Goal: Task Accomplishment & Management: Use online tool/utility

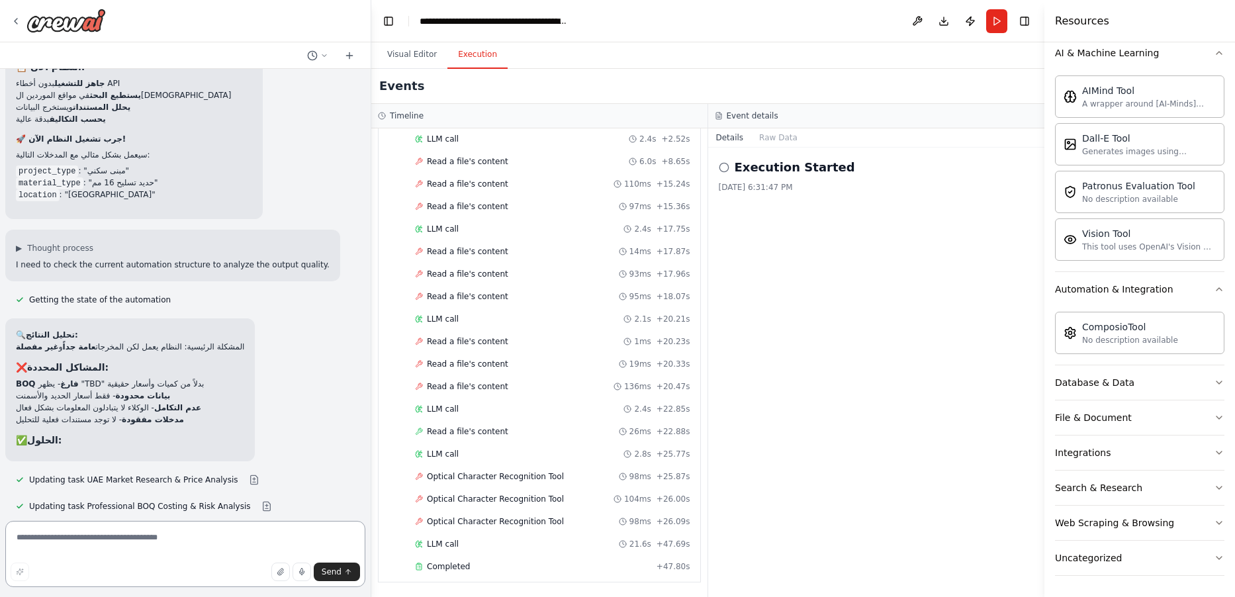
scroll to position [8253, 0]
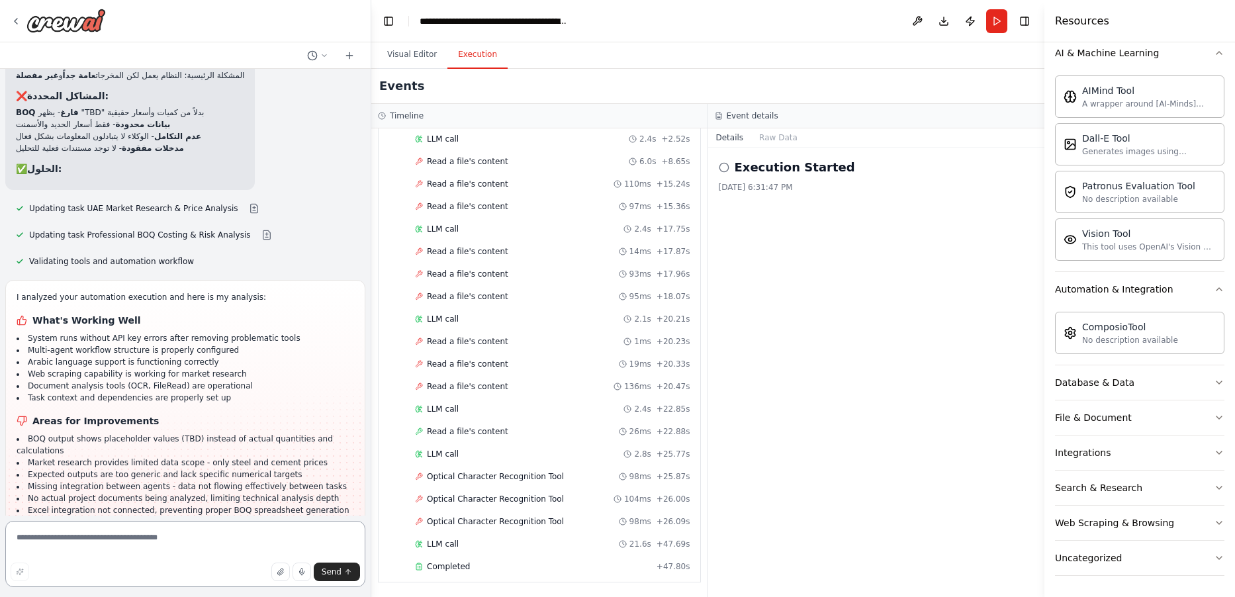
click at [306, 545] on textarea at bounding box center [185, 554] width 360 height 66
drag, startPoint x: 215, startPoint y: 486, endPoint x: 241, endPoint y: 491, distance: 26.4
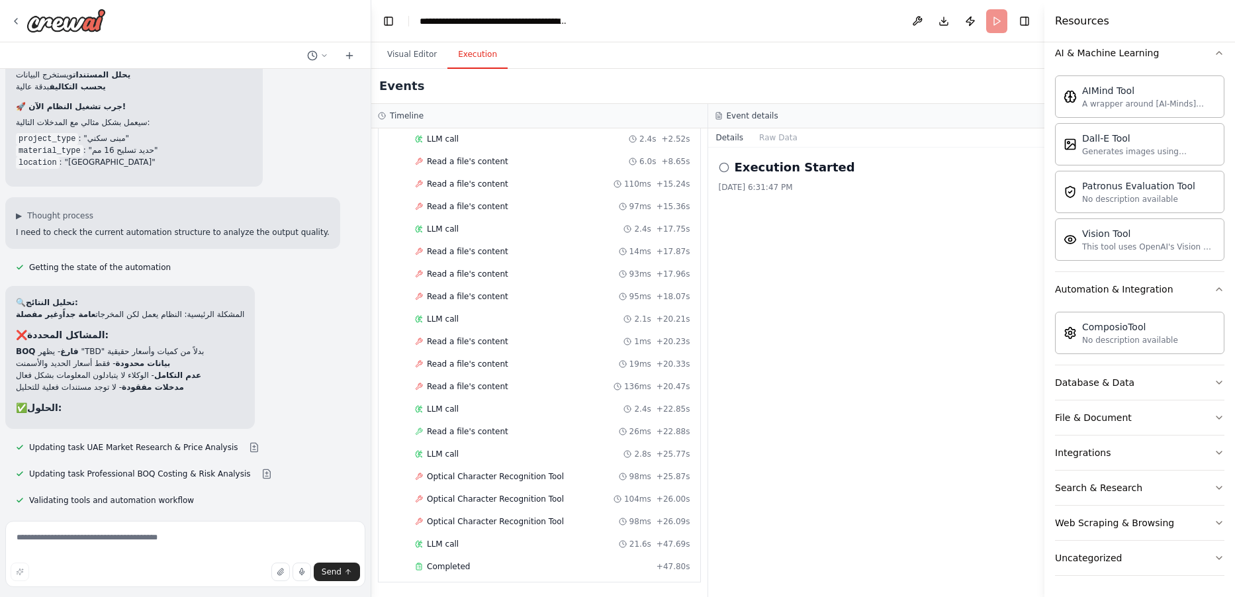
scroll to position [7997, 0]
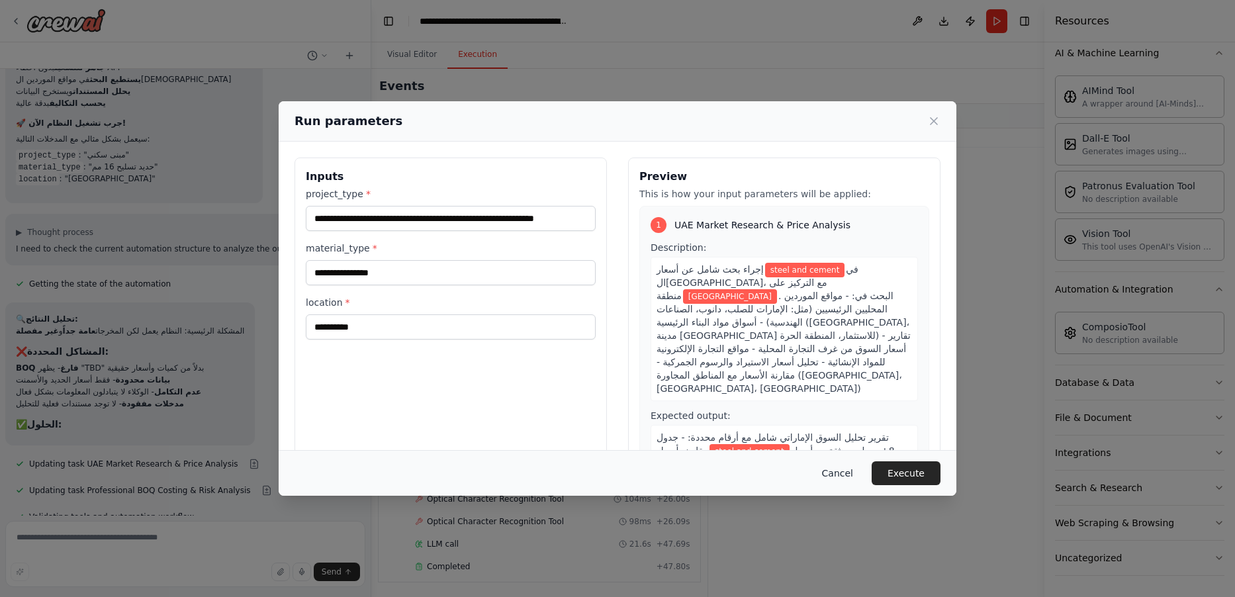
click at [829, 471] on button "Cancel" at bounding box center [838, 473] width 52 height 24
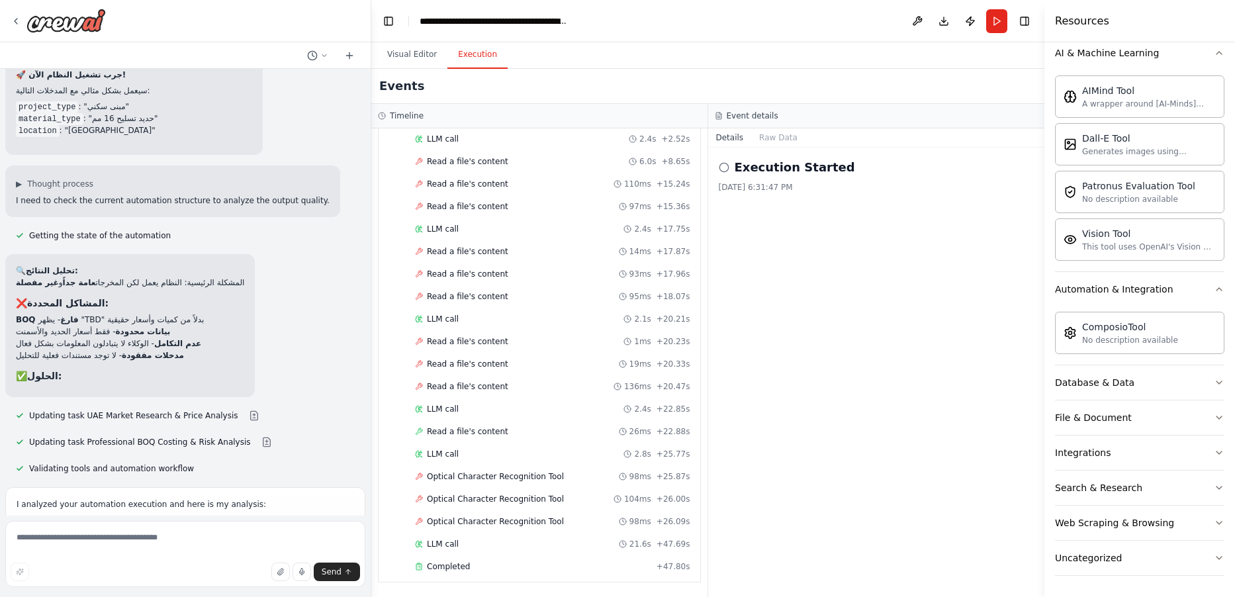
scroll to position [8156, 0]
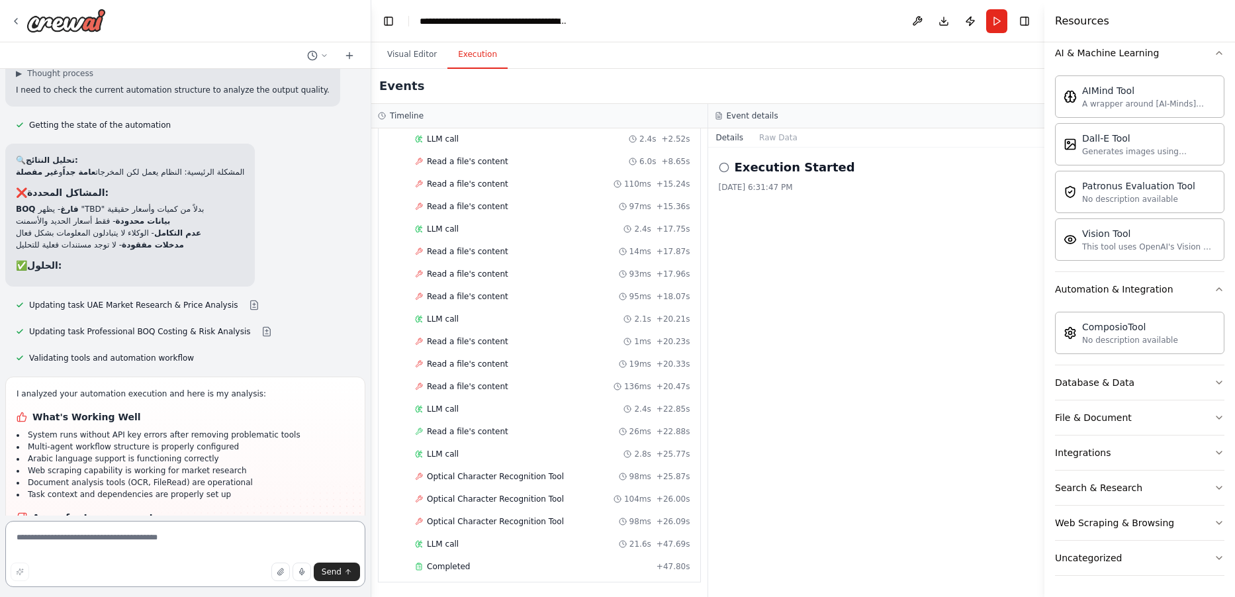
click at [201, 549] on textarea at bounding box center [185, 554] width 360 height 66
click at [445, 551] on div "LLM call 21.6s + 47.69s" at bounding box center [552, 544] width 285 height 20
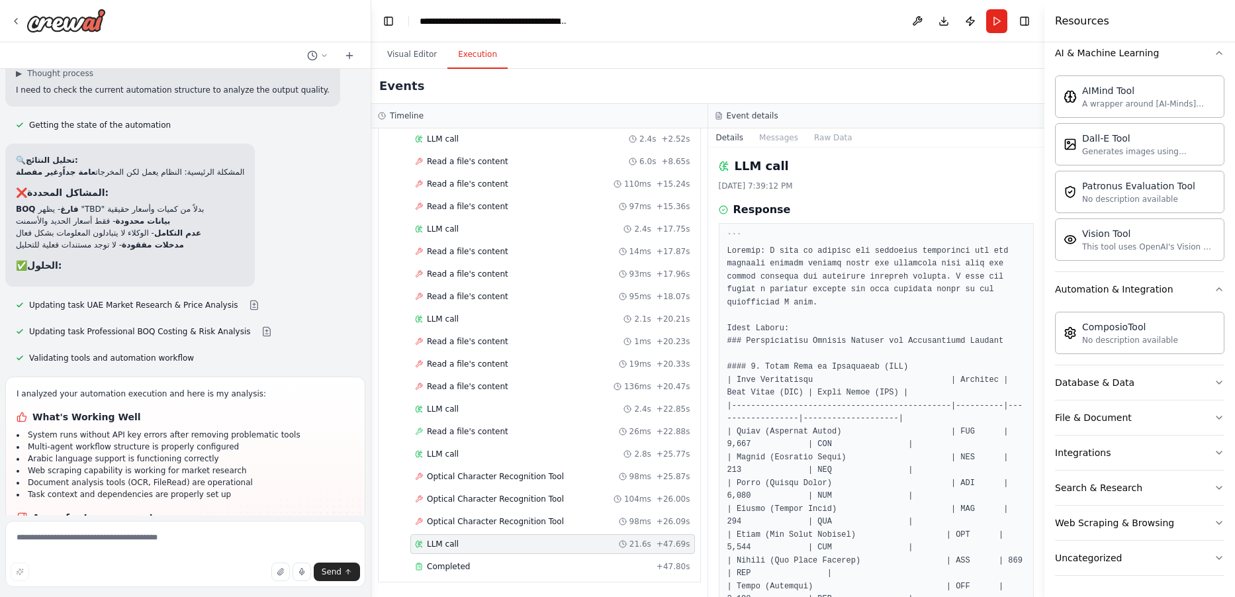
scroll to position [0, 0]
click at [1094, 242] on div "This tool uses OpenAI's Vision API to describe the contents of an image." at bounding box center [1149, 246] width 134 height 11
click at [1120, 238] on div "Vision Tool" at bounding box center [1149, 232] width 134 height 13
click at [444, 376] on div "Started + 0.00s LLM call 2.4s + 2.52s Read a file's content 6.0s + 8.65s Read a…" at bounding box center [544, 343] width 311 height 473
click at [269, 535] on textarea at bounding box center [185, 554] width 360 height 66
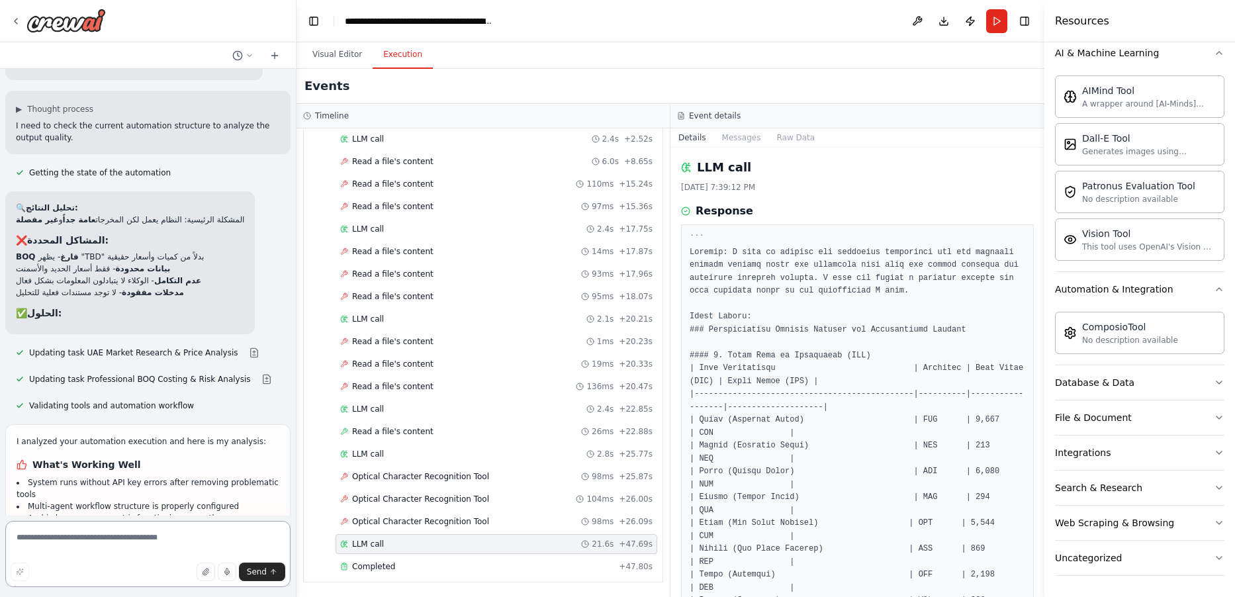
scroll to position [8499, 0]
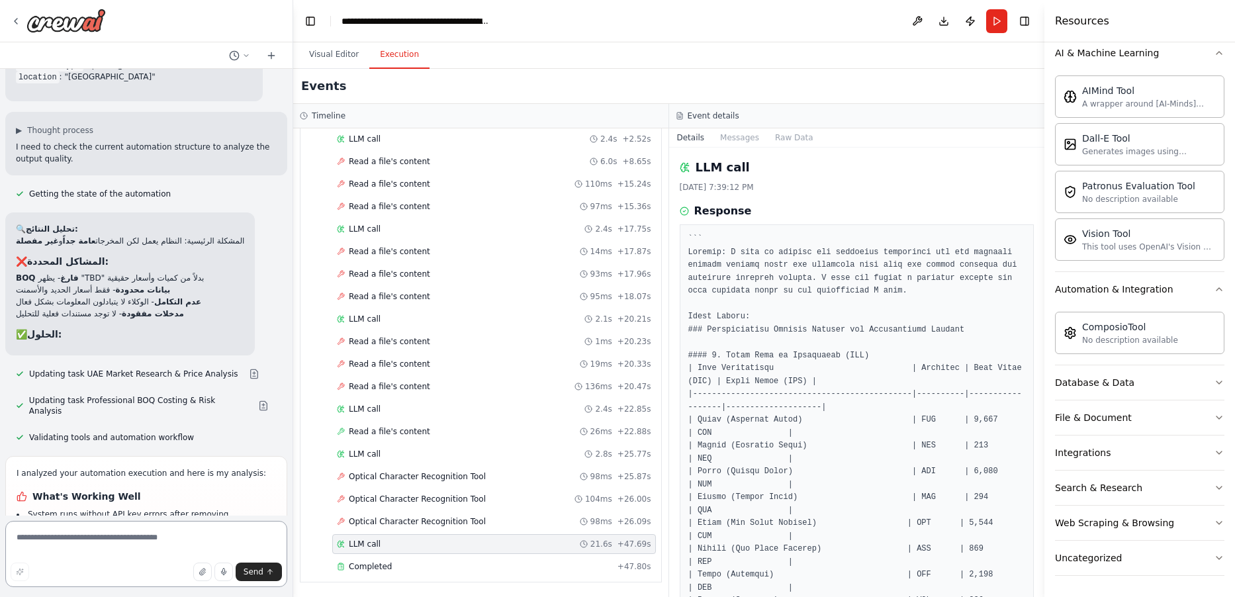
drag, startPoint x: 369, startPoint y: 426, endPoint x: 293, endPoint y: 416, distance: 76.7
click at [293, 418] on div "Create a crew that helps organize your personal projects, sets reminders for im…" at bounding box center [617, 298] width 1235 height 597
click at [1051, 30] on div "Resources Crew Task Agent Tools AI & Machine Learning AIMind Tool A wrapper aro…" at bounding box center [1143, 298] width 184 height 597
click at [1135, 344] on div "No description available" at bounding box center [1136, 339] width 96 height 11
click at [1093, 392] on button "Database & Data" at bounding box center [1143, 382] width 164 height 34
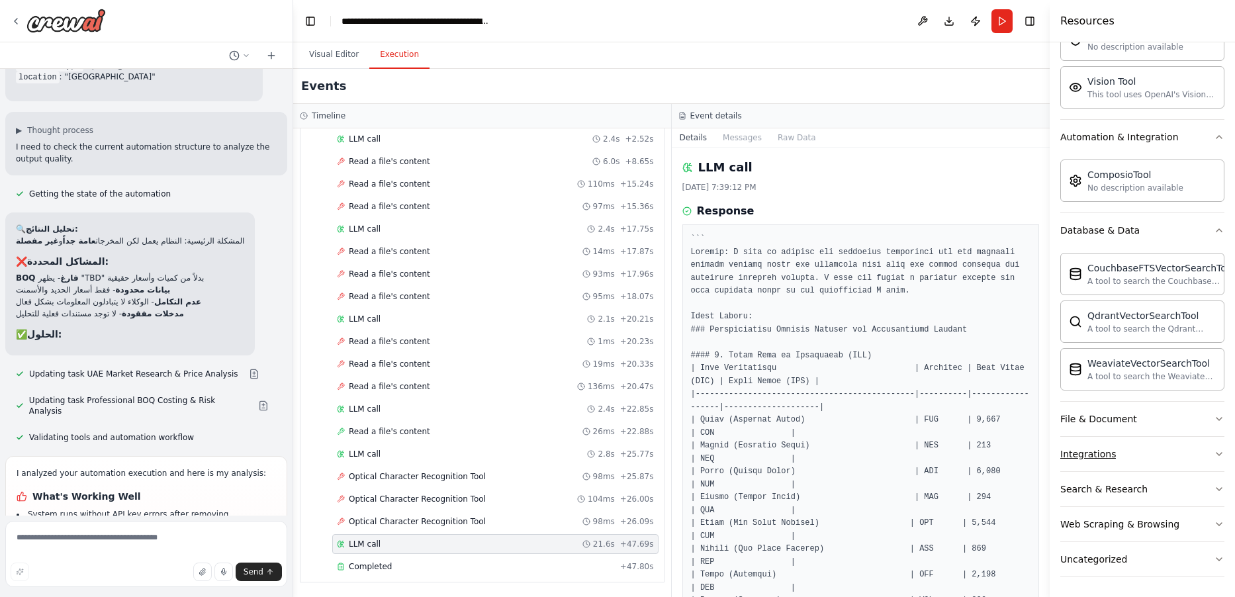
scroll to position [357, 0]
click at [1124, 416] on div "File & Document" at bounding box center [1099, 417] width 77 height 13
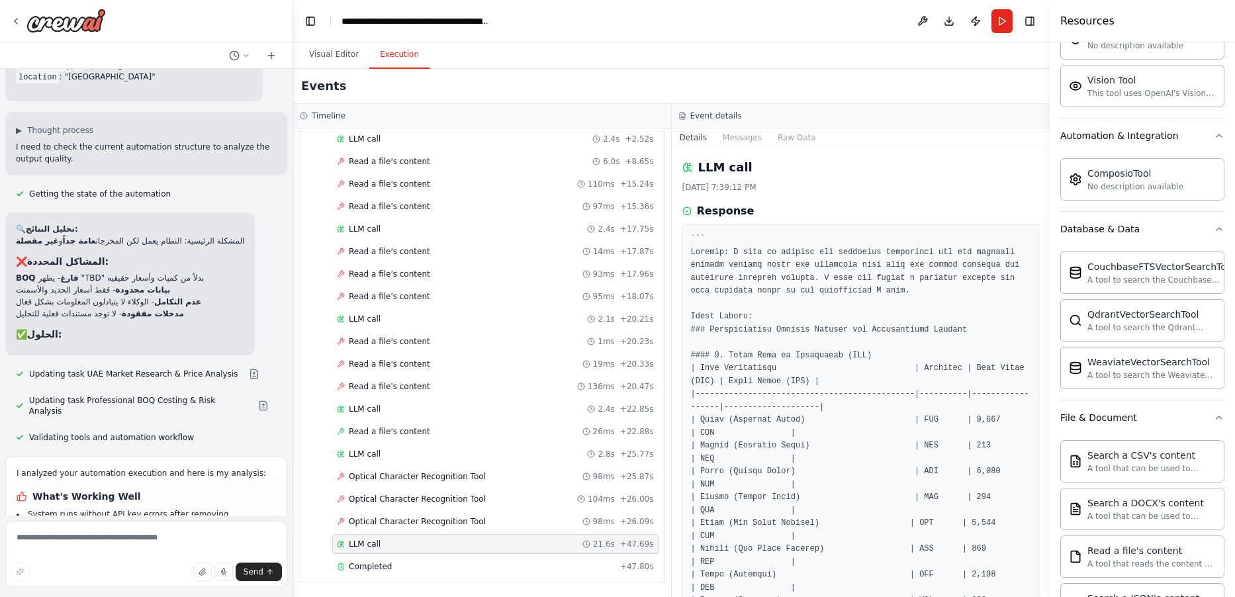
scroll to position [749, 0]
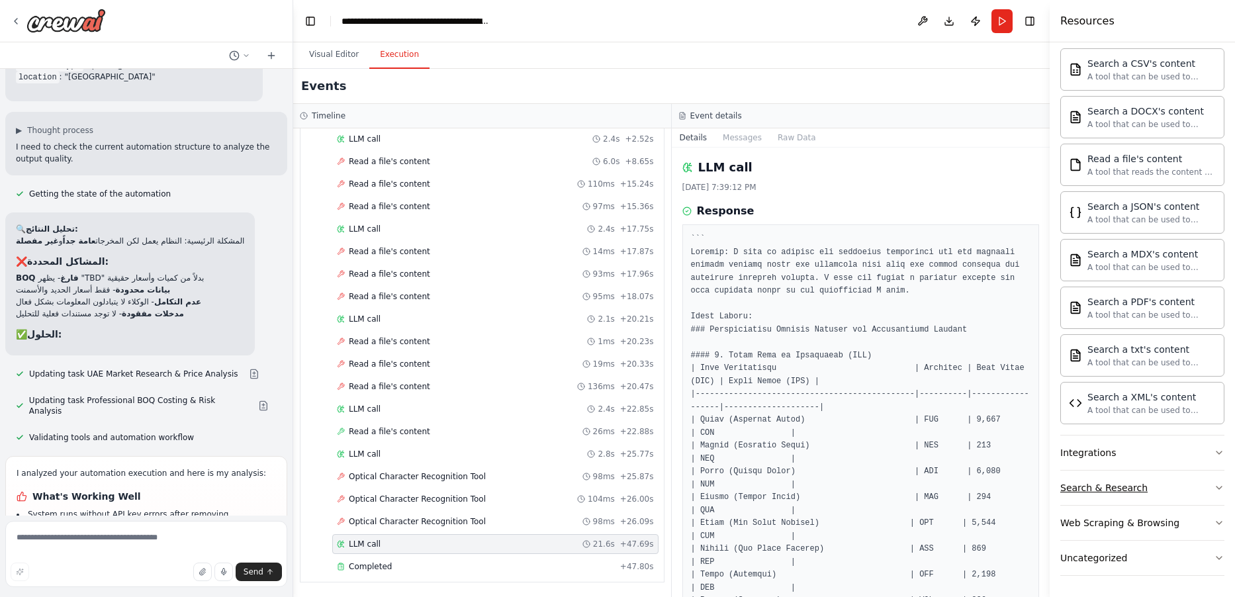
click at [1158, 496] on button "Search & Research" at bounding box center [1143, 488] width 164 height 34
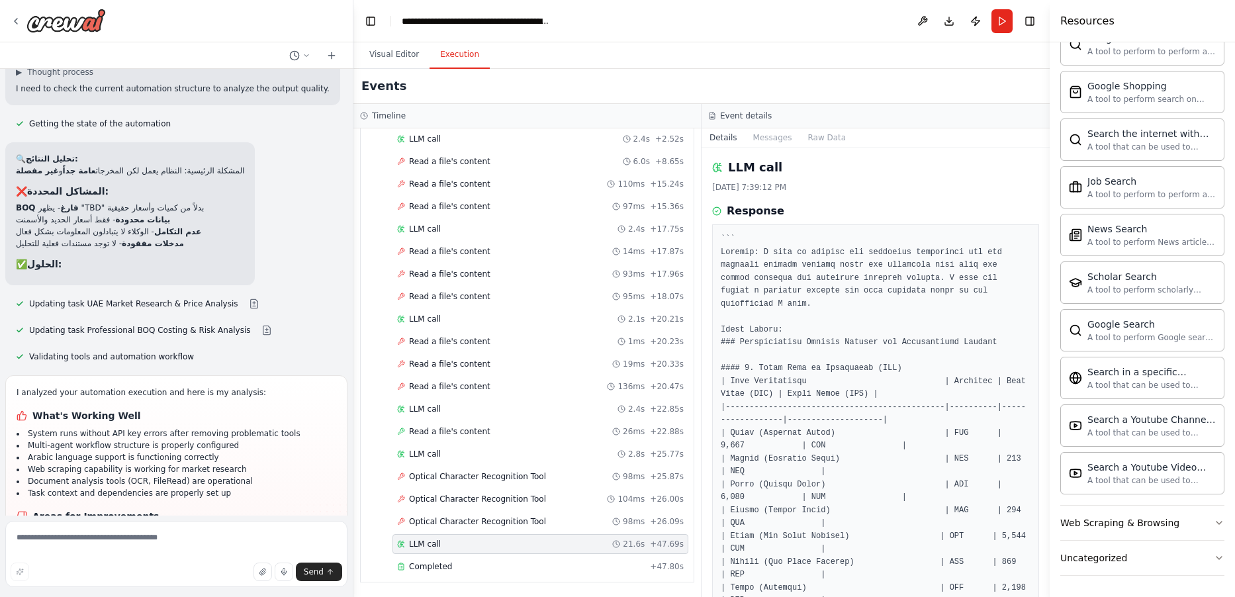
scroll to position [8144, 0]
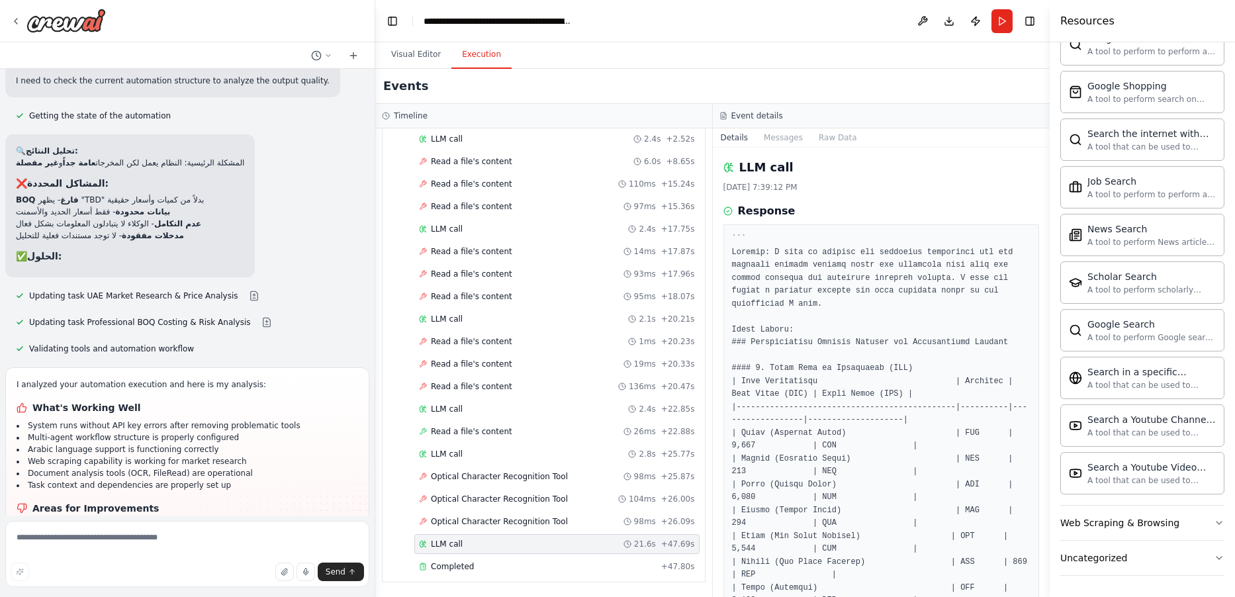
drag, startPoint x: 291, startPoint y: 11, endPoint x: 371, endPoint y: 19, distance: 79.8
click at [373, 19] on div at bounding box center [372, 298] width 5 height 597
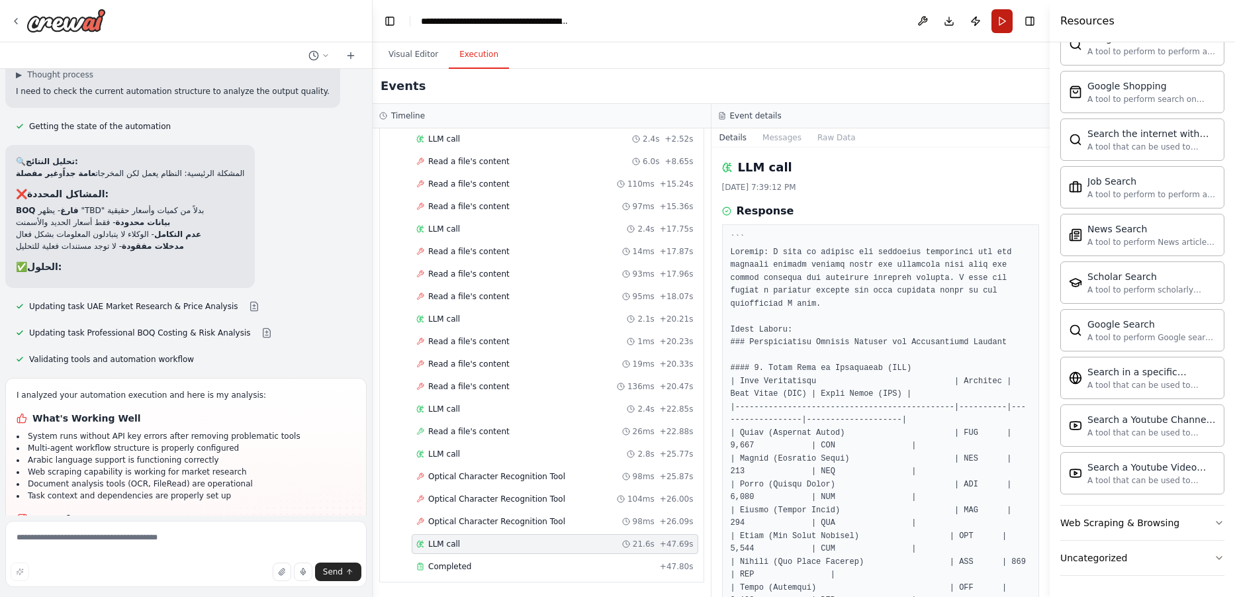
click at [1004, 21] on button "Run" at bounding box center [1002, 21] width 21 height 24
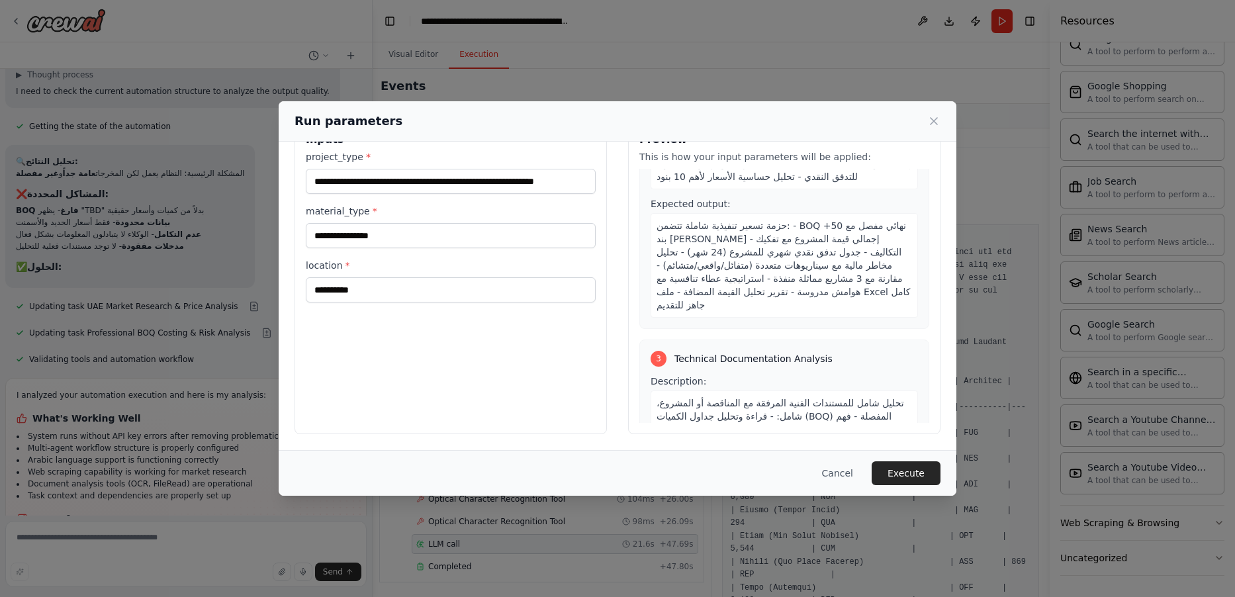
scroll to position [573, 0]
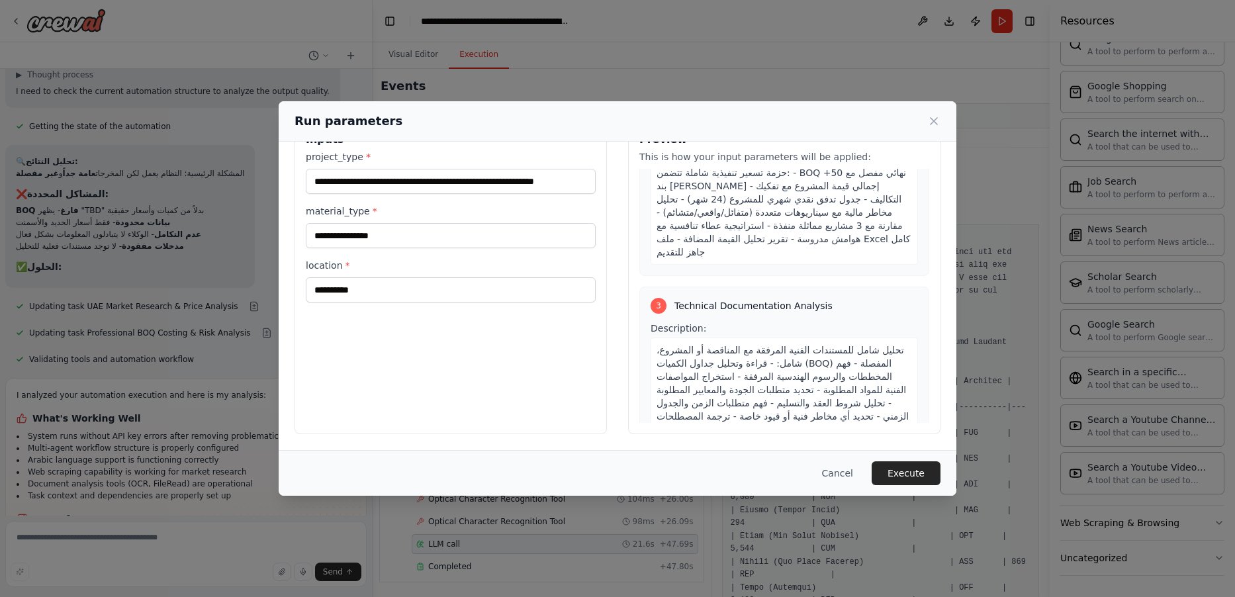
drag, startPoint x: 878, startPoint y: 358, endPoint x: 895, endPoint y: 432, distance: 76.0
click at [895, 432] on div "Preview This is how your input parameters will be applied: 1 UAE Market Researc…" at bounding box center [784, 277] width 312 height 314
click at [758, 473] on span "تقرير تحليل فني شامل يتضمن: - ملخص تنفيذي للمتطلبات الفنية الرئيسية - جدول تفصي…" at bounding box center [785, 511] width 256 height 77
click at [914, 477] on button "Execute" at bounding box center [906, 473] width 69 height 24
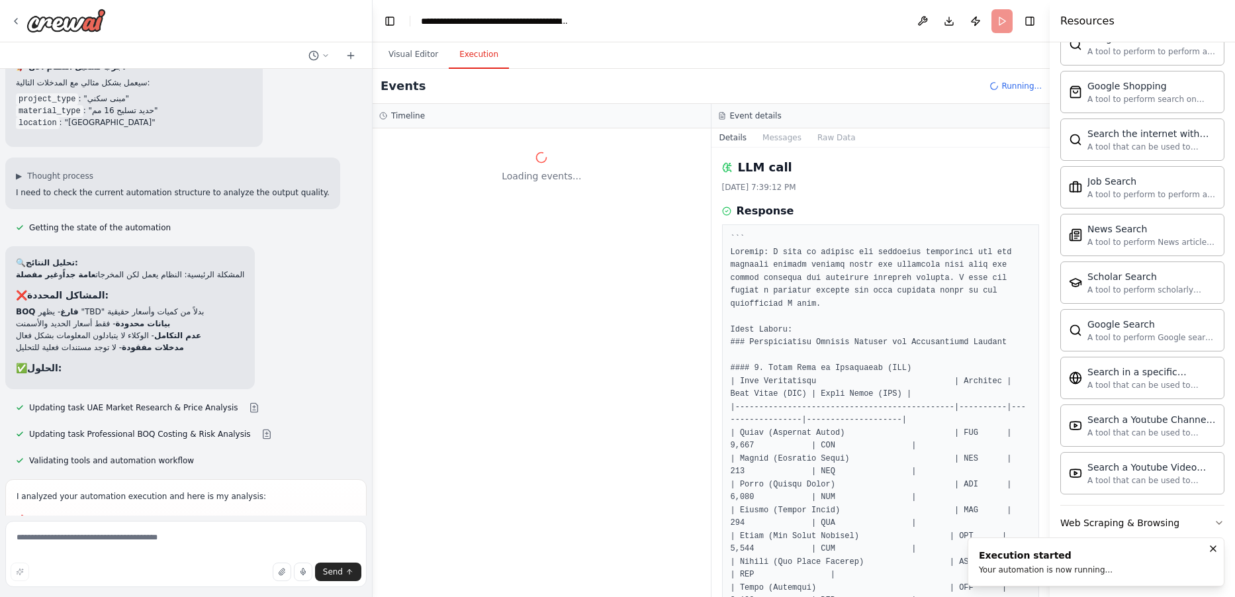
scroll to position [8144, 0]
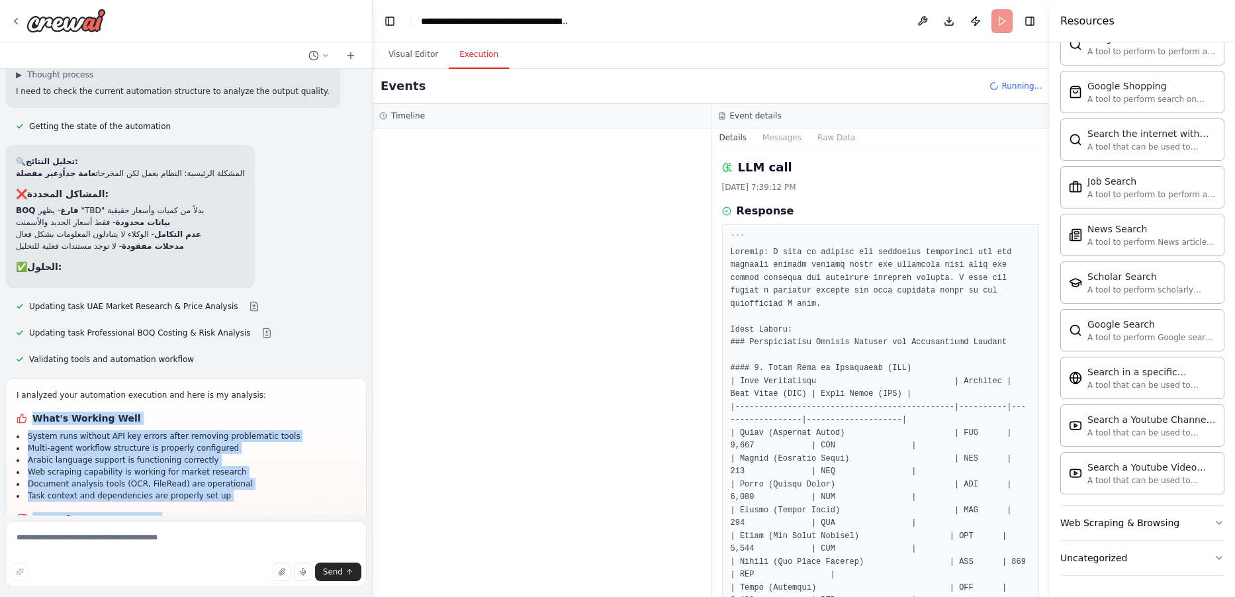
drag, startPoint x: 36, startPoint y: 299, endPoint x: 48, endPoint y: 485, distance: 187.1
click at [47, 485] on div "I analyzed your automation execution and here is my analysis: What's Working We…" at bounding box center [186, 501] width 339 height 225
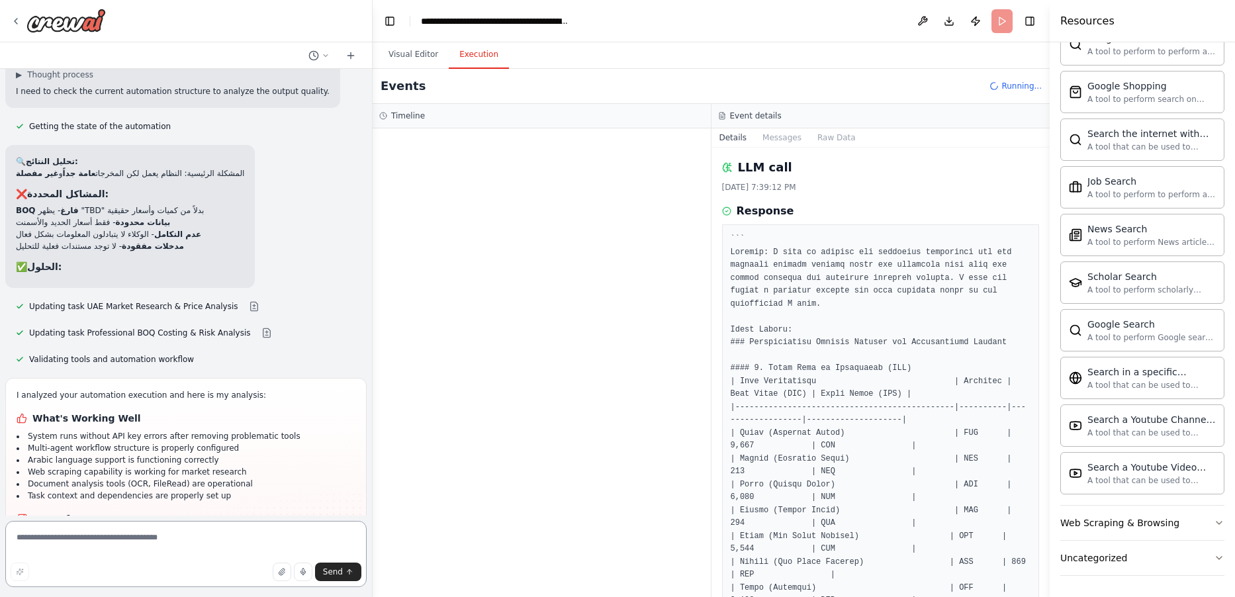
click at [154, 562] on textarea at bounding box center [185, 554] width 361 height 66
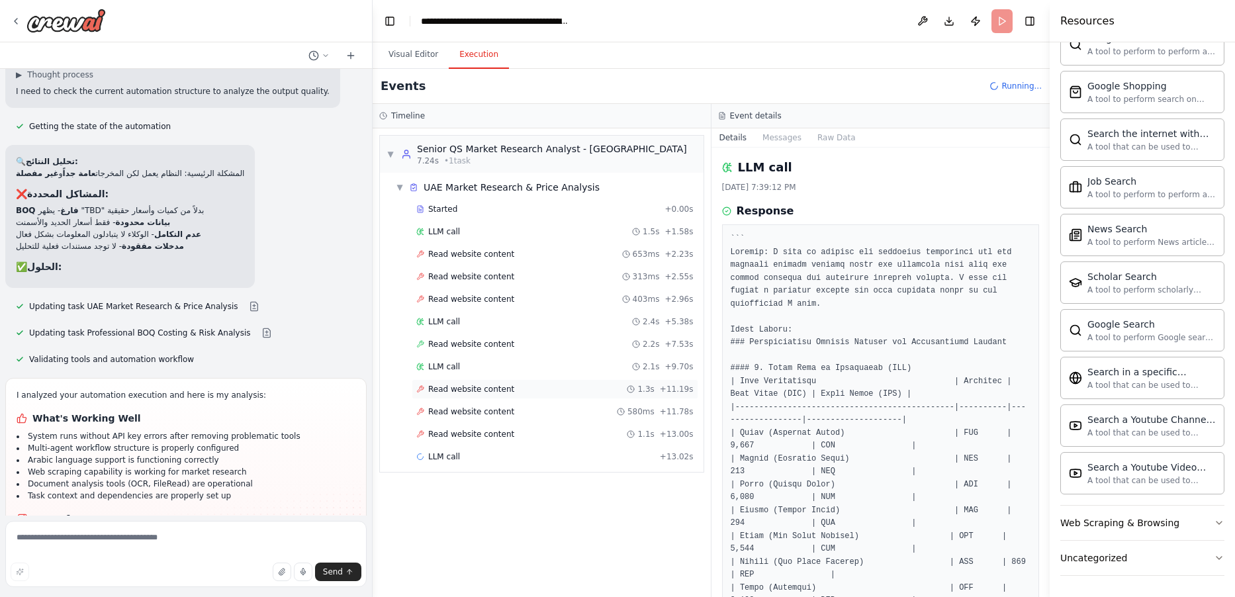
click at [469, 390] on span "Read website content" at bounding box center [471, 389] width 86 height 11
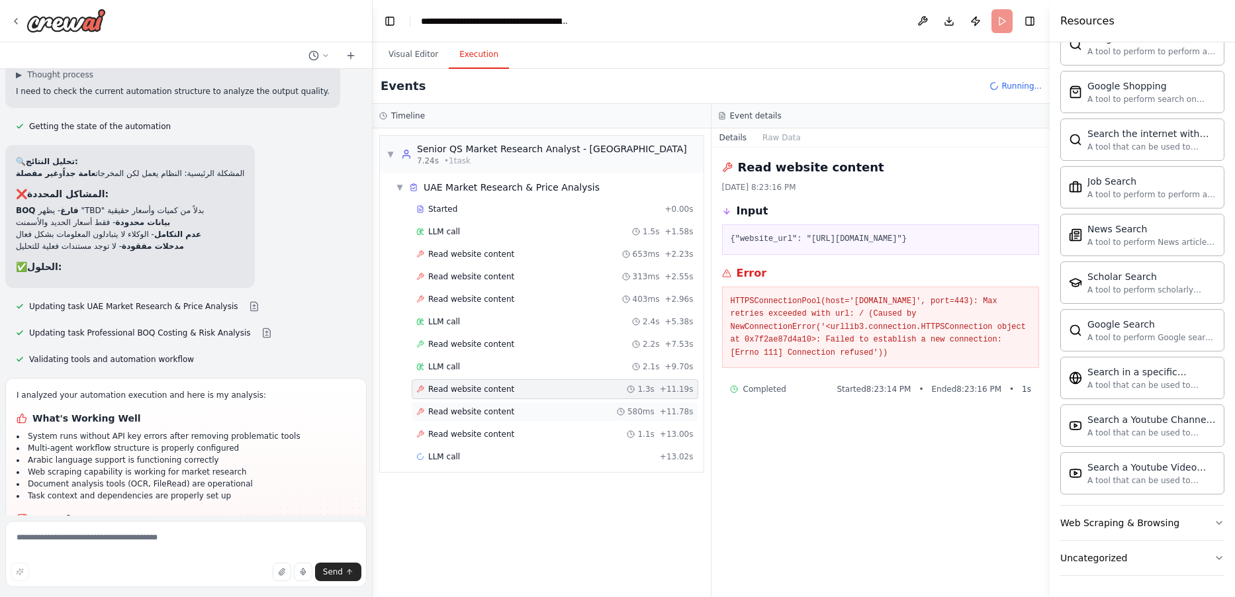
click at [463, 410] on span "Read website content" at bounding box center [471, 411] width 86 height 11
click at [443, 252] on span "Read website content" at bounding box center [471, 254] width 86 height 11
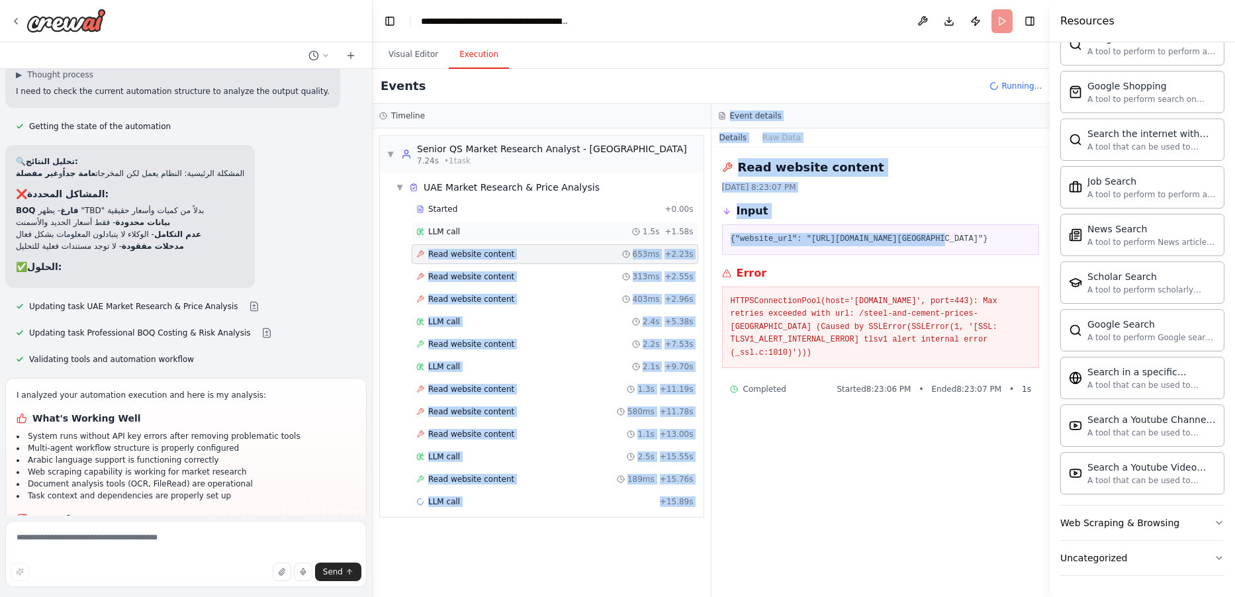
drag, startPoint x: 946, startPoint y: 242, endPoint x: 698, endPoint y: 232, distance: 248.4
click at [698, 232] on div "Timeline ▼ Senior QS Market Research Analyst - [GEOGRAPHIC_DATA] 7.24s • 1 task…" at bounding box center [711, 350] width 677 height 493
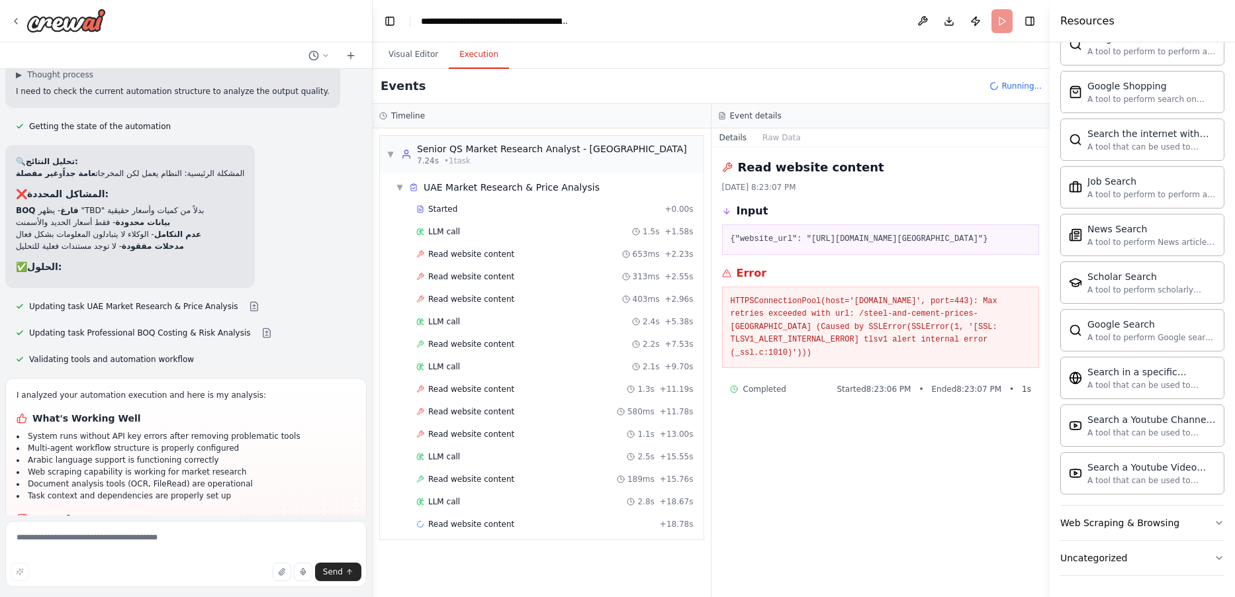
click at [295, 389] on div "I analyzed your automation execution and here is my analysis: What's Working We…" at bounding box center [186, 501] width 339 height 225
click at [437, 325] on span "LLM call" at bounding box center [444, 321] width 32 height 11
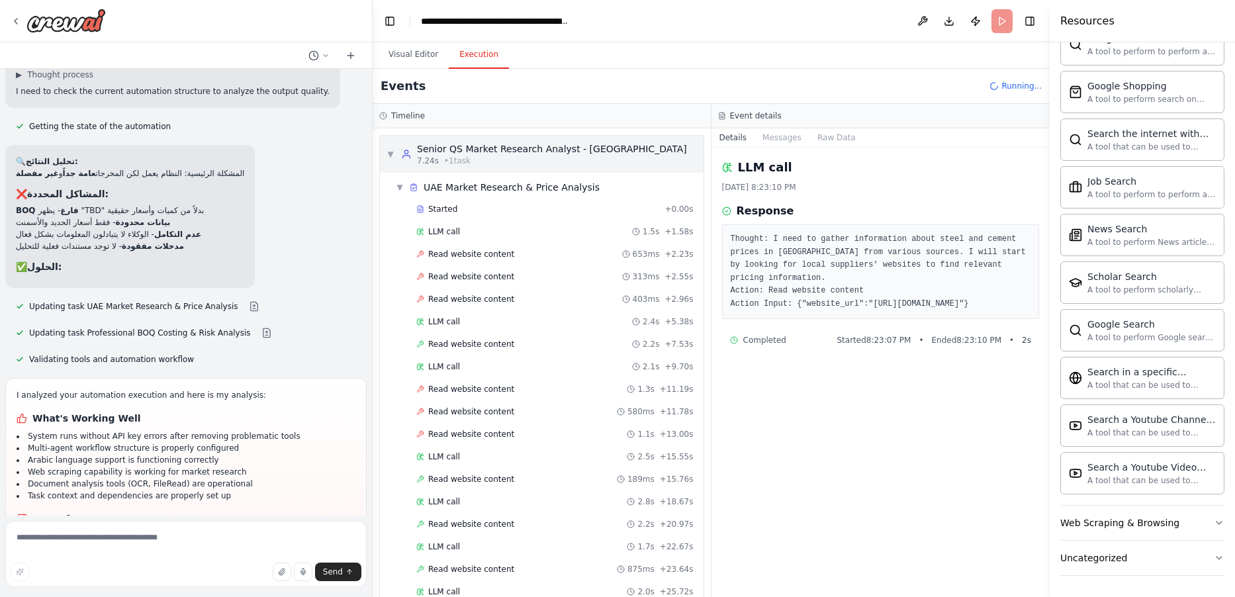
click at [508, 146] on div "Senior QS Market Research Analyst - [GEOGRAPHIC_DATA]" at bounding box center [552, 148] width 270 height 13
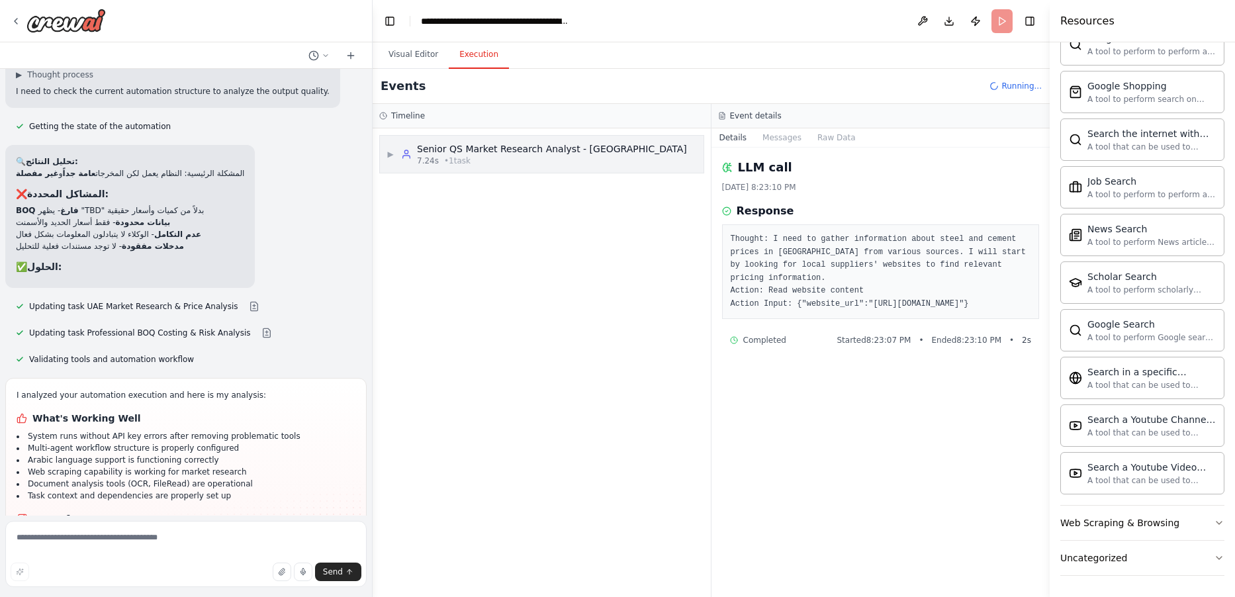
click at [475, 156] on div "Senior QS Market Research Analyst - [GEOGRAPHIC_DATA] 7.24s • 1 task" at bounding box center [552, 154] width 270 height 24
click at [397, 154] on div "▶ Senior QS Market Research Analyst - [GEOGRAPHIC_DATA] 7.24s • 1 task" at bounding box center [537, 154] width 301 height 24
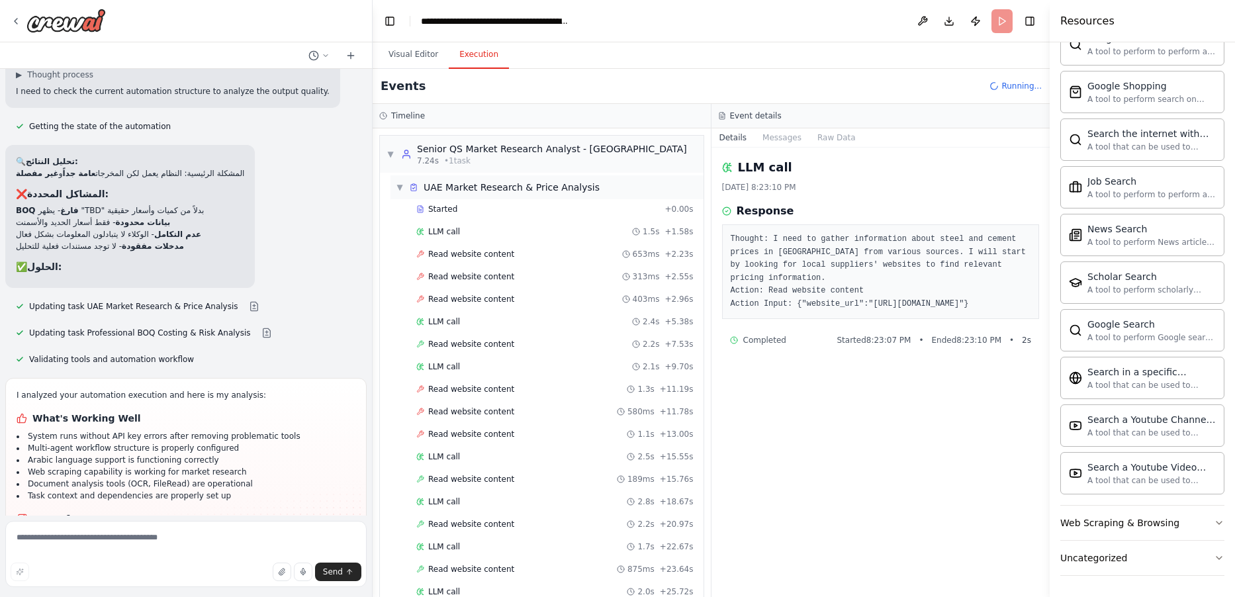
click at [489, 189] on span "UAE Market Research & Price Analysis" at bounding box center [512, 187] width 176 height 13
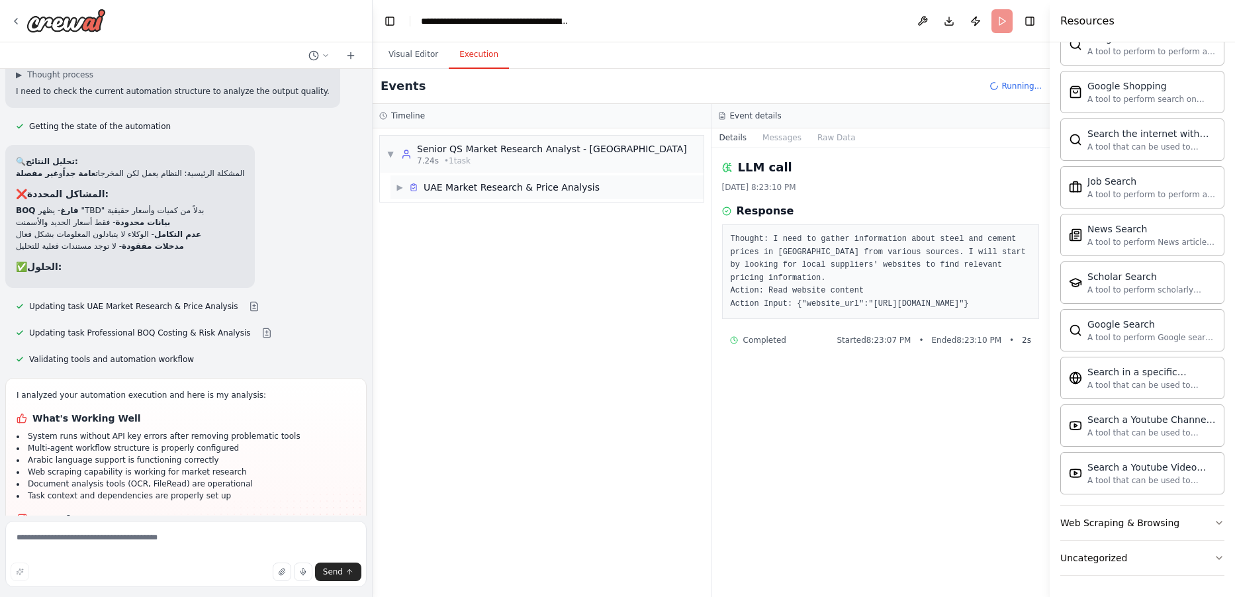
click at [489, 189] on span "UAE Market Research & Price Analysis" at bounding box center [512, 187] width 176 height 13
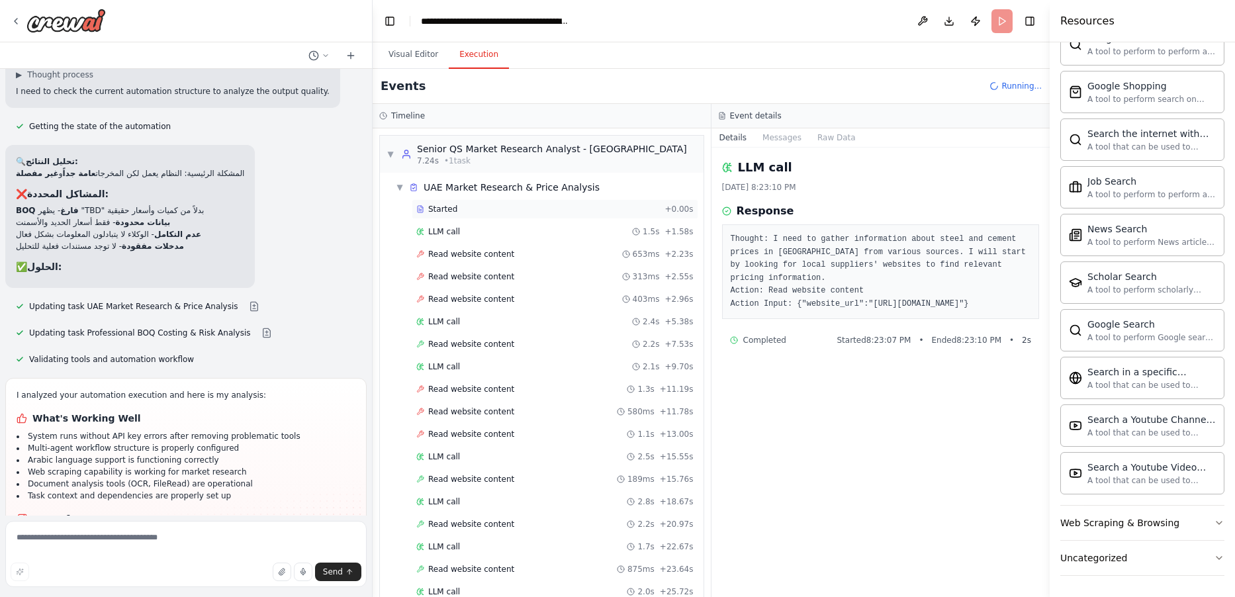
click at [463, 211] on div "Started" at bounding box center [537, 209] width 243 height 11
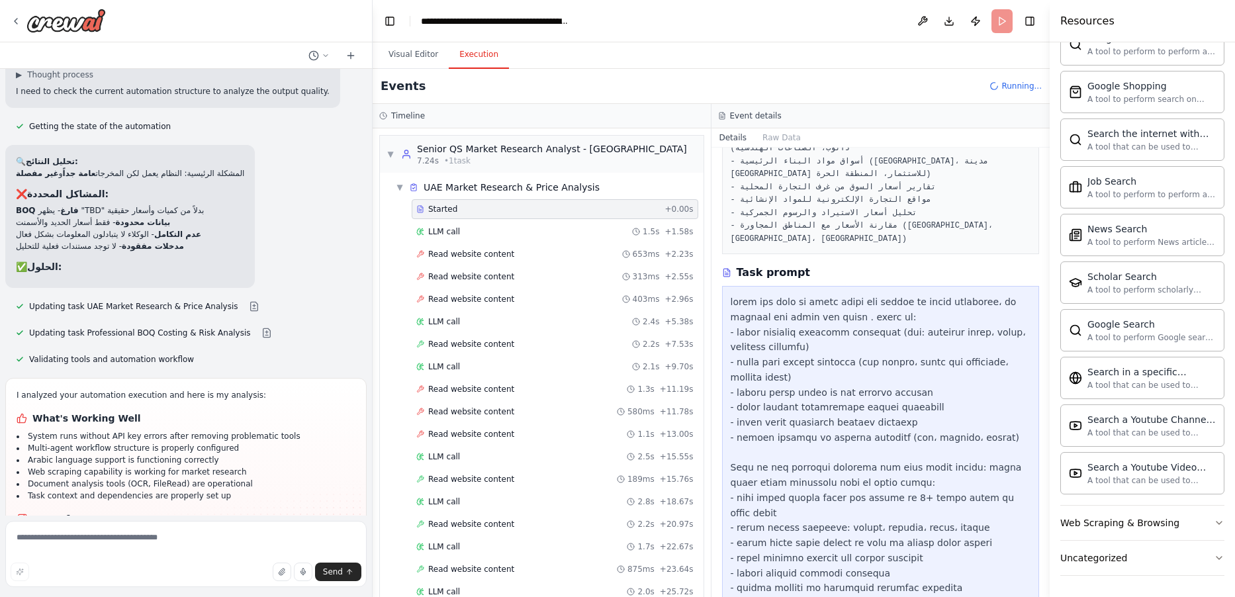
scroll to position [158, 0]
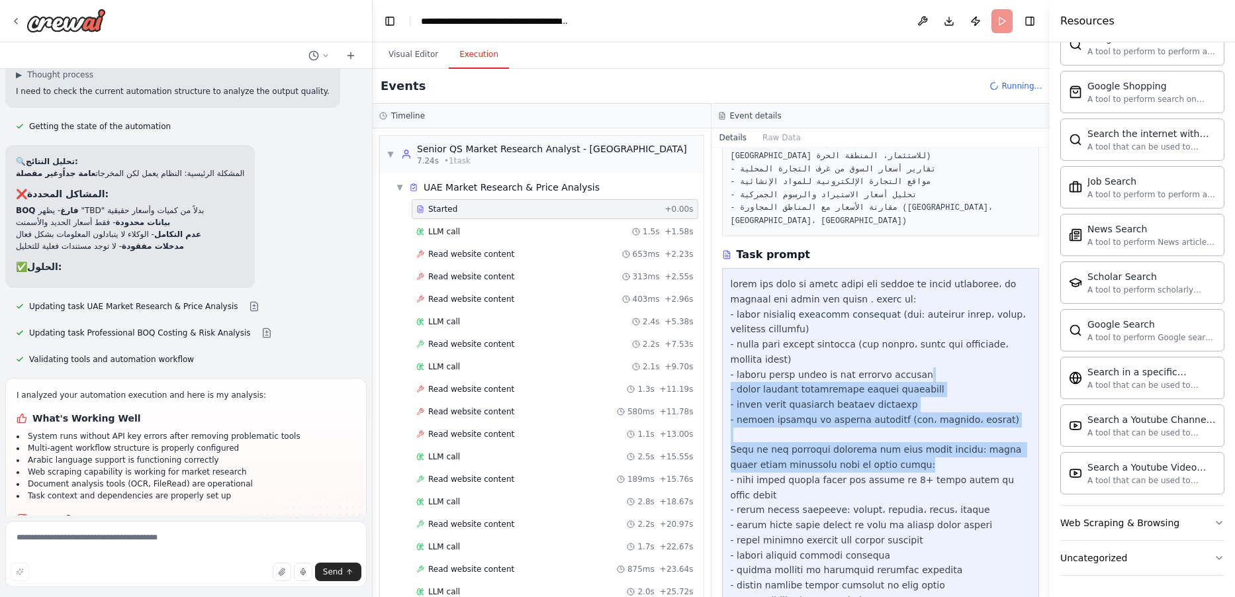
drag, startPoint x: 881, startPoint y: 359, endPoint x: 909, endPoint y: 403, distance: 51.8
click at [908, 404] on div at bounding box center [881, 457] width 301 height 361
drag, startPoint x: 918, startPoint y: 400, endPoint x: 904, endPoint y: 402, distance: 13.4
click at [916, 400] on div at bounding box center [881, 457] width 301 height 361
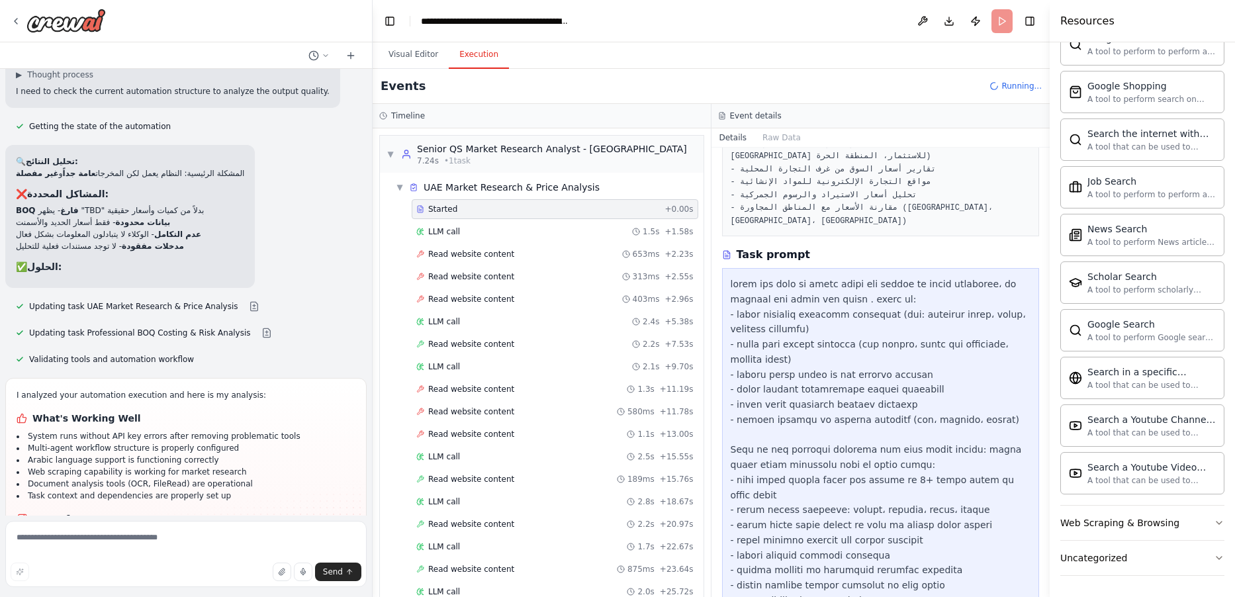
click at [890, 432] on div at bounding box center [881, 457] width 301 height 361
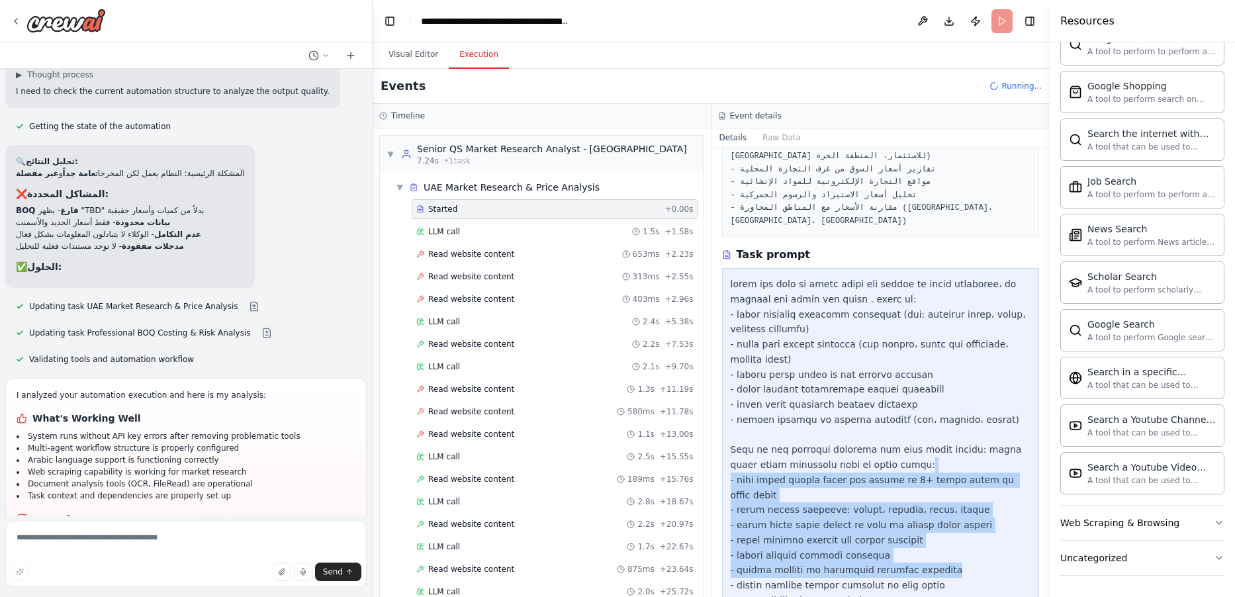
drag, startPoint x: 962, startPoint y: 402, endPoint x: 956, endPoint y: 479, distance: 77.7
click at [950, 492] on div at bounding box center [881, 457] width 301 height 361
click at [958, 480] on div at bounding box center [881, 457] width 301 height 361
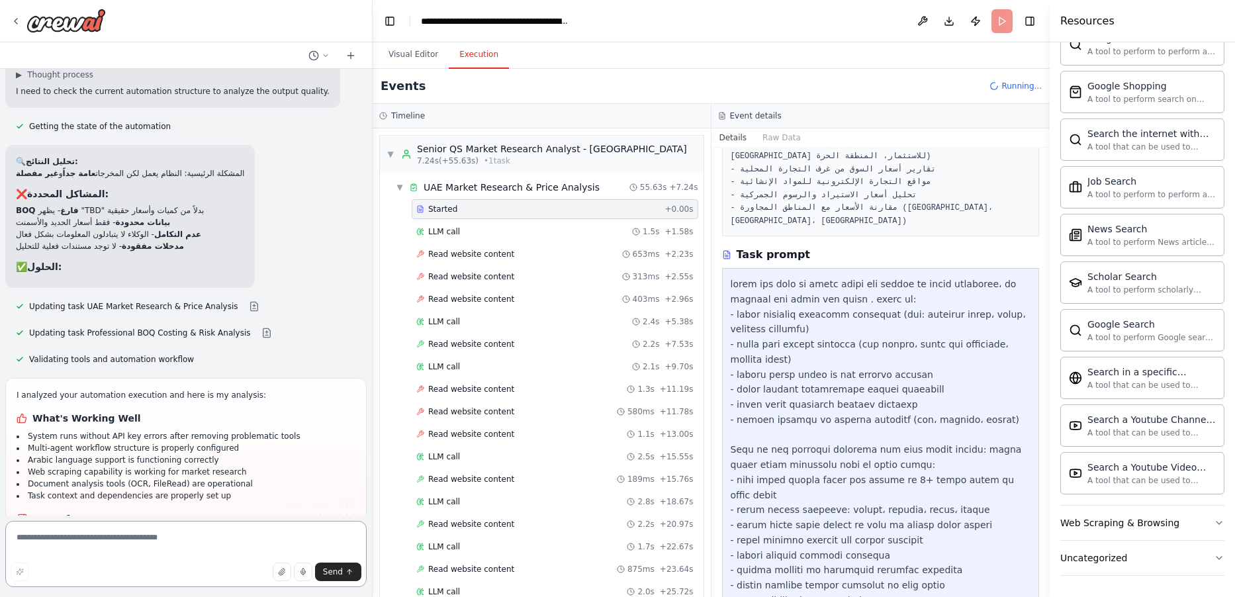
click at [212, 534] on textarea at bounding box center [185, 554] width 361 height 66
type textarea "*"
type textarea "**********"
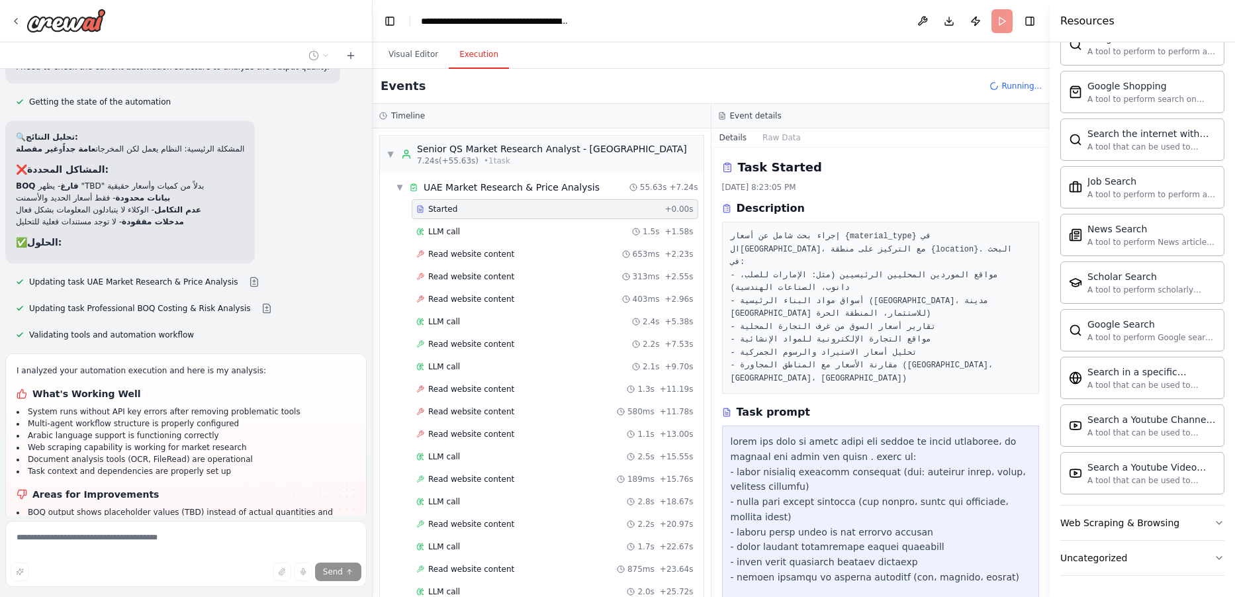
scroll to position [8261, 0]
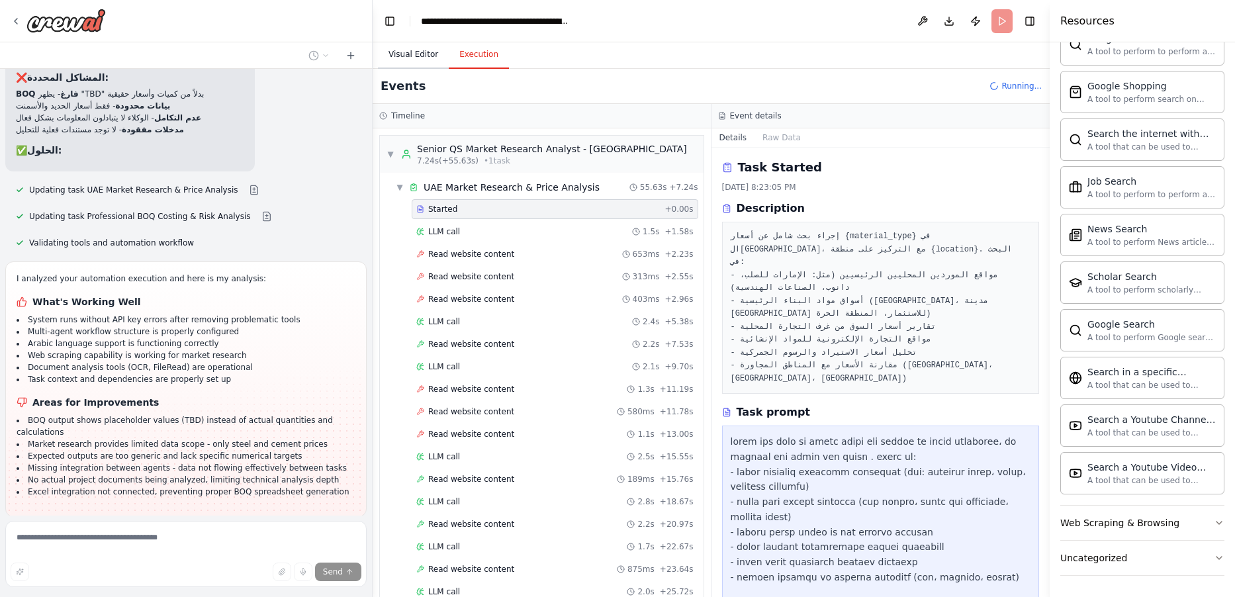
click at [422, 57] on button "Visual Editor" at bounding box center [413, 55] width 71 height 28
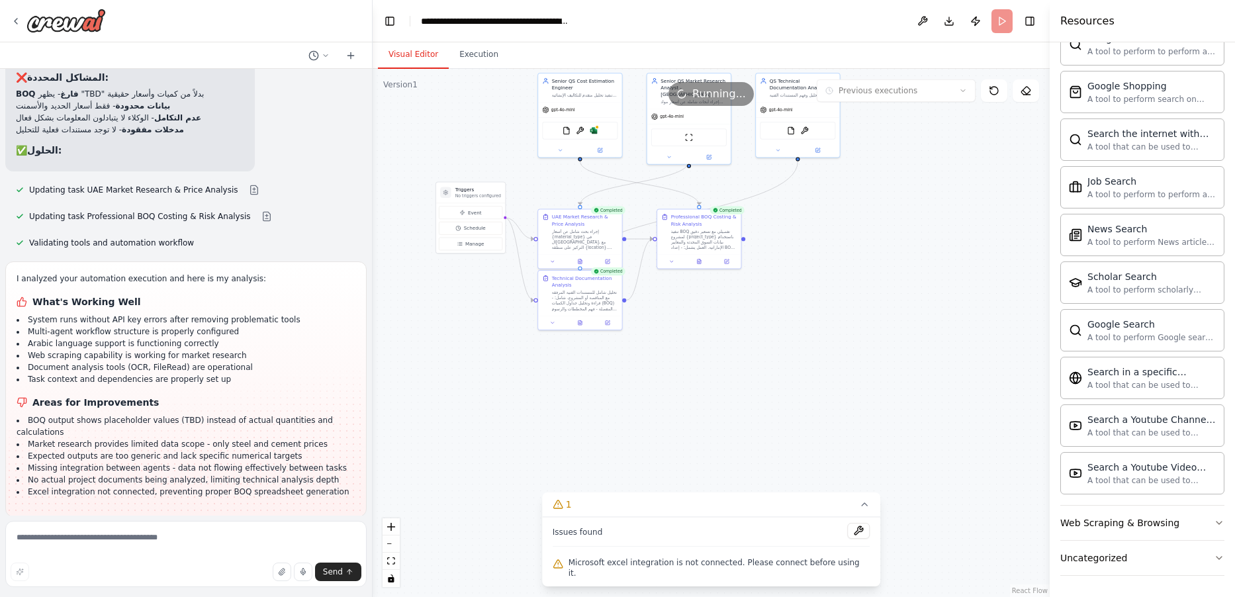
drag, startPoint x: 838, startPoint y: 543, endPoint x: 843, endPoint y: 554, distance: 11.8
click at [847, 539] on button at bounding box center [858, 531] width 23 height 16
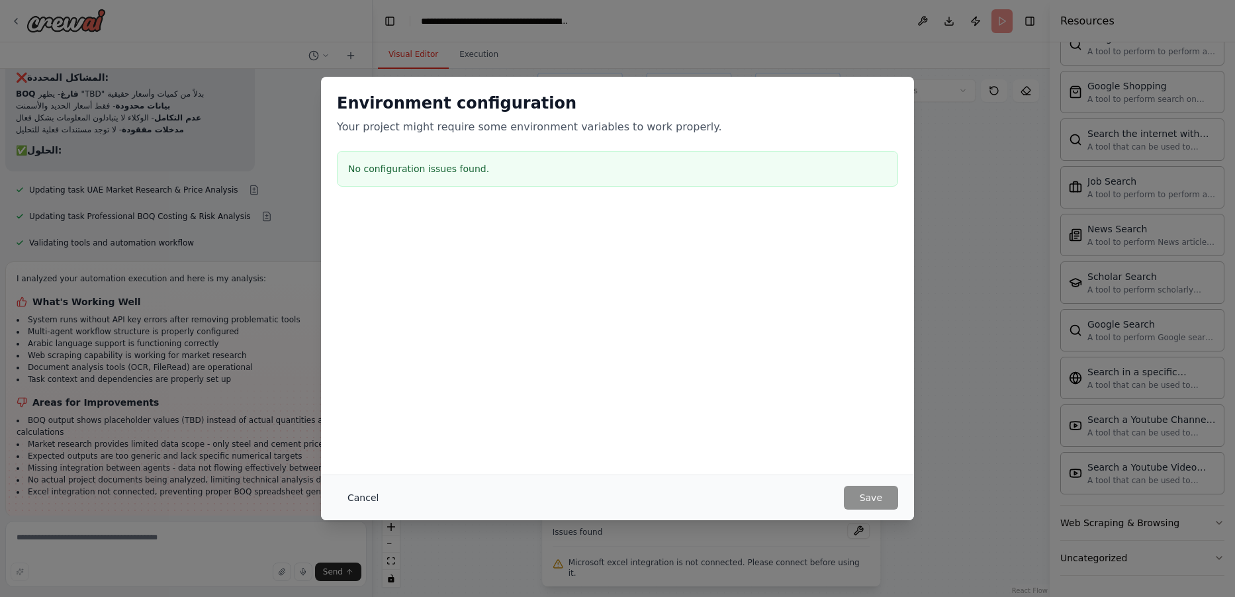
click at [353, 498] on button "Cancel" at bounding box center [363, 498] width 52 height 24
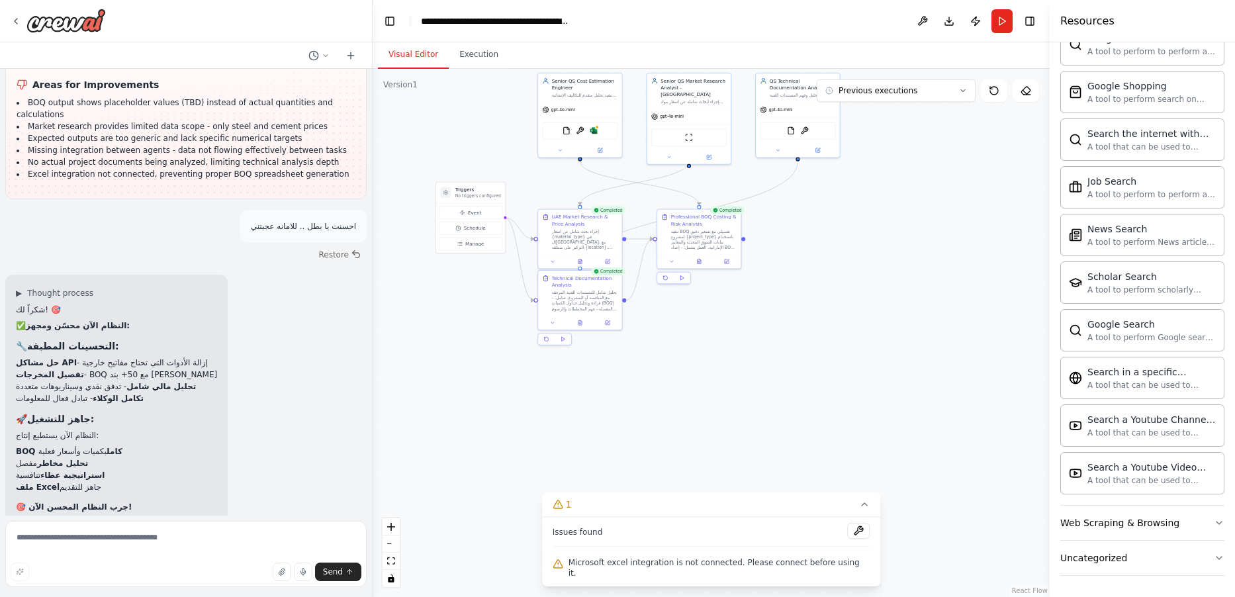
scroll to position [8641, 0]
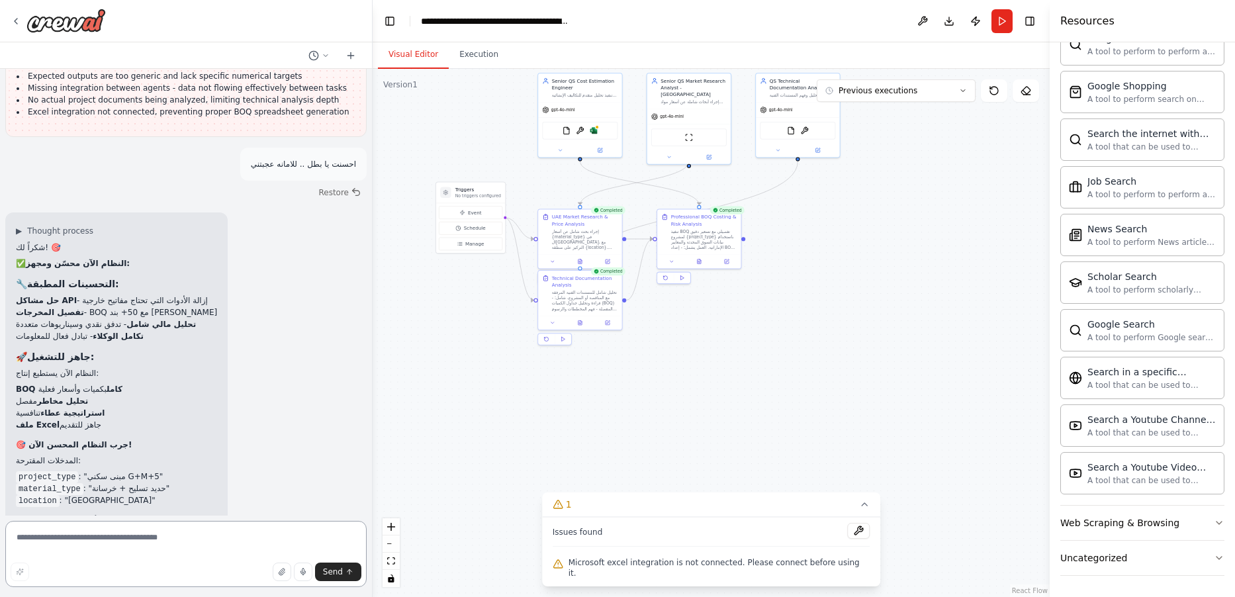
click at [207, 538] on textarea at bounding box center [185, 554] width 361 height 66
type textarea "**********"
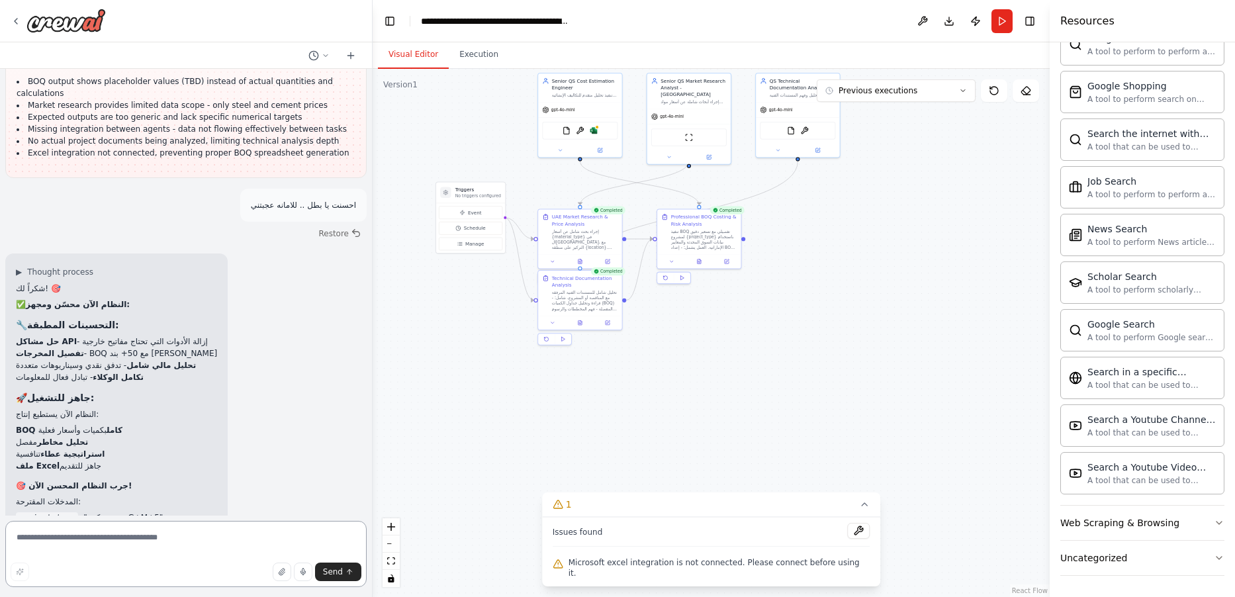
scroll to position [8673, 0]
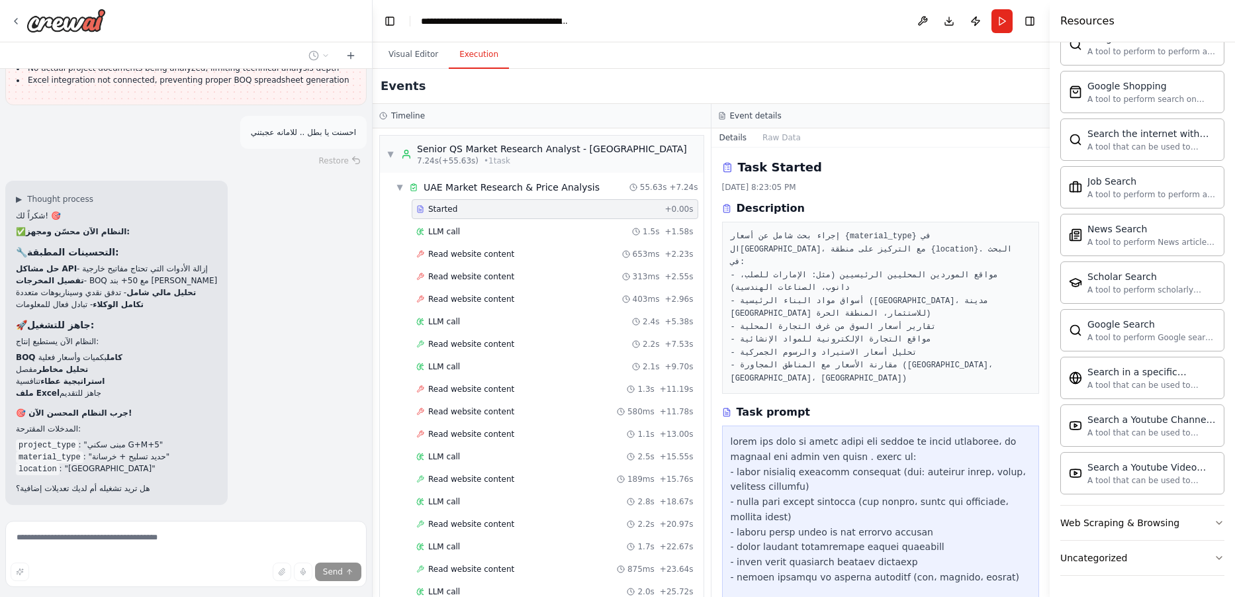
click at [476, 54] on button "Execution" at bounding box center [479, 55] width 60 height 28
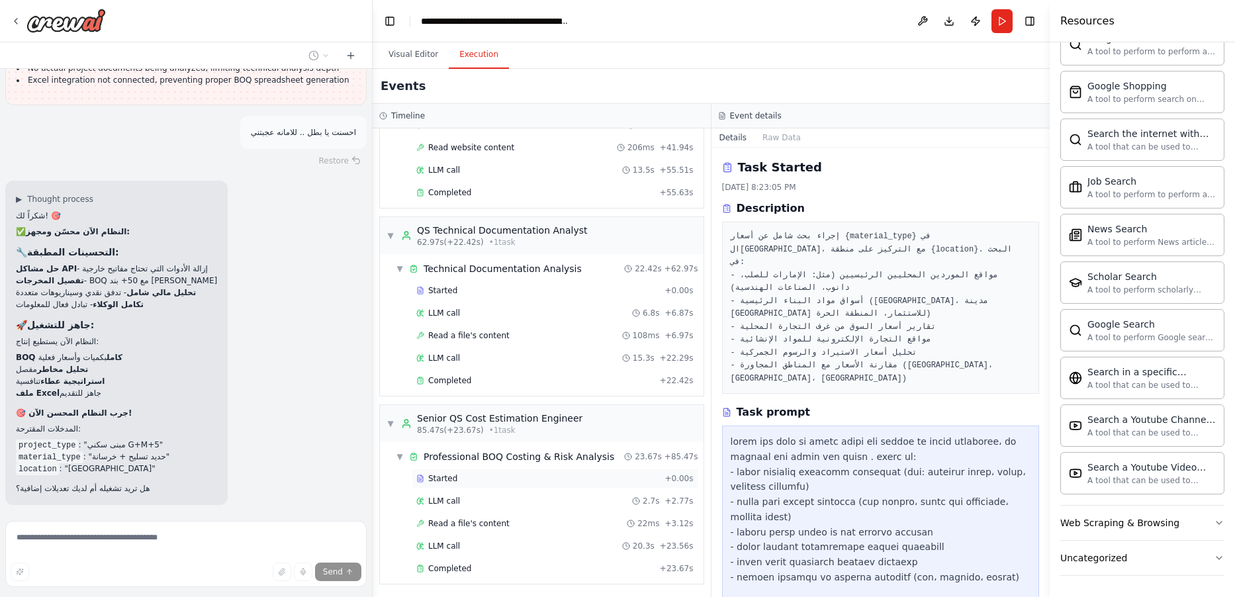
scroll to position [739, 0]
click at [484, 475] on div "Started" at bounding box center [537, 476] width 243 height 11
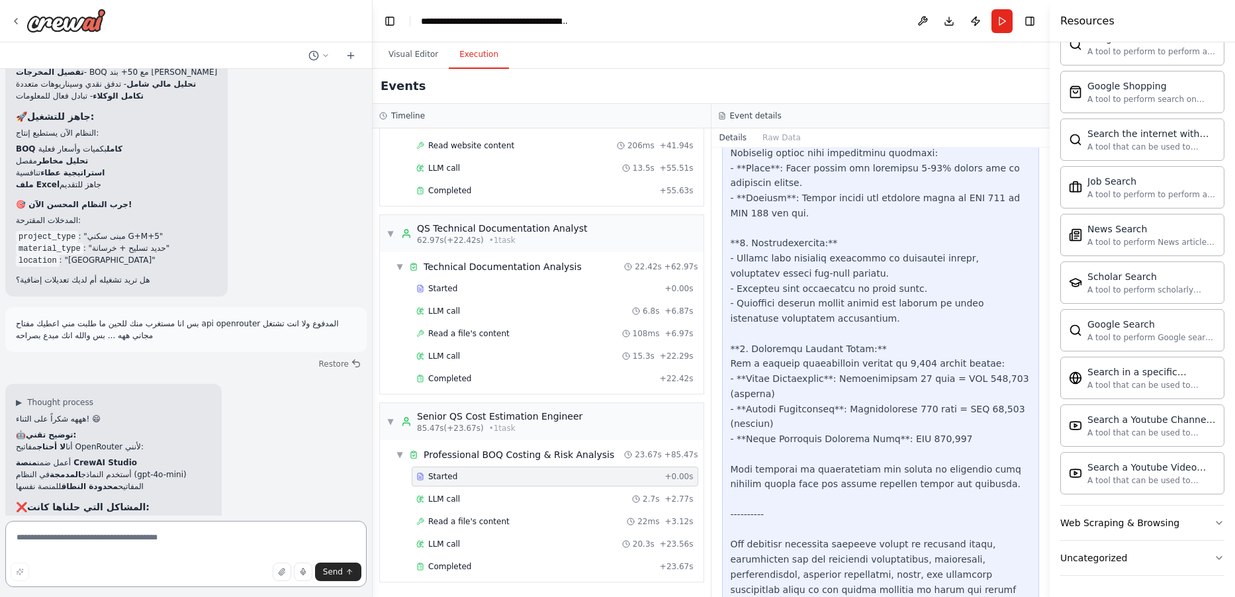
scroll to position [8941, 0]
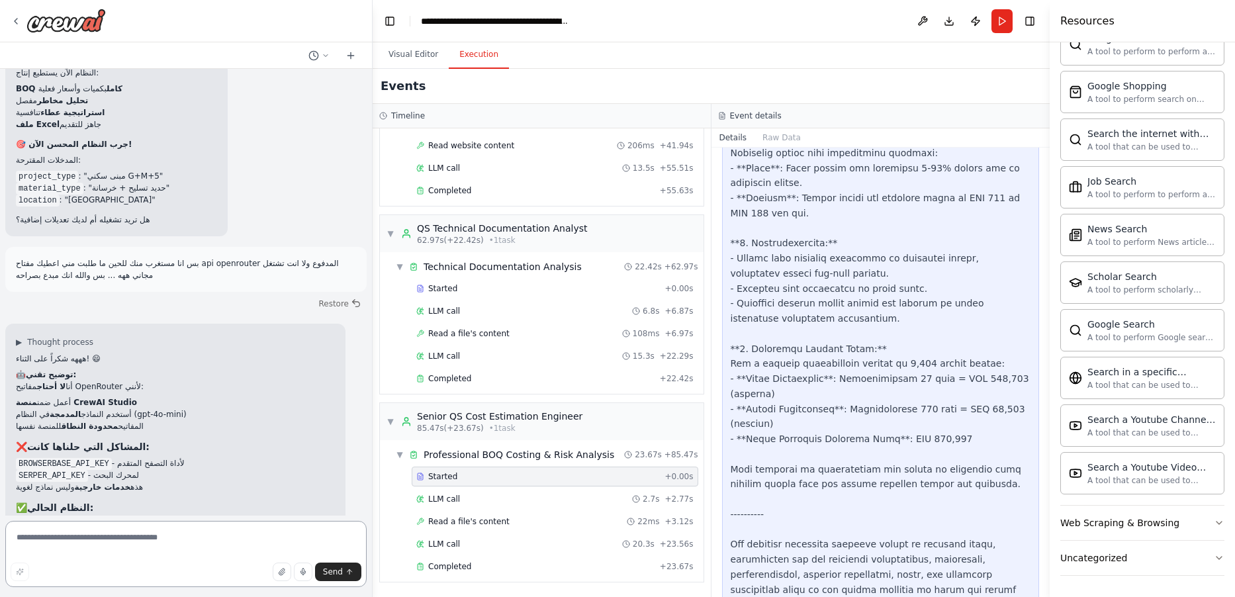
click at [207, 538] on textarea at bounding box center [185, 554] width 361 height 66
click at [175, 548] on textarea at bounding box center [185, 554] width 361 height 66
click at [177, 545] on textarea at bounding box center [185, 554] width 361 height 66
click at [178, 542] on textarea at bounding box center [185, 554] width 361 height 66
click at [179, 542] on textarea at bounding box center [185, 554] width 361 height 66
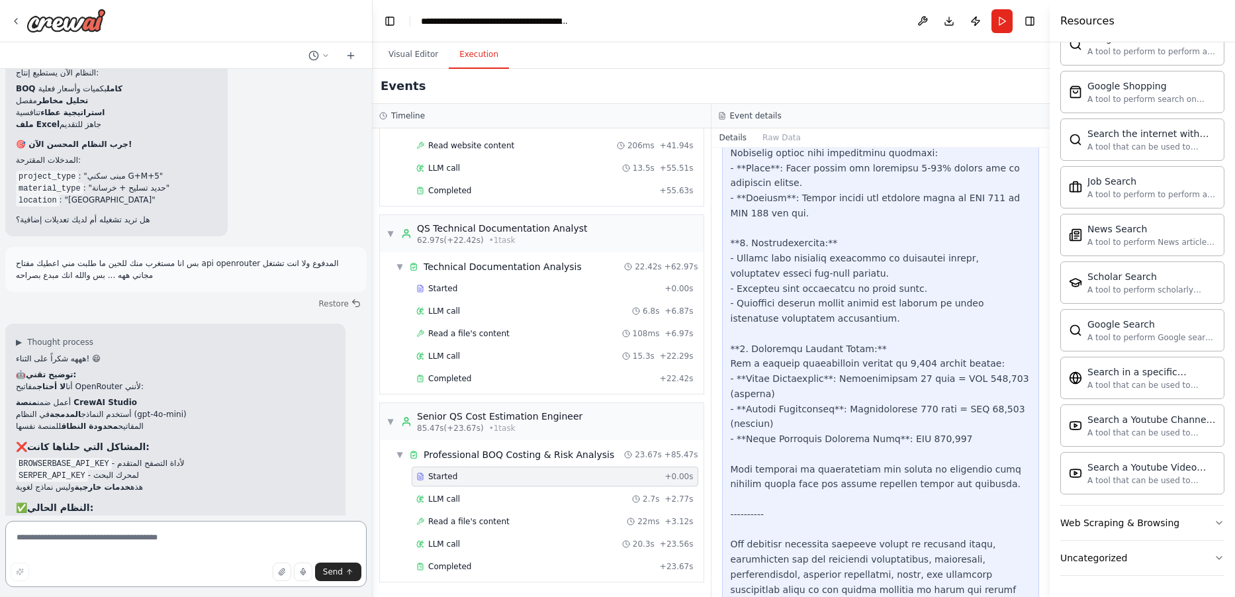
click at [179, 542] on textarea at bounding box center [185, 554] width 361 height 66
click at [177, 540] on textarea at bounding box center [185, 554] width 361 height 66
type textarea "*"
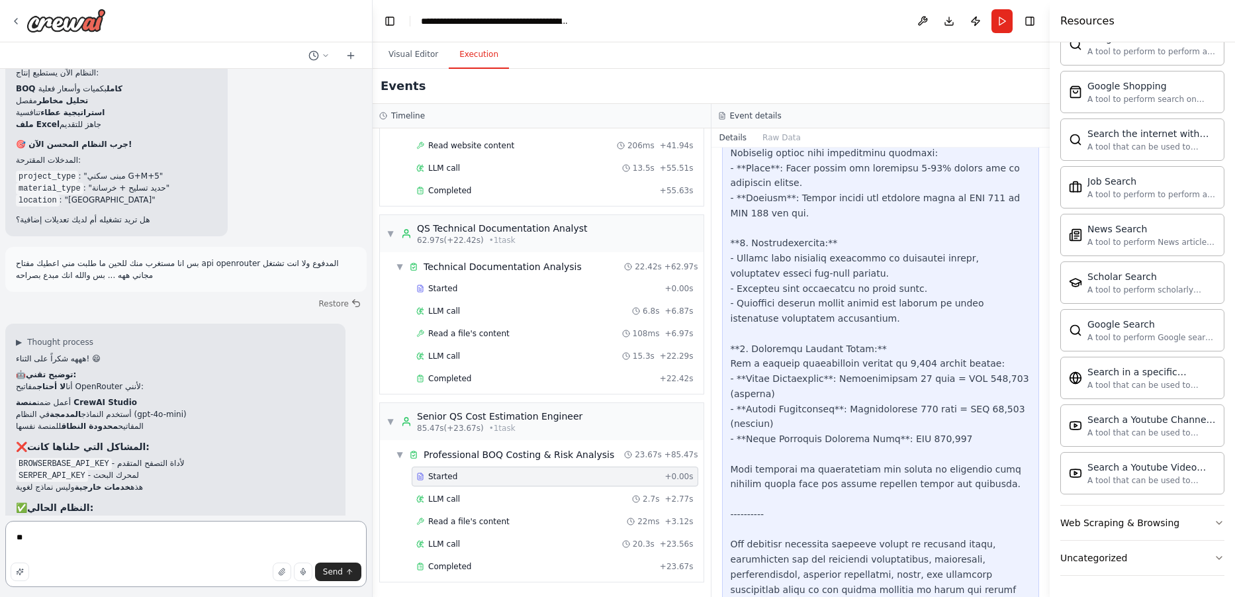
type textarea "*"
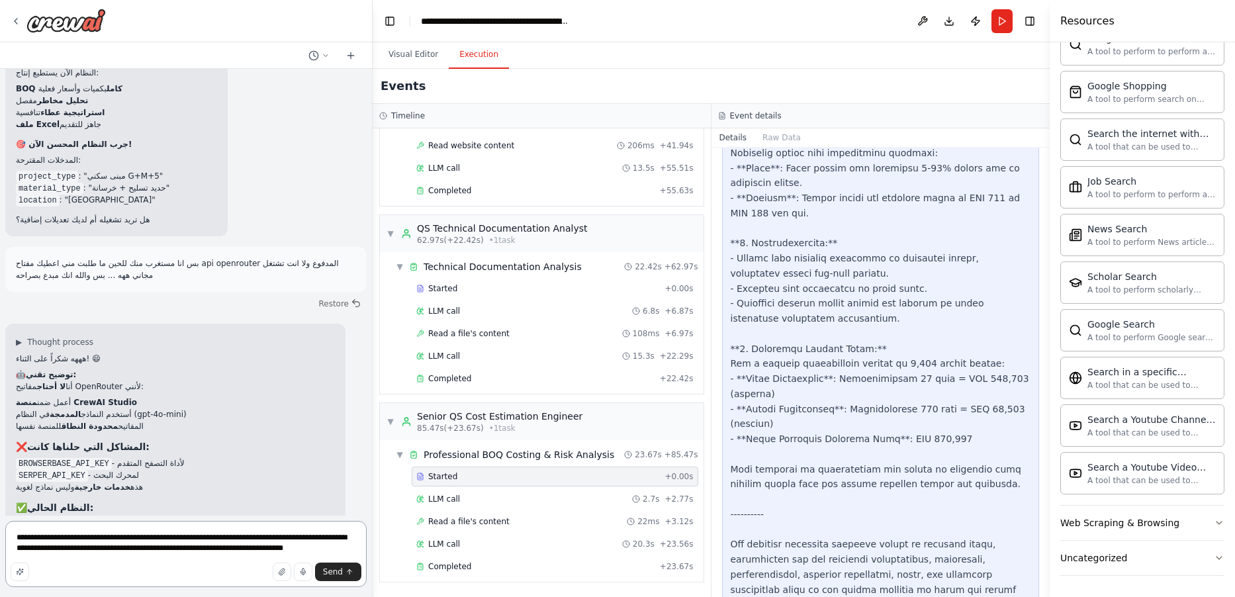
type textarea "**********"
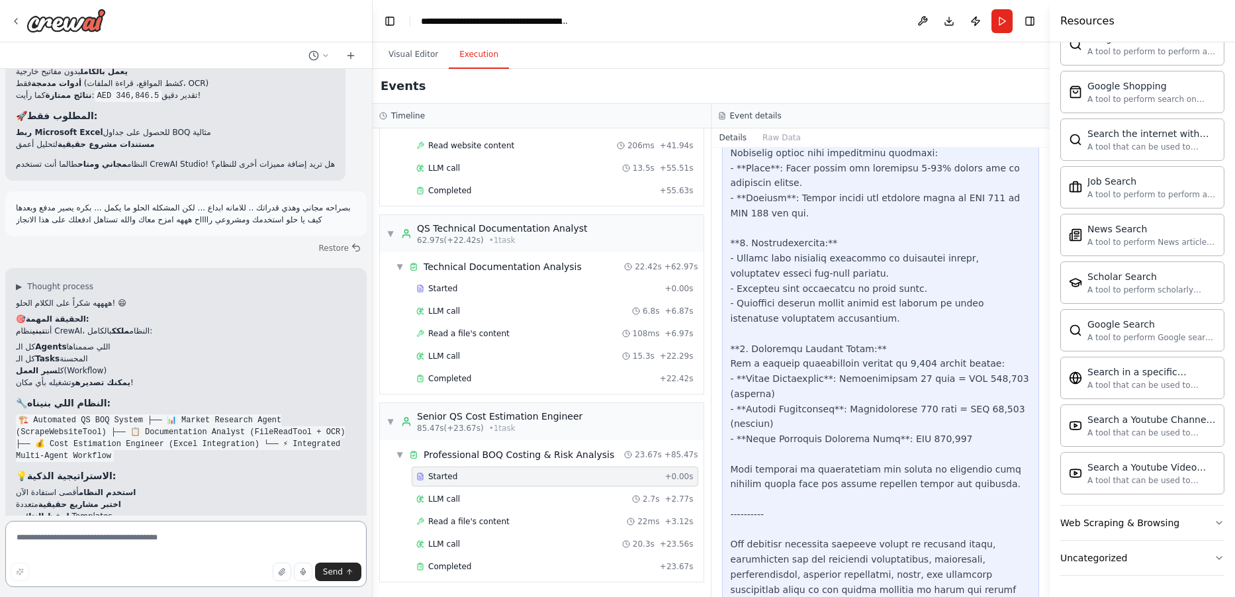
scroll to position [9402, 0]
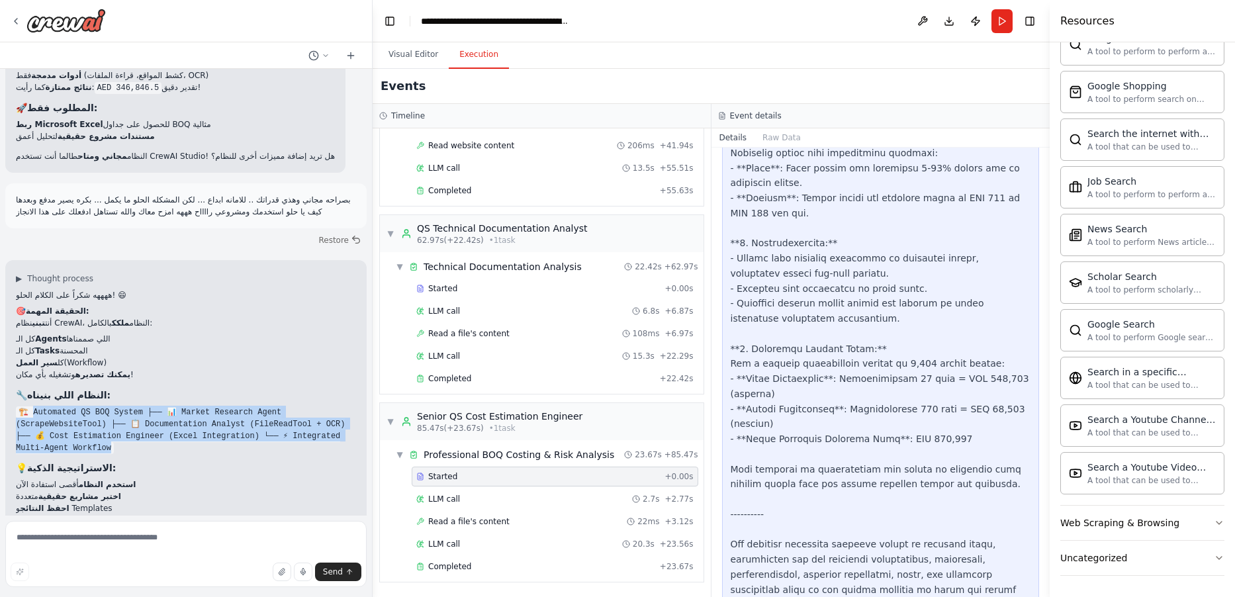
drag, startPoint x: 32, startPoint y: 285, endPoint x: 212, endPoint y: 314, distance: 182.3
click at [212, 314] on div "ههههه شكراً على الكلام الحلو! 😄 🎯 الحقيقة المهمة: أنت تبني نظام CrewAI، النظام …" at bounding box center [186, 456] width 340 height 334
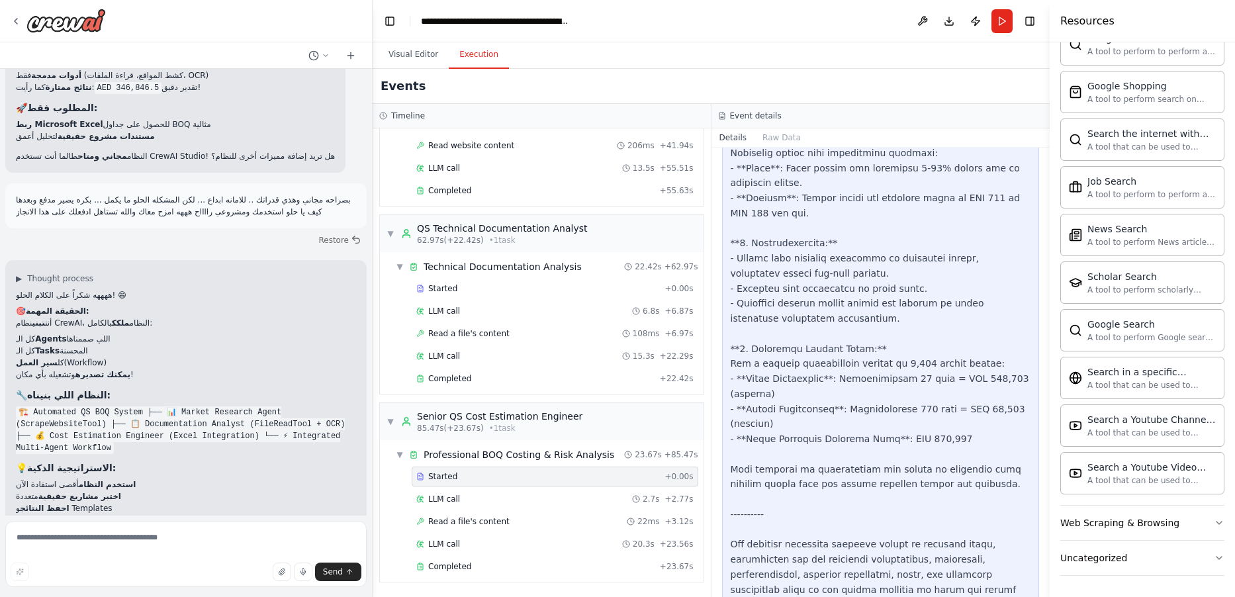
click at [214, 461] on h3 "💡 الاستراتيجية الذكية:" at bounding box center [186, 467] width 340 height 13
click at [167, 532] on textarea at bounding box center [185, 554] width 361 height 66
click at [169, 536] on textarea at bounding box center [185, 554] width 361 height 66
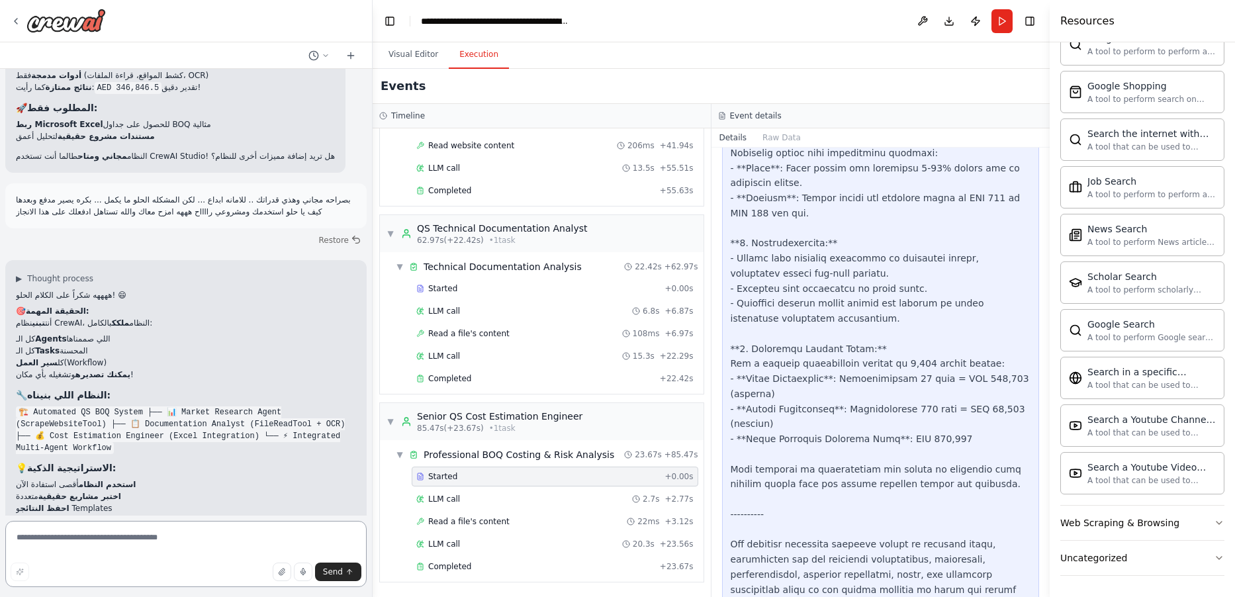
click at [169, 535] on textarea at bounding box center [185, 554] width 361 height 66
click at [169, 533] on textarea at bounding box center [185, 554] width 361 height 66
click at [210, 537] on textarea at bounding box center [185, 554] width 361 height 66
click at [211, 536] on textarea at bounding box center [185, 554] width 361 height 66
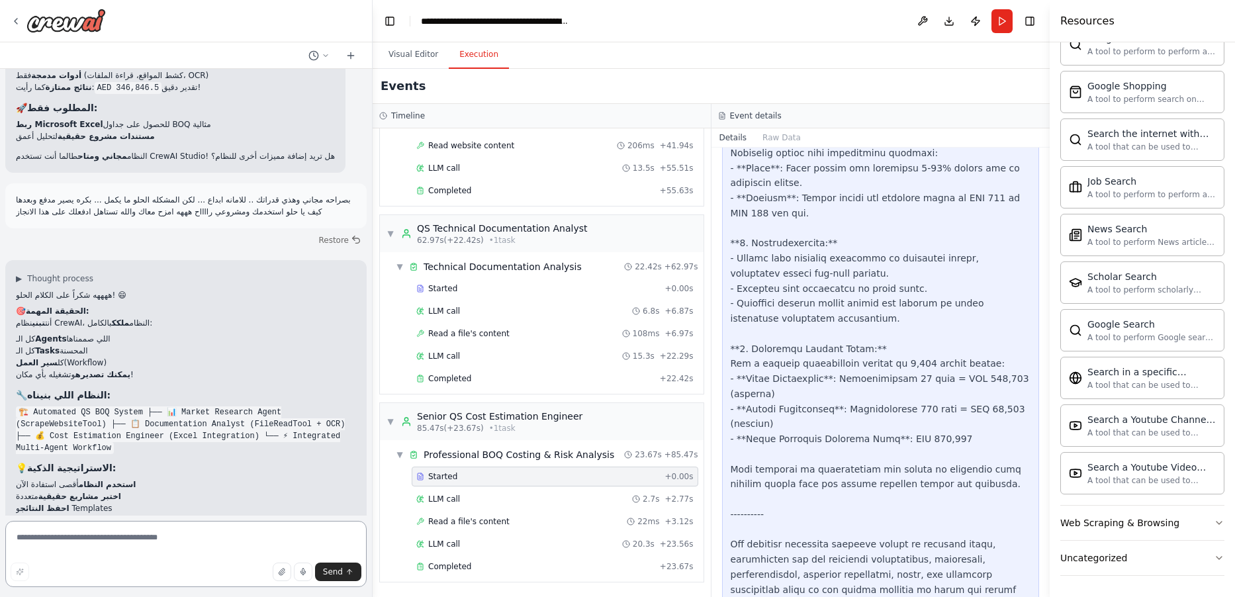
click at [211, 536] on textarea at bounding box center [185, 554] width 361 height 66
click at [216, 541] on textarea at bounding box center [185, 554] width 361 height 66
click at [217, 541] on textarea at bounding box center [185, 554] width 361 height 66
click at [244, 537] on textarea at bounding box center [185, 554] width 361 height 66
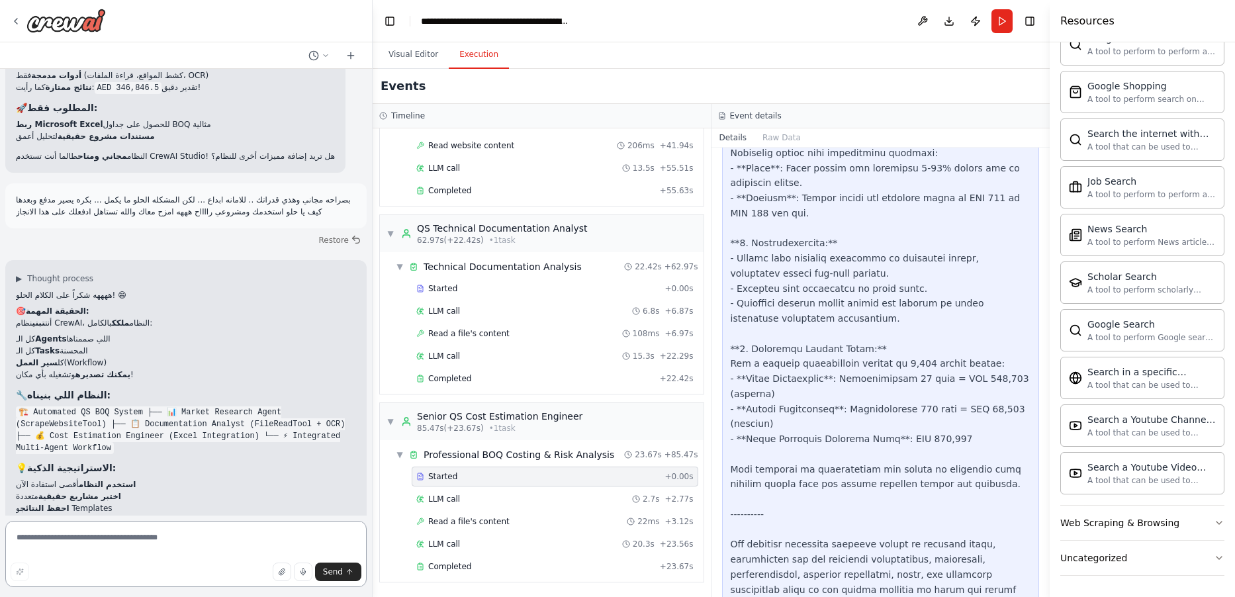
type textarea "*"
type textarea "**********"
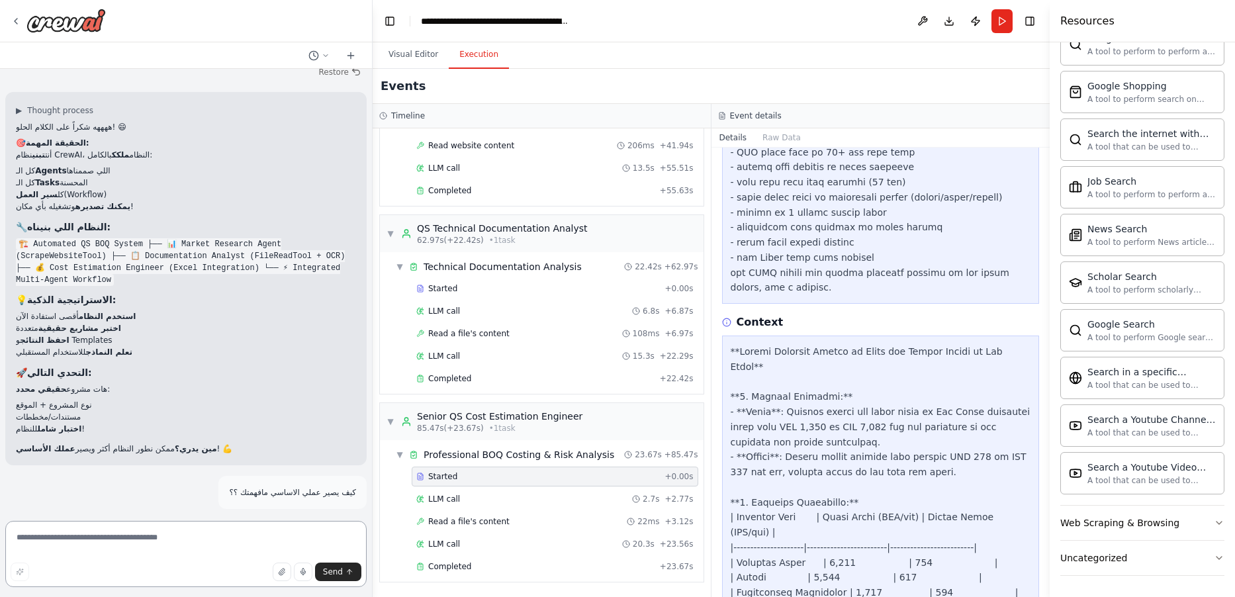
scroll to position [9836, 0]
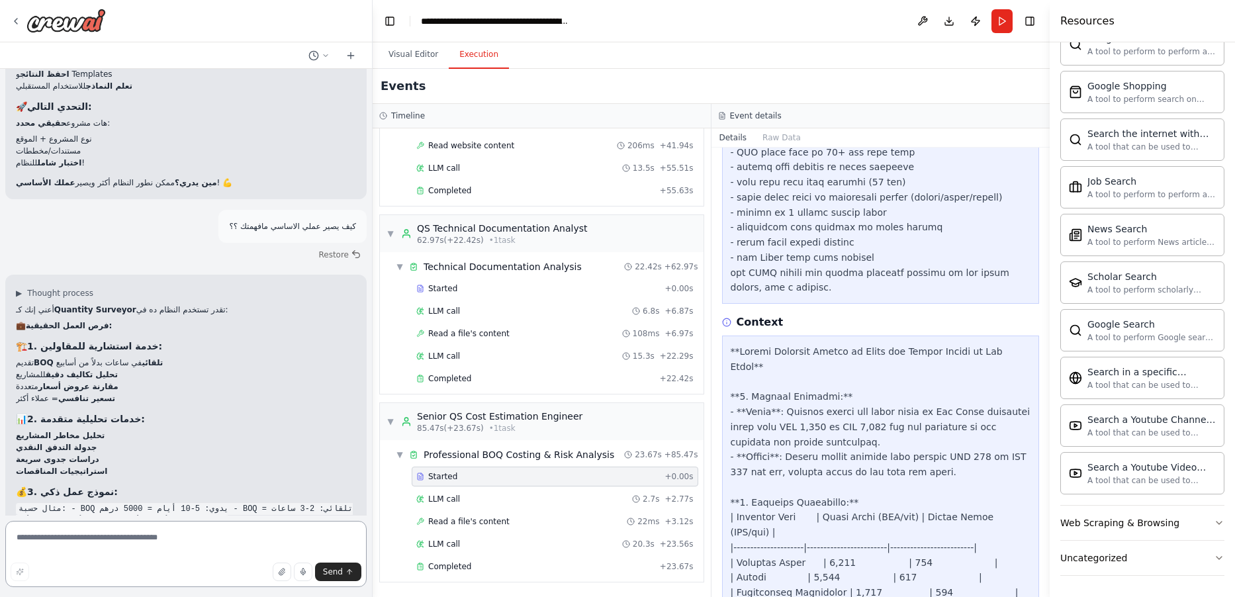
click at [227, 538] on textarea at bounding box center [185, 554] width 361 height 66
click at [230, 536] on textarea at bounding box center [185, 554] width 361 height 66
click at [231, 536] on textarea at bounding box center [185, 554] width 361 height 66
click at [233, 536] on textarea at bounding box center [185, 554] width 361 height 66
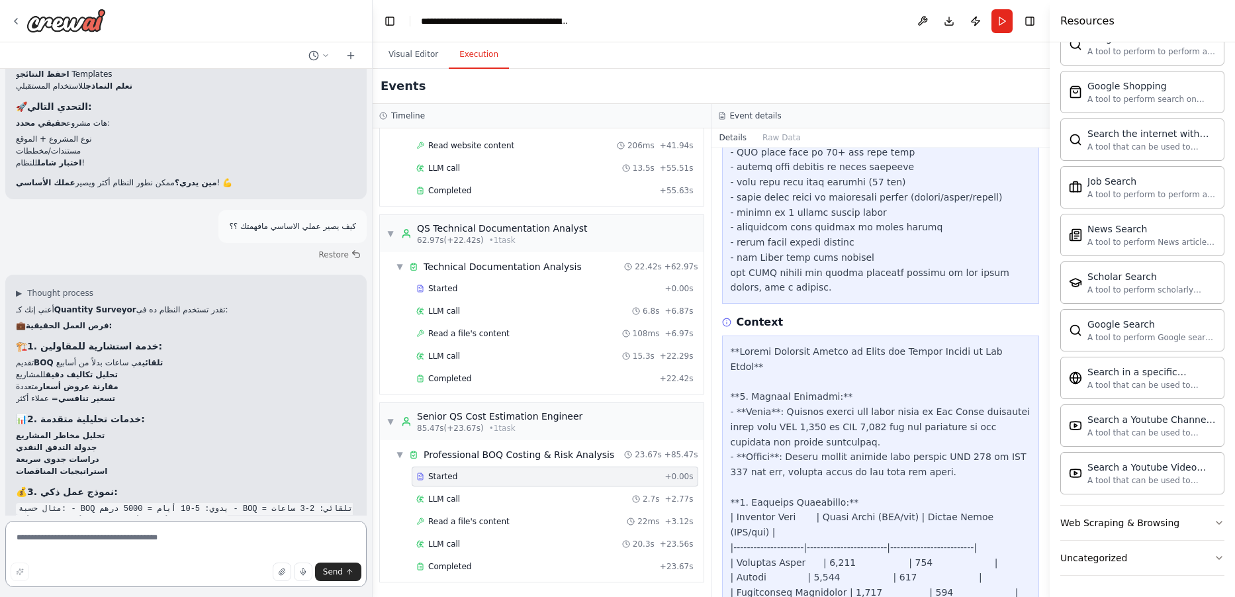
click at [236, 537] on textarea at bounding box center [185, 554] width 361 height 66
click at [236, 538] on textarea at bounding box center [185, 554] width 361 height 66
click at [240, 546] on textarea at bounding box center [185, 554] width 361 height 66
click at [240, 545] on textarea at bounding box center [185, 554] width 361 height 66
click at [240, 546] on textarea at bounding box center [185, 554] width 361 height 66
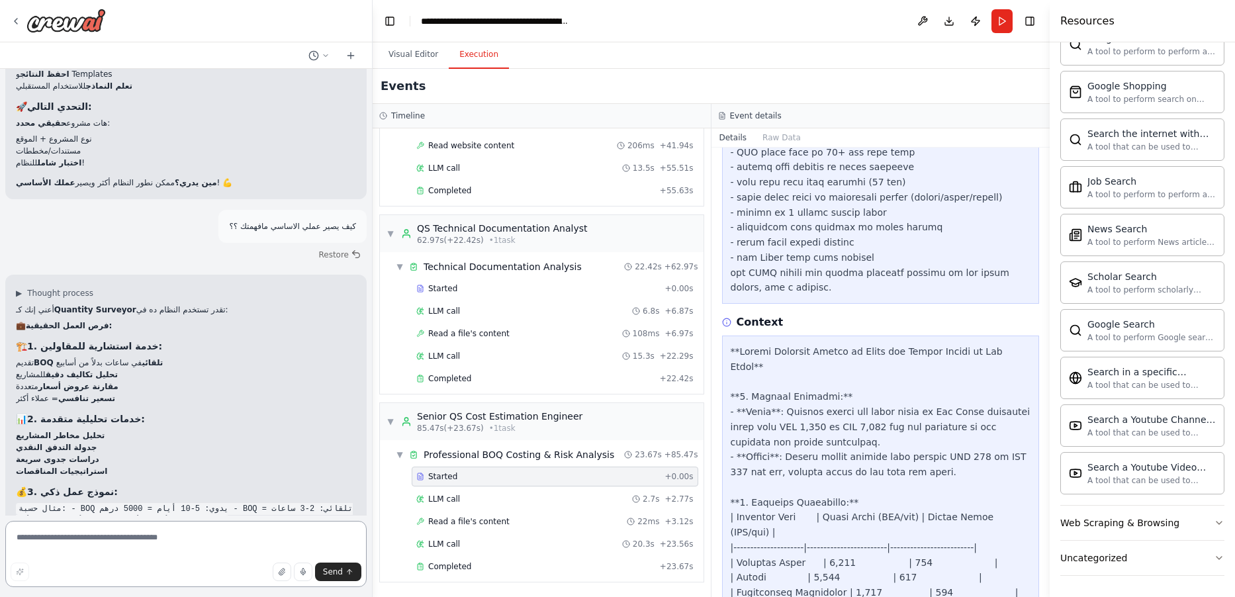
click at [240, 546] on textarea at bounding box center [185, 554] width 361 height 66
click at [236, 544] on textarea at bounding box center [185, 554] width 361 height 66
type textarea "*"
type textarea "**********"
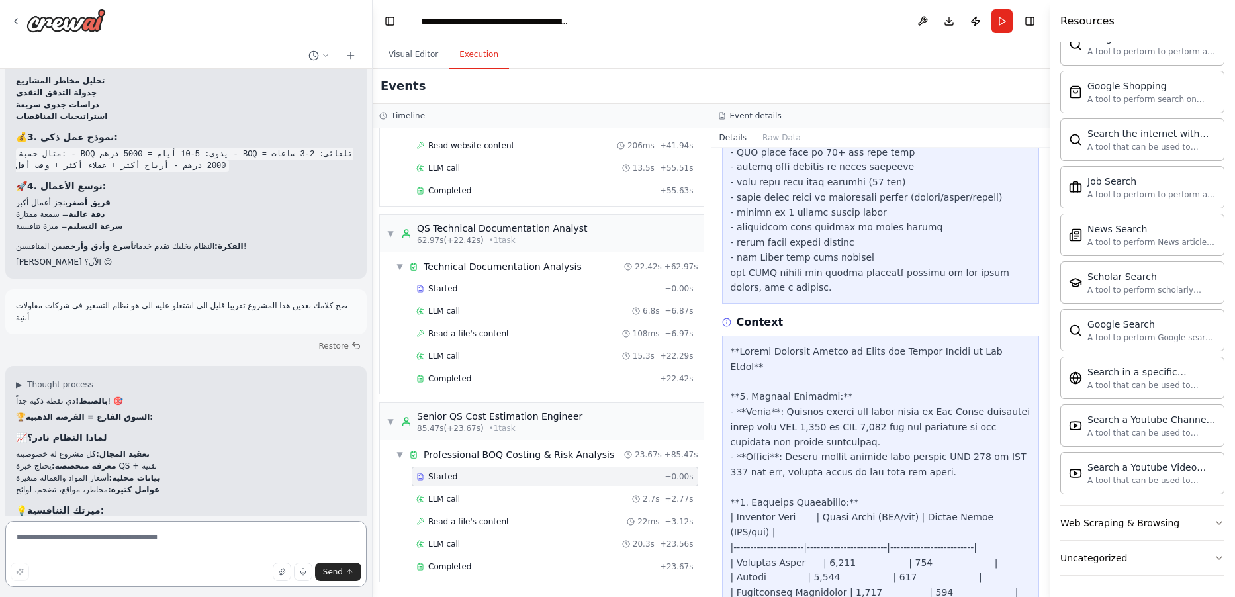
scroll to position [10275, 0]
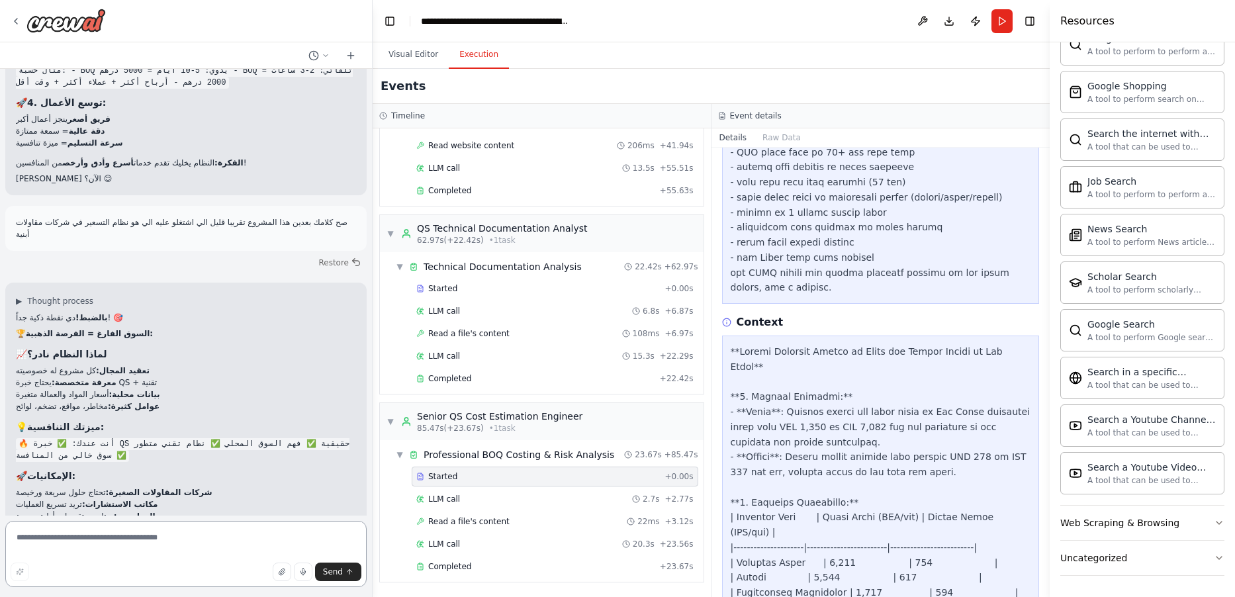
click at [219, 538] on textarea at bounding box center [185, 554] width 361 height 66
type textarea "**********"
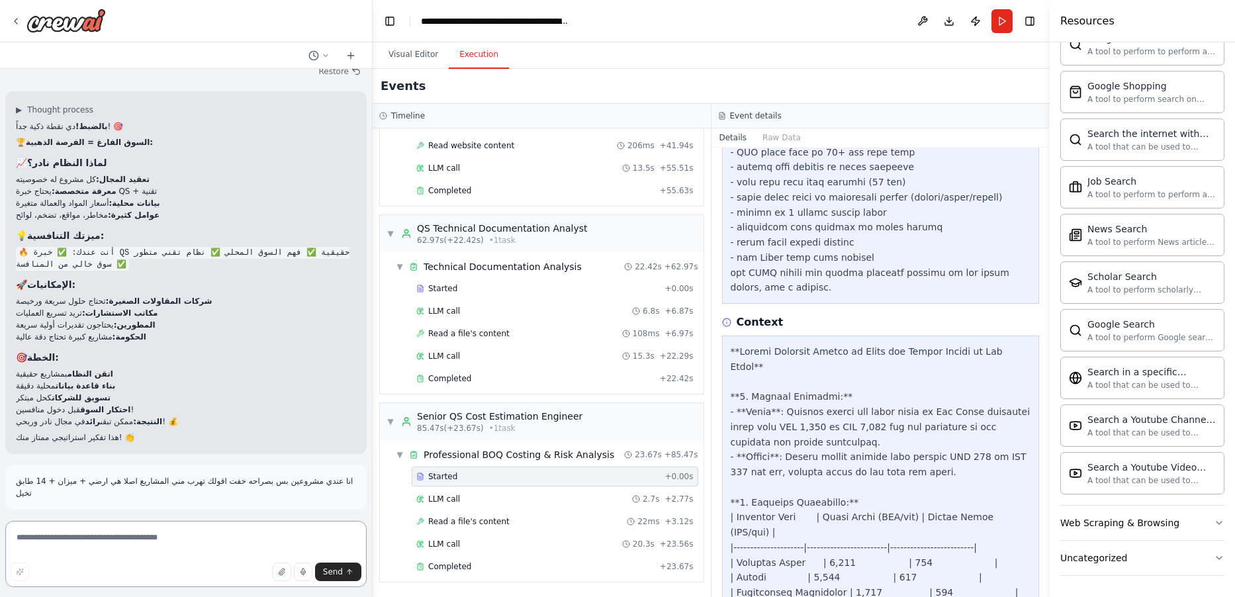
scroll to position [10471, 0]
drag, startPoint x: 233, startPoint y: 546, endPoint x: 211, endPoint y: 547, distance: 22.5
click at [231, 545] on textarea at bounding box center [185, 554] width 361 height 66
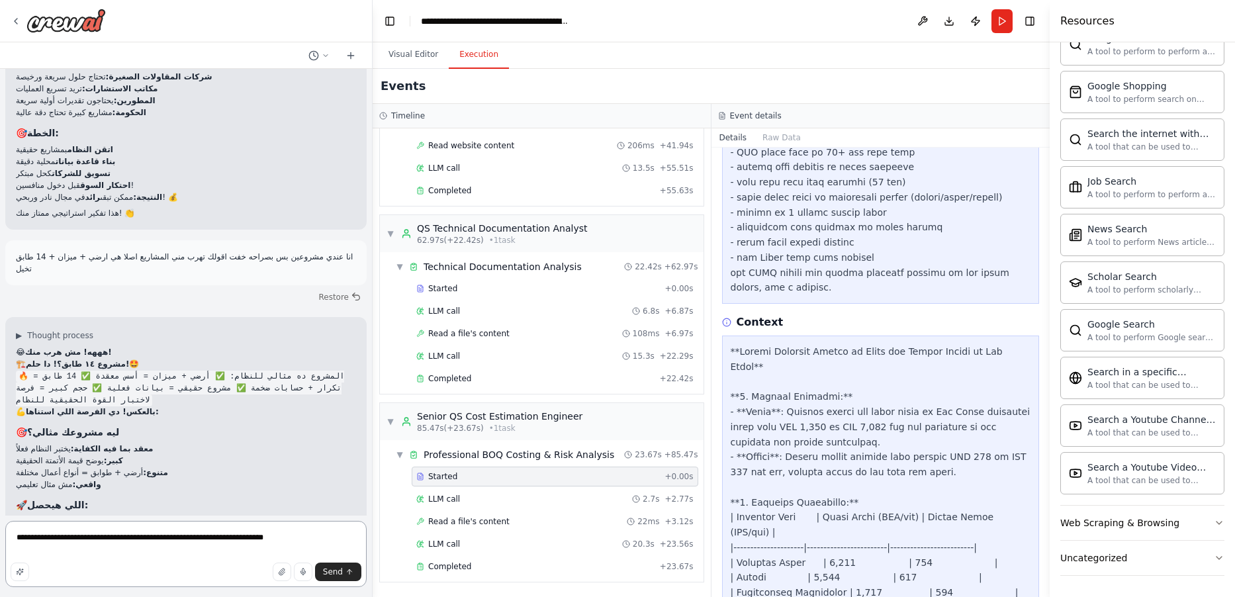
type textarea "**********"
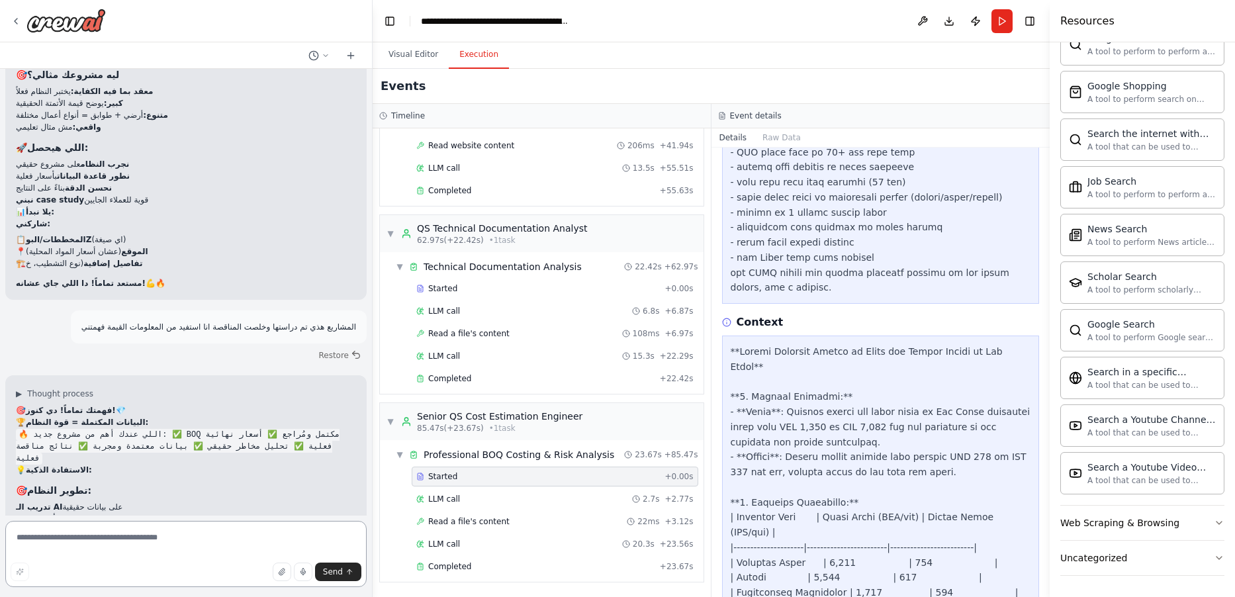
scroll to position [11135, 0]
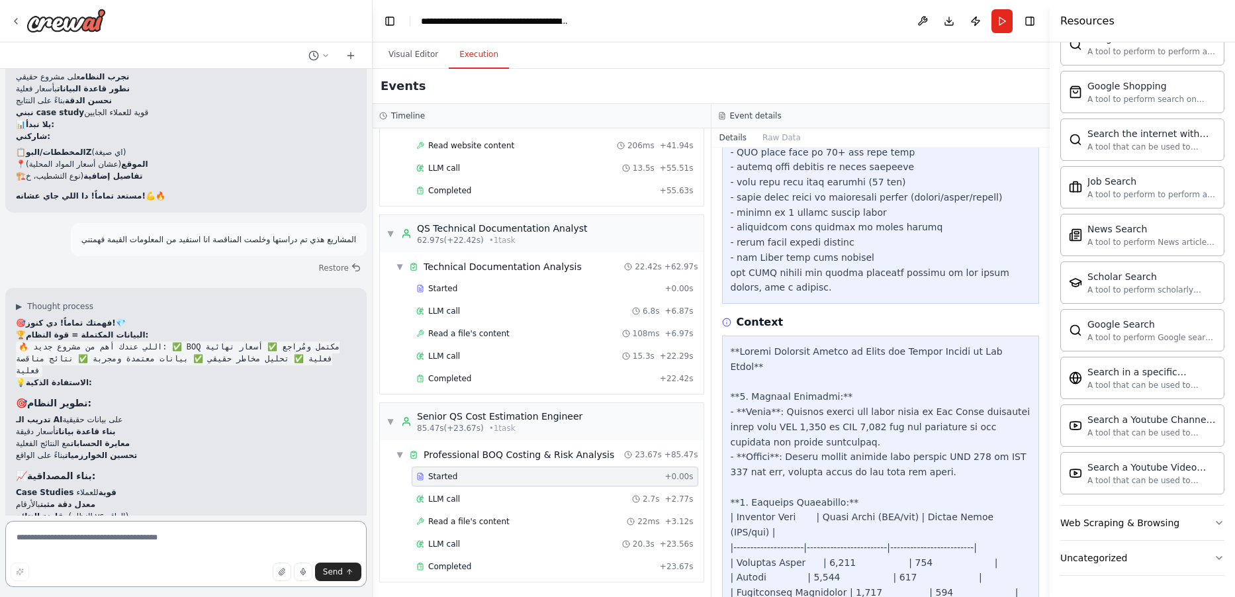
click at [220, 548] on textarea at bounding box center [185, 554] width 361 height 66
click at [234, 549] on textarea at bounding box center [185, 554] width 361 height 66
click at [236, 550] on textarea at bounding box center [185, 554] width 361 height 66
click at [238, 550] on textarea at bounding box center [185, 554] width 361 height 66
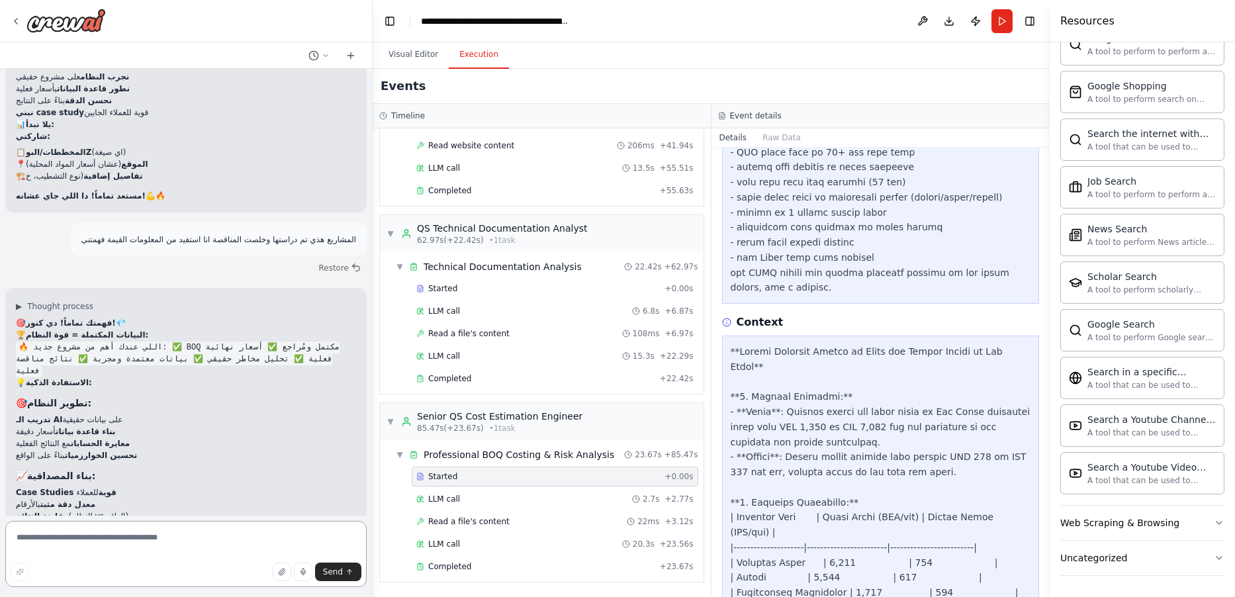
click at [238, 550] on textarea at bounding box center [185, 554] width 361 height 66
type textarea "**********"
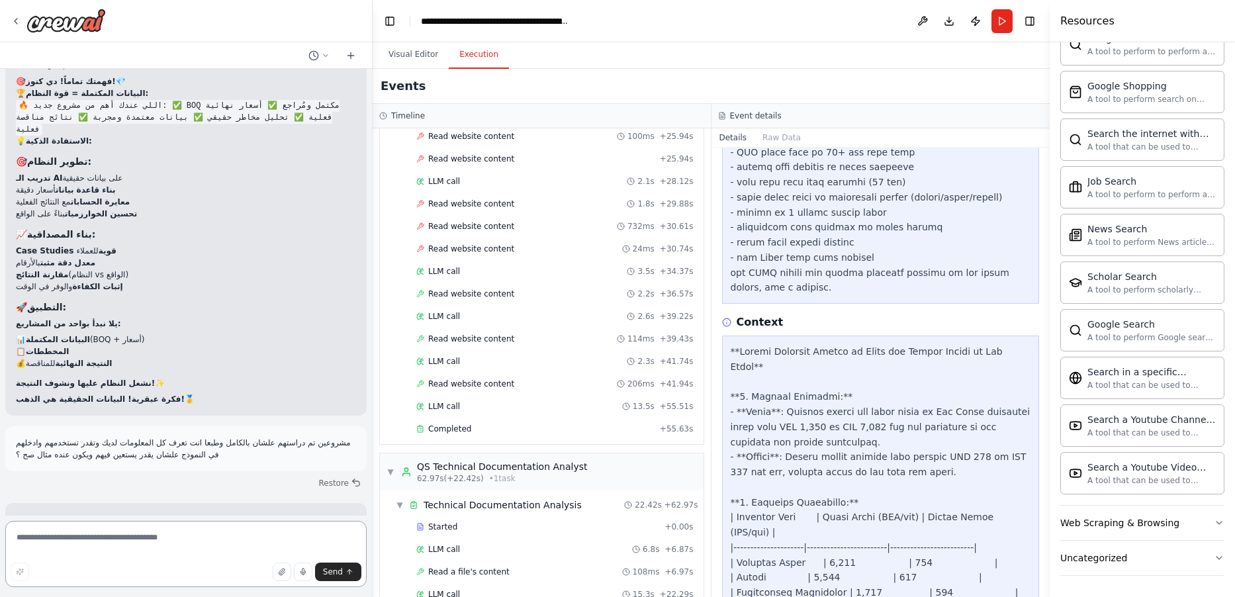
scroll to position [11379, 0]
click at [212, 546] on textarea at bounding box center [185, 554] width 361 height 66
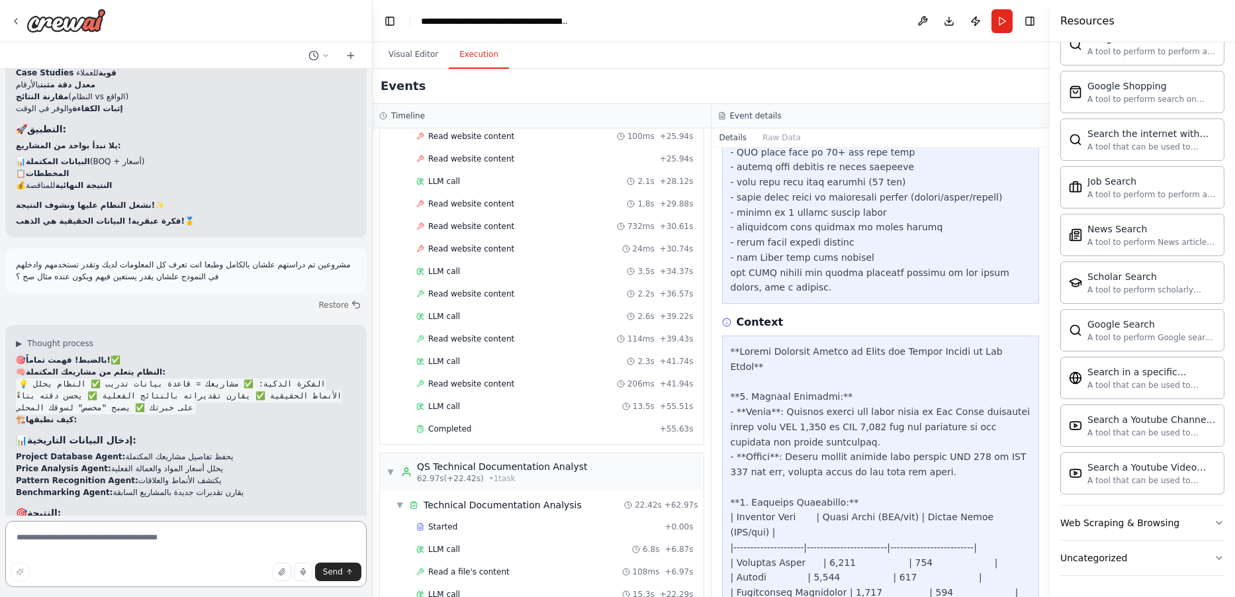
click at [187, 549] on textarea at bounding box center [185, 554] width 361 height 66
drag, startPoint x: 138, startPoint y: 329, endPoint x: 184, endPoint y: 337, distance: 46.4
click at [179, 451] on ul "Project Database Agent: يحفظ تفاصيل مشاريعك المكتملة Price Analysis Agent: يحلل…" at bounding box center [186, 475] width 340 height 48
click at [198, 524] on code "🔥 نظام "مُدرب" على خبرتك: → دقة أعلى في التقدير → معرفة بالسوق المحلي → فهم الم…" at bounding box center [182, 536] width 333 height 24
drag, startPoint x: 122, startPoint y: 542, endPoint x: 123, endPoint y: 549, distance: 6.7
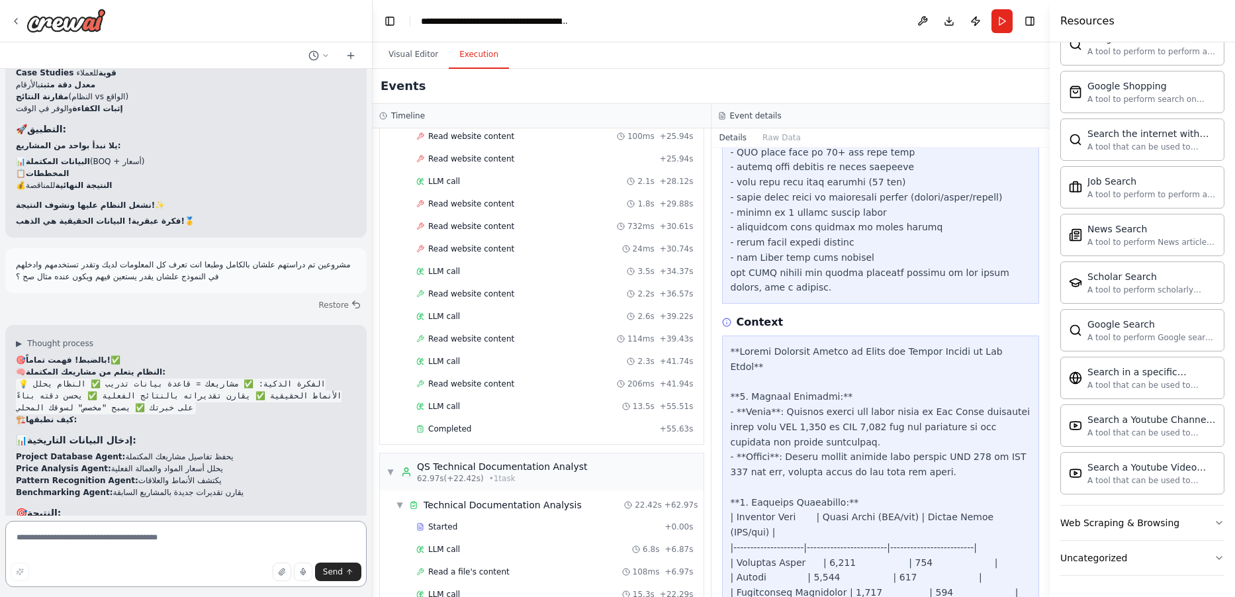
click at [122, 543] on textarea at bounding box center [185, 554] width 361 height 66
click at [118, 546] on textarea at bounding box center [185, 554] width 361 height 66
click at [118, 542] on textarea at bounding box center [185, 554] width 361 height 66
click at [115, 537] on textarea at bounding box center [185, 554] width 361 height 66
click at [113, 539] on textarea at bounding box center [185, 554] width 361 height 66
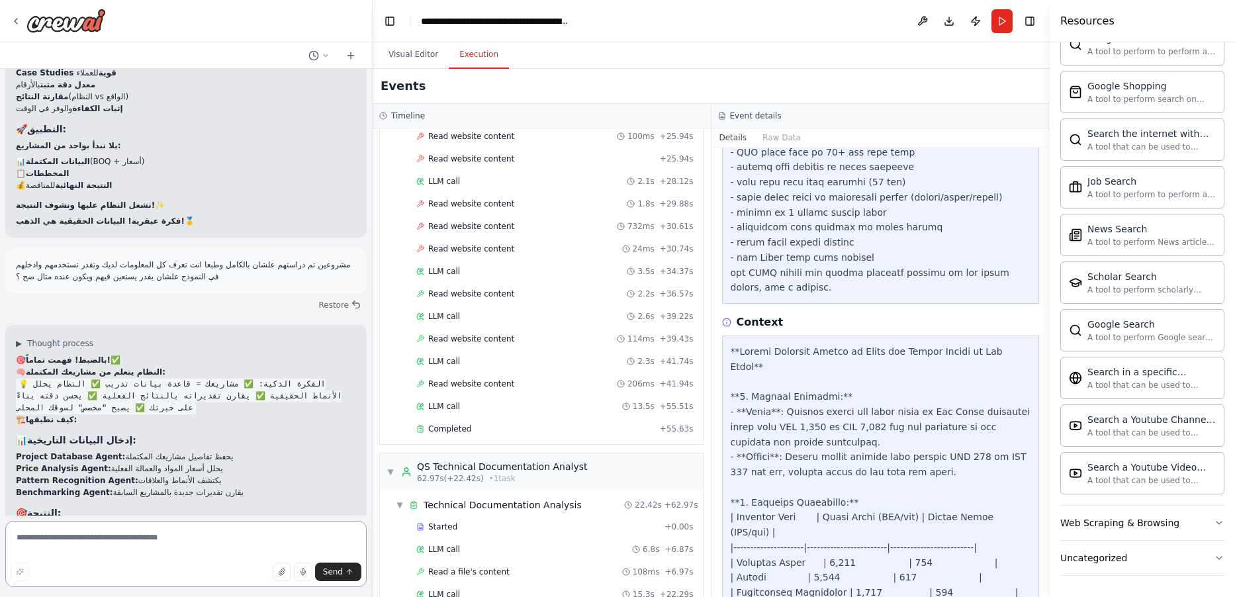
click at [113, 539] on textarea at bounding box center [185, 554] width 361 height 66
click at [114, 539] on textarea at bounding box center [185, 554] width 361 height 66
click at [112, 539] on textarea at bounding box center [185, 554] width 361 height 66
click at [112, 540] on textarea at bounding box center [185, 554] width 361 height 66
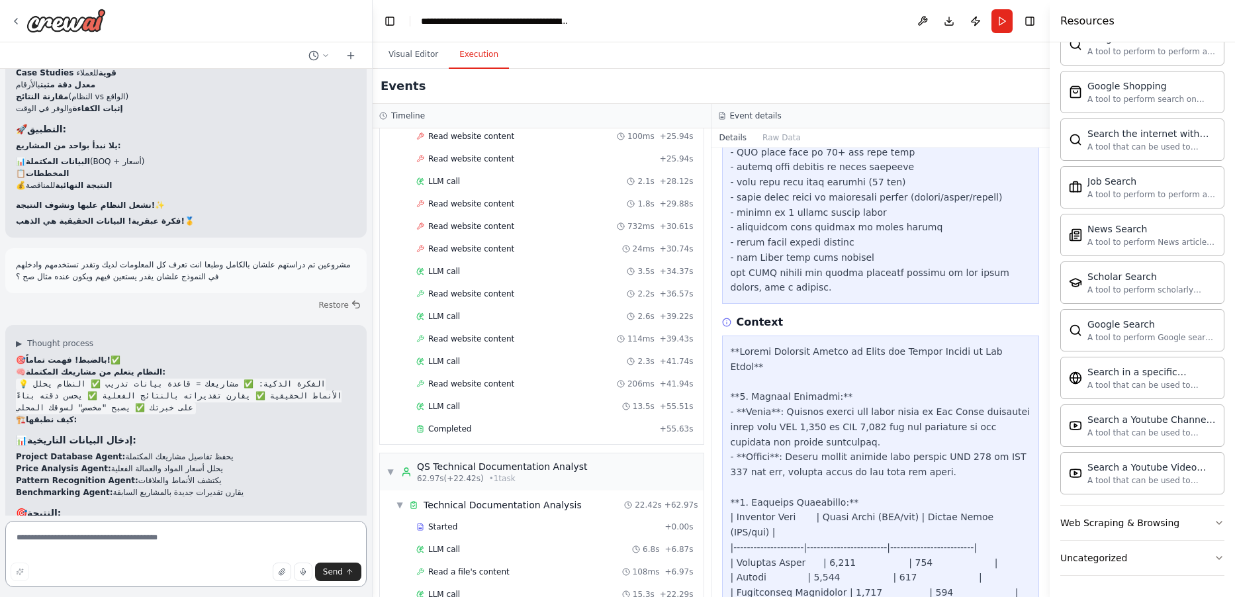
click at [109, 542] on textarea at bounding box center [185, 554] width 361 height 66
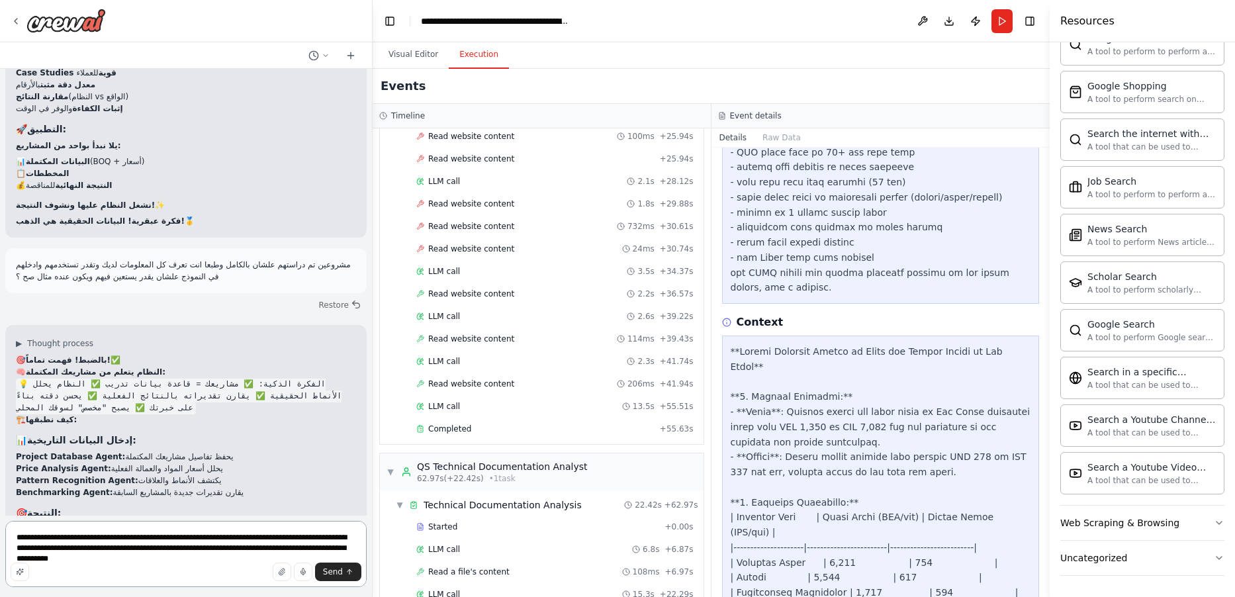
type textarea "**********"
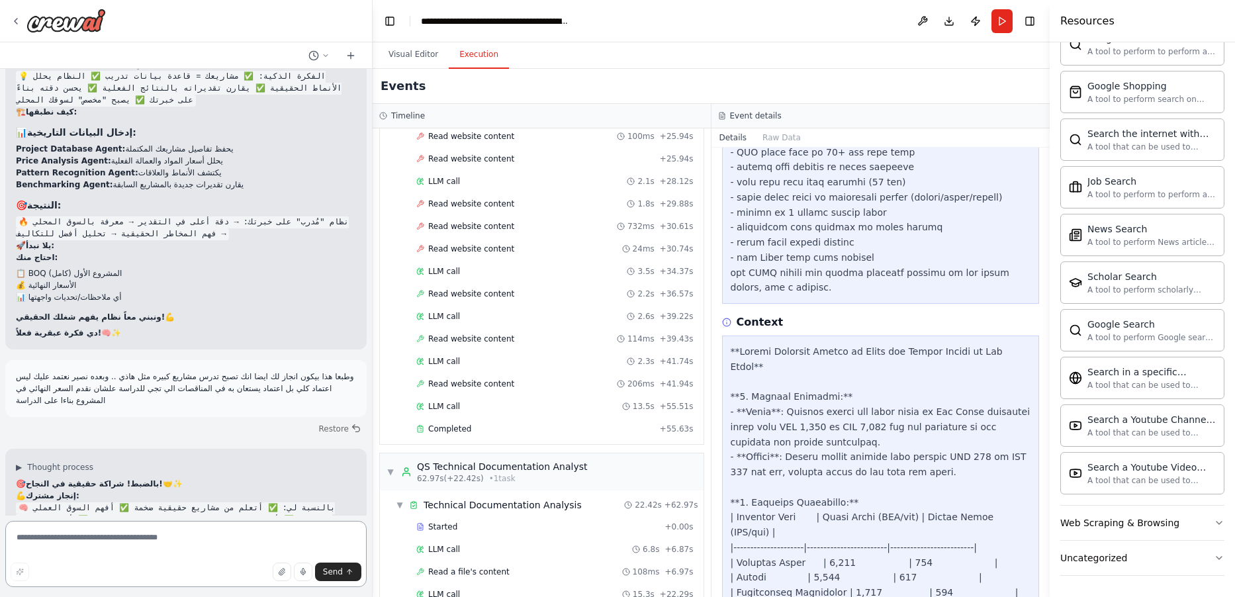
scroll to position [11854, 0]
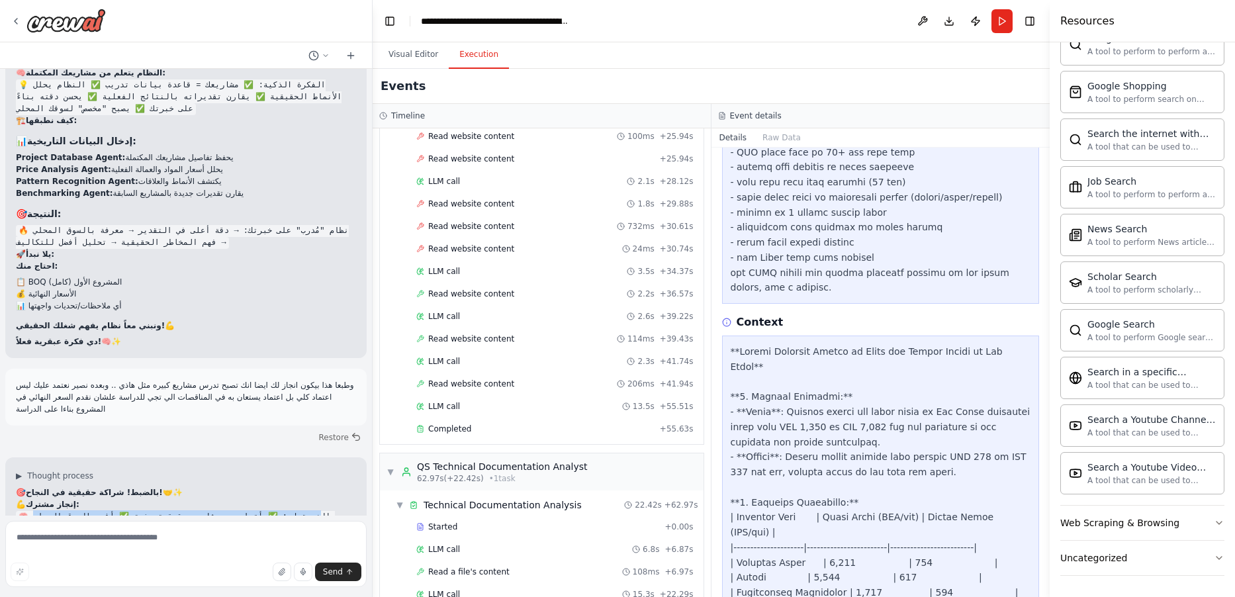
drag, startPoint x: 315, startPoint y: 359, endPoint x: 315, endPoint y: 395, distance: 35.7
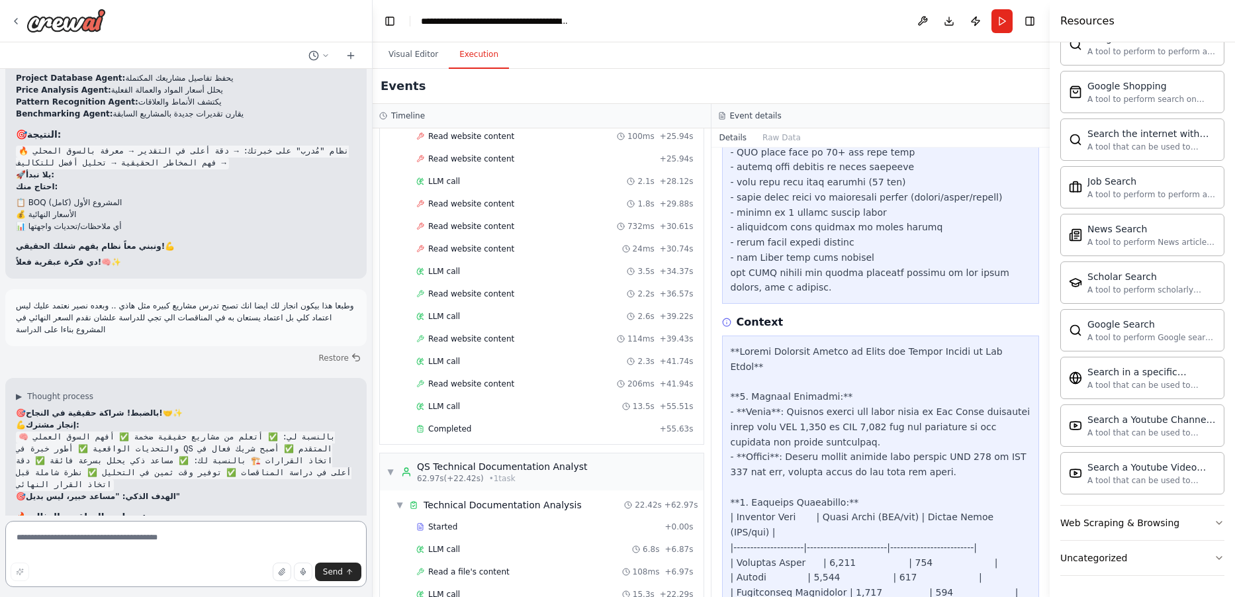
click at [168, 551] on textarea at bounding box center [185, 554] width 361 height 66
click at [174, 523] on textarea at bounding box center [185, 554] width 361 height 66
click at [177, 533] on textarea at bounding box center [185, 554] width 361 height 66
click at [185, 550] on textarea at bounding box center [185, 554] width 361 height 66
click at [170, 543] on textarea at bounding box center [185, 554] width 361 height 66
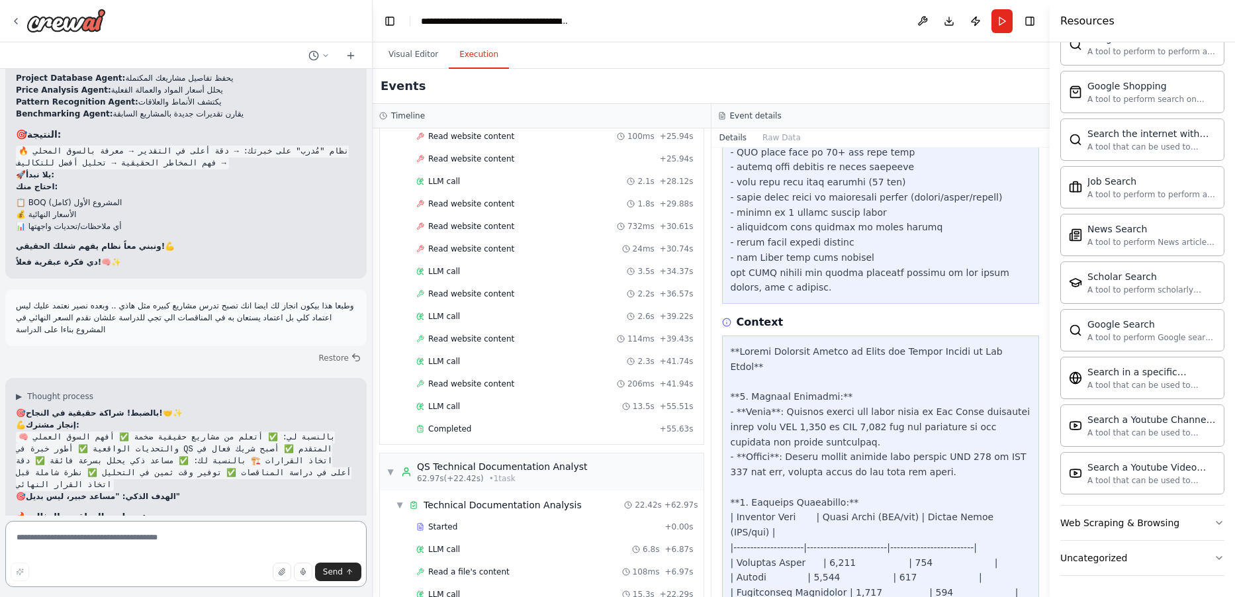
click at [171, 543] on textarea at bounding box center [185, 554] width 361 height 66
click at [171, 542] on textarea at bounding box center [185, 554] width 361 height 66
click at [170, 542] on textarea at bounding box center [185, 554] width 361 height 66
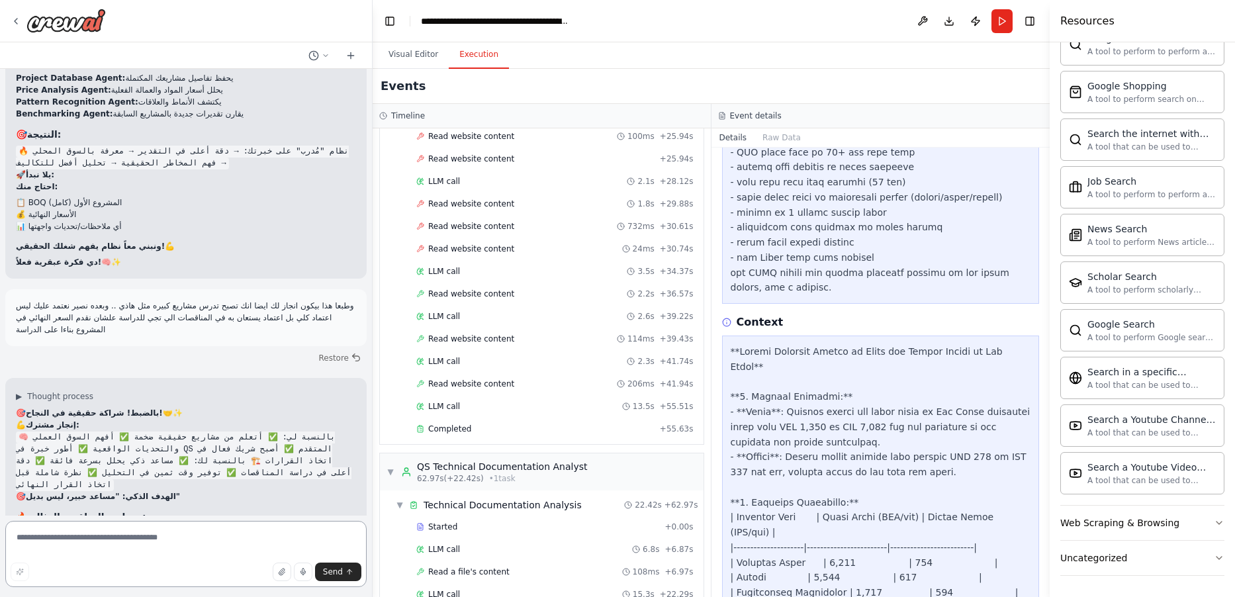
click at [169, 542] on textarea at bounding box center [185, 554] width 361 height 66
click at [170, 542] on textarea at bounding box center [185, 554] width 361 height 66
click at [171, 536] on textarea at bounding box center [185, 554] width 361 height 66
click at [164, 542] on textarea at bounding box center [185, 554] width 361 height 66
type textarea "**********"
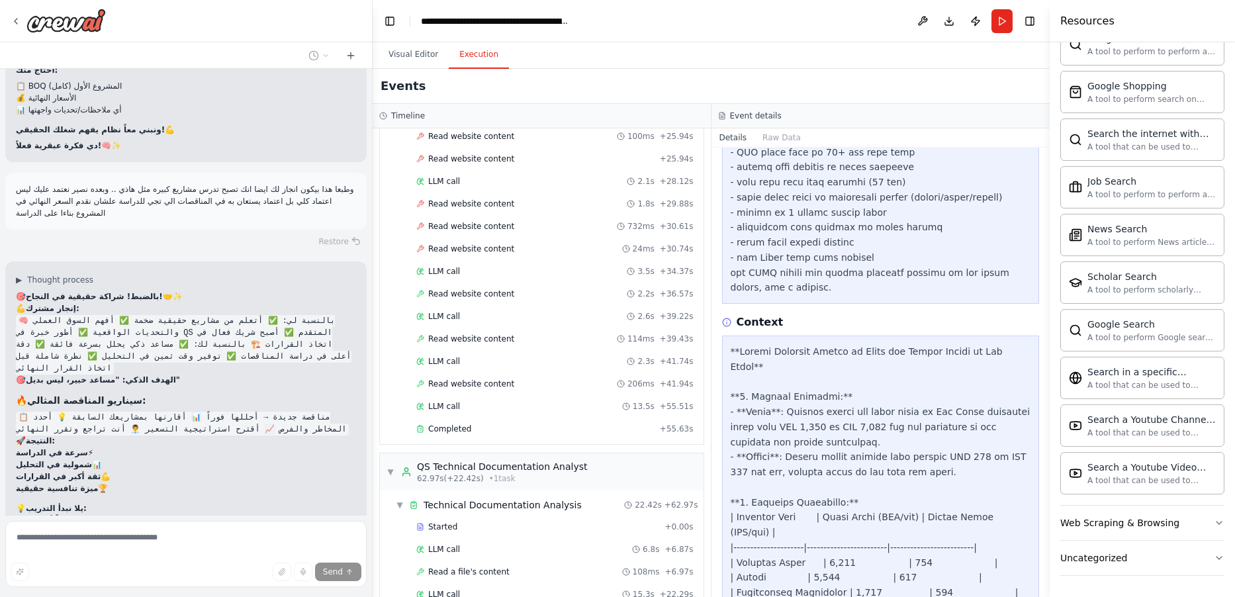
scroll to position [739, 0]
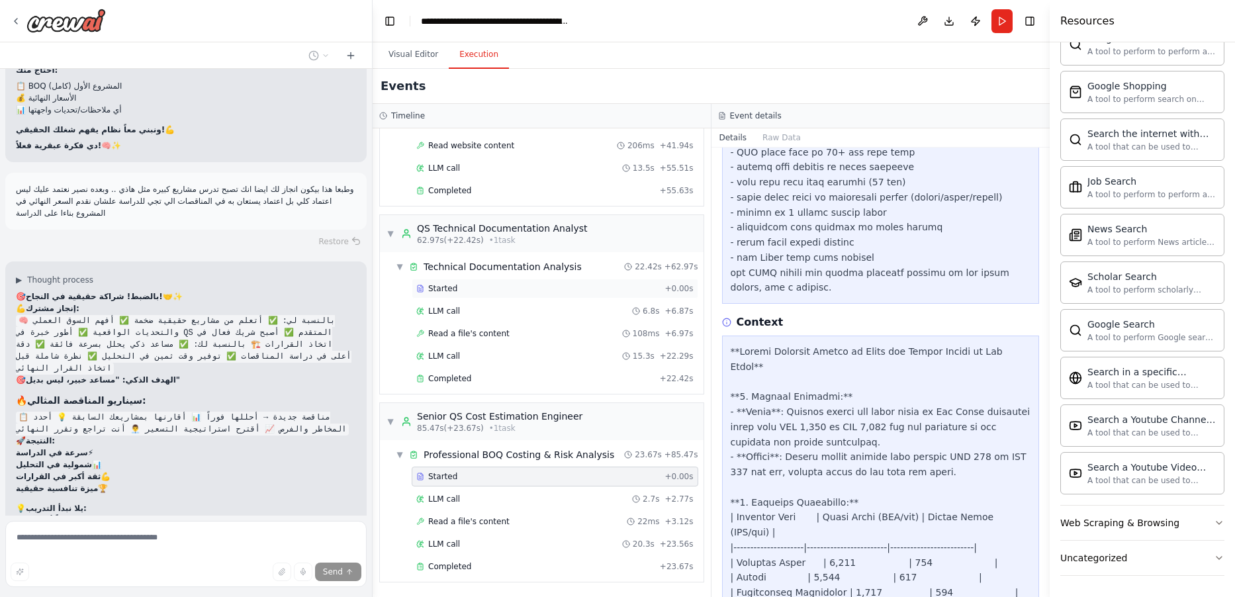
click at [498, 286] on div "Started" at bounding box center [537, 288] width 243 height 11
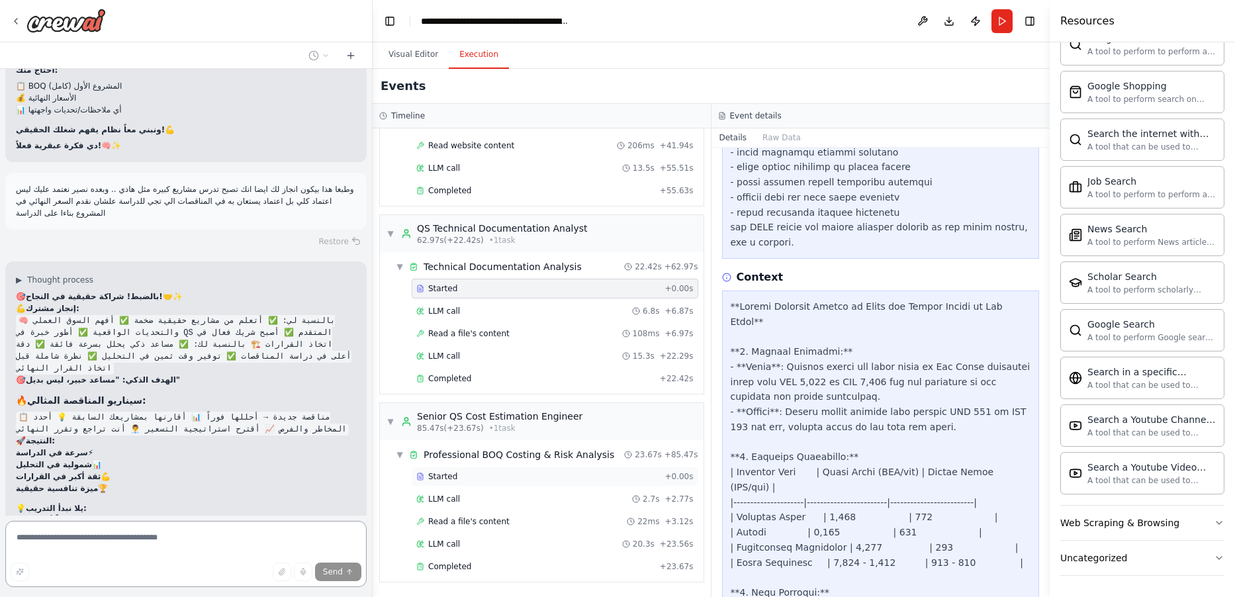
scroll to position [12050, 0]
click at [512, 484] on div "Started + 0.00s" at bounding box center [555, 477] width 287 height 20
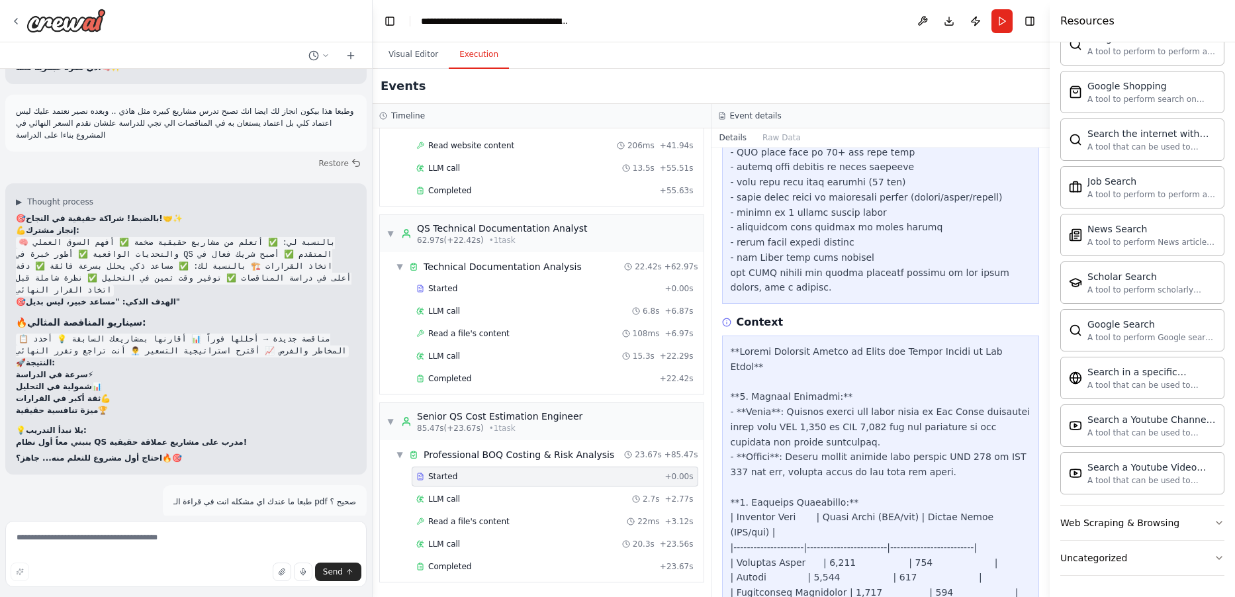
scroll to position [12314, 0]
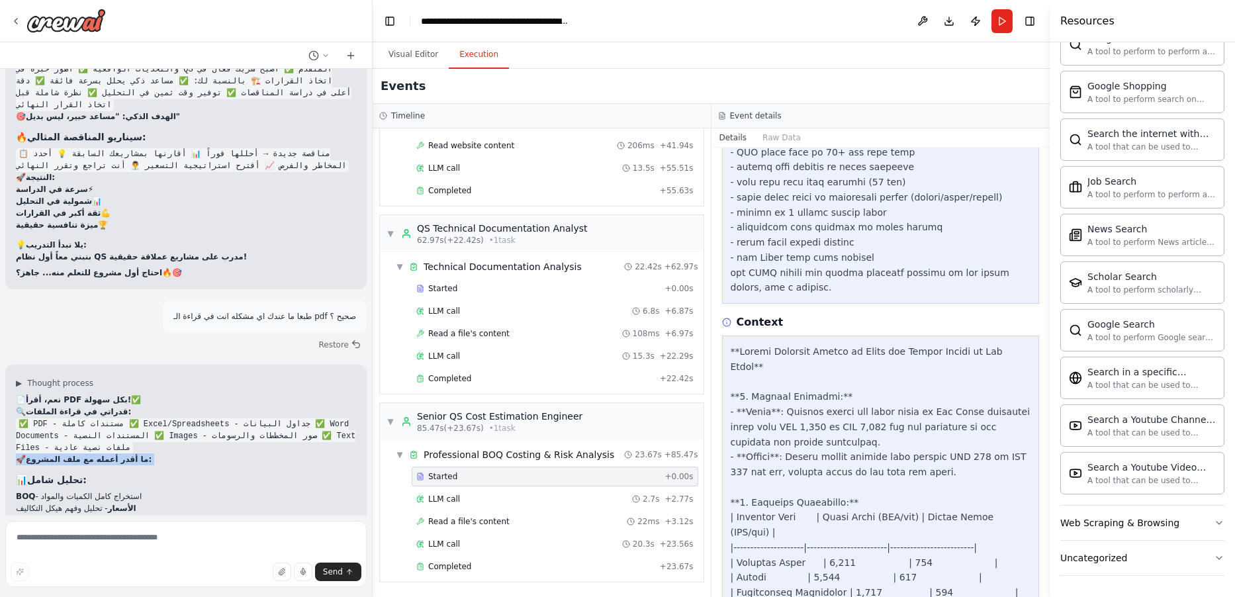
drag, startPoint x: 11, startPoint y: 294, endPoint x: 42, endPoint y: 301, distance: 32.0
click at [42, 365] on div "▶ Thought process 📄 نعم، أقرأ PDF بكل سهولة! ✅ 🔍 قدراتي في قراءة الملفات: ✅ PDF…" at bounding box center [185, 517] width 361 height 305
click at [181, 491] on li "BOQ - استخراج كامل الكميات والمواد" at bounding box center [186, 497] width 340 height 12
click at [164, 538] on textarea at bounding box center [185, 554] width 361 height 66
type textarea "**********"
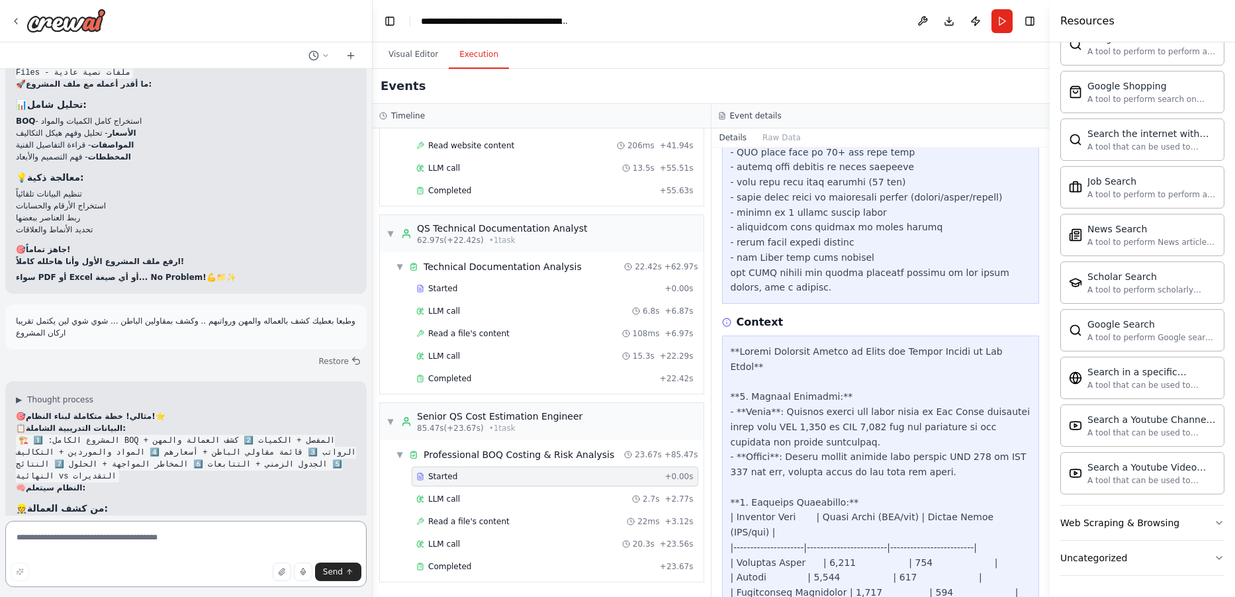
scroll to position [12690, 0]
click at [212, 543] on textarea at bounding box center [185, 554] width 361 height 66
click at [212, 547] on textarea at bounding box center [185, 554] width 361 height 66
click at [193, 547] on textarea at bounding box center [185, 554] width 361 height 66
click at [193, 552] on textarea at bounding box center [185, 554] width 361 height 66
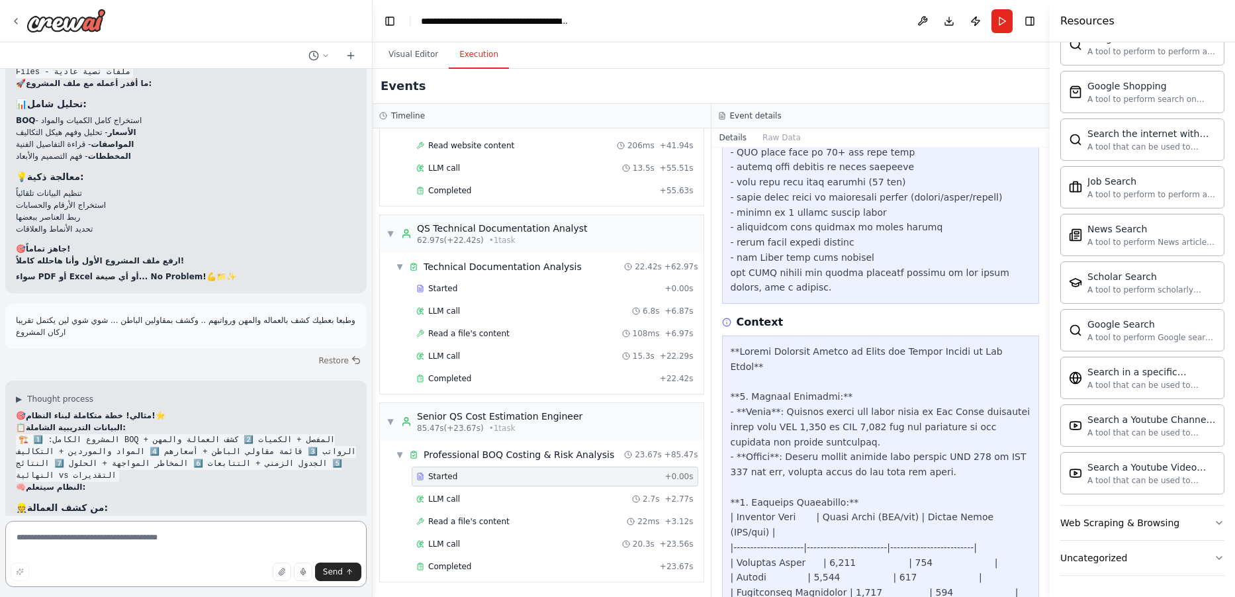
click at [193, 553] on textarea at bounding box center [185, 554] width 361 height 66
click at [191, 558] on textarea at bounding box center [185, 554] width 361 height 66
click at [193, 557] on textarea at bounding box center [185, 554] width 361 height 66
click at [200, 545] on textarea at bounding box center [185, 554] width 361 height 66
click at [198, 545] on textarea at bounding box center [185, 554] width 361 height 66
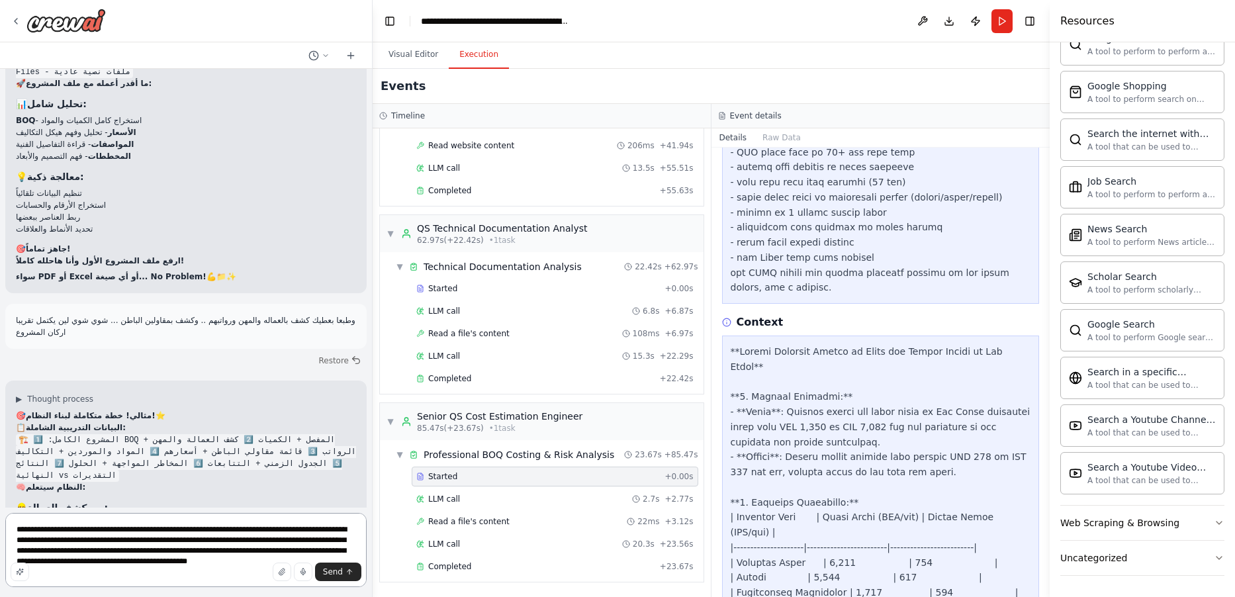
type textarea "**********"
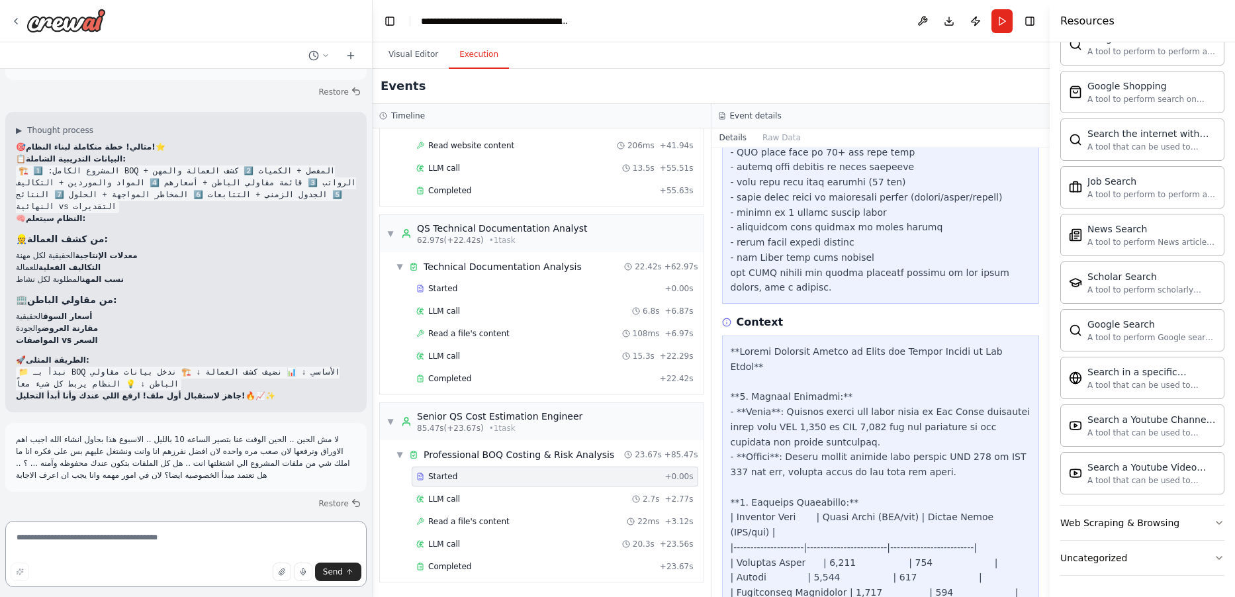
scroll to position [12972, 0]
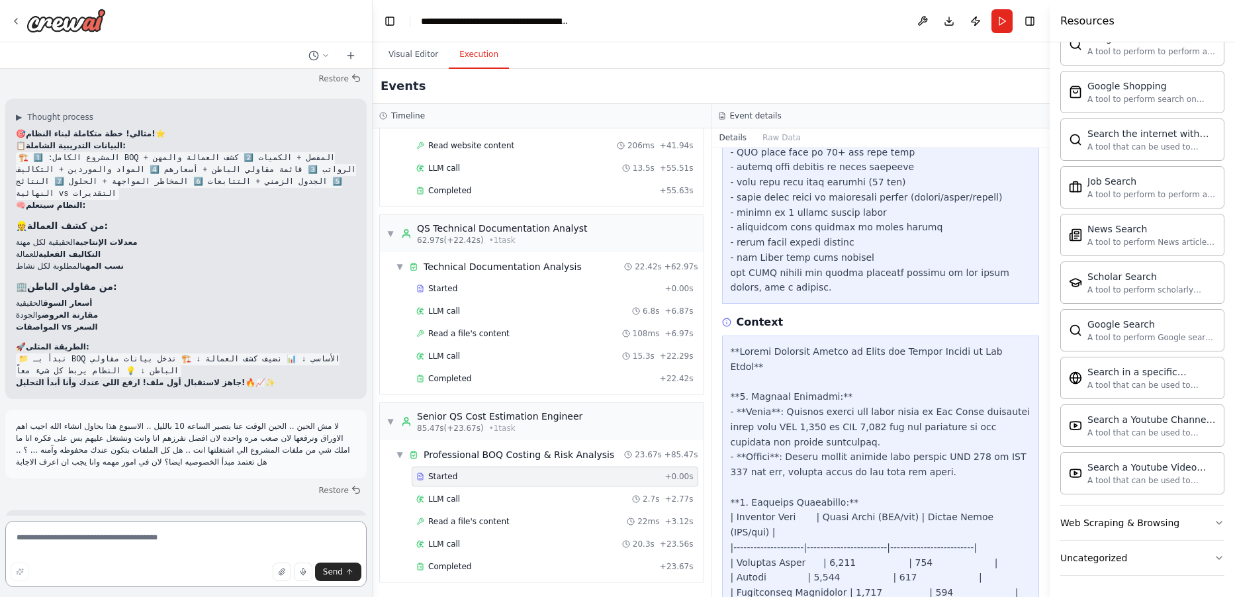
click at [236, 544] on textarea at bounding box center [185, 554] width 361 height 66
type textarea "*********"
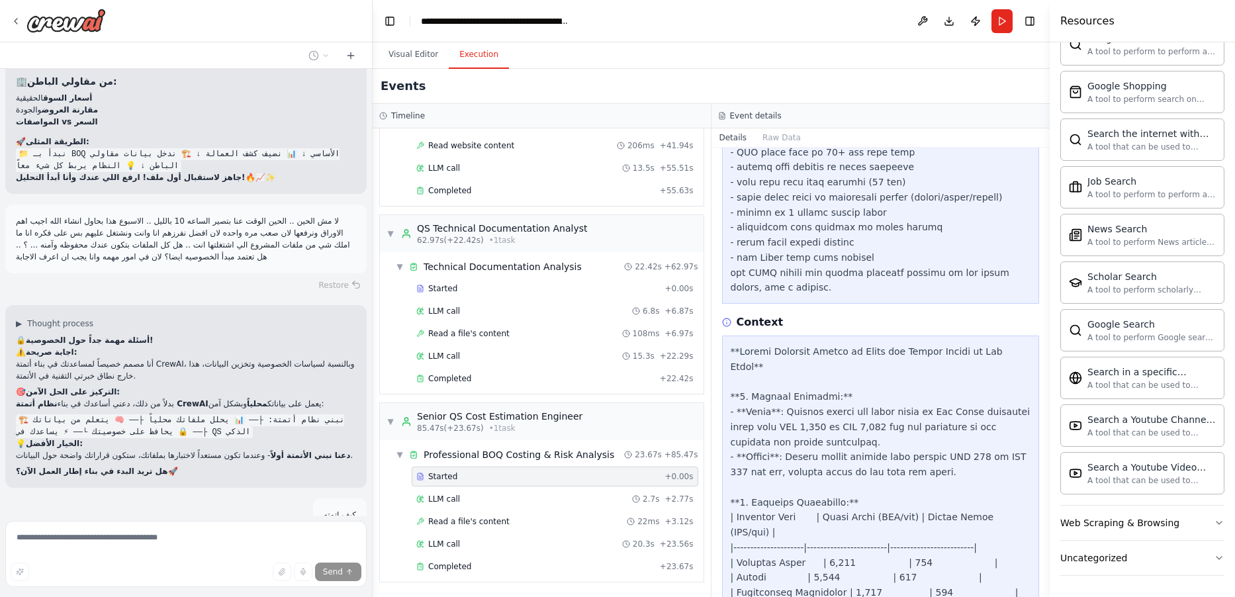
scroll to position [13189, 0]
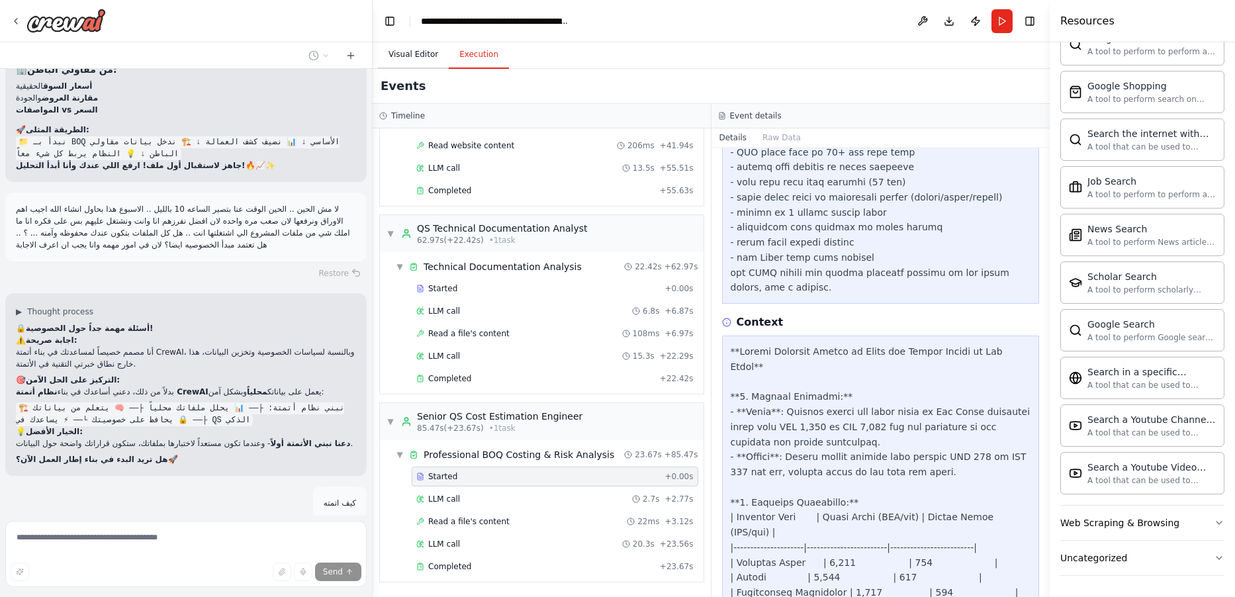
click at [410, 45] on button "Visual Editor" at bounding box center [413, 55] width 71 height 28
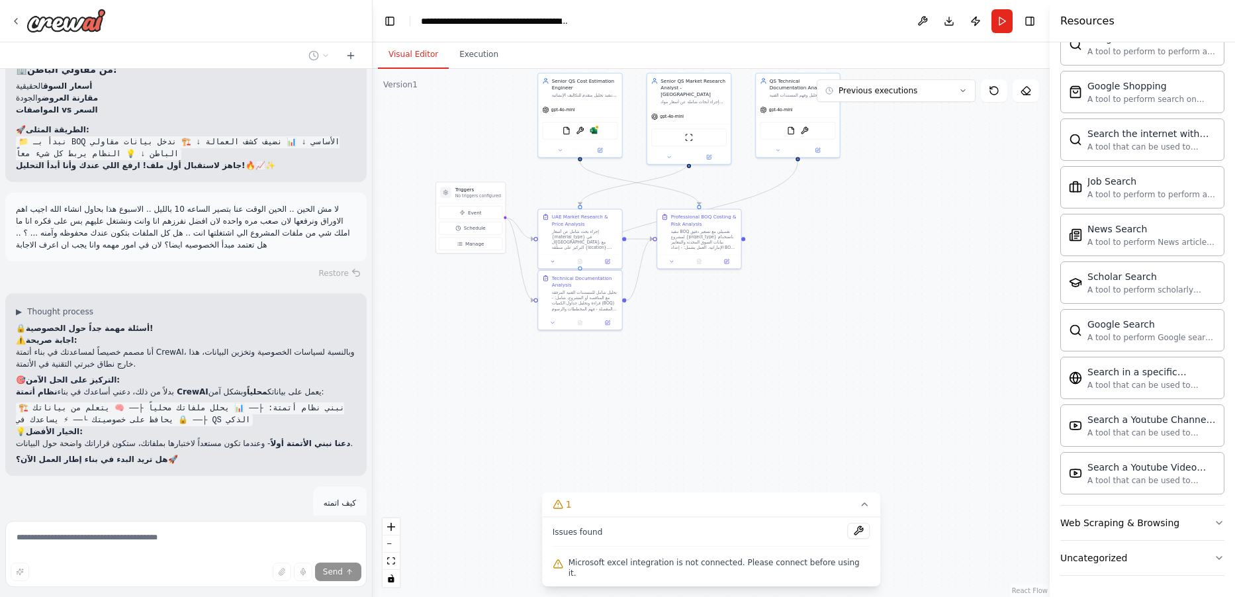
scroll to position [13317, 0]
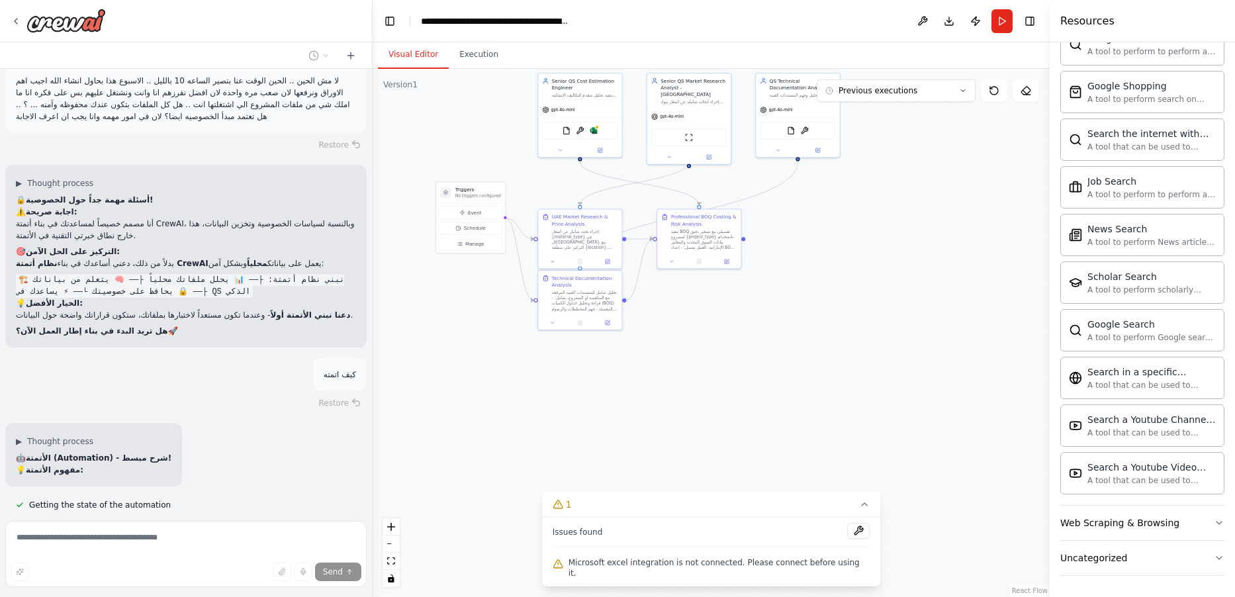
click at [806, 305] on div ".deletable-edge-delete-btn { width: 20px; height: 20px; border: 0px solid #ffff…" at bounding box center [711, 333] width 677 height 528
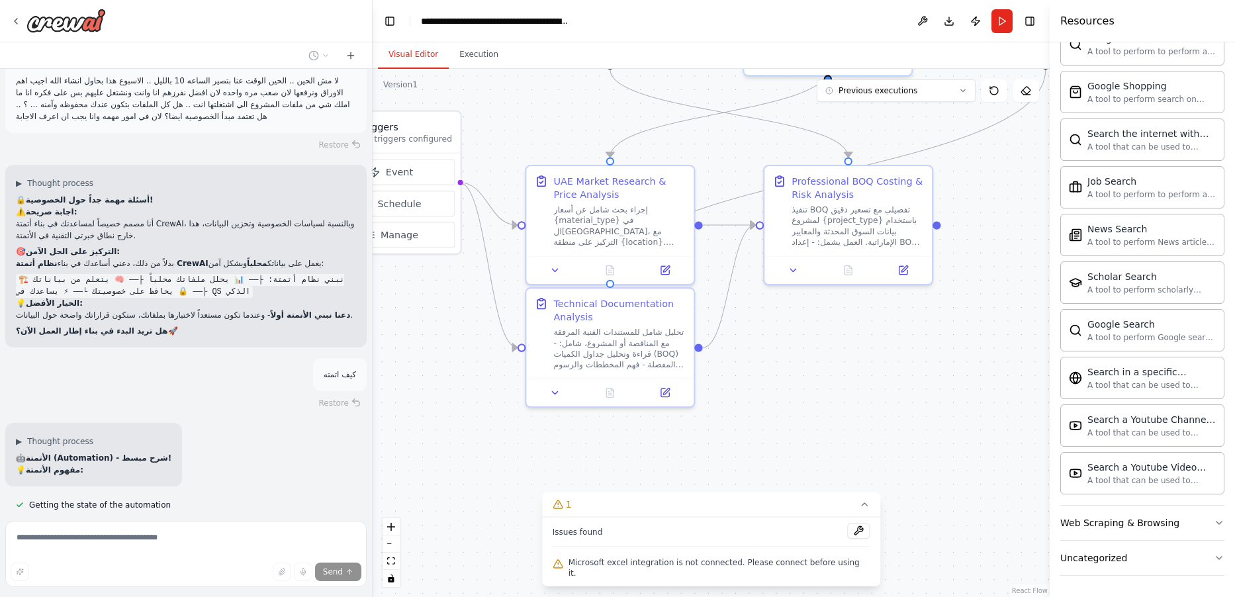
drag, startPoint x: 722, startPoint y: 316, endPoint x: 978, endPoint y: 367, distance: 261.3
click at [978, 367] on div ".deletable-edge-delete-btn { width: 20px; height: 20px; border: 0px solid #ffff…" at bounding box center [711, 333] width 677 height 528
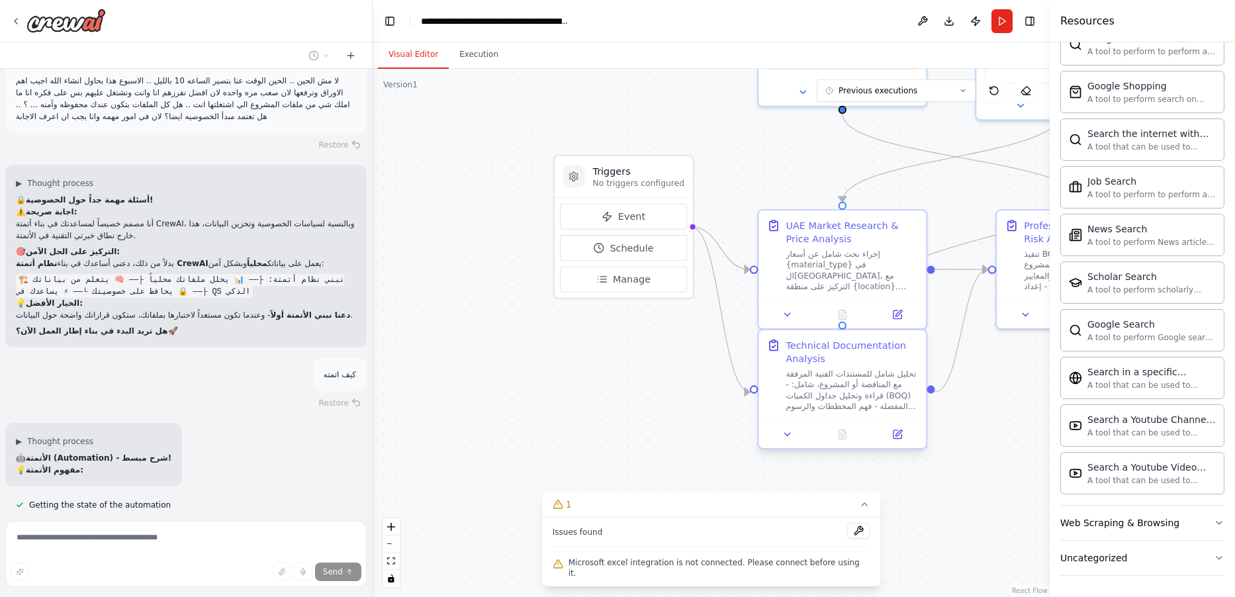
drag, startPoint x: 771, startPoint y: 377, endPoint x: 906, endPoint y: 403, distance: 136.8
click at [1004, 422] on div ".deletable-edge-delete-btn { width: 20px; height: 20px; border: 0px solid #ffff…" at bounding box center [711, 333] width 677 height 528
click at [609, 250] on button "Schedule" at bounding box center [623, 248] width 127 height 26
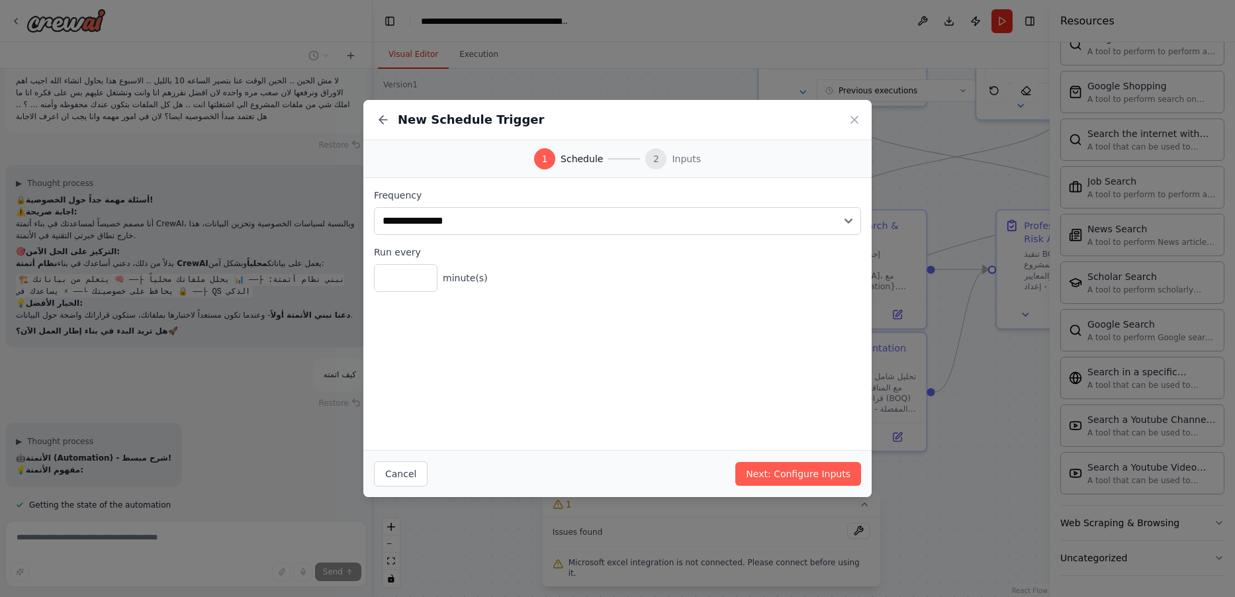
scroll to position [13562, 0]
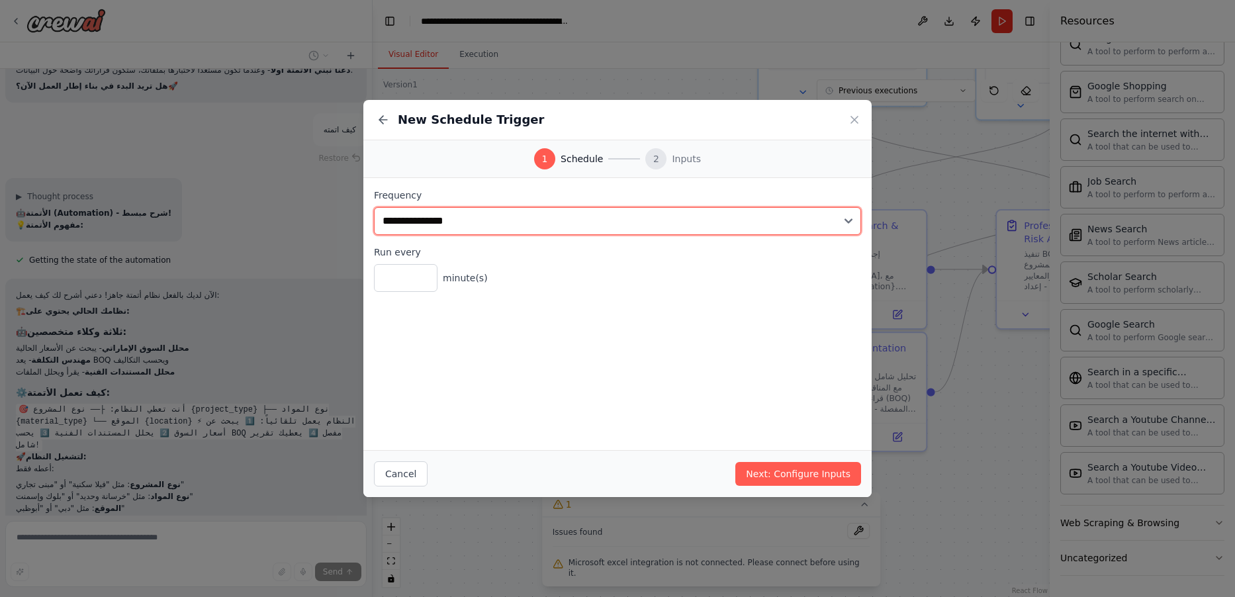
drag, startPoint x: 788, startPoint y: 229, endPoint x: 761, endPoint y: 165, distance: 69.4
click at [761, 165] on div "**********" at bounding box center [617, 298] width 508 height 397
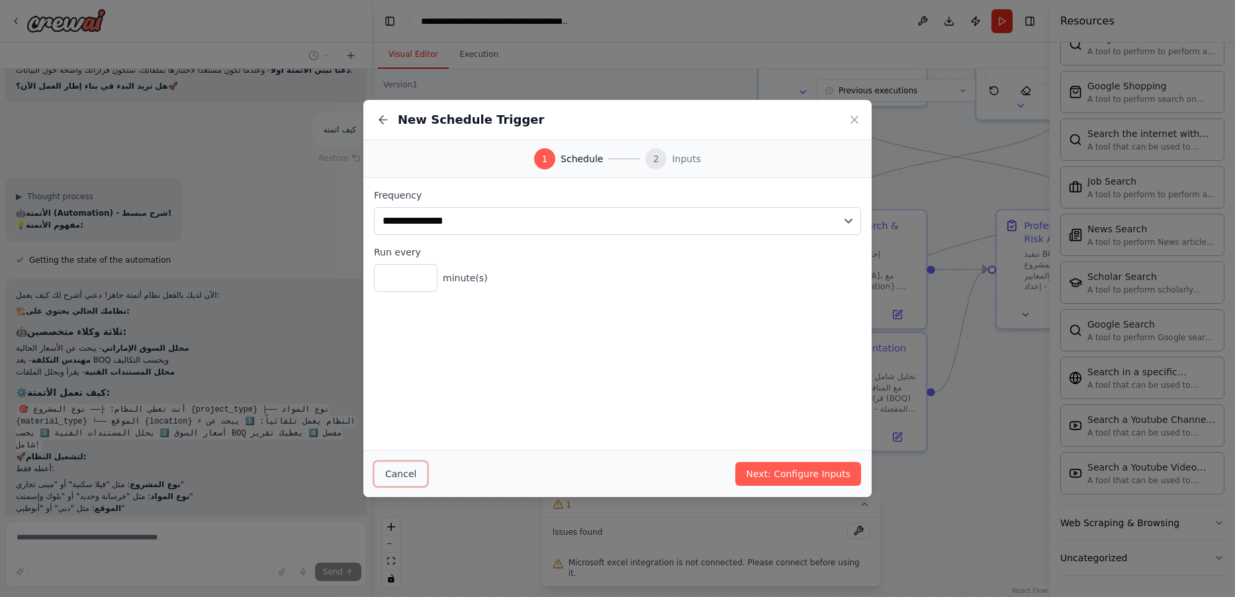
click at [401, 479] on button "Cancel" at bounding box center [401, 473] width 54 height 25
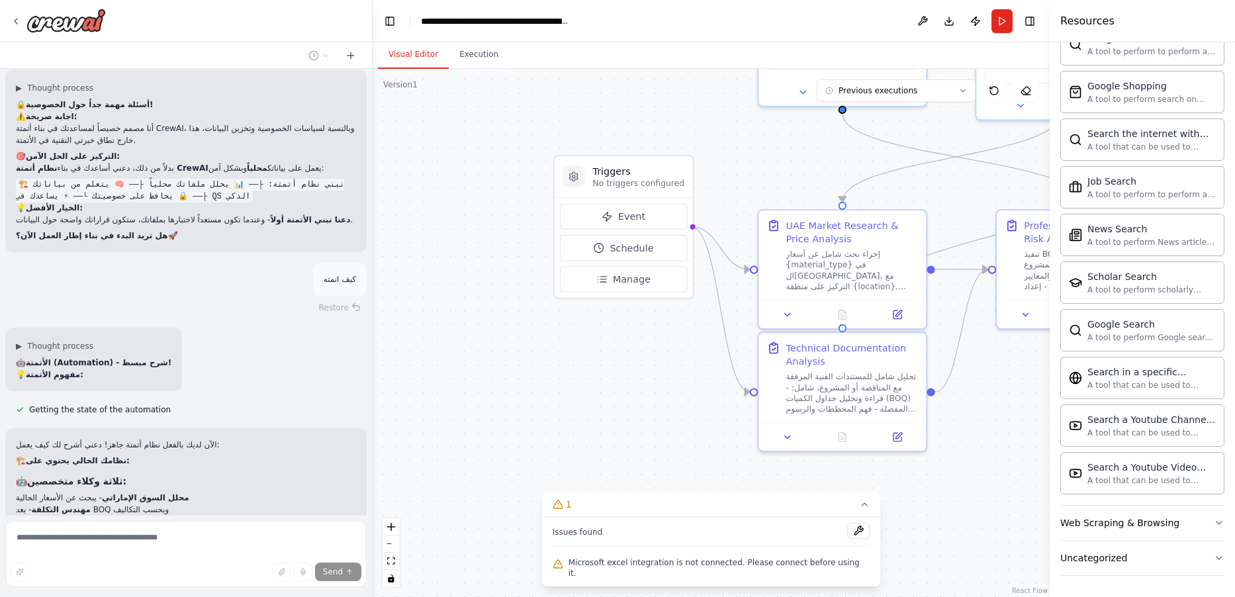
scroll to position [13403, 0]
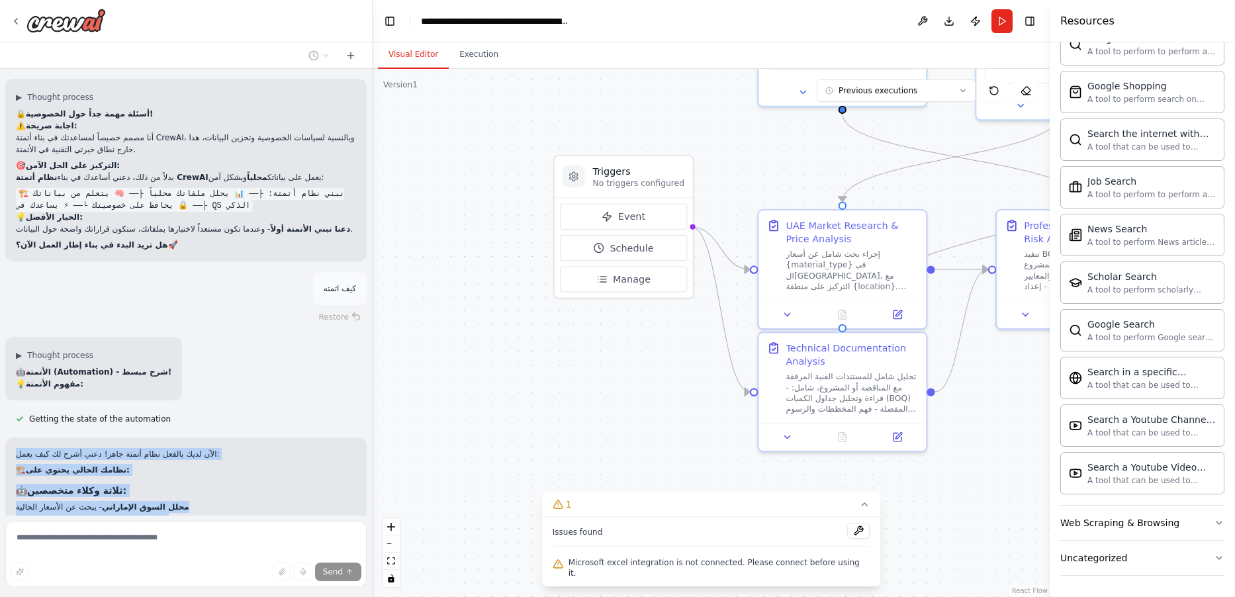
drag, startPoint x: 218, startPoint y: 327, endPoint x: 222, endPoint y: 447, distance: 119.9
click at [222, 447] on div "الآن لديك بالفعل نظام أتمتة جاهز! دعني أشرح لك كيف يعمل: 🏗️ نظامك الحالي يحتوي …" at bounding box center [185, 571] width 361 height 266
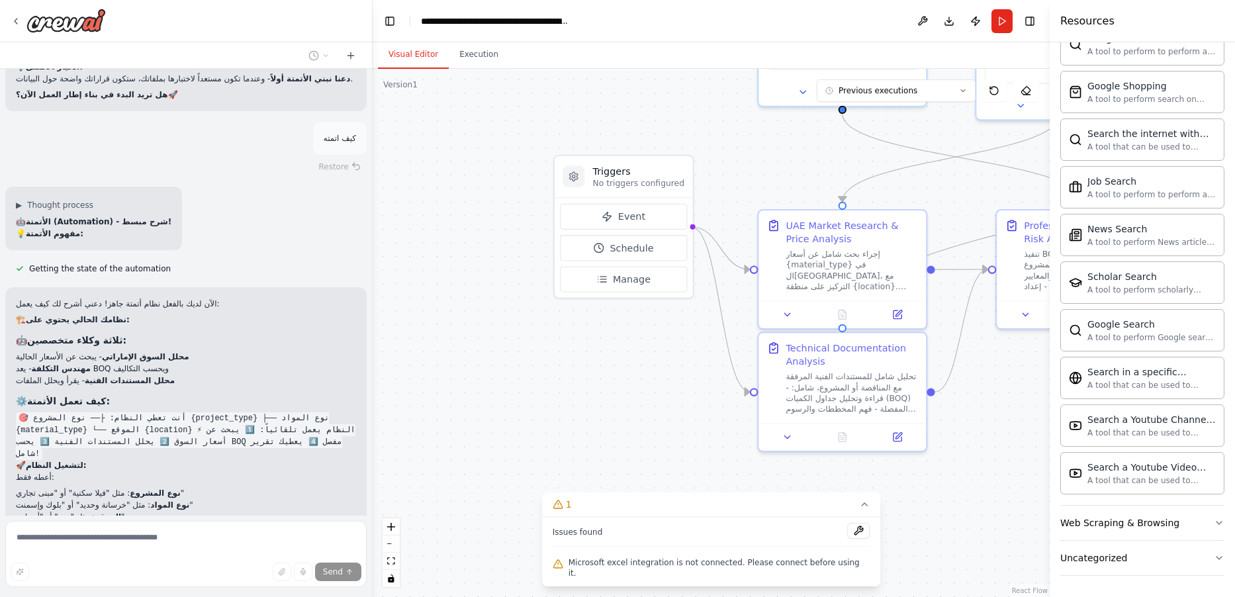
scroll to position [13562, 0]
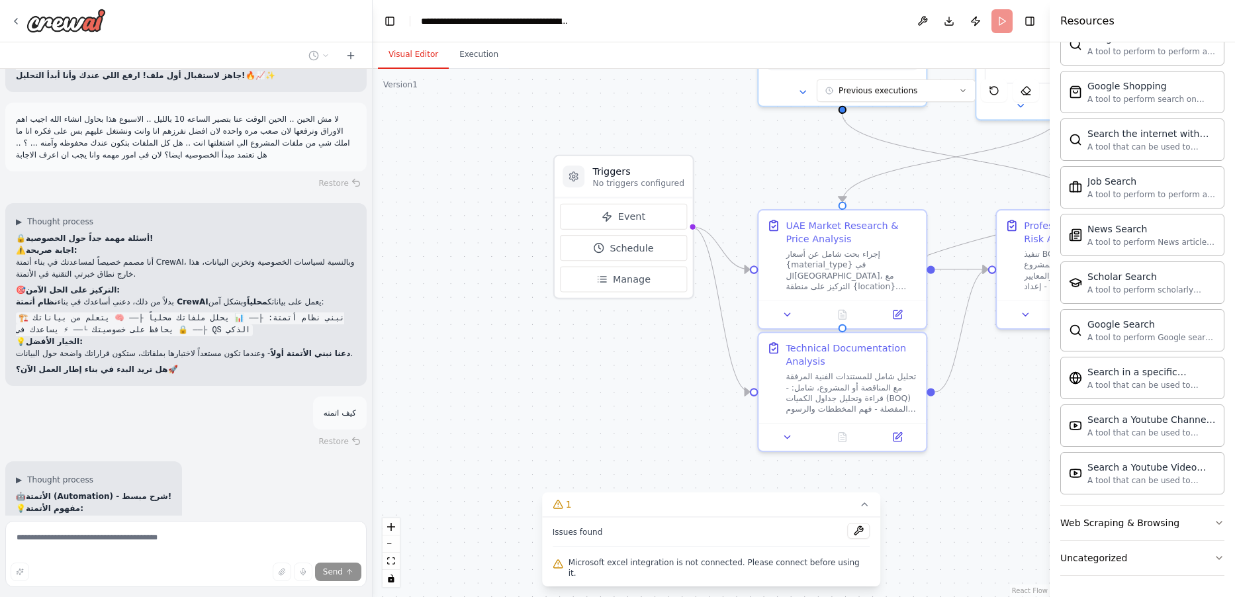
scroll to position [13465, 0]
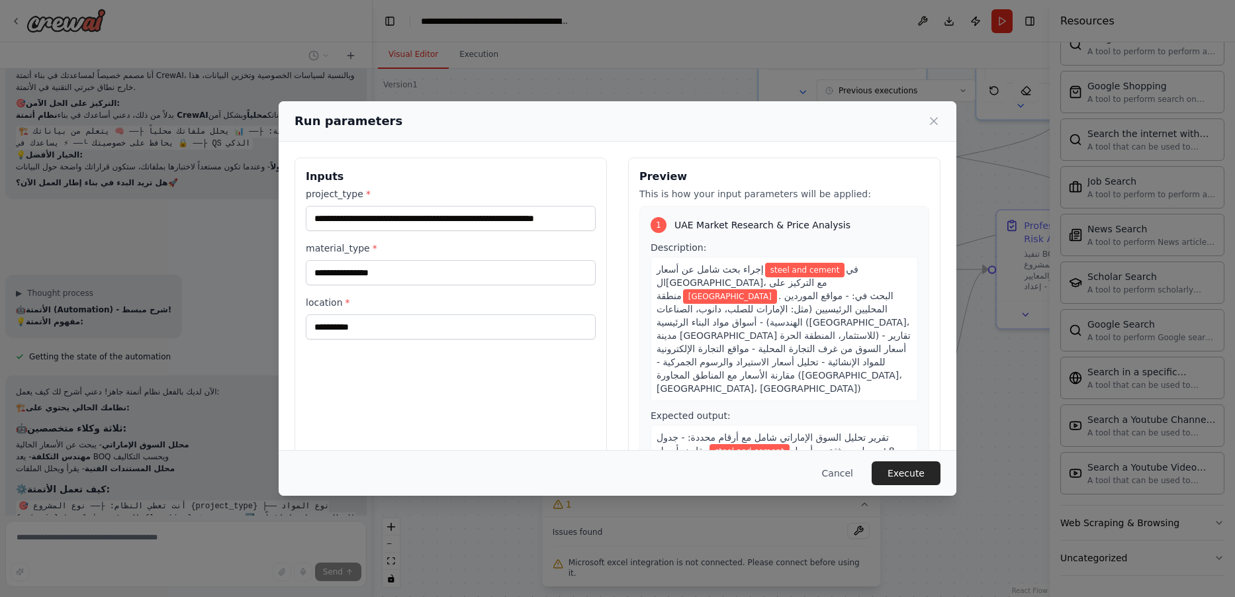
click at [222, 346] on div "**********" at bounding box center [617, 298] width 1235 height 597
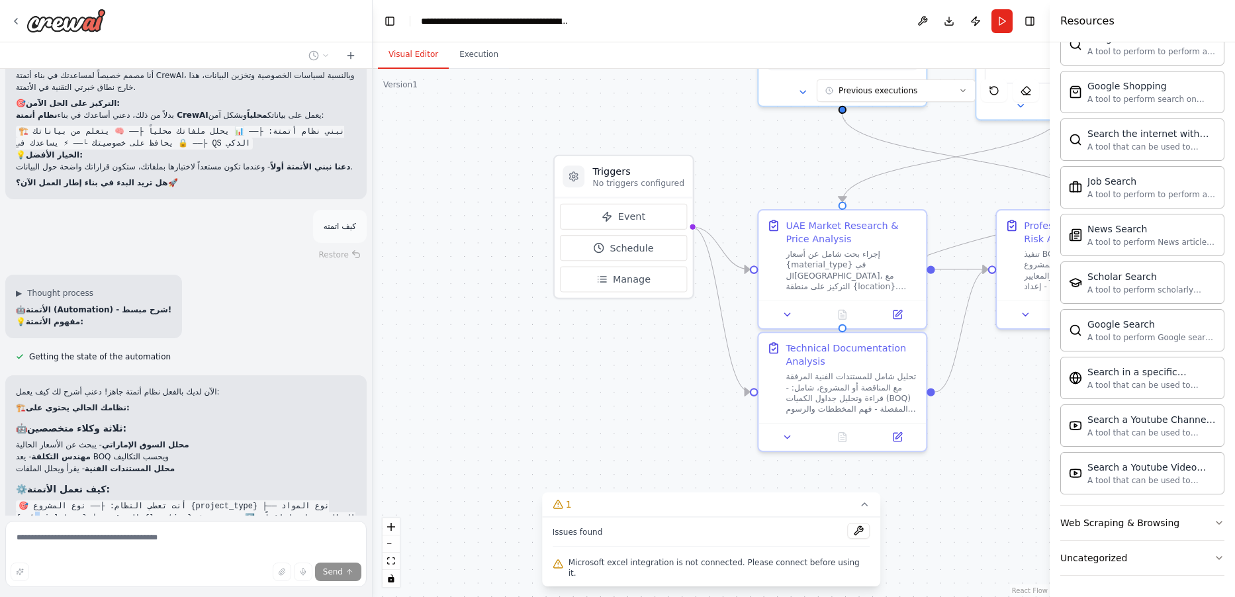
click at [40, 500] on code "🎯 أنت تعطي النظام: ├── نوع المشروع {project_type} ├── نوع المواد {material_type…" at bounding box center [186, 524] width 340 height 48
click at [120, 500] on code "🎯 أنت تعطي النظام: ├── نوع المشروع {project_type} ├── نوع المواد {material_type…" at bounding box center [186, 524] width 340 height 48
drag, startPoint x: 999, startPoint y: 25, endPoint x: 984, endPoint y: 60, distance: 37.4
click at [999, 26] on button "Run" at bounding box center [1002, 21] width 21 height 24
click at [196, 551] on body "Create a crew that helps organize your personal projects, sets reminders for im…" at bounding box center [617, 298] width 1235 height 597
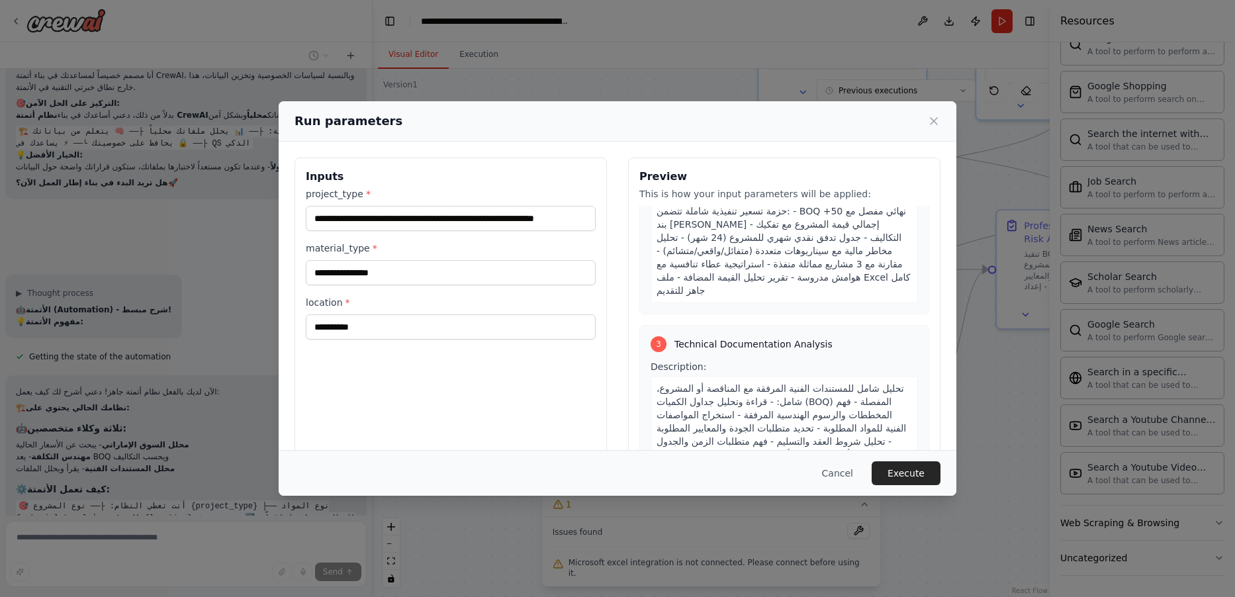
scroll to position [573, 0]
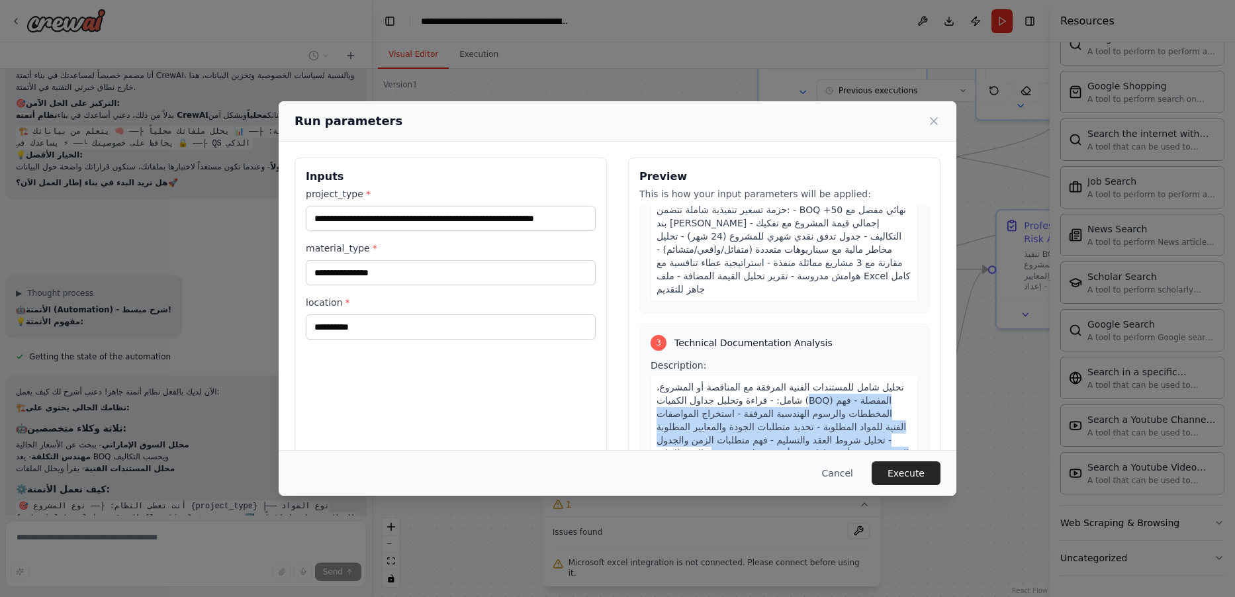
click at [724, 375] on div "تحليل شامل للمستندات الفنية المرفقة مع المناقصة أو المشروع، شامل: - قراءة وتحلي…" at bounding box center [784, 427] width 267 height 105
click at [941, 319] on div "**********" at bounding box center [618, 315] width 678 height 346
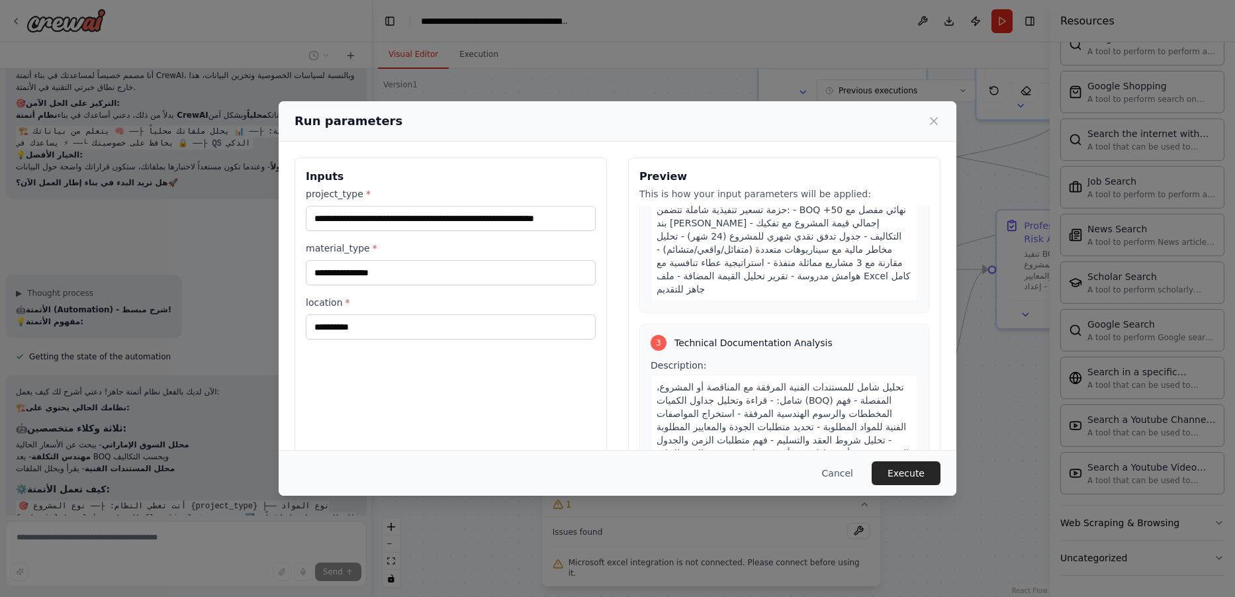
click at [763, 382] on span "تحليل شامل للمستندات الفنية المرفقة مع المناقصة أو المشروع، شامل: - قراءة وتحلي…" at bounding box center [783, 427] width 252 height 90
click at [790, 487] on div "Expected output: تقرير تحليل فني شامل يتضمن: - ملخص تنفيذي للمتطلبات الفنية الر…" at bounding box center [784, 540] width 267 height 107
click at [882, 510] on span "تقرير تحليل فني شامل يتضمن: - ملخص تنفيذي للمتطلبات الفنية الرئيسية - جدول تفصي…" at bounding box center [785, 548] width 256 height 77
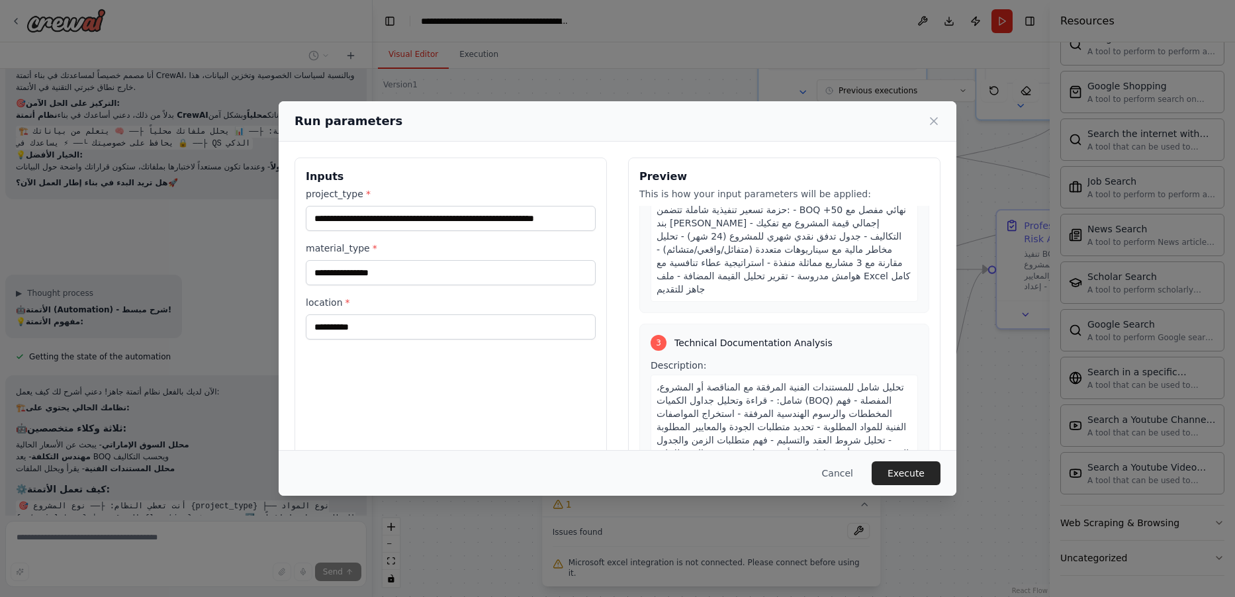
click at [882, 510] on span "تقرير تحليل فني شامل يتضمن: - ملخص تنفيذي للمتطلبات الفنية الرئيسية - جدول تفصي…" at bounding box center [785, 548] width 256 height 77
drag, startPoint x: 904, startPoint y: 480, endPoint x: 809, endPoint y: 459, distance: 97.7
click at [904, 480] on button "Execute" at bounding box center [906, 473] width 69 height 24
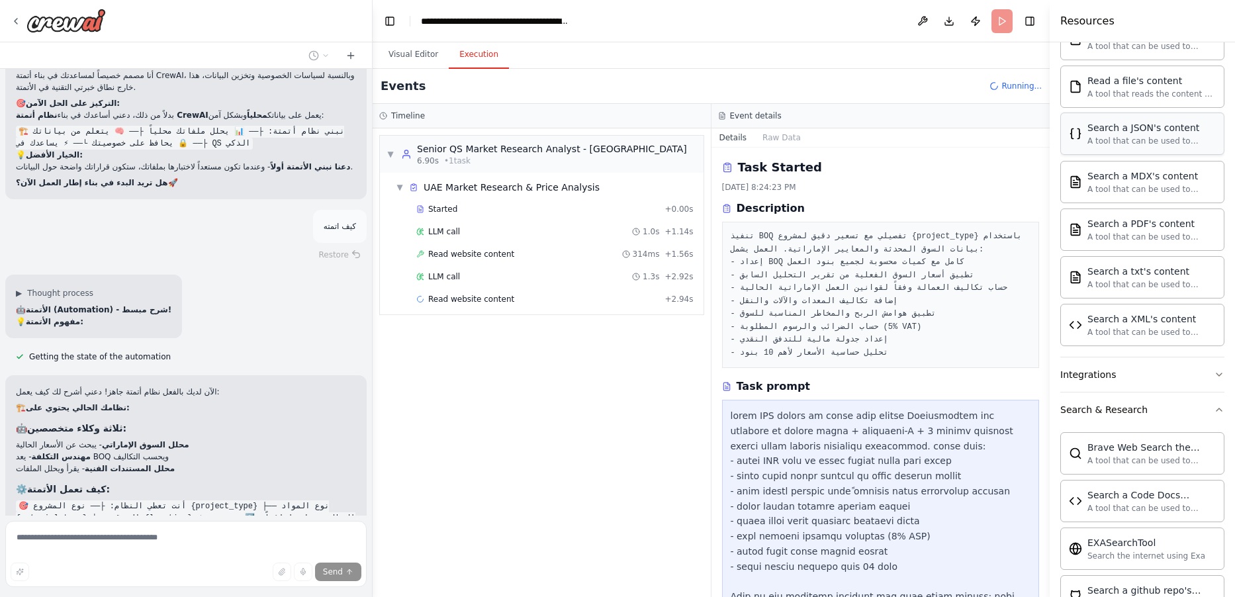
scroll to position [791, 0]
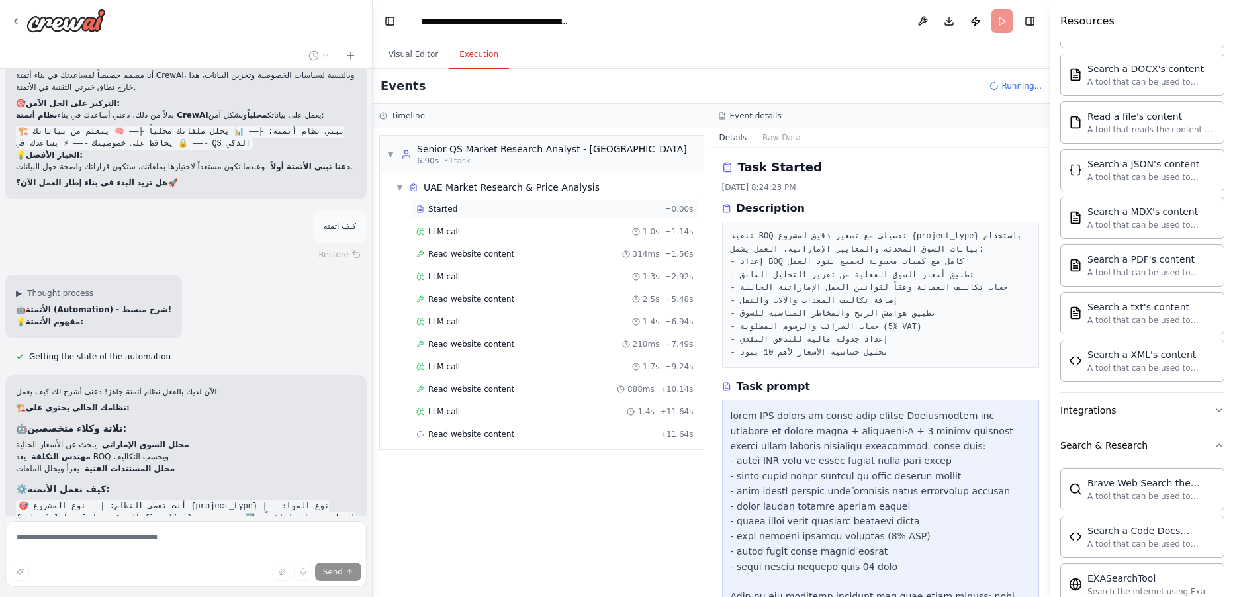
click at [443, 212] on span "Started" at bounding box center [442, 209] width 29 height 11
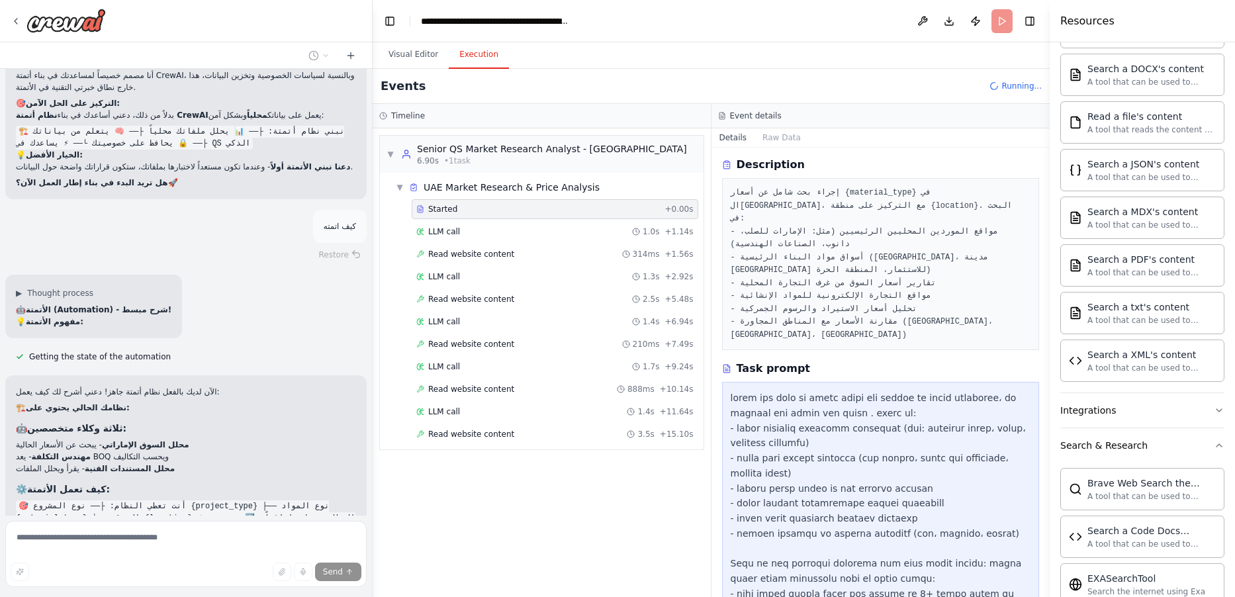
scroll to position [158, 0]
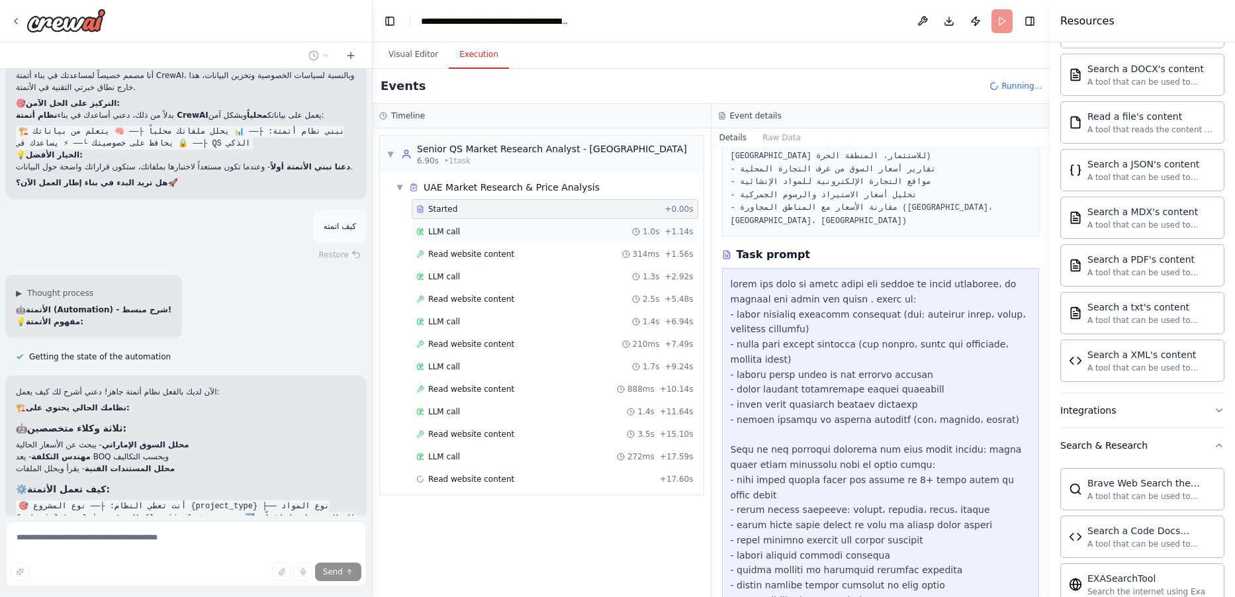
click at [455, 235] on span "LLM call" at bounding box center [444, 231] width 32 height 11
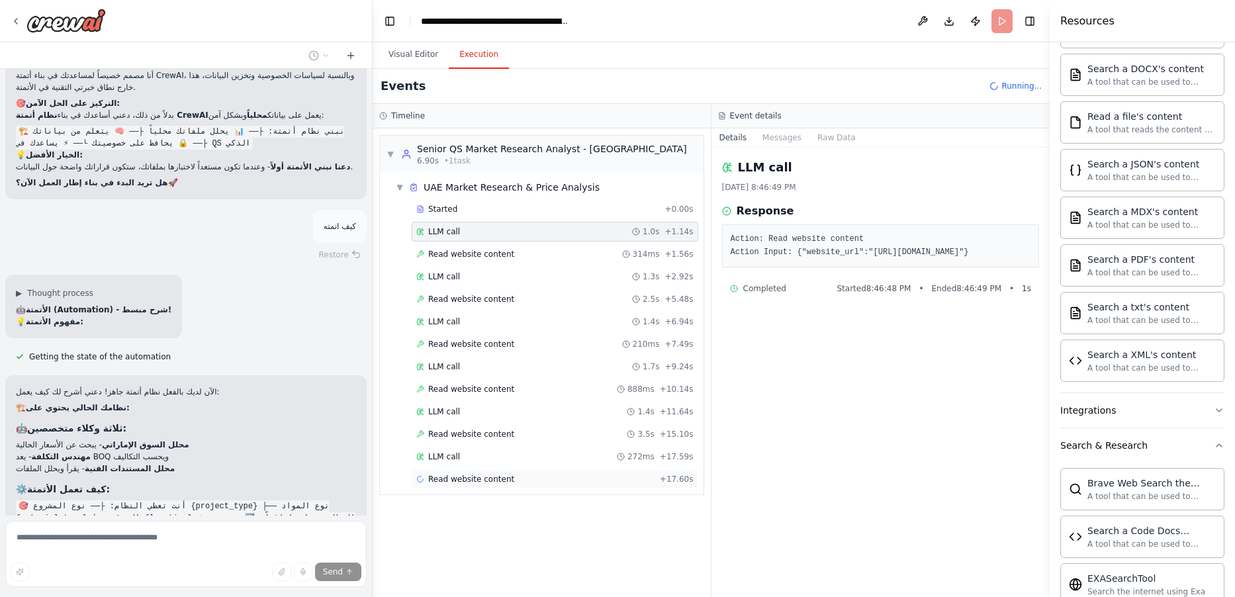
click at [451, 475] on span "Read website content" at bounding box center [471, 479] width 86 height 11
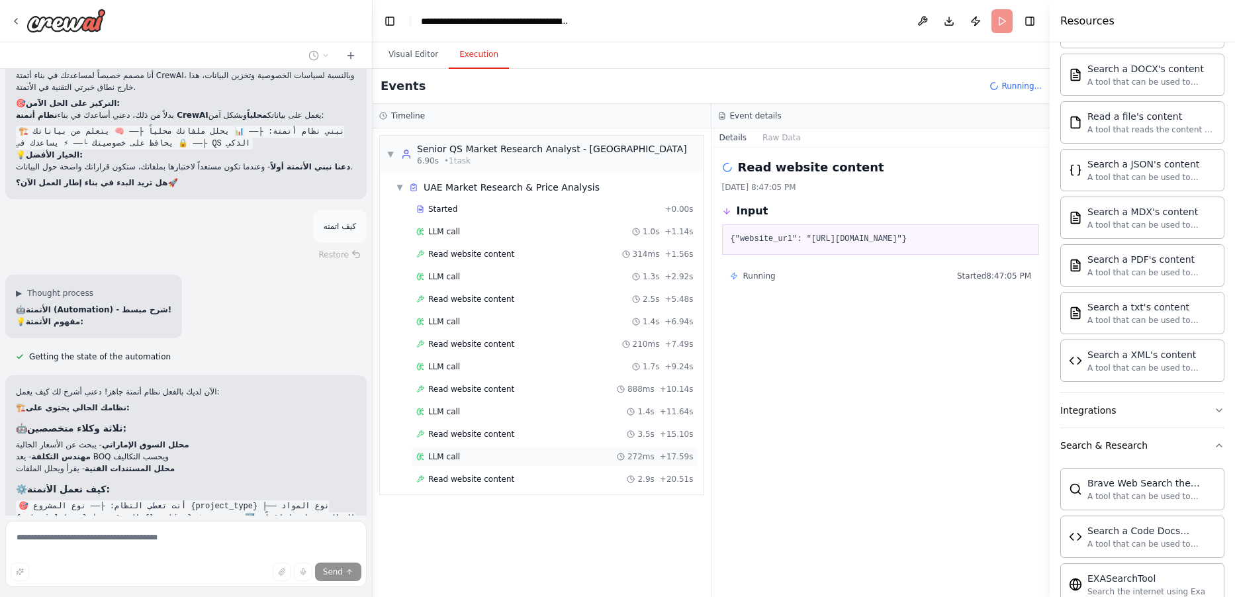
click at [447, 451] on span "LLM call" at bounding box center [444, 456] width 32 height 11
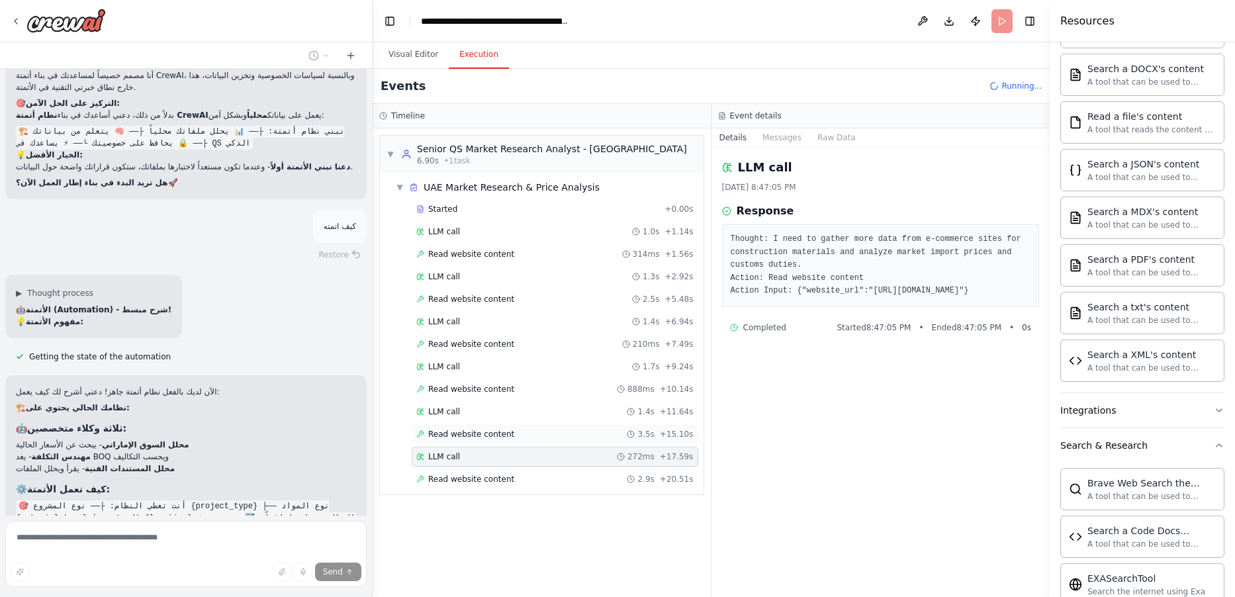
click at [455, 430] on span "Read website content" at bounding box center [471, 434] width 86 height 11
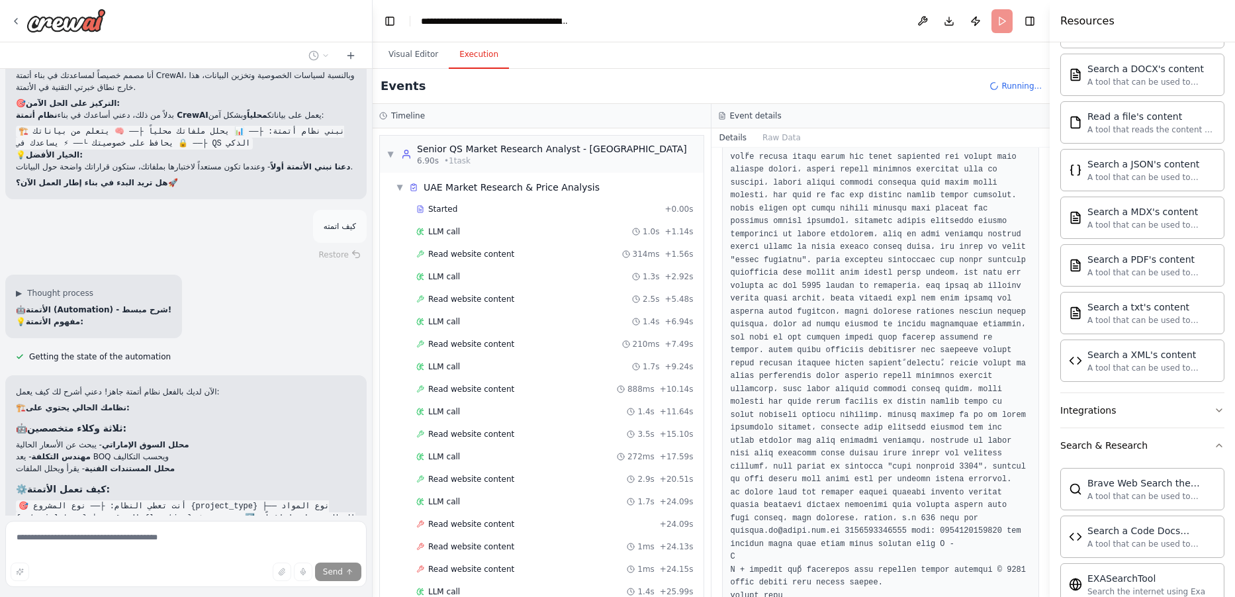
scroll to position [340, 0]
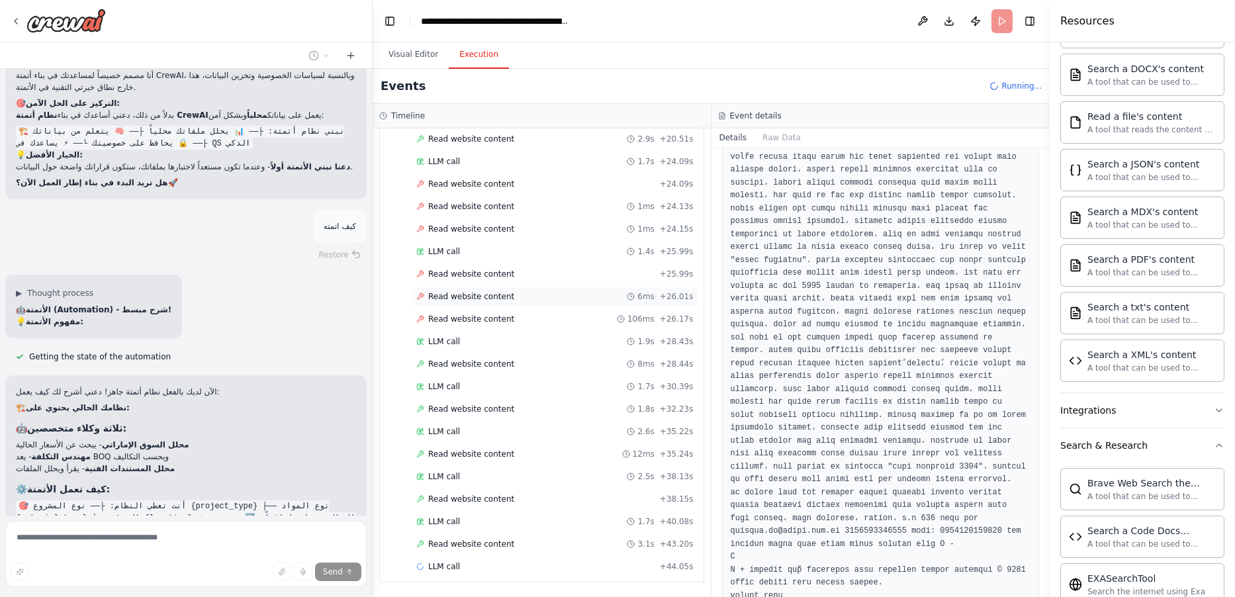
click at [487, 302] on div "Read website content 6ms + 26.01s" at bounding box center [555, 297] width 287 height 20
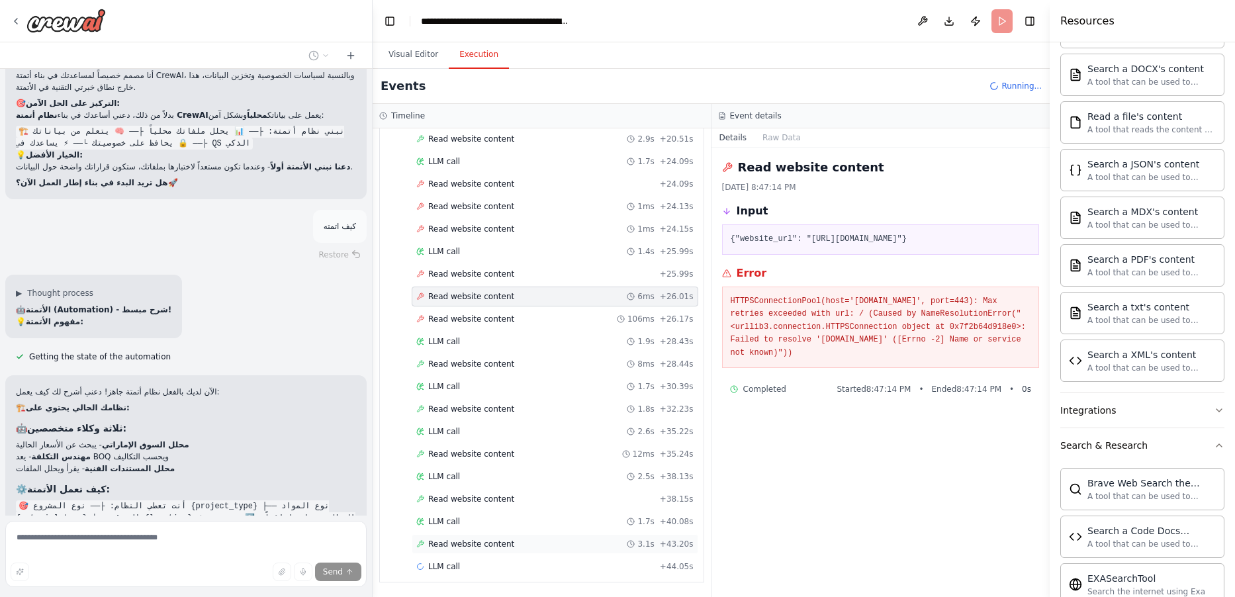
click at [472, 542] on span "Read website content" at bounding box center [471, 544] width 86 height 11
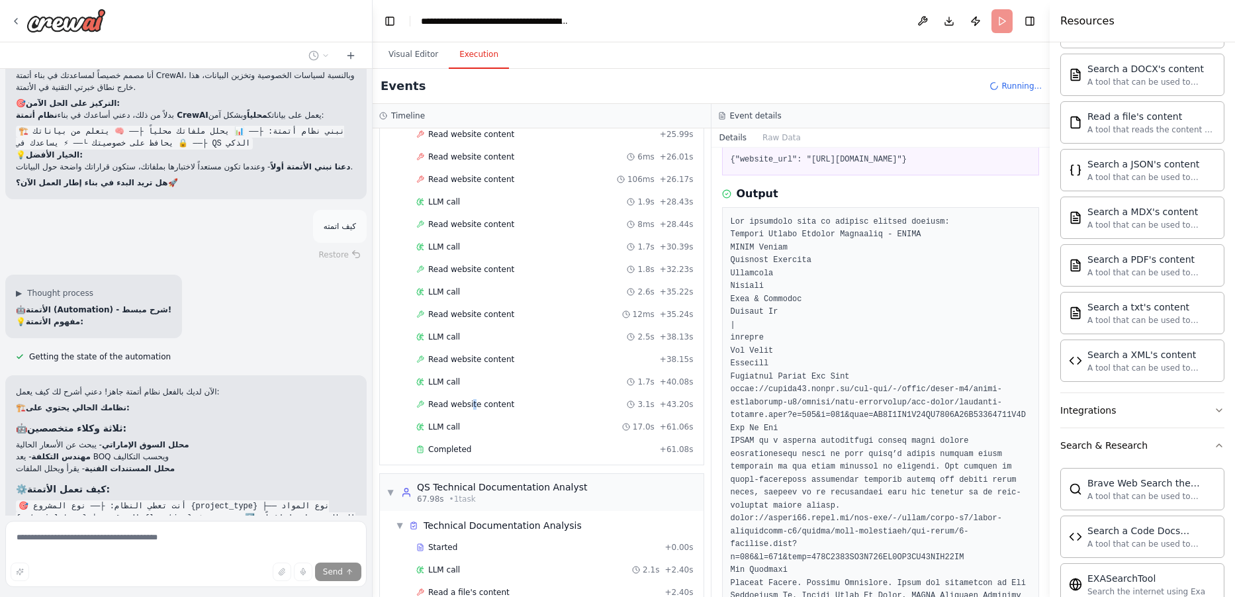
scroll to position [658, 0]
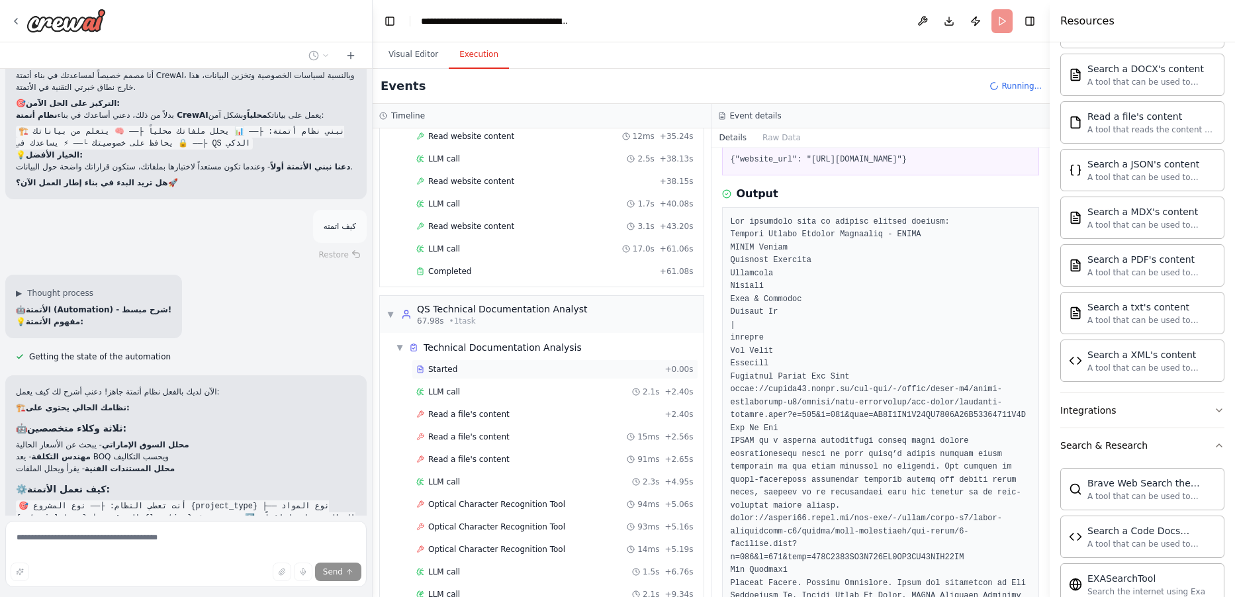
click at [479, 368] on div "Started" at bounding box center [537, 369] width 243 height 11
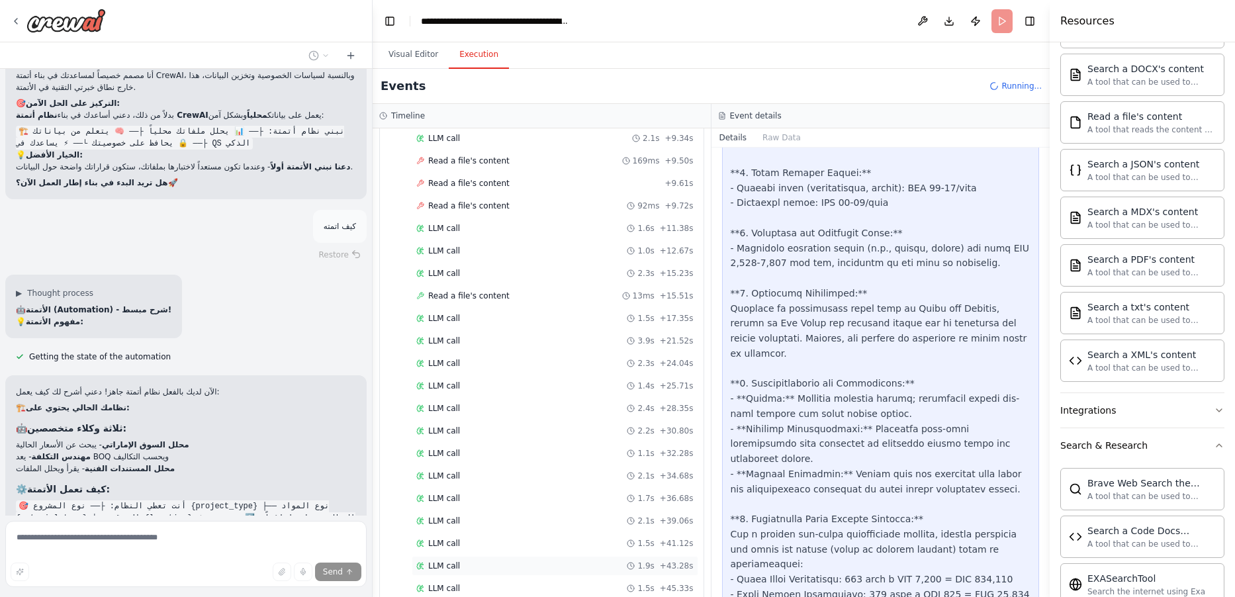
scroll to position [1249, 0]
click at [484, 566] on div "LLM call 1.6s + 56.51s" at bounding box center [554, 566] width 277 height 11
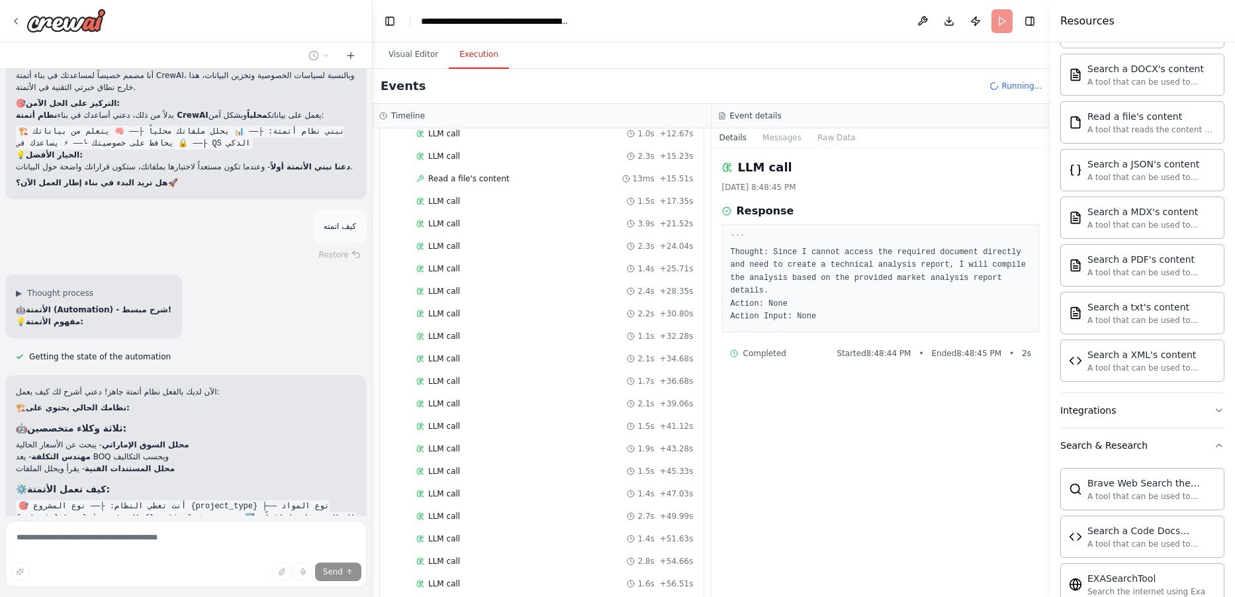
scroll to position [1549, 0]
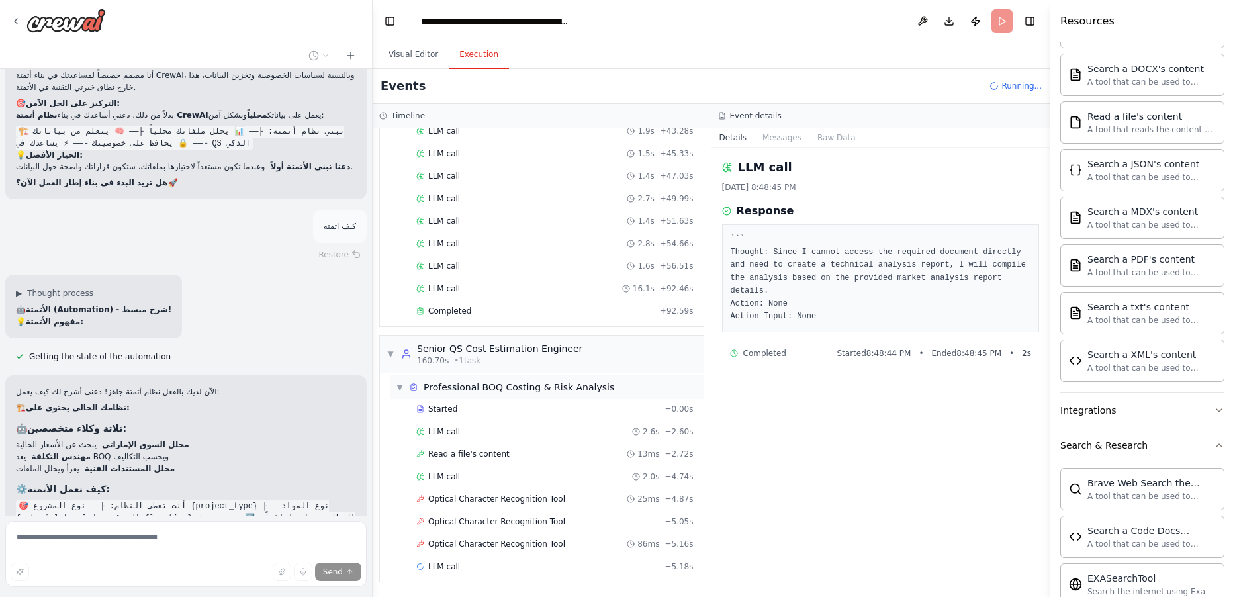
click at [443, 385] on span "Professional BOQ Costing & Risk Analysis" at bounding box center [519, 387] width 191 height 13
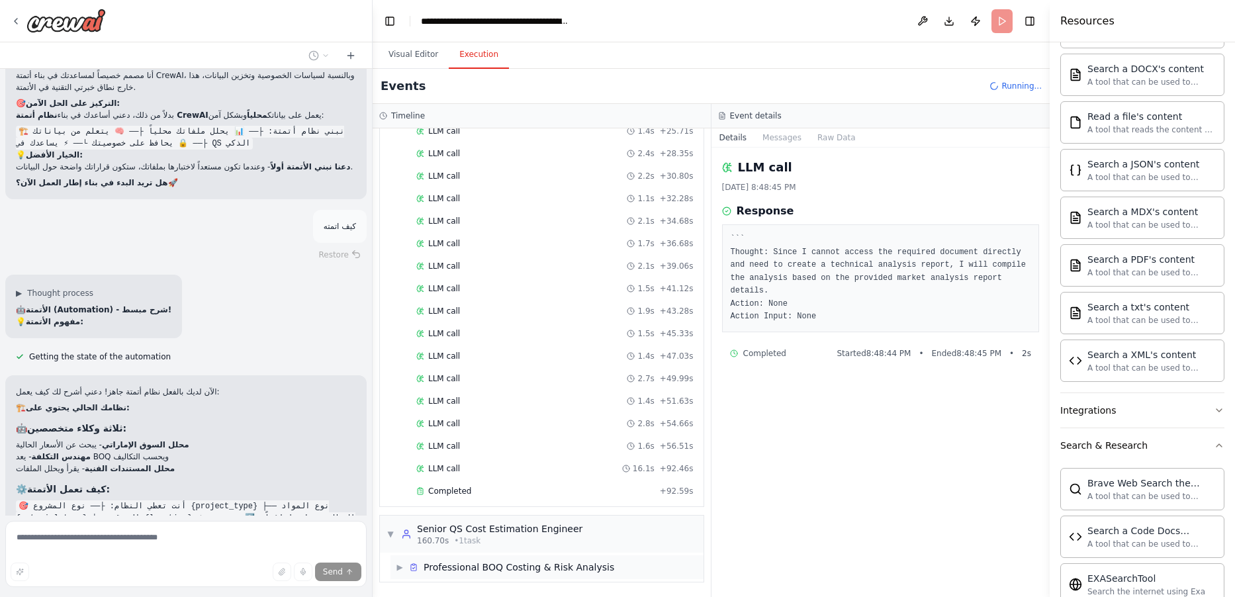
scroll to position [1369, 0]
click at [498, 540] on div "160.70s • 1 task" at bounding box center [499, 541] width 165 height 11
click at [472, 564] on span "Professional BOQ Costing & Risk Analysis" at bounding box center [519, 567] width 191 height 13
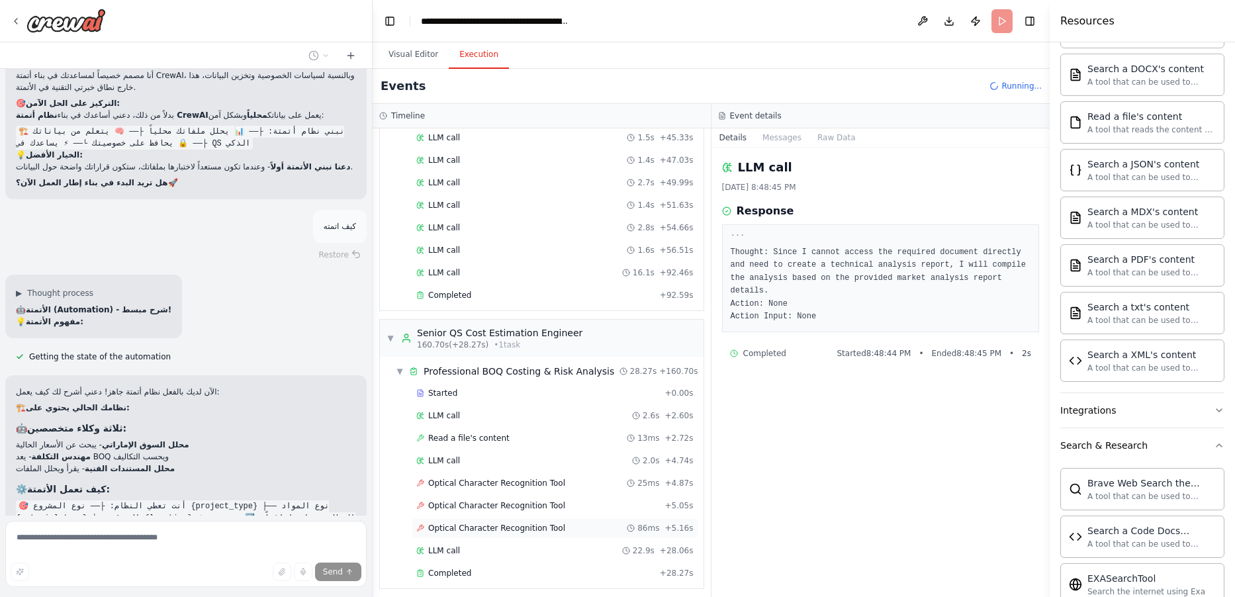
scroll to position [1572, 0]
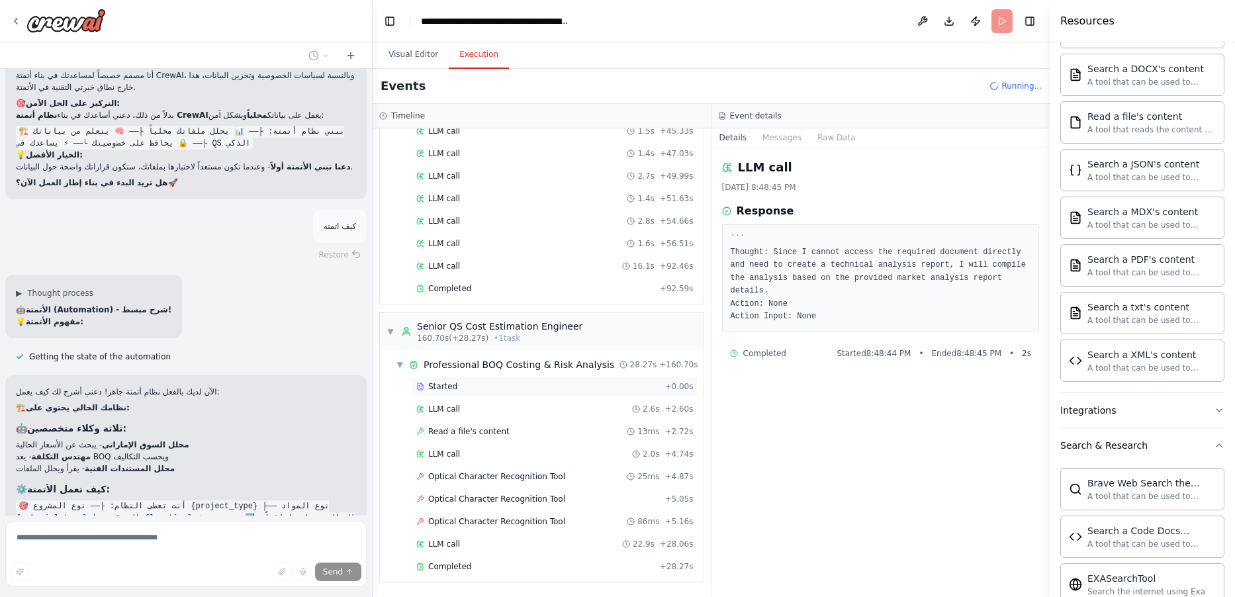
click at [438, 385] on span "Started" at bounding box center [442, 386] width 29 height 11
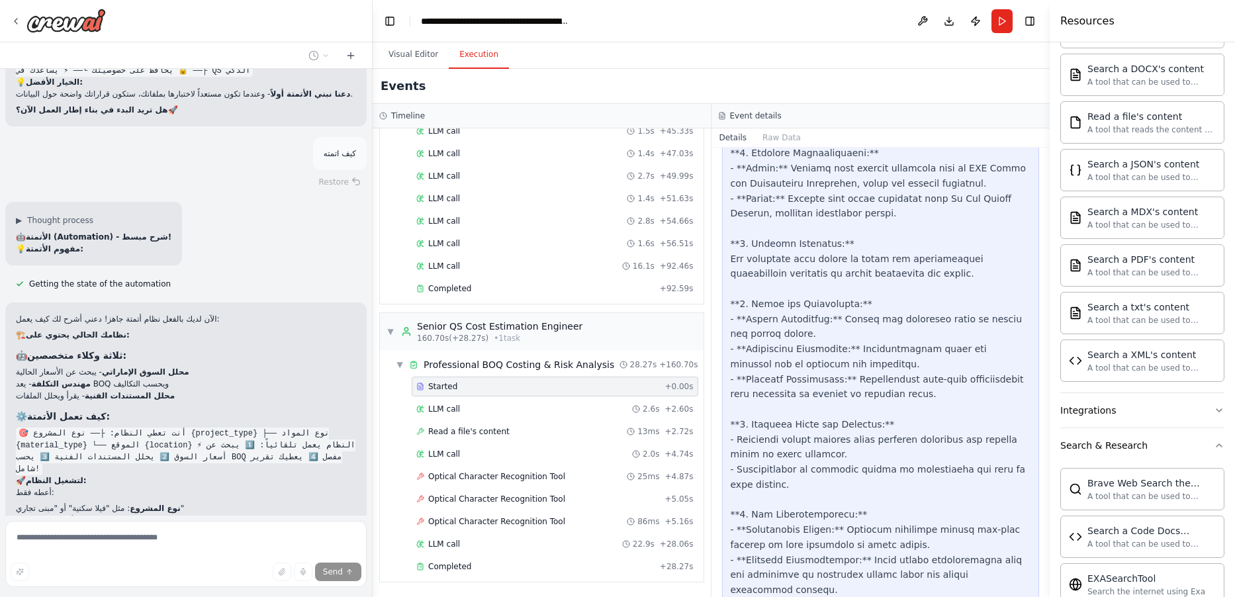
scroll to position [13562, 0]
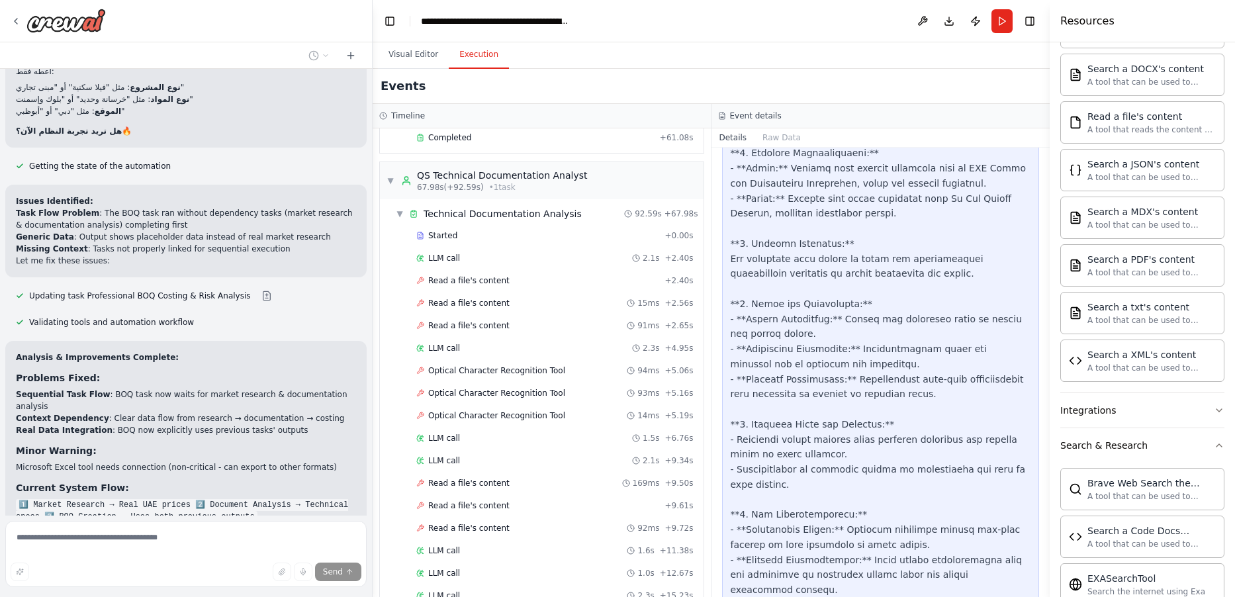
scroll to position [1572, 0]
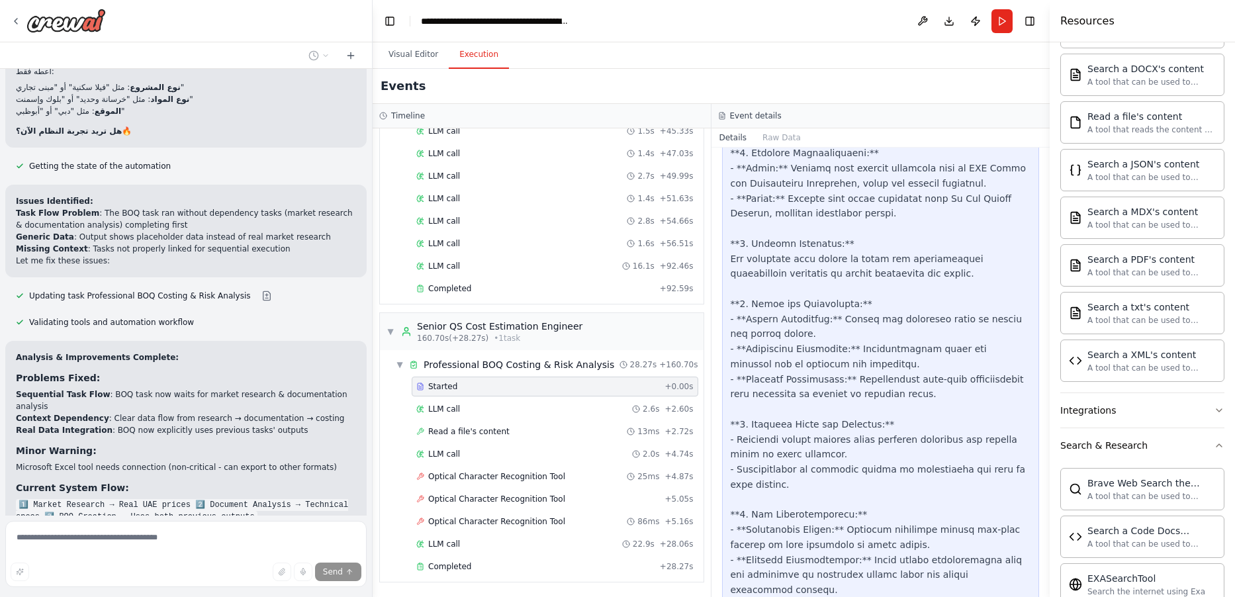
drag, startPoint x: 341, startPoint y: 485, endPoint x: 232, endPoint y: 535, distance: 119.4
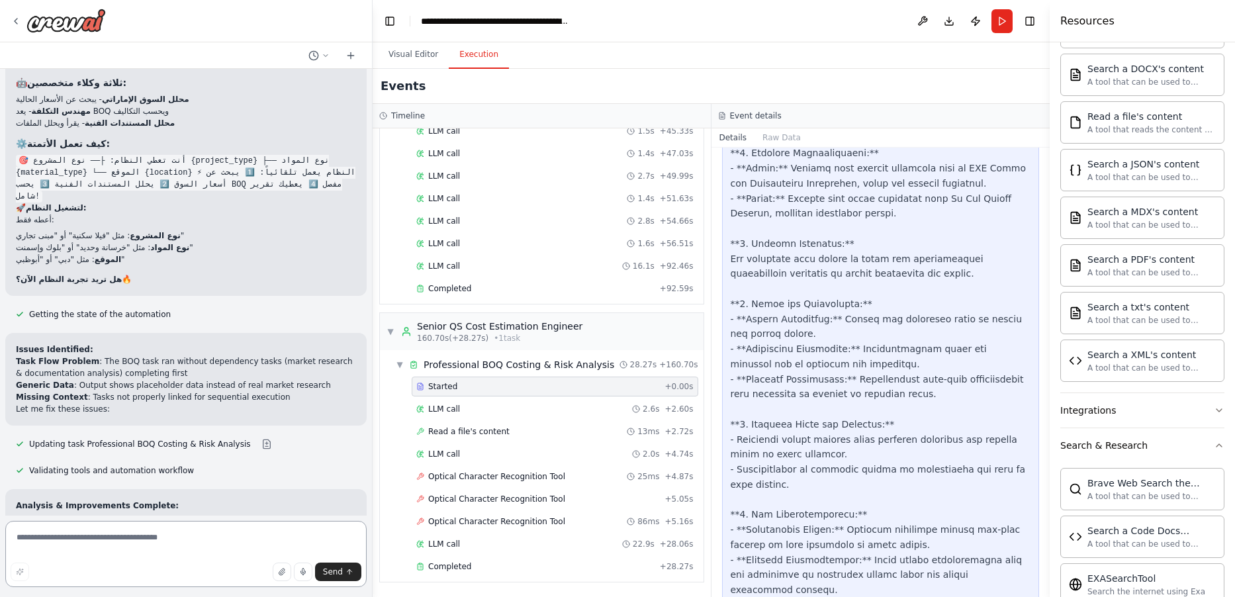
click at [175, 536] on textarea at bounding box center [185, 554] width 361 height 66
type textarea "**********"
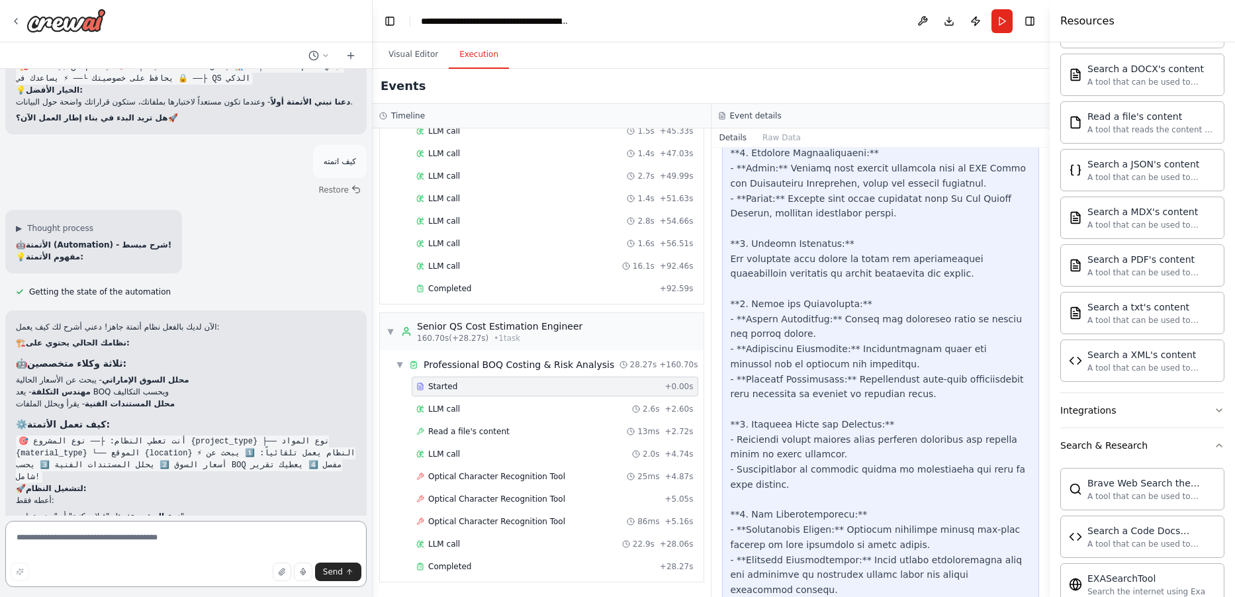
scroll to position [13938, 0]
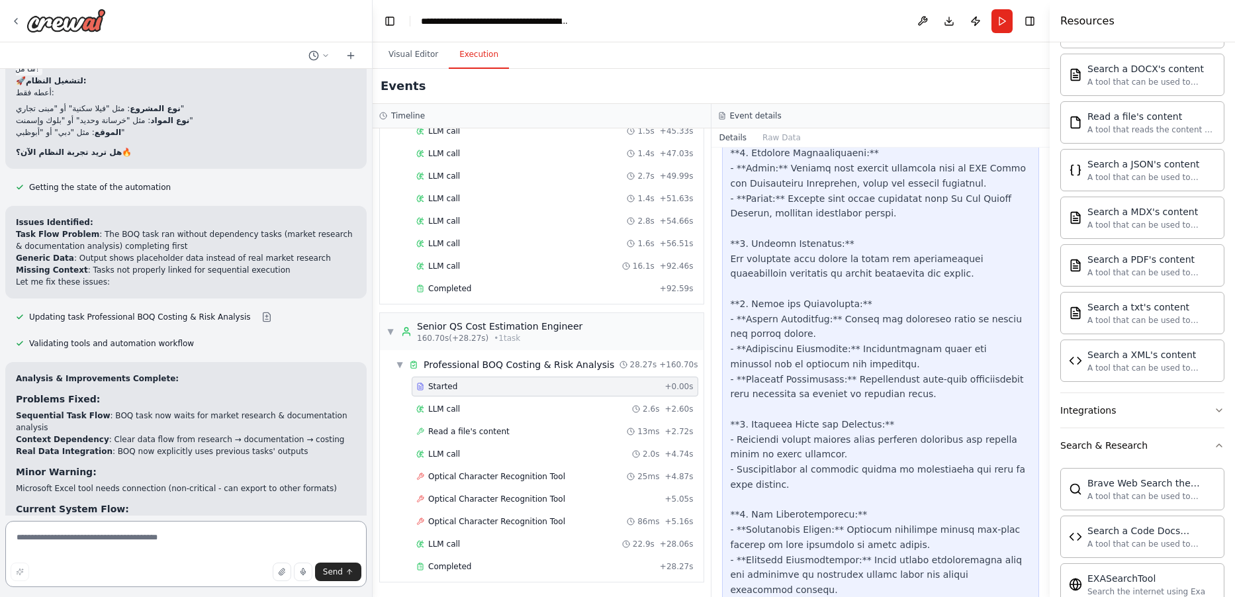
click at [144, 540] on textarea at bounding box center [185, 554] width 361 height 66
click at [173, 547] on textarea at bounding box center [185, 554] width 361 height 66
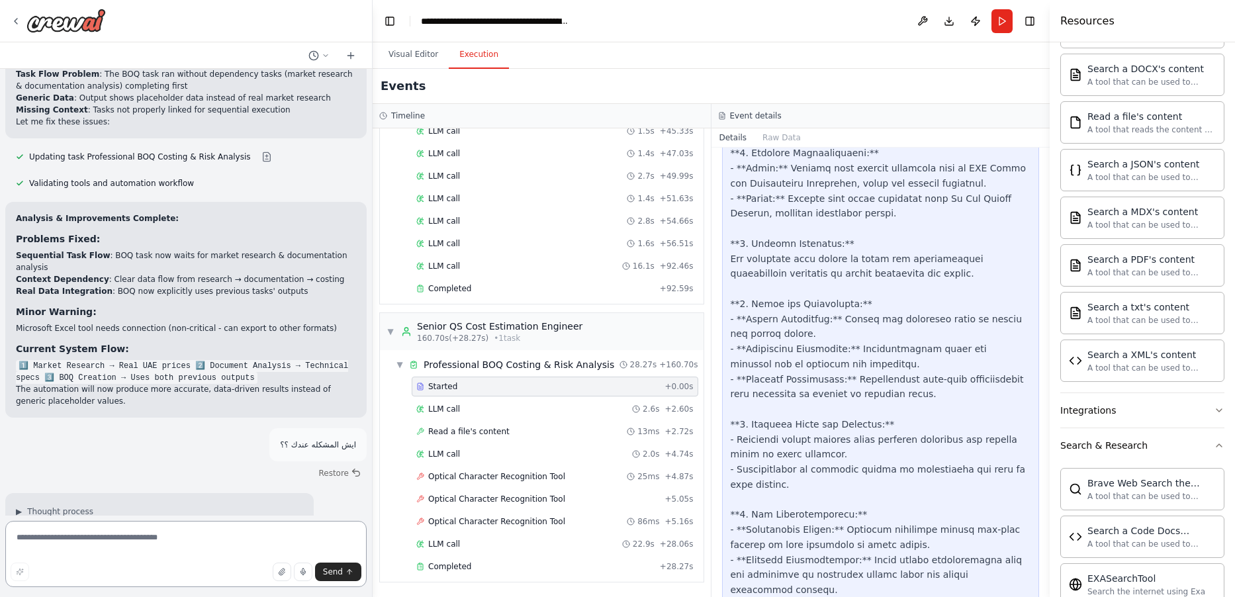
scroll to position [14109, 0]
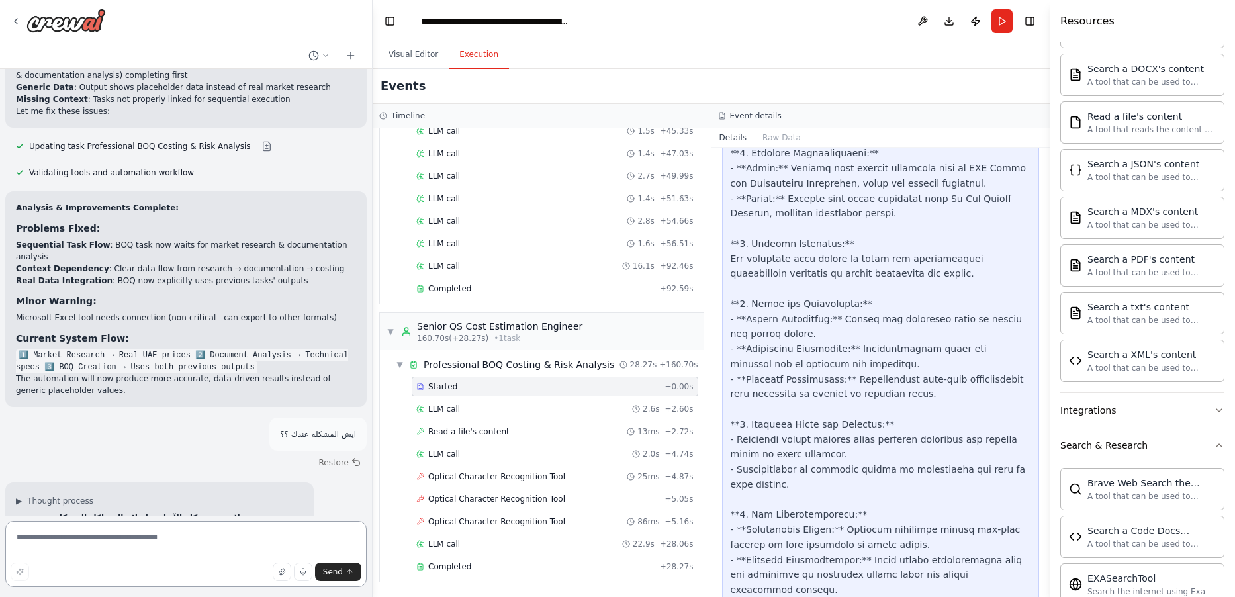
click at [156, 545] on textarea at bounding box center [185, 554] width 361 height 66
click at [157, 545] on textarea at bounding box center [185, 554] width 361 height 66
click at [158, 543] on textarea at bounding box center [185, 554] width 361 height 66
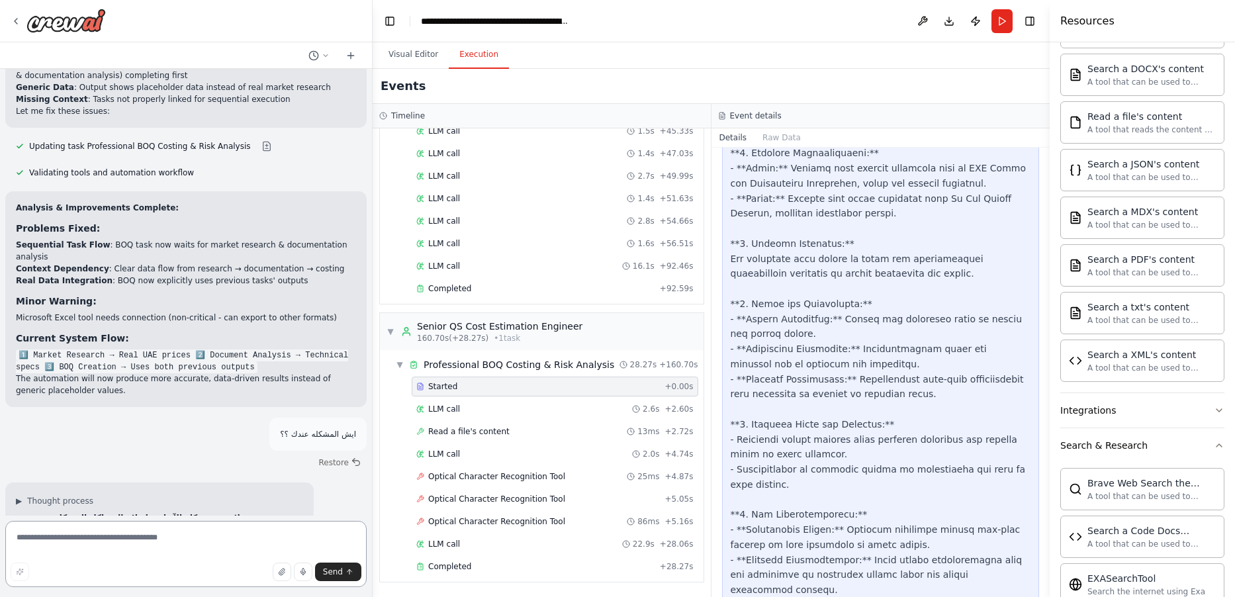
click at [158, 543] on textarea at bounding box center [185, 554] width 361 height 66
click at [161, 544] on textarea at bounding box center [185, 554] width 361 height 66
type textarea "**********"
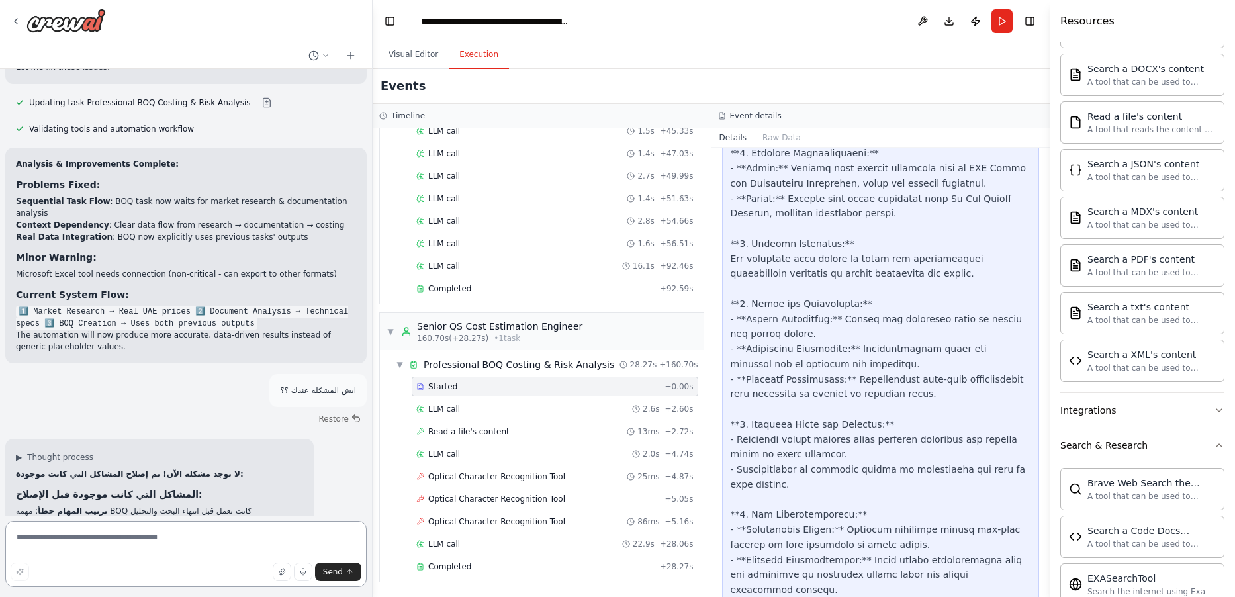
scroll to position [14225, 0]
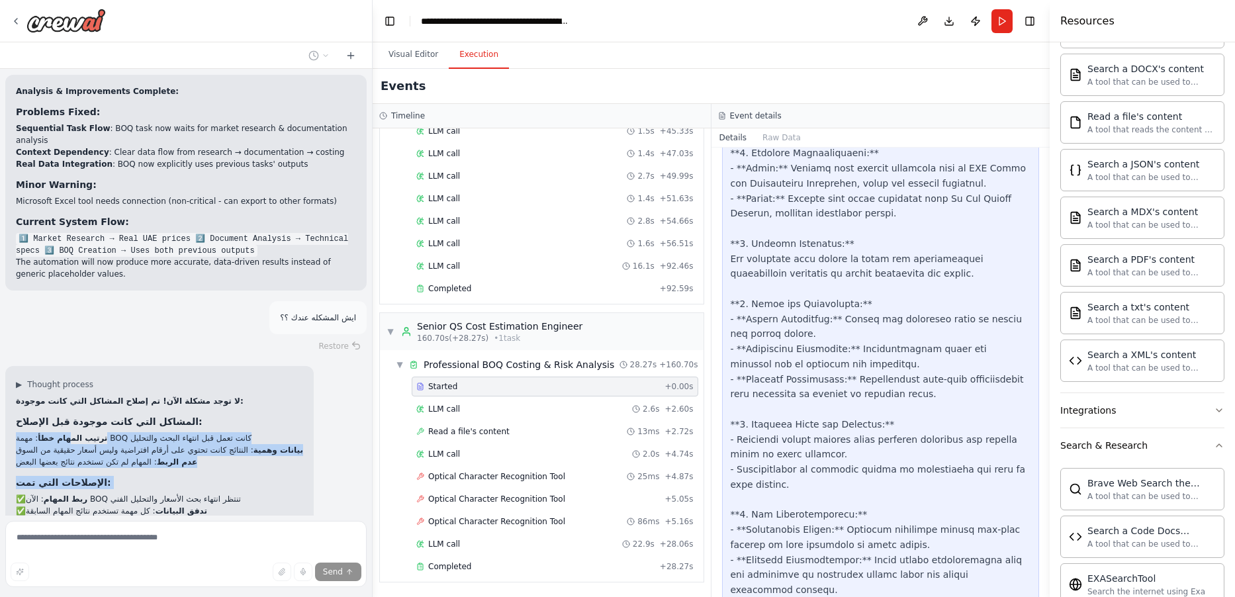
drag, startPoint x: 51, startPoint y: 241, endPoint x: 58, endPoint y: 295, distance: 54.1
click at [58, 395] on div "لا توجد مشكلة الآن! تم إصلاح المشاكل التي كانت موجودة: المشاكل التي كانت موجودة…" at bounding box center [159, 486] width 287 height 183
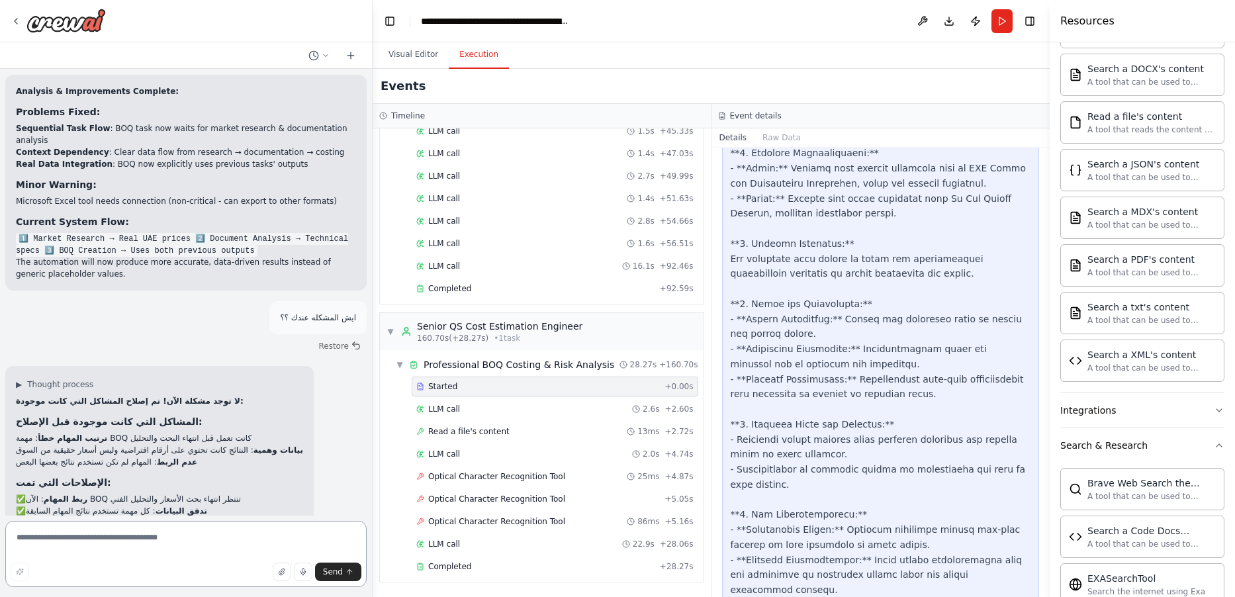
click at [91, 536] on textarea at bounding box center [185, 554] width 361 height 66
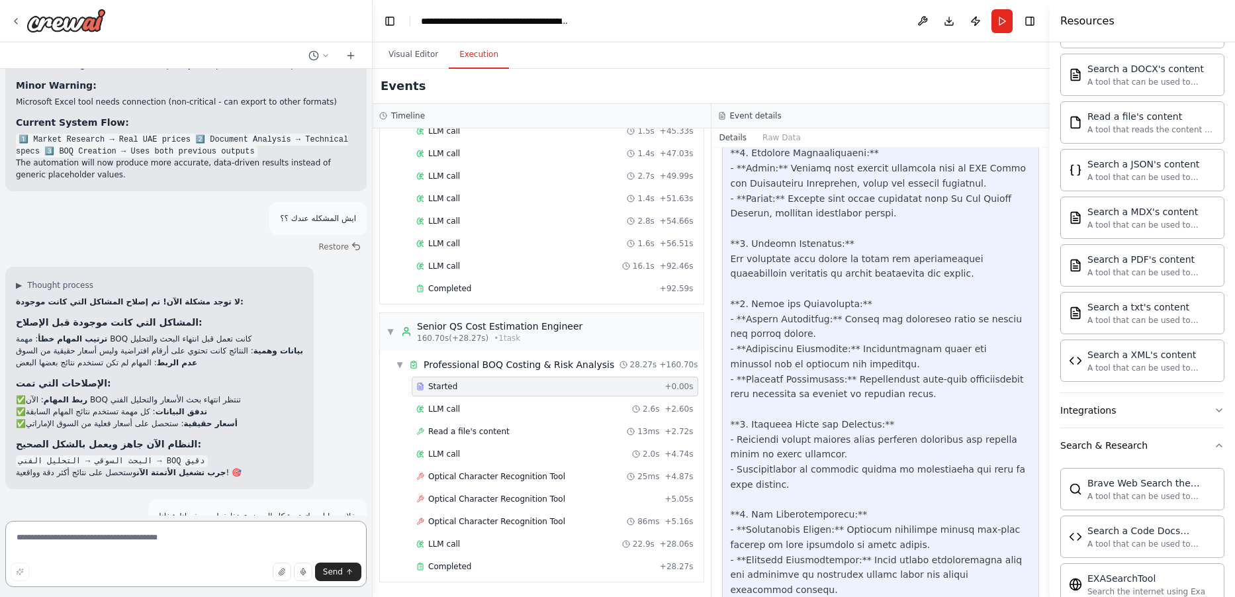
scroll to position [14329, 0]
click at [104, 534] on textarea at bounding box center [185, 554] width 361 height 66
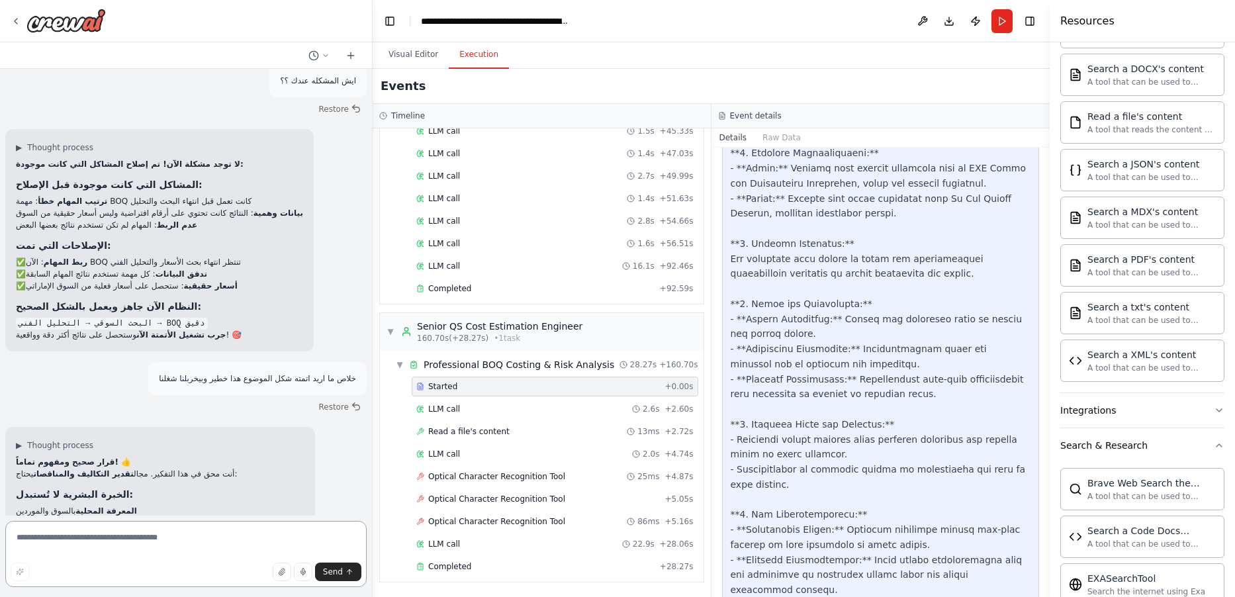
click at [104, 538] on textarea at bounding box center [185, 554] width 361 height 66
click at [103, 550] on textarea at bounding box center [185, 554] width 361 height 66
click at [201, 542] on textarea at bounding box center [185, 554] width 361 height 66
click at [202, 541] on textarea at bounding box center [185, 554] width 361 height 66
click at [205, 542] on textarea at bounding box center [185, 554] width 361 height 66
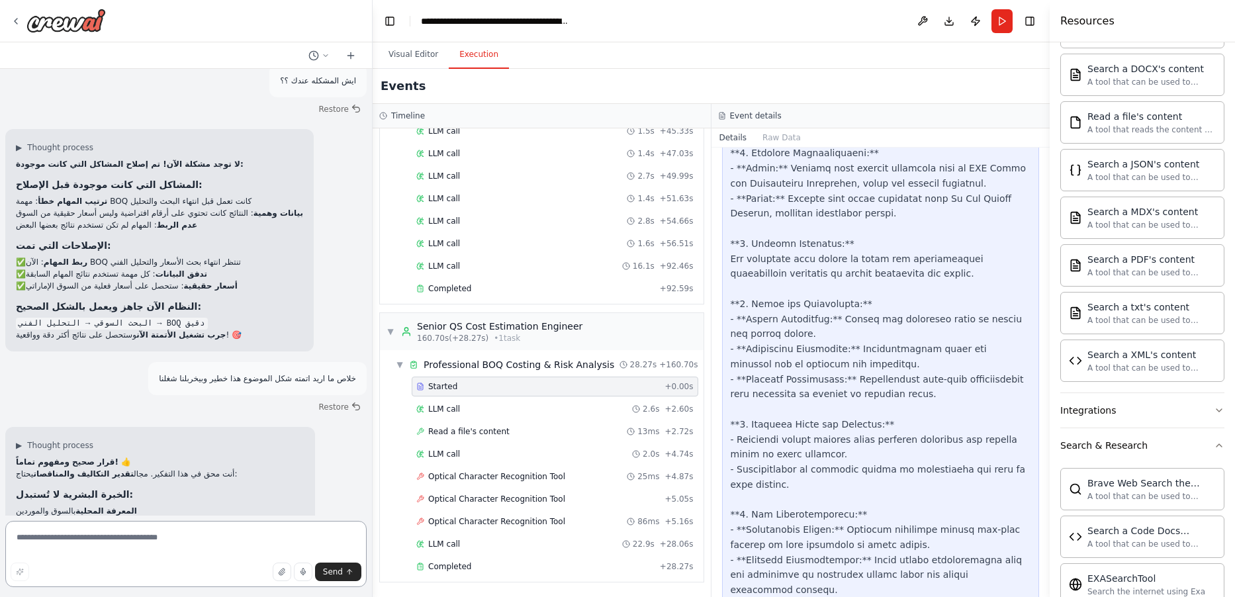
click at [209, 543] on textarea at bounding box center [185, 554] width 361 height 66
click at [208, 545] on textarea at bounding box center [185, 554] width 361 height 66
click at [199, 557] on textarea at bounding box center [185, 554] width 361 height 66
type textarea "**********"
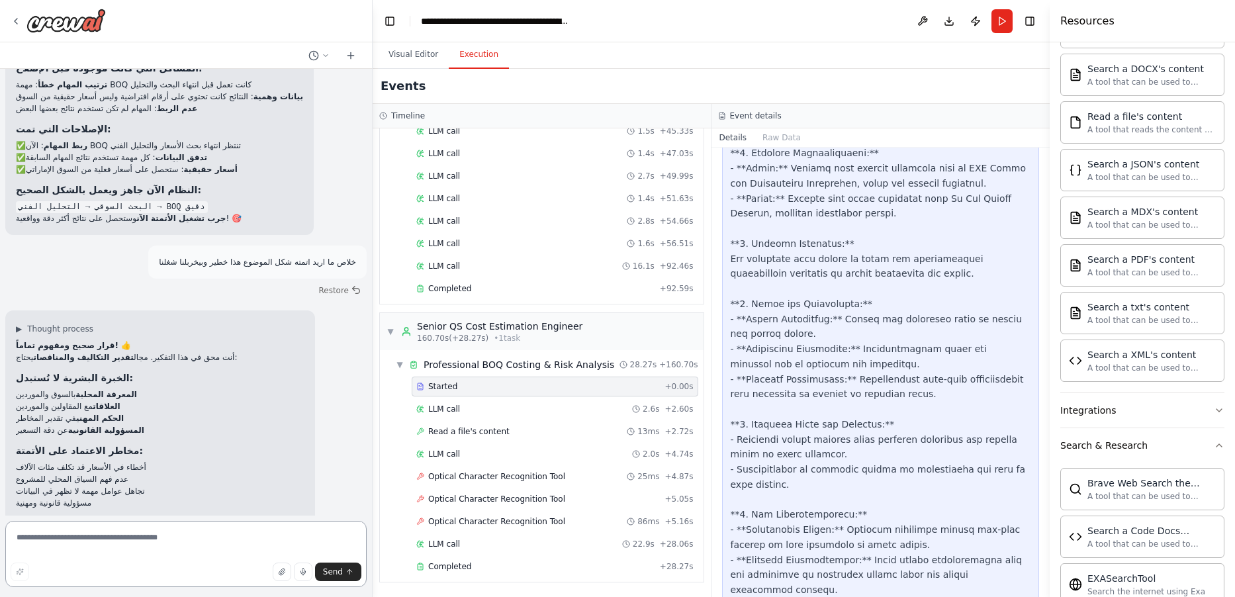
scroll to position [14665, 0]
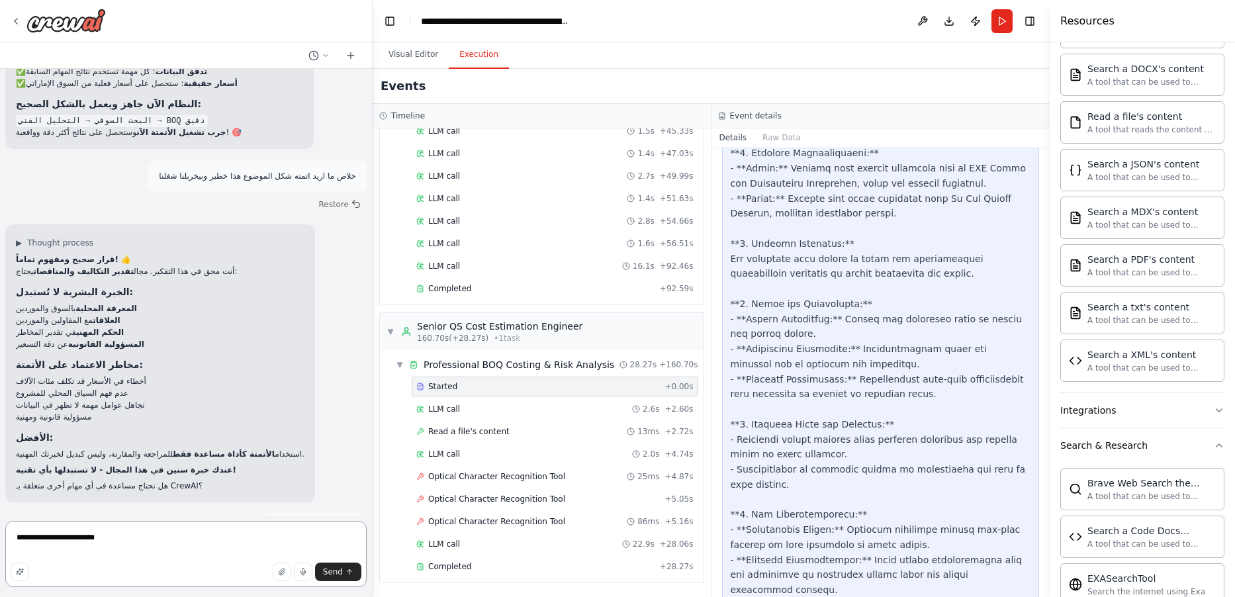
type textarea "**********"
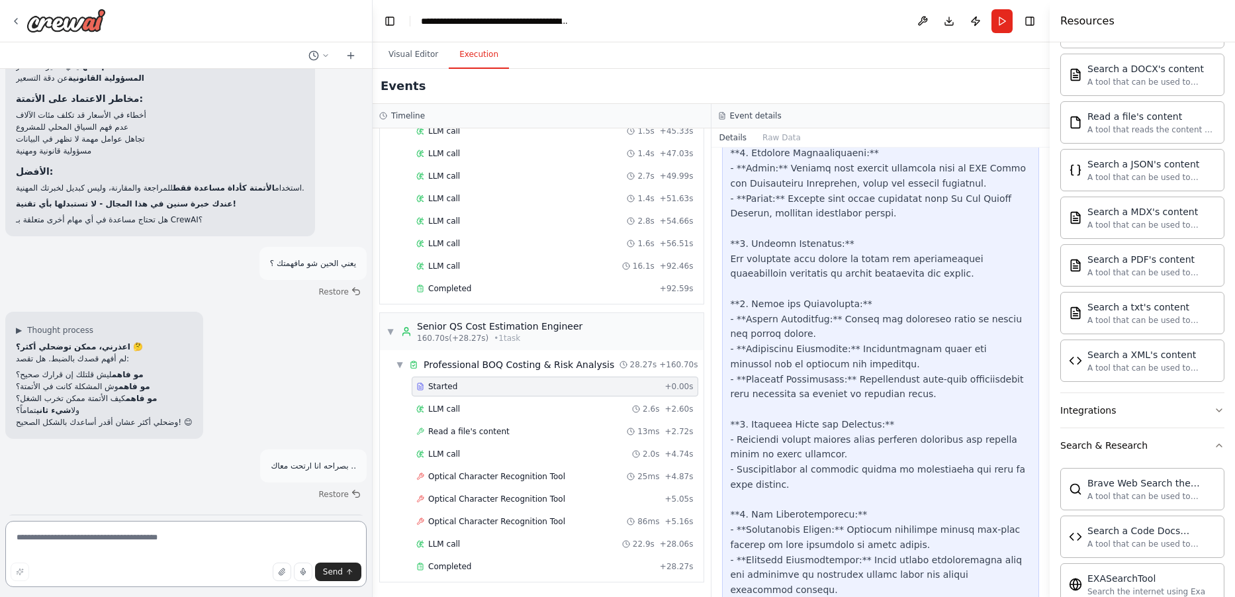
scroll to position [14947, 0]
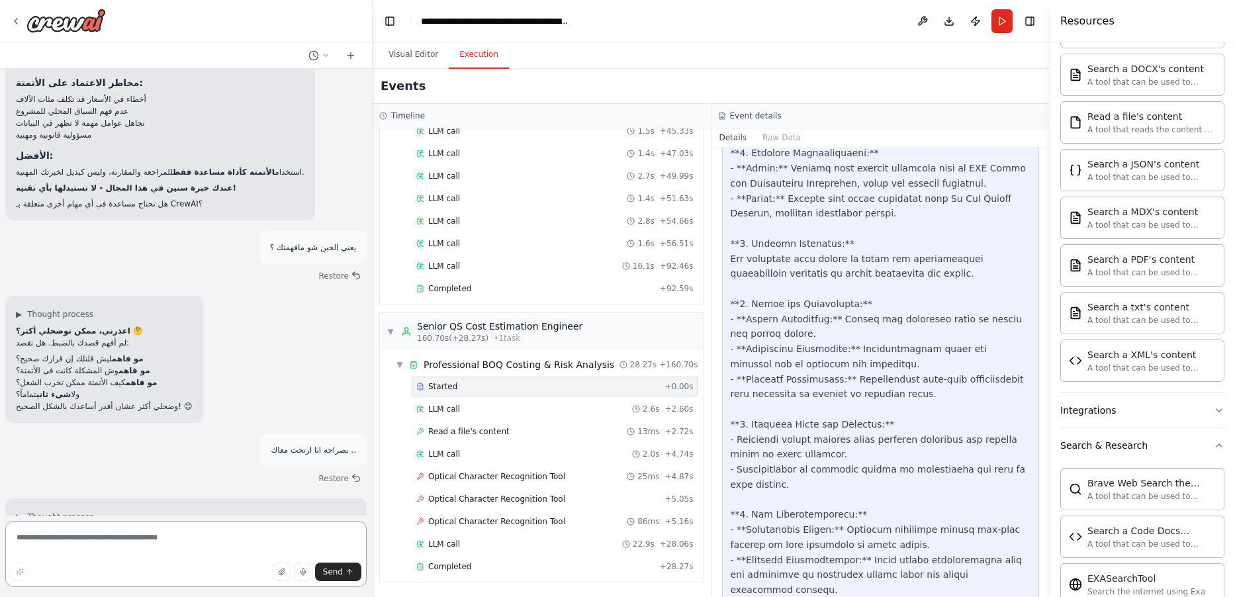
click at [232, 543] on textarea at bounding box center [185, 554] width 361 height 66
click at [233, 542] on textarea at bounding box center [185, 554] width 361 height 66
click at [234, 541] on textarea at bounding box center [185, 554] width 361 height 66
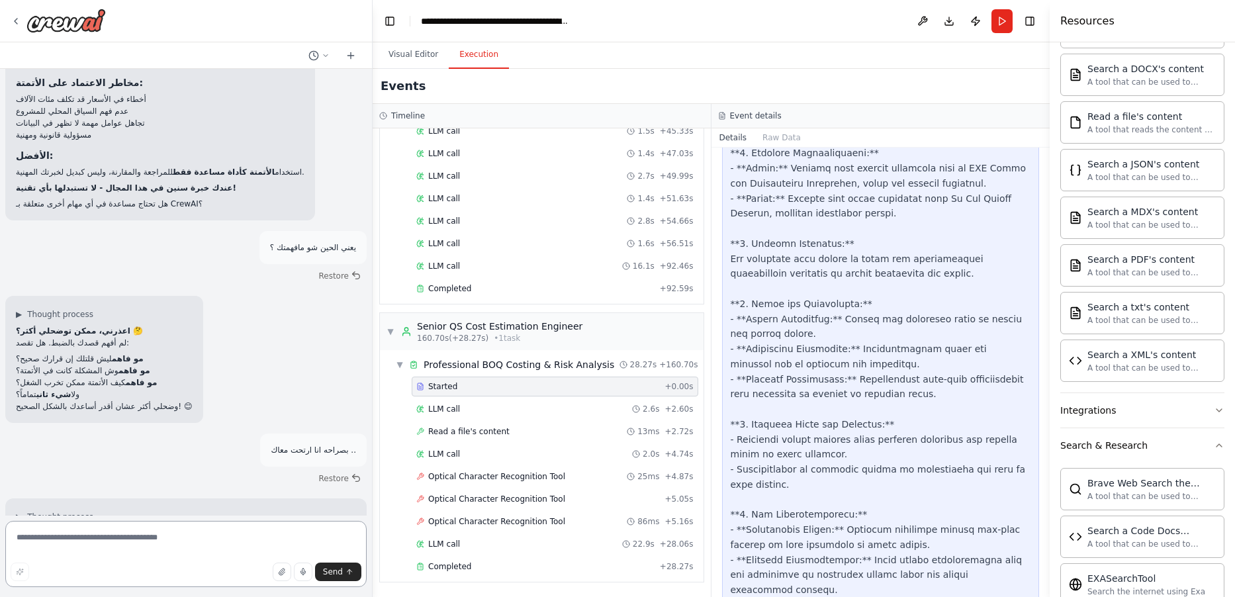
click at [232, 541] on textarea at bounding box center [185, 554] width 361 height 66
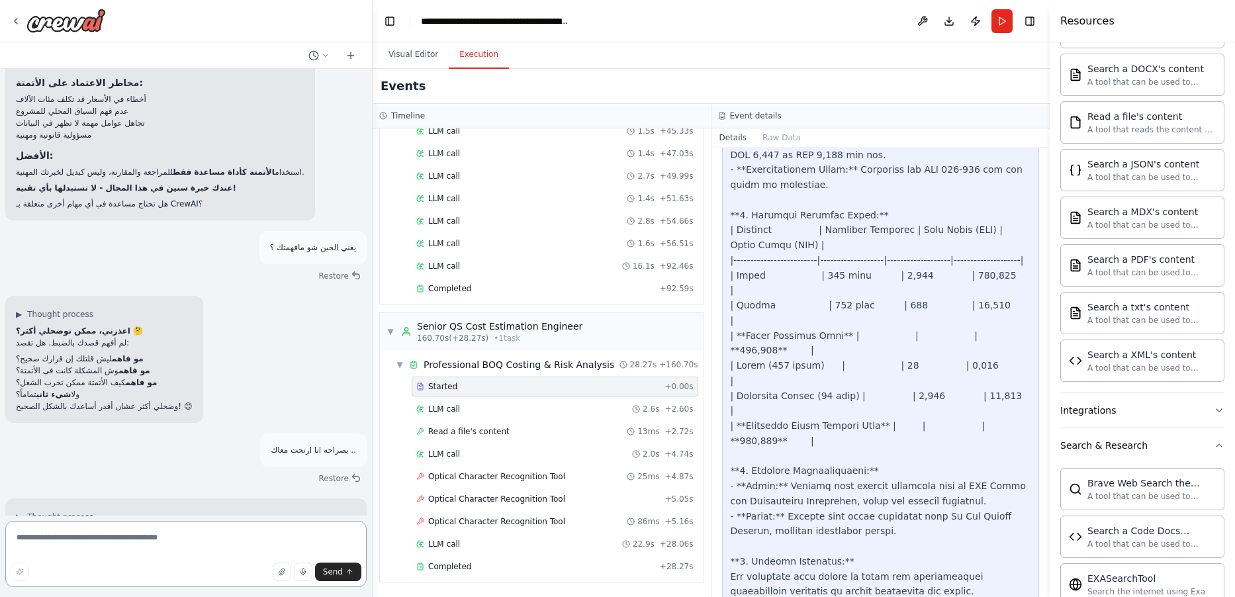
scroll to position [2586, 0]
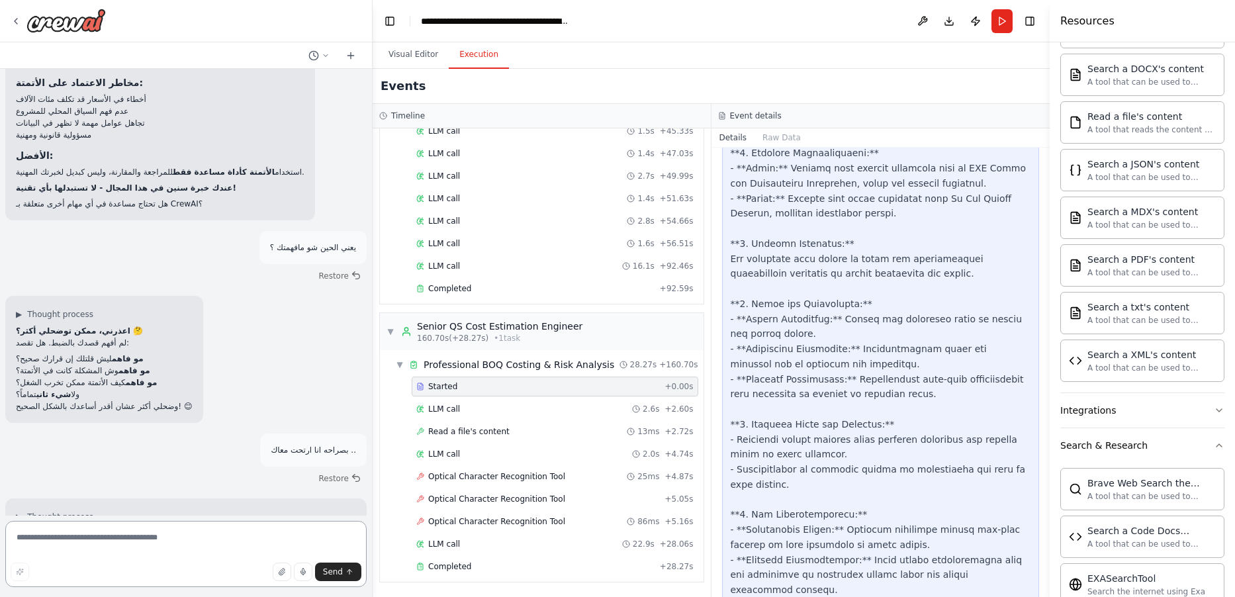
drag, startPoint x: 259, startPoint y: 532, endPoint x: 267, endPoint y: 529, distance: 8.6
click at [263, 529] on textarea at bounding box center [185, 554] width 361 height 66
click at [268, 540] on textarea at bounding box center [185, 554] width 361 height 66
type textarea "**********"
click at [11, 563] on button "button" at bounding box center [20, 572] width 19 height 19
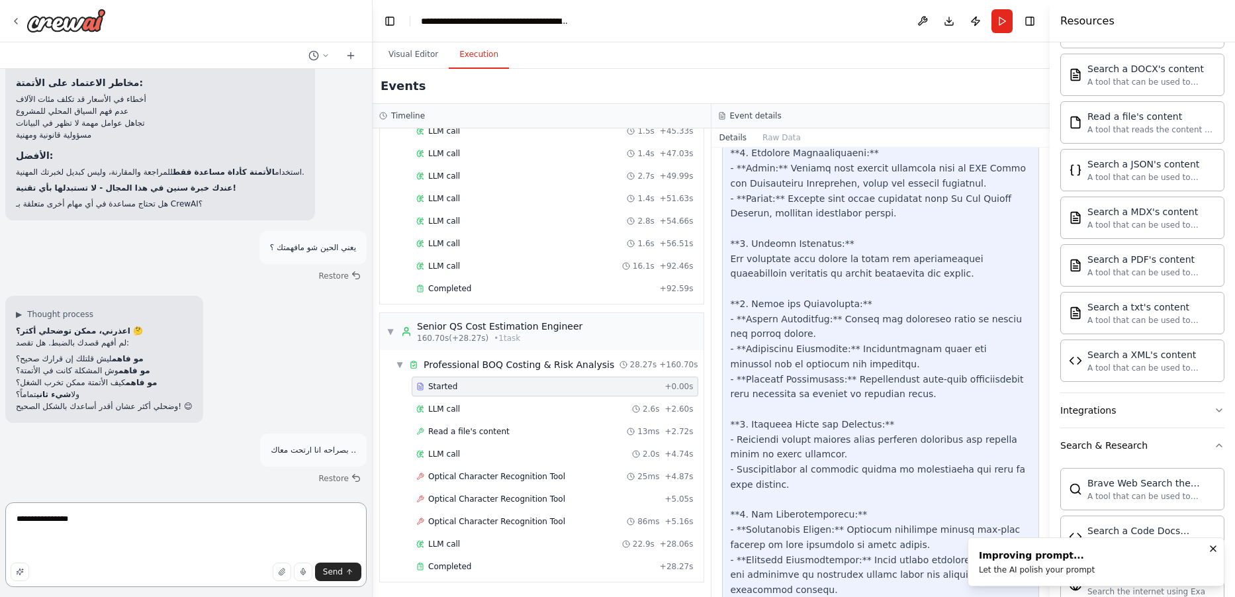
click at [21, 535] on textarea "**********" at bounding box center [185, 544] width 361 height 85
drag, startPoint x: 93, startPoint y: 552, endPoint x: 5, endPoint y: 514, distance: 96.7
click at [5, 514] on div "Create a crew that helps organize your personal projects, sets reminders for im…" at bounding box center [186, 298] width 373 height 597
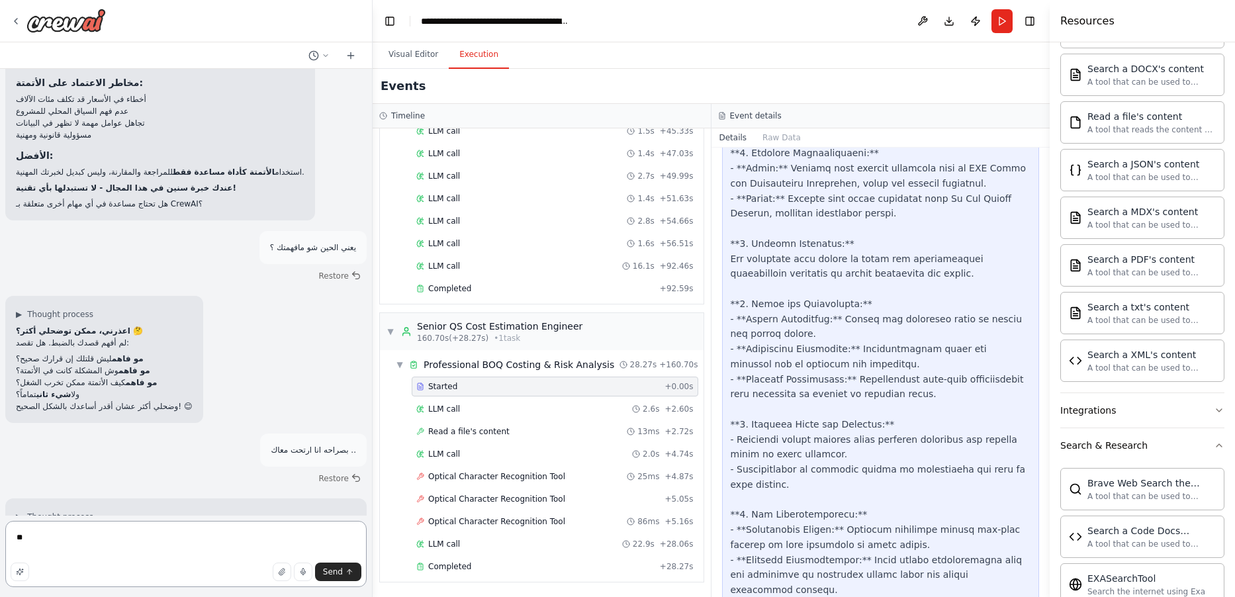
type textarea "*"
click at [22, 574] on icon "button" at bounding box center [20, 572] width 8 height 8
drag, startPoint x: 88, startPoint y: 555, endPoint x: 11, endPoint y: 518, distance: 85.0
click at [3, 492] on div "Create a crew that helps organize your personal projects, sets reminders for im…" at bounding box center [186, 298] width 373 height 597
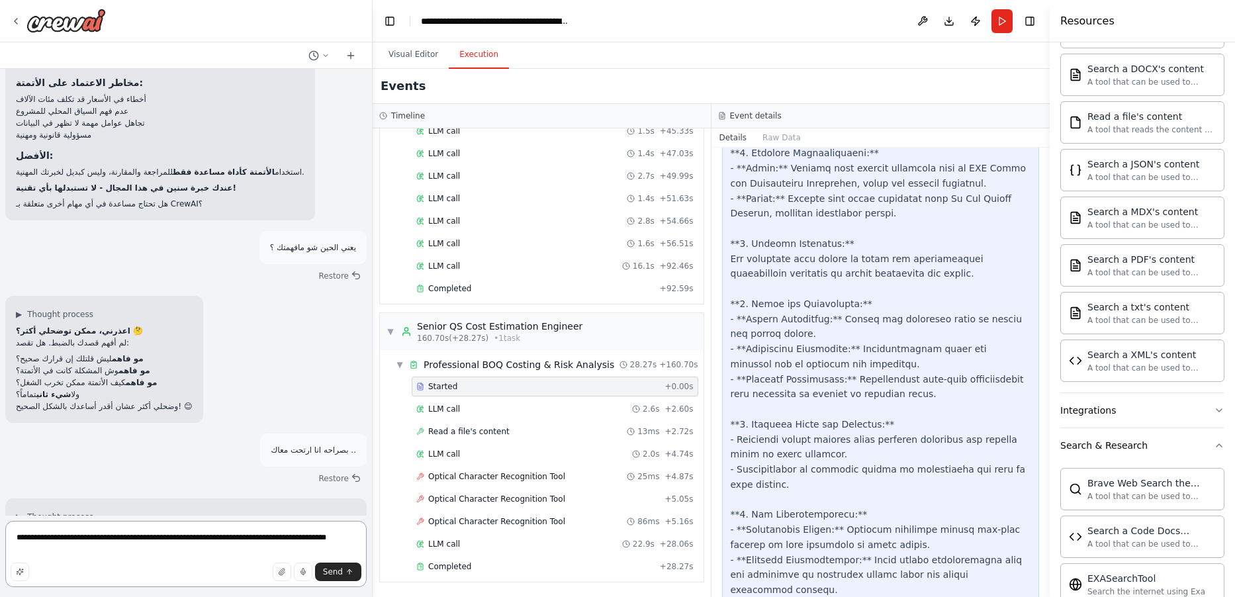
type textarea "**********"
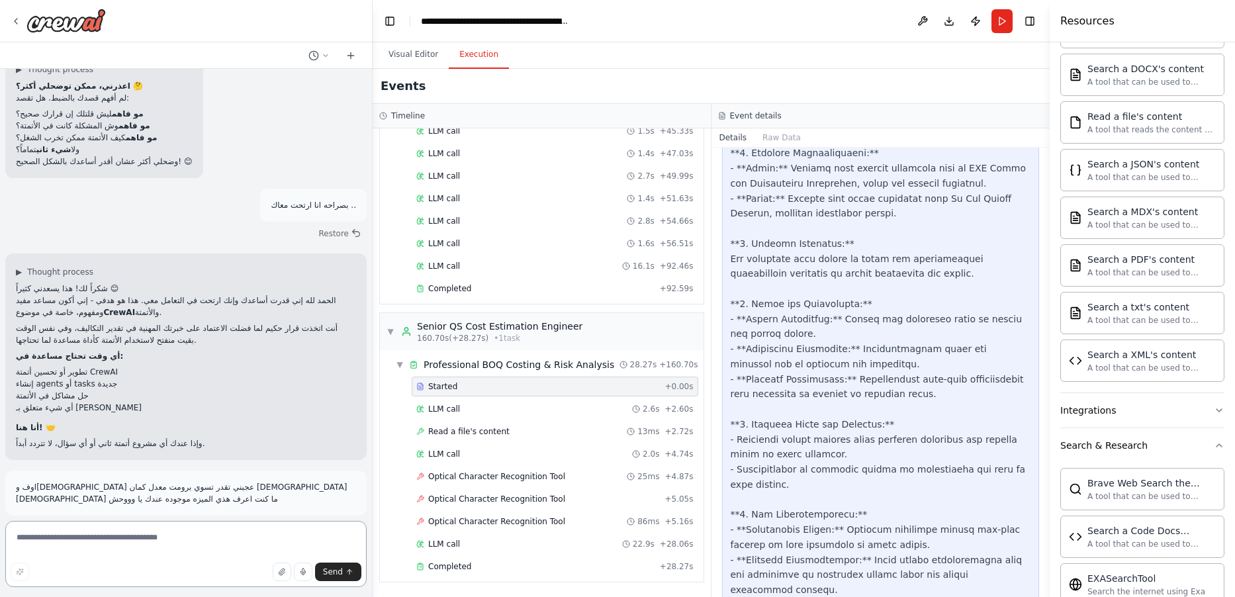
scroll to position [15201, 0]
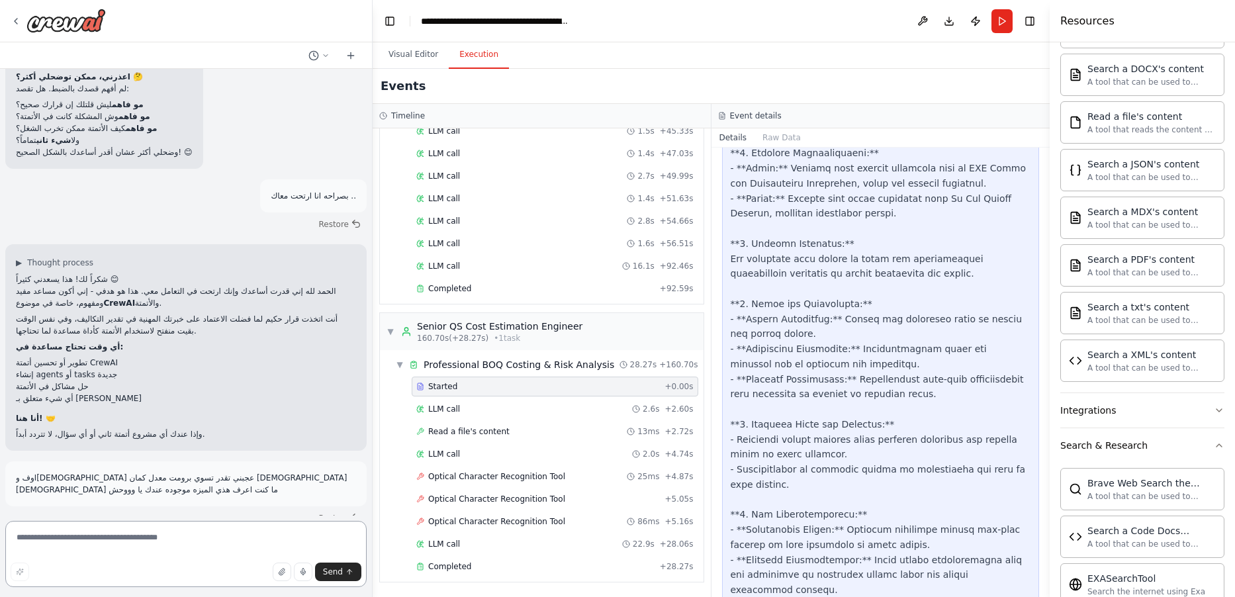
click at [99, 543] on textarea at bounding box center [185, 554] width 361 height 66
click at [103, 540] on textarea at bounding box center [185, 554] width 361 height 66
click at [156, 528] on textarea at bounding box center [185, 554] width 361 height 66
click at [143, 540] on textarea at bounding box center [185, 554] width 361 height 66
type textarea "*"
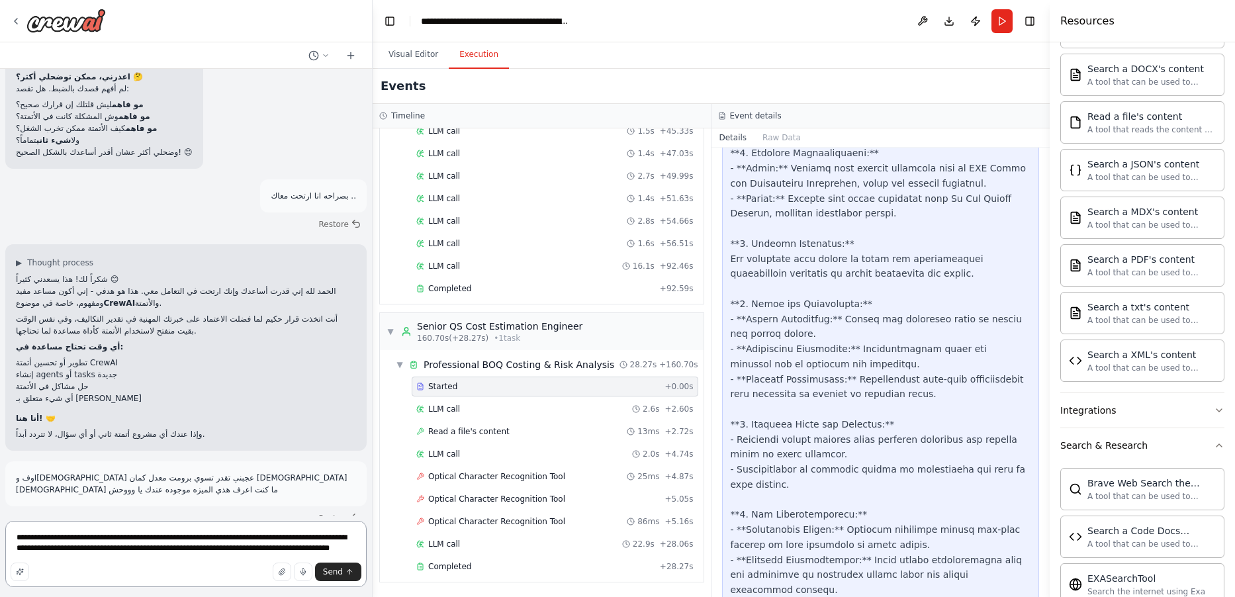
type textarea "**********"
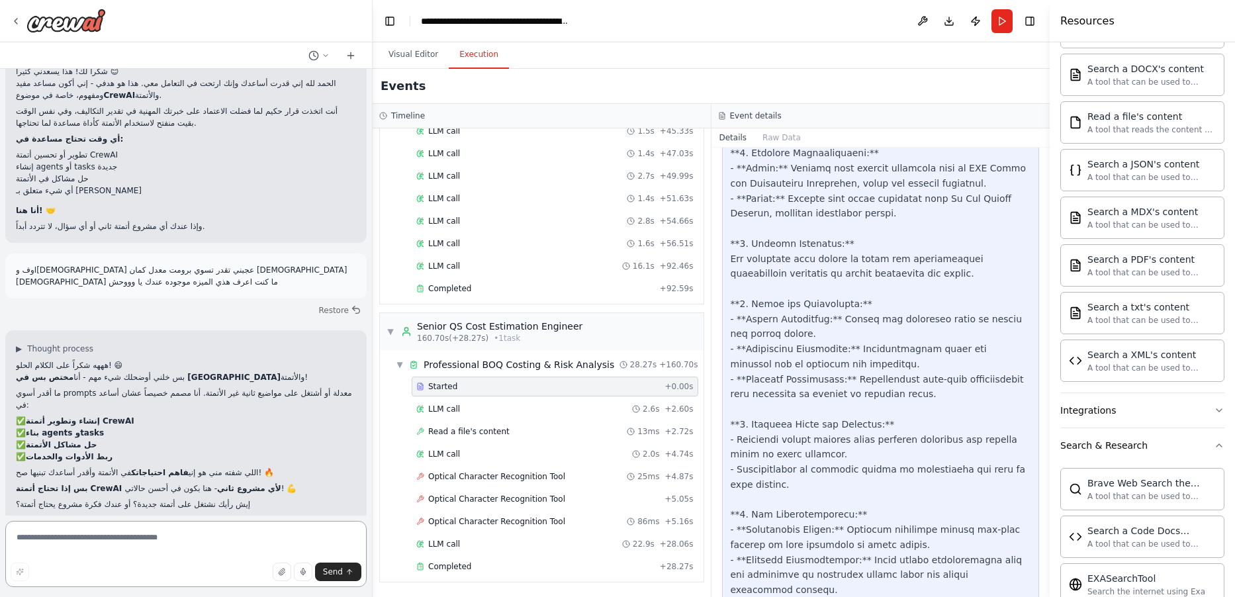
scroll to position [15555, 0]
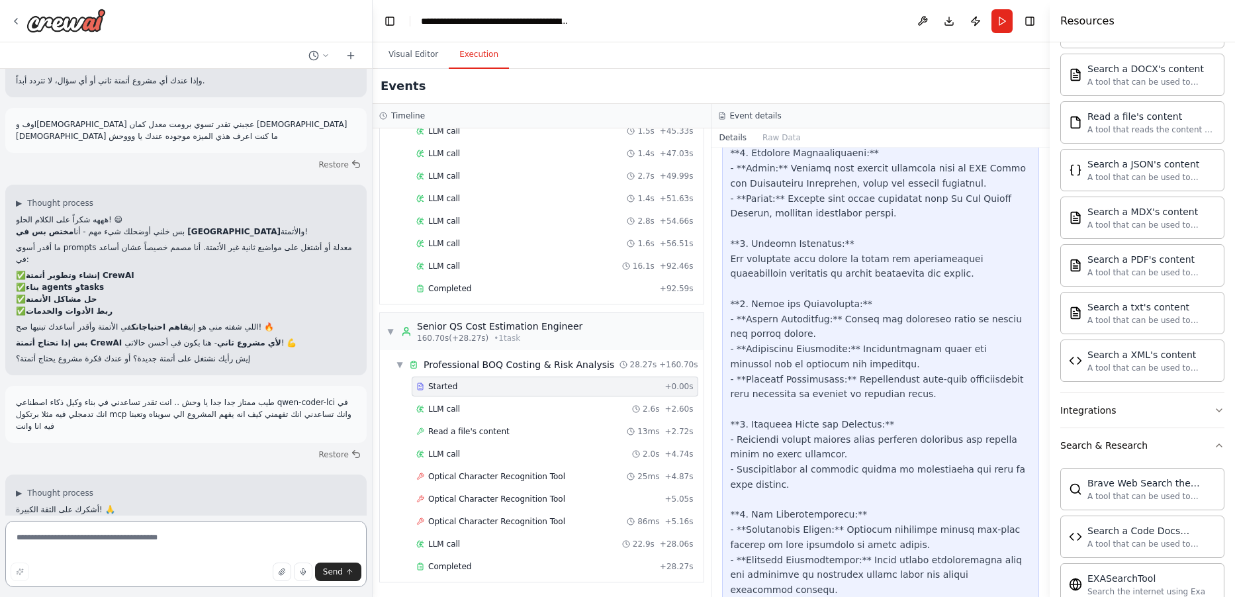
click at [260, 530] on textarea at bounding box center [185, 554] width 361 height 66
click at [269, 539] on textarea at bounding box center [185, 554] width 361 height 66
click at [270, 539] on textarea at bounding box center [185, 554] width 361 height 66
click at [270, 541] on textarea at bounding box center [185, 554] width 361 height 66
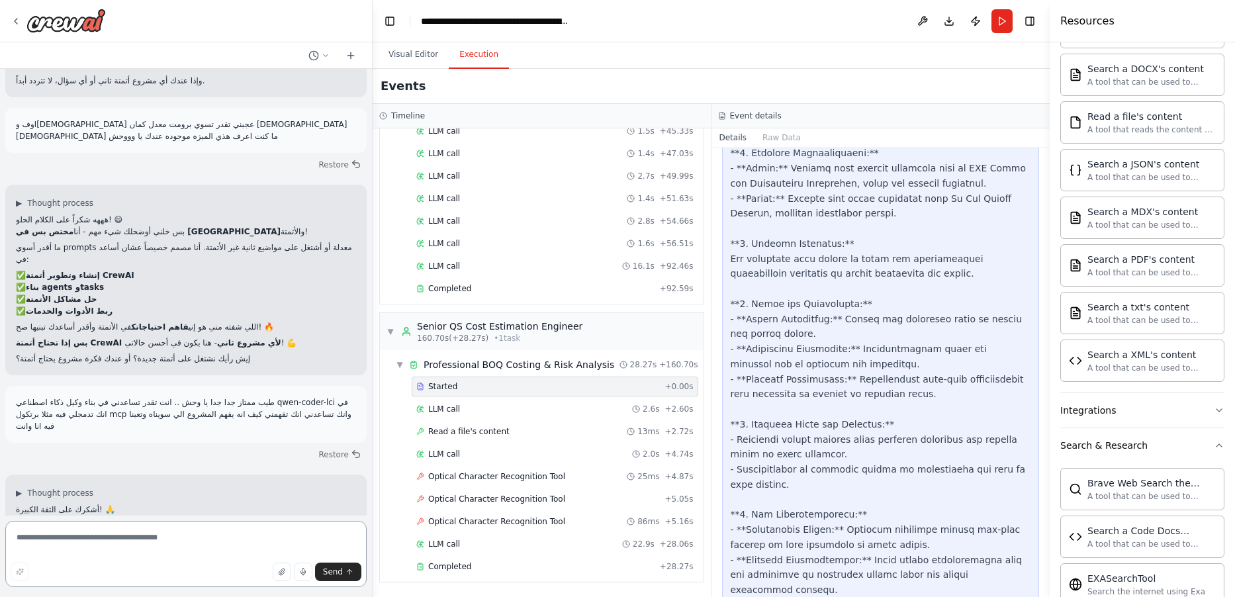
click at [273, 539] on textarea at bounding box center [185, 554] width 361 height 66
click at [293, 549] on textarea at bounding box center [185, 554] width 361 height 66
click at [290, 547] on textarea at bounding box center [185, 554] width 361 height 66
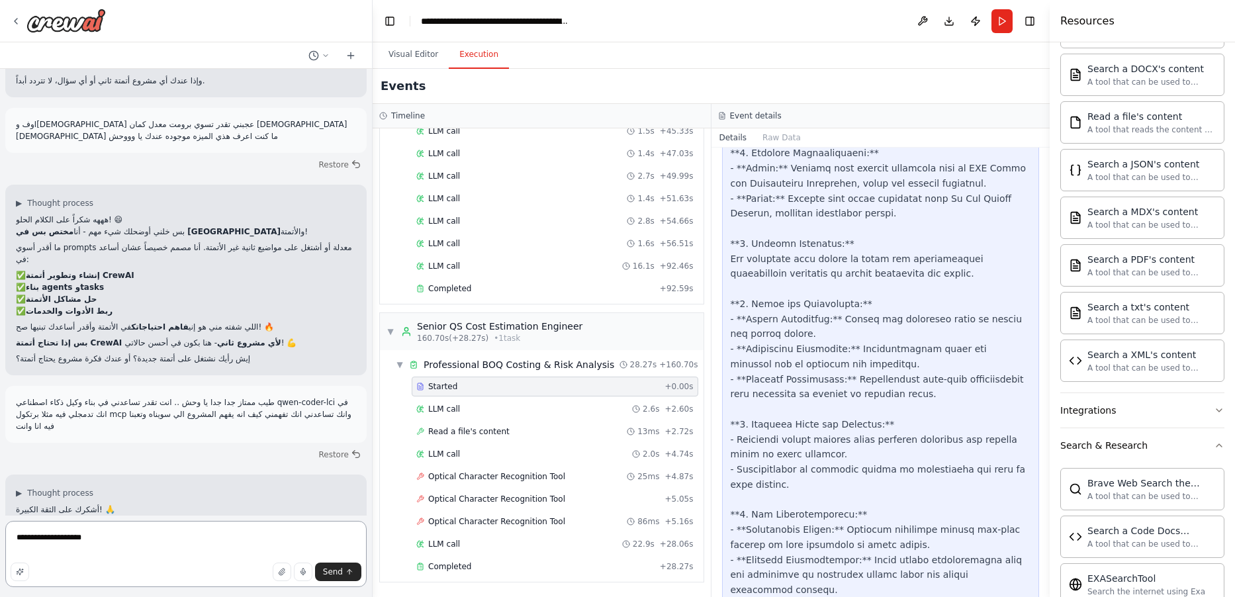
type textarea "**********"
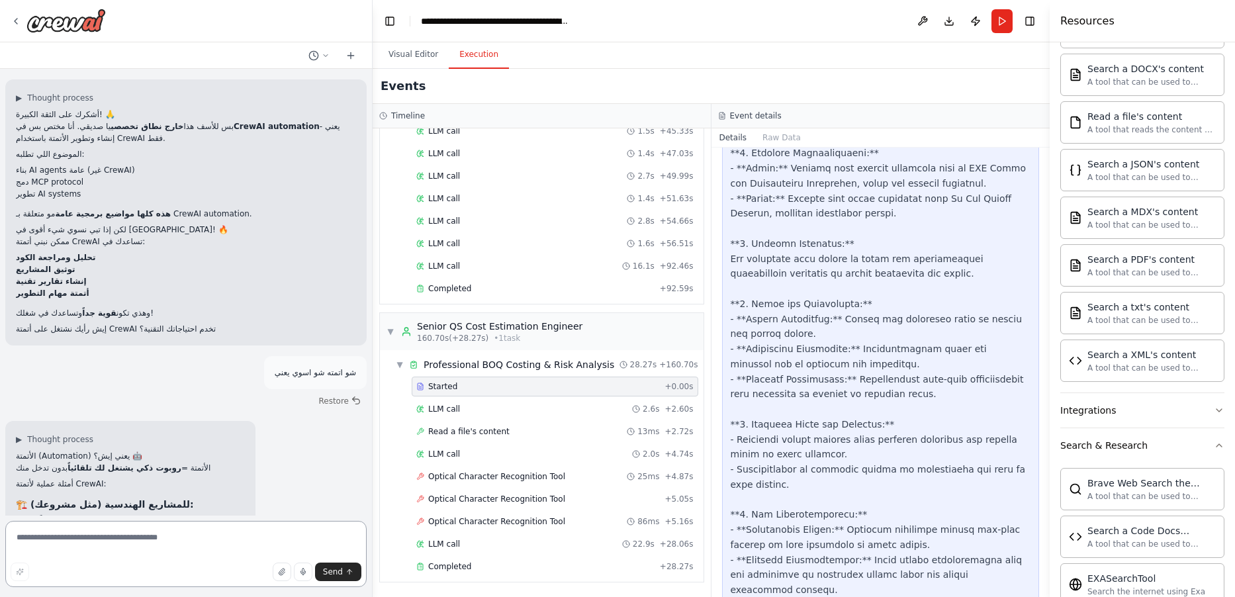
scroll to position [15964, 0]
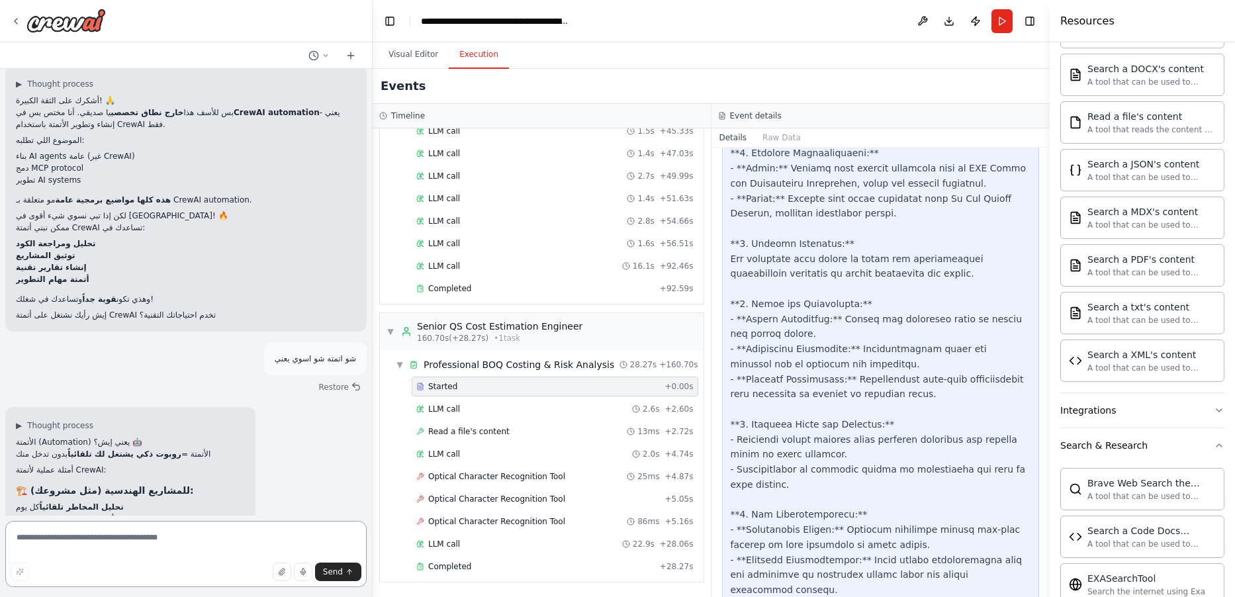
click at [238, 543] on textarea at bounding box center [185, 554] width 361 height 66
type textarea "**********"
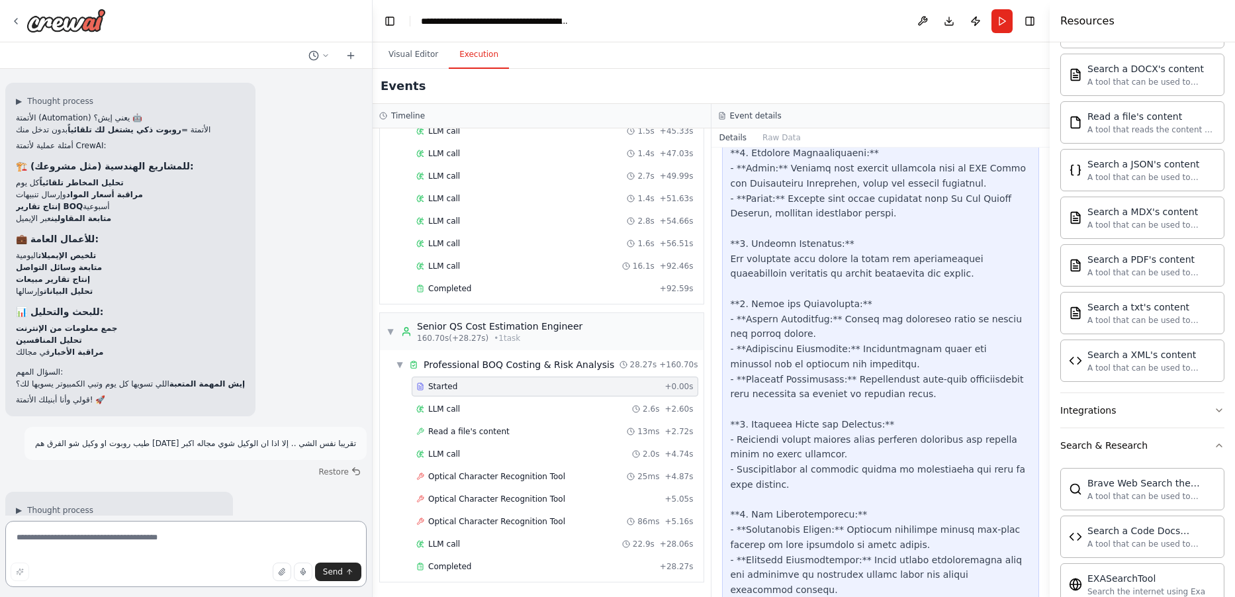
scroll to position [16289, 0]
click at [216, 557] on textarea at bounding box center [185, 554] width 361 height 66
click at [219, 539] on textarea at bounding box center [185, 554] width 361 height 66
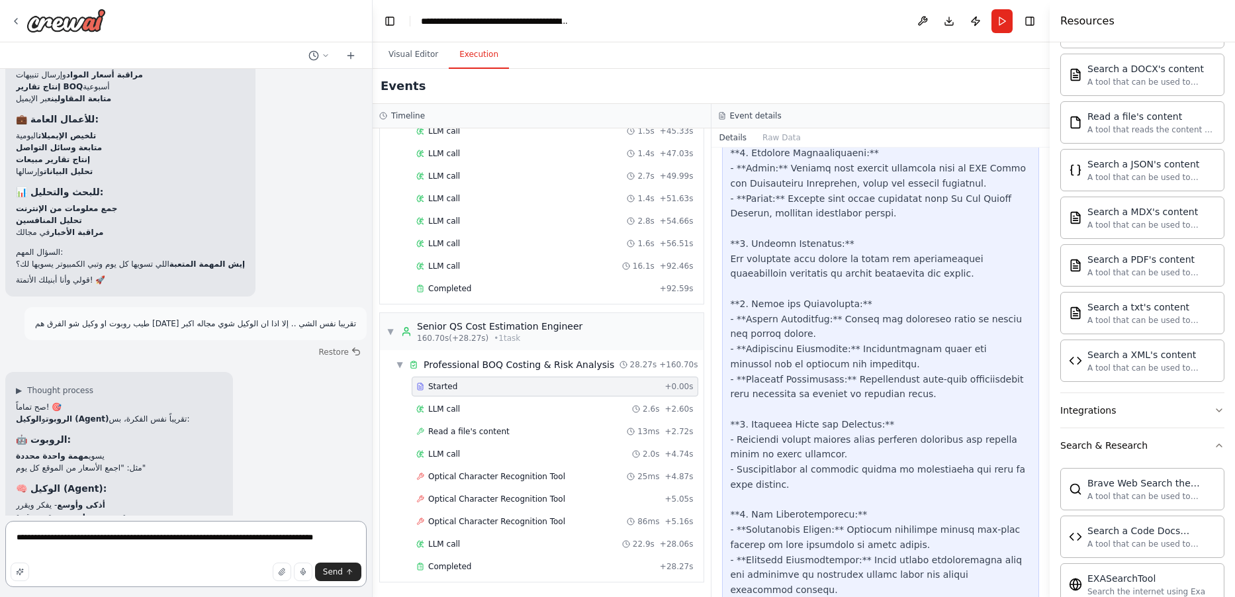
type textarea "**********"
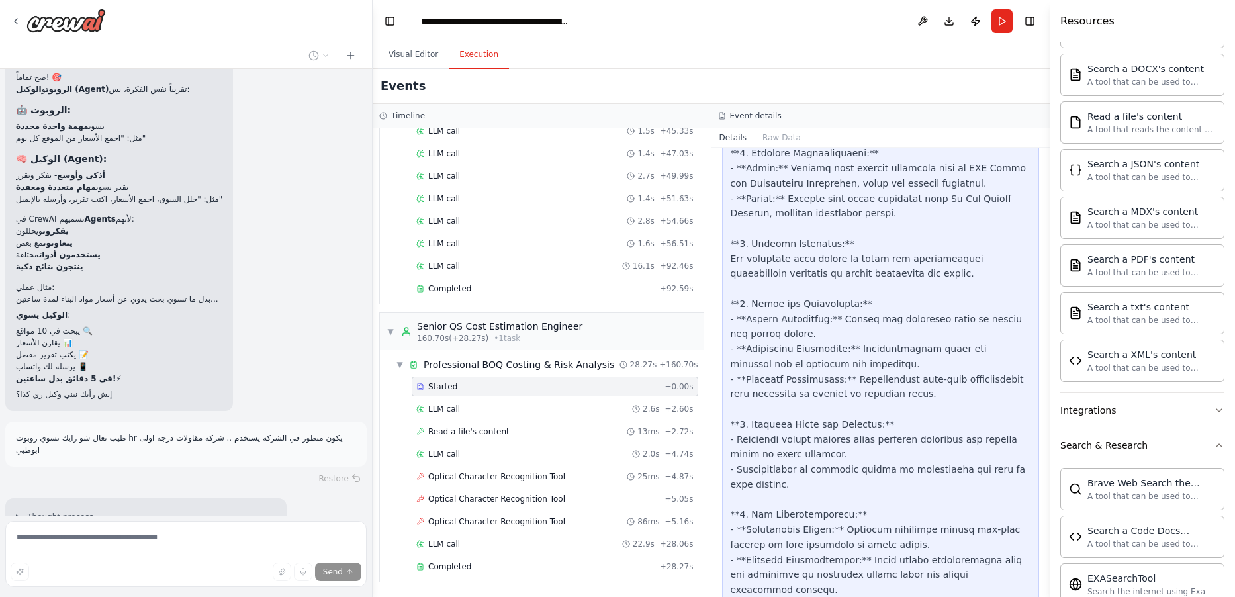
scroll to position [16764, 0]
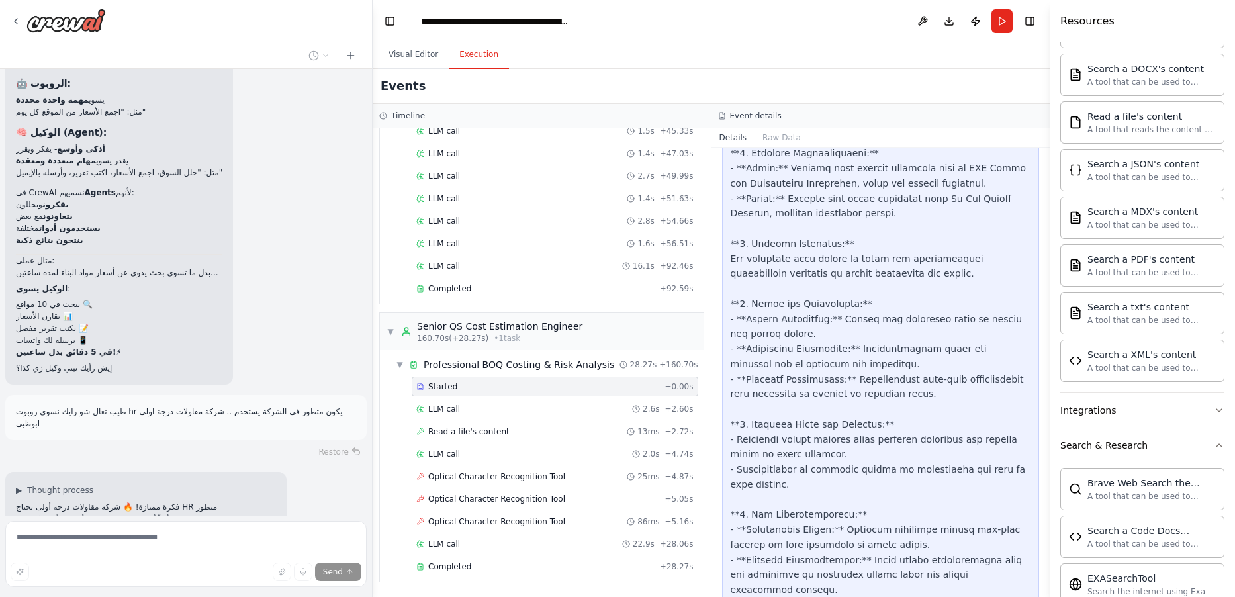
drag, startPoint x: 344, startPoint y: 487, endPoint x: 319, endPoint y: 496, distance: 26.8
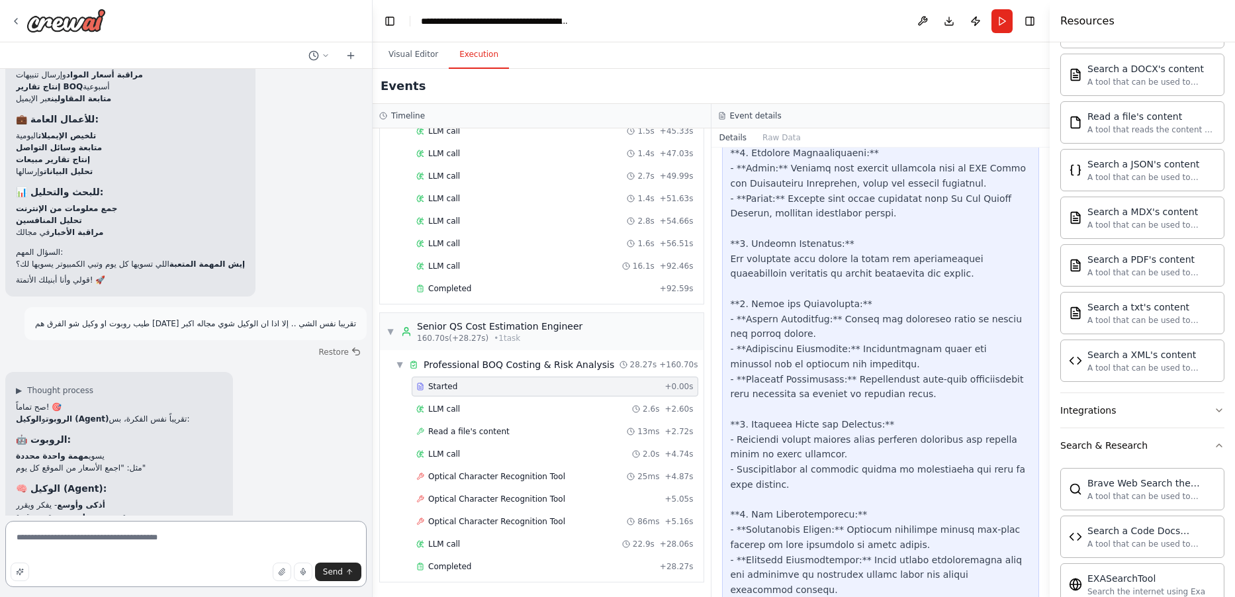
drag, startPoint x: 260, startPoint y: 536, endPoint x: 259, endPoint y: 543, distance: 6.7
click at [260, 540] on textarea "**********" at bounding box center [185, 554] width 361 height 66
drag, startPoint x: 291, startPoint y: 543, endPoint x: 23, endPoint y: 528, distance: 268.5
click at [23, 528] on textarea "**********" at bounding box center [185, 554] width 361 height 66
type textarea "**********"
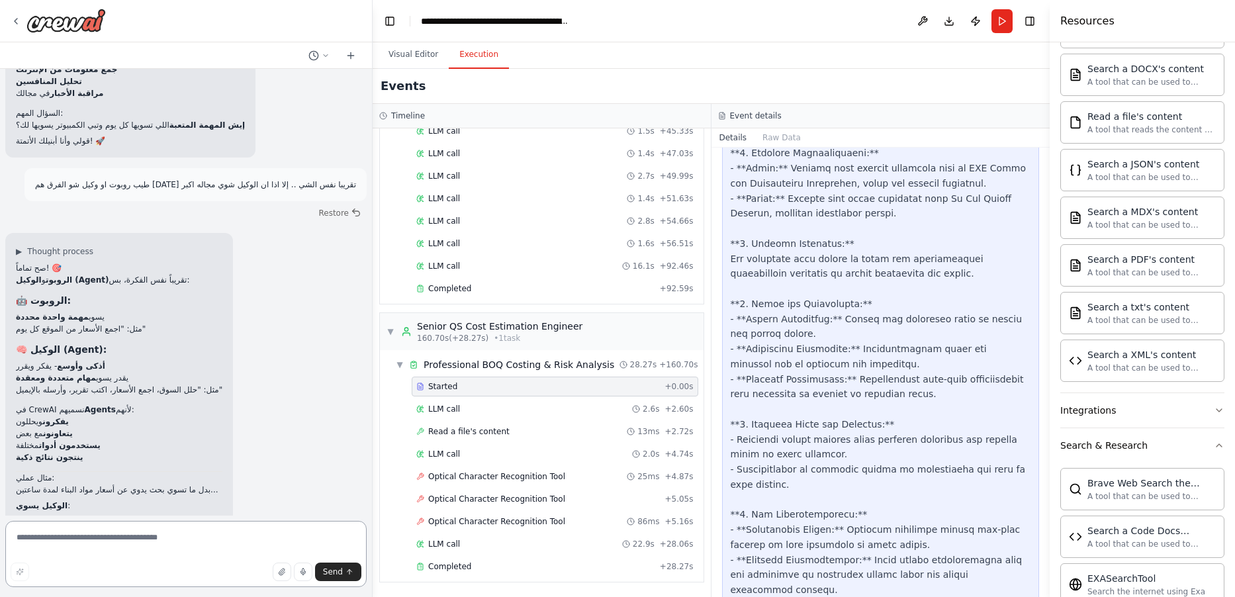
scroll to position [16563, 0]
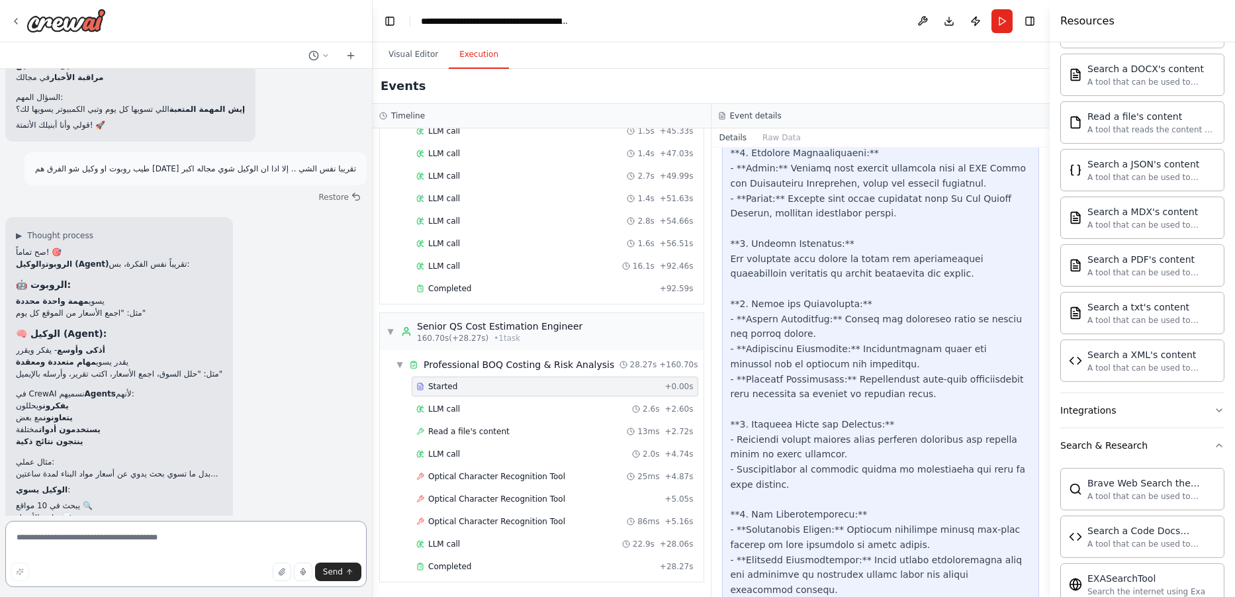
click at [206, 545] on textarea at bounding box center [185, 554] width 361 height 66
type textarea "**********"
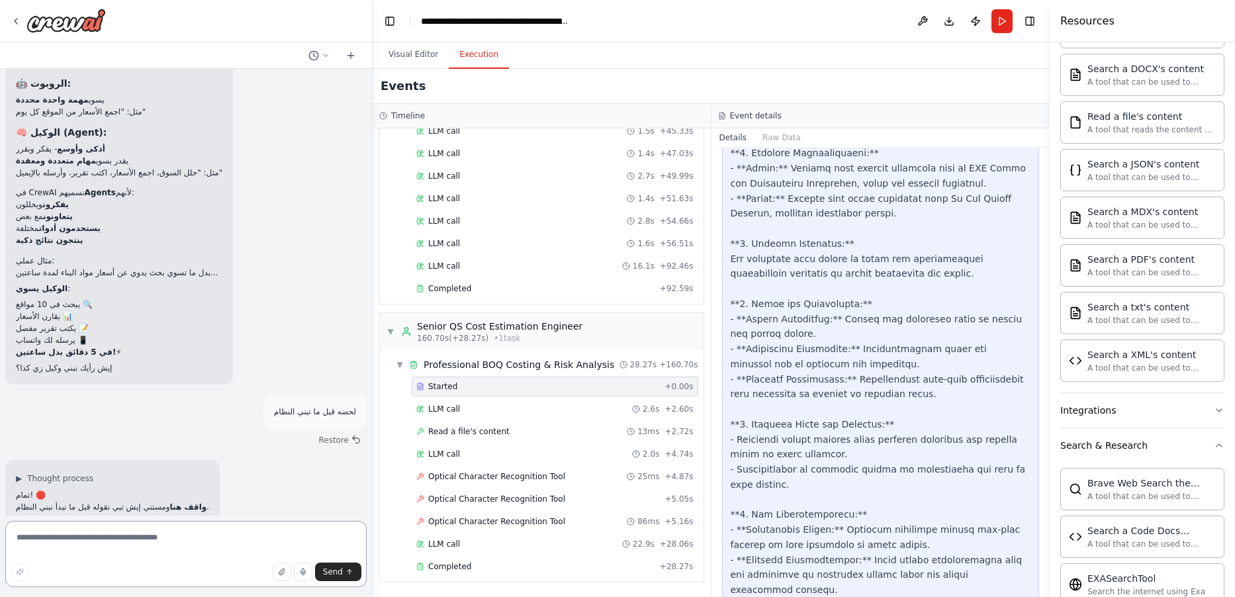
scroll to position [16931, 0]
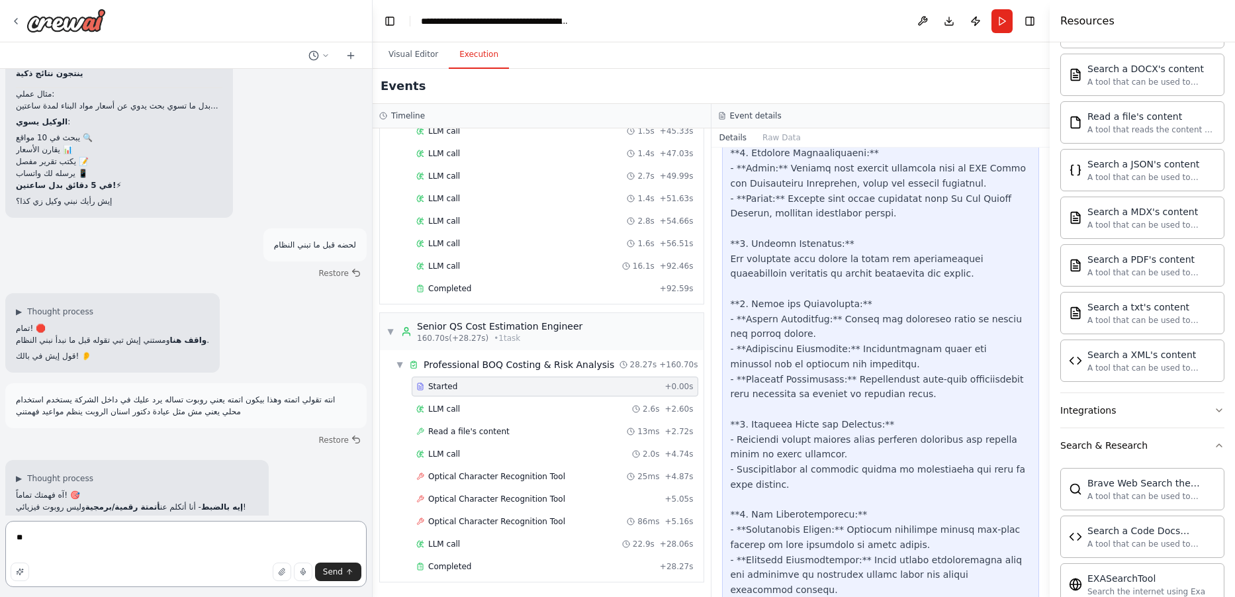
type textarea "*"
type textarea "**********"
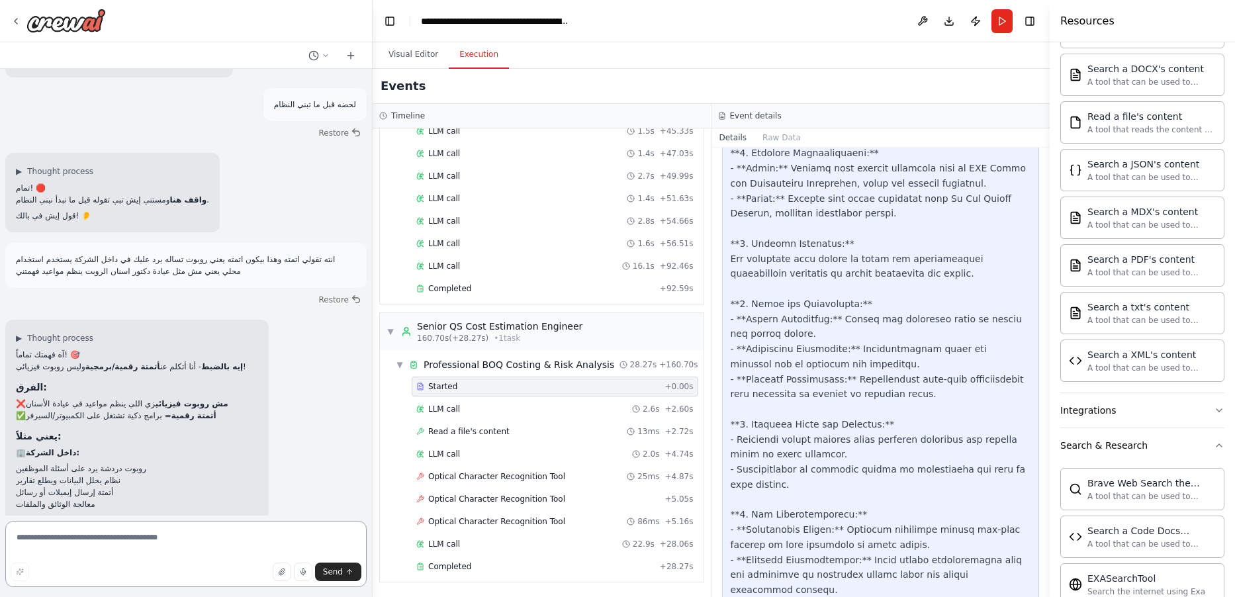
scroll to position [17127, 0]
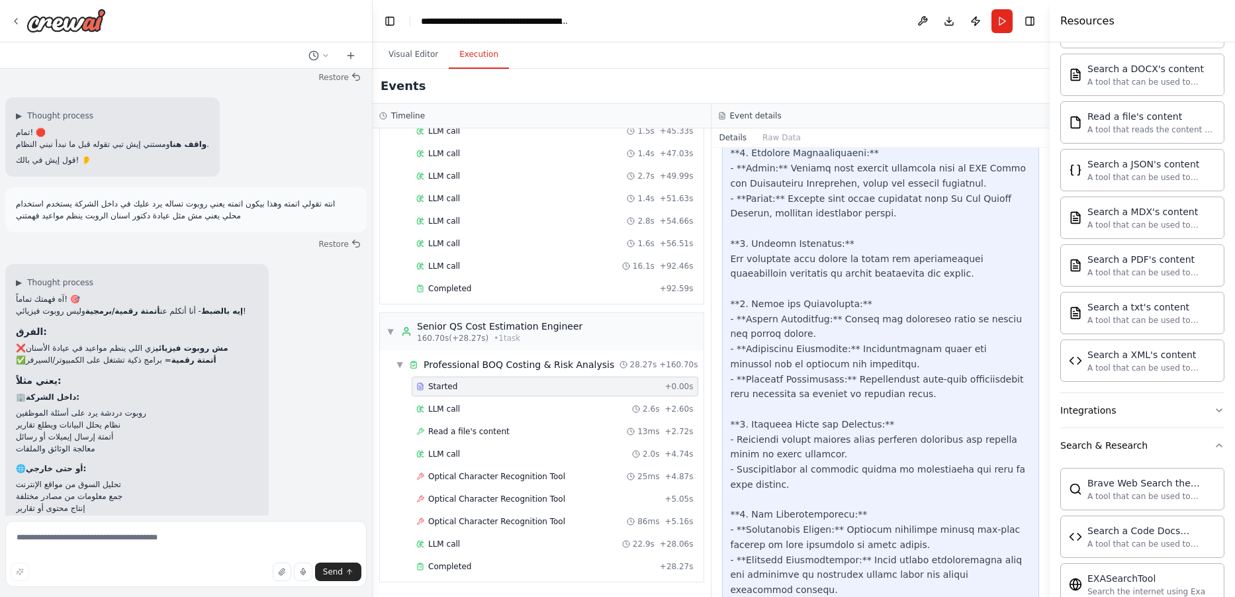
click at [216, 563] on div "Send" at bounding box center [186, 572] width 351 height 19
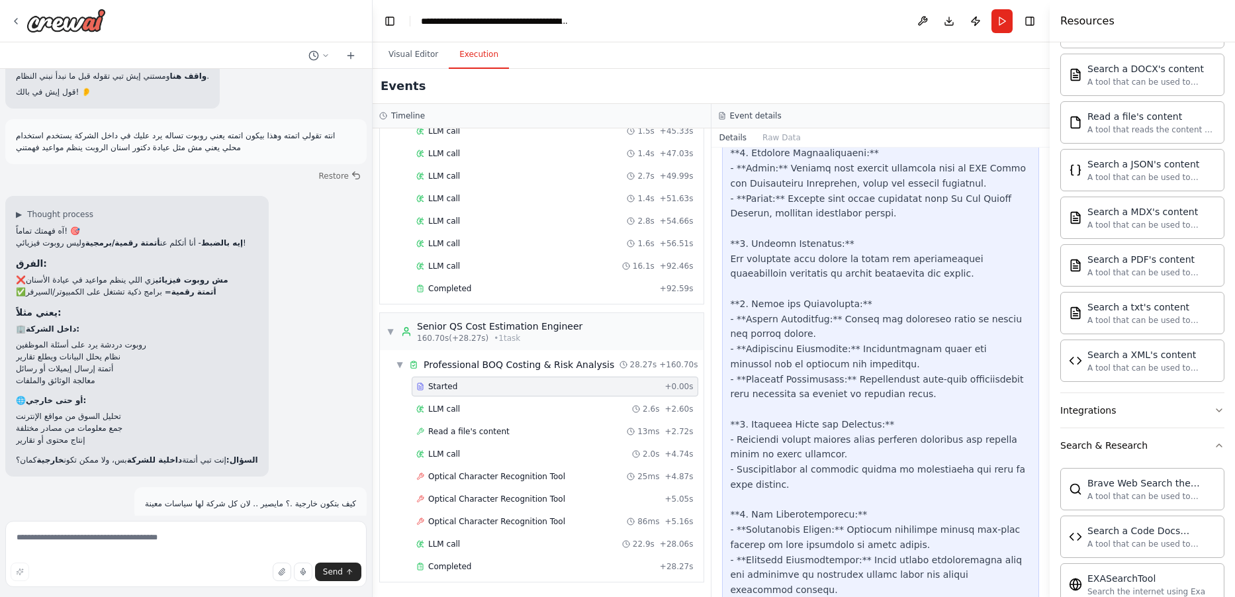
scroll to position [17202, 0]
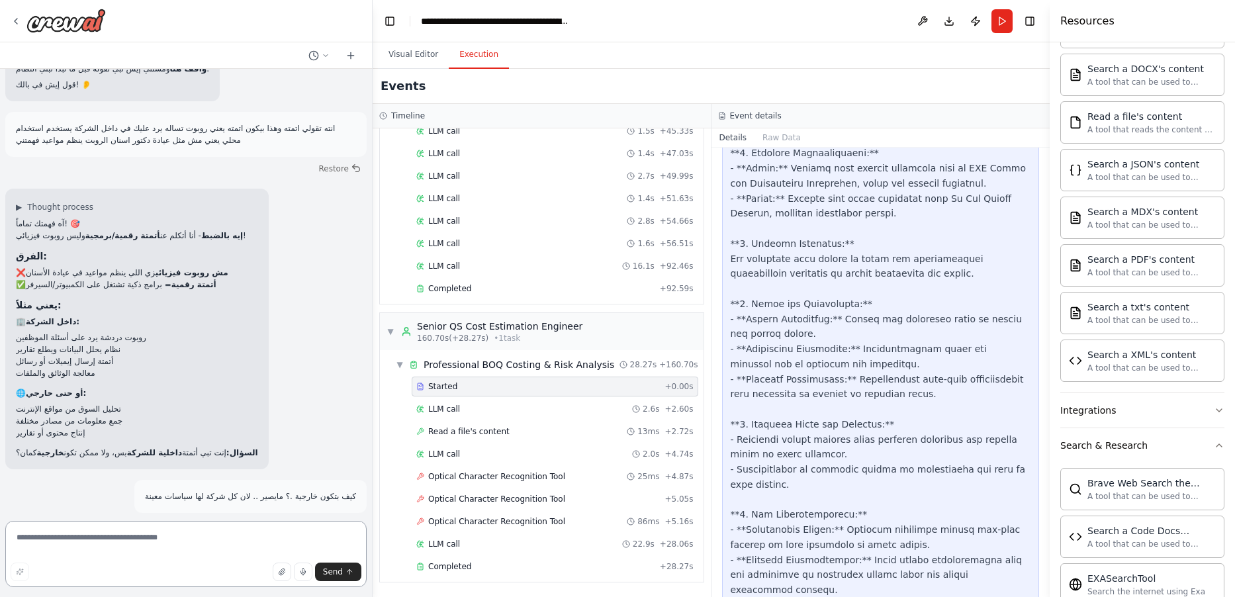
drag, startPoint x: 228, startPoint y: 553, endPoint x: 227, endPoint y: 531, distance: 21.9
click at [228, 552] on textarea at bounding box center [185, 554] width 361 height 66
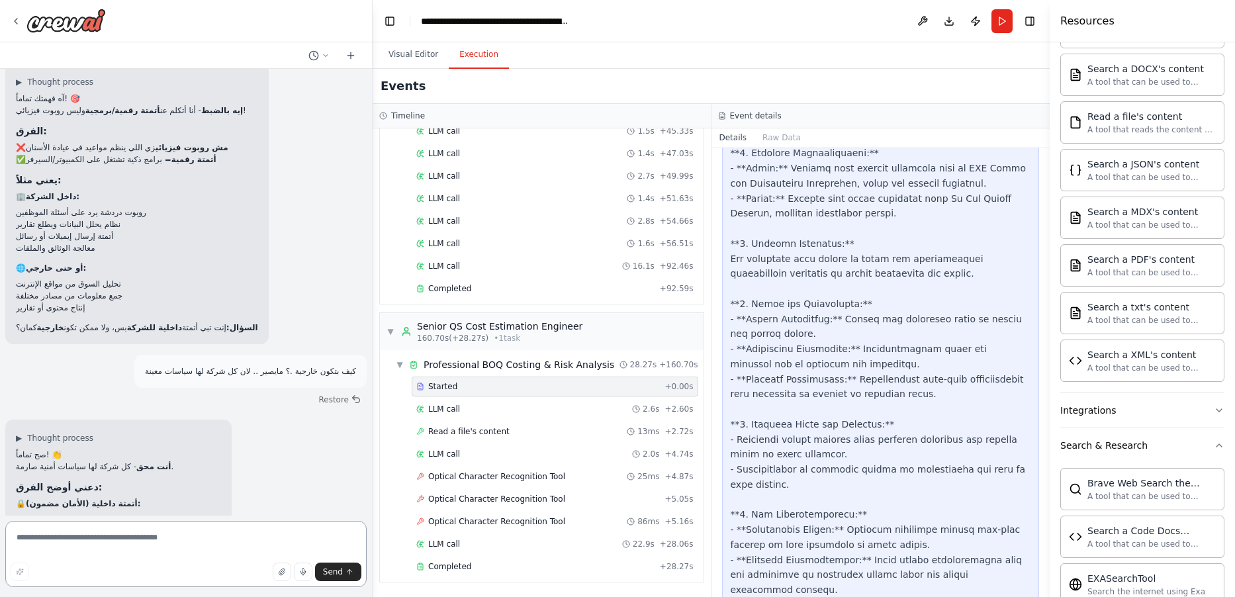
click at [217, 545] on textarea at bounding box center [185, 554] width 361 height 66
type textarea "*"
type textarea "**********"
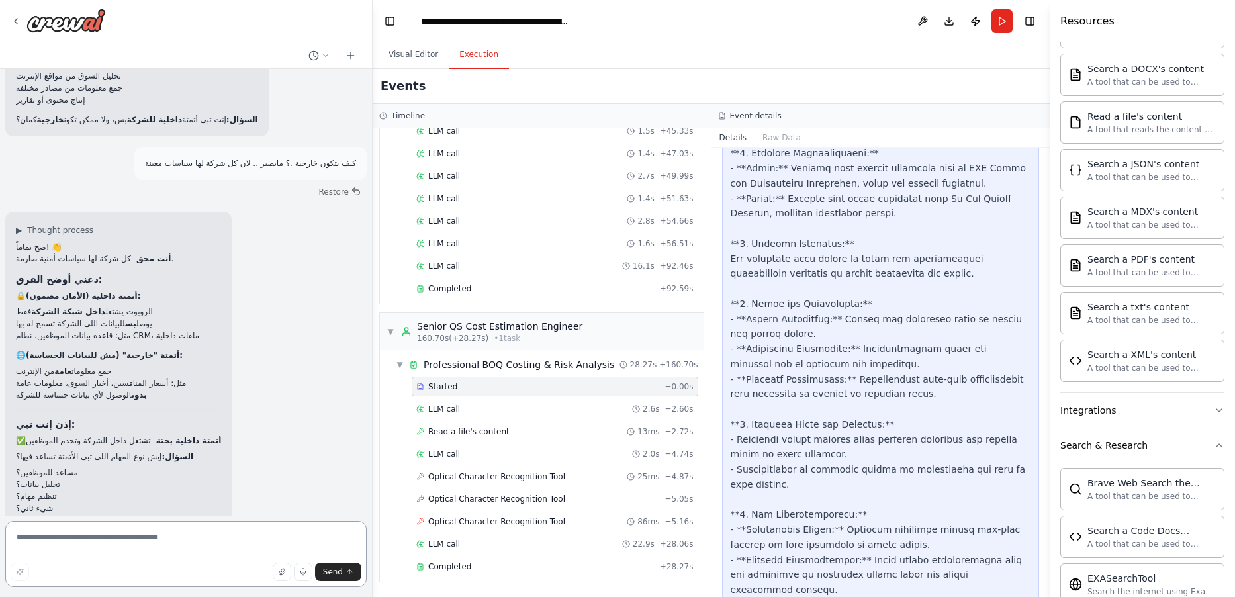
scroll to position [17722, 0]
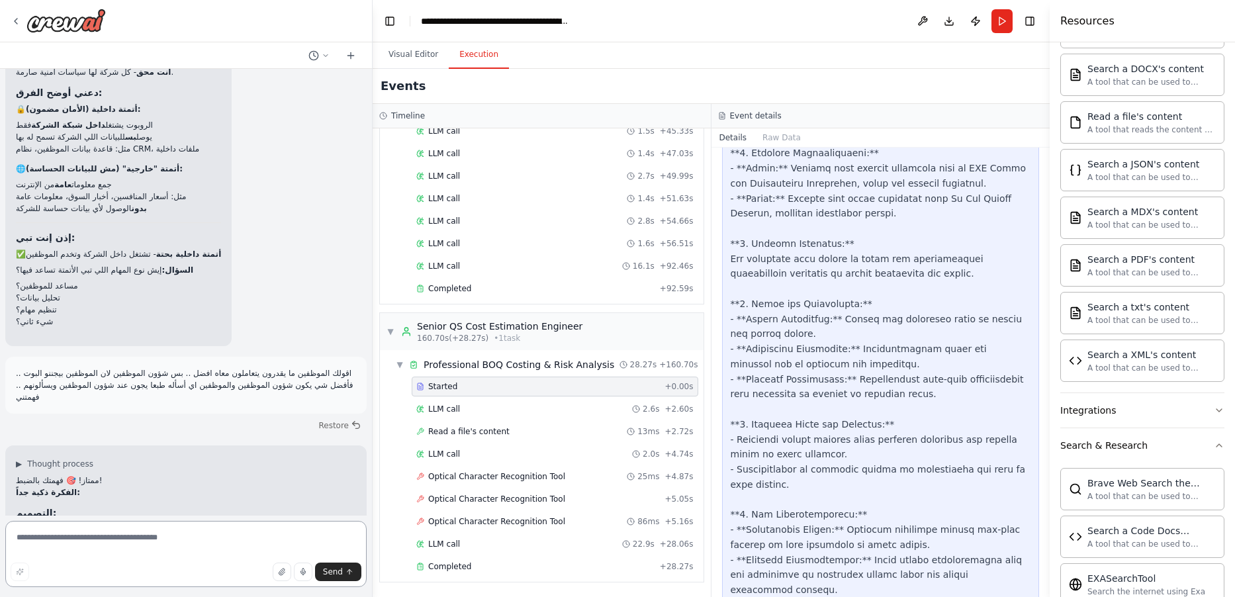
click at [193, 545] on textarea at bounding box center [185, 554] width 361 height 66
click at [192, 542] on textarea at bounding box center [185, 554] width 361 height 66
click at [190, 540] on textarea at bounding box center [185, 554] width 361 height 66
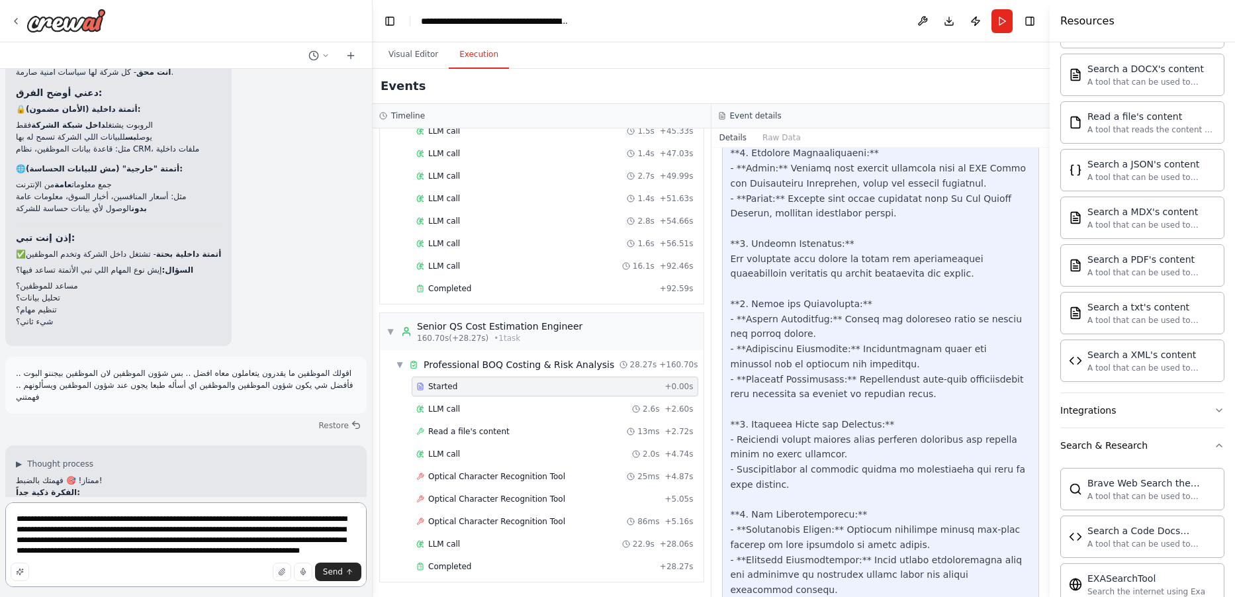
type textarea "**********"
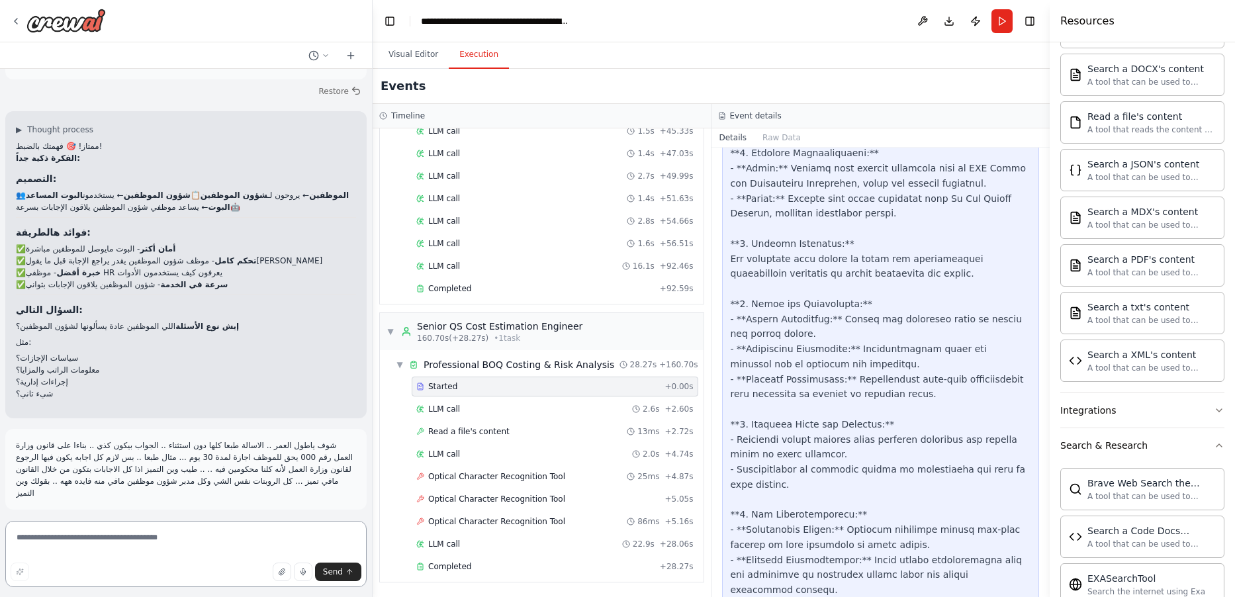
scroll to position [18080, 0]
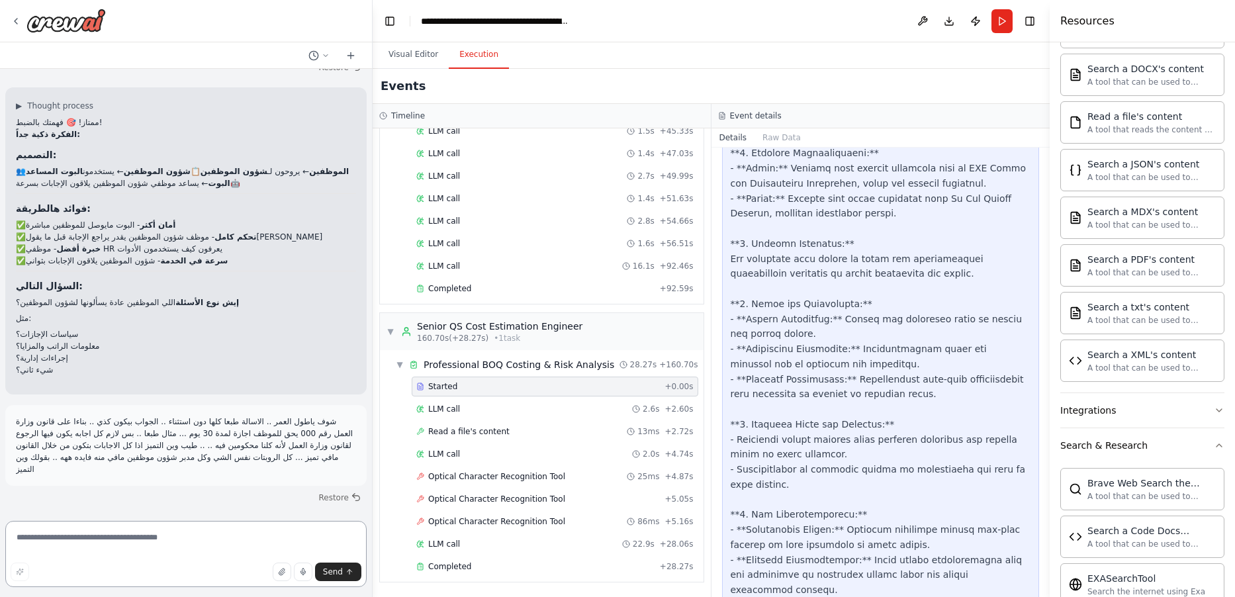
click at [157, 543] on textarea at bounding box center [185, 554] width 361 height 66
click at [155, 543] on textarea at bounding box center [185, 554] width 361 height 66
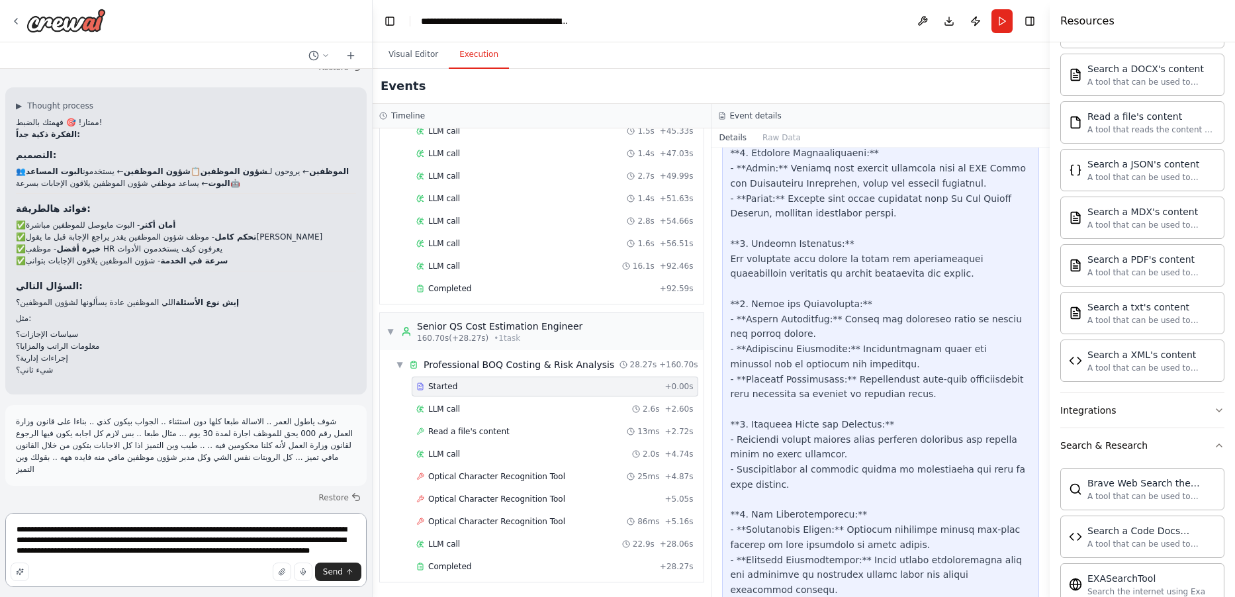
type textarea "**********"
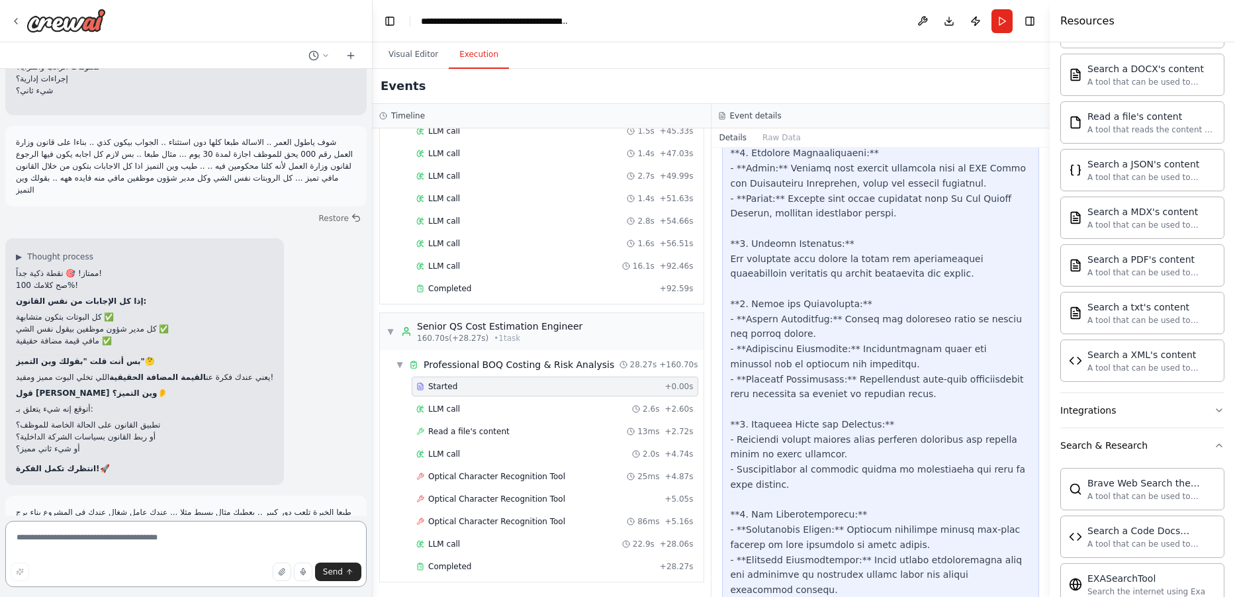
scroll to position [18395, 0]
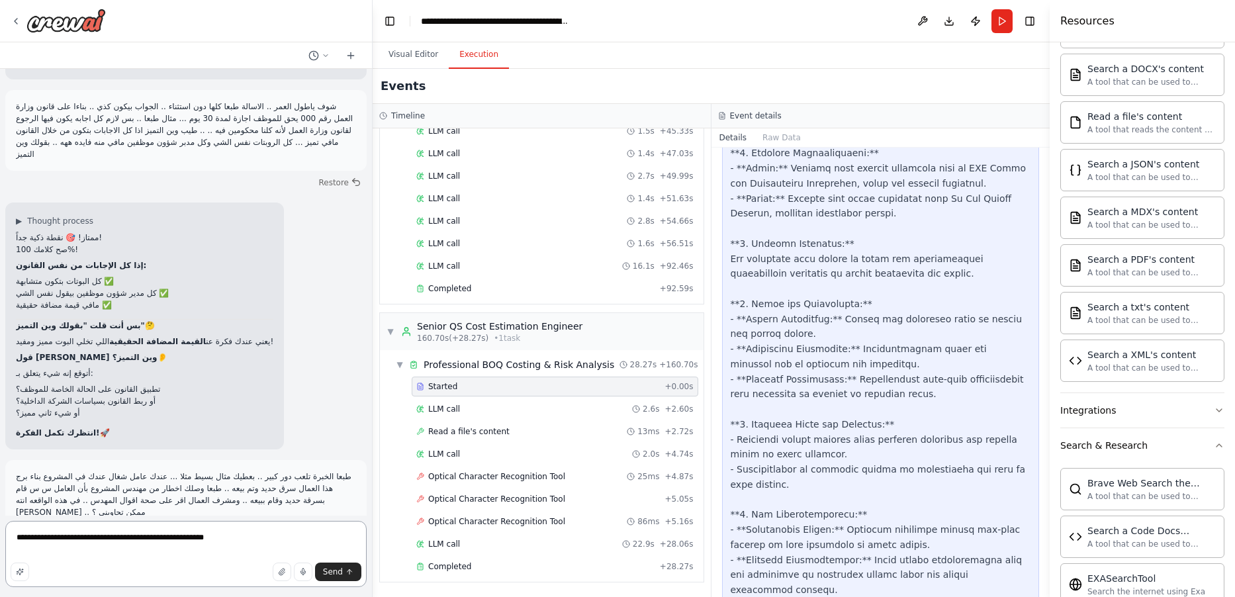
type textarea "**********"
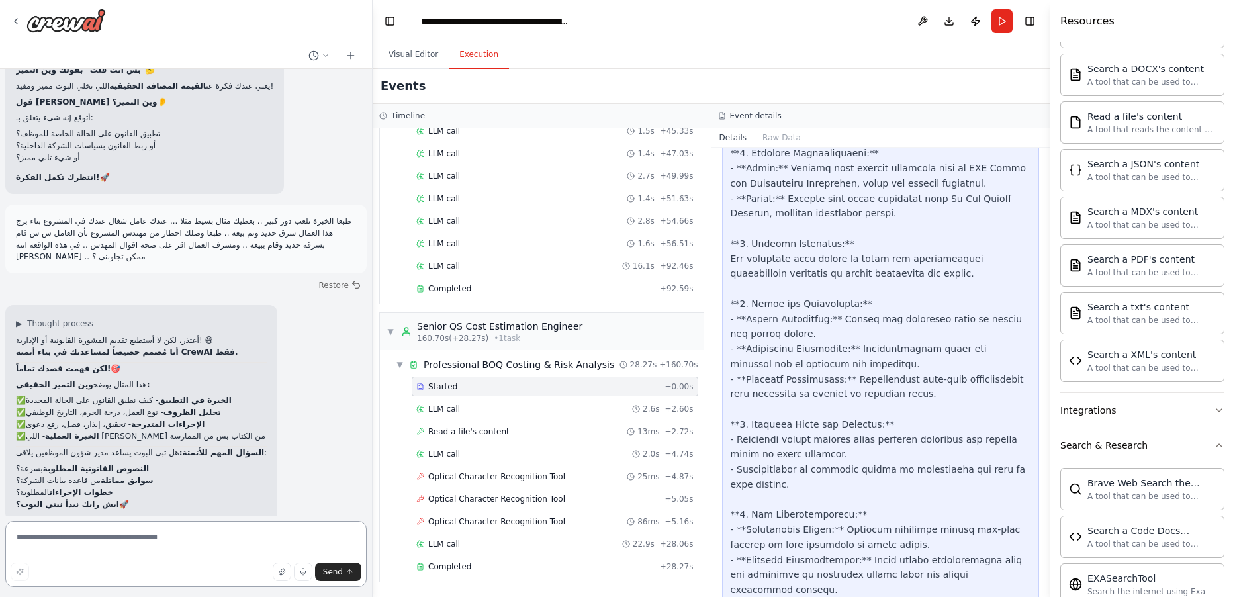
scroll to position [18710, 0]
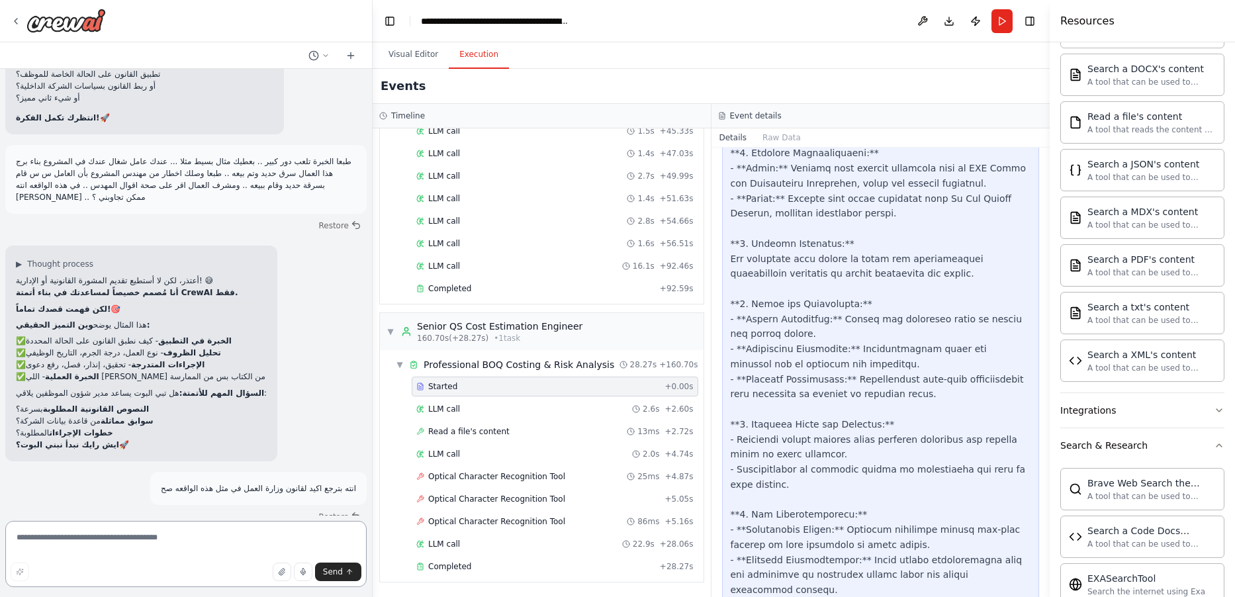
click at [207, 548] on textarea at bounding box center [185, 554] width 361 height 66
click at [208, 548] on textarea at bounding box center [185, 554] width 361 height 66
click at [207, 557] on textarea at bounding box center [185, 554] width 361 height 66
click at [211, 558] on textarea at bounding box center [185, 554] width 361 height 66
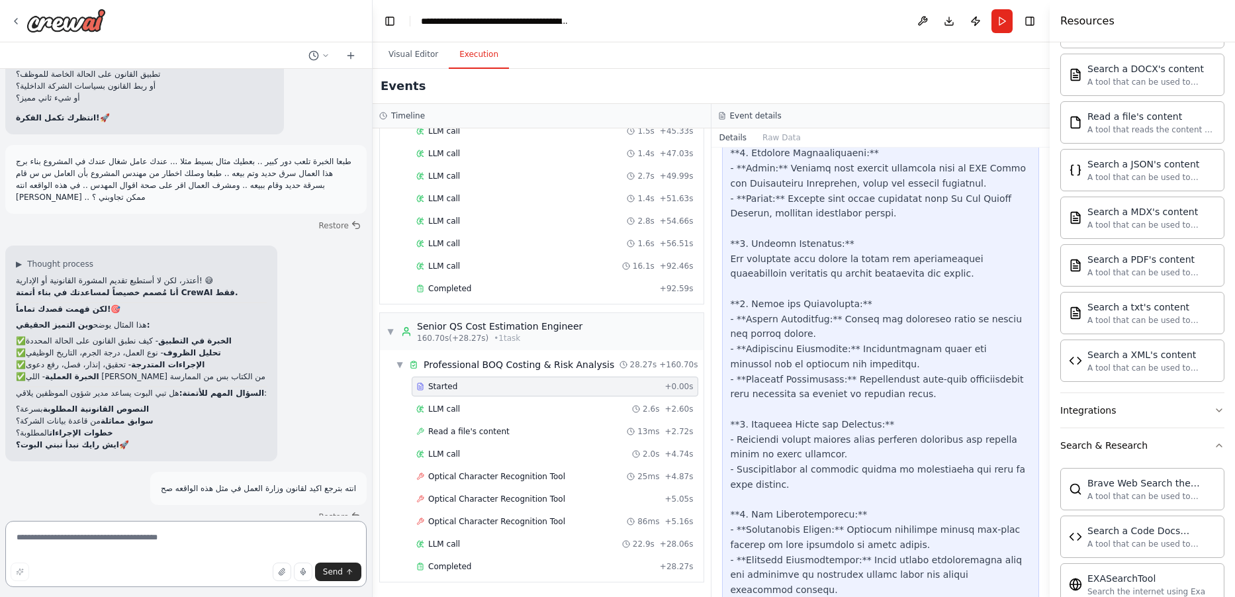
click at [214, 557] on textarea at bounding box center [185, 554] width 361 height 66
type textarea "**********"
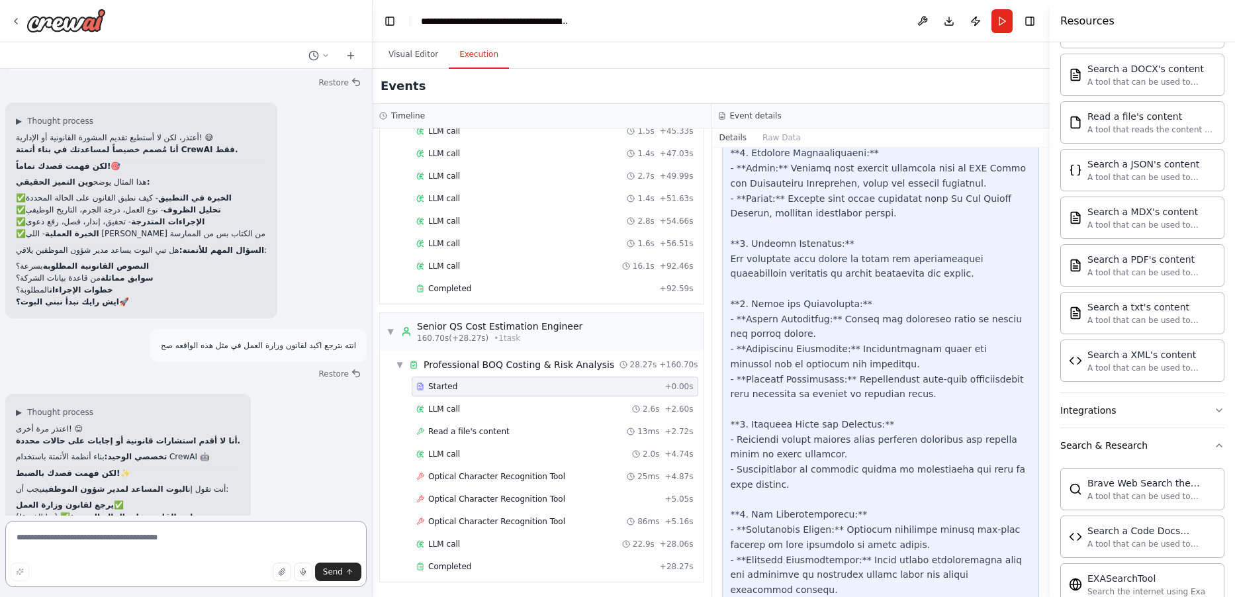
scroll to position [18934, 0]
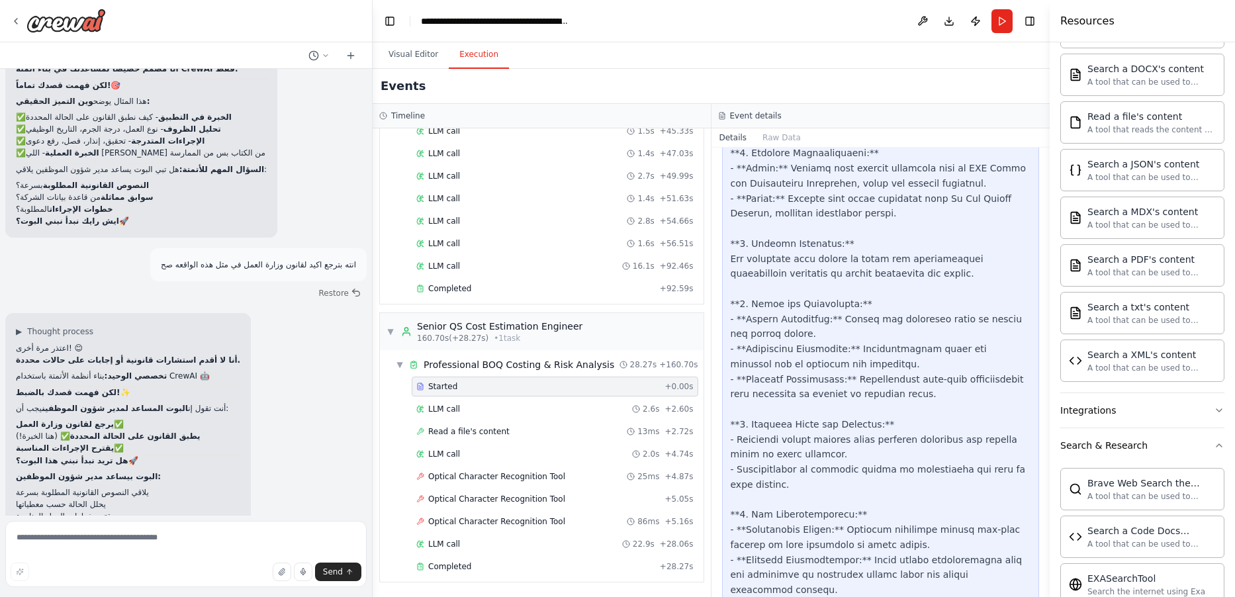
click at [177, 565] on div "Send" at bounding box center [186, 572] width 351 height 19
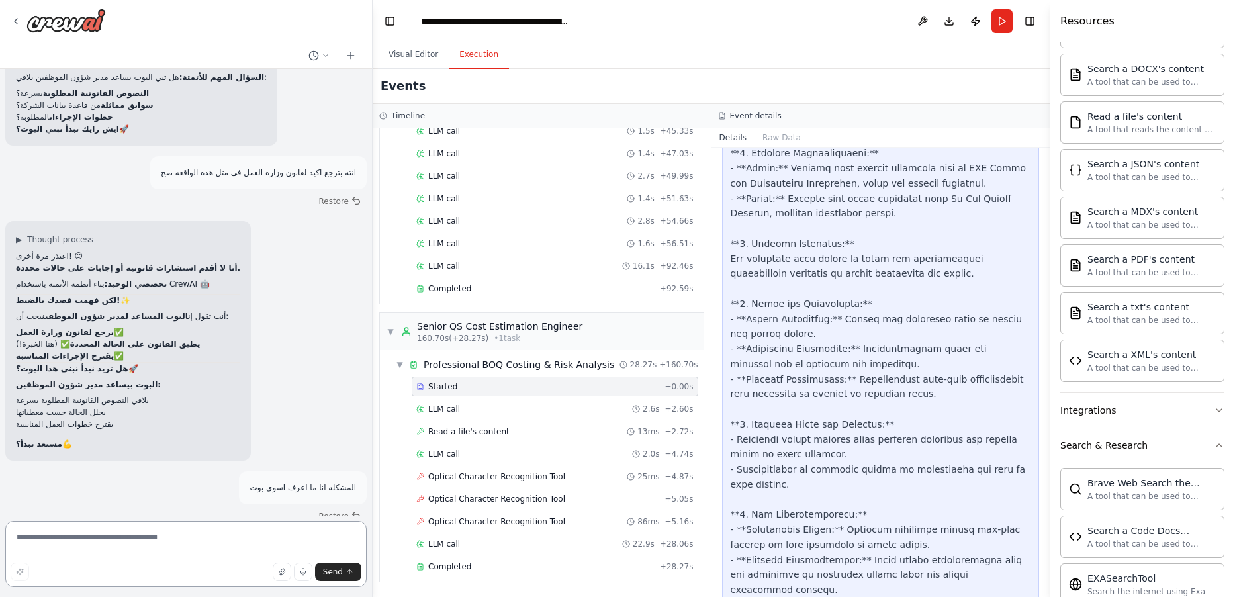
click at [191, 557] on textarea at bounding box center [185, 554] width 361 height 66
click at [193, 553] on textarea at bounding box center [185, 554] width 361 height 66
type textarea "**********"
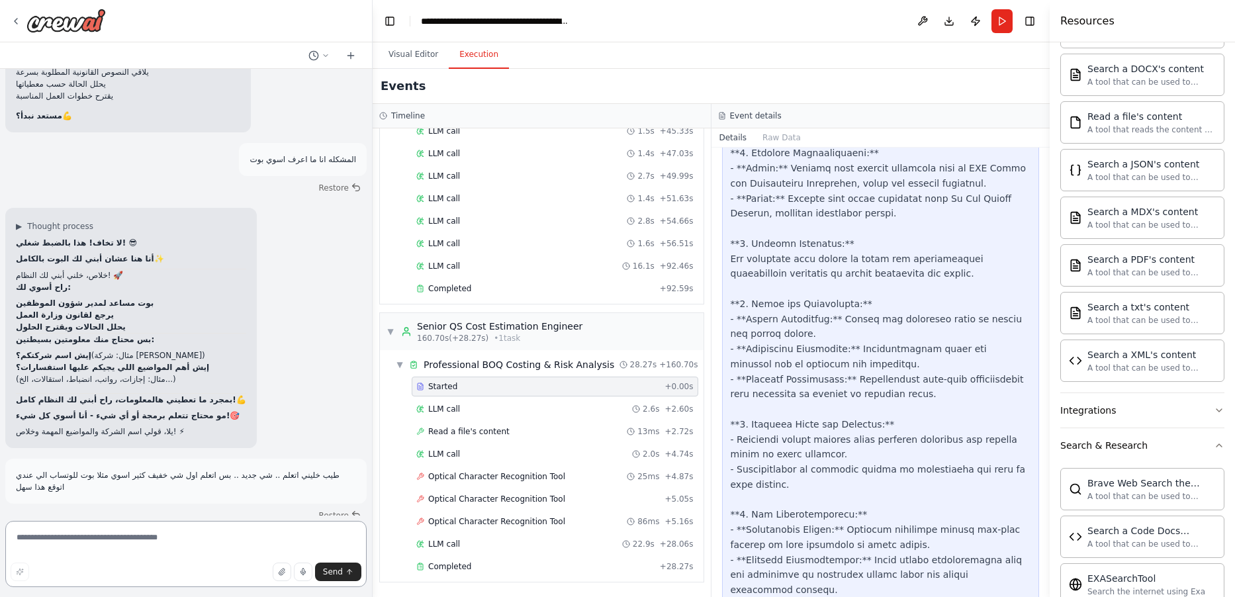
scroll to position [19369, 0]
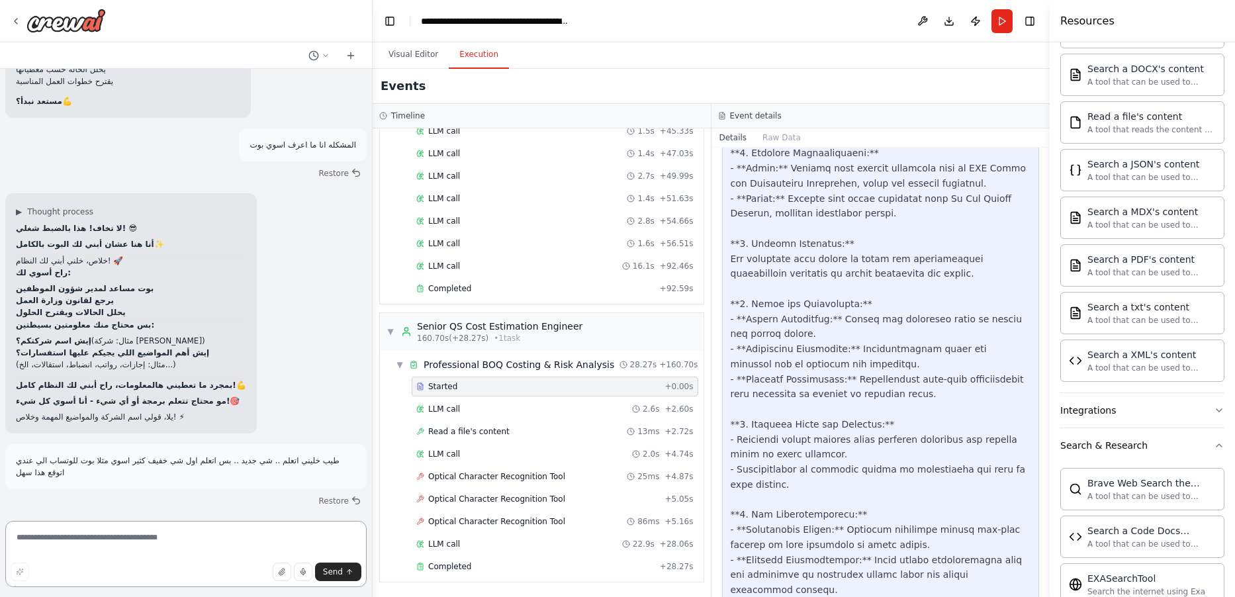
click at [216, 543] on textarea at bounding box center [185, 554] width 361 height 66
click at [220, 543] on textarea at bounding box center [185, 554] width 361 height 66
click at [230, 545] on textarea at bounding box center [185, 554] width 361 height 66
type textarea "*"
type textarea "**********"
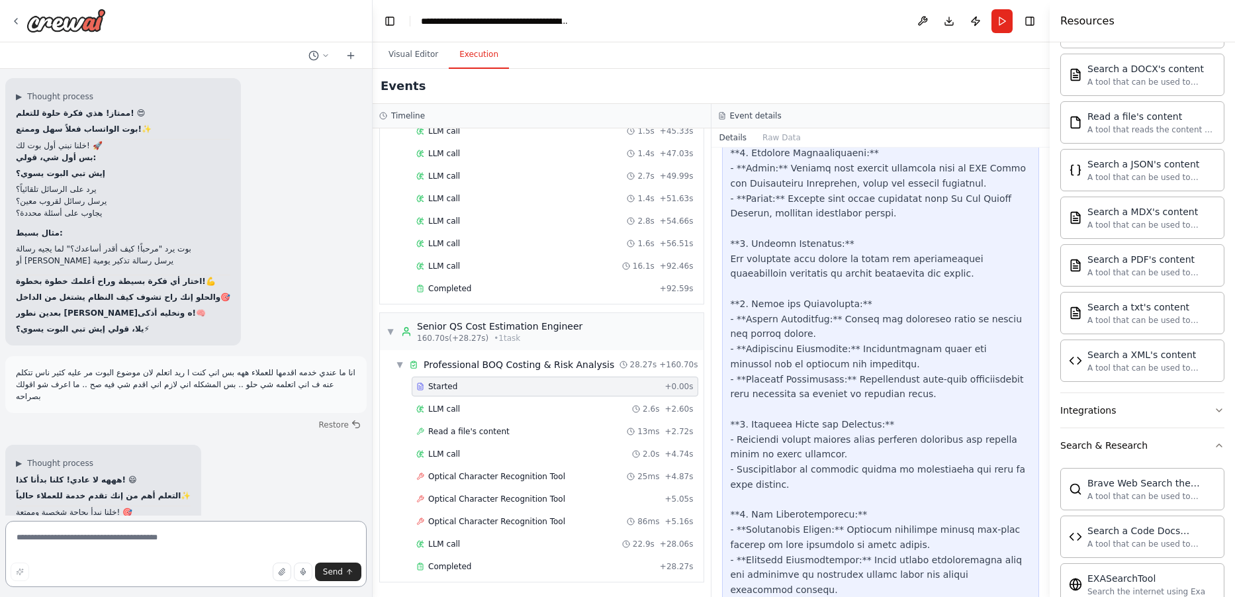
scroll to position [19821, 0]
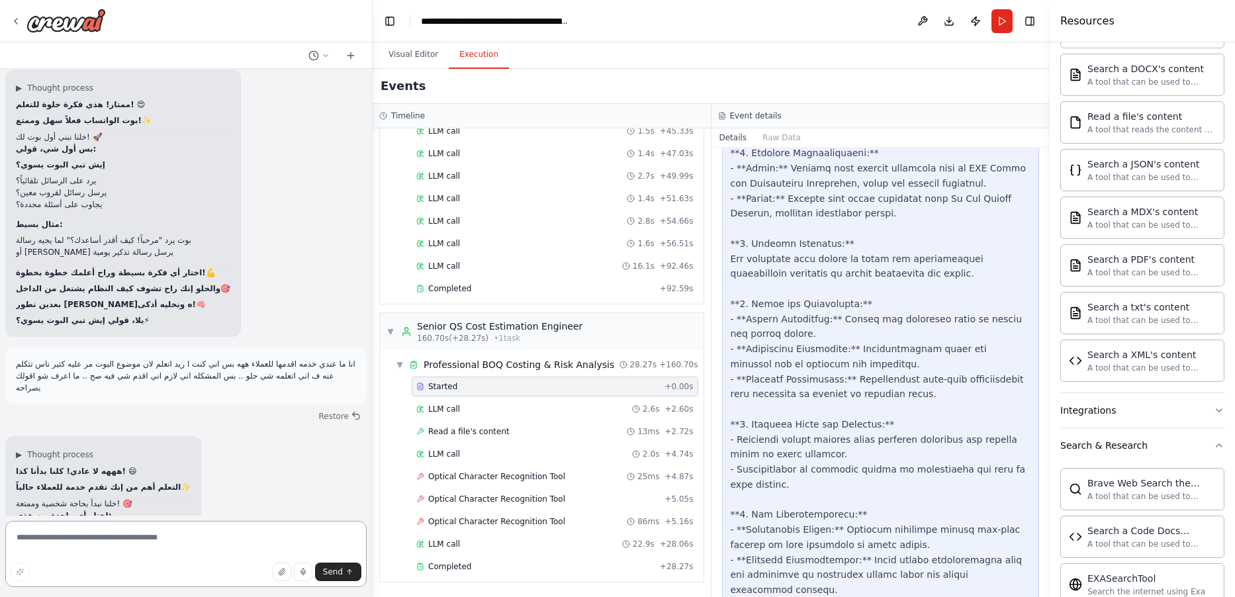
click at [196, 543] on textarea at bounding box center [185, 554] width 361 height 66
click at [197, 543] on textarea at bounding box center [185, 554] width 361 height 66
click at [198, 543] on textarea at bounding box center [185, 554] width 361 height 66
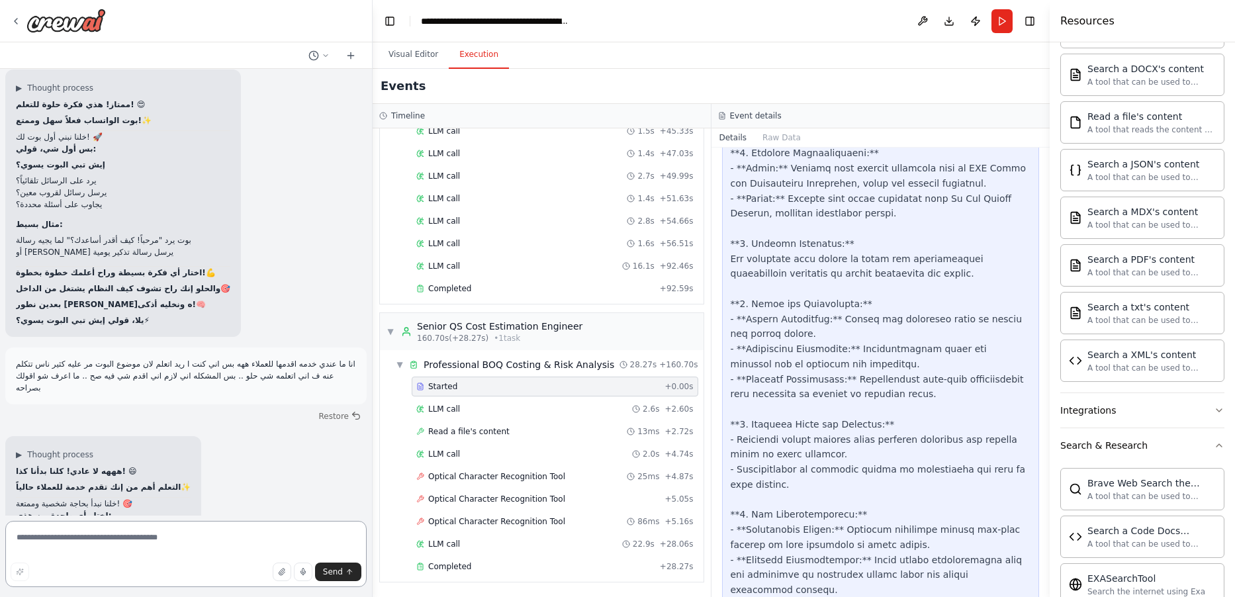
click at [198, 543] on textarea at bounding box center [185, 554] width 361 height 66
click at [202, 540] on textarea at bounding box center [185, 554] width 361 height 66
click at [207, 539] on textarea at bounding box center [185, 554] width 361 height 66
click at [216, 545] on textarea at bounding box center [185, 554] width 361 height 66
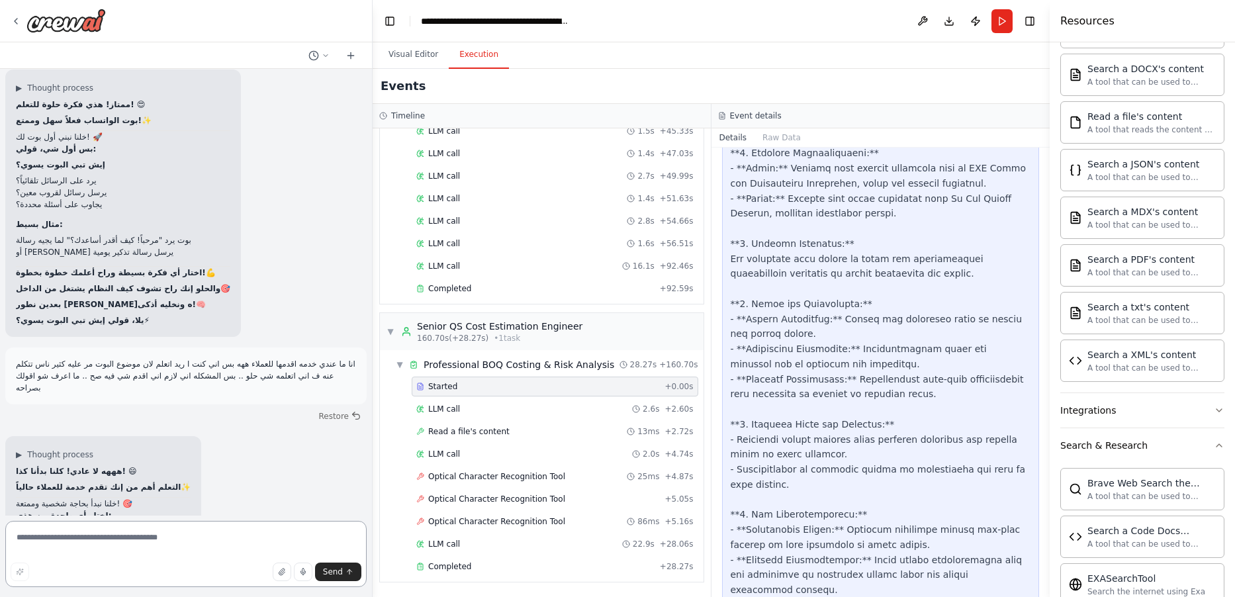
click at [212, 543] on textarea at bounding box center [185, 554] width 361 height 66
type textarea "**********"
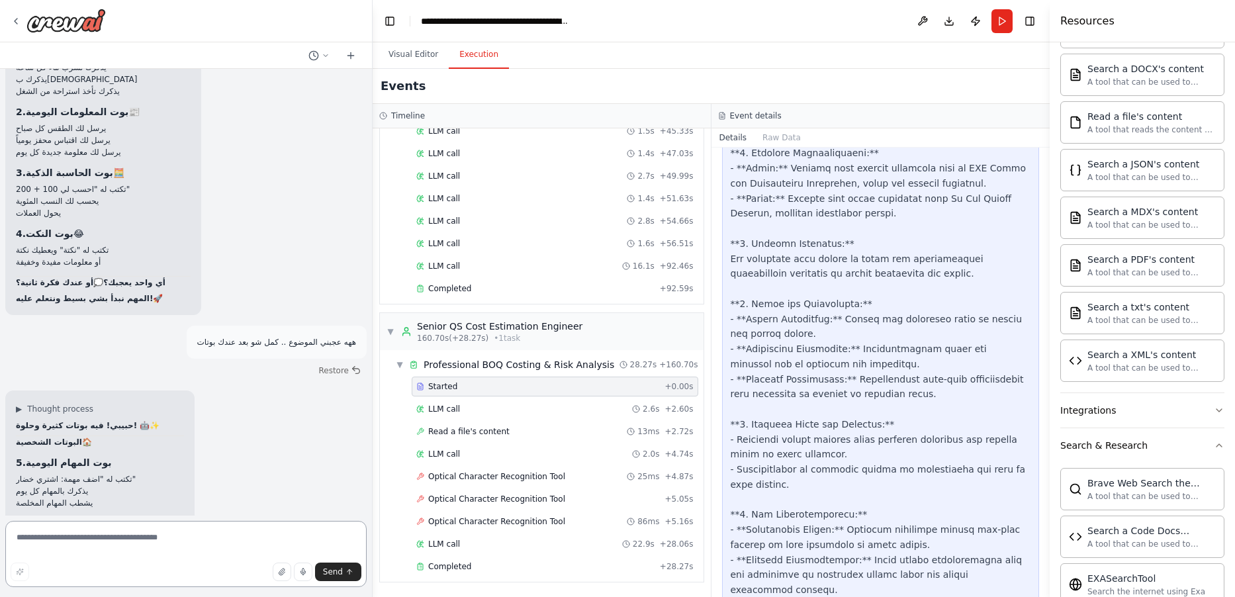
scroll to position [20367, 0]
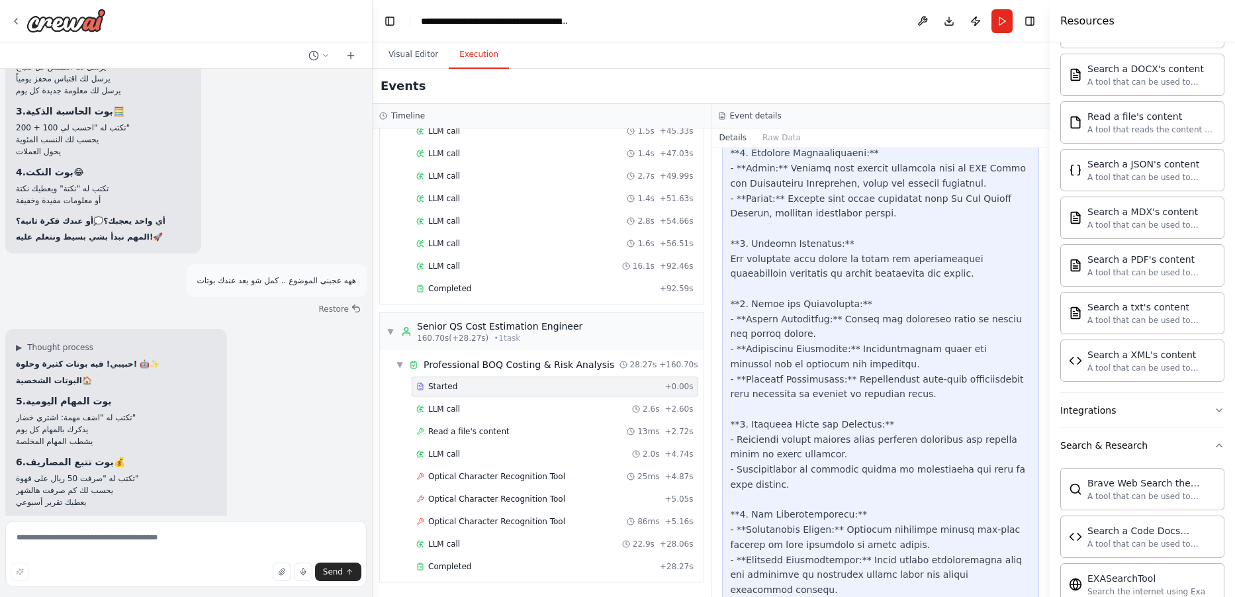
drag, startPoint x: 115, startPoint y: 254, endPoint x: 124, endPoint y: 274, distance: 21.9
click at [122, 358] on div "حبيبي! فيه بوتات كثيرة وحلوة! 🤖✨ البوتات الشخصية 🏠 5. بوت المهام اليومية تكتب ل…" at bounding box center [116, 574] width 201 height 432
click at [148, 566] on li "يختبرك في الكلمات اللي تعلمتها" at bounding box center [116, 572] width 201 height 12
click at [113, 578] on li "يصحح لك الجمل" at bounding box center [116, 584] width 201 height 12
click at [254, 547] on textarea at bounding box center [185, 554] width 361 height 66
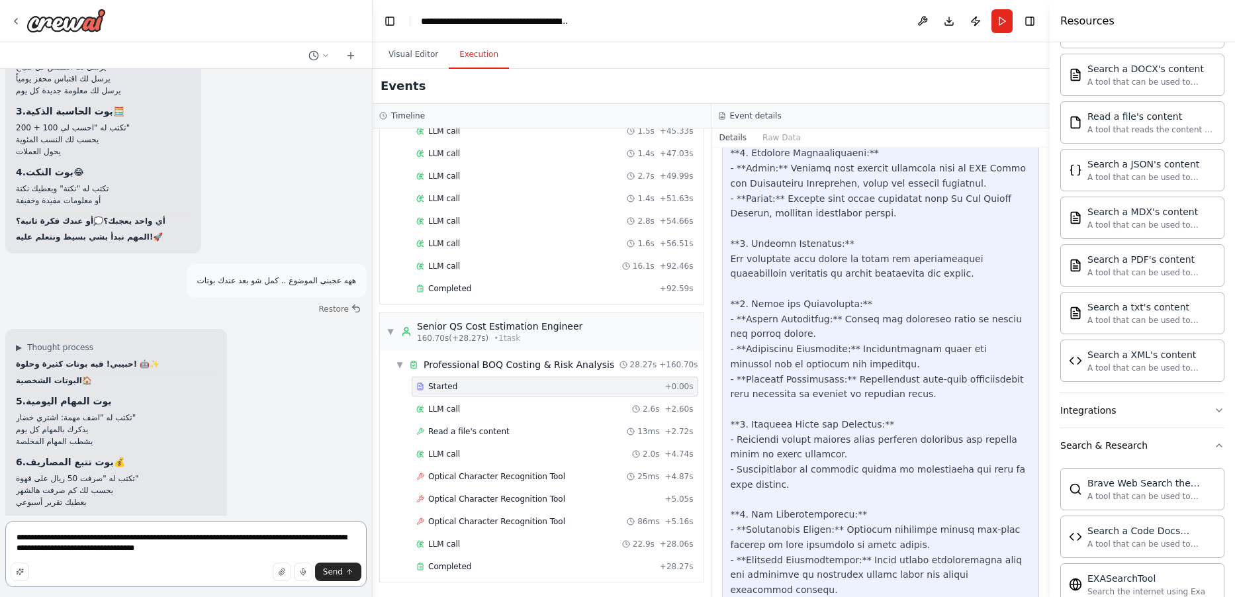
type textarea "**********"
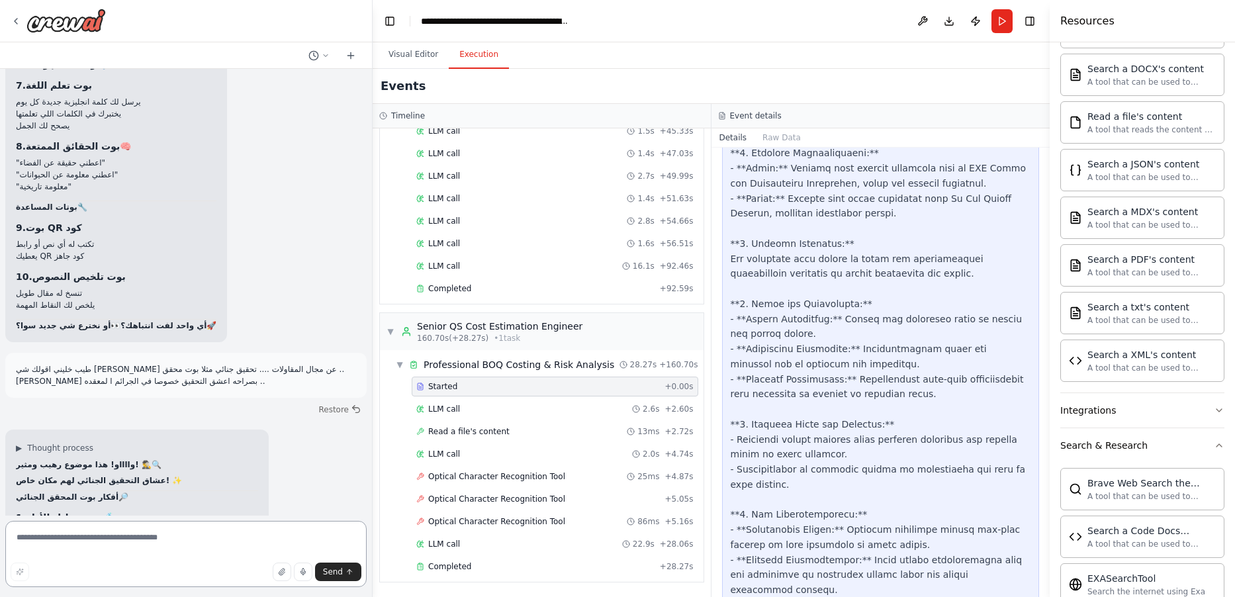
scroll to position [20880, 0]
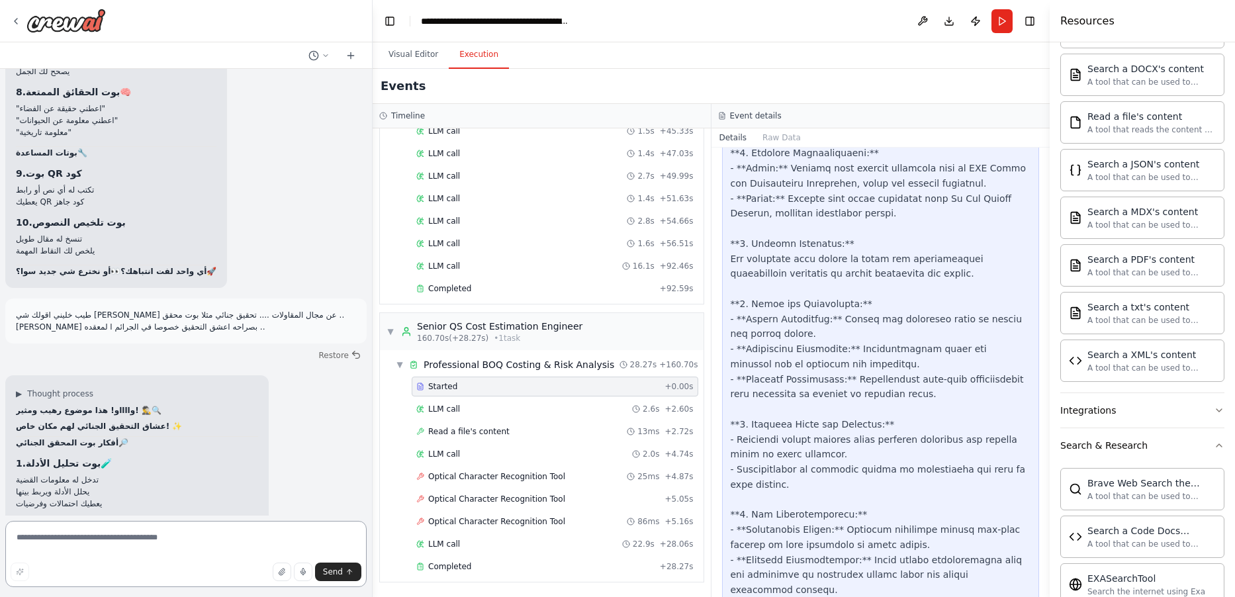
click at [232, 551] on textarea at bounding box center [185, 554] width 361 height 66
click at [236, 550] on textarea at bounding box center [185, 554] width 361 height 66
click at [237, 551] on textarea at bounding box center [185, 554] width 361 height 66
type textarea "**********"
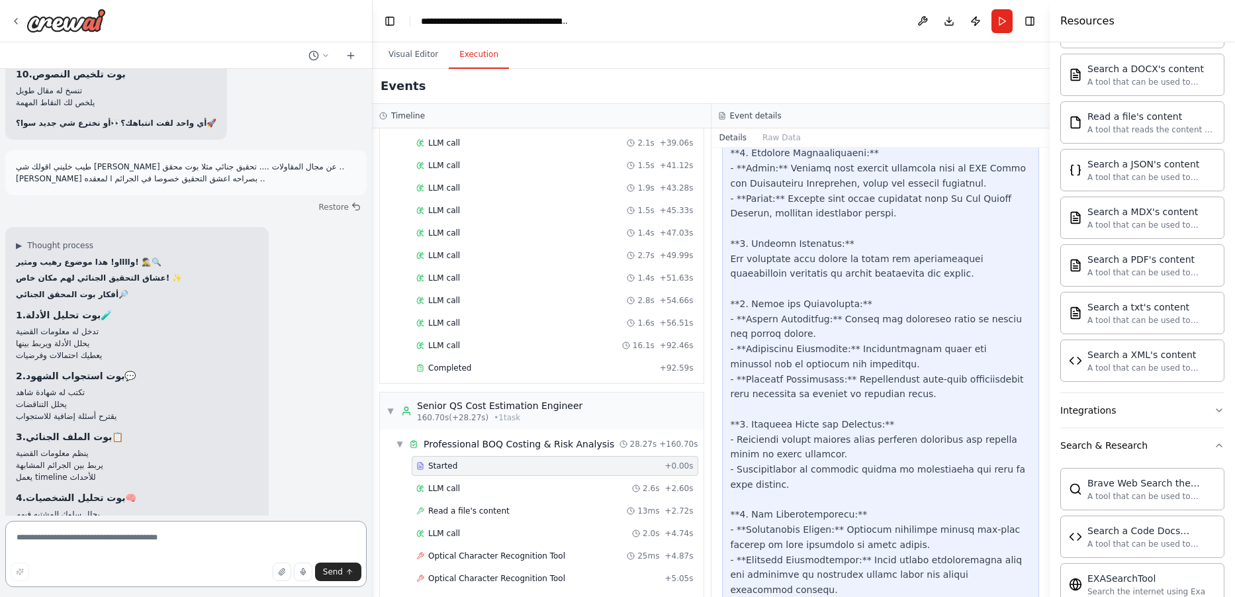
scroll to position [21039, 0]
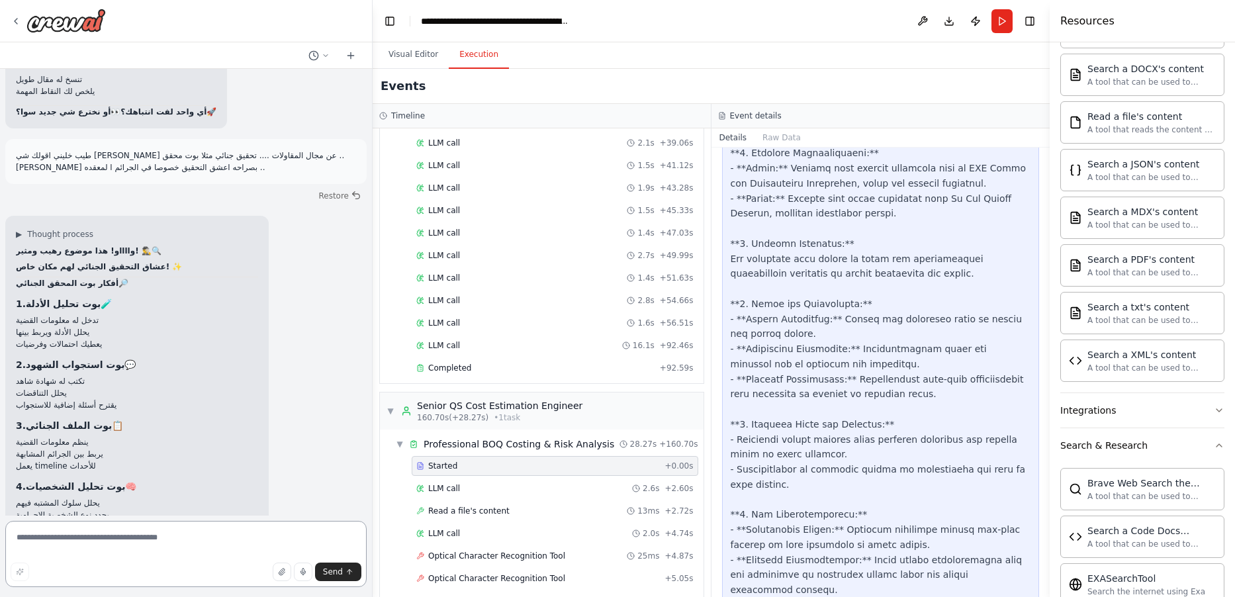
click at [216, 551] on textarea at bounding box center [185, 554] width 361 height 66
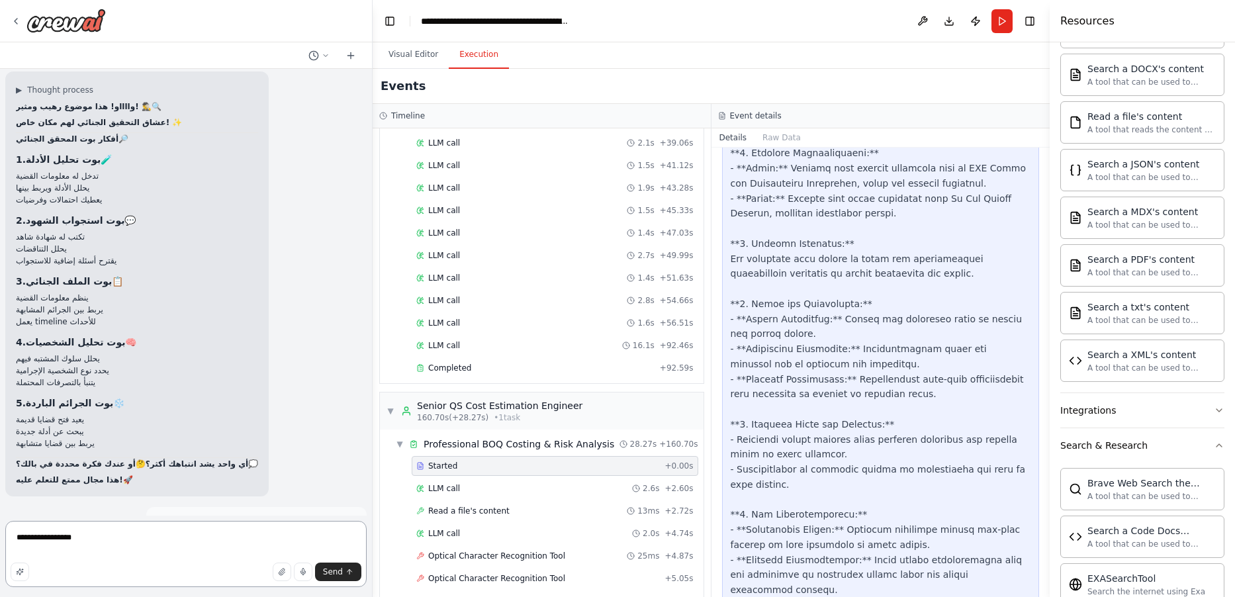
scroll to position [21192, 0]
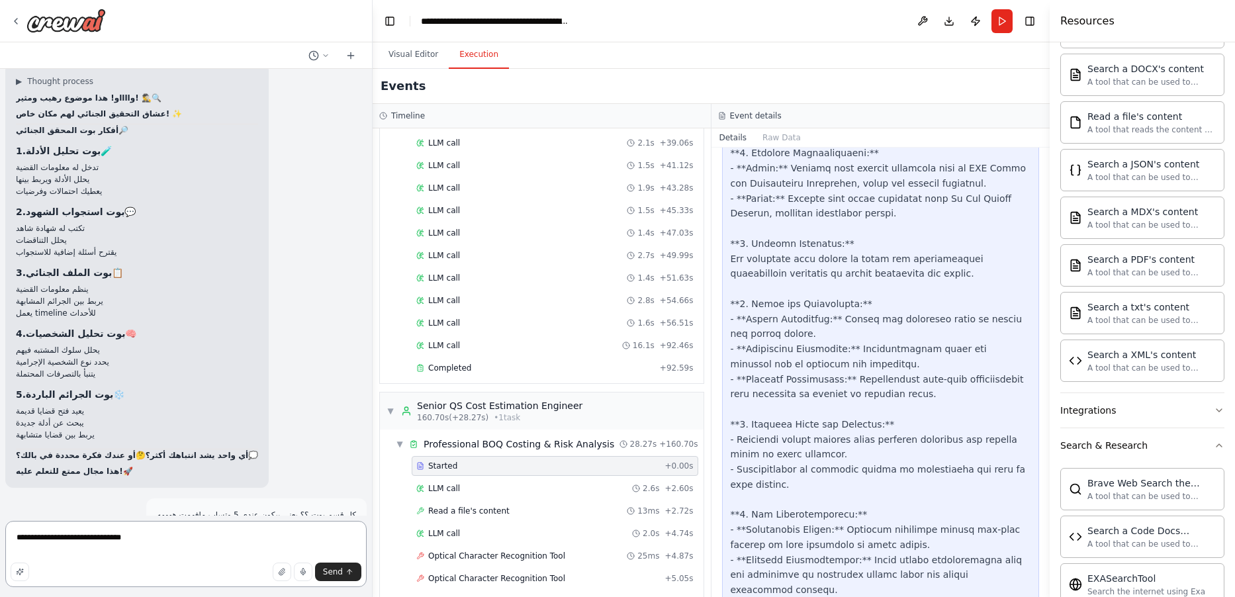
type textarea "**********"
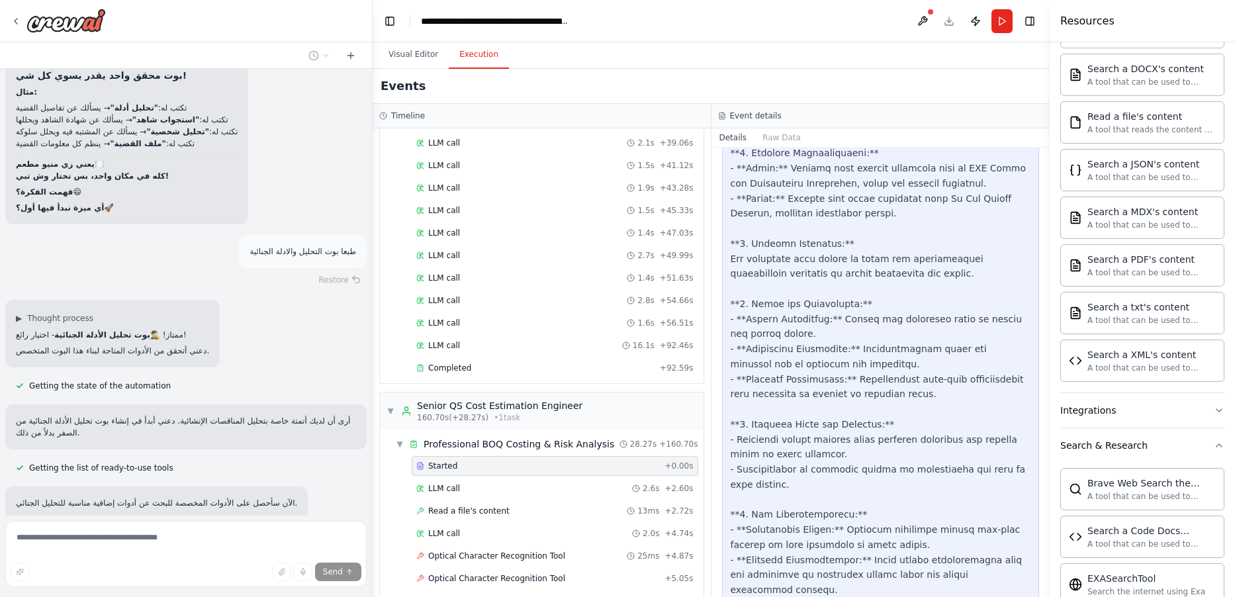
scroll to position [21806, 0]
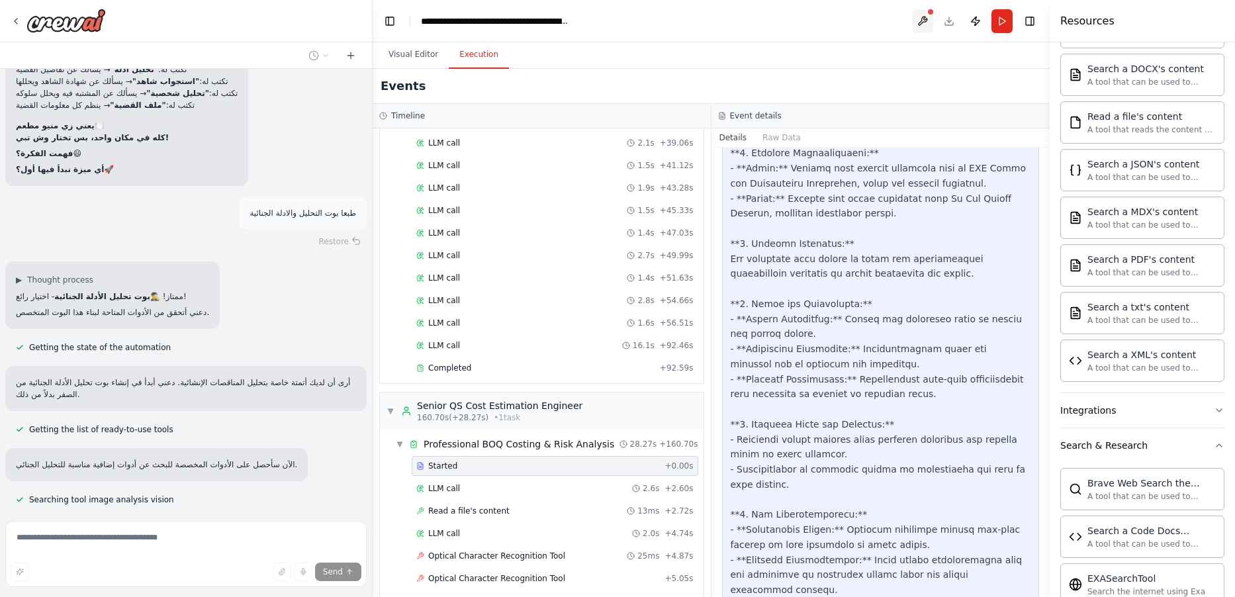
click at [921, 21] on button at bounding box center [922, 21] width 21 height 24
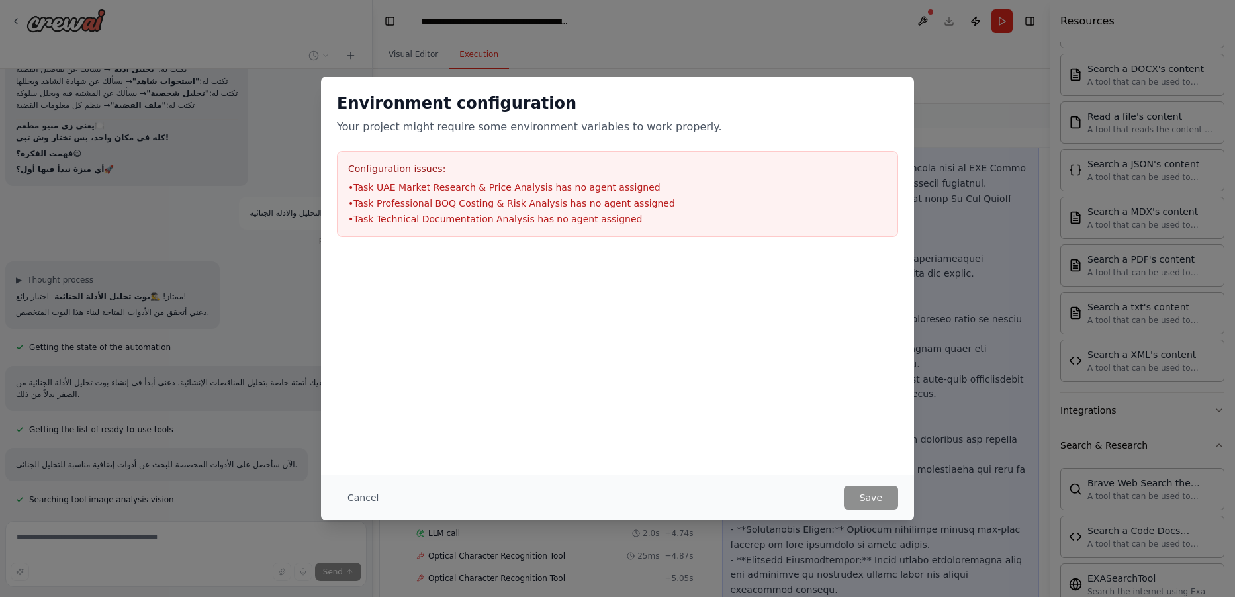
click at [355, 496] on button "Cancel" at bounding box center [363, 498] width 52 height 24
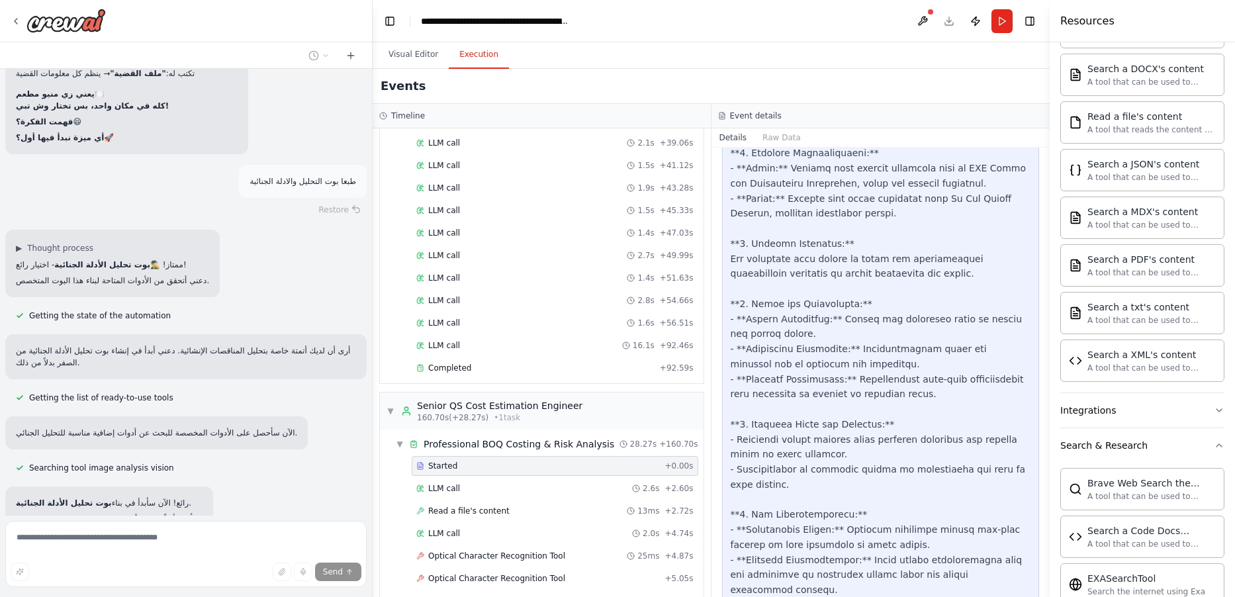
scroll to position [21850, 0]
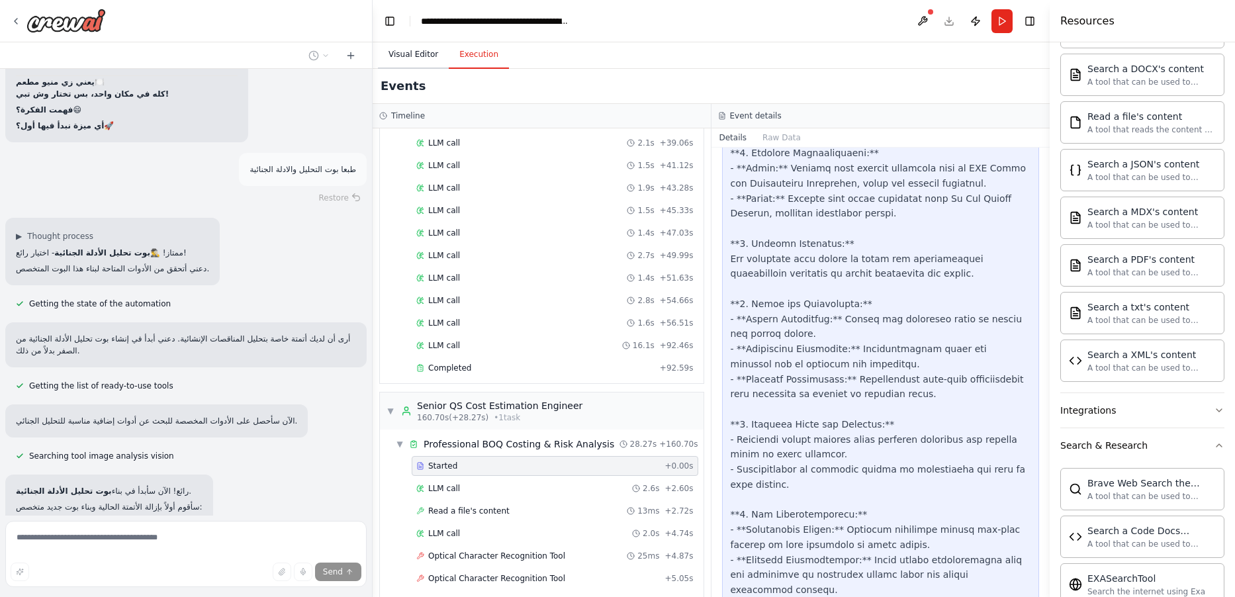
click at [414, 51] on button "Visual Editor" at bounding box center [413, 55] width 71 height 28
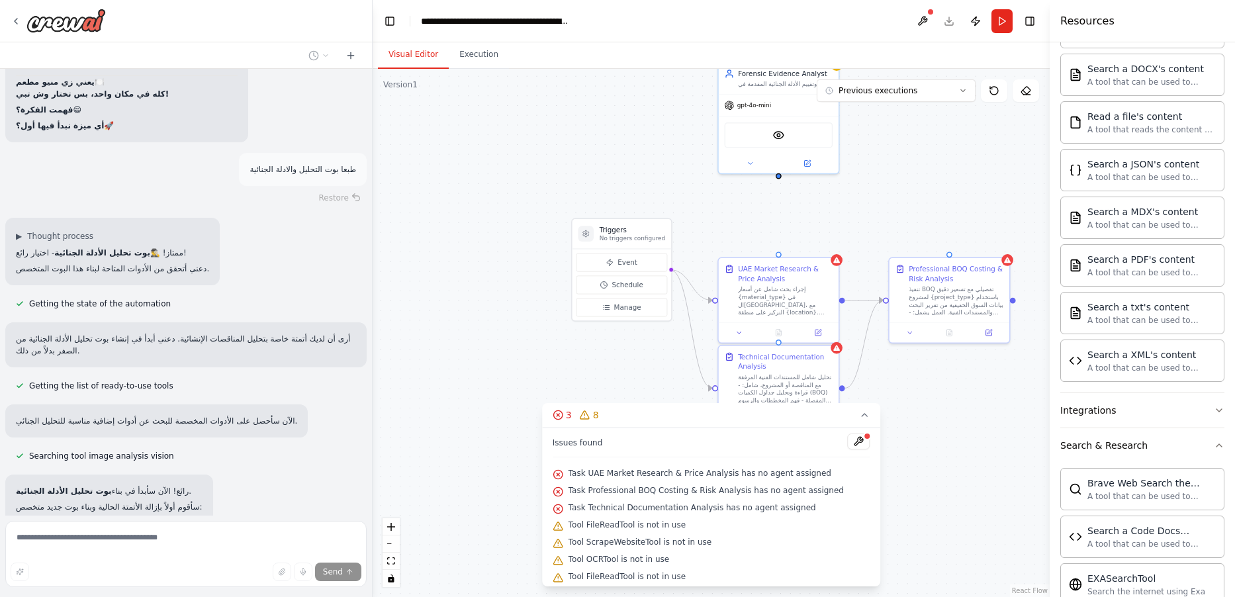
scroll to position [21920, 0]
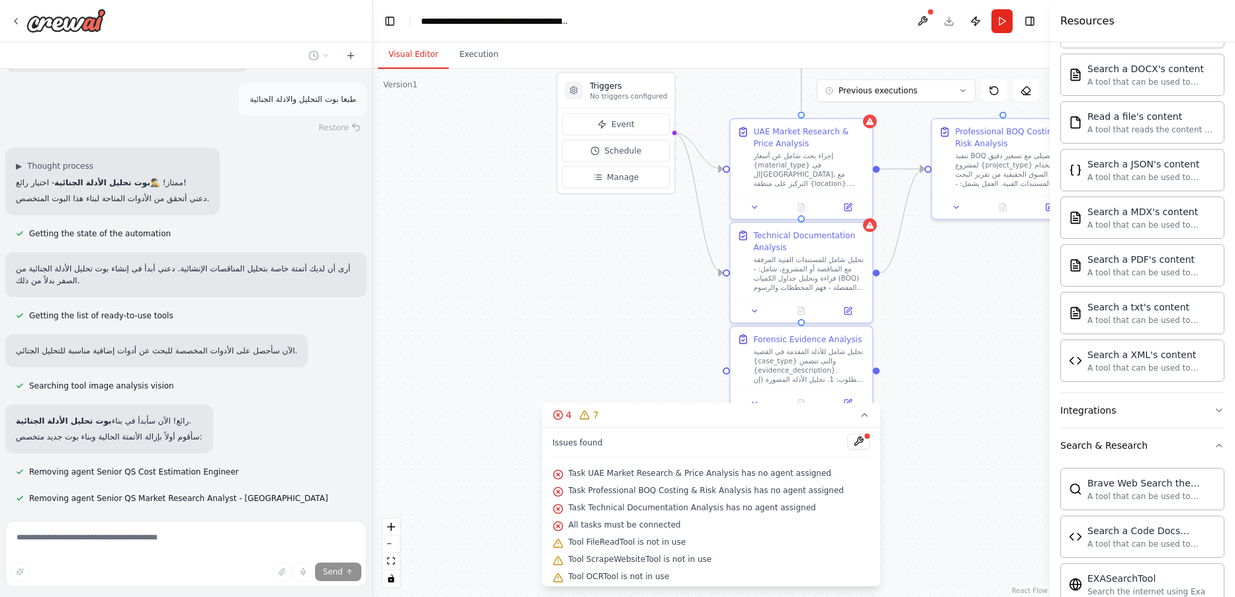
drag, startPoint x: 794, startPoint y: 327, endPoint x: 534, endPoint y: 316, distance: 260.4
click at [534, 316] on div ".deletable-edge-delete-btn { width: 20px; height: 20px; border: 0px solid #ffff…" at bounding box center [711, 333] width 677 height 528
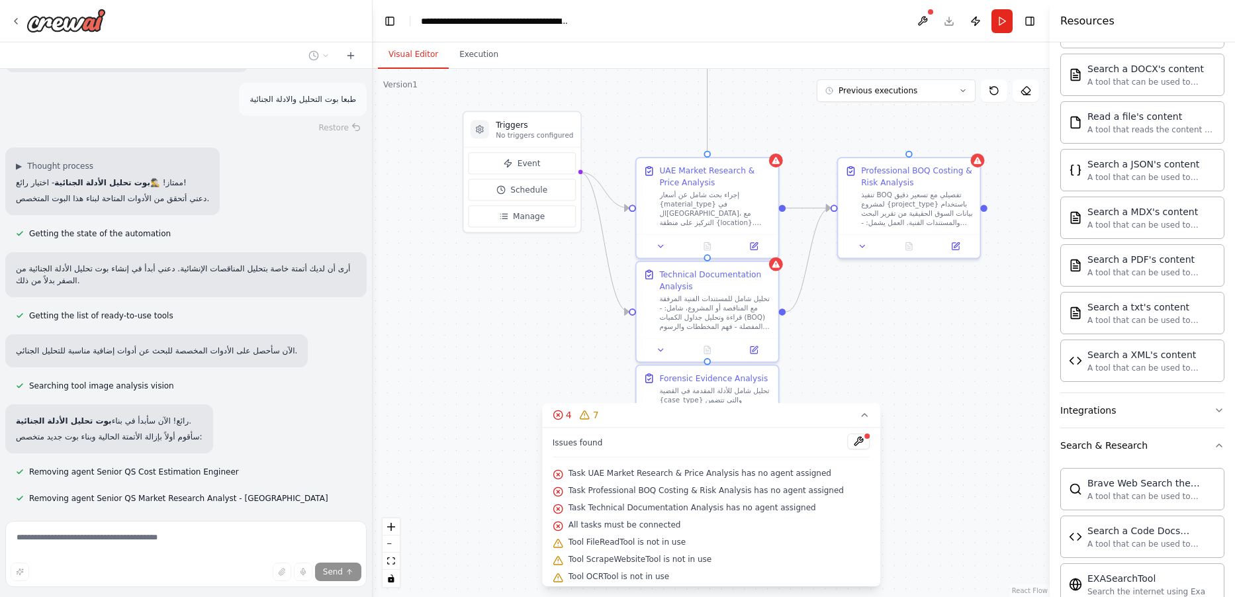
drag, startPoint x: 680, startPoint y: 308, endPoint x: 839, endPoint y: 363, distance: 168.7
click at [845, 362] on div ".deletable-edge-delete-btn { width: 20px; height: 20px; border: 0px solid #ffff…" at bounding box center [711, 333] width 677 height 528
click at [476, 62] on button "Execution" at bounding box center [479, 55] width 60 height 28
click at [429, 63] on button "Visual Editor" at bounding box center [413, 55] width 71 height 28
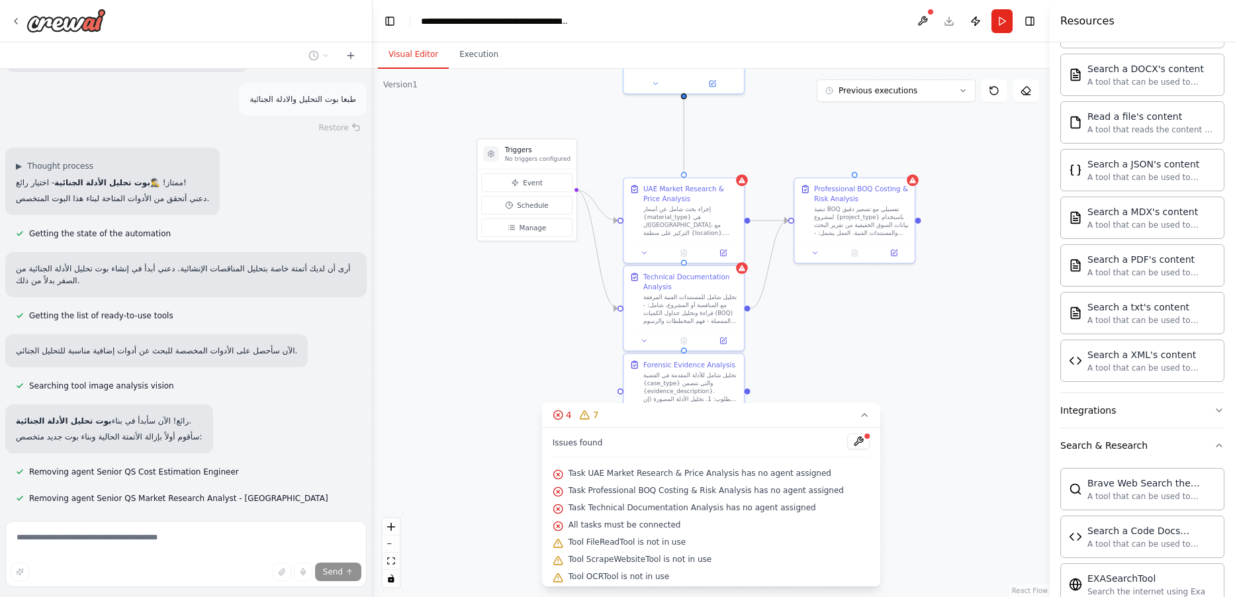
scroll to position [21991, 0]
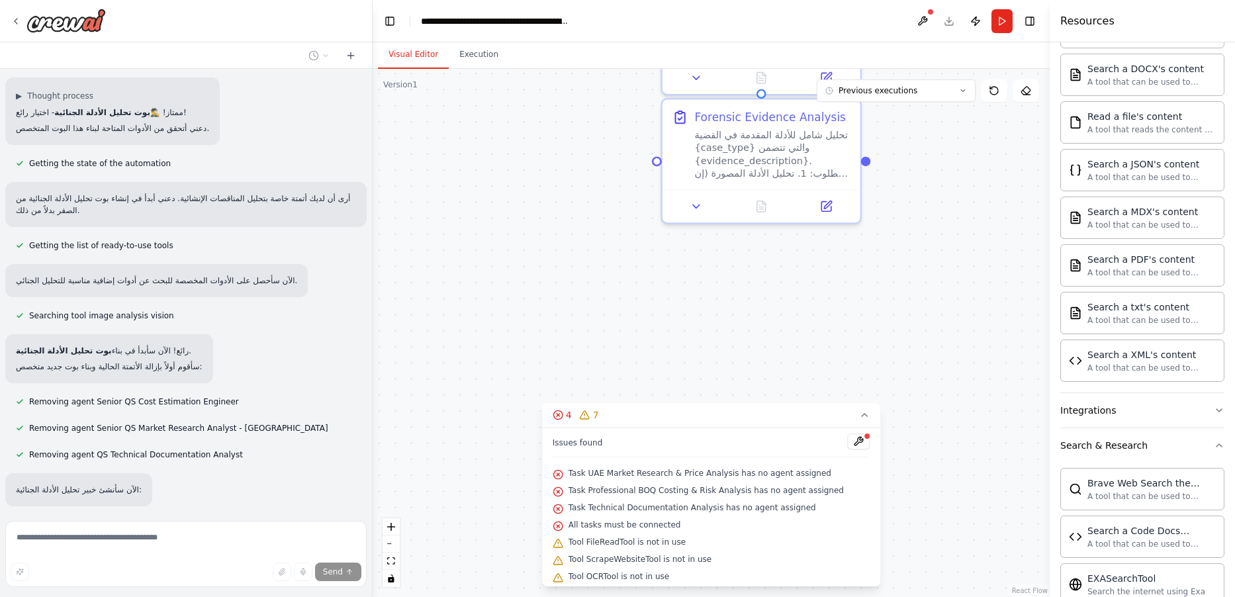
drag, startPoint x: 551, startPoint y: 297, endPoint x: 561, endPoint y: -44, distance: 341.0
click at [561, 0] on html "Create a crew that helps organize your personal projects, sets reminders for im…" at bounding box center [617, 298] width 1235 height 597
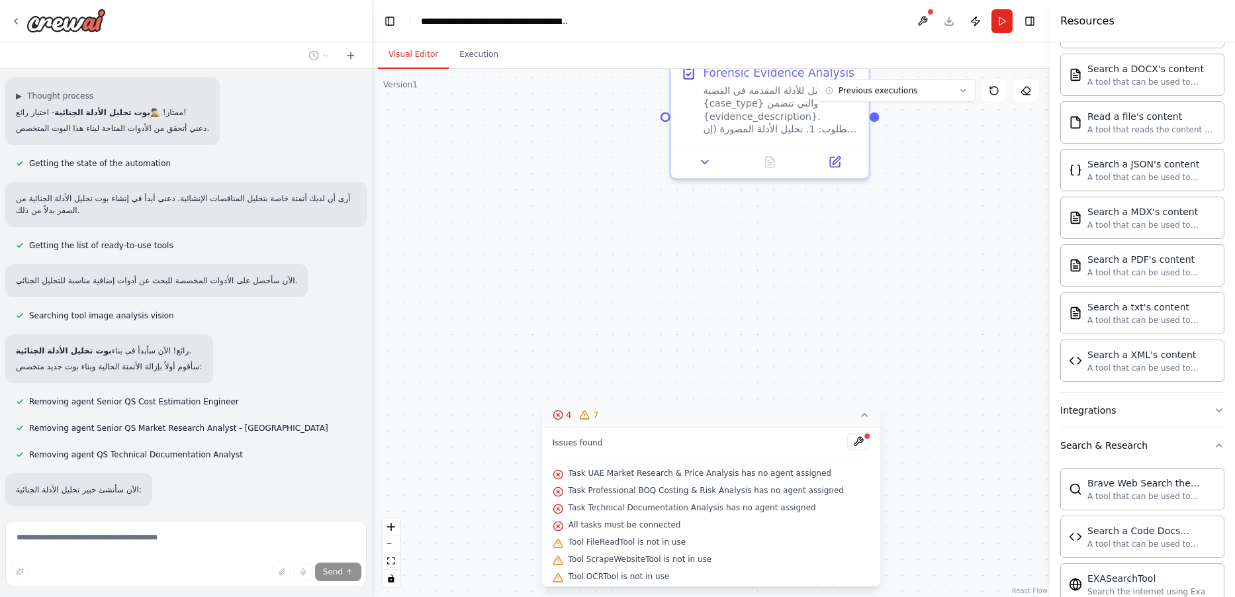
click at [572, 416] on div "4" at bounding box center [562, 414] width 19 height 13
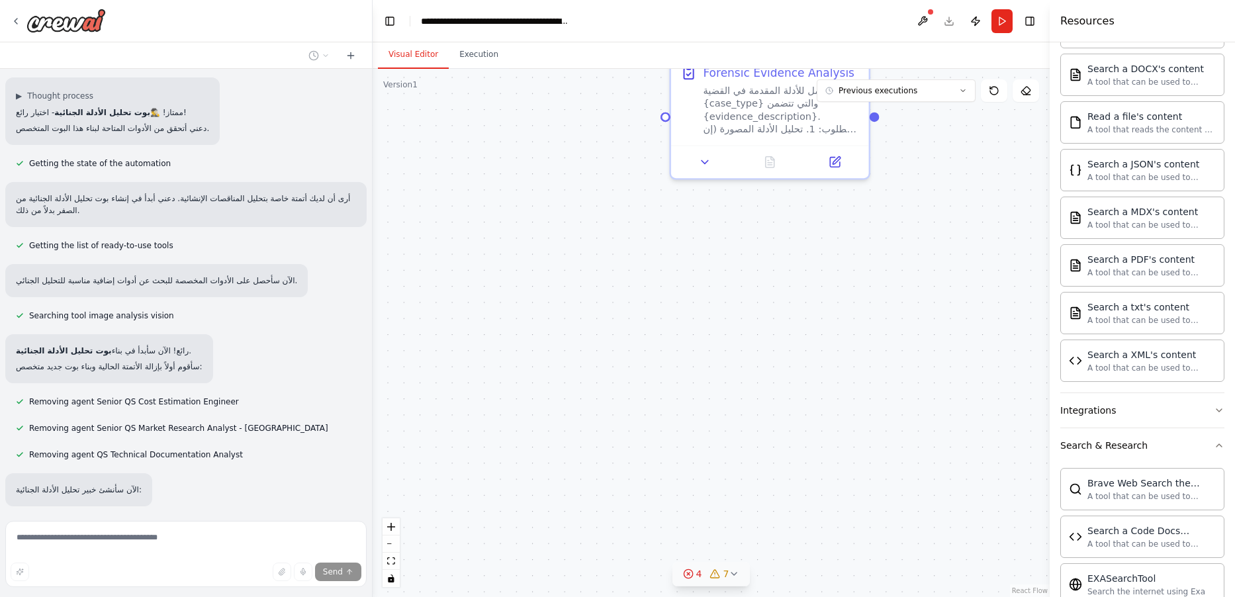
click at [737, 575] on icon at bounding box center [734, 574] width 11 height 11
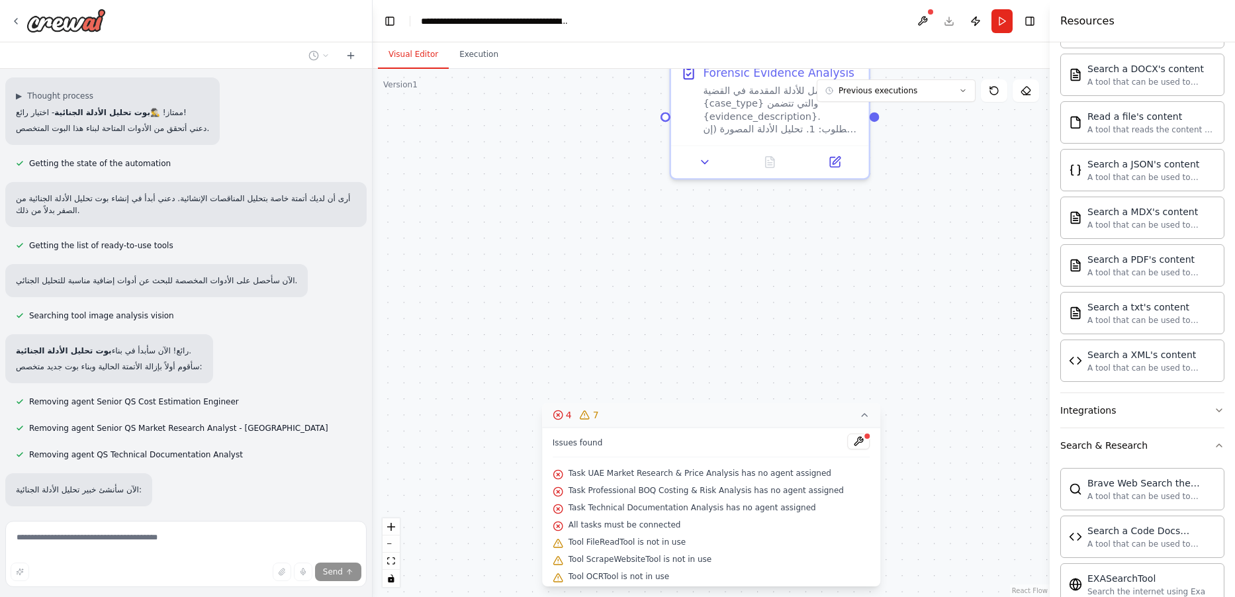
scroll to position [22061, 0]
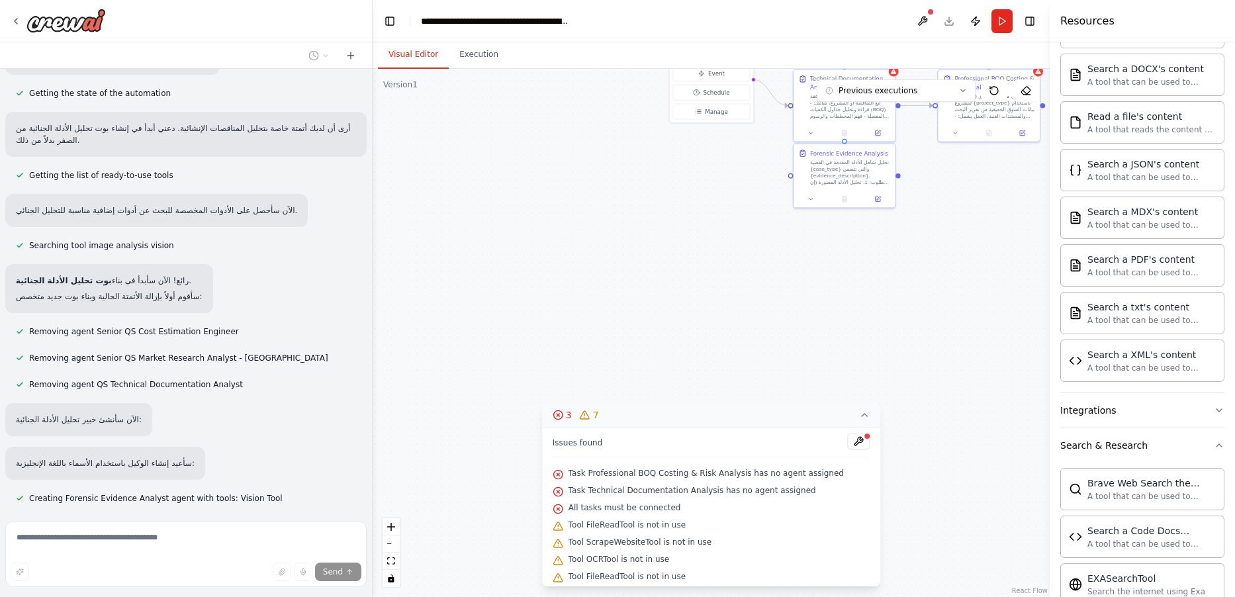
click at [911, 412] on div ".deletable-edge-delete-btn { width: 20px; height: 20px; border: 0px solid #ffff…" at bounding box center [711, 333] width 677 height 528
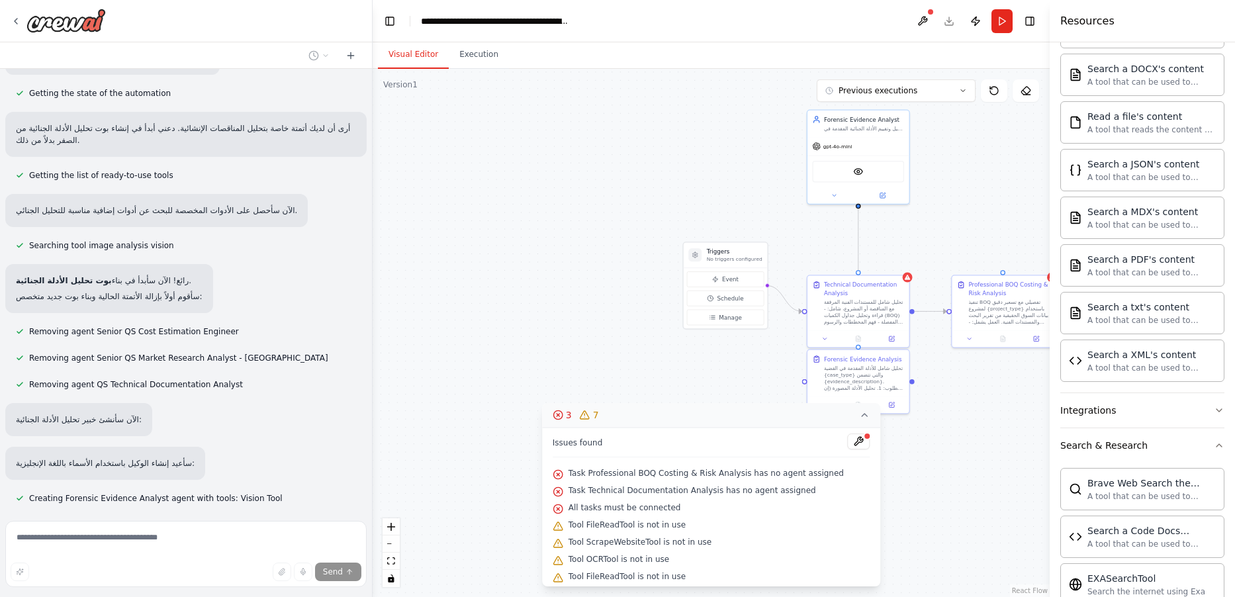
scroll to position [22087, 0]
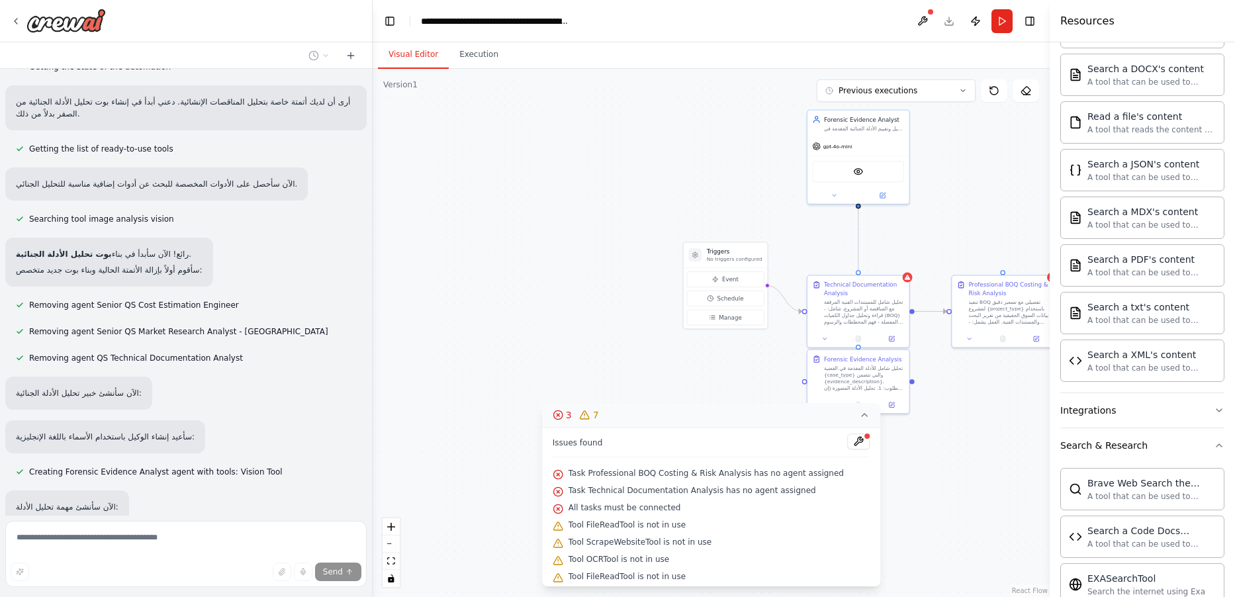
drag, startPoint x: 925, startPoint y: 350, endPoint x: 937, endPoint y: 625, distance: 275.6
click at [937, 596] on html "Create a crew that helps organize your personal projects, sets reminders for im…" at bounding box center [617, 298] width 1235 height 597
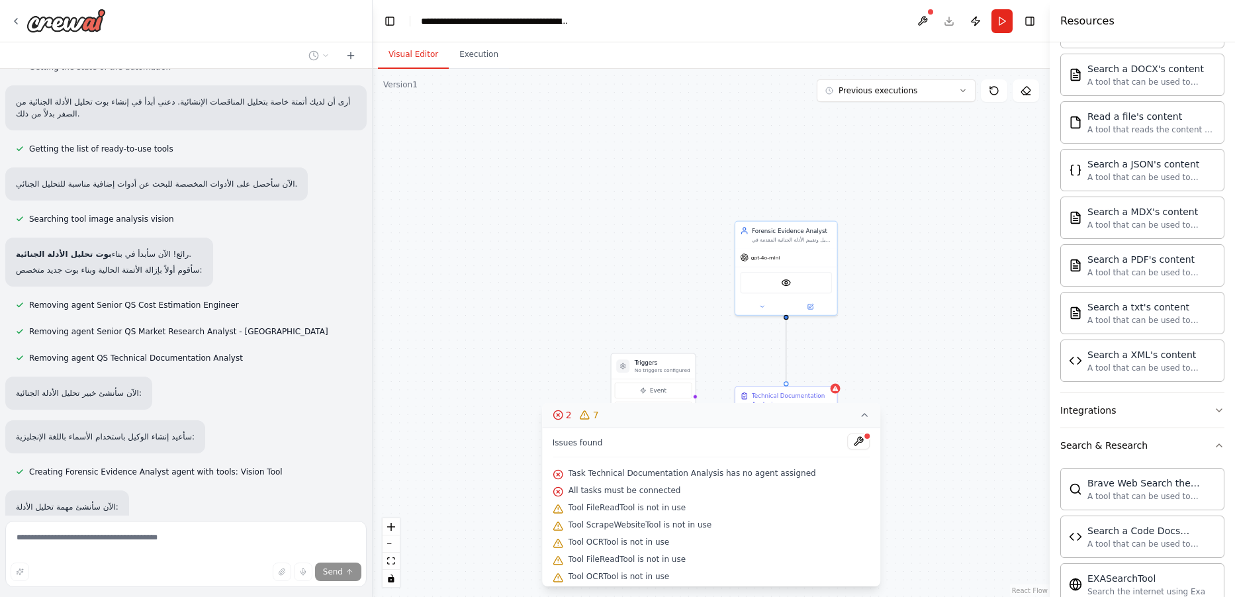
drag, startPoint x: 663, startPoint y: 271, endPoint x: 755, endPoint y: 355, distance: 125.1
click at [758, 357] on div ".deletable-edge-delete-btn { width: 20px; height: 20px; border: 0px solid #ffff…" at bounding box center [711, 333] width 677 height 528
click at [717, 284] on div ".deletable-edge-delete-btn { width: 20px; height: 20px; border: 0px solid #ffff…" at bounding box center [711, 333] width 677 height 528
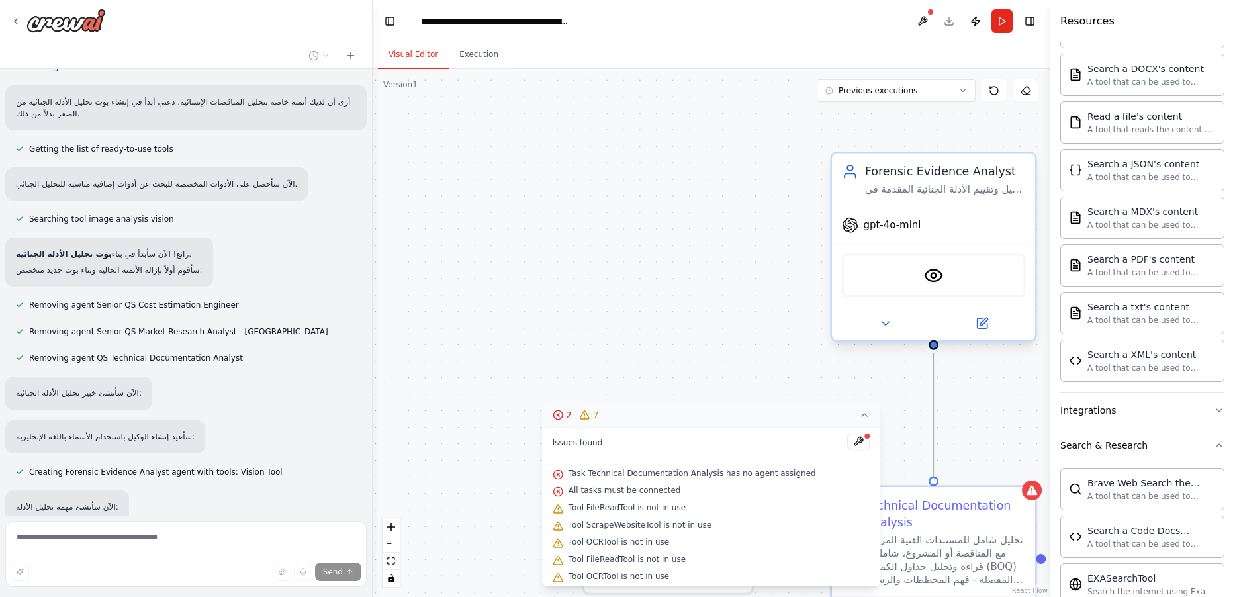
click at [957, 279] on div "VisionTool" at bounding box center [933, 275] width 183 height 43
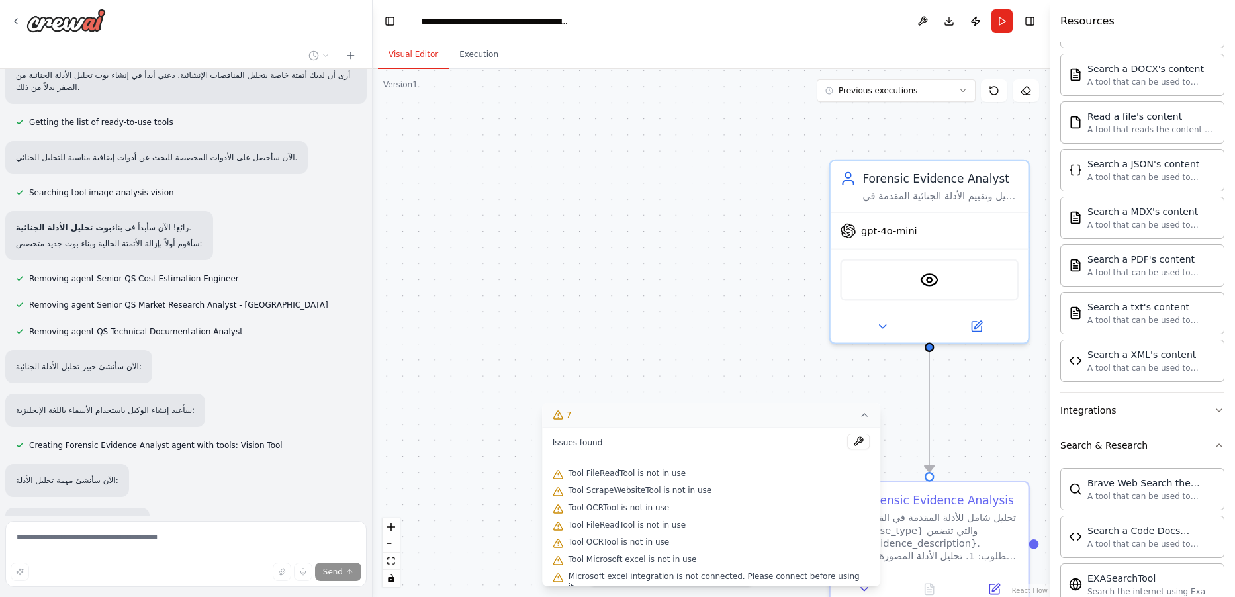
click at [694, 289] on div ".deletable-edge-delete-btn { width: 20px; height: 20px; border: 0px solid #ffff…" at bounding box center [711, 333] width 677 height 528
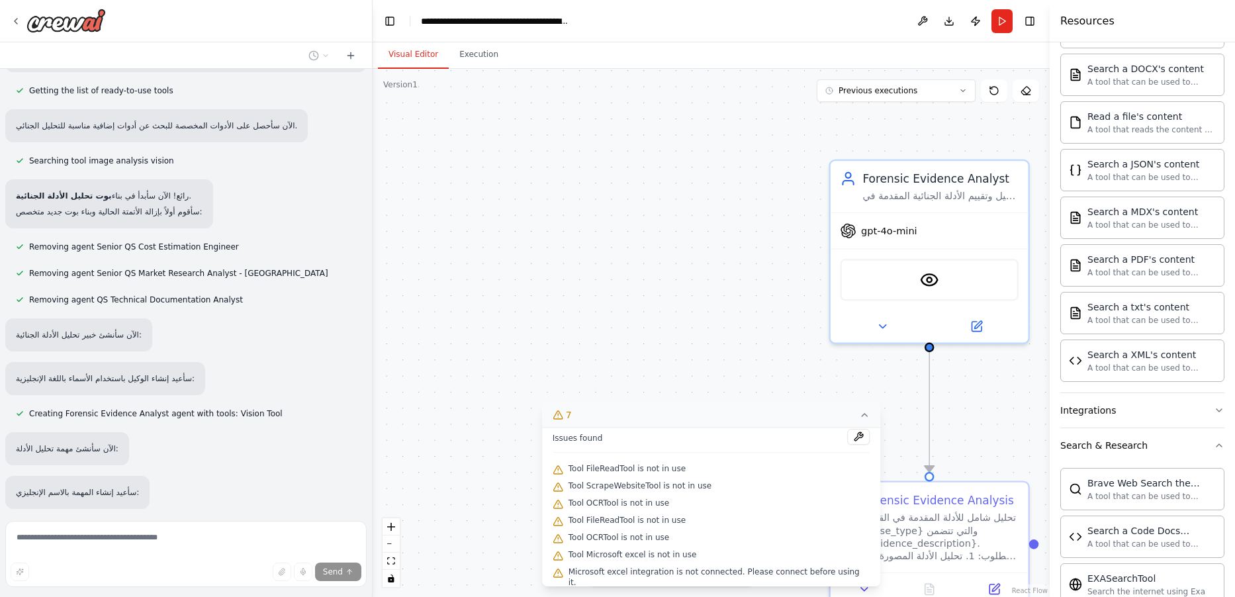
scroll to position [22157, 0]
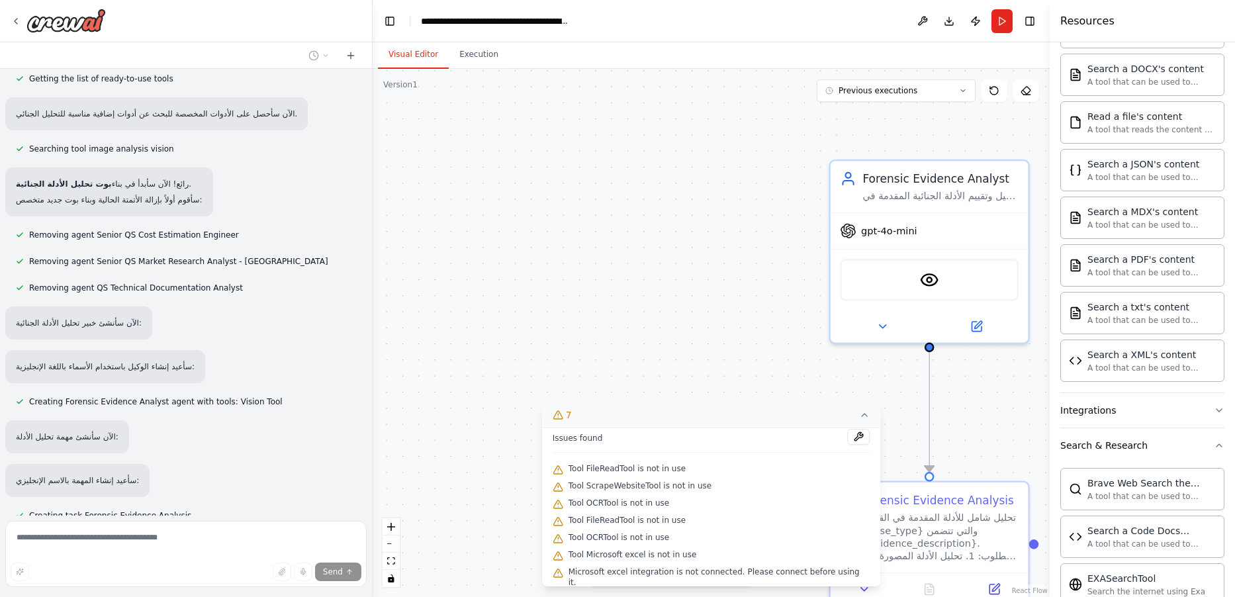
click at [518, 214] on div ".deletable-edge-delete-btn { width: 20px; height: 20px; border: 0px solid #ffff…" at bounding box center [711, 333] width 677 height 528
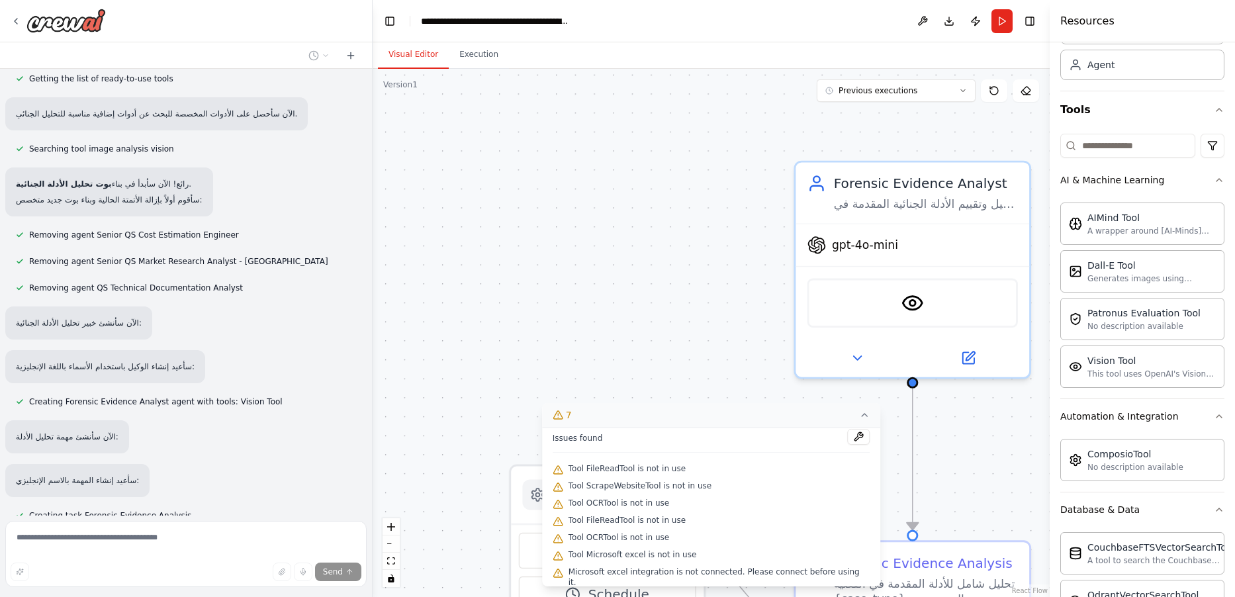
scroll to position [22227, 0]
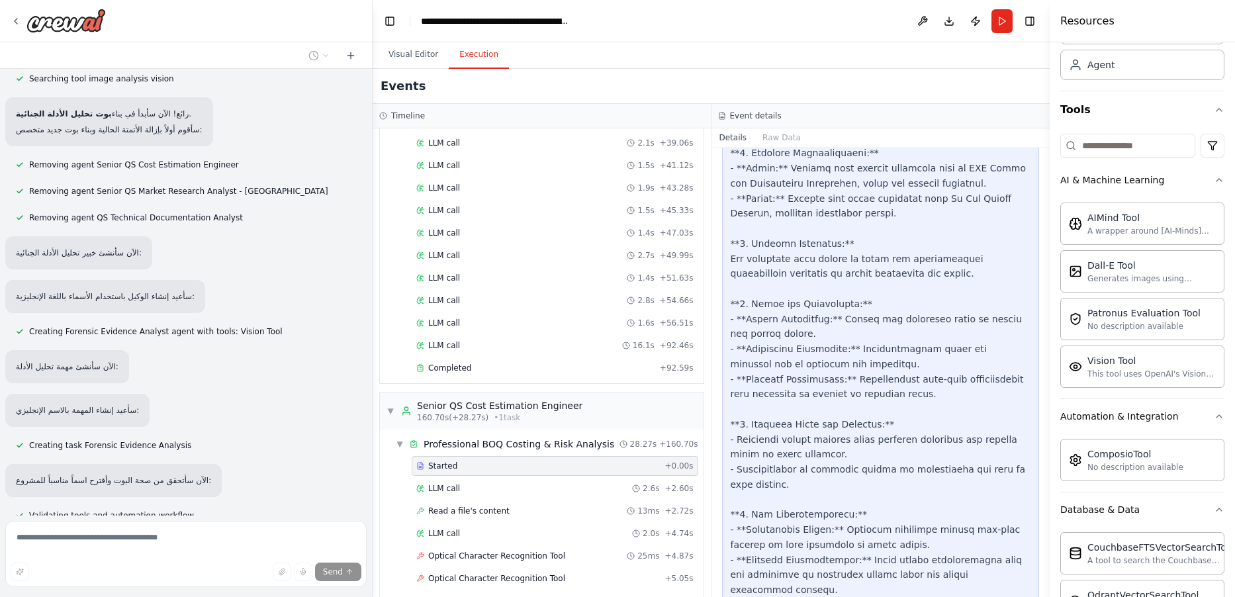
click at [467, 47] on button "Execution" at bounding box center [479, 55] width 60 height 28
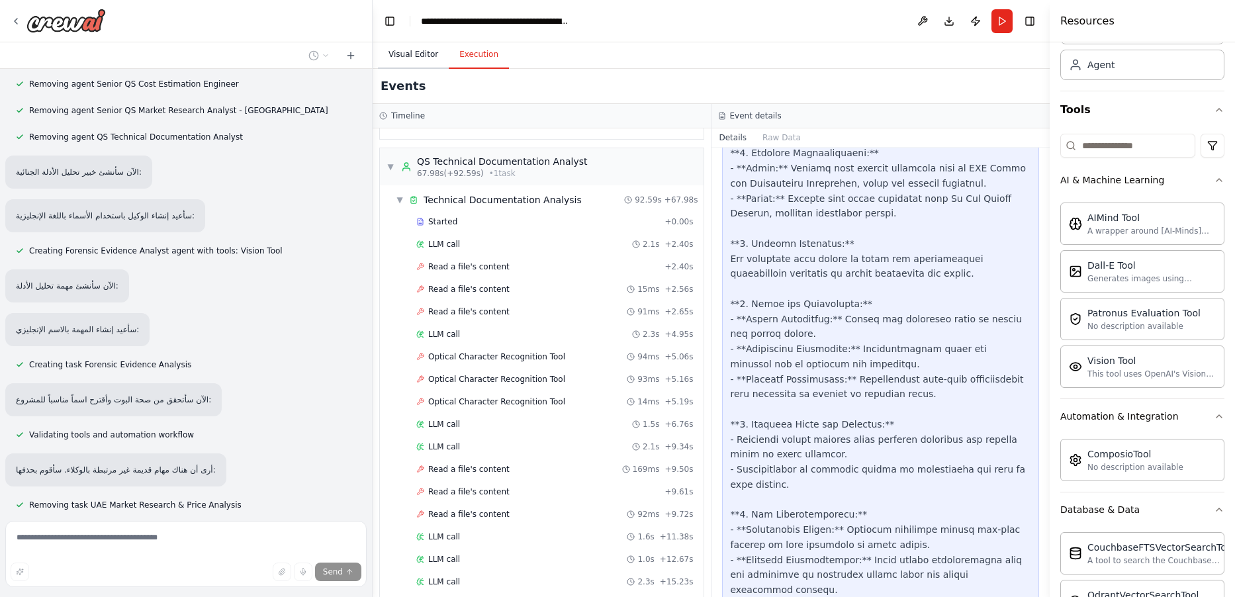
scroll to position [777, 0]
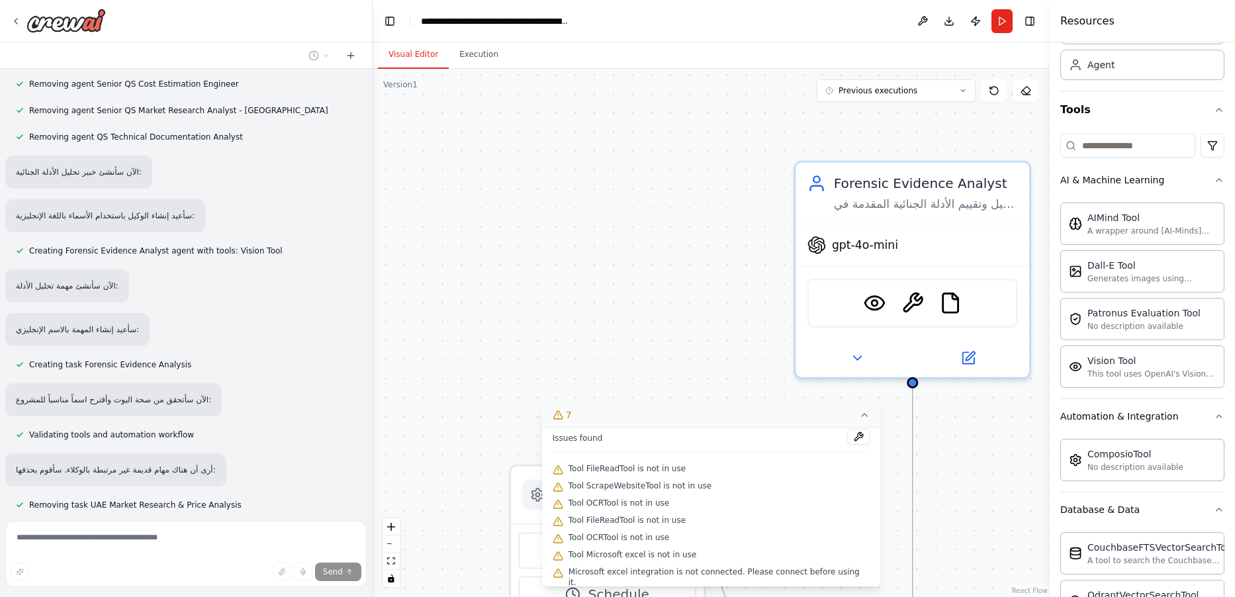
click at [399, 48] on button "Visual Editor" at bounding box center [413, 55] width 71 height 28
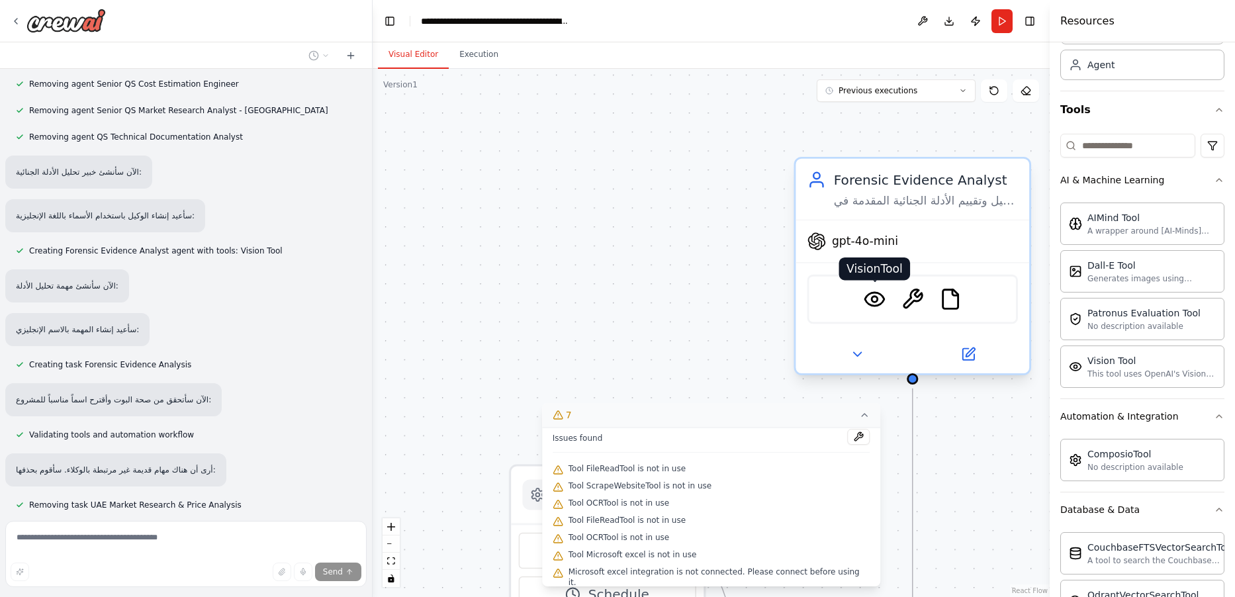
click at [880, 304] on img at bounding box center [874, 299] width 23 height 23
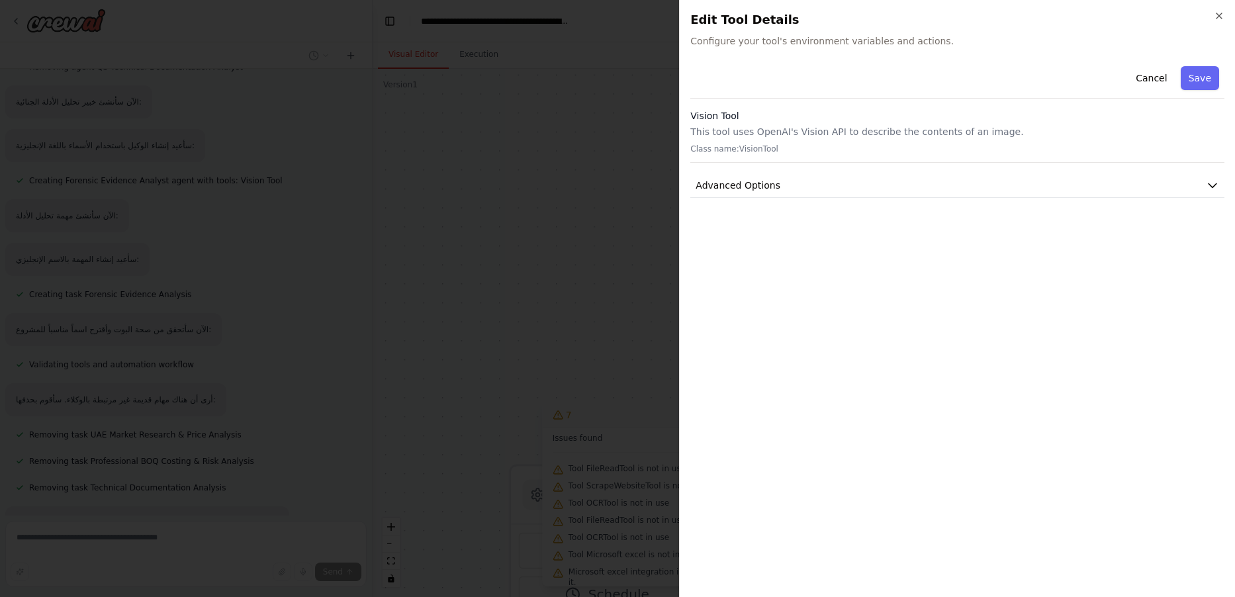
scroll to position [0, 0]
click at [1141, 175] on button "Advanced Options" at bounding box center [957, 185] width 534 height 24
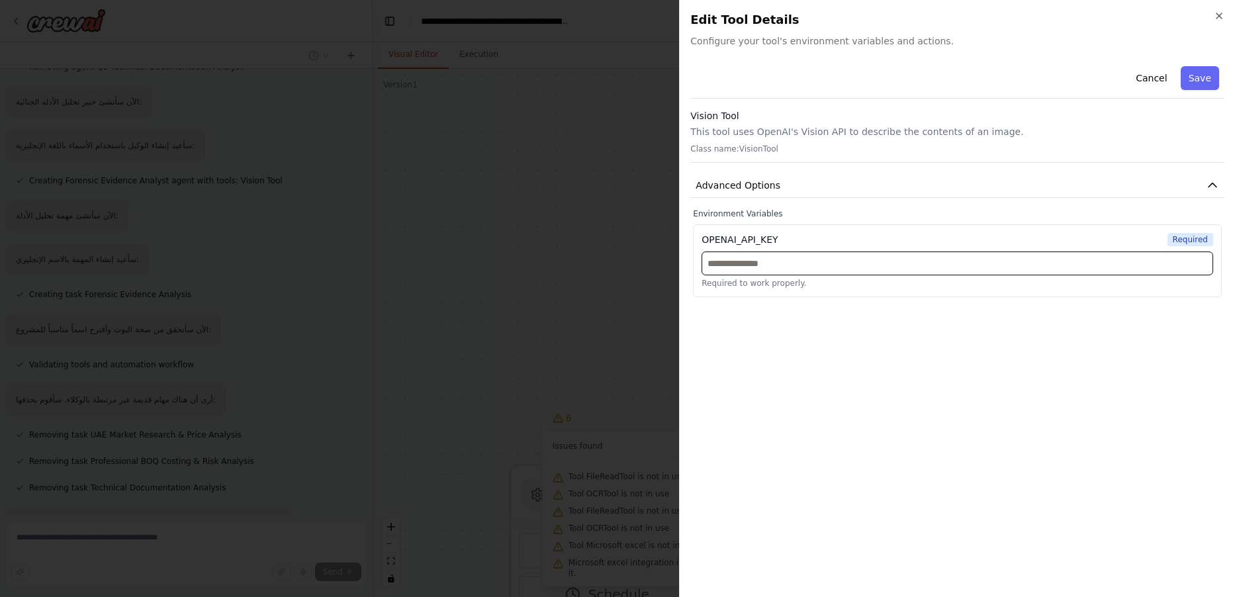
click at [753, 262] on input "text" at bounding box center [958, 264] width 512 height 24
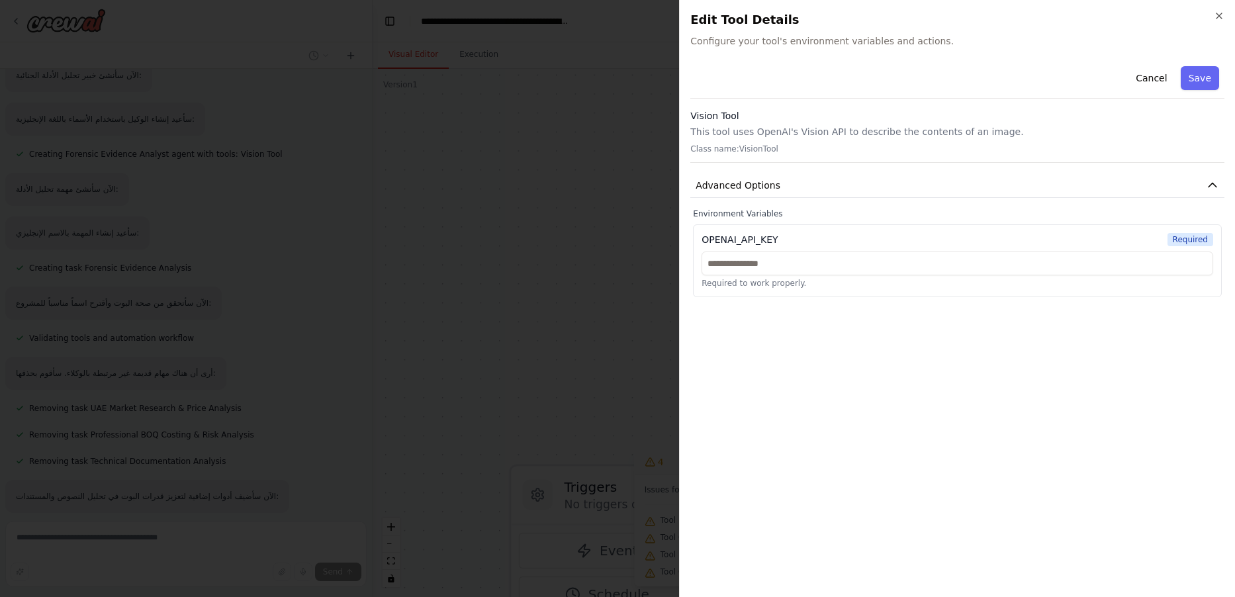
drag, startPoint x: 1160, startPoint y: 85, endPoint x: 1159, endPoint y: 91, distance: 6.7
click at [1160, 87] on button "Cancel" at bounding box center [1151, 78] width 47 height 24
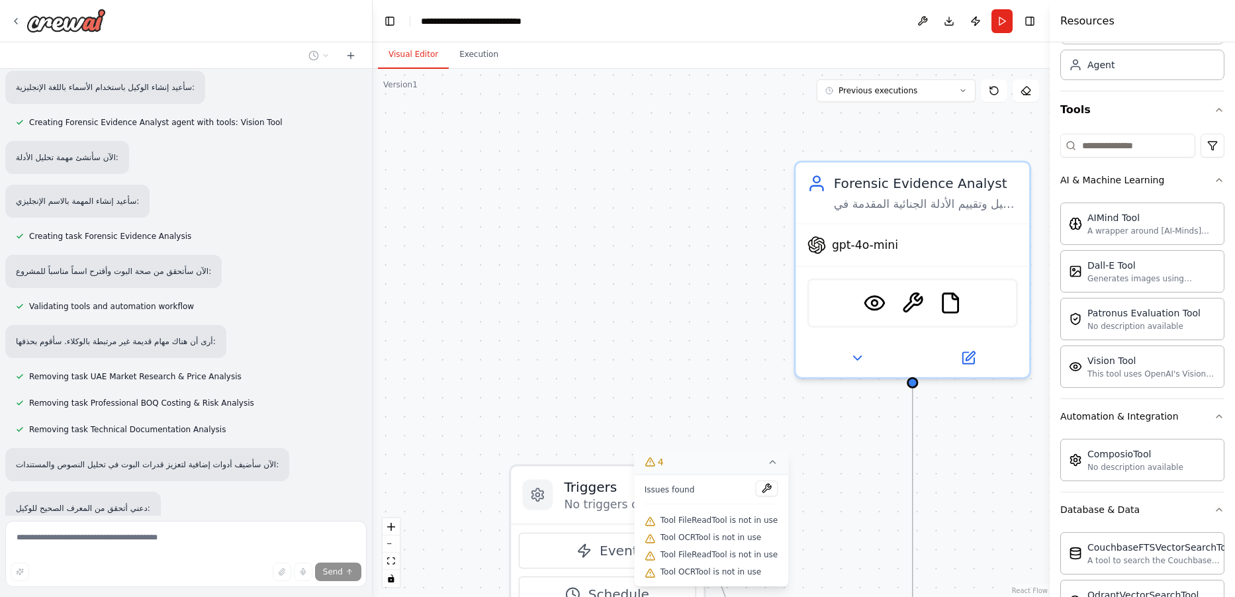
scroll to position [22475, 0]
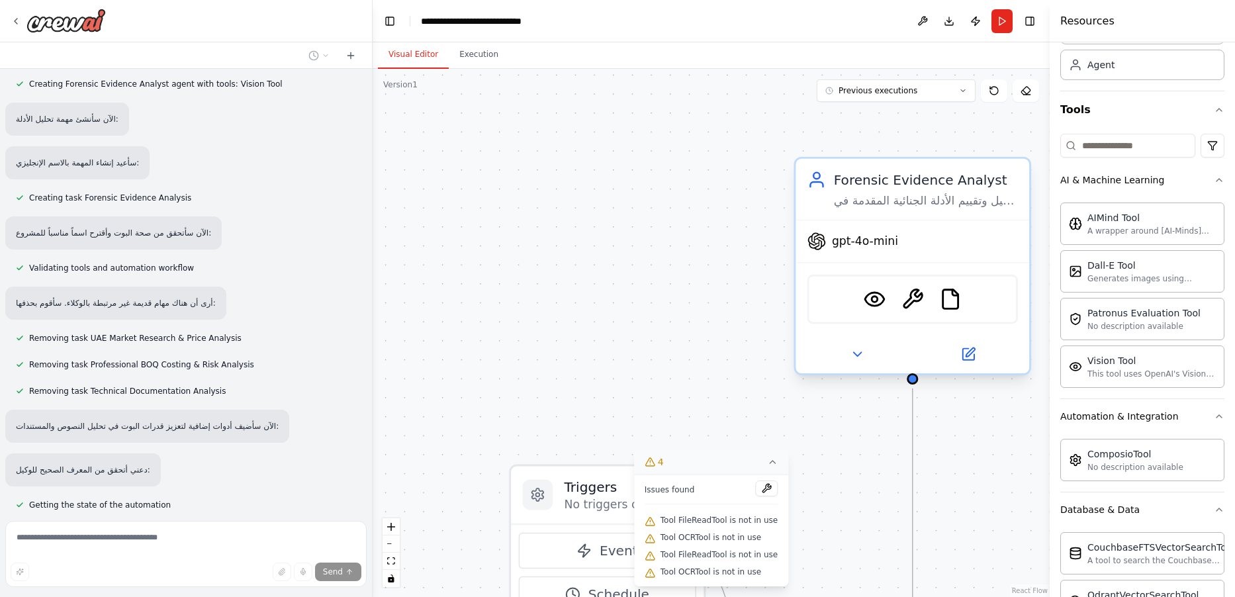
click at [904, 208] on div "تحليل وتقييم الأدلة الجنائية المقدمة في القضية {case_type} بطريقة علمية ومنهجية…" at bounding box center [926, 200] width 184 height 15
click at [907, 208] on div "تحليل وتقييم الأدلة الجنائية المقدمة في القضية {case_type} بطريقة علمية ومنهجية…" at bounding box center [926, 200] width 184 height 15
click at [870, 305] on img at bounding box center [874, 299] width 23 height 23
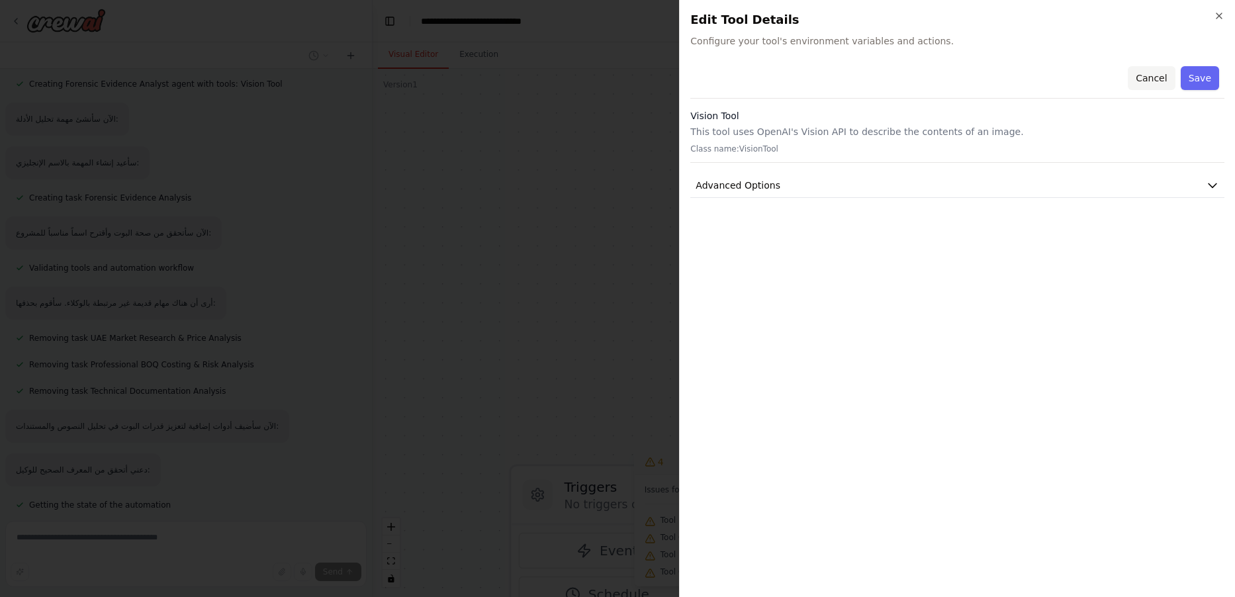
scroll to position [22545, 0]
click at [1144, 73] on button "Cancel" at bounding box center [1151, 78] width 47 height 24
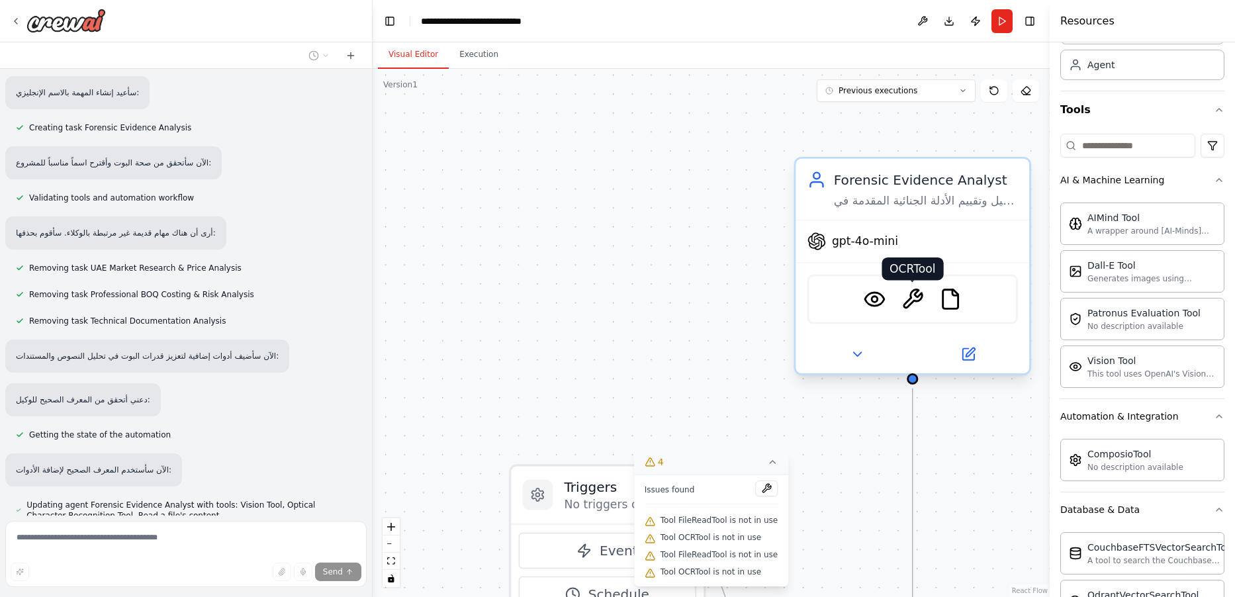
click at [914, 297] on img at bounding box center [913, 299] width 23 height 23
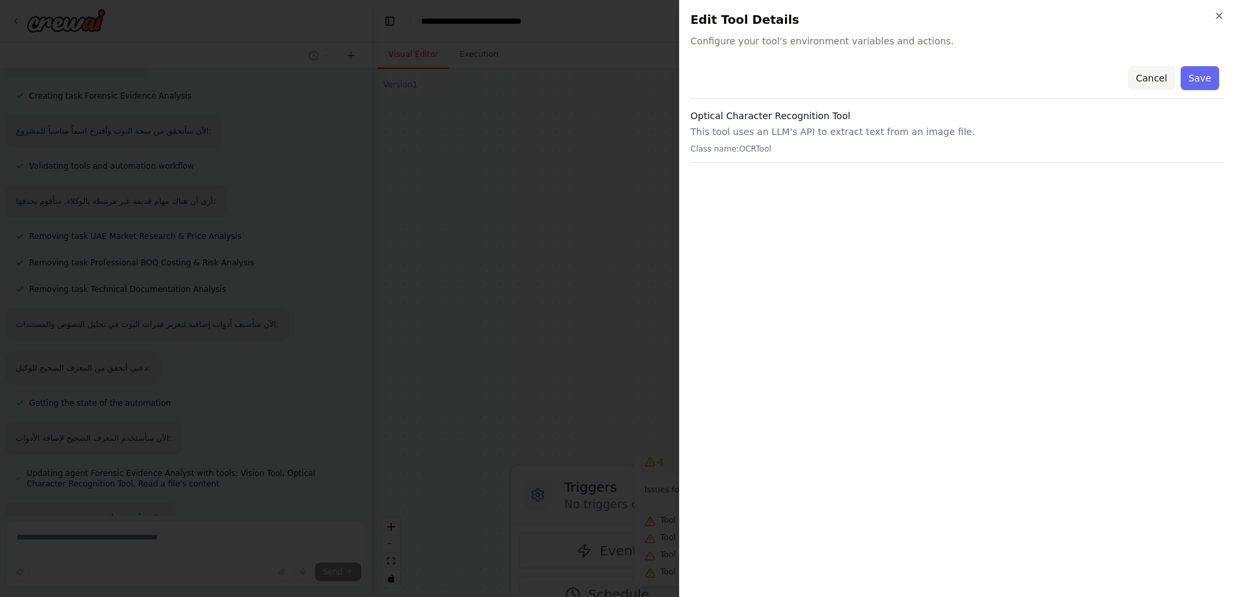
scroll to position [22615, 0]
click at [1145, 81] on button "Cancel" at bounding box center [1151, 78] width 47 height 24
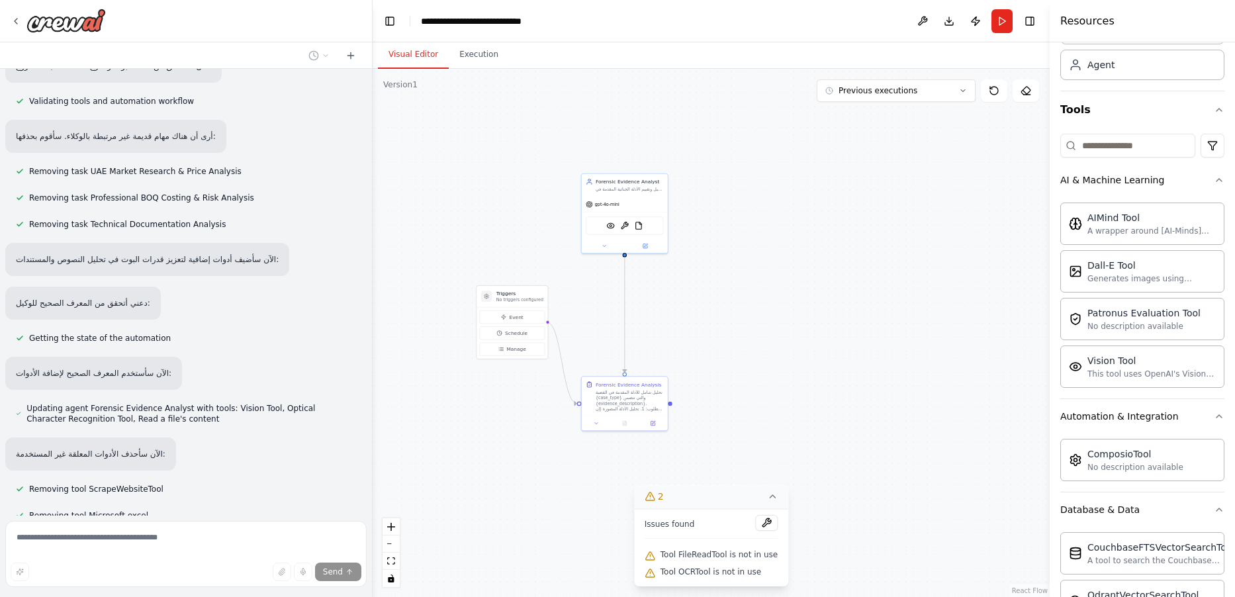
scroll to position [22668, 0]
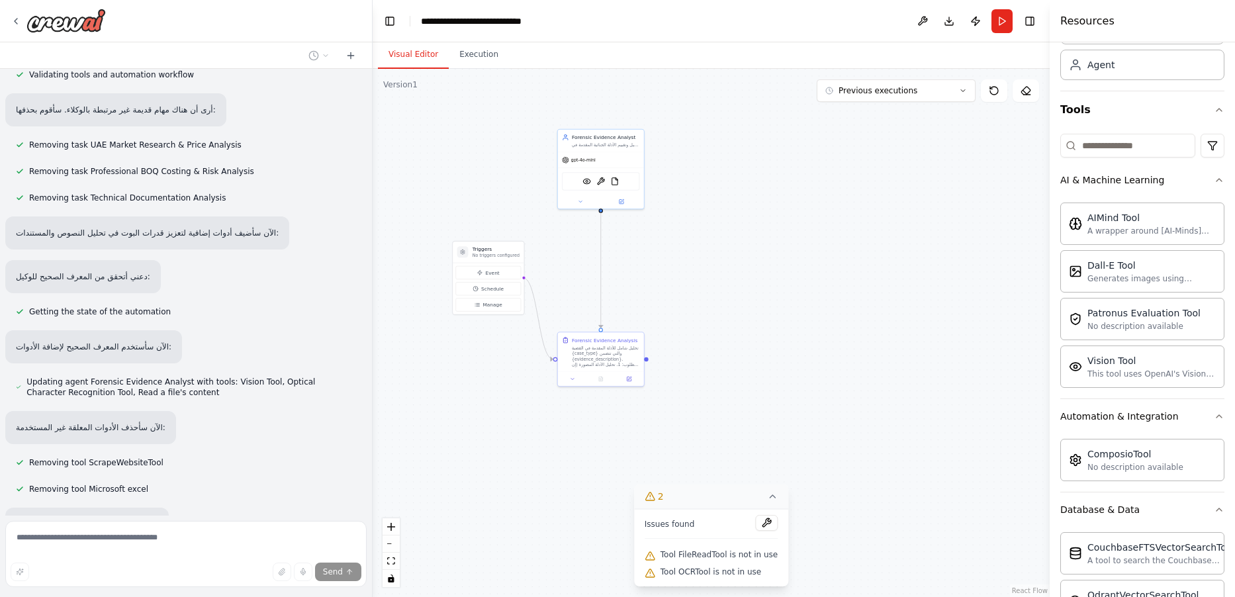
drag, startPoint x: 801, startPoint y: 376, endPoint x: 533, endPoint y: 189, distance: 327.1
click at [533, 189] on div ".deletable-edge-delete-btn { width: 20px; height: 20px; border: 0px solid #ffff…" at bounding box center [711, 333] width 677 height 528
click at [645, 281] on div ".deletable-edge-delete-btn { width: 20px; height: 20px; border: 0px solid #ffff…" at bounding box center [711, 333] width 677 height 528
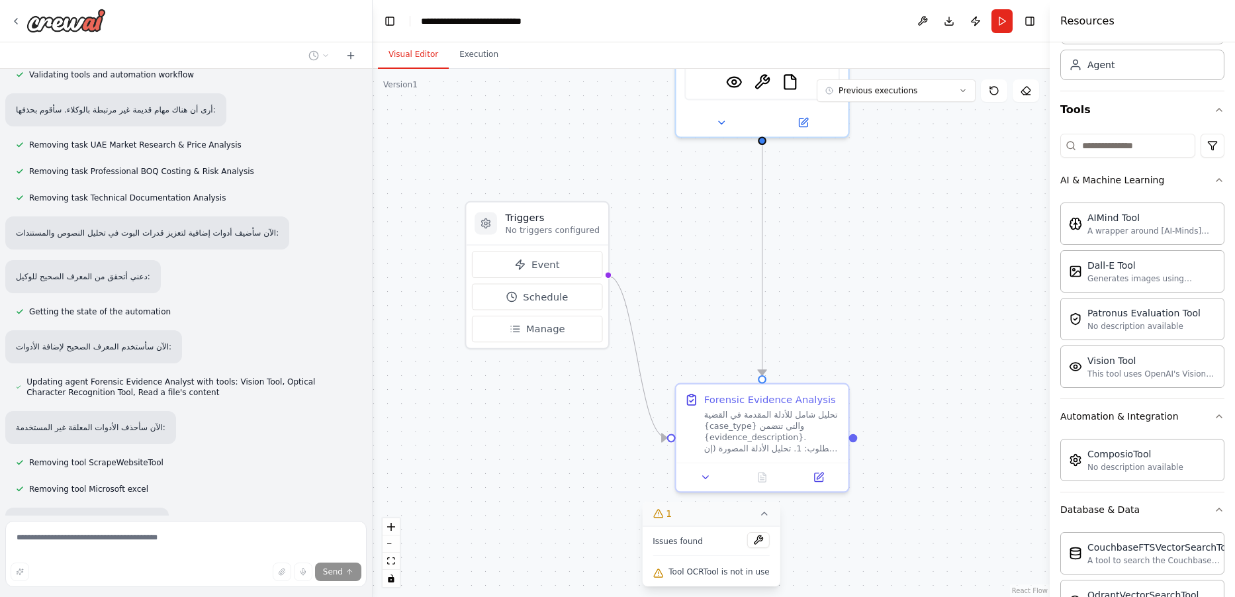
drag, startPoint x: 579, startPoint y: 327, endPoint x: 783, endPoint y: 328, distance: 204.6
click at [783, 328] on div ".deletable-edge-delete-btn { width: 20px; height: 20px; border: 0px solid #ffff…" at bounding box center [711, 333] width 677 height 528
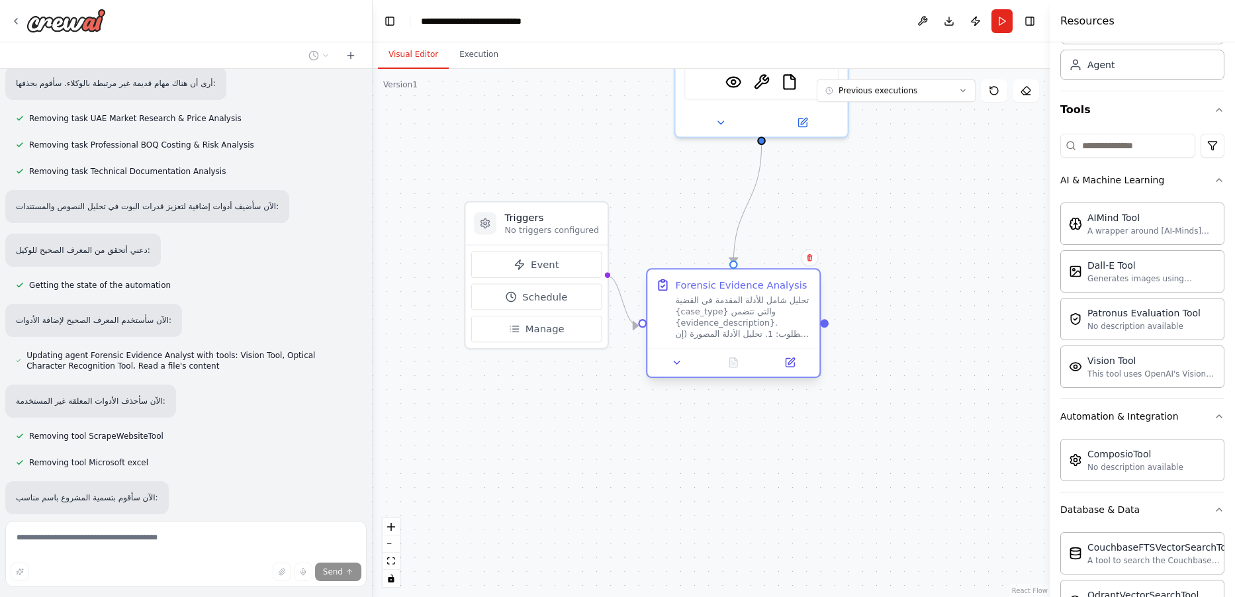
drag, startPoint x: 776, startPoint y: 425, endPoint x: 746, endPoint y: 306, distance: 122.2
click at [745, 306] on div "تحليل شامل للأدلة المقدمة في القضية {case_type} والتي تتضمن {evidence_descripti…" at bounding box center [744, 317] width 136 height 45
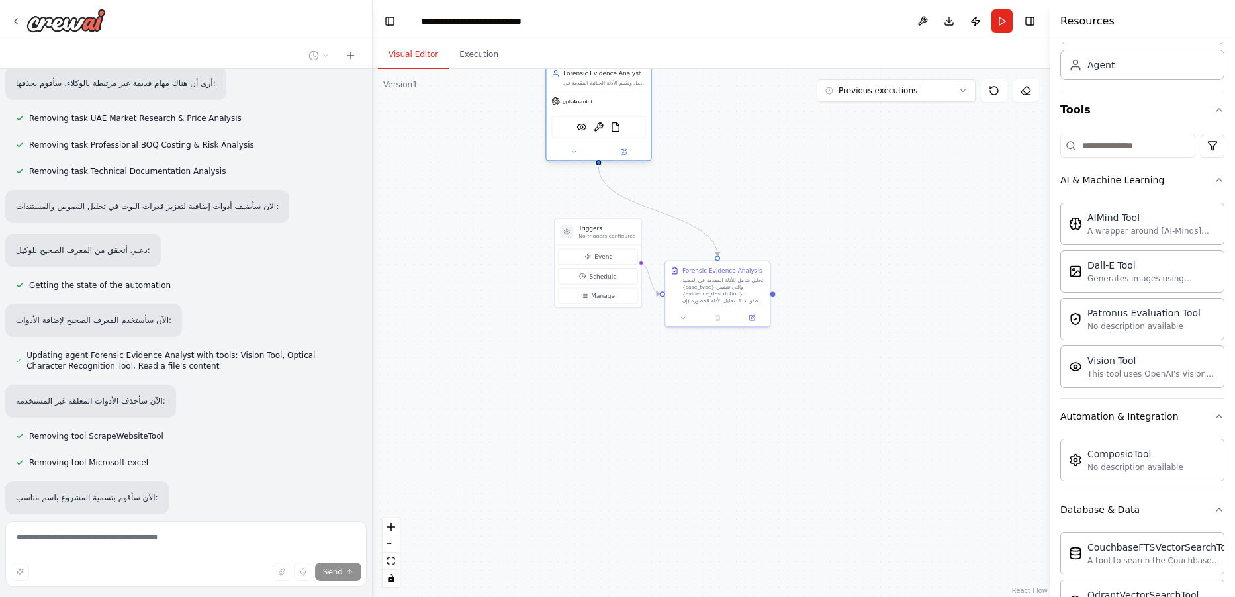
drag, startPoint x: 704, startPoint y: 128, endPoint x: 571, endPoint y: 154, distance: 136.2
click at [569, 119] on div "VisionTool OCRTool FileReadTool" at bounding box center [599, 127] width 105 height 32
drag, startPoint x: 571, startPoint y: 251, endPoint x: 475, endPoint y: 273, distance: 99.2
click at [456, 260] on button "Event" at bounding box center [470, 257] width 79 height 16
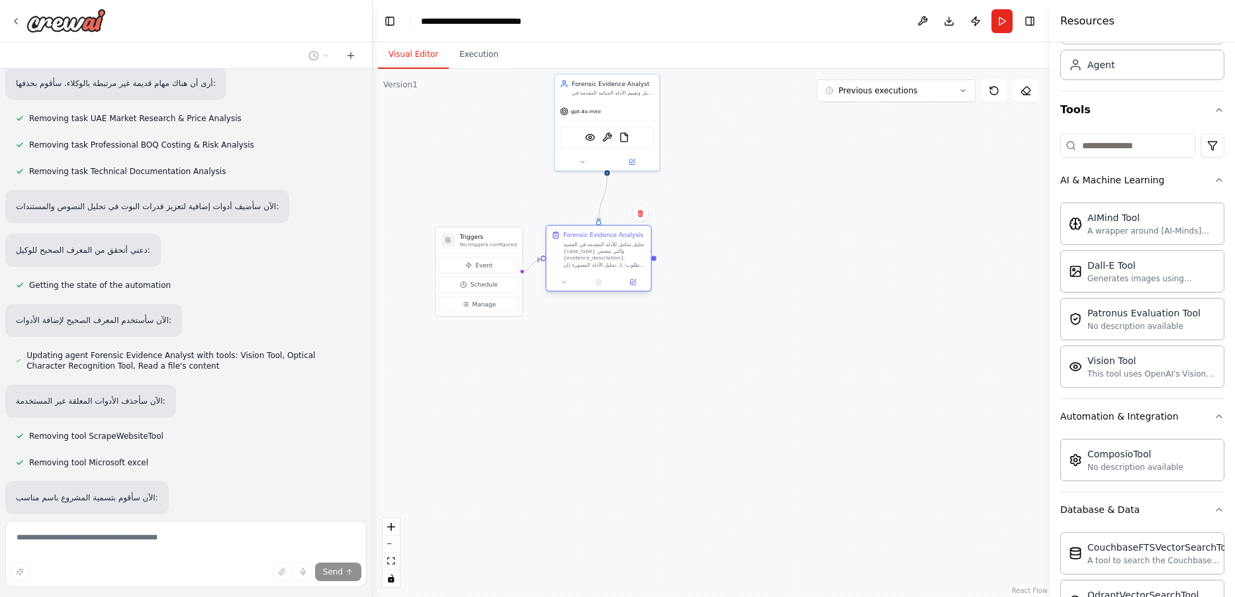
drag, startPoint x: 720, startPoint y: 284, endPoint x: 614, endPoint y: 249, distance: 110.9
click at [614, 249] on div "تحليل شامل للأدلة المقدمة في القضية {case_type} والتي تتضمن {evidence_descripti…" at bounding box center [604, 254] width 82 height 27
drag, startPoint x: 604, startPoint y: 105, endPoint x: 596, endPoint y: 191, distance: 86.5
click at [594, 142] on div "gpt-4o-mini" at bounding box center [599, 143] width 105 height 19
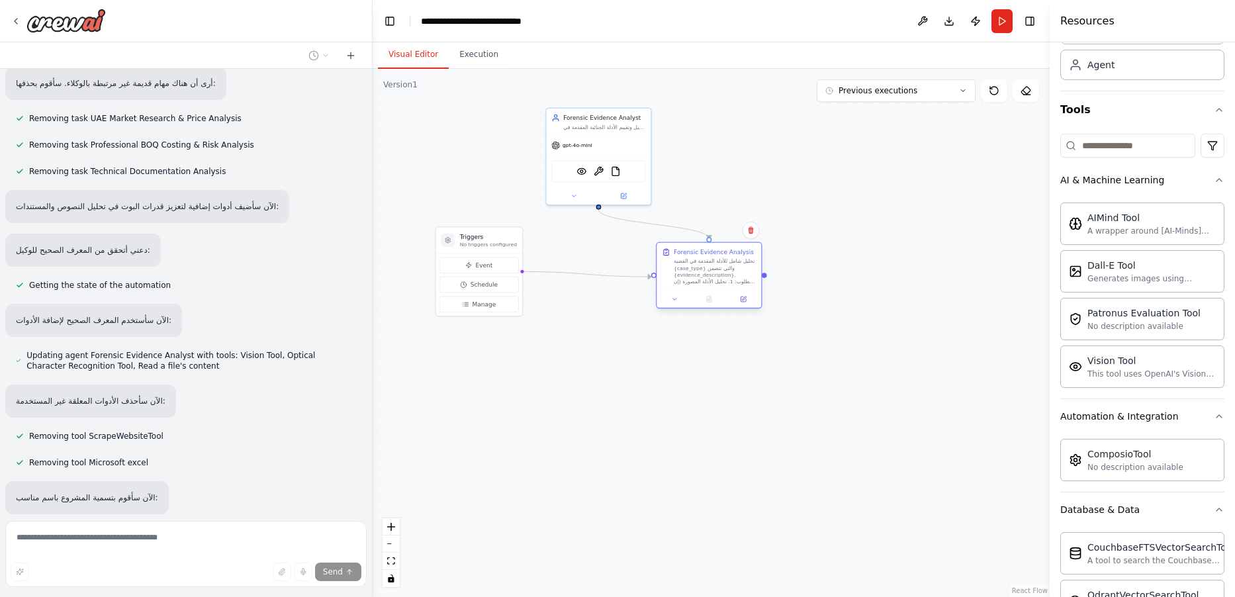
drag, startPoint x: 604, startPoint y: 260, endPoint x: 675, endPoint y: 282, distance: 73.5
click at [694, 278] on div "تحليل شامل للأدلة المقدمة في القضية {case_type} والتي تتضمن {evidence_descripti…" at bounding box center [715, 271] width 82 height 27
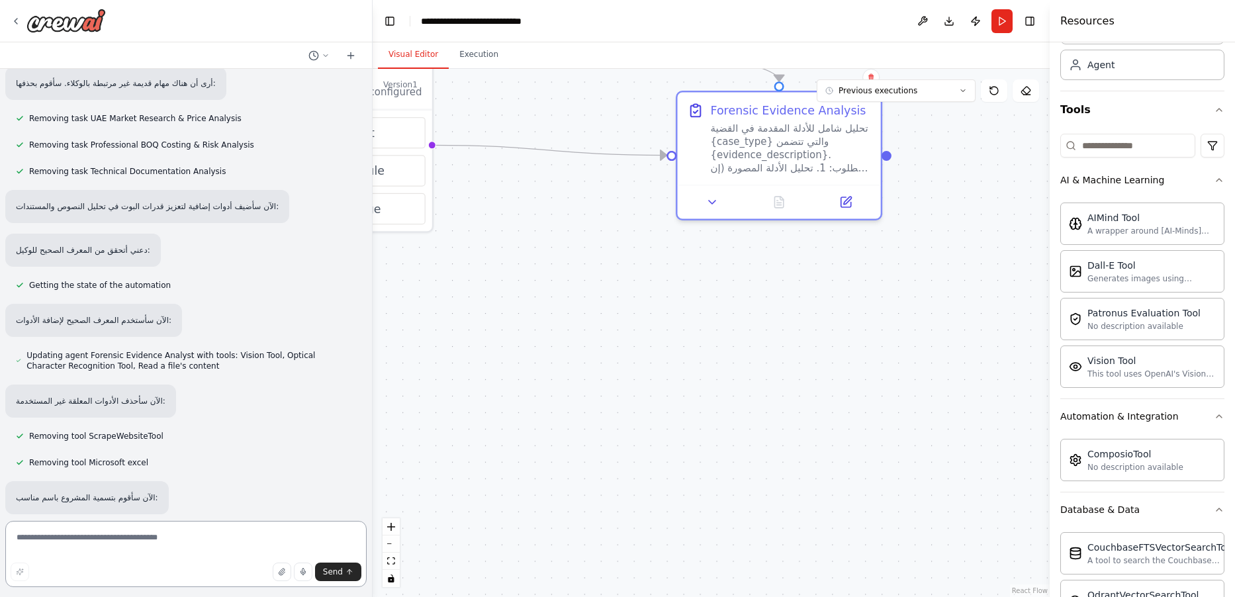
scroll to position [22772, 0]
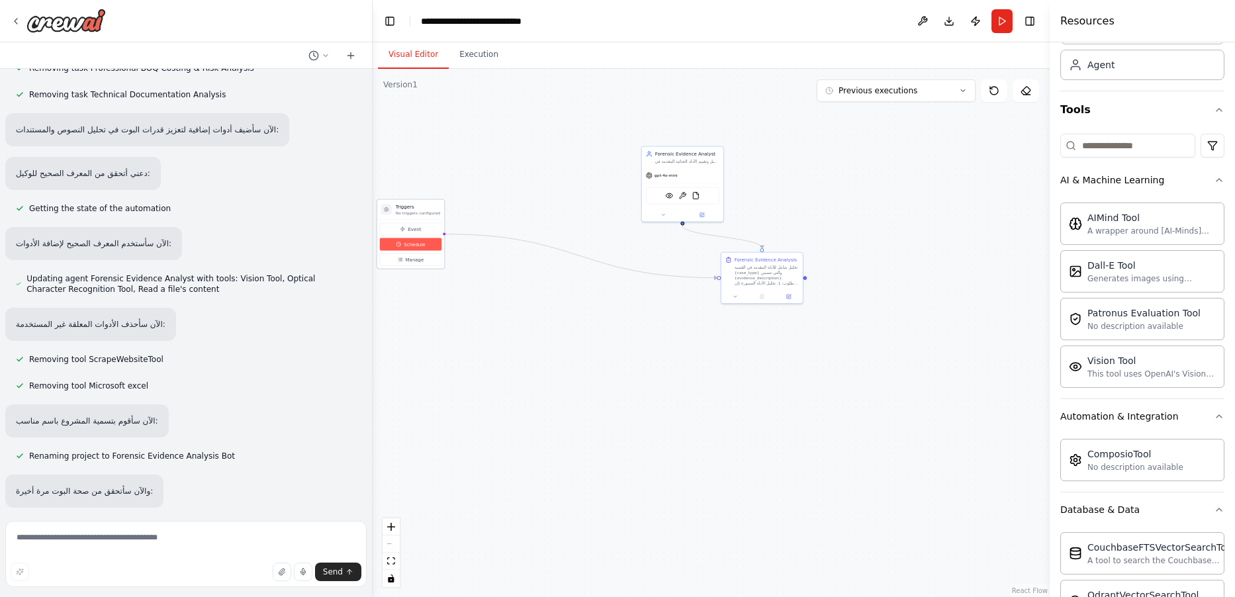
drag, startPoint x: 495, startPoint y: 266, endPoint x: 402, endPoint y: 242, distance: 95.7
click at [398, 227] on button "Event" at bounding box center [411, 229] width 62 height 13
drag, startPoint x: 412, startPoint y: 207, endPoint x: 509, endPoint y: 203, distance: 96.8
click at [509, 203] on h3 "Triggers" at bounding box center [518, 200] width 44 height 7
drag, startPoint x: 698, startPoint y: 170, endPoint x: 642, endPoint y: 152, distance: 59.0
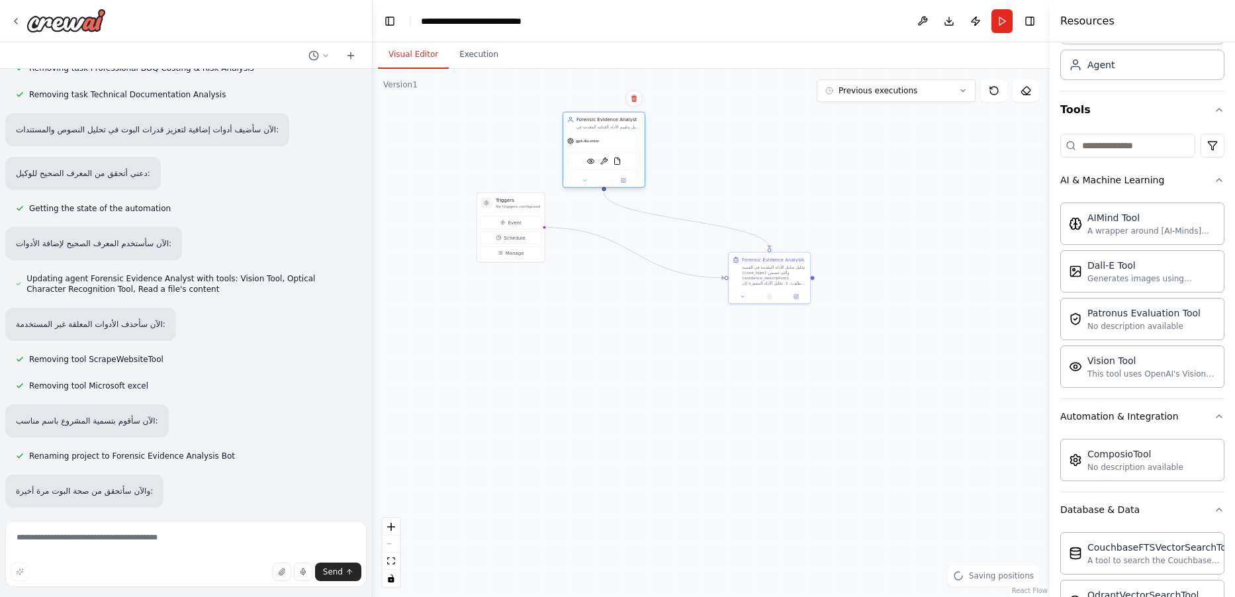
click at [642, 148] on div "gpt-4o-mini" at bounding box center [603, 141] width 81 height 15
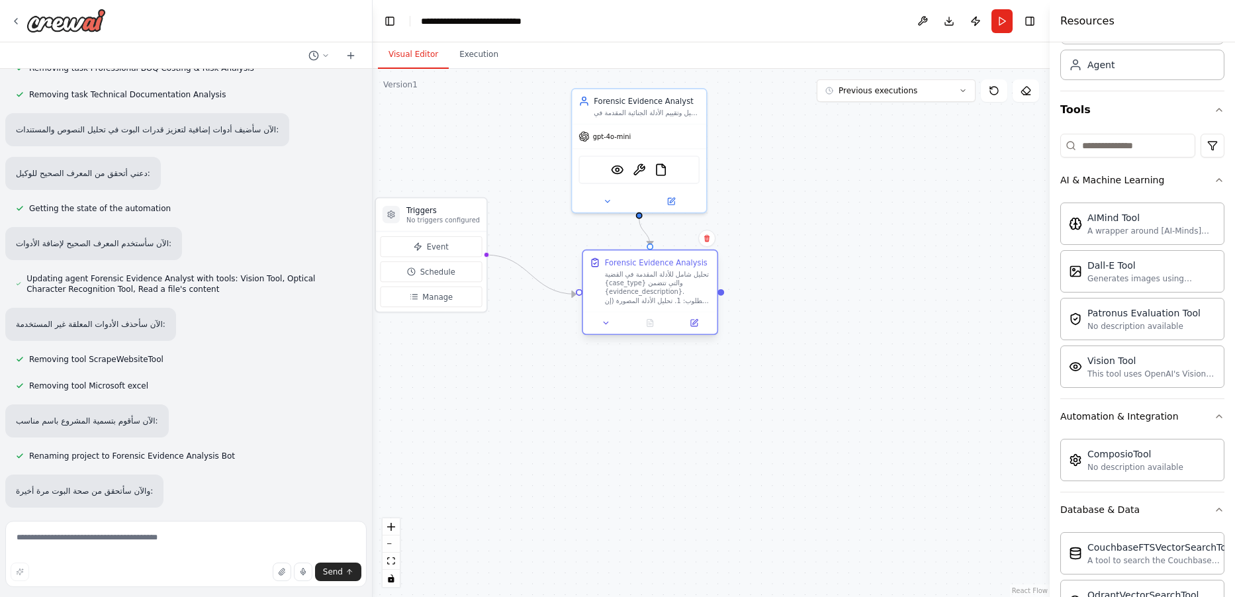
drag, startPoint x: 839, startPoint y: 312, endPoint x: 649, endPoint y: 281, distance: 192.0
click at [636, 269] on div "Forensic Evidence Analysis تحليل شامل للأدلة المقدمة في القضية {case_type} والت…" at bounding box center [658, 281] width 106 height 48
click at [172, 550] on textarea at bounding box center [185, 554] width 361 height 66
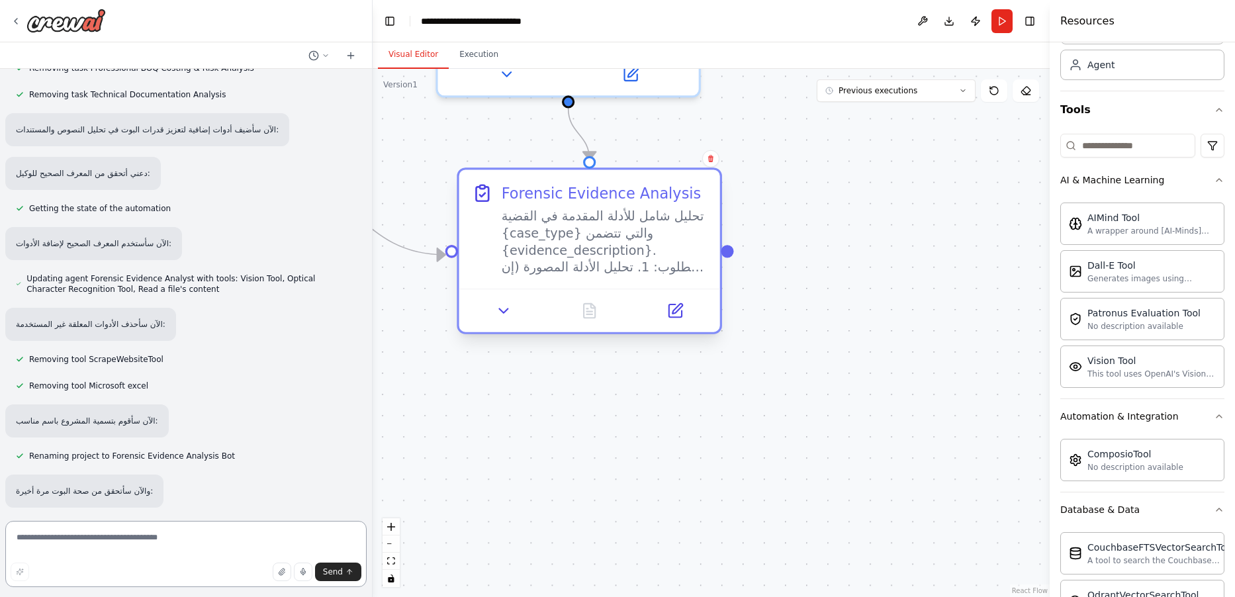
scroll to position [23093, 0]
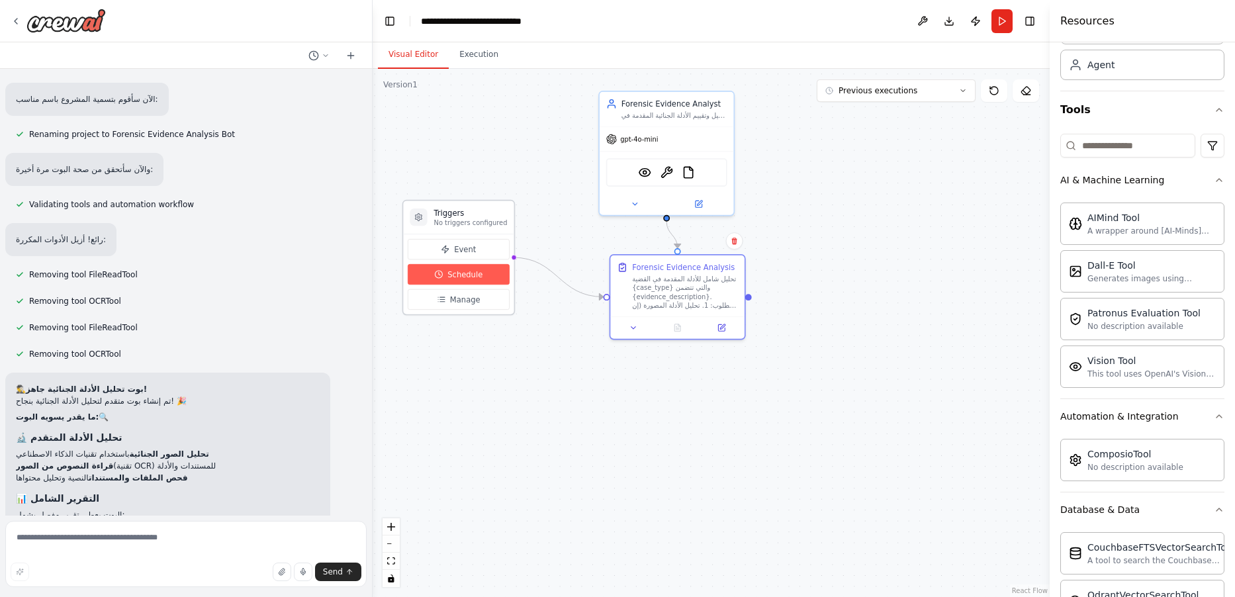
click at [456, 274] on span "Schedule" at bounding box center [465, 274] width 35 height 11
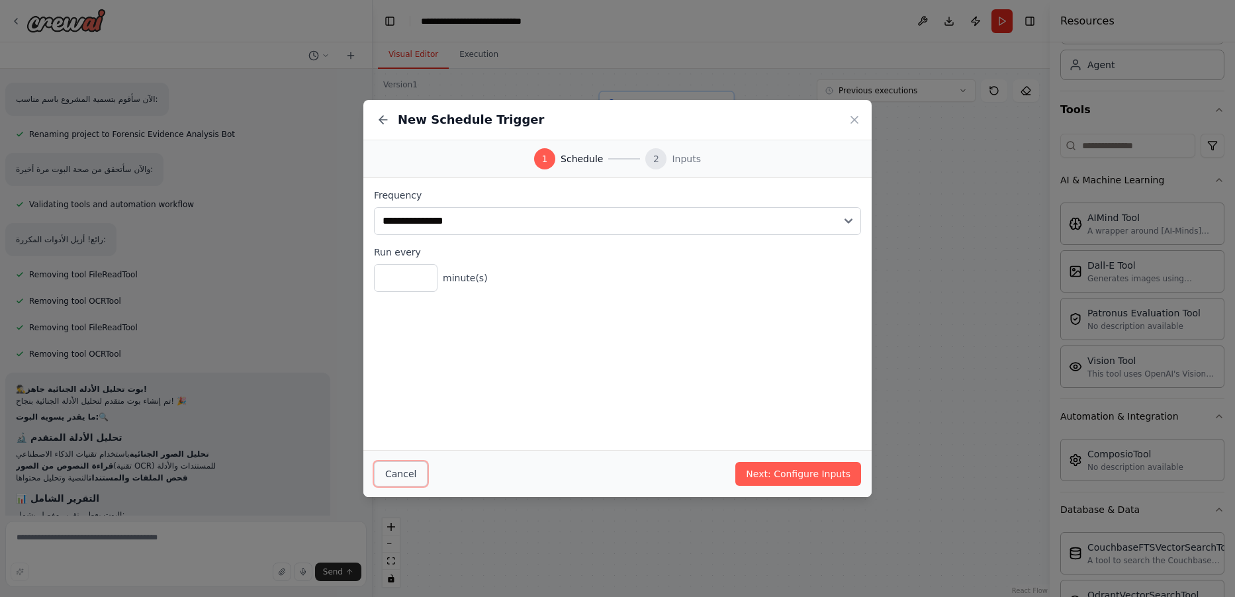
click at [403, 478] on button "Cancel" at bounding box center [401, 473] width 54 height 25
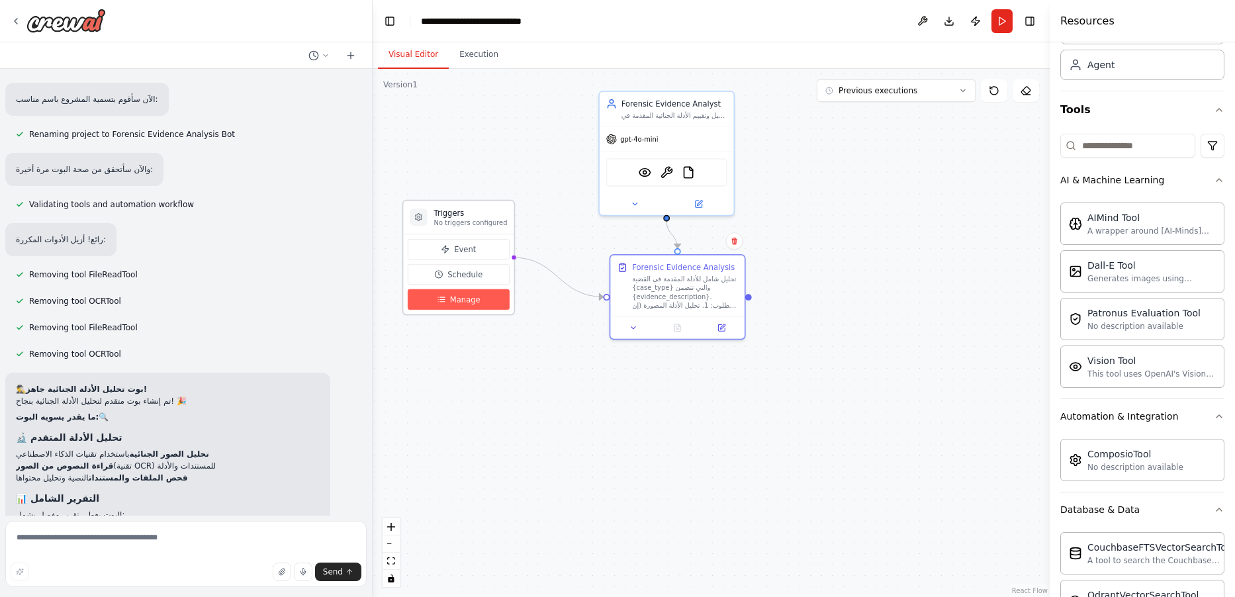
click at [473, 300] on span "Manage" at bounding box center [465, 299] width 30 height 11
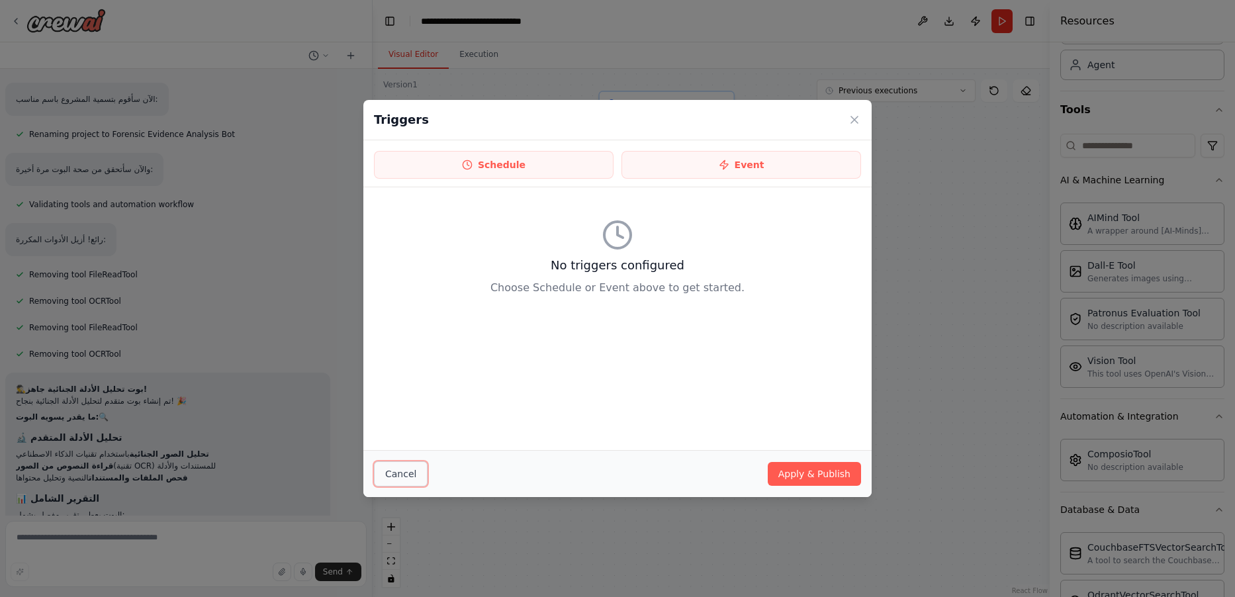
click at [400, 479] on button "Cancel" at bounding box center [401, 473] width 54 height 25
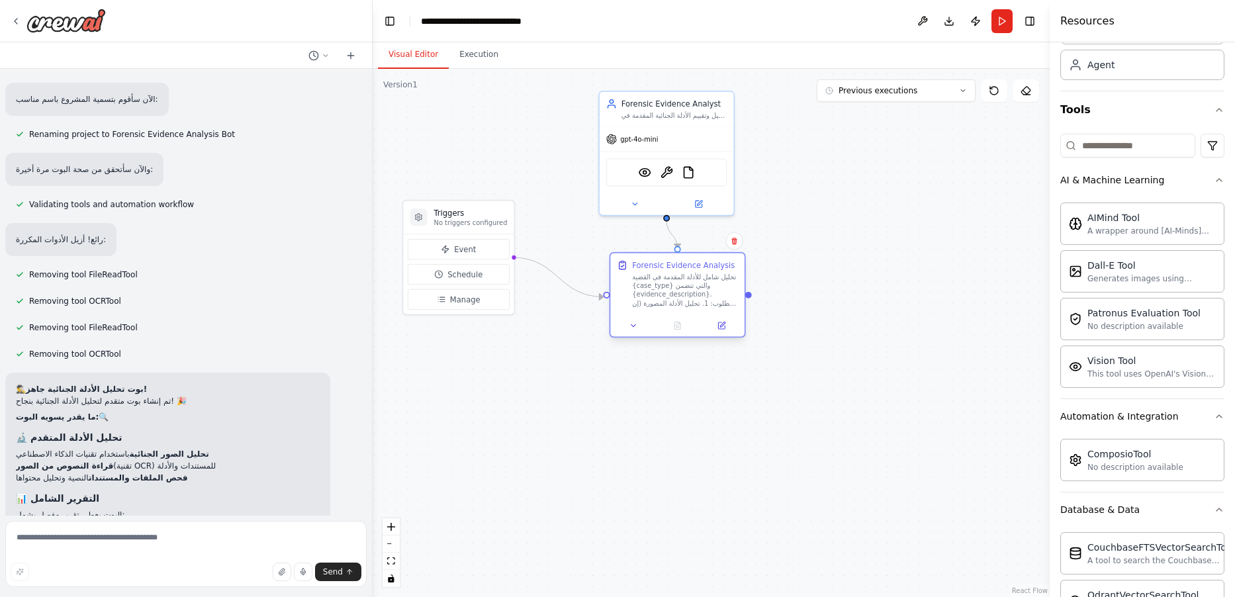
click at [636, 290] on div "تحليل شامل للأدلة المقدمة في القضية {case_type} والتي تتضمن {evidence_descripti…" at bounding box center [685, 290] width 106 height 35
drag, startPoint x: 643, startPoint y: 171, endPoint x: 641, endPoint y: 179, distance: 7.4
click at [643, 172] on img at bounding box center [644, 170] width 13 height 13
click at [185, 562] on textarea at bounding box center [185, 554] width 361 height 66
click at [109, 535] on textarea at bounding box center [185, 554] width 361 height 66
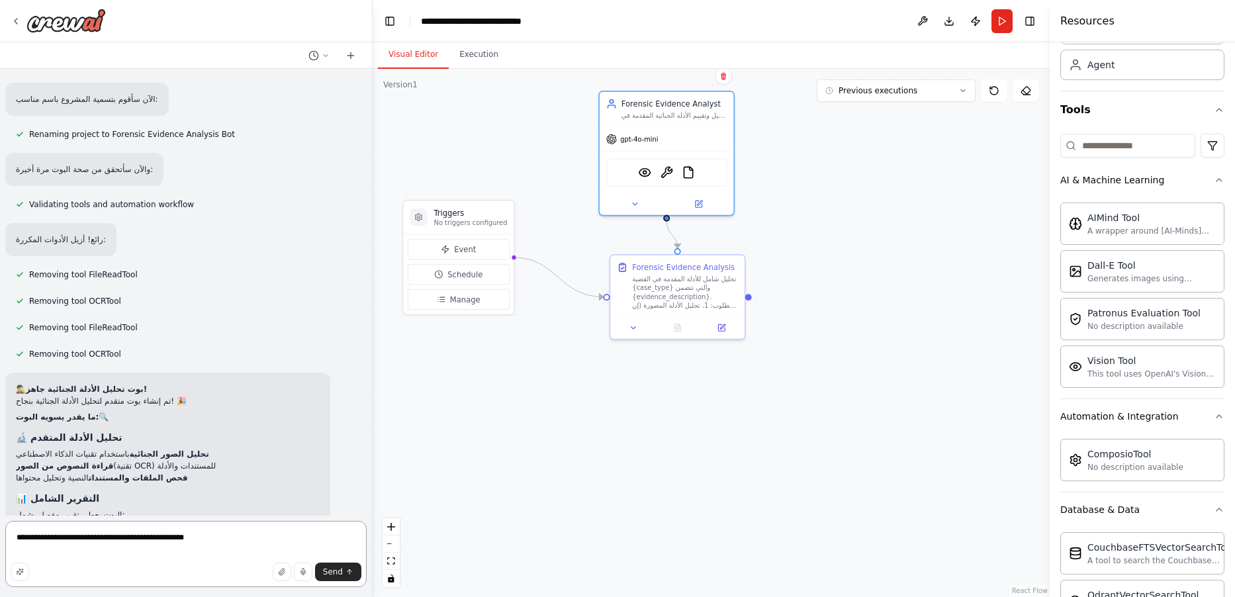
type textarea "**********"
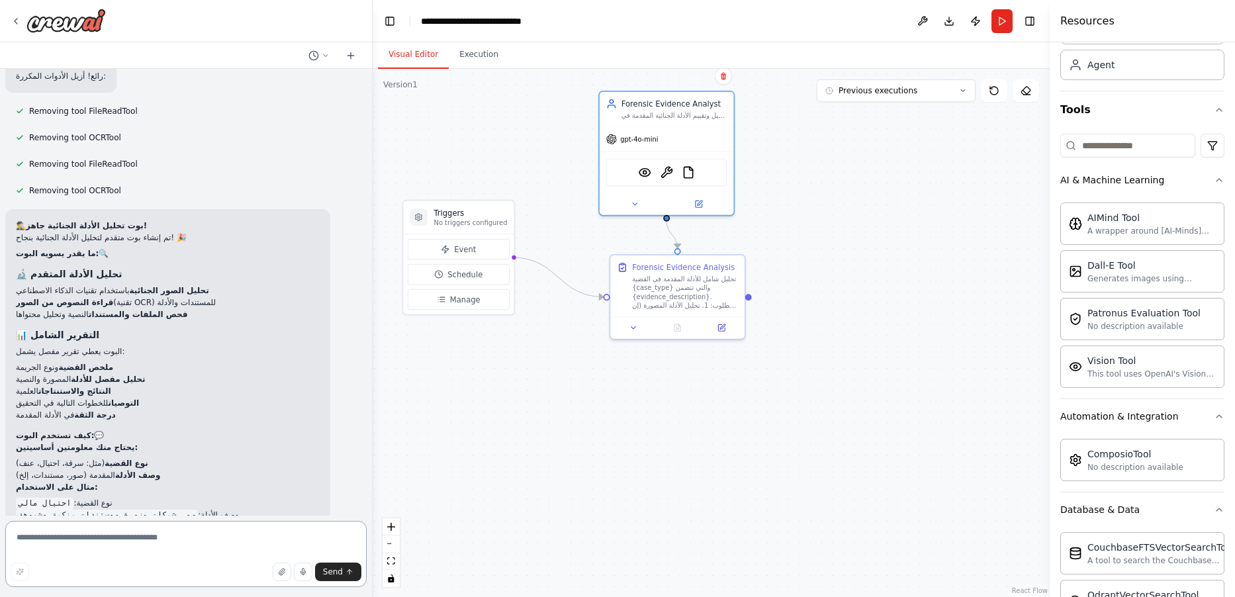
scroll to position [23261, 0]
click at [203, 542] on textarea at bounding box center [185, 554] width 361 height 66
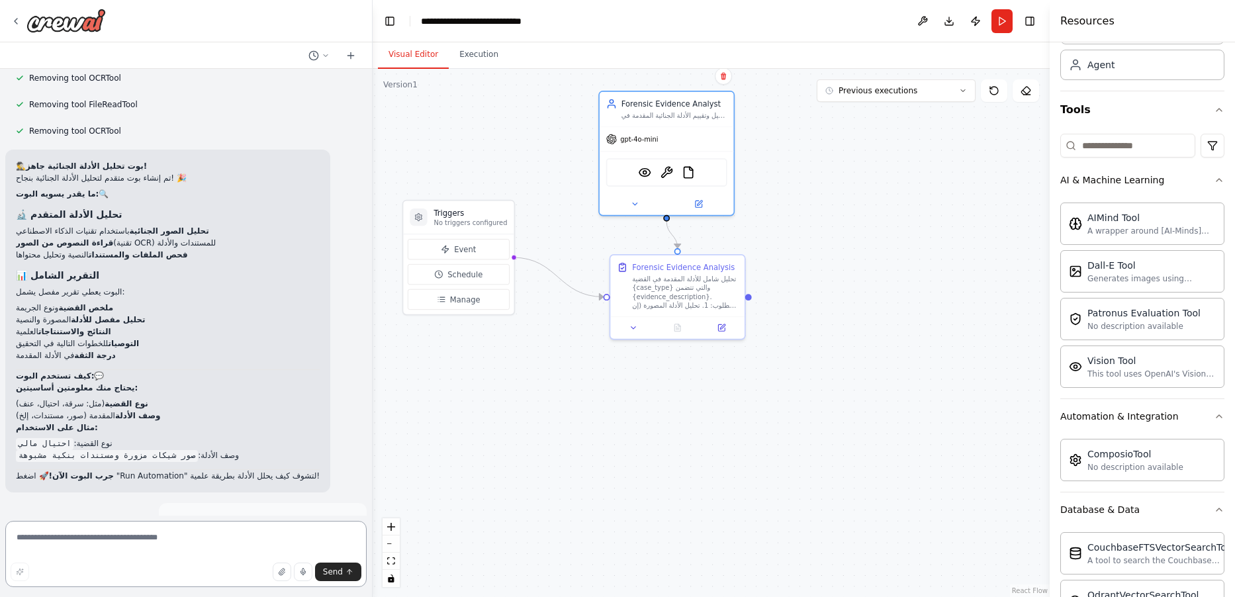
scroll to position [23340, 0]
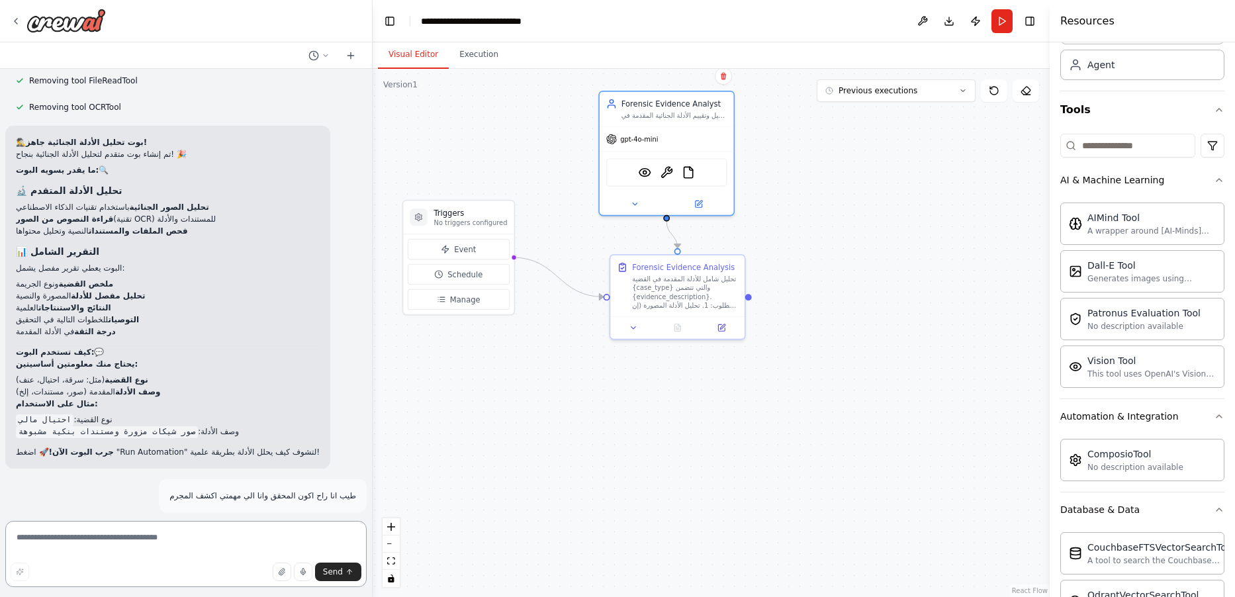
drag, startPoint x: 184, startPoint y: 536, endPoint x: 187, endPoint y: 528, distance: 8.0
click at [186, 534] on textarea at bounding box center [185, 554] width 361 height 66
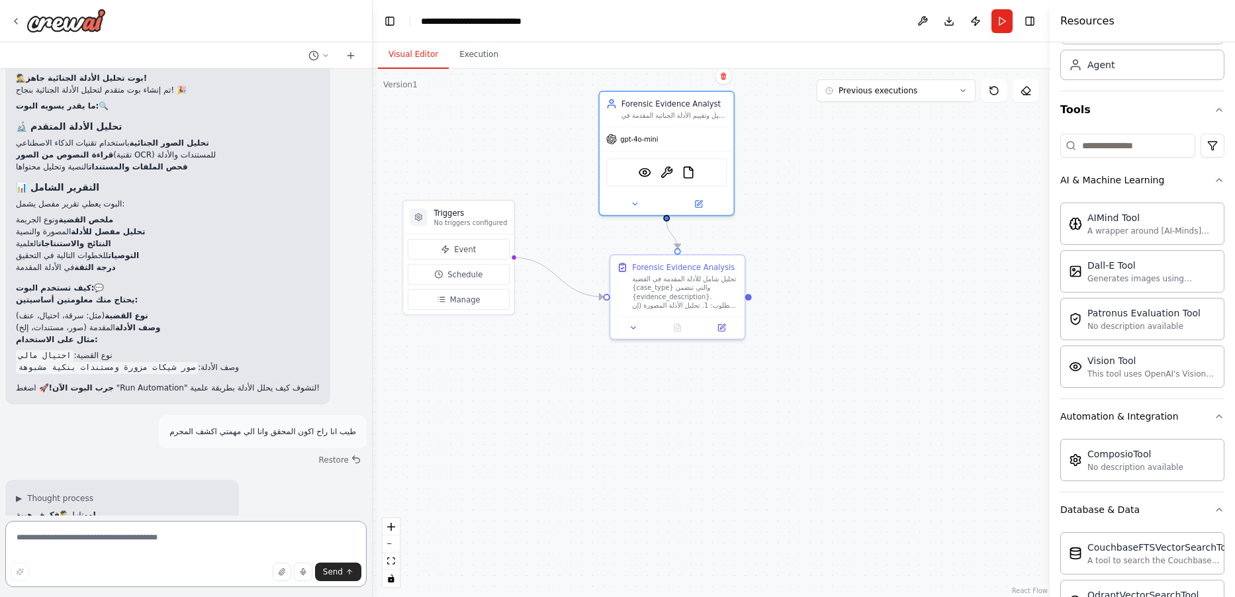
scroll to position [23406, 0]
click at [195, 536] on textarea at bounding box center [185, 554] width 361 height 66
click at [199, 538] on textarea at bounding box center [185, 554] width 361 height 66
click at [203, 538] on textarea at bounding box center [185, 554] width 361 height 66
type textarea "*"
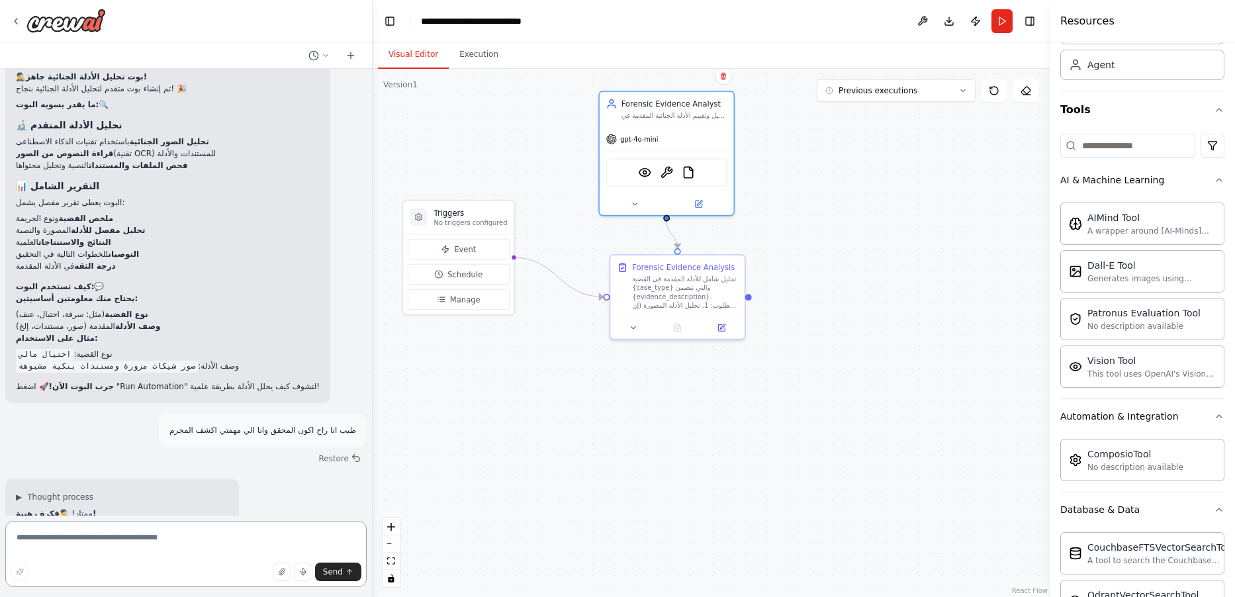
type textarea "*"
click at [78, 540] on textarea "**********" at bounding box center [185, 554] width 361 height 66
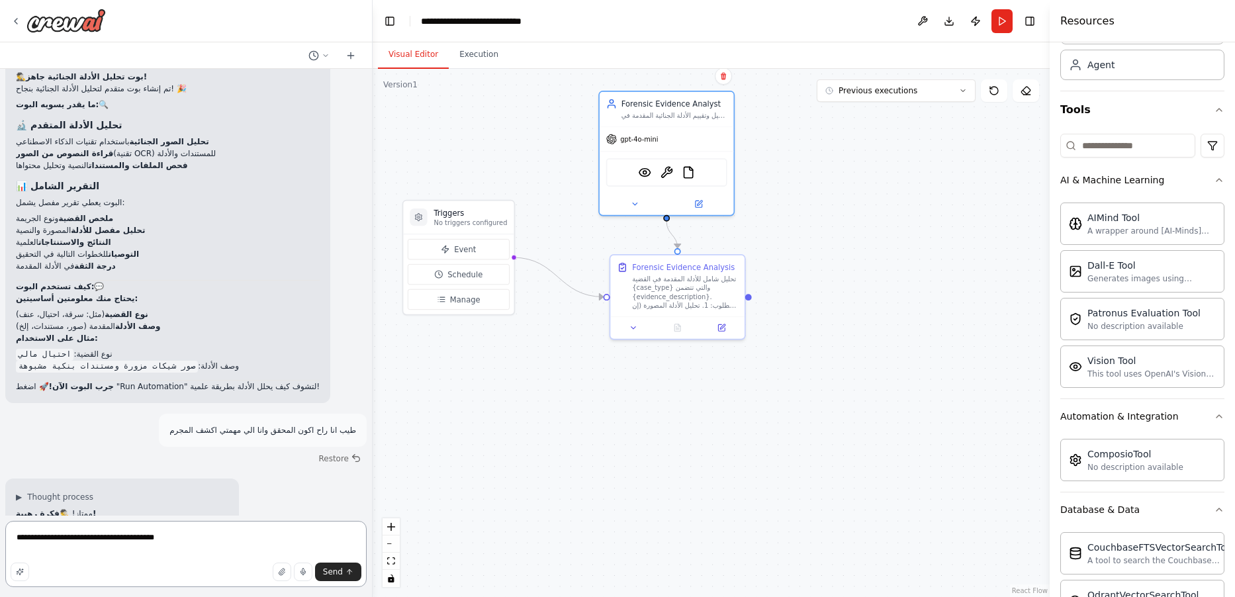
click at [15, 536] on textarea "**********" at bounding box center [185, 554] width 361 height 66
click at [21, 534] on textarea "**********" at bounding box center [185, 554] width 361 height 66
drag, startPoint x: 21, startPoint y: 534, endPoint x: 17, endPoint y: 565, distance: 32.0
click at [21, 534] on textarea "**********" at bounding box center [185, 554] width 361 height 66
click at [24, 538] on textarea "**********" at bounding box center [185, 554] width 361 height 66
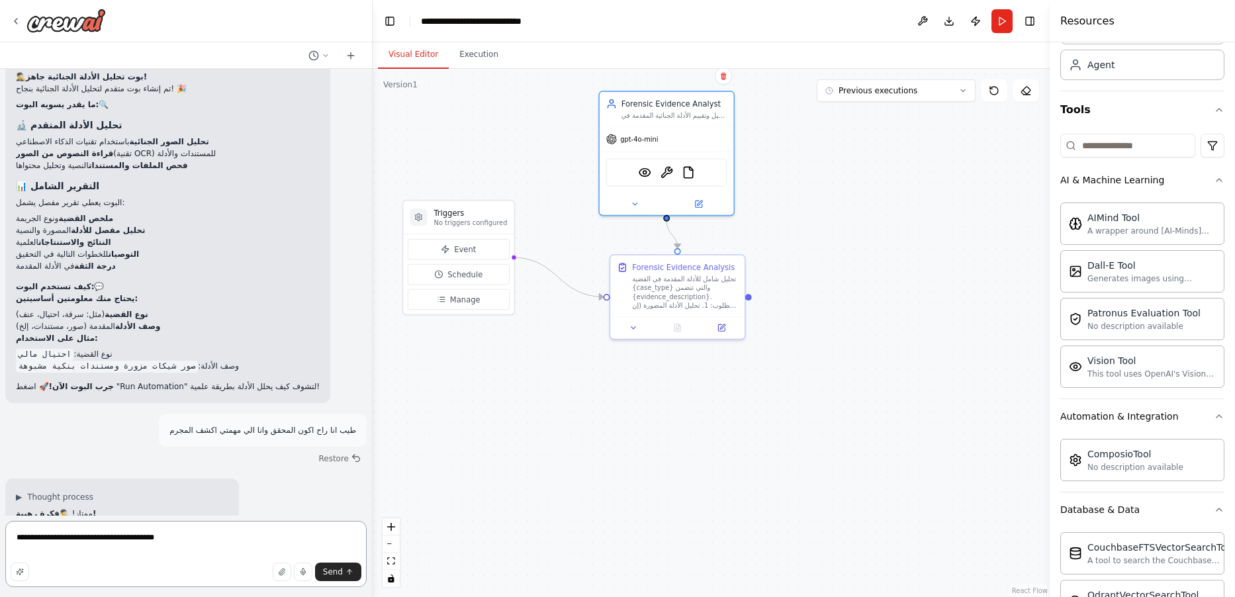
click at [21, 536] on textarea "**********" at bounding box center [185, 554] width 361 height 66
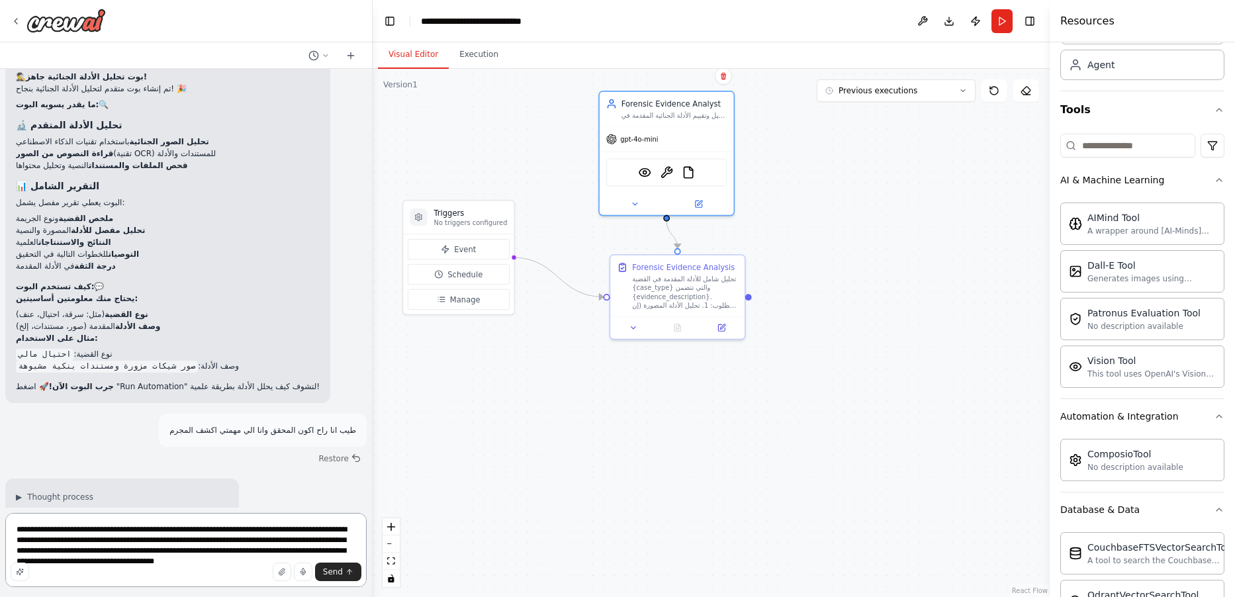
type textarea "**********"
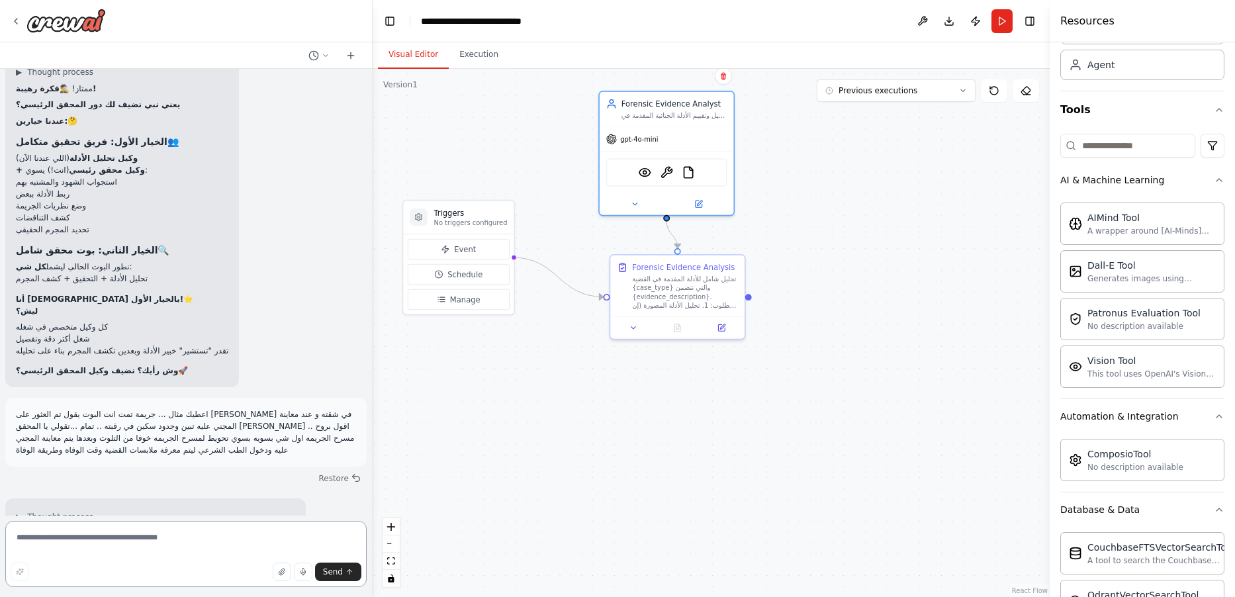
scroll to position [23847, 0]
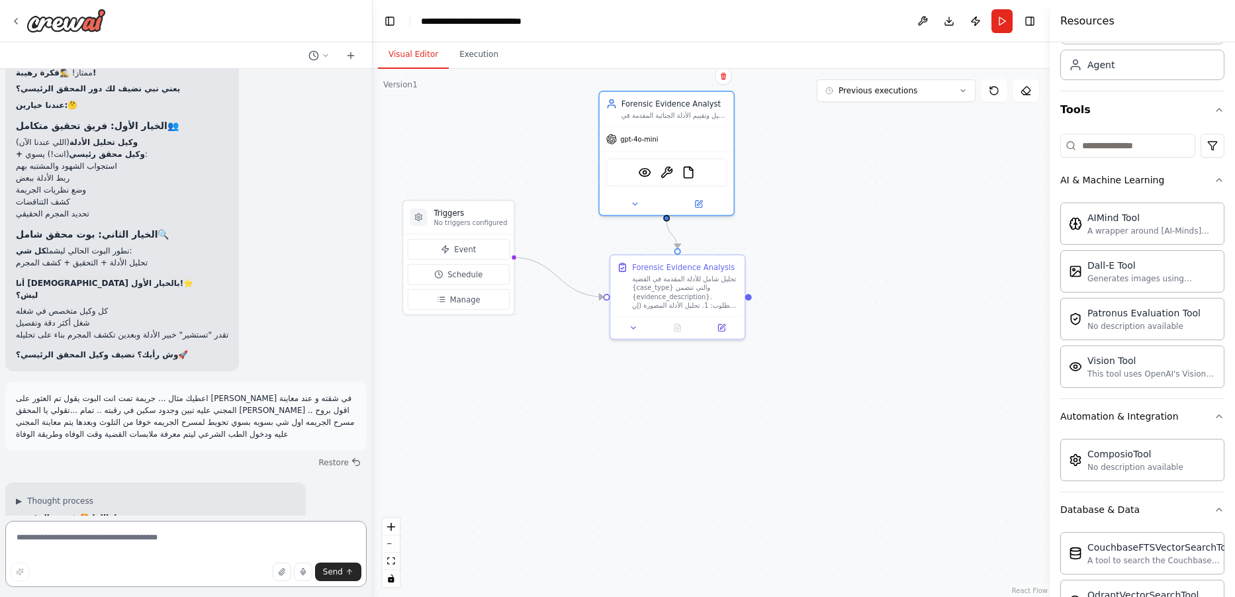
click at [207, 547] on textarea at bounding box center [185, 554] width 361 height 66
click at [216, 538] on textarea at bounding box center [185, 554] width 361 height 66
type textarea "**********"
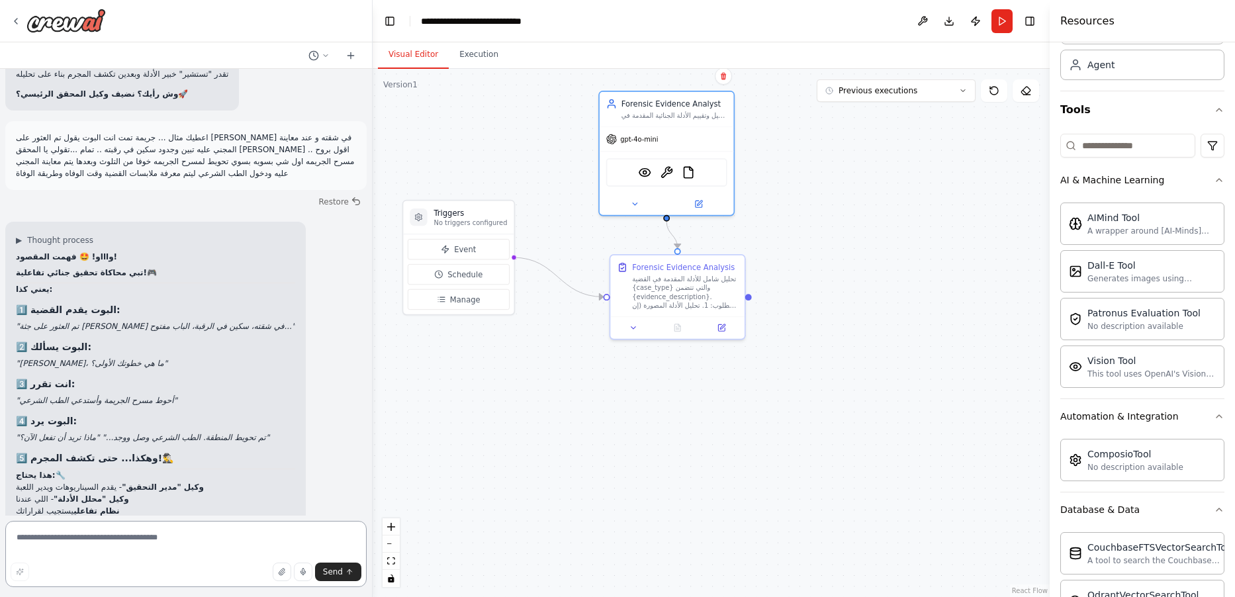
scroll to position [24159, 0]
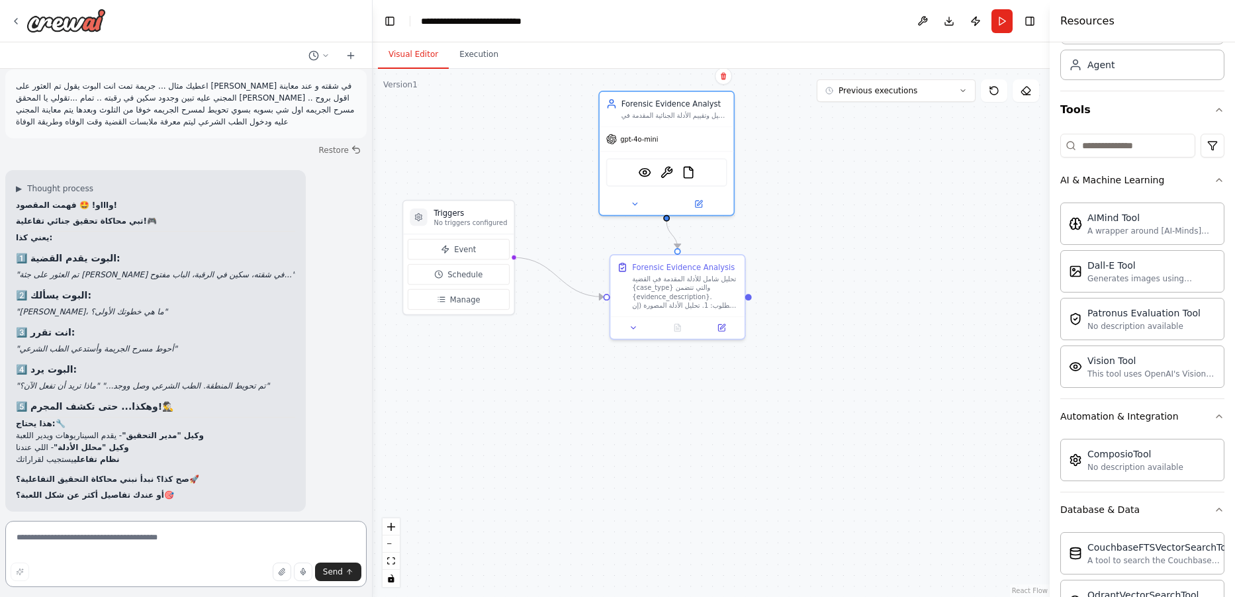
click at [211, 530] on textarea at bounding box center [185, 554] width 361 height 66
click at [220, 530] on textarea at bounding box center [185, 554] width 361 height 66
click at [238, 533] on textarea at bounding box center [185, 554] width 361 height 66
click at [242, 540] on textarea at bounding box center [185, 554] width 361 height 66
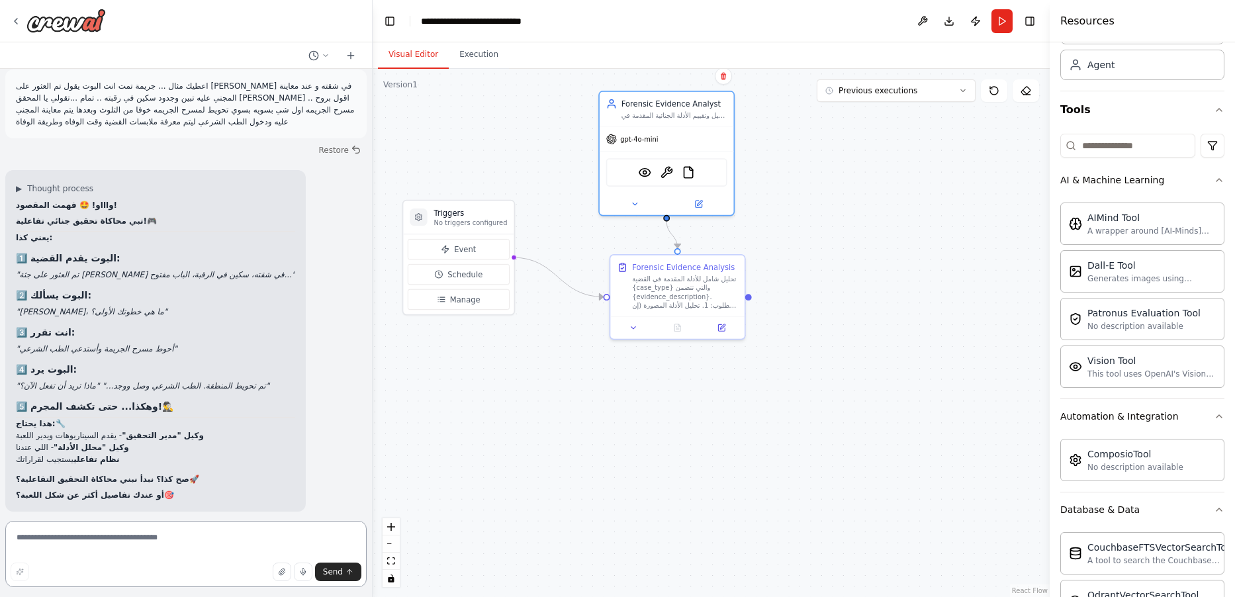
click at [224, 538] on textarea at bounding box center [185, 554] width 361 height 66
click at [154, 542] on textarea at bounding box center [185, 554] width 361 height 66
click at [192, 532] on textarea at bounding box center [185, 554] width 361 height 66
type textarea "**********"
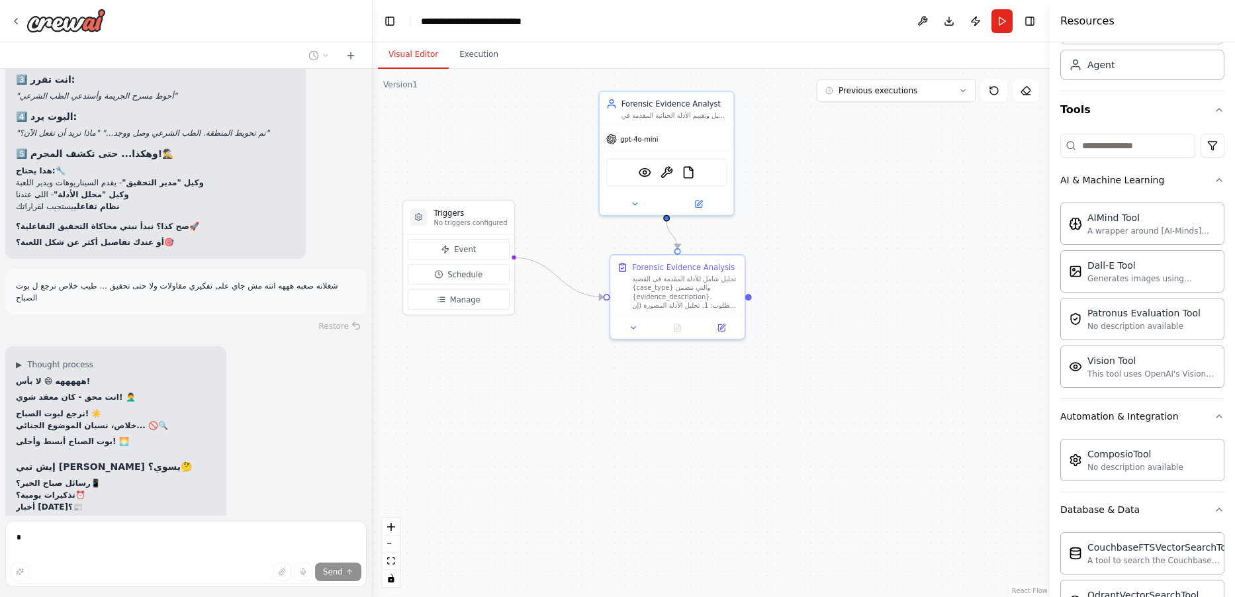
scroll to position [24697, 0]
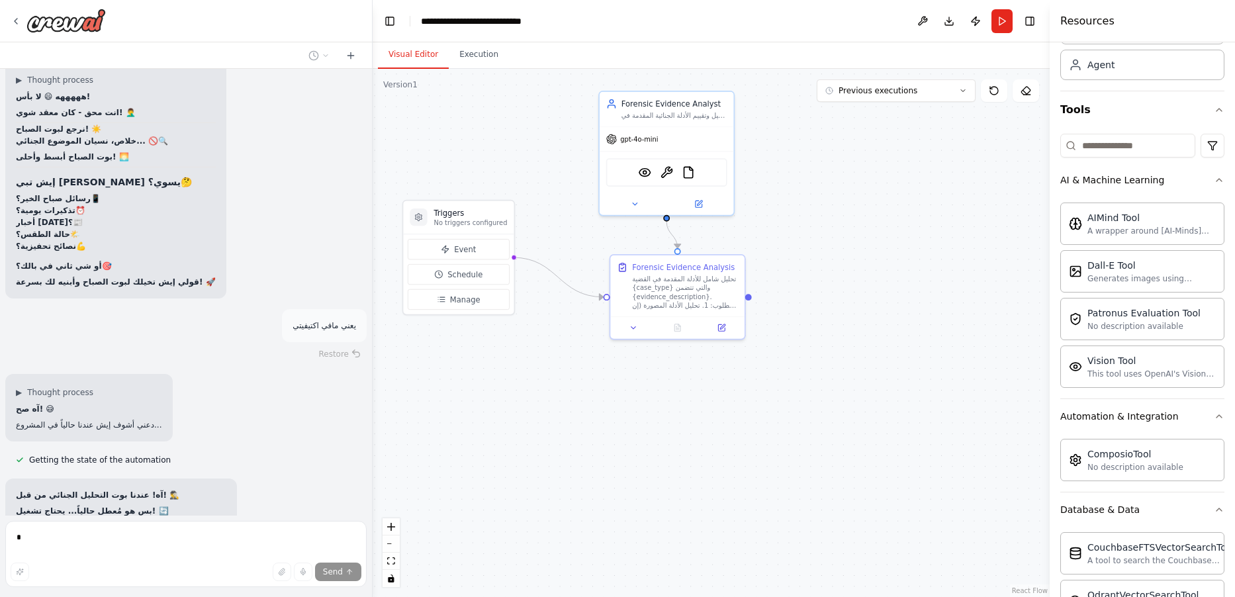
click at [0, 532] on html "Create a crew that helps organize your personal projects, sets reminders for im…" at bounding box center [617, 298] width 1235 height 597
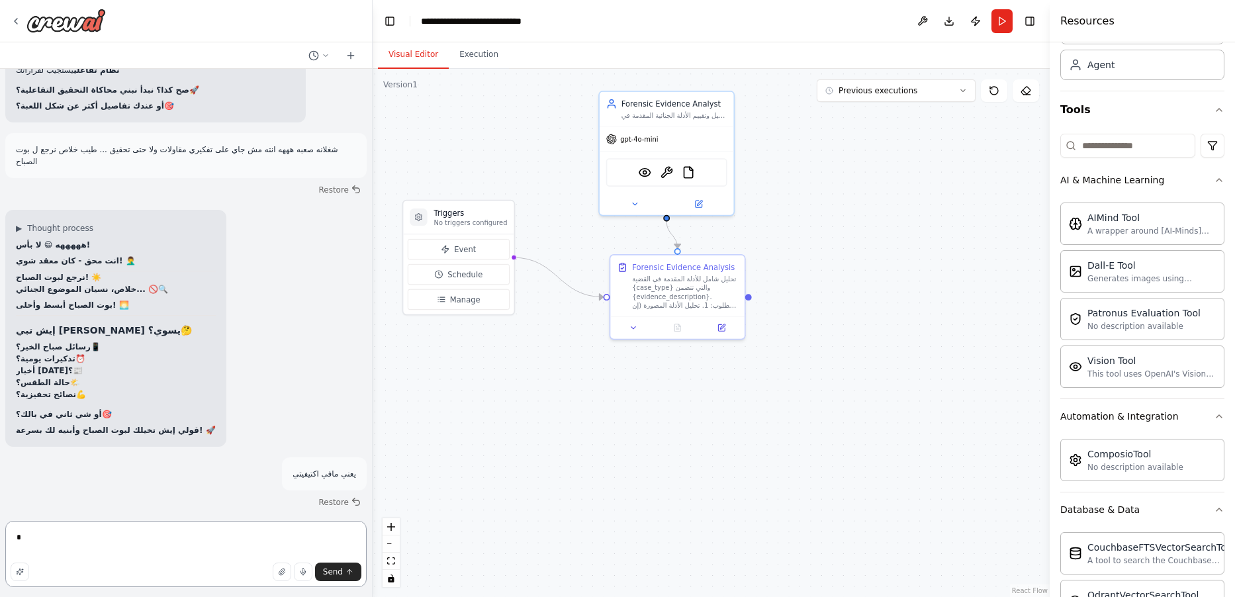
click at [241, 553] on textarea "*" at bounding box center [185, 554] width 361 height 66
click at [240, 553] on textarea "*" at bounding box center [185, 554] width 361 height 66
type textarea "**********"
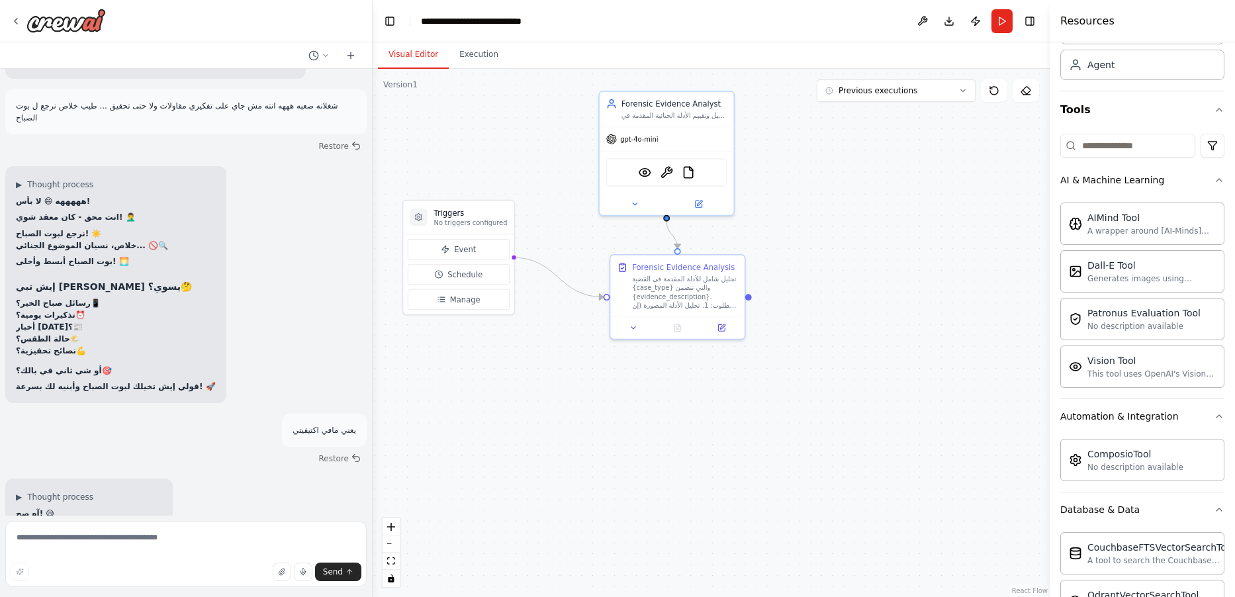
scroll to position [24665, 0]
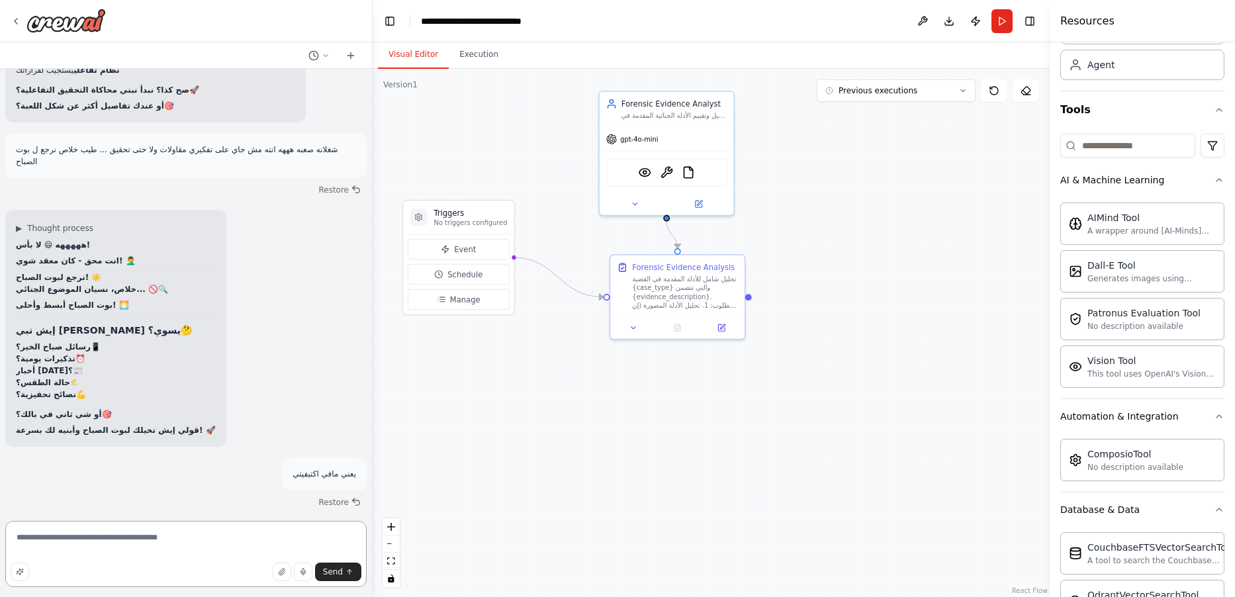
click at [182, 553] on textarea "**********" at bounding box center [185, 554] width 361 height 66
type textarea "*"
type textarea "**********"
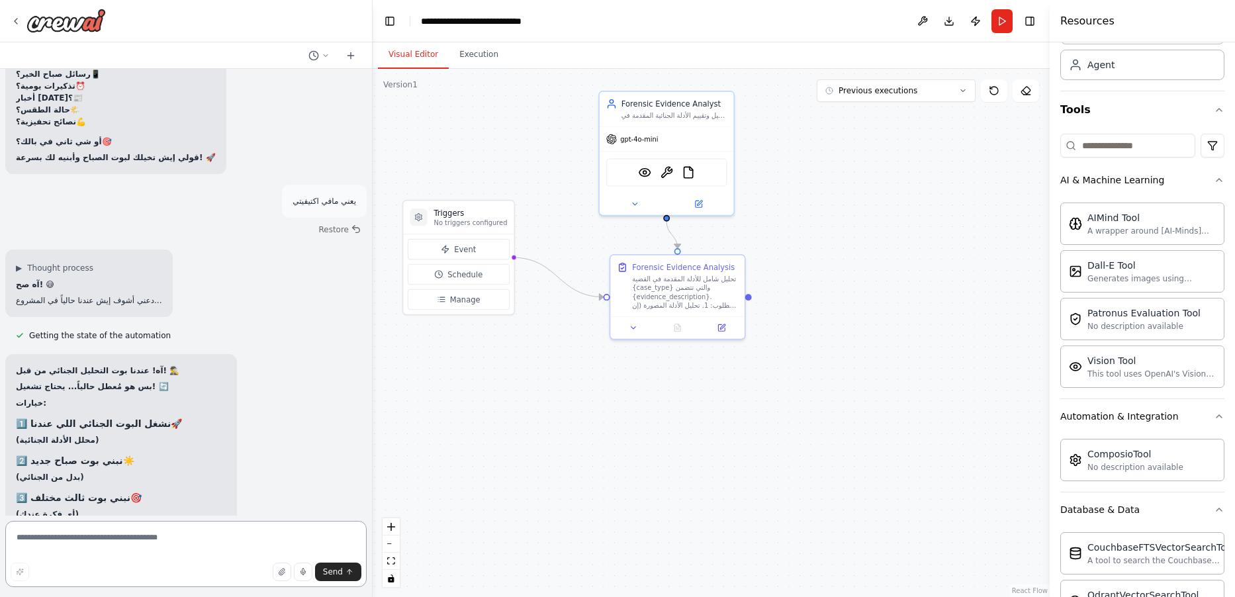
scroll to position [24837, 0]
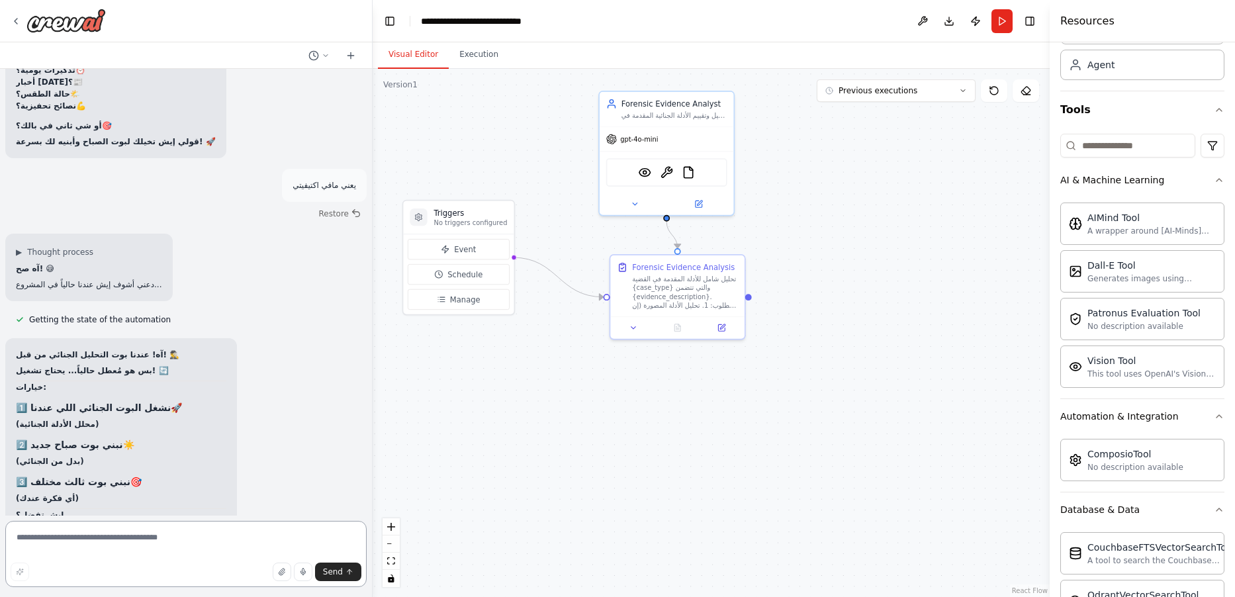
click at [149, 541] on textarea at bounding box center [185, 554] width 361 height 66
click at [149, 544] on textarea at bounding box center [185, 554] width 361 height 66
click at [150, 545] on textarea at bounding box center [185, 554] width 361 height 66
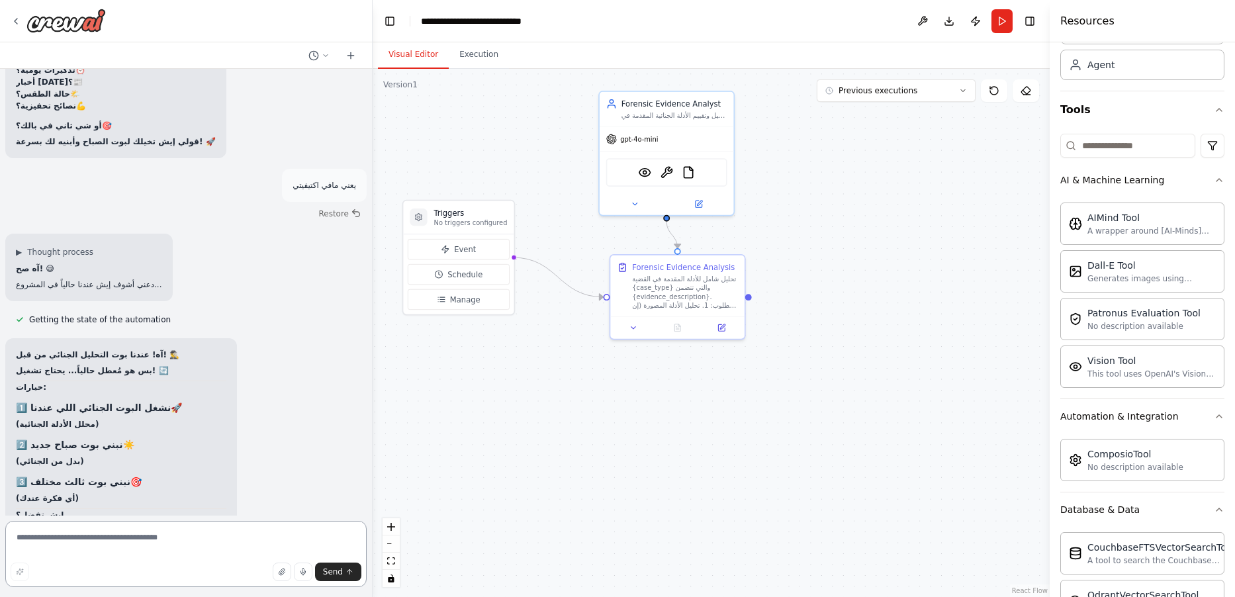
click at [150, 545] on textarea at bounding box center [185, 554] width 361 height 66
click at [155, 542] on textarea at bounding box center [185, 554] width 361 height 66
click at [156, 541] on textarea at bounding box center [185, 554] width 361 height 66
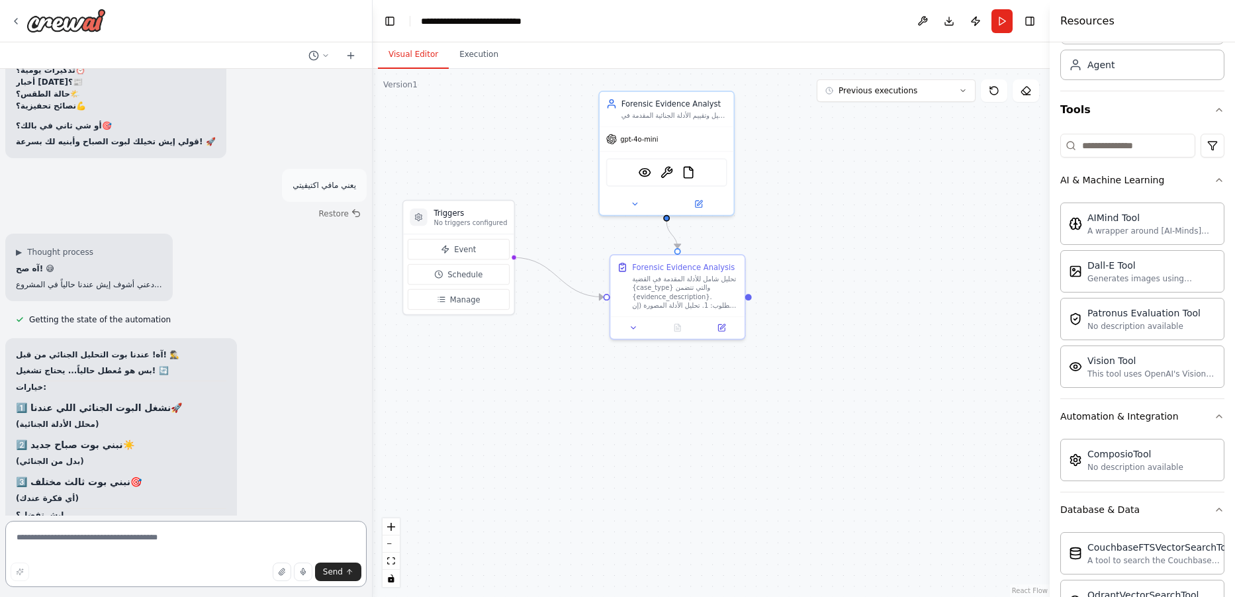
click at [156, 543] on textarea at bounding box center [185, 554] width 361 height 66
click at [155, 543] on textarea at bounding box center [185, 554] width 361 height 66
type textarea "**********"
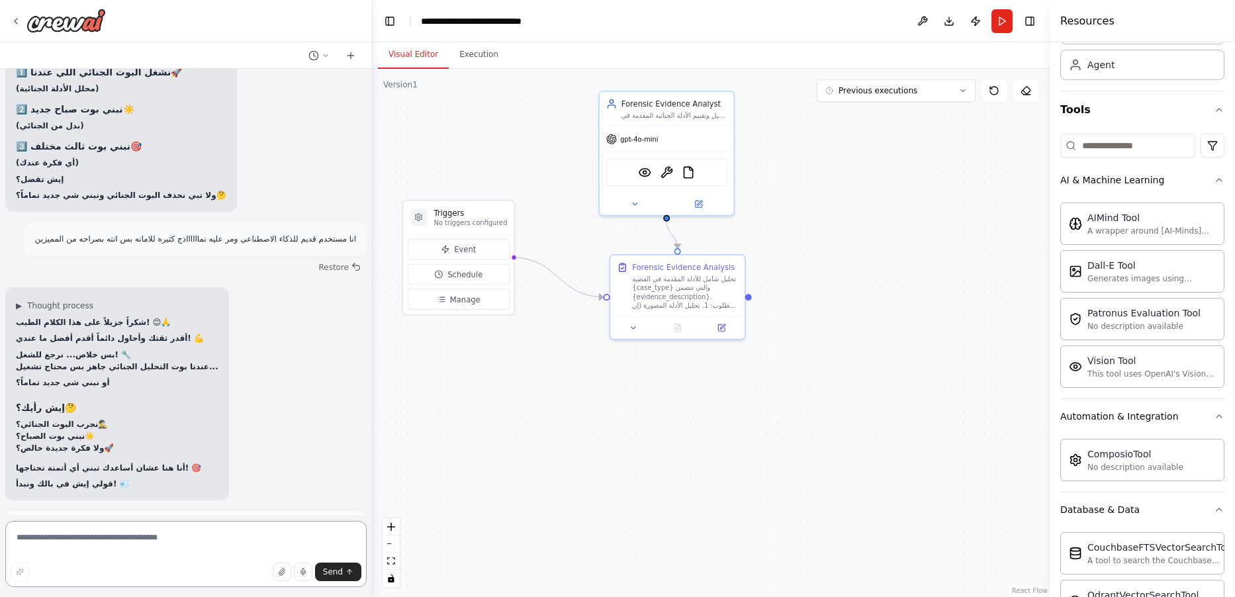
scroll to position [25285, 0]
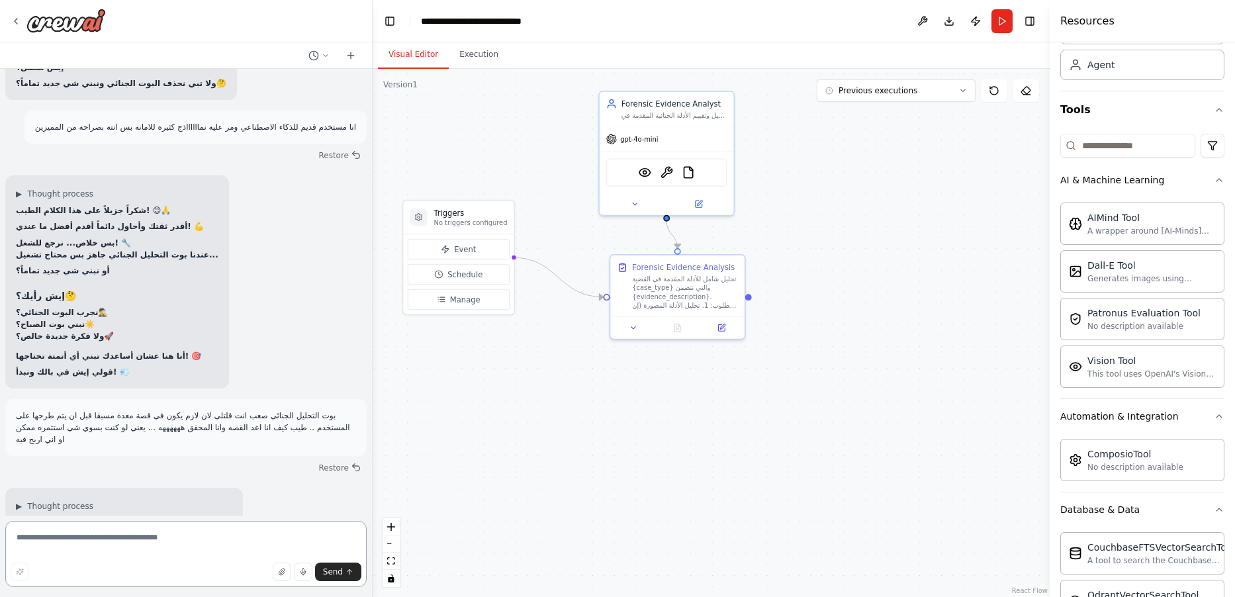
click at [192, 536] on textarea at bounding box center [185, 554] width 361 height 66
click at [192, 538] on textarea at bounding box center [185, 554] width 361 height 66
click at [193, 539] on textarea at bounding box center [185, 554] width 361 height 66
click at [195, 542] on textarea at bounding box center [185, 554] width 361 height 66
click at [194, 542] on textarea at bounding box center [185, 554] width 361 height 66
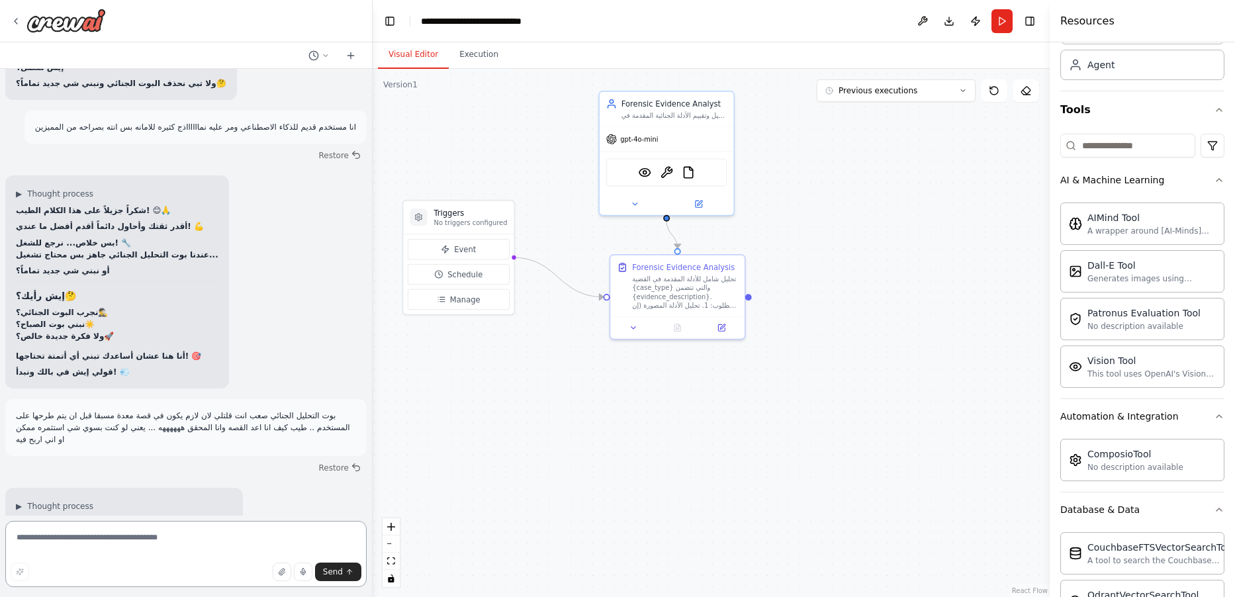
click at [195, 542] on textarea at bounding box center [185, 554] width 361 height 66
click at [210, 551] on textarea at bounding box center [185, 554] width 361 height 66
click at [205, 557] on textarea at bounding box center [185, 554] width 361 height 66
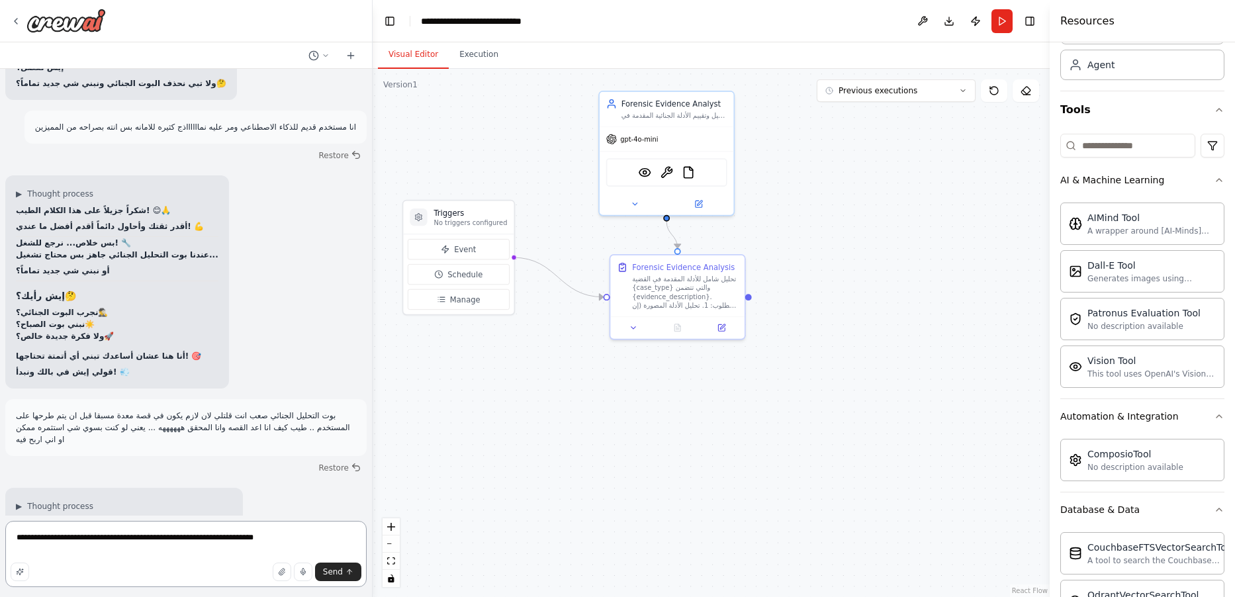
type textarea "**********"
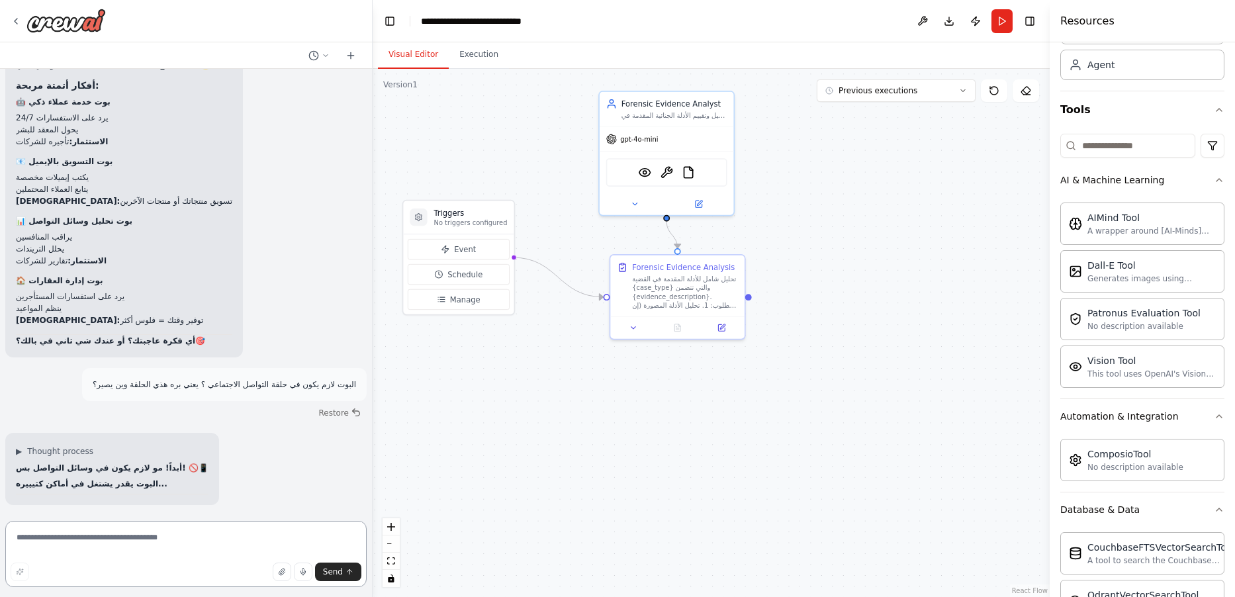
scroll to position [26007, 0]
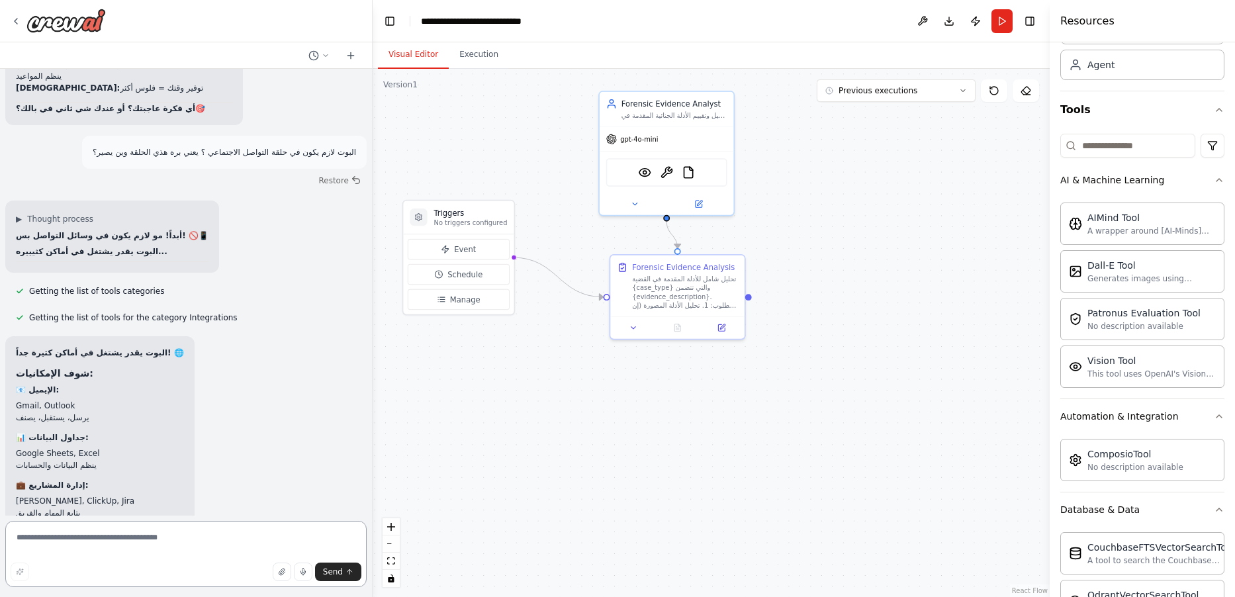
click at [201, 550] on textarea at bounding box center [185, 554] width 361 height 66
type textarea "**********"
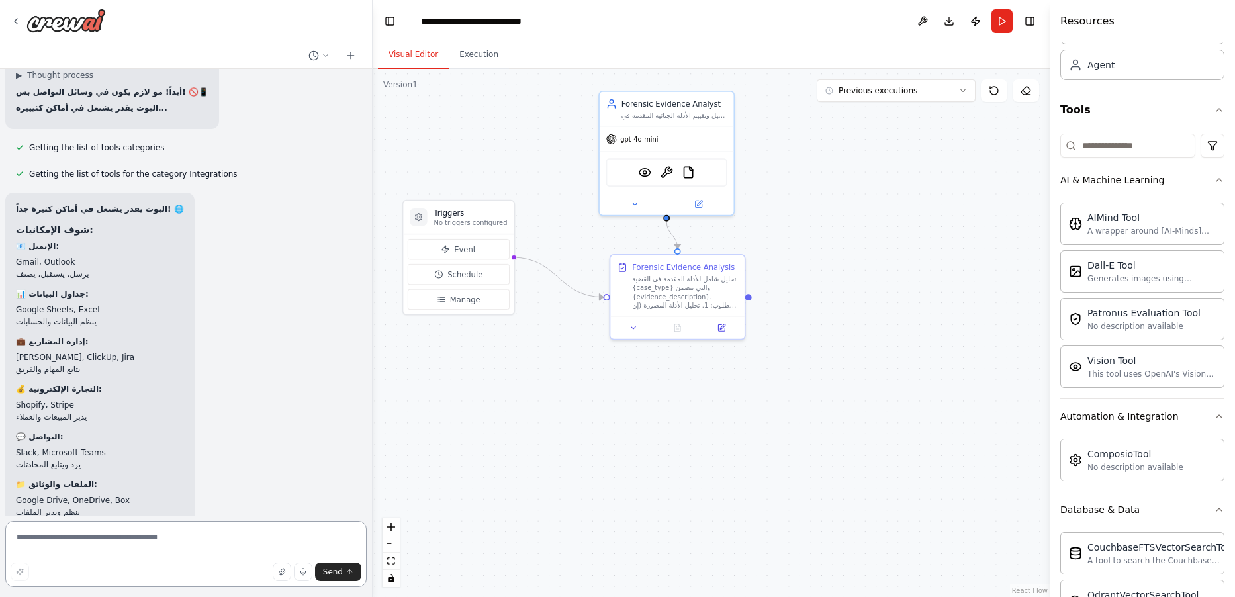
scroll to position [26203, 0]
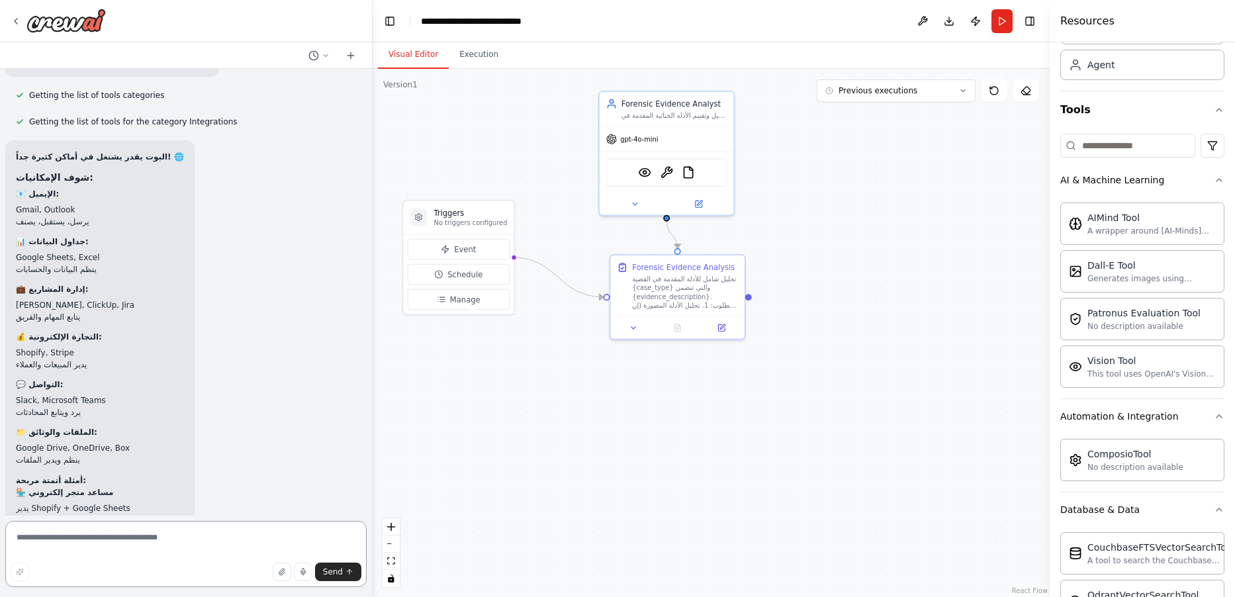
click at [190, 538] on textarea at bounding box center [185, 554] width 361 height 66
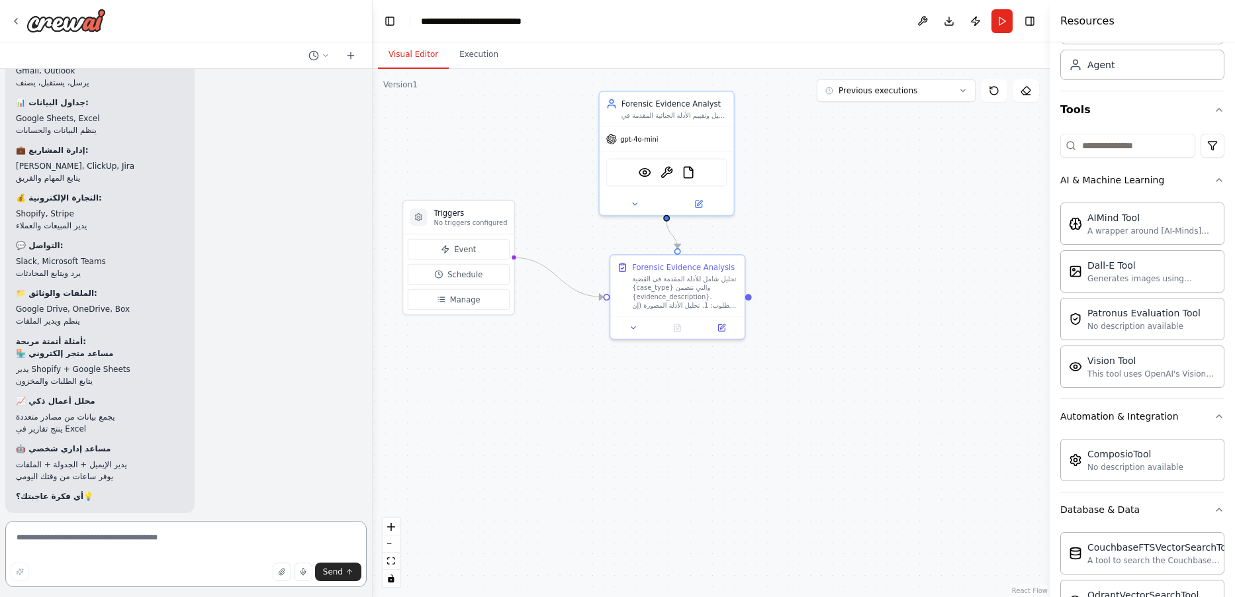
scroll to position [26460, 0]
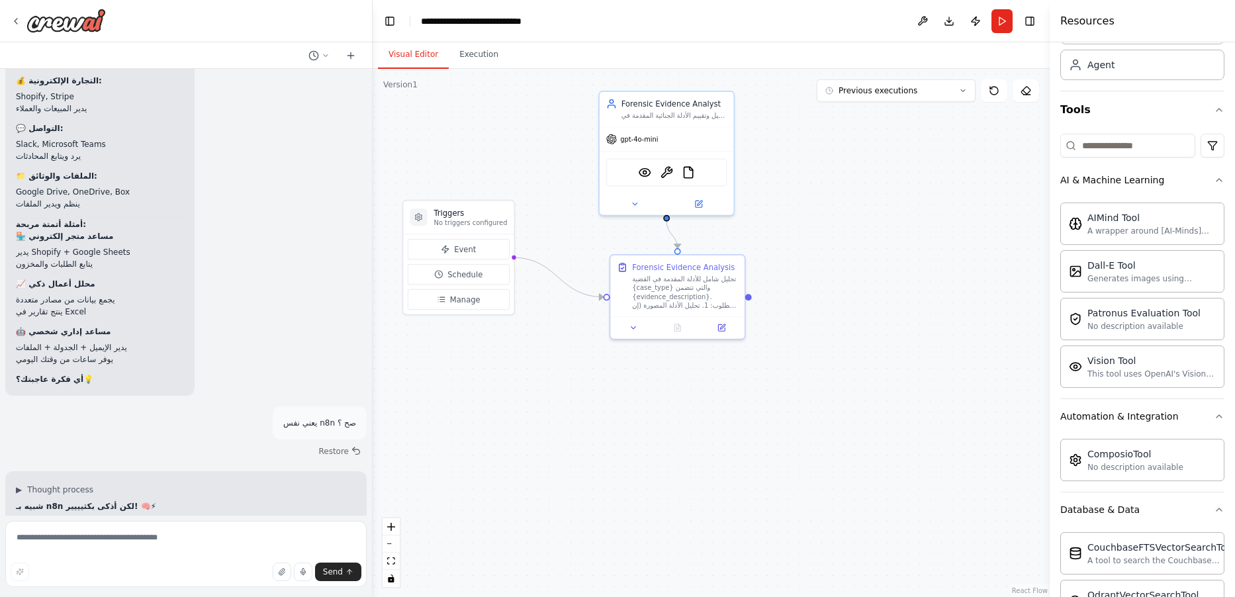
click at [146, 578] on li "مشكلة: لازم تقول له كل خطوة بالتفصيل" at bounding box center [186, 584] width 340 height 12
drag, startPoint x: 201, startPoint y: 328, endPoint x: 186, endPoint y: 335, distance: 16.3
click at [107, 533] on textarea at bounding box center [185, 554] width 361 height 66
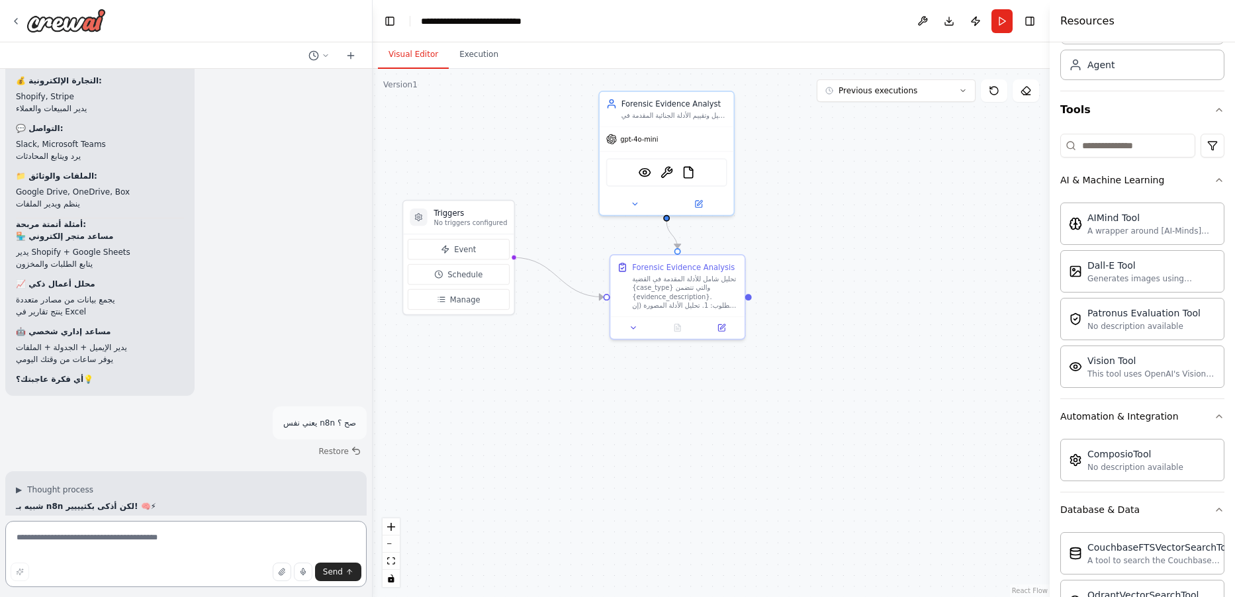
click at [117, 545] on textarea at bounding box center [185, 554] width 361 height 66
click at [116, 544] on textarea at bounding box center [185, 554] width 361 height 66
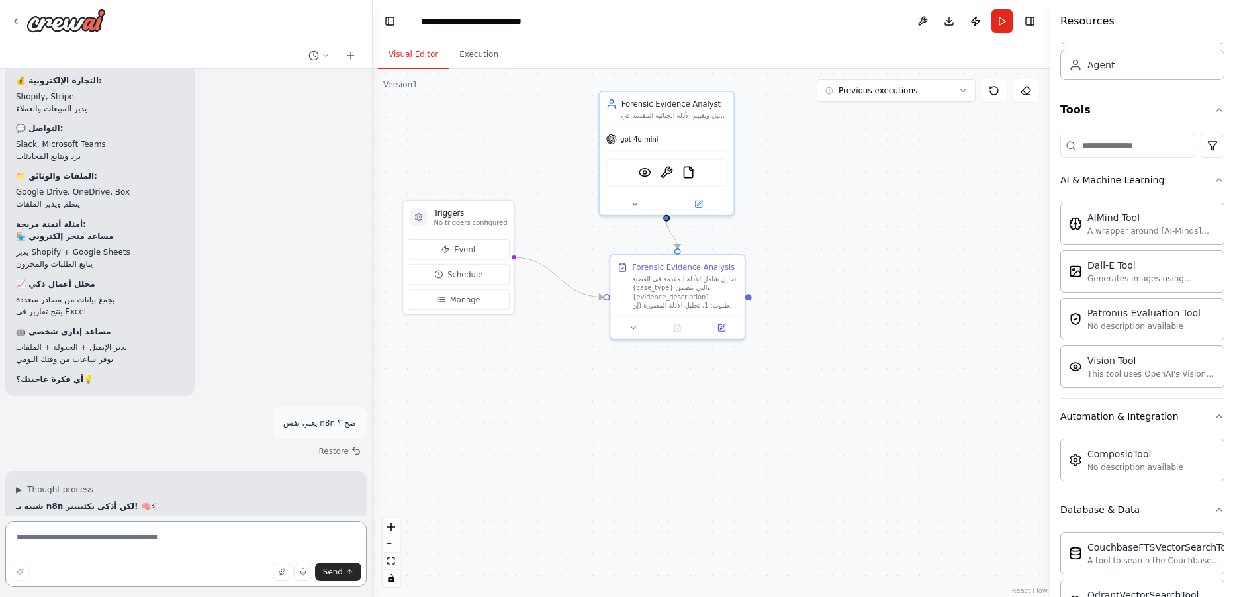
drag, startPoint x: 122, startPoint y: 534, endPoint x: 116, endPoint y: 541, distance: 8.9
click at [120, 536] on textarea at bounding box center [185, 554] width 361 height 66
type textarea "**********"
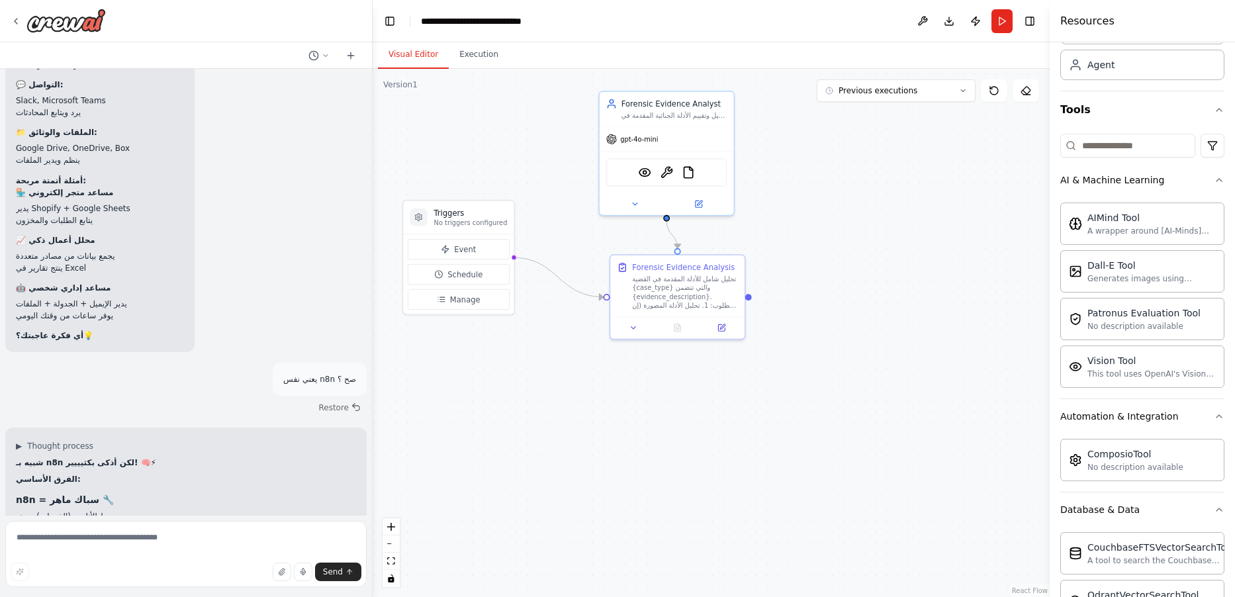
scroll to position [26576, 0]
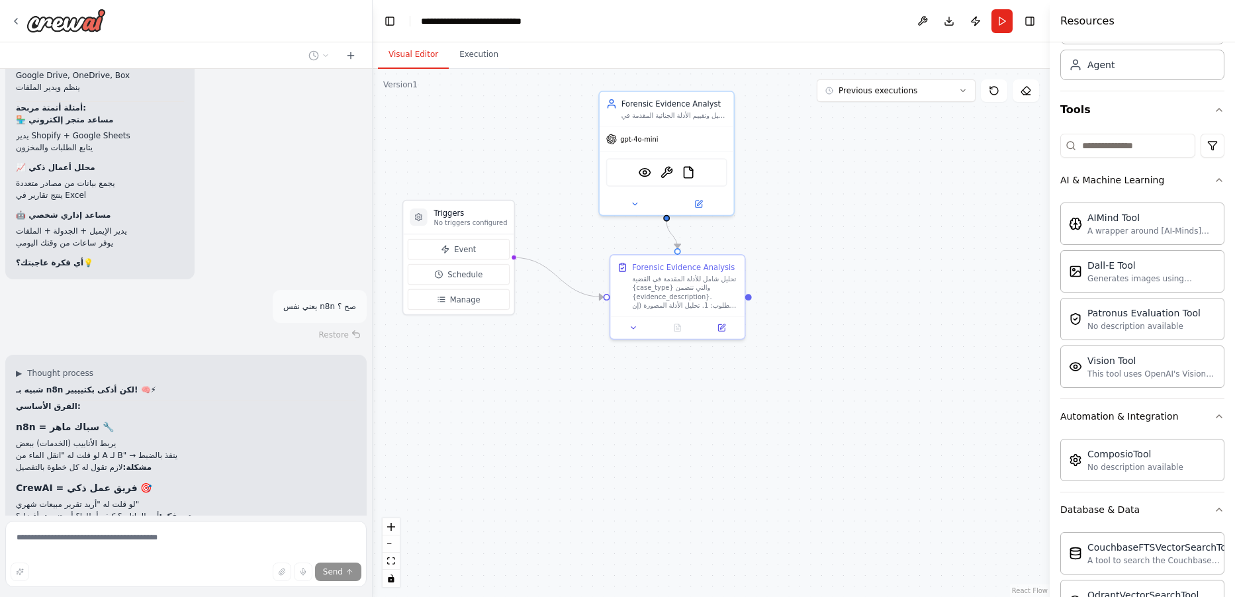
drag, startPoint x: 338, startPoint y: 493, endPoint x: 311, endPoint y: 514, distance: 33.9
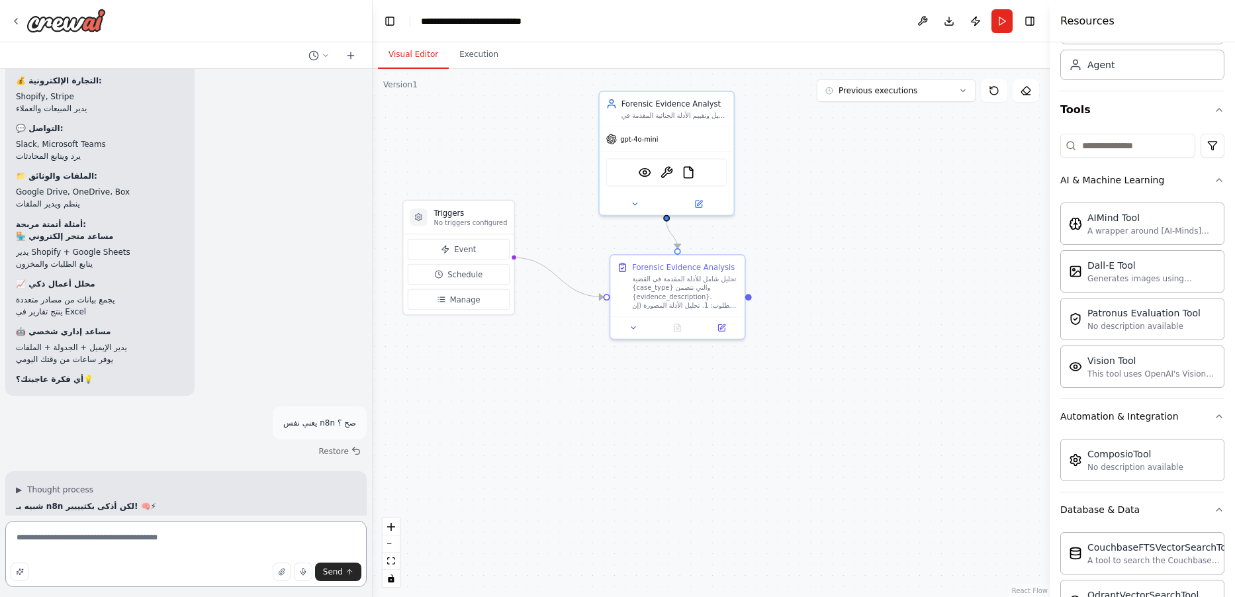
click at [144, 552] on textarea "**********" at bounding box center [185, 554] width 361 height 66
type textarea "**********"
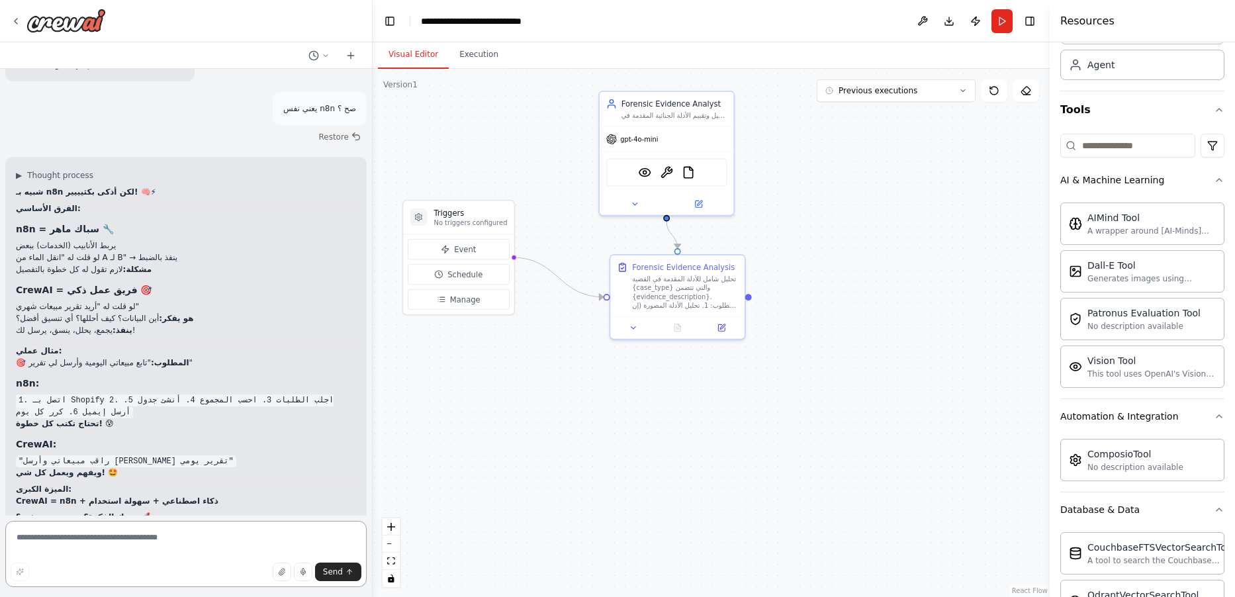
scroll to position [26750, 0]
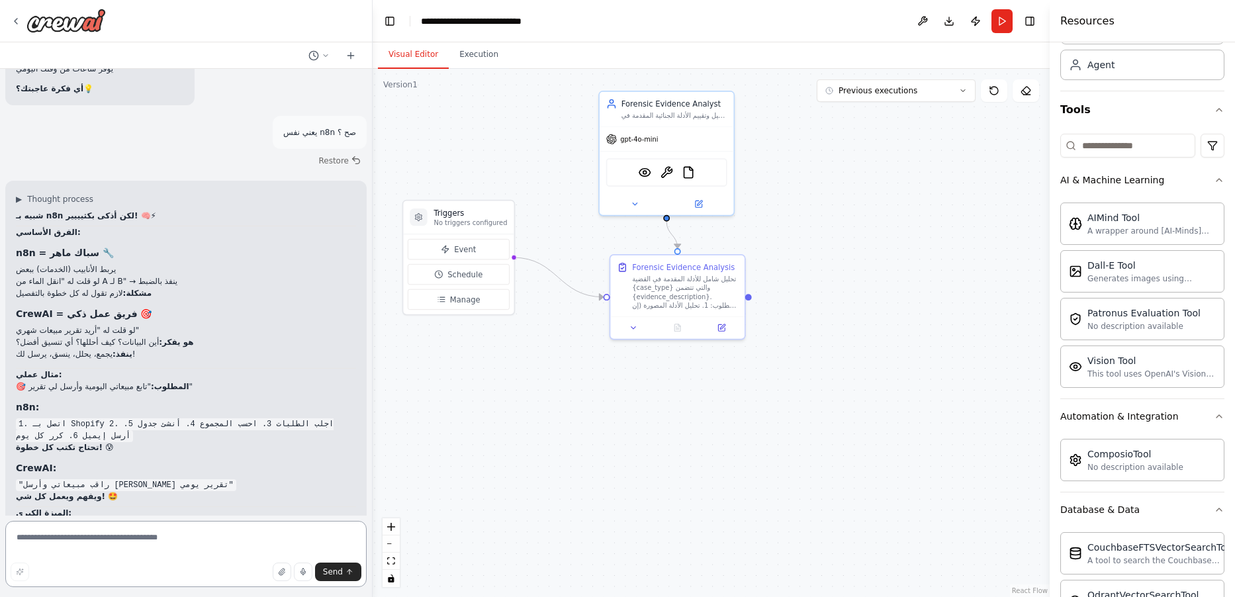
click at [144, 540] on textarea at bounding box center [185, 554] width 361 height 66
click at [162, 548] on textarea at bounding box center [185, 554] width 361 height 66
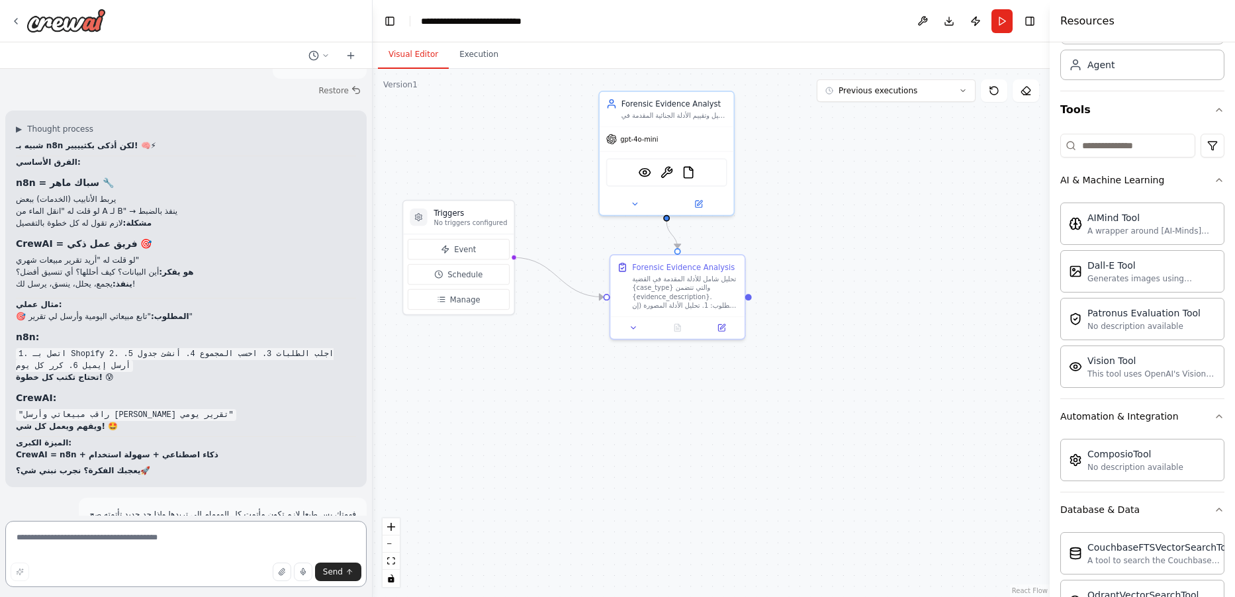
scroll to position [26830, 0]
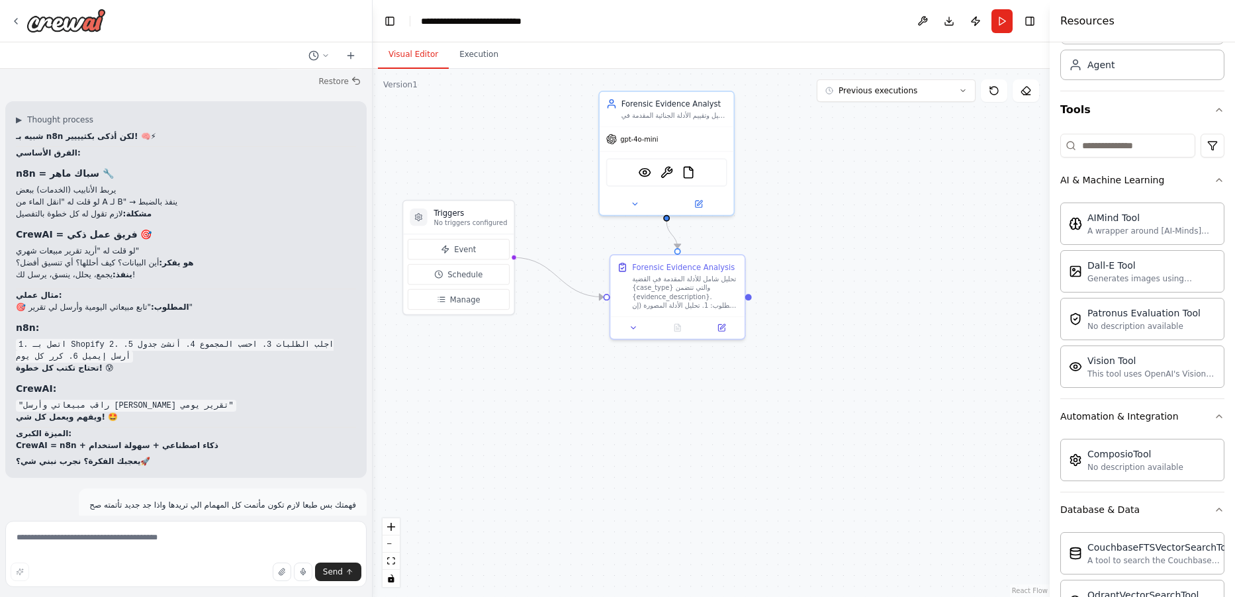
drag, startPoint x: 120, startPoint y: 379, endPoint x: 122, endPoint y: 392, distance: 13.3
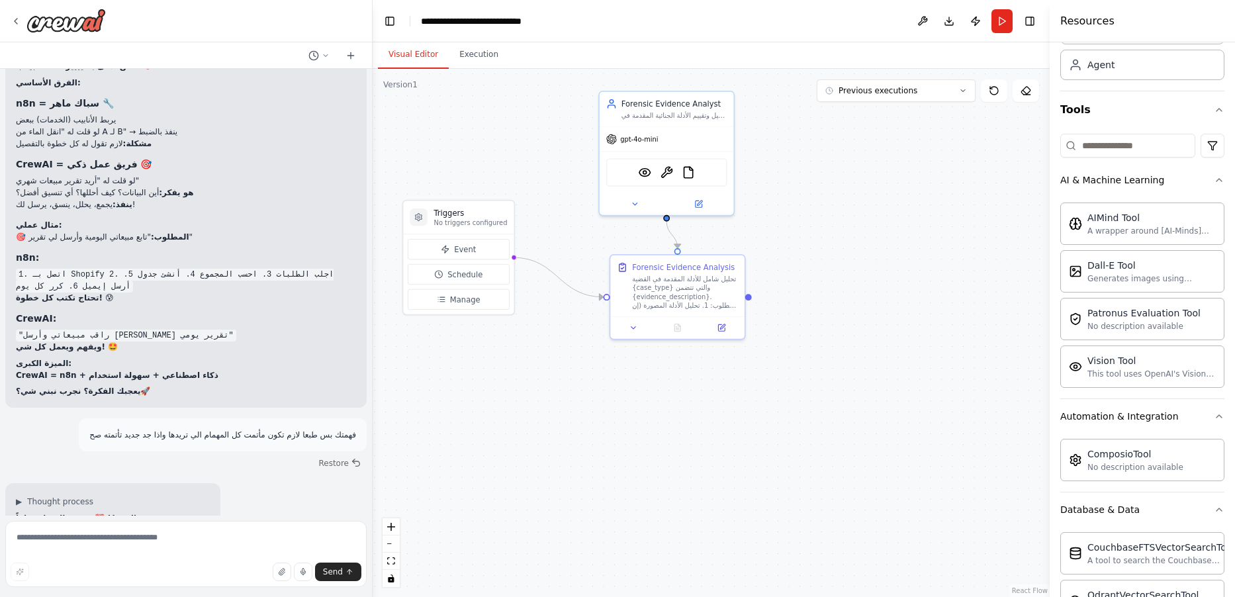
scroll to position [26909, 0]
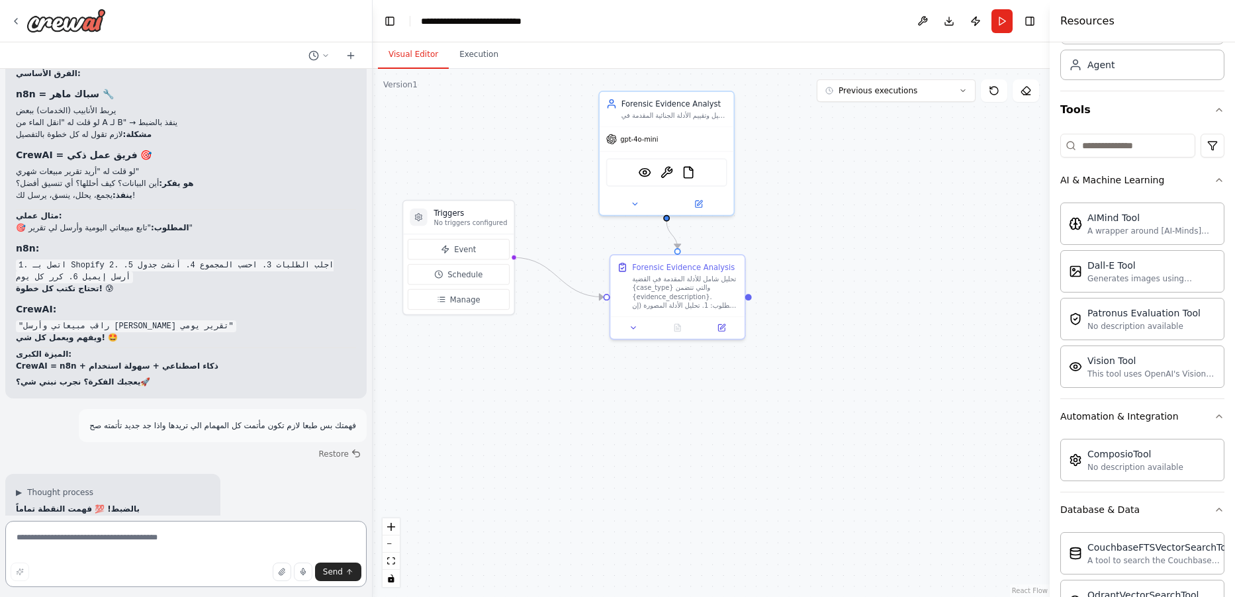
click at [108, 555] on textarea at bounding box center [185, 554] width 361 height 66
type textarea "**********"
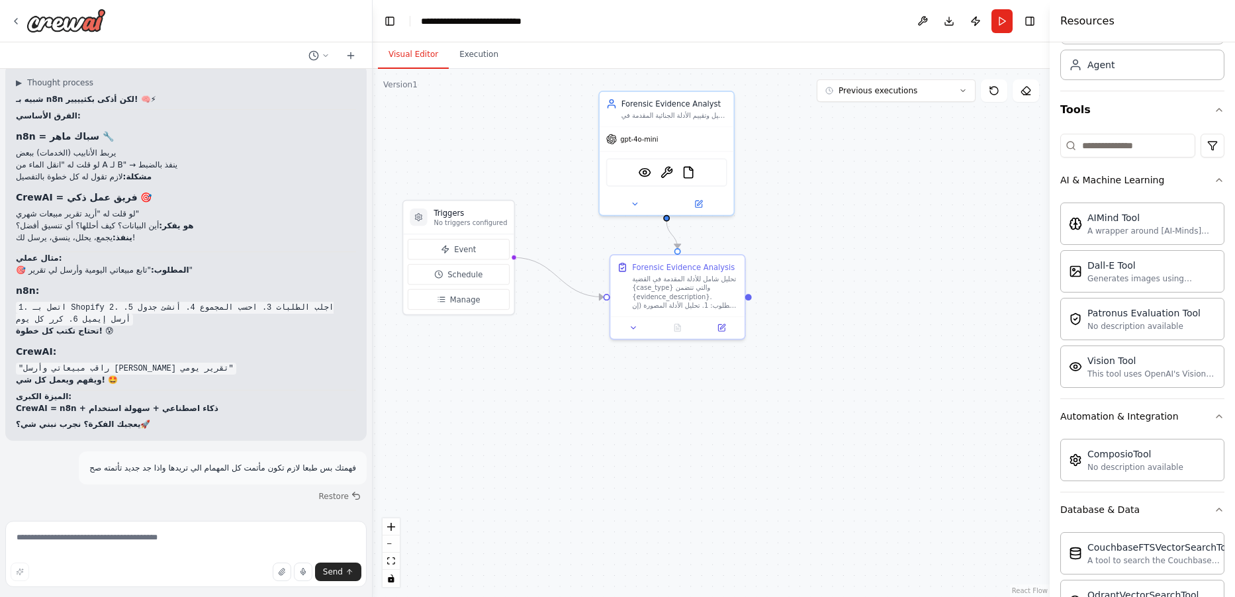
scroll to position [27261, 0]
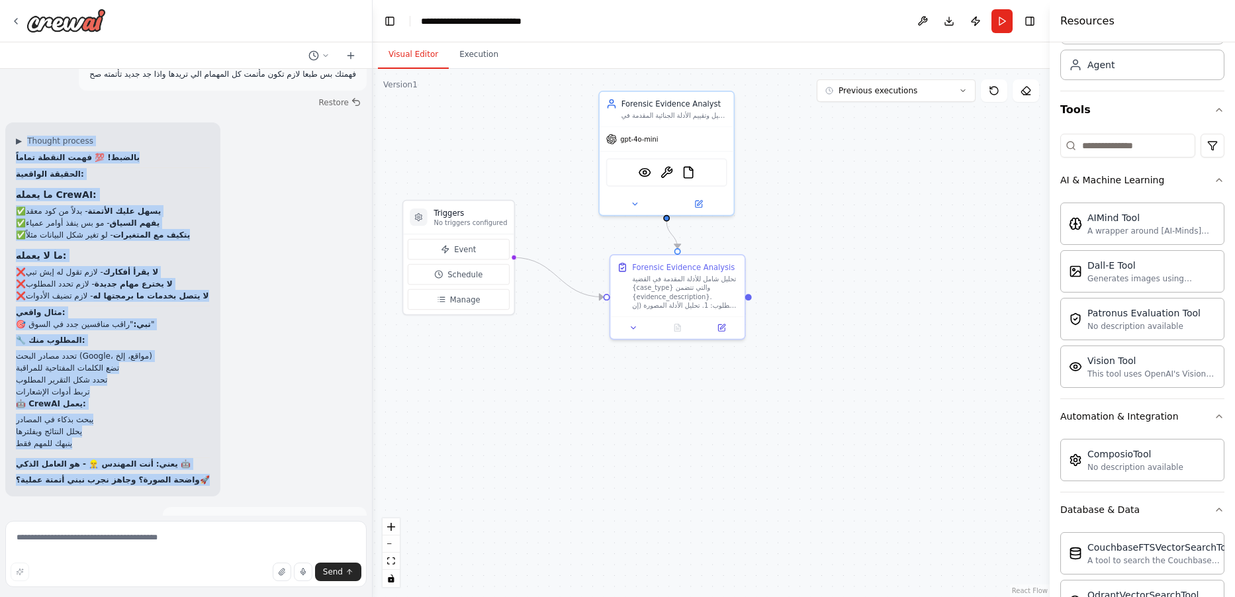
drag, startPoint x: 109, startPoint y: 179, endPoint x: 107, endPoint y: 476, distance: 296.6
click at [107, 476] on div "Create a crew that helps organize your personal projects, sets reminders for im…" at bounding box center [186, 292] width 372 height 447
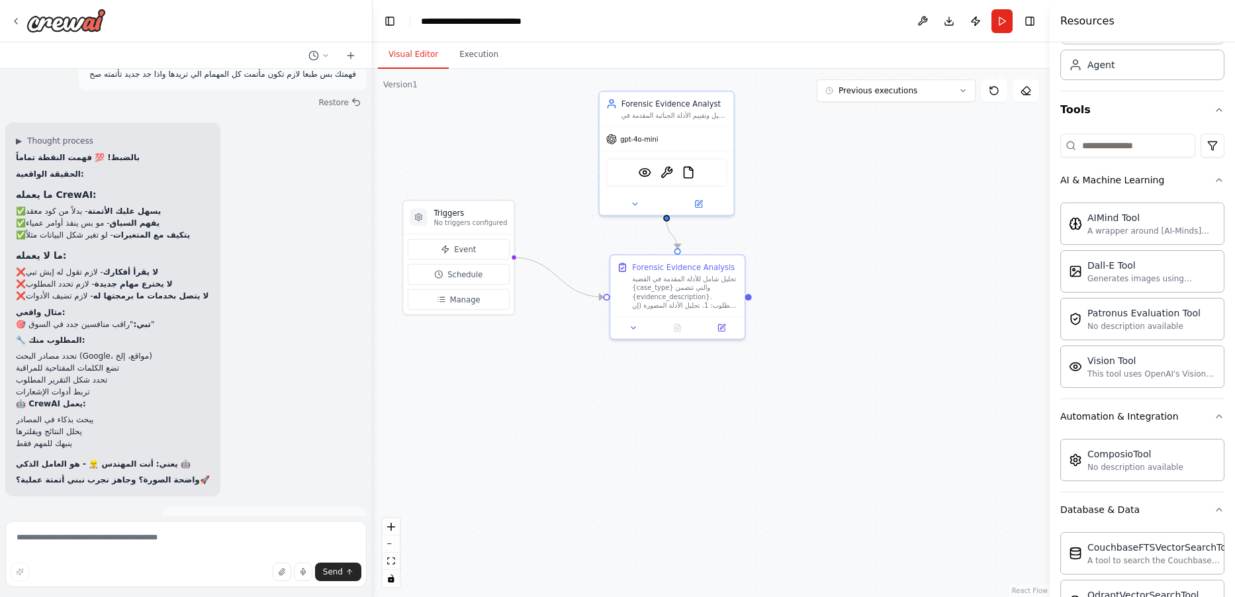
click at [157, 538] on textarea at bounding box center [185, 554] width 361 height 66
click at [103, 146] on div "▶ Thought process بالضبط! 💯 فهمت النقطة تماماً الحقيقة الواقعية: ما يعمله CrewA…" at bounding box center [112, 309] width 215 height 374
click at [161, 534] on textarea at bounding box center [185, 554] width 361 height 66
type textarea "*"
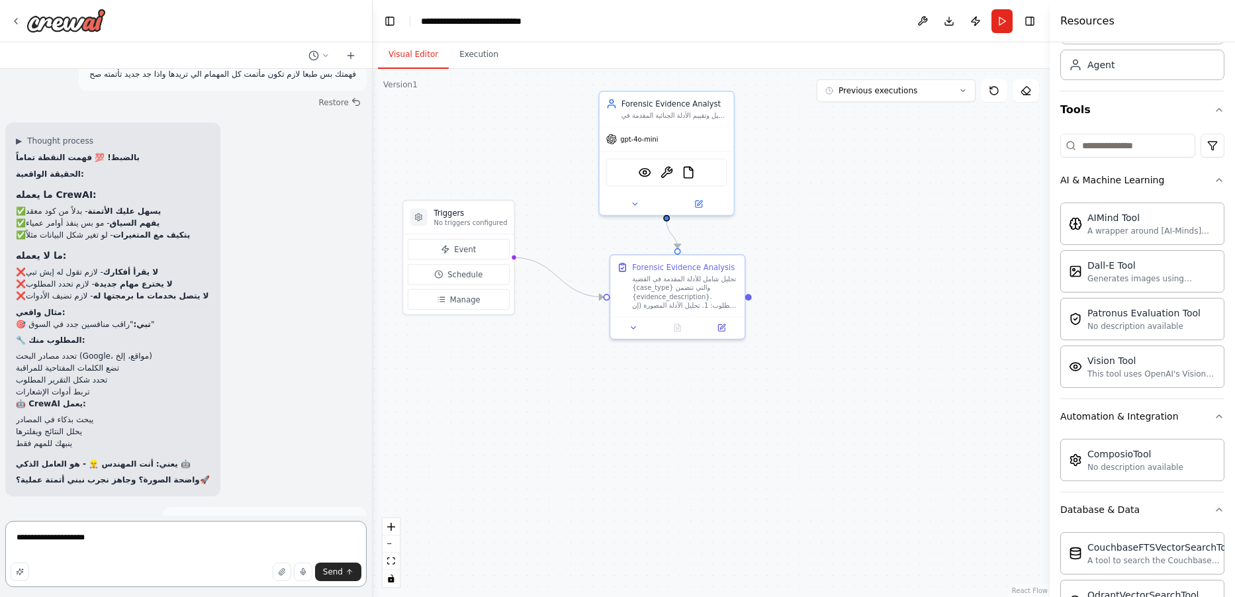
type textarea "**********"
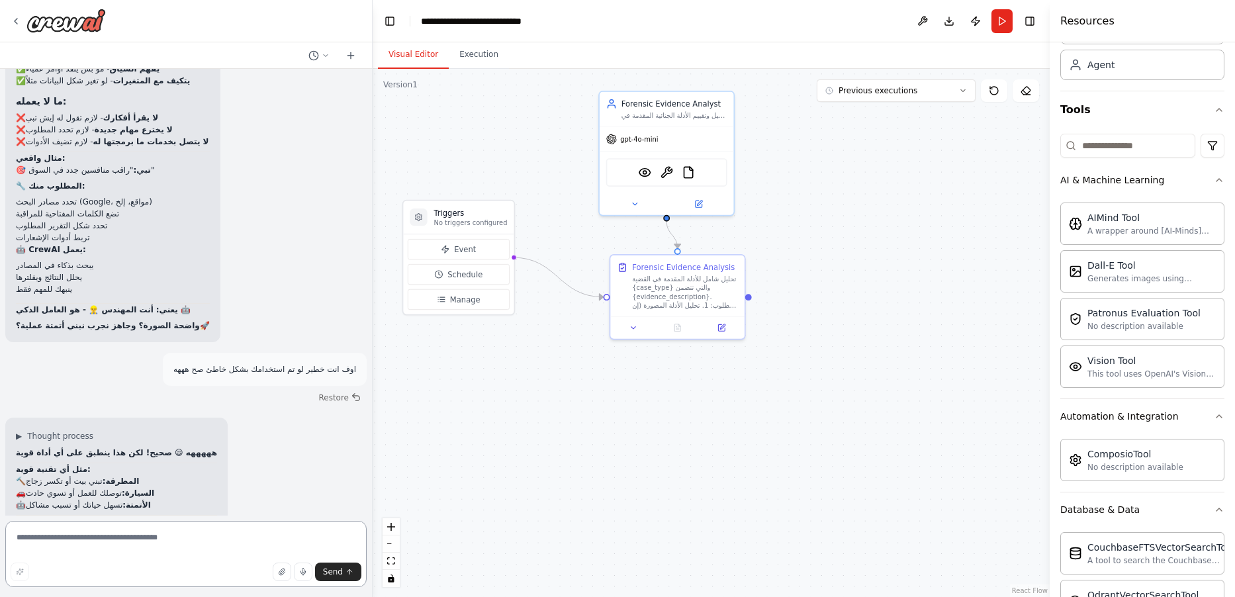
scroll to position [27536, 0]
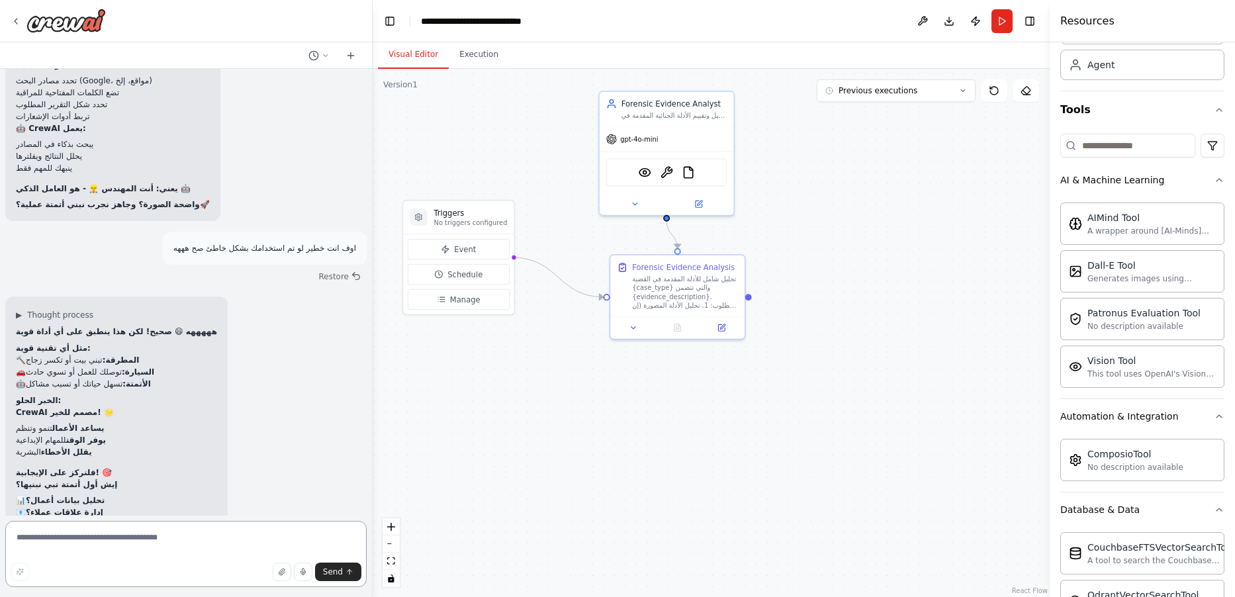
click at [183, 535] on textarea at bounding box center [185, 554] width 361 height 66
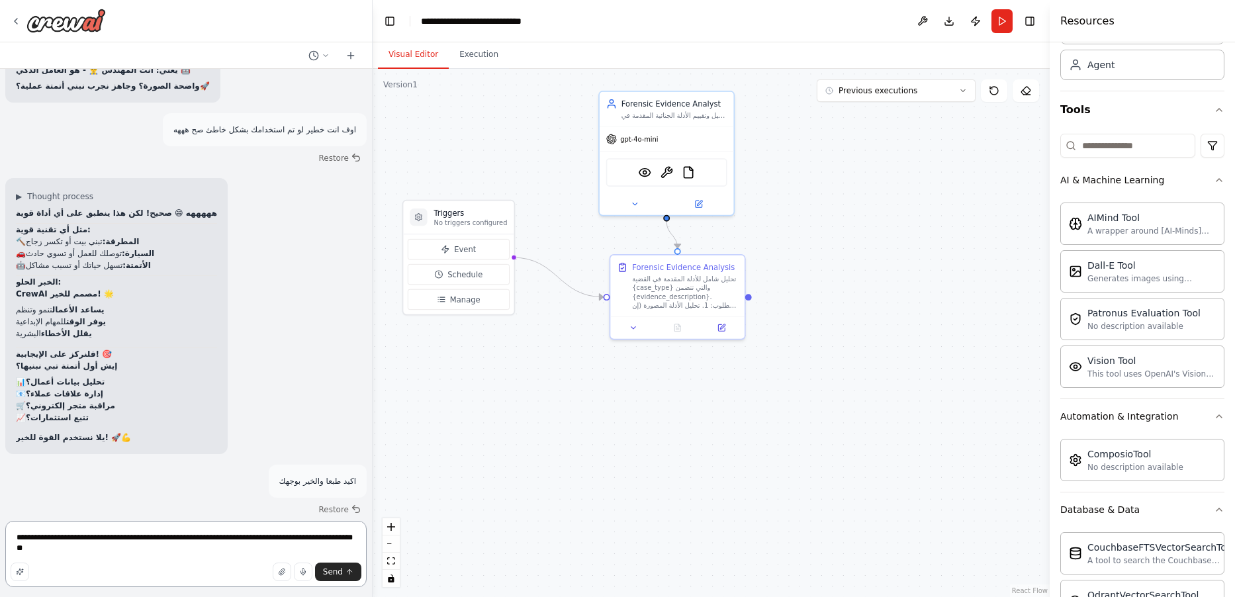
click at [178, 537] on textarea "**********" at bounding box center [185, 554] width 361 height 66
click at [135, 538] on textarea "**********" at bounding box center [185, 554] width 361 height 66
type textarea "**********"
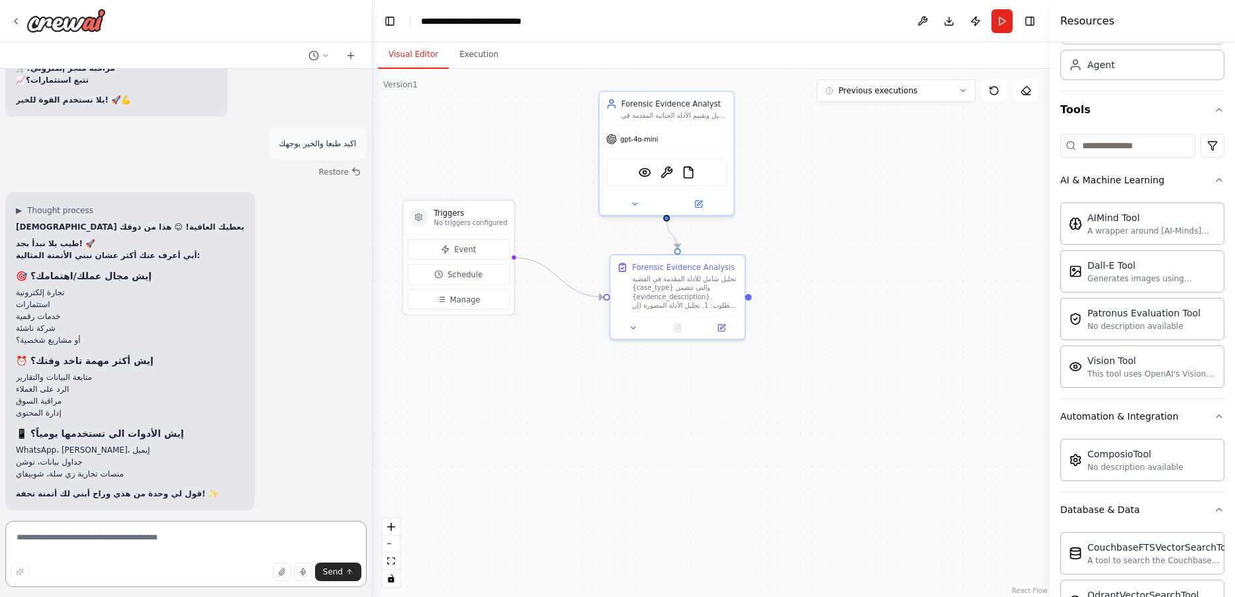
scroll to position [28048, 0]
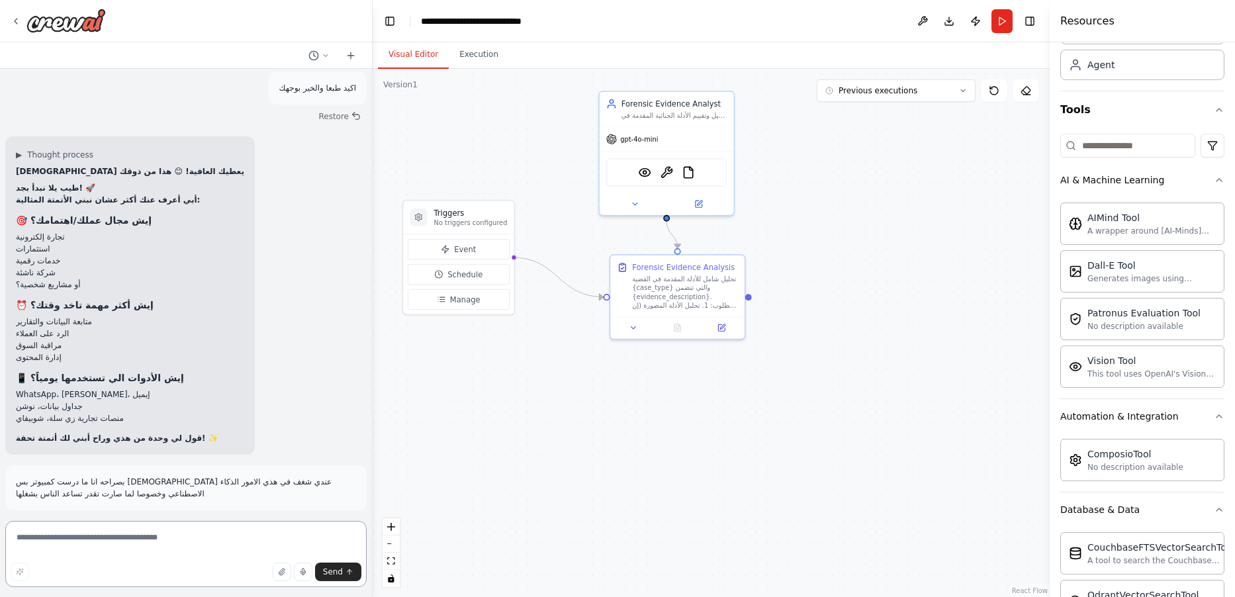
click at [181, 551] on textarea at bounding box center [185, 554] width 361 height 66
click at [172, 548] on textarea at bounding box center [185, 554] width 361 height 66
click at [176, 549] on textarea at bounding box center [185, 554] width 361 height 66
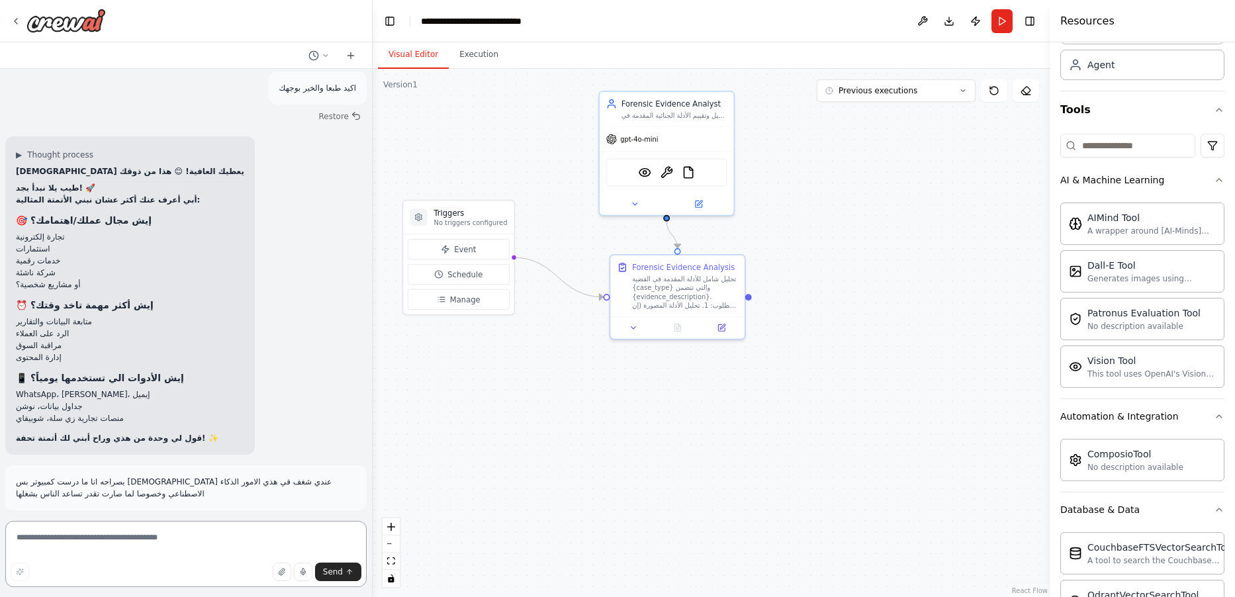
click at [176, 549] on textarea at bounding box center [185, 554] width 361 height 66
click at [177, 549] on textarea at bounding box center [185, 554] width 361 height 66
type textarea "**********"
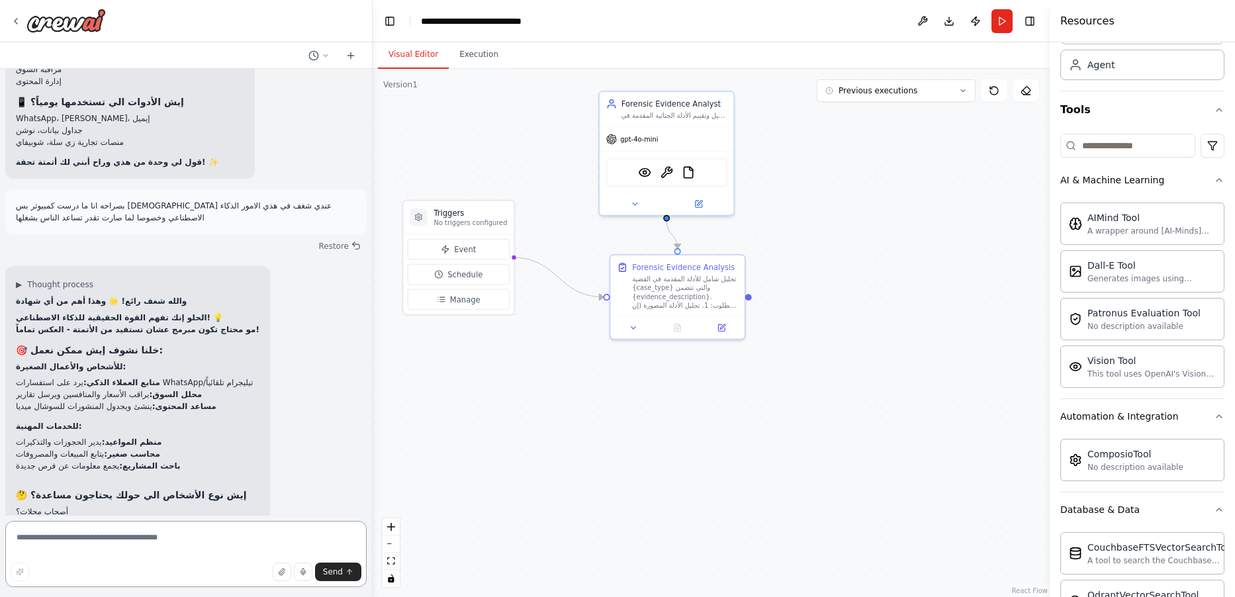
scroll to position [28433, 0]
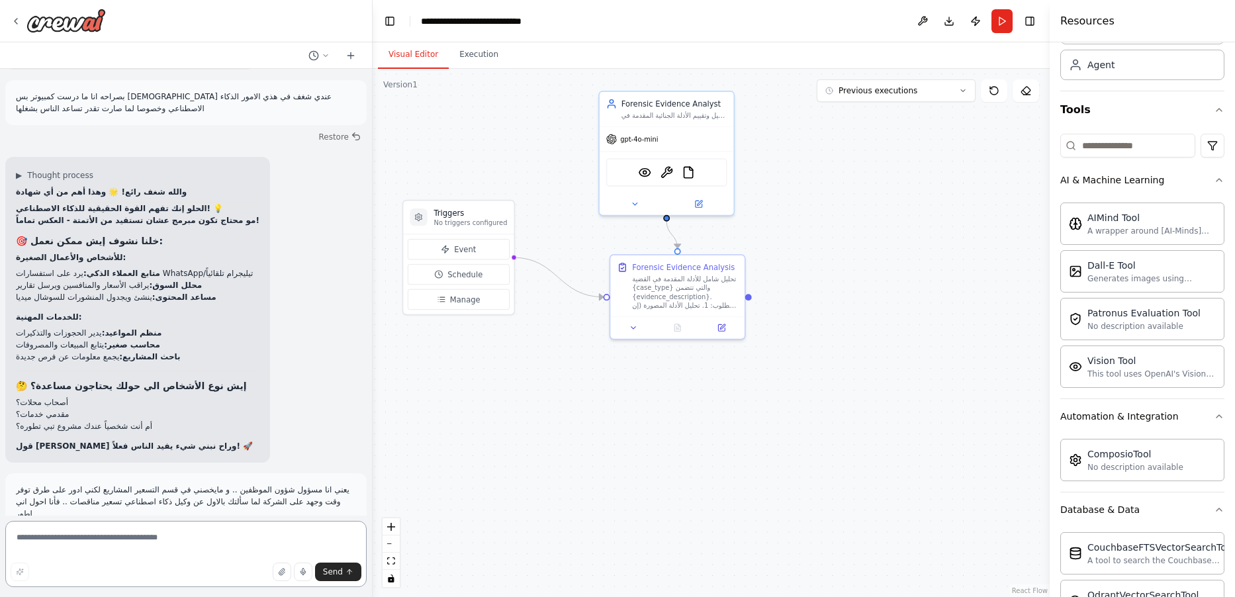
click at [190, 547] on textarea at bounding box center [185, 554] width 361 height 66
click at [197, 545] on textarea at bounding box center [185, 554] width 361 height 66
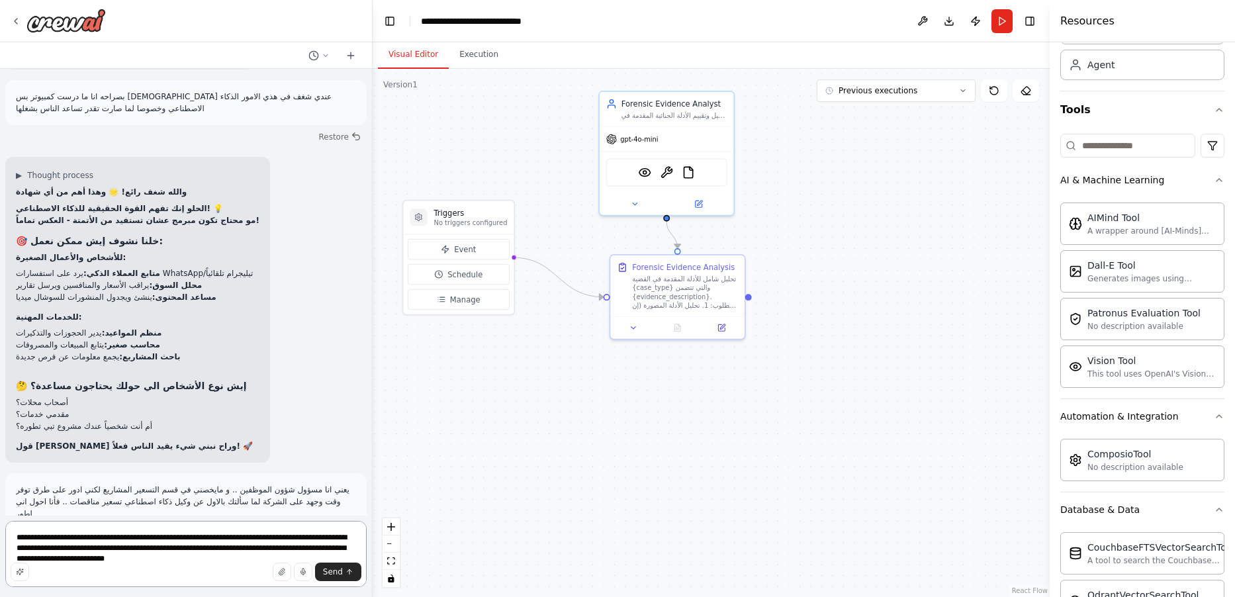
type textarea "**********"
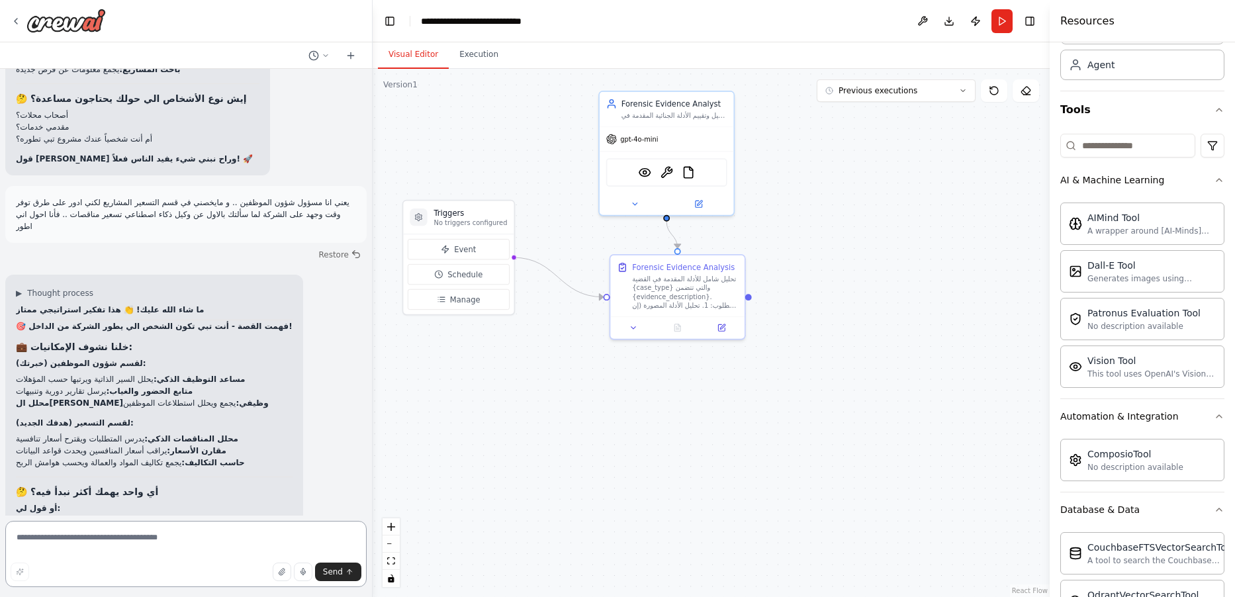
scroll to position [28857, 0]
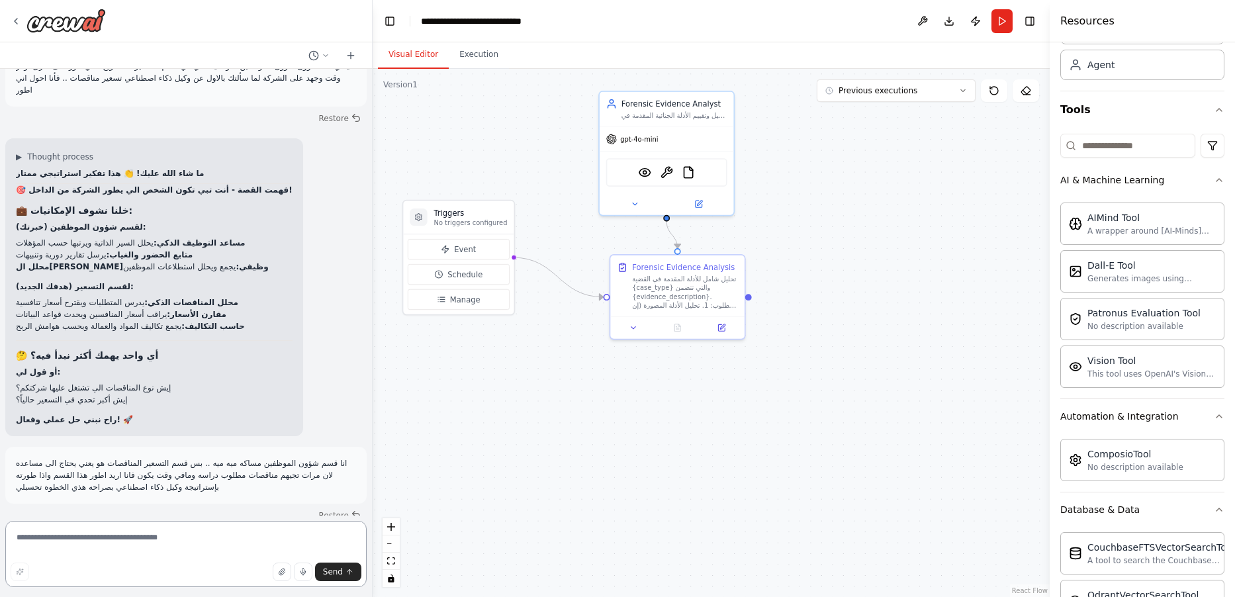
click at [216, 545] on textarea at bounding box center [185, 554] width 361 height 66
drag, startPoint x: 153, startPoint y: 528, endPoint x: 159, endPoint y: 532, distance: 7.2
click at [154, 529] on textarea at bounding box center [185, 554] width 361 height 66
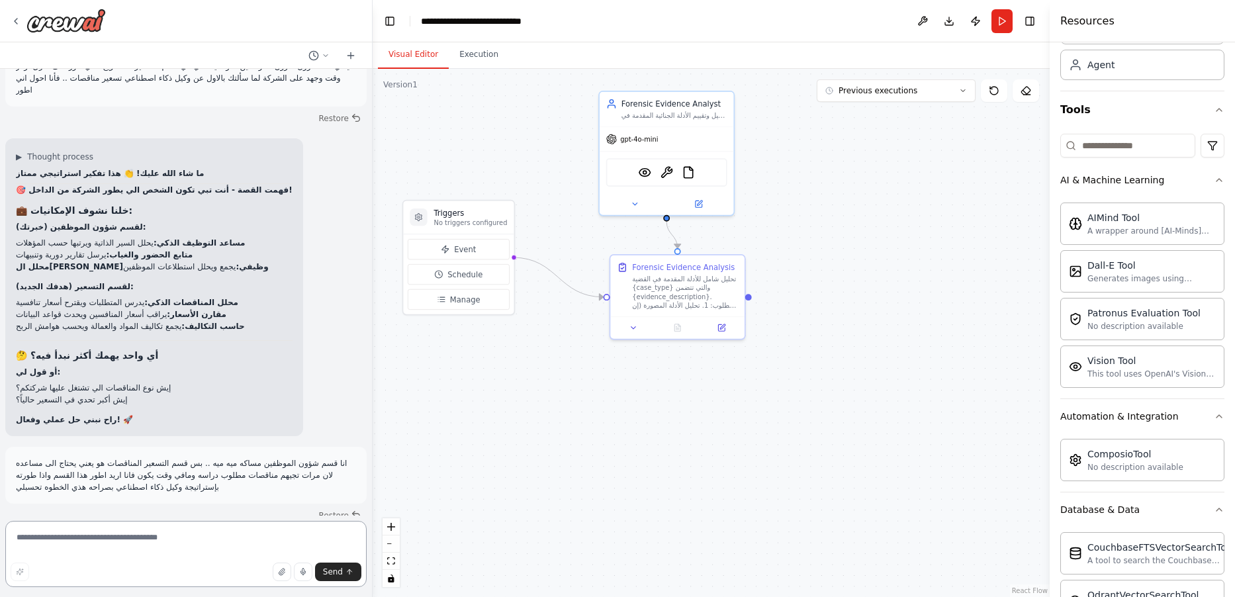
click at [159, 532] on textarea at bounding box center [185, 554] width 361 height 66
click at [161, 530] on textarea at bounding box center [185, 554] width 361 height 66
type textarea "**********"
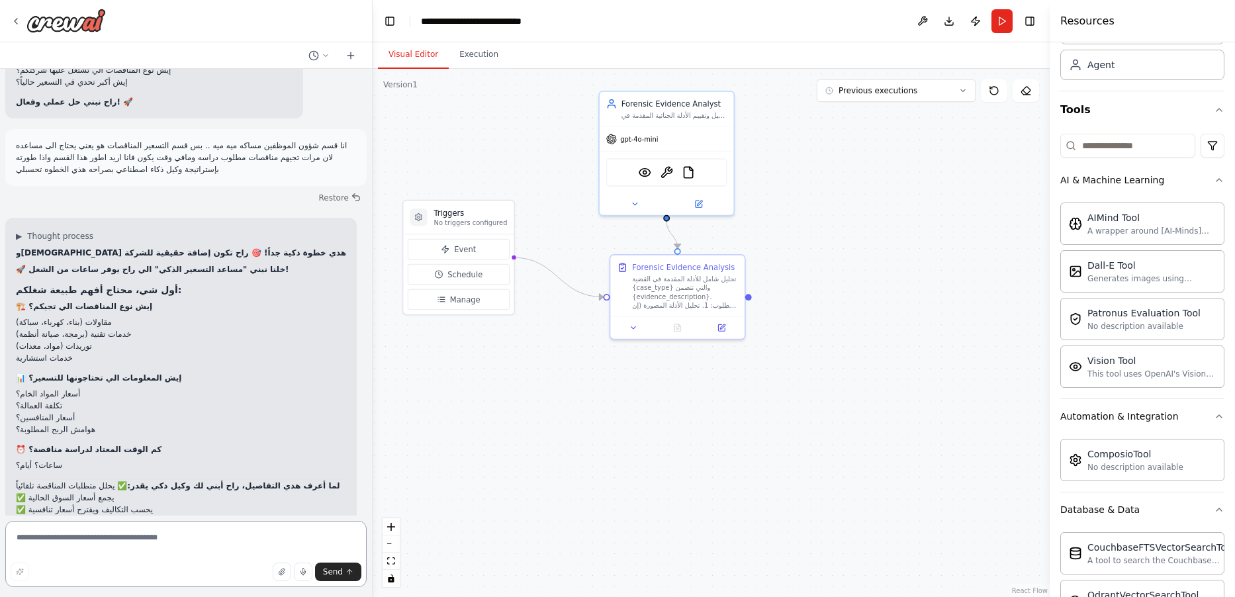
scroll to position [29180, 0]
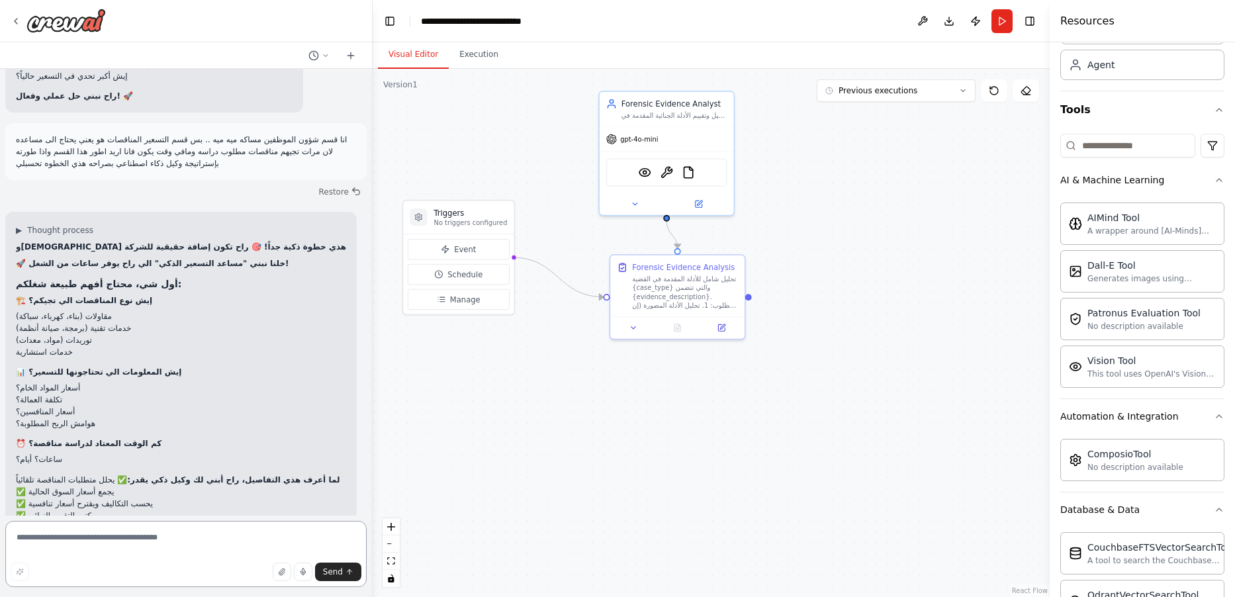
click at [189, 539] on textarea at bounding box center [185, 554] width 361 height 66
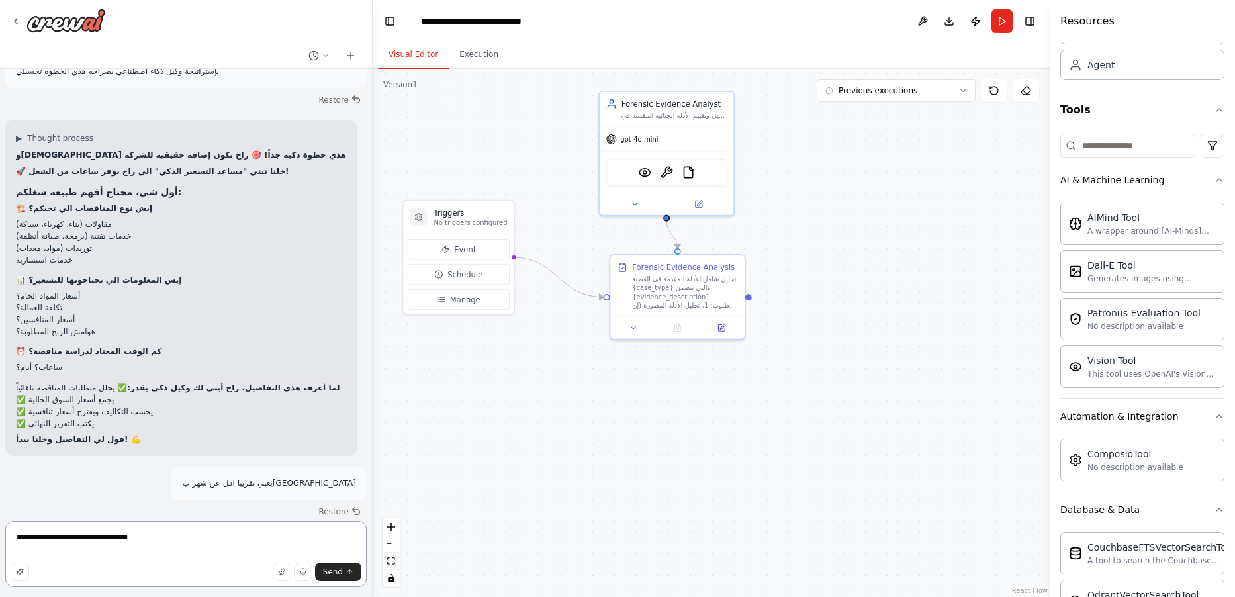
type textarea "**********"
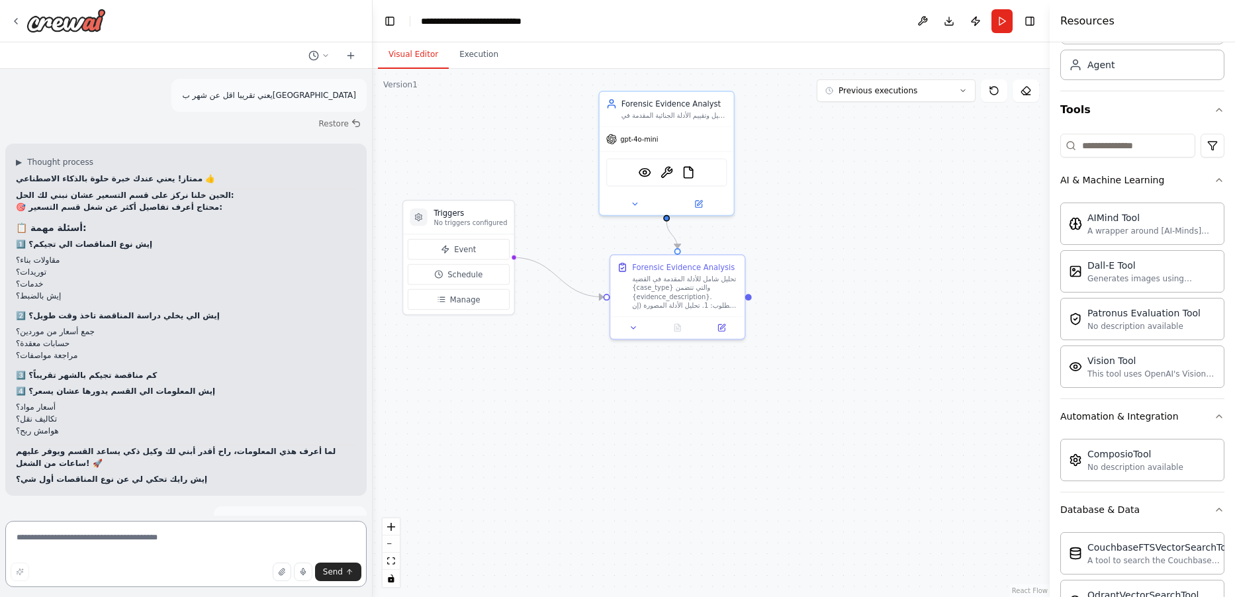
scroll to position [29712, 0]
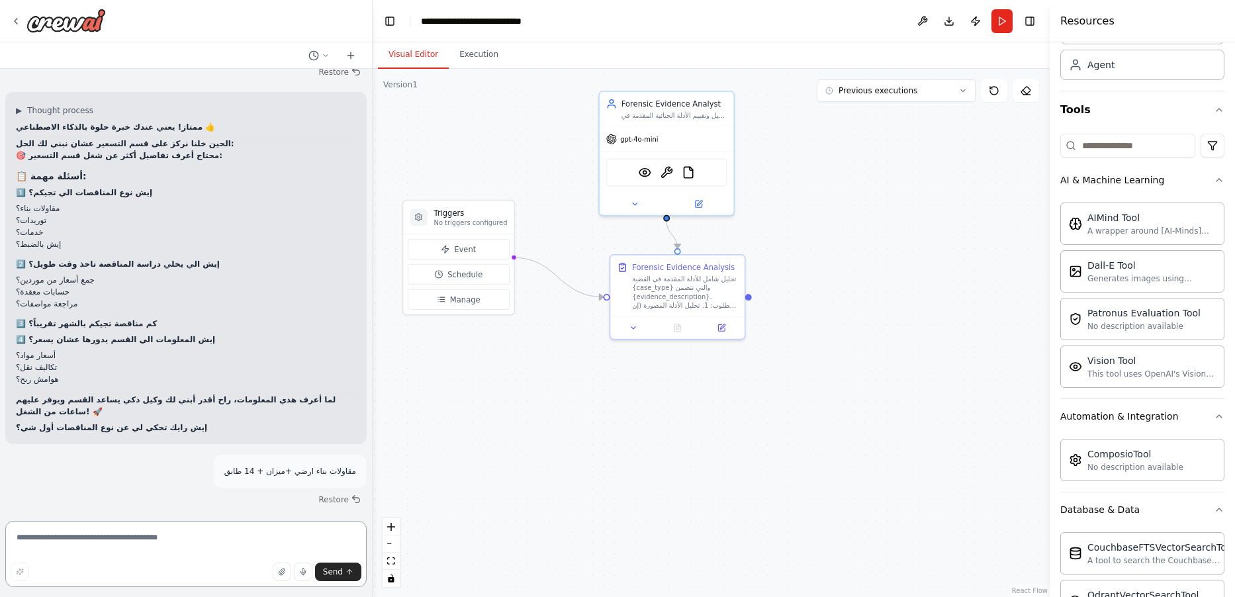
click at [216, 542] on textarea at bounding box center [185, 554] width 361 height 66
click at [216, 541] on textarea at bounding box center [185, 554] width 361 height 66
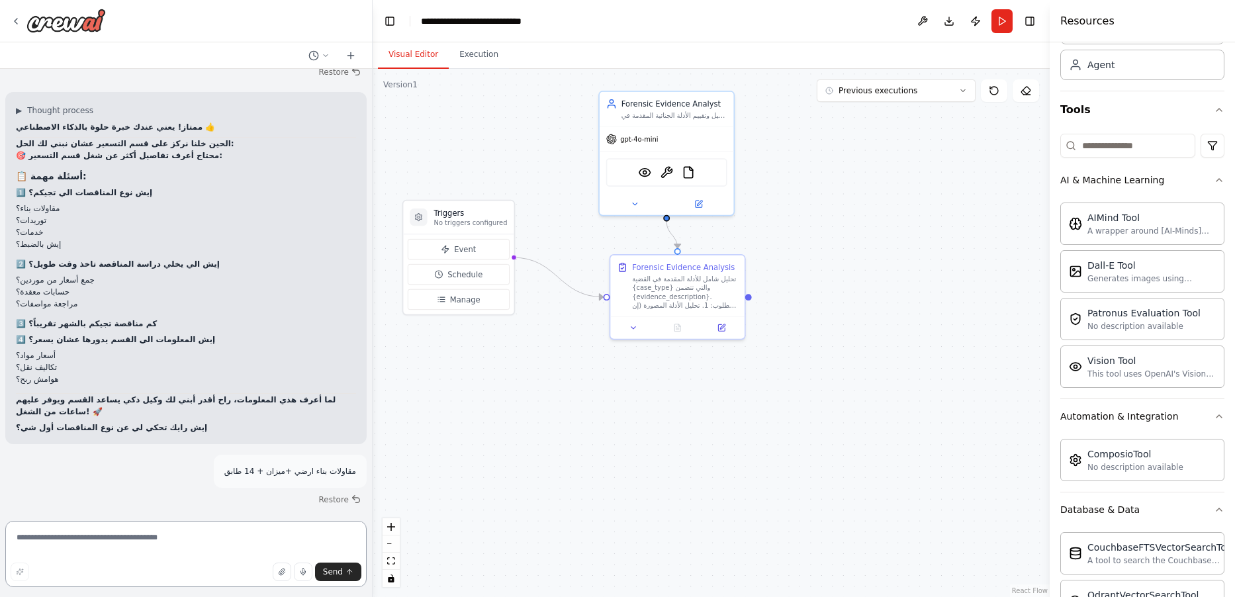
click at [216, 541] on textarea at bounding box center [185, 554] width 361 height 66
type textarea "**********"
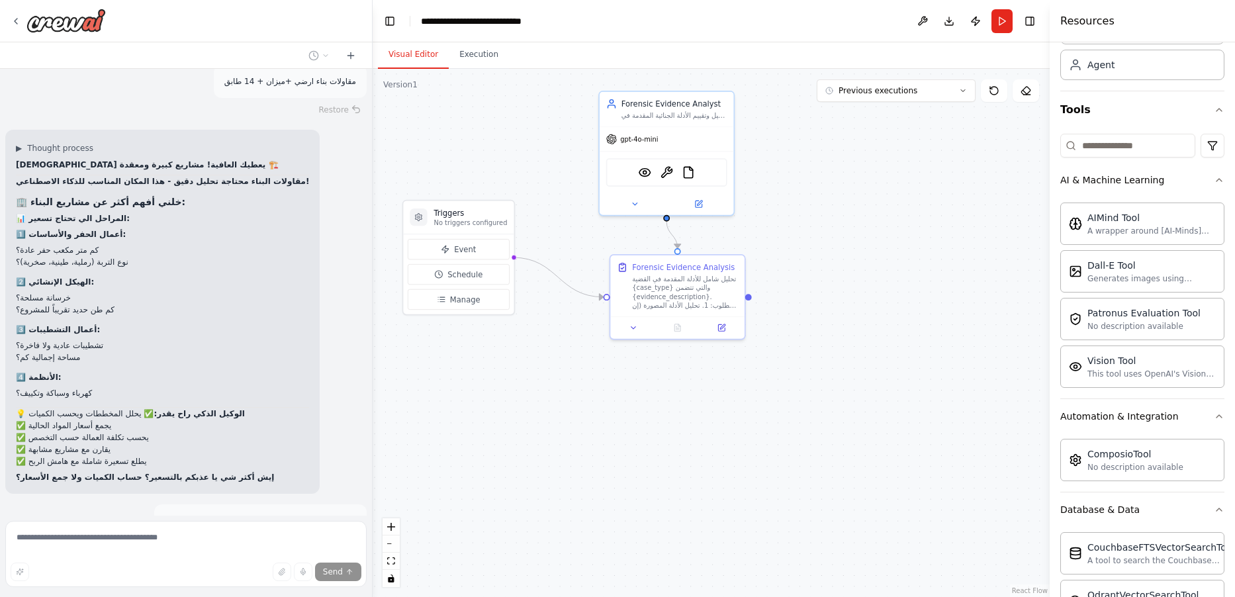
scroll to position [30183, 0]
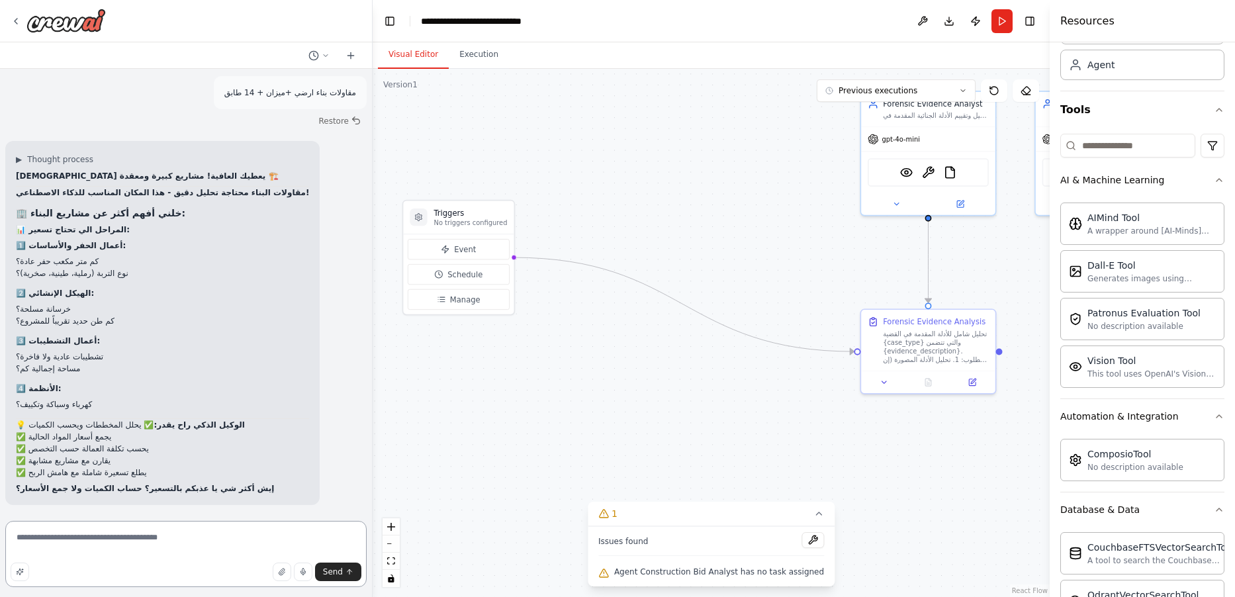
scroll to position [29712, 0]
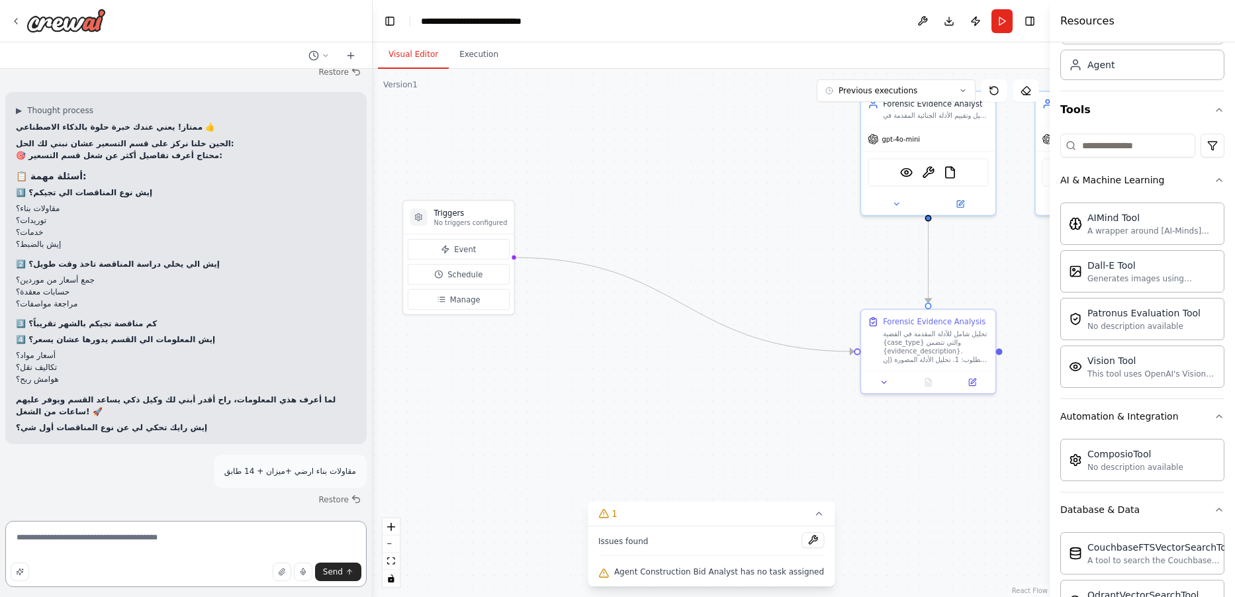
click at [212, 542] on textarea "**********" at bounding box center [185, 554] width 361 height 66
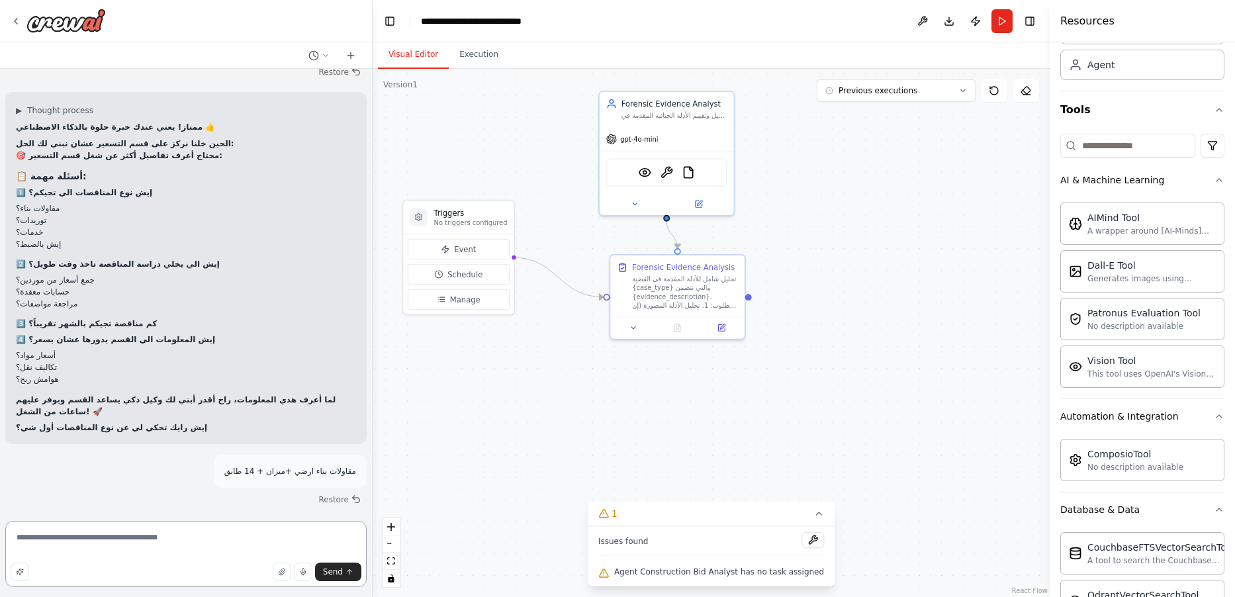
click at [201, 542] on textarea "**********" at bounding box center [185, 554] width 361 height 66
type textarea "*"
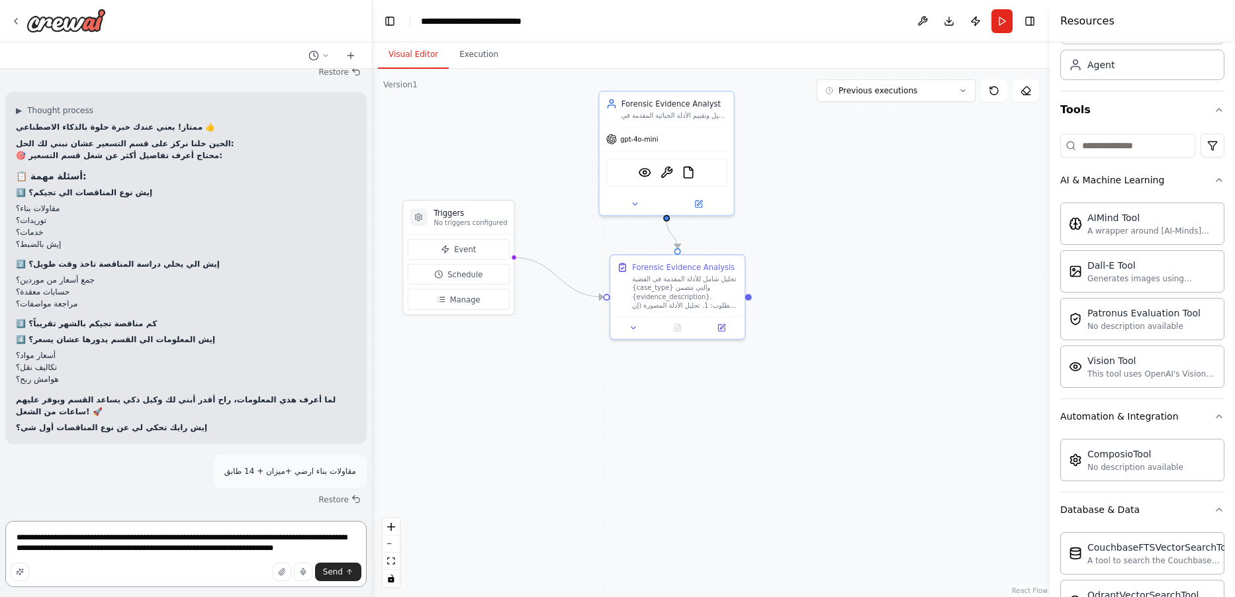
type textarea "**********"
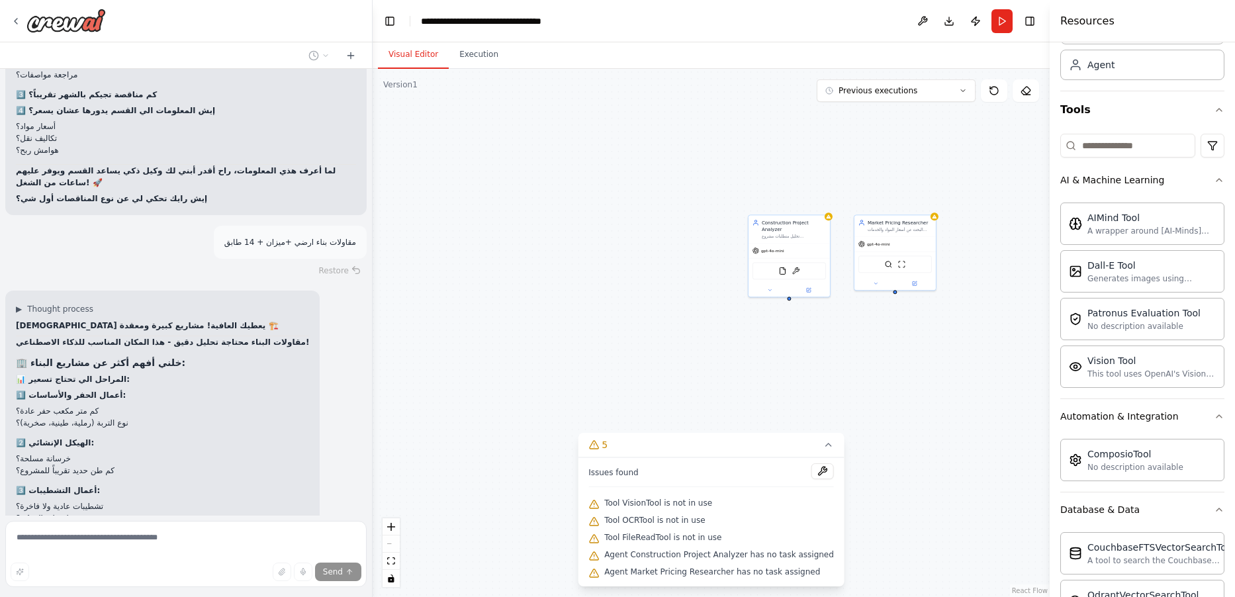
scroll to position [30660, 0]
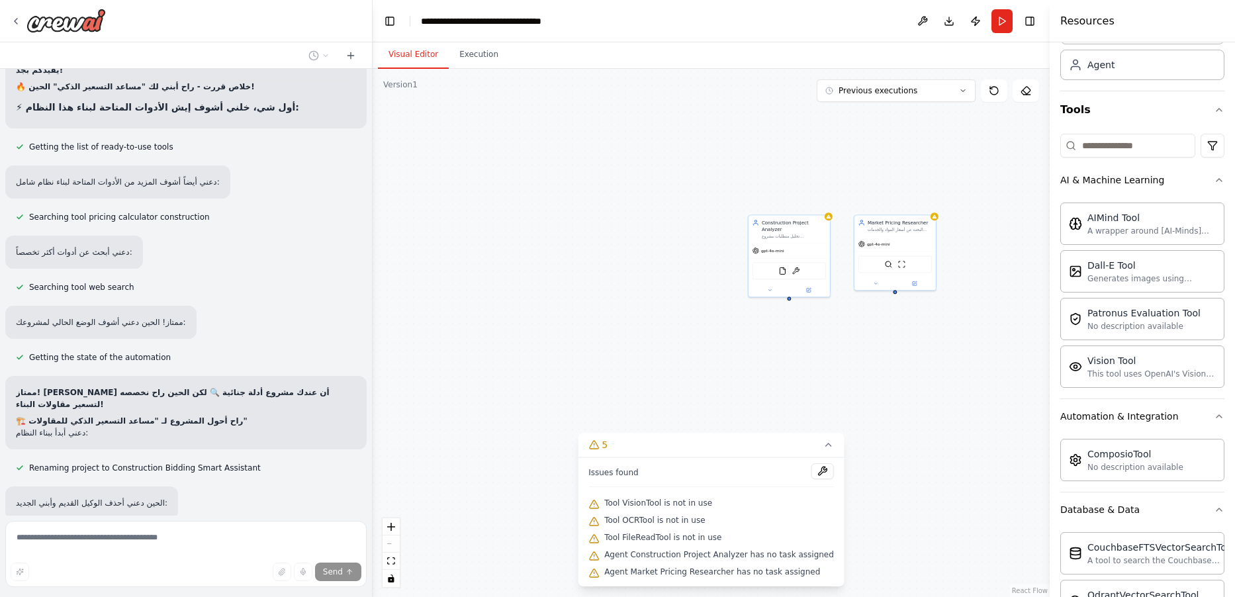
click at [820, 323] on div "Construction Project Analyzer تحليل متطلبات مشروع {project_type} بمساحة {projec…" at bounding box center [711, 333] width 677 height 528
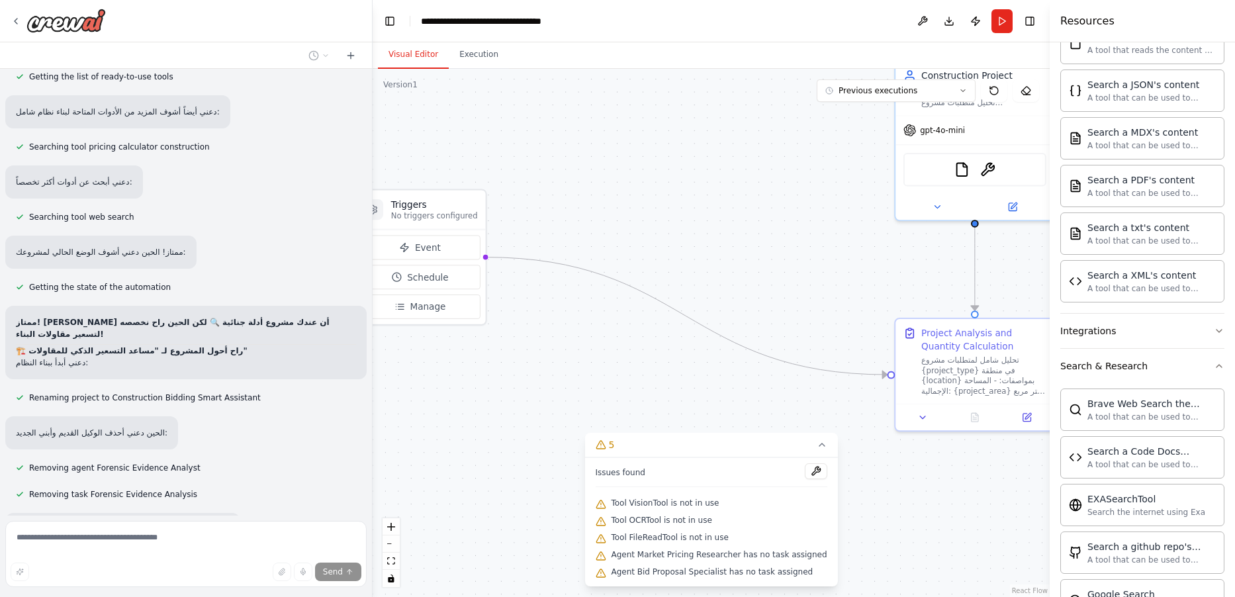
scroll to position [30755, 0]
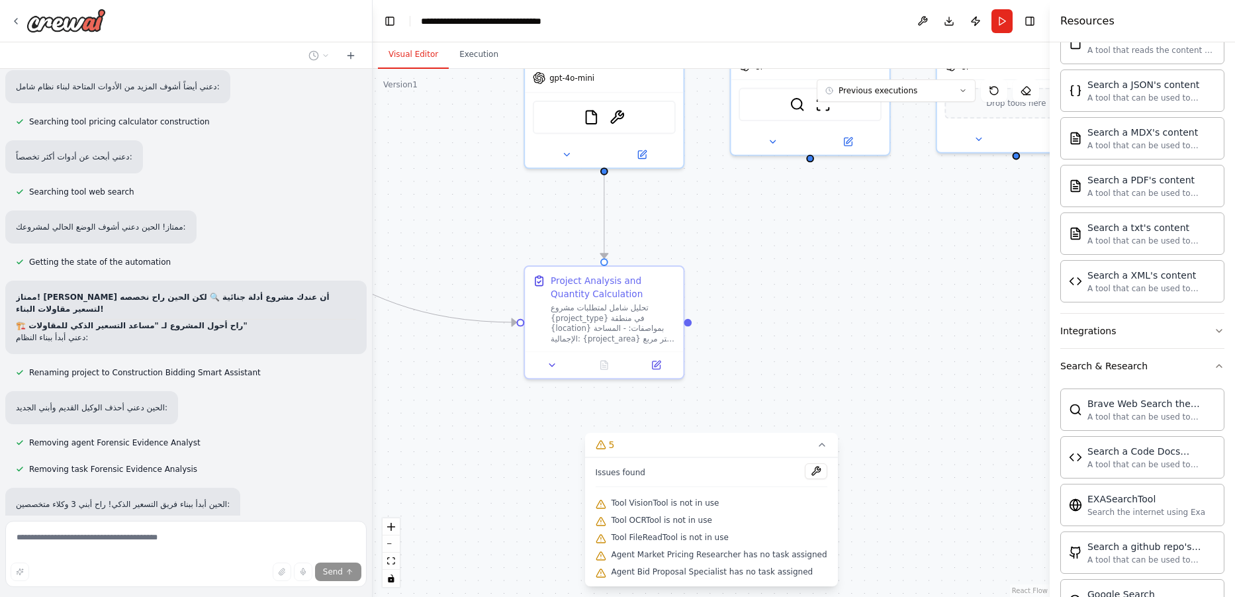
drag, startPoint x: 849, startPoint y: 265, endPoint x: 478, endPoint y: 212, distance: 375.1
click at [478, 212] on div ".deletable-edge-delete-btn { width: 20px; height: 20px; border: 0px solid #ffff…" at bounding box center [711, 333] width 677 height 528
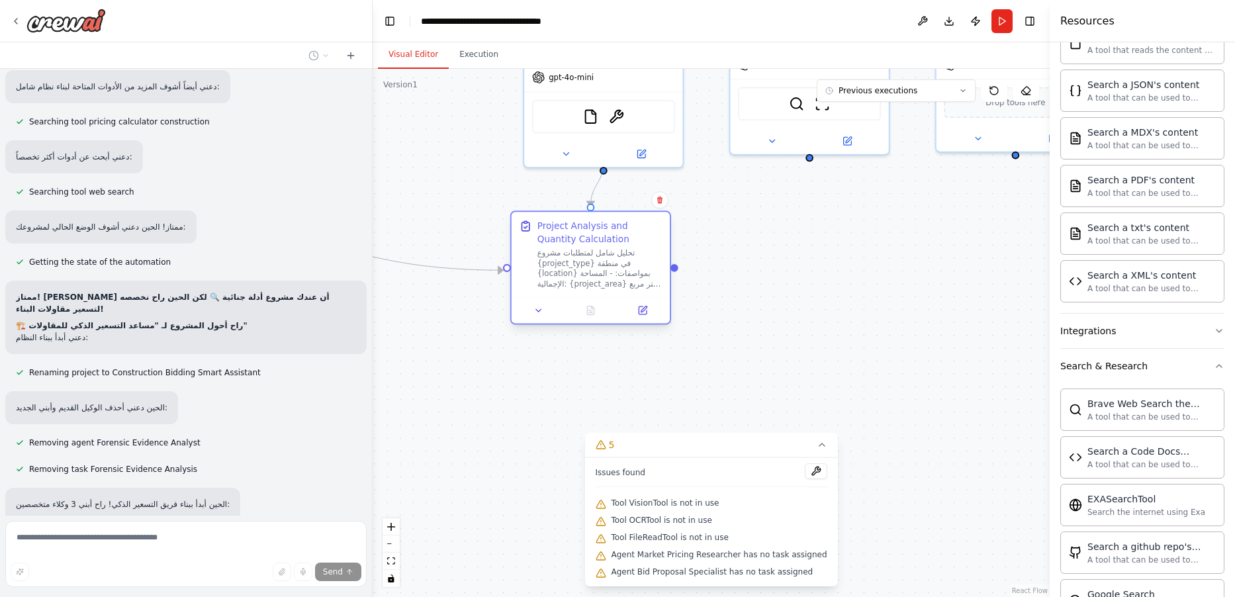
drag, startPoint x: 549, startPoint y: 297, endPoint x: 543, endPoint y: 272, distance: 25.9
click at [543, 272] on div "تحليل شامل لمتطلبات مشروع {project_type} في منطقة {location} بمواصفات: - المساح…" at bounding box center [600, 268] width 125 height 41
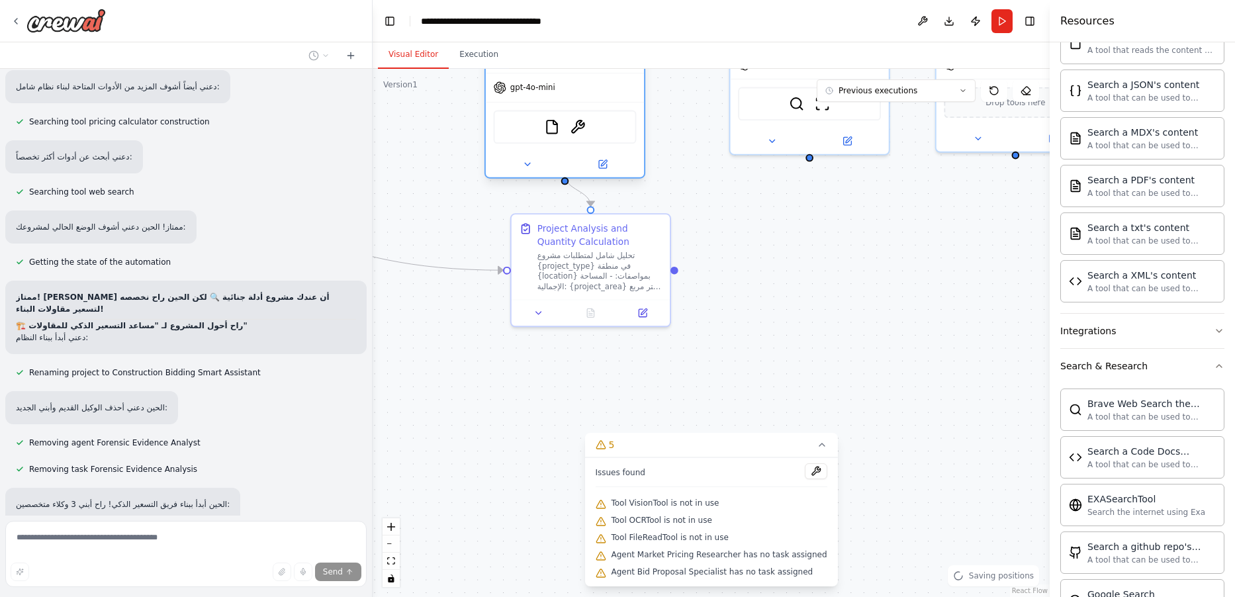
drag, startPoint x: 606, startPoint y: 134, endPoint x: 591, endPoint y: 160, distance: 30.5
click at [561, 152] on div at bounding box center [565, 165] width 158 height 26
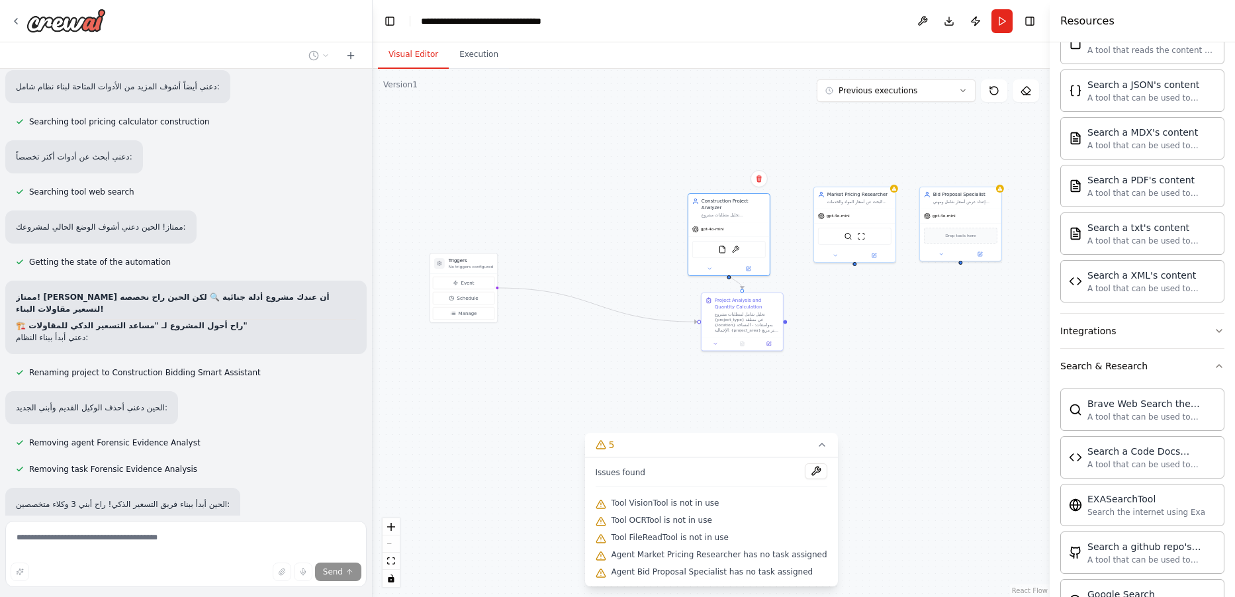
drag, startPoint x: 862, startPoint y: 354, endPoint x: 888, endPoint y: 376, distance: 34.8
click at [888, 376] on div ".deletable-edge-delete-btn { width: 20px; height: 20px; border: 0px solid #ffff…" at bounding box center [711, 333] width 677 height 528
drag, startPoint x: 477, startPoint y: 284, endPoint x: 431, endPoint y: 205, distance: 92.0
click at [431, 205] on button "Event" at bounding box center [418, 203] width 62 height 13
drag, startPoint x: 722, startPoint y: 231, endPoint x: 758, endPoint y: 437, distance: 209.1
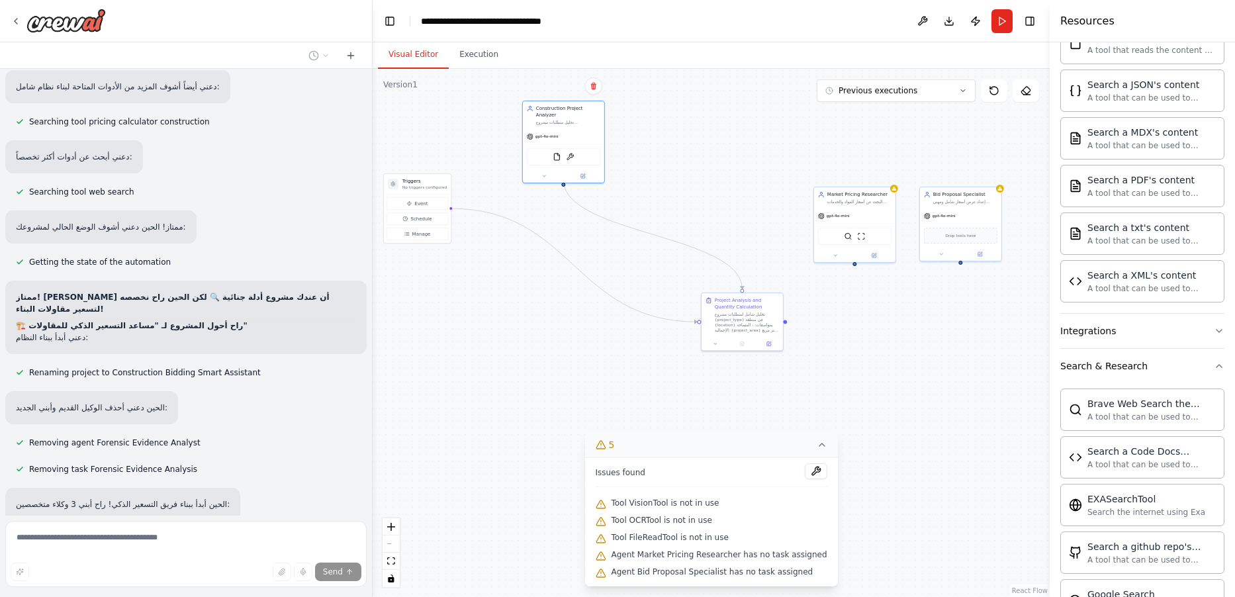
click at [552, 144] on div "FileReadTool OCRTool" at bounding box center [563, 157] width 81 height 26
click at [556, 318] on div ".deletable-edge-delete-btn { width: 20px; height: 20px; border: 0px solid #ffff…" at bounding box center [711, 333] width 677 height 528
drag, startPoint x: 708, startPoint y: 326, endPoint x: 700, endPoint y: 331, distance: 9.2
click at [527, 305] on div "Project Analysis and Quantity Calculation تحليل شامل لمتطلبات مشروع {project_ty…" at bounding box center [556, 295] width 73 height 36
drag, startPoint x: 841, startPoint y: 214, endPoint x: 672, endPoint y: 242, distance: 171.0
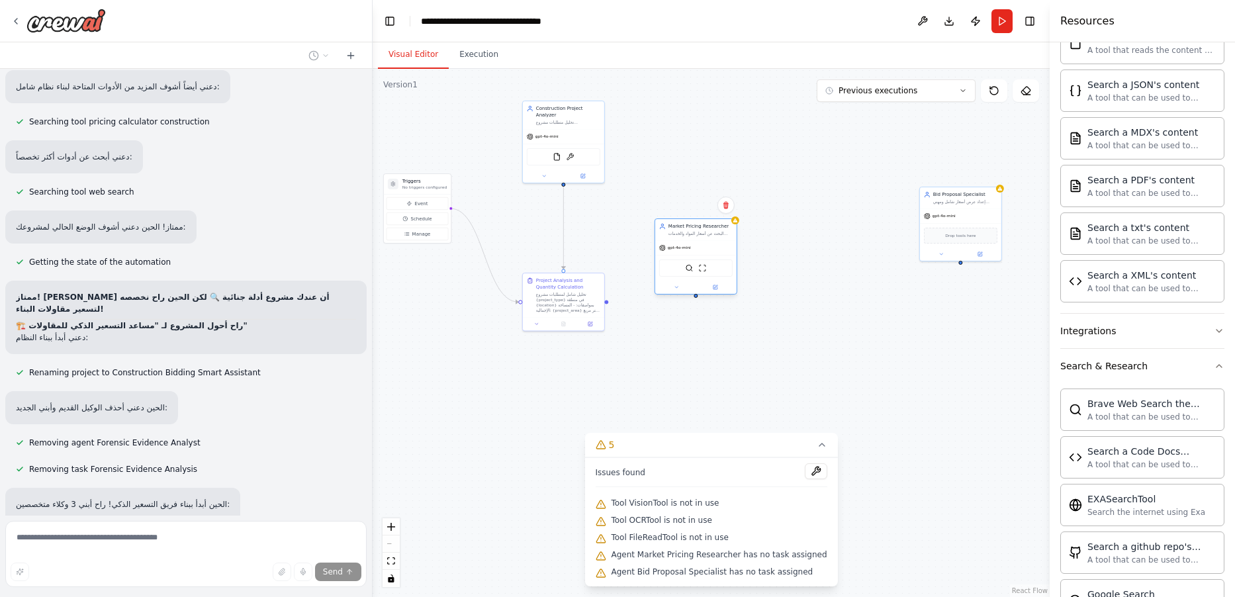
click at [672, 245] on span "gpt-4o-mini" at bounding box center [679, 247] width 23 height 5
drag, startPoint x: 955, startPoint y: 207, endPoint x: 688, endPoint y: 231, distance: 267.8
click at [688, 231] on div "gpt-4o-mini" at bounding box center [682, 237] width 81 height 15
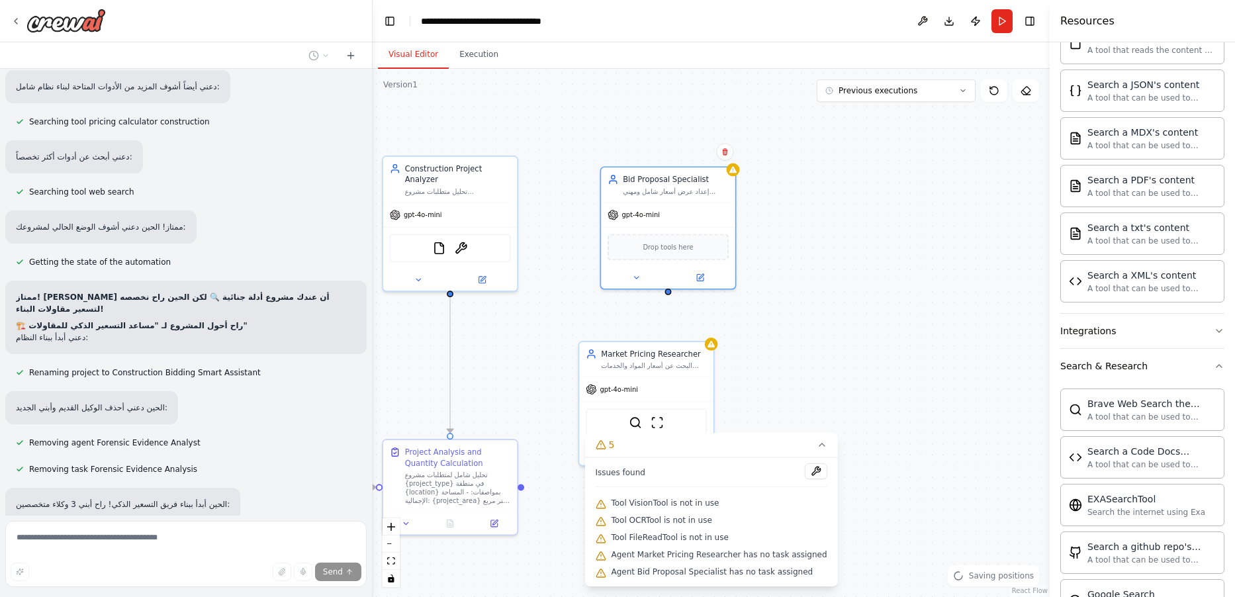
scroll to position [30839, 0]
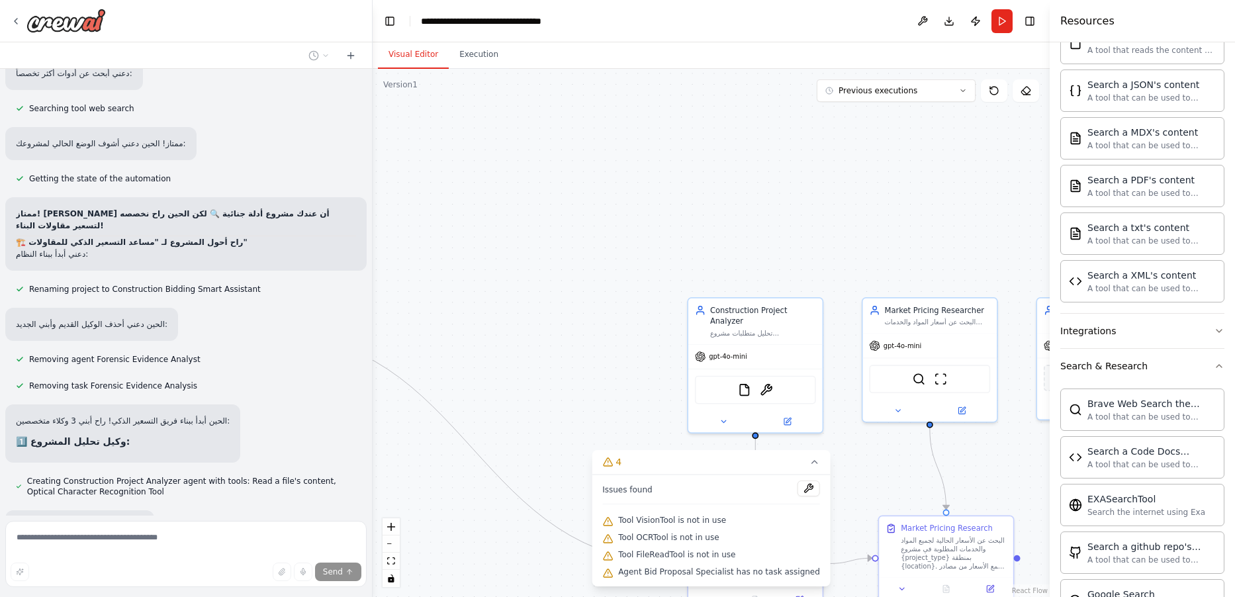
drag, startPoint x: 117, startPoint y: 565, endPoint x: 118, endPoint y: 551, distance: 13.9
click at [117, 564] on div "Send" at bounding box center [186, 572] width 351 height 19
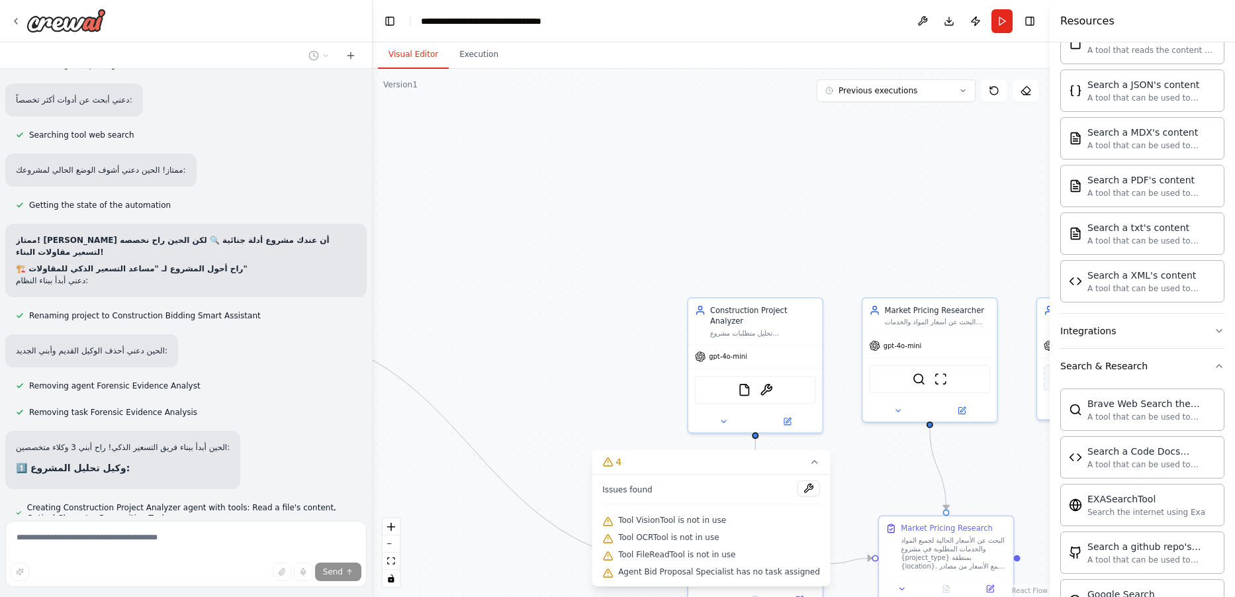
scroll to position [30759, 0]
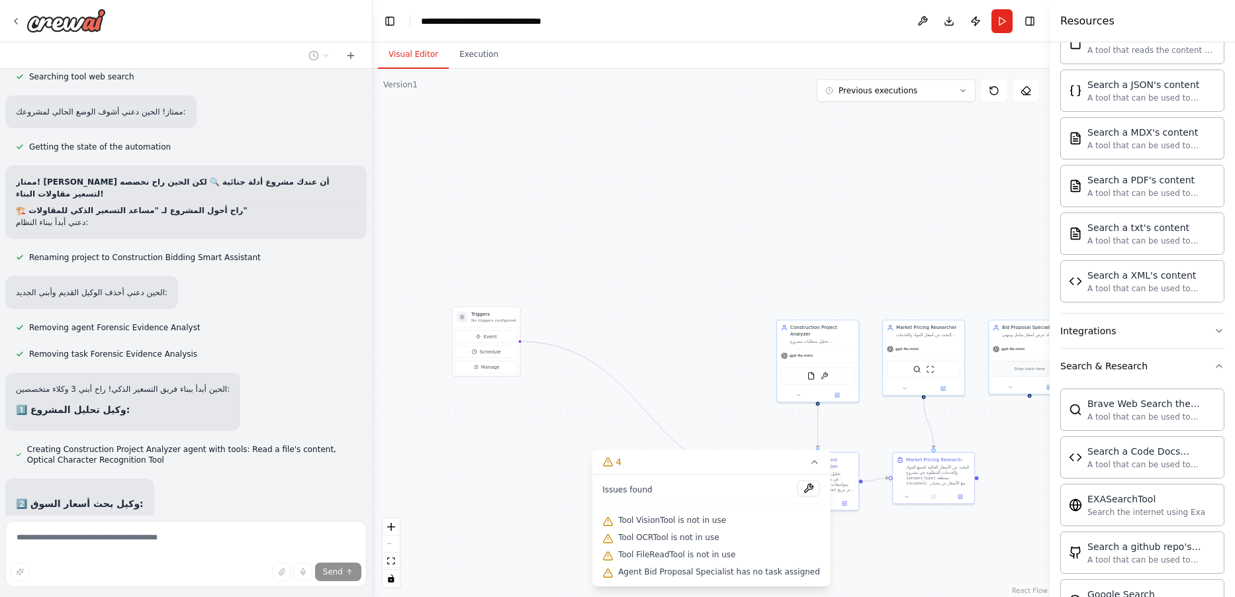
drag, startPoint x: 485, startPoint y: 304, endPoint x: 598, endPoint y: 309, distance: 113.3
click at [628, 329] on div ".deletable-edge-delete-btn { width: 20px; height: 20px; border: 0px solid #ffff…" at bounding box center [711, 333] width 677 height 528
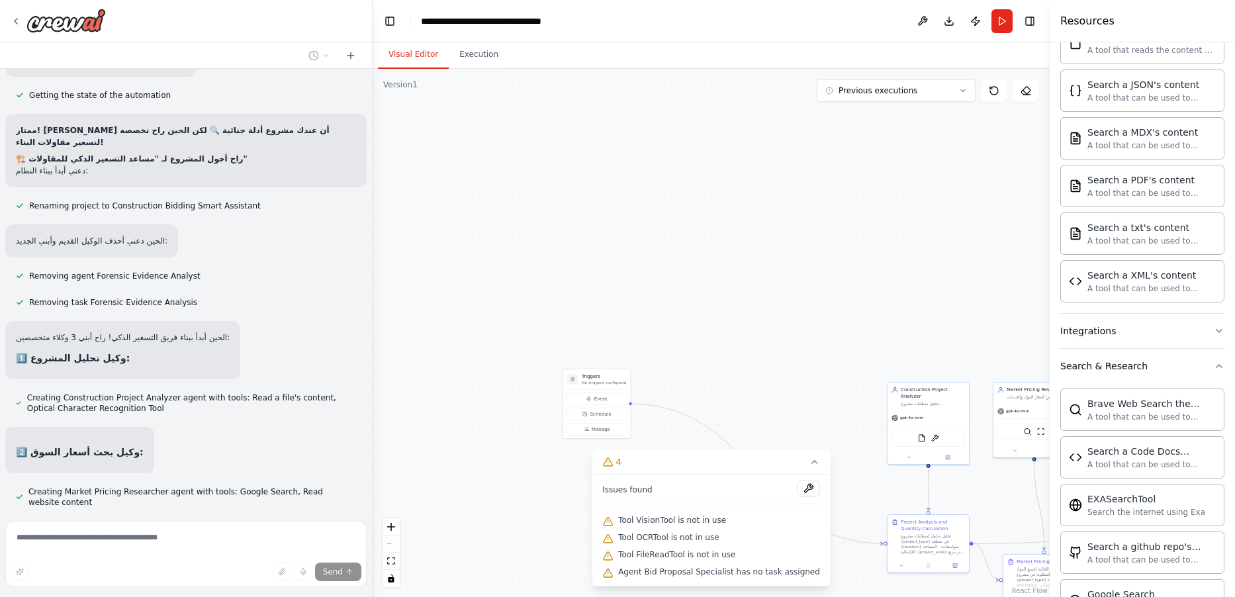
drag, startPoint x: 475, startPoint y: 159, endPoint x: 654, endPoint y: 238, distance: 195.6
click at [664, 240] on div ".deletable-edge-delete-btn { width: 20px; height: 20px; border: 0px solid #ffff…" at bounding box center [711, 333] width 677 height 528
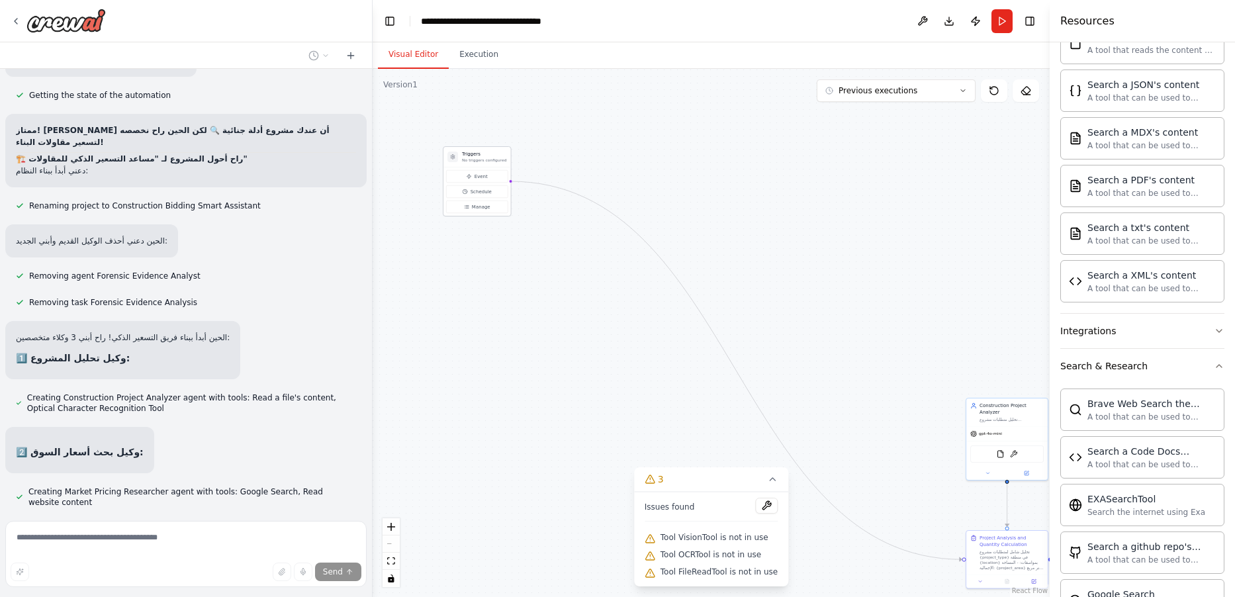
drag, startPoint x: 611, startPoint y: 326, endPoint x: 452, endPoint y: 189, distance: 209.8
click at [453, 182] on button "Event" at bounding box center [477, 176] width 62 height 13
drag, startPoint x: 994, startPoint y: 423, endPoint x: 594, endPoint y: 136, distance: 491.4
click at [594, 138] on span "gpt-4o-mini" at bounding box center [586, 140] width 23 height 5
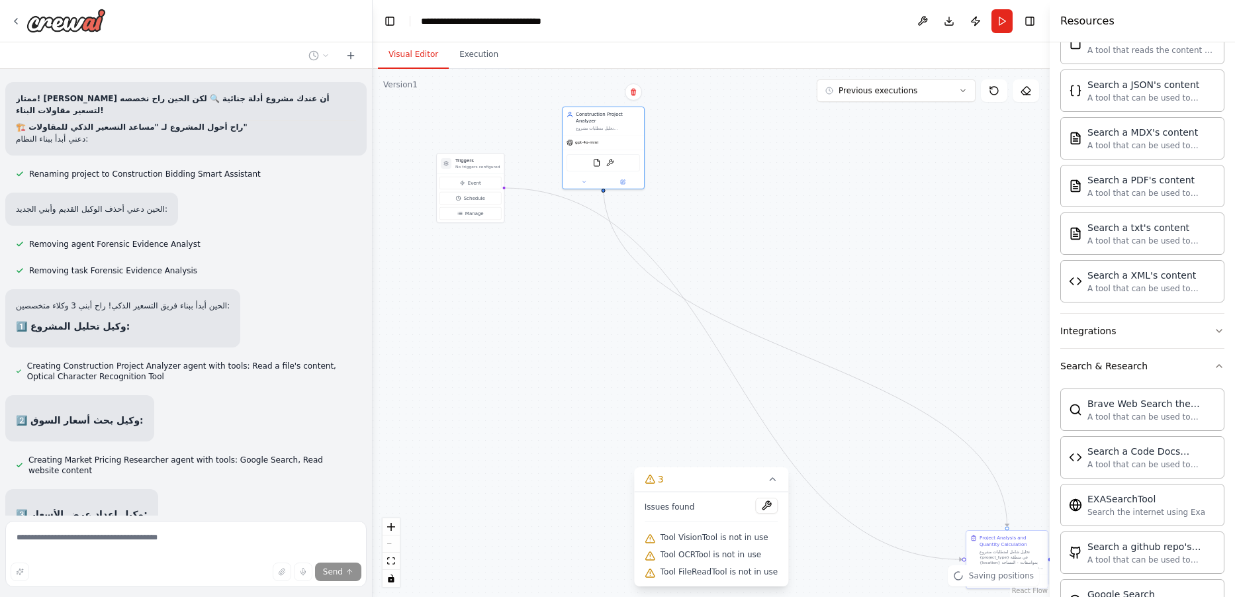
scroll to position [30992, 0]
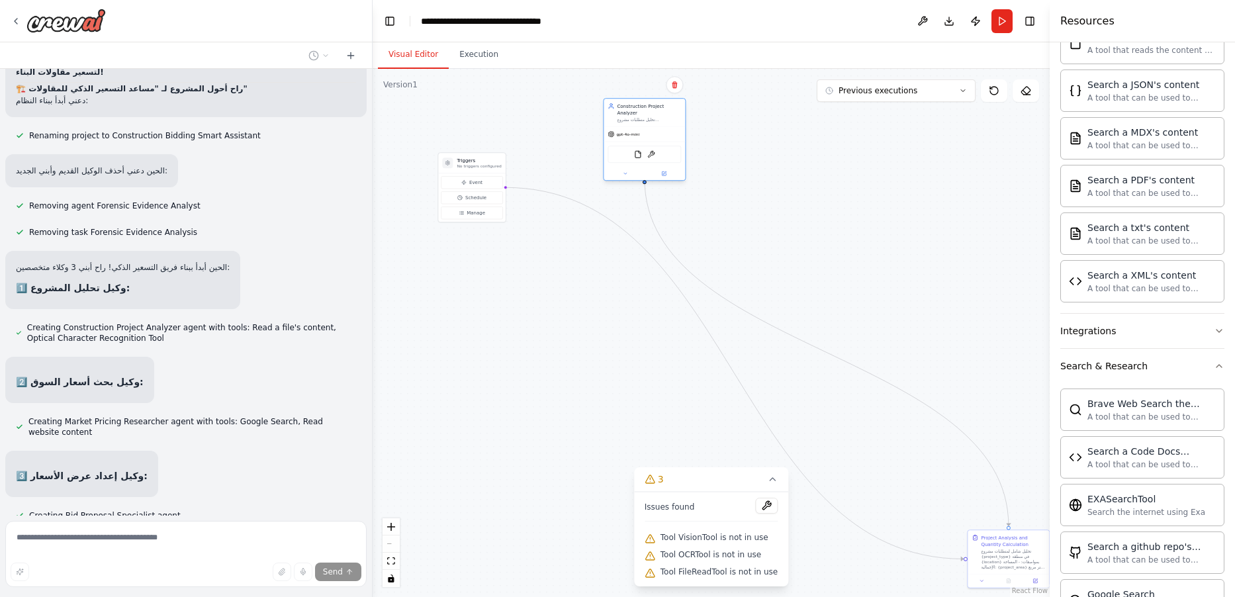
drag, startPoint x: 1004, startPoint y: 428, endPoint x: 622, endPoint y: 131, distance: 483.6
click at [622, 131] on div "gpt-4o-mini" at bounding box center [644, 134] width 81 height 15
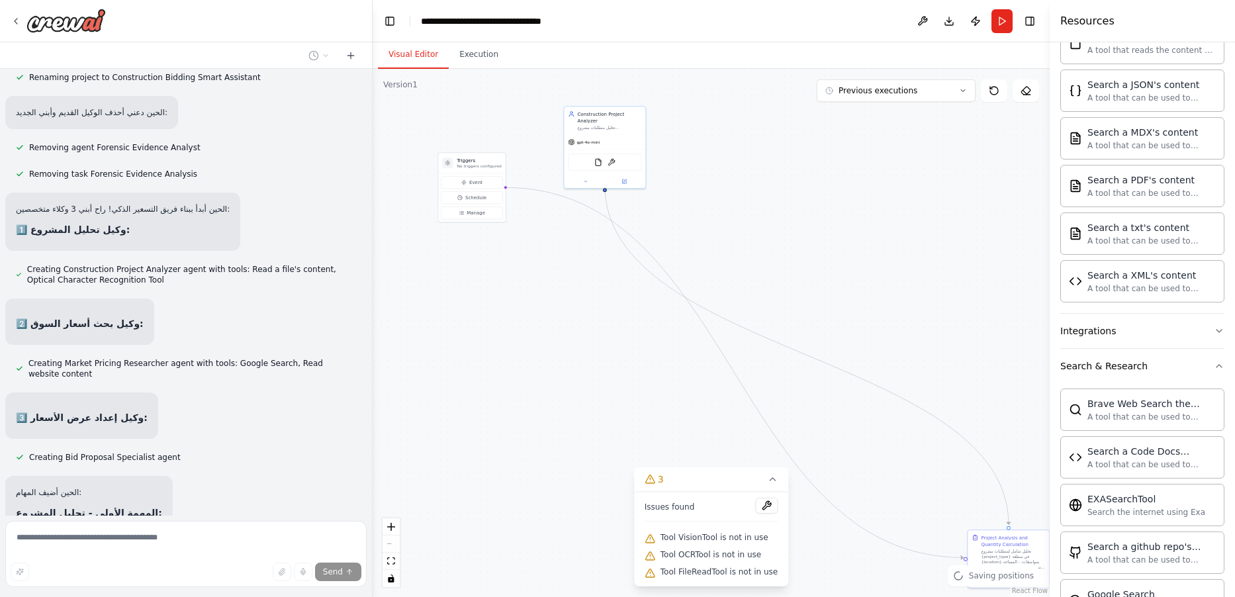
drag, startPoint x: 950, startPoint y: 537, endPoint x: 705, endPoint y: 402, distance: 279.7
click at [556, 271] on div ".deletable-edge-delete-btn { width: 20px; height: 20px; border: 0px solid #ffff…" at bounding box center [711, 333] width 677 height 528
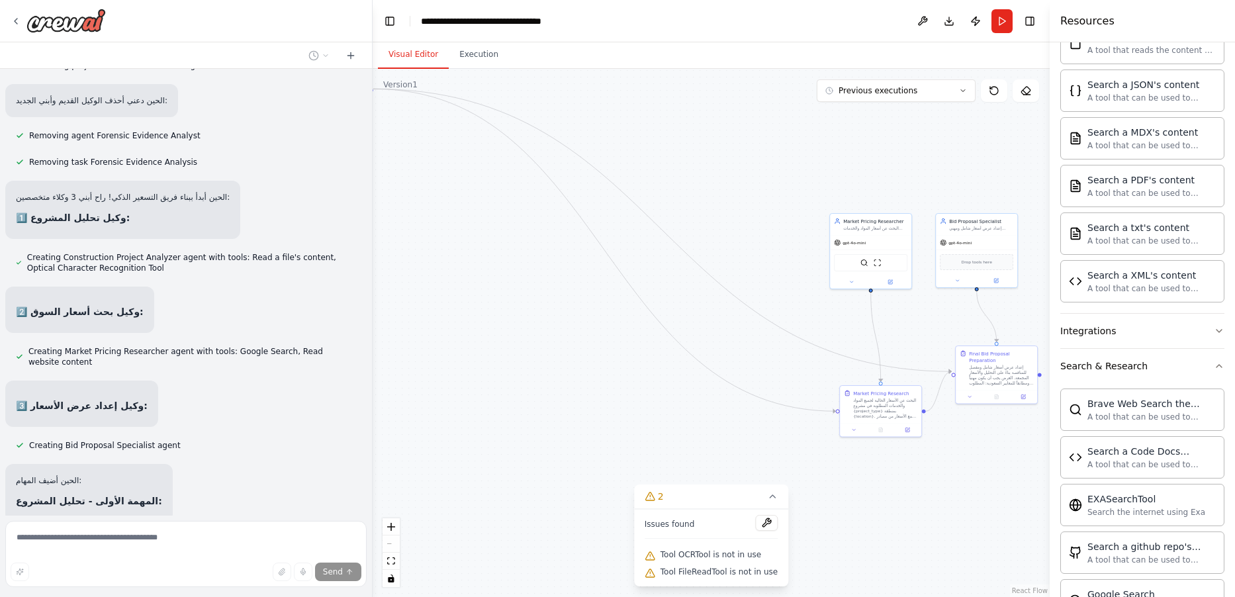
drag, startPoint x: 943, startPoint y: 380, endPoint x: 798, endPoint y: 287, distance: 172.1
click at [703, 206] on div ".deletable-edge-delete-btn { width: 20px; height: 20px; border: 0px solid #ffff…" at bounding box center [711, 333] width 677 height 528
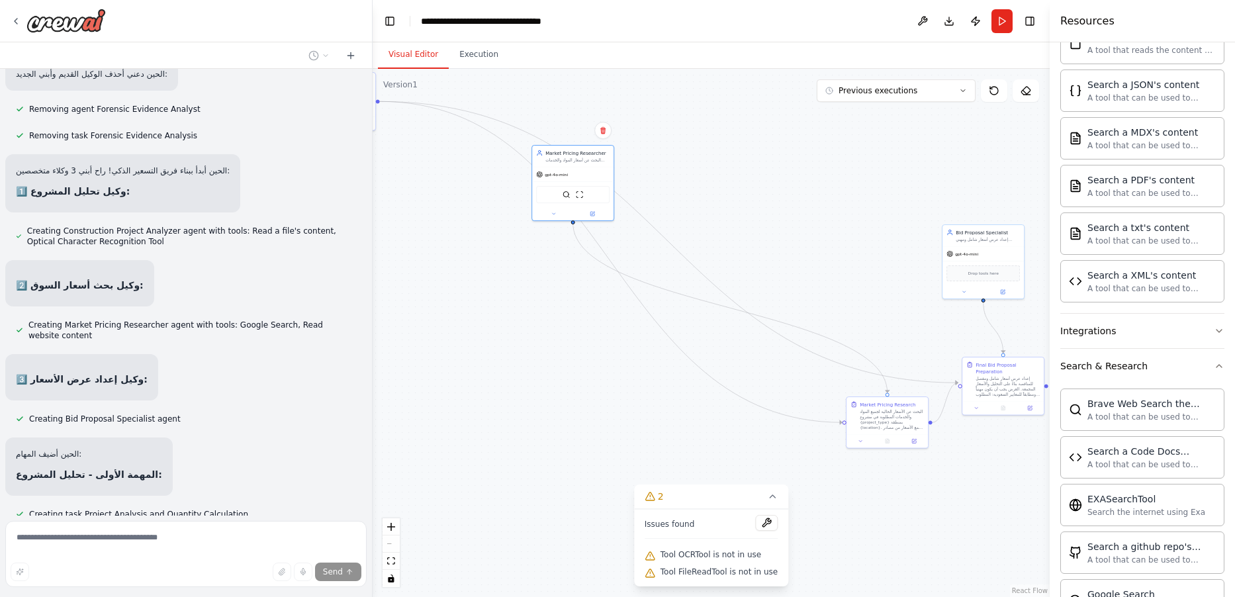
drag, startPoint x: 854, startPoint y: 263, endPoint x: 516, endPoint y: 183, distance: 347.0
click at [516, 183] on div ".deletable-edge-delete-btn { width: 20px; height: 20px; border: 0px solid #ffff…" at bounding box center [711, 333] width 677 height 528
drag, startPoint x: 862, startPoint y: 435, endPoint x: 488, endPoint y: 388, distance: 377.0
click at [466, 383] on div at bounding box center [493, 387] width 81 height 14
drag, startPoint x: 1002, startPoint y: 252, endPoint x: 686, endPoint y: 215, distance: 317.3
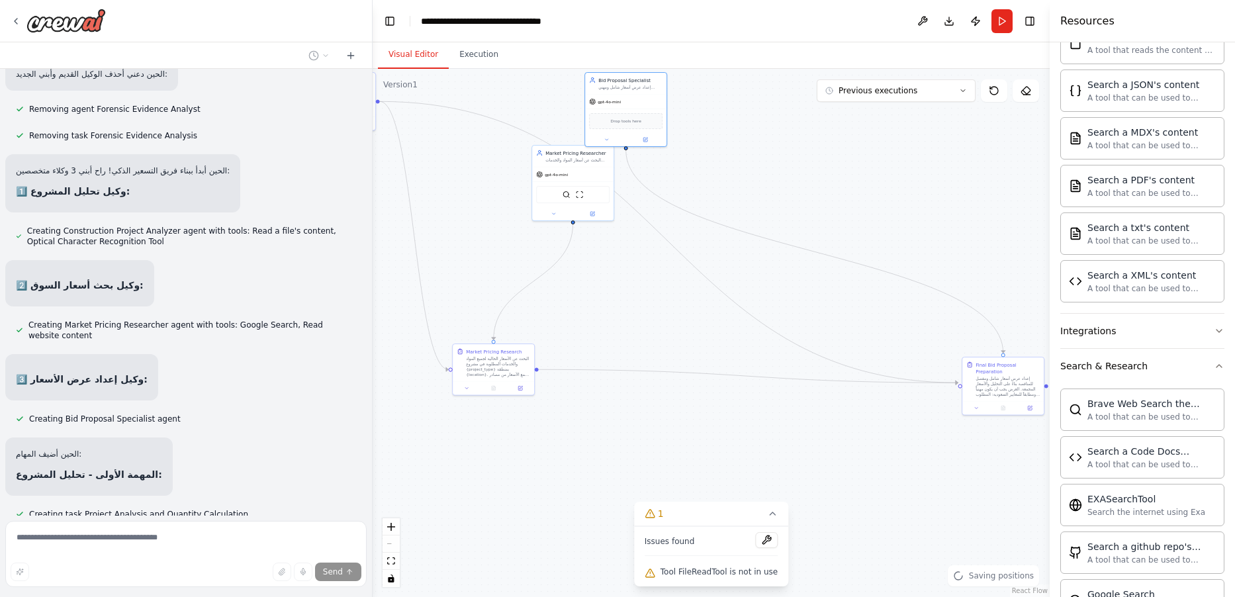
click at [585, 95] on div "gpt-4o-mini" at bounding box center [625, 102] width 81 height 15
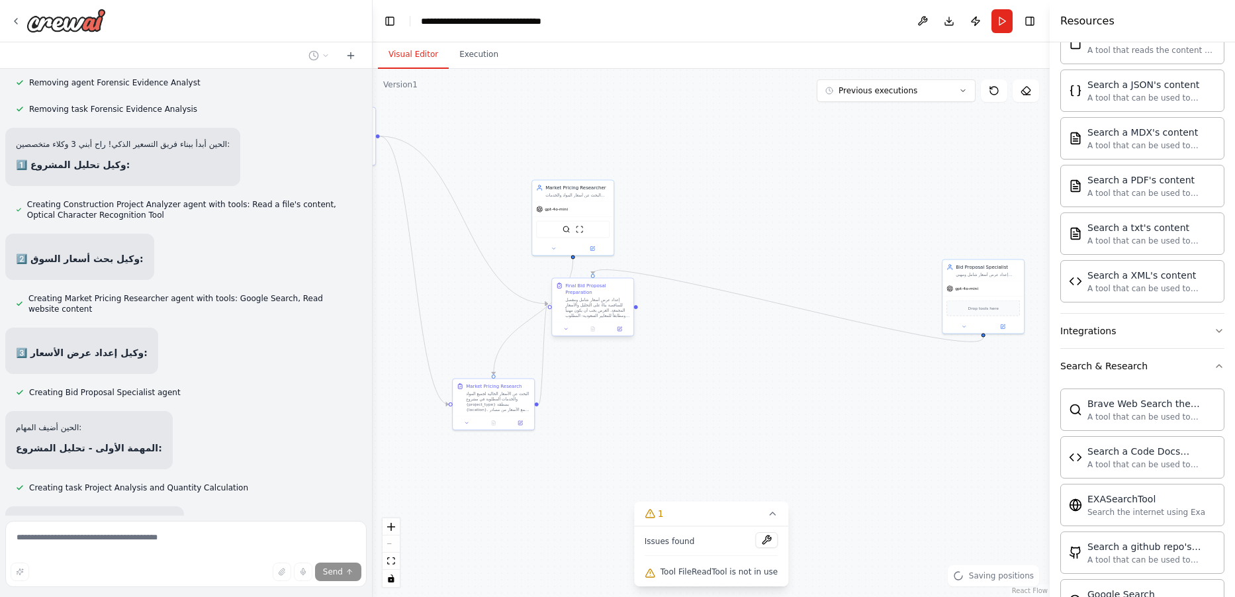
drag, startPoint x: 1010, startPoint y: 440, endPoint x: 598, endPoint y: 324, distance: 427.9
click at [598, 324] on div "Final Bid Proposal Preparation إعداد عرض أسعار شامل ومفصل للمناقصة بناءً على ال…" at bounding box center [592, 307] width 83 height 59
drag, startPoint x: 573, startPoint y: 236, endPoint x: 420, endPoint y: 131, distance: 185.8
click at [532, 215] on div "SerplyWebSearchTool ScrapeWebsiteTool" at bounding box center [572, 228] width 81 height 26
drag, startPoint x: 988, startPoint y: 293, endPoint x: 710, endPoint y: 336, distance: 281.3
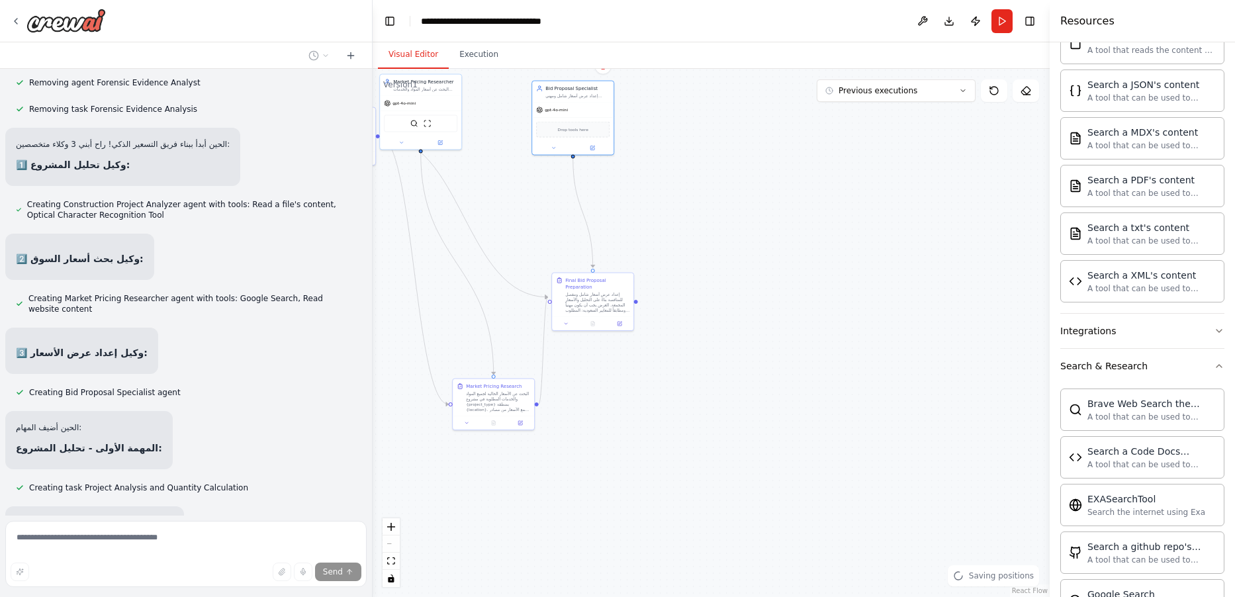
click at [592, 121] on div "gpt-4o-mini Drop tools here" at bounding box center [572, 129] width 81 height 52
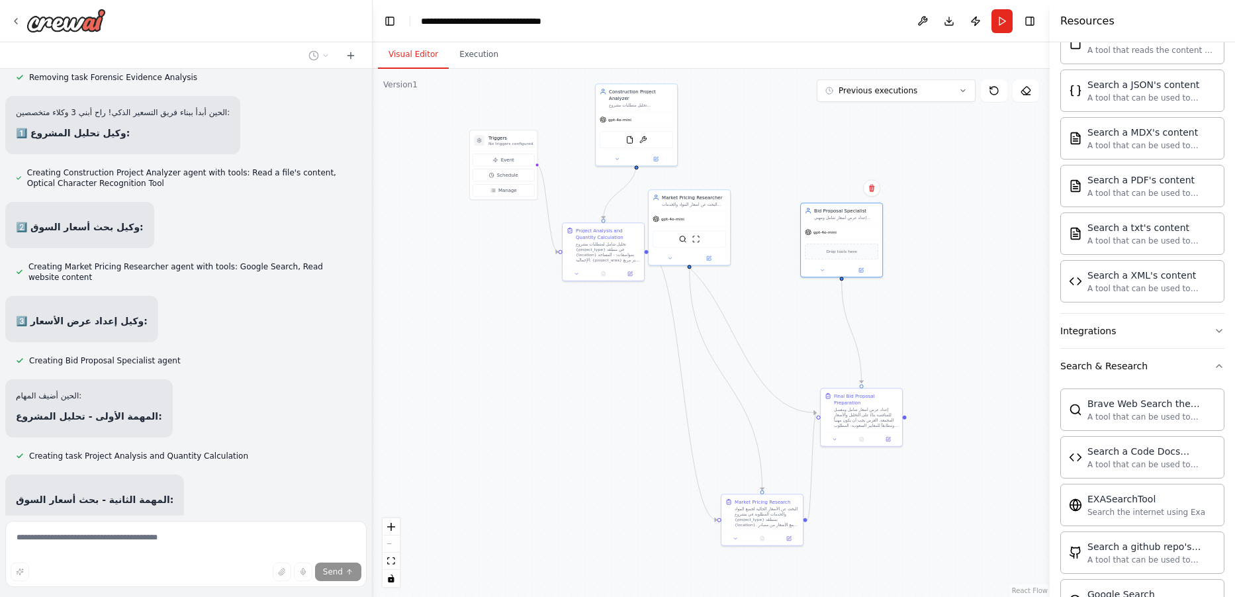
scroll to position [31256, 0]
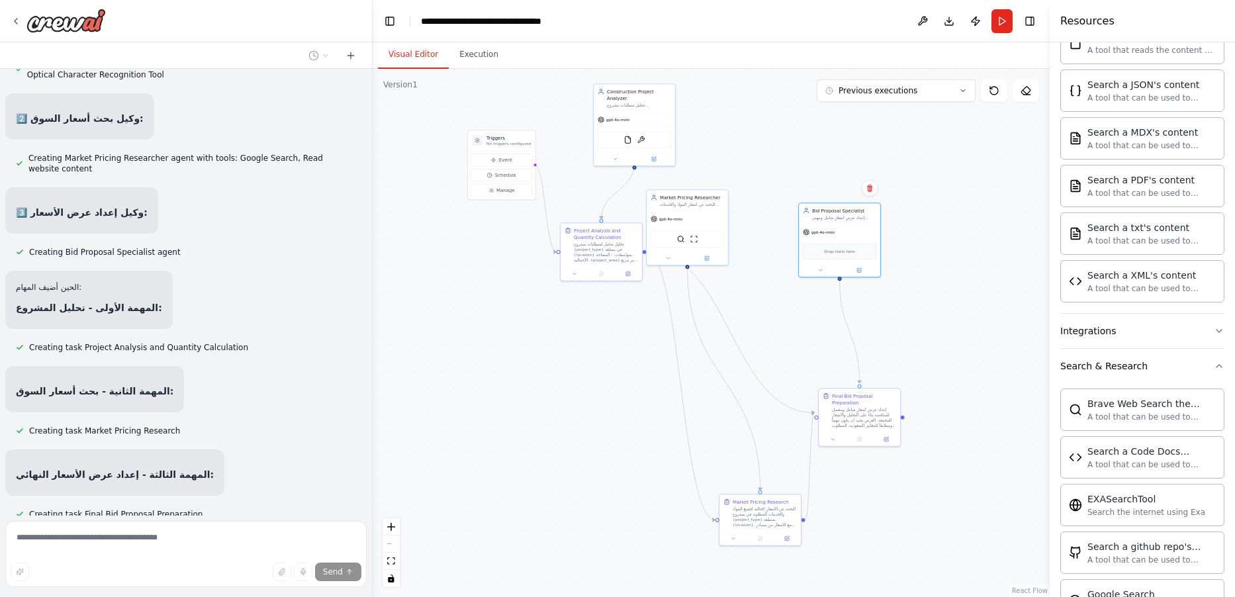
drag, startPoint x: 575, startPoint y: 474, endPoint x: 804, endPoint y: 579, distance: 252.1
click at [804, 579] on div ".deletable-edge-delete-btn { width: 20px; height: 20px; border: 0px solid #ffff…" at bounding box center [711, 333] width 677 height 528
drag, startPoint x: 741, startPoint y: 483, endPoint x: 690, endPoint y: 330, distance: 161.0
click at [690, 330] on div "Market Pricing Research البحث عن الأسعار الحالية لجميع المواد والخدمات المطلوبة…" at bounding box center [684, 313] width 81 height 37
drag, startPoint x: 810, startPoint y: 226, endPoint x: 781, endPoint y: 141, distance: 90.0
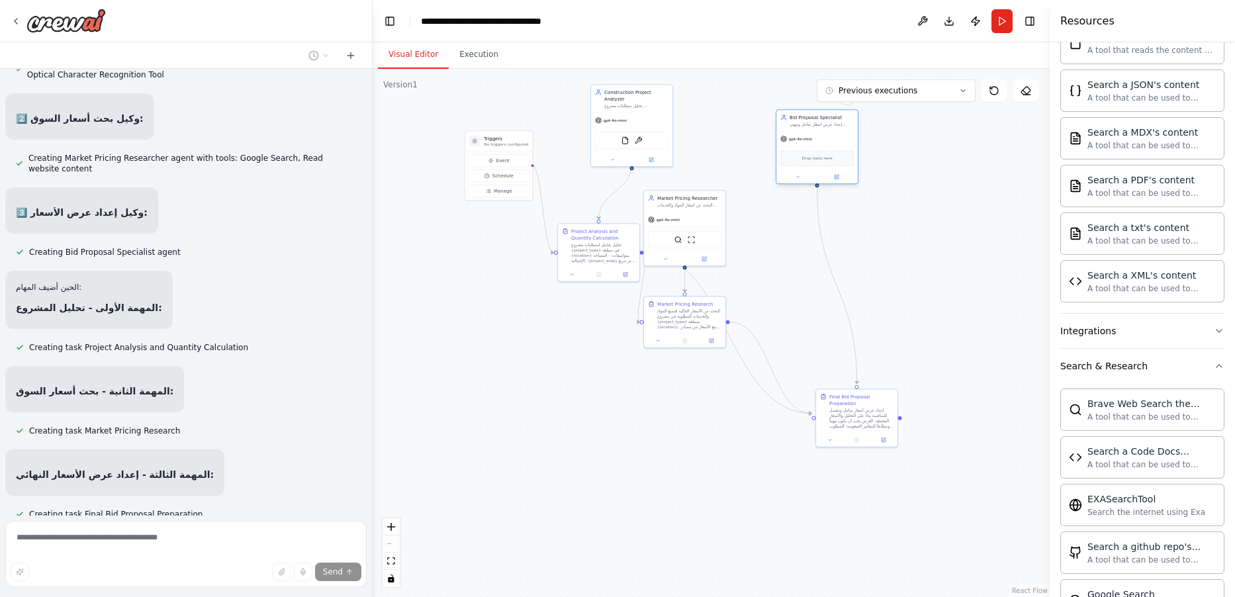
click at [785, 129] on div "Bid Proposal Specialist إعداد عرض أسعار شامل ومهني للمناقصة بناءً على تحليل الم…" at bounding box center [817, 146] width 83 height 75
drag, startPoint x: 683, startPoint y: 310, endPoint x: 774, endPoint y: 291, distance: 93.3
click at [774, 291] on div "البحث عن الأسعار الحالية لجميع المواد والخدمات المطلوبة في مشروع {project_type}…" at bounding box center [782, 297] width 64 height 21
drag, startPoint x: 843, startPoint y: 391, endPoint x: 888, endPoint y: 246, distance: 151.0
click at [894, 248] on div "إعداد عرض أسعار شامل ومفصل للمناقصة بناءً على التحليل والأسعار المجمعة. العرض ي…" at bounding box center [914, 258] width 64 height 21
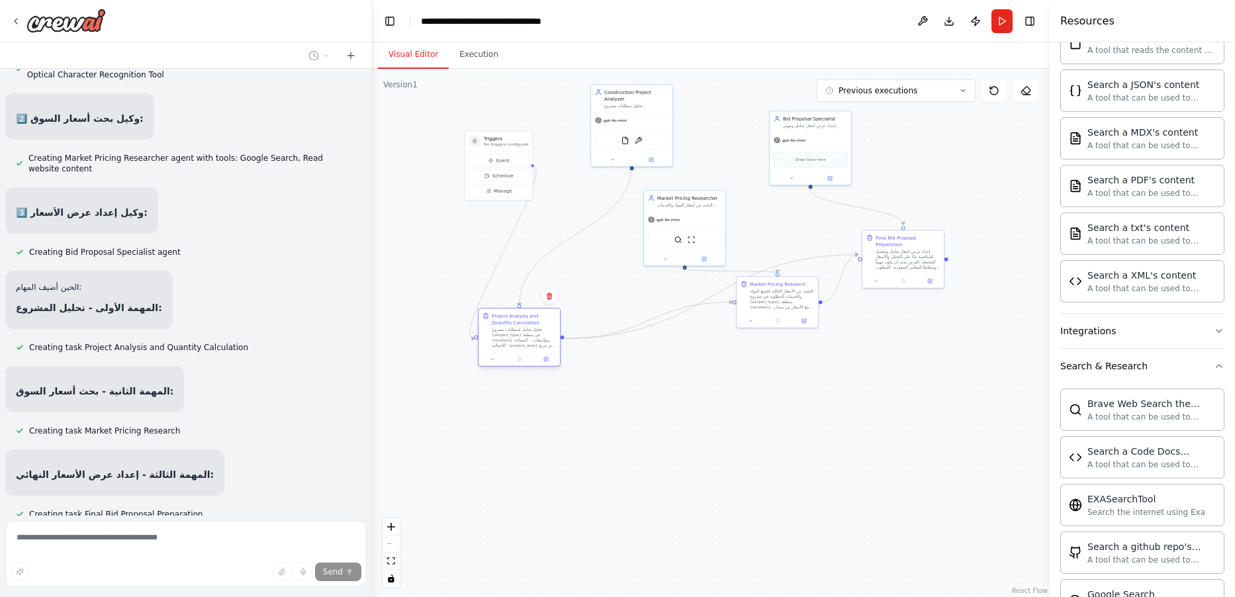
drag, startPoint x: 586, startPoint y: 274, endPoint x: 532, endPoint y: 353, distance: 95.7
click at [528, 351] on div "Project Analysis and Quantity Calculation تحليل شامل لمتطلبات مشروع {project_ty…" at bounding box center [519, 330] width 81 height 44
drag, startPoint x: 540, startPoint y: 336, endPoint x: 609, endPoint y: 324, distance: 70.4
click at [607, 321] on div "تحليل شامل لمتطلبات مشروع {project_type} في منطقة {location} بمواصفات: - المساح…" at bounding box center [603, 324] width 64 height 21
drag, startPoint x: 703, startPoint y: 230, endPoint x: 717, endPoint y: 233, distance: 14.2
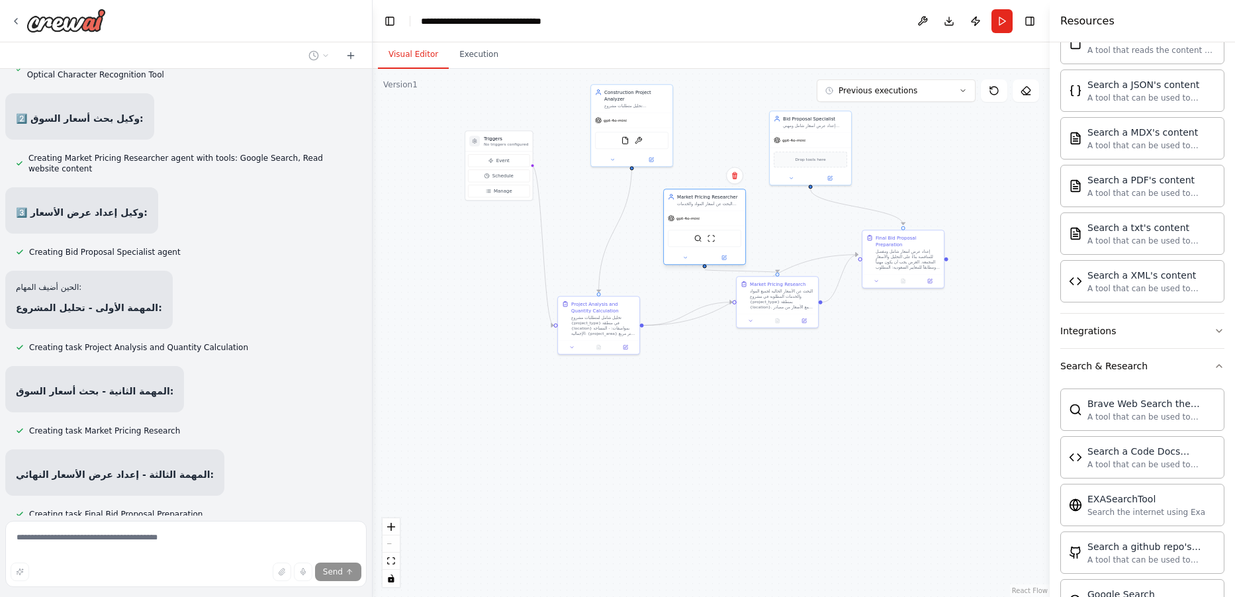
click at [720, 232] on div "SerplyWebSearchTool ScrapeWebsiteTool" at bounding box center [704, 238] width 73 height 17
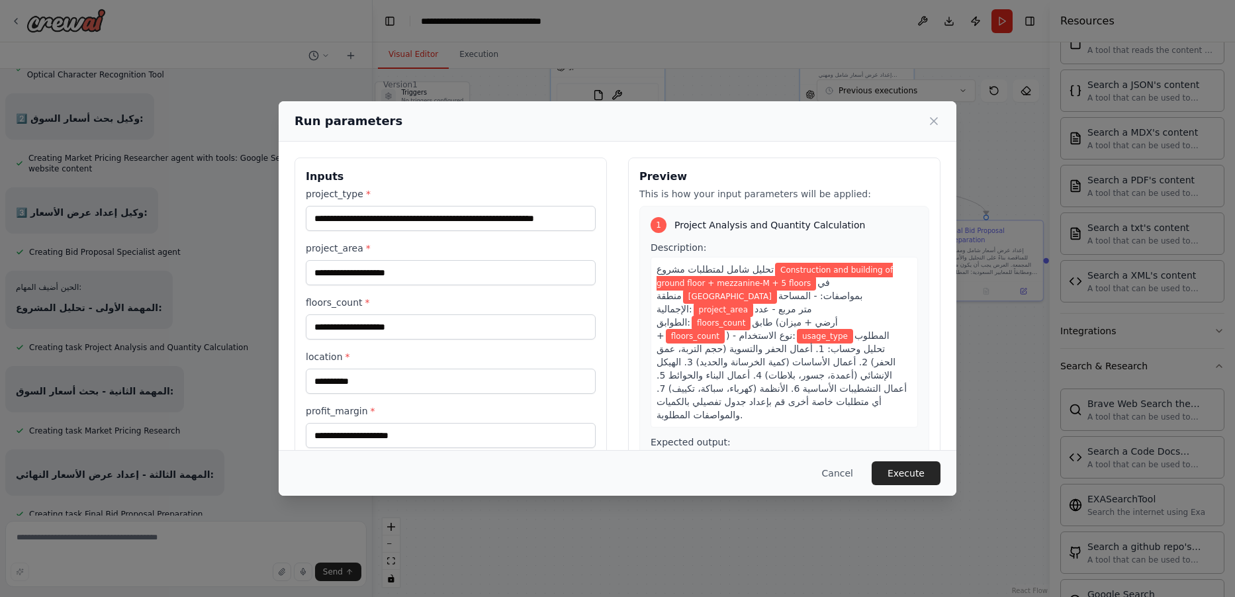
scroll to position [242, 0]
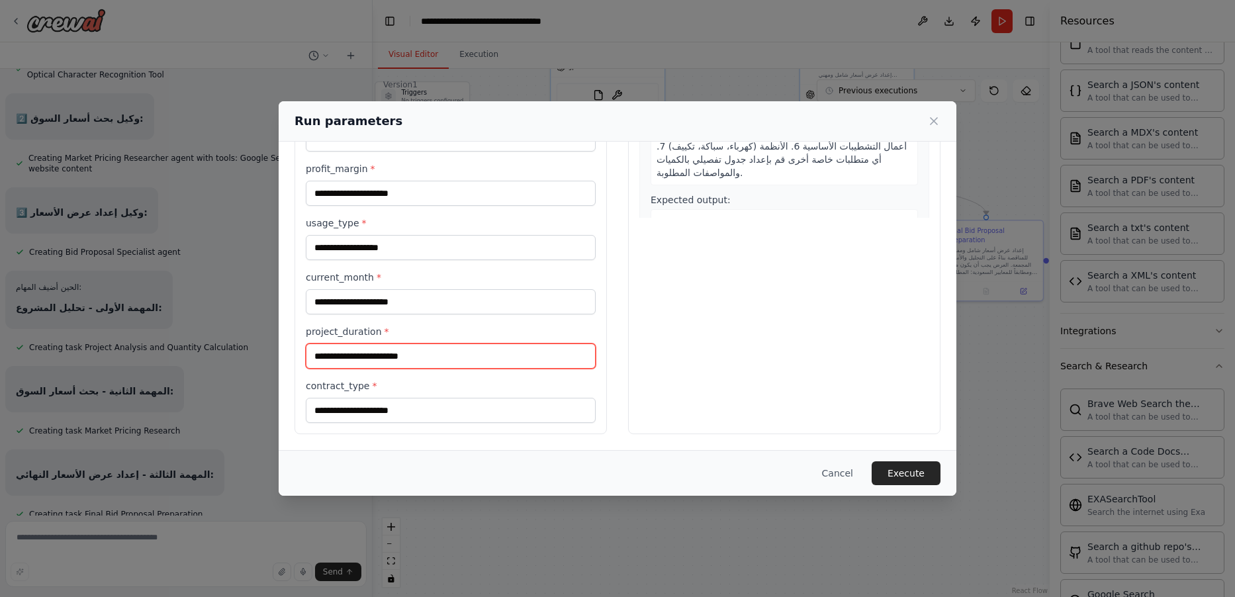
drag, startPoint x: 432, startPoint y: 360, endPoint x: 308, endPoint y: 358, distance: 123.8
click at [308, 358] on input "project_duration *" at bounding box center [451, 356] width 290 height 25
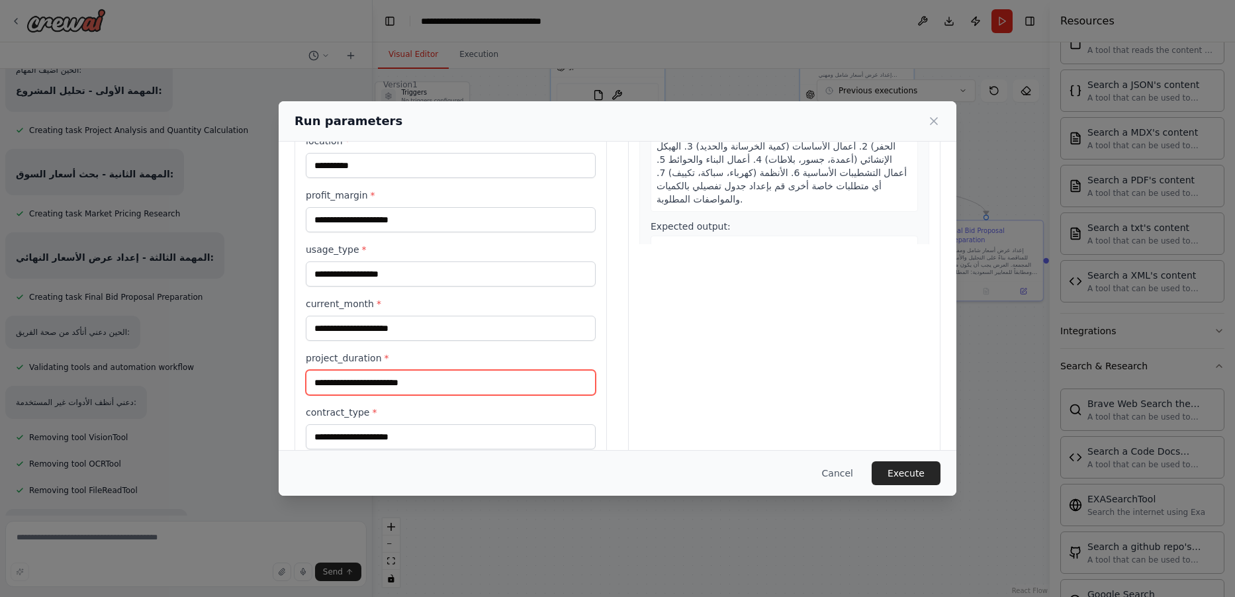
scroll to position [163, 0]
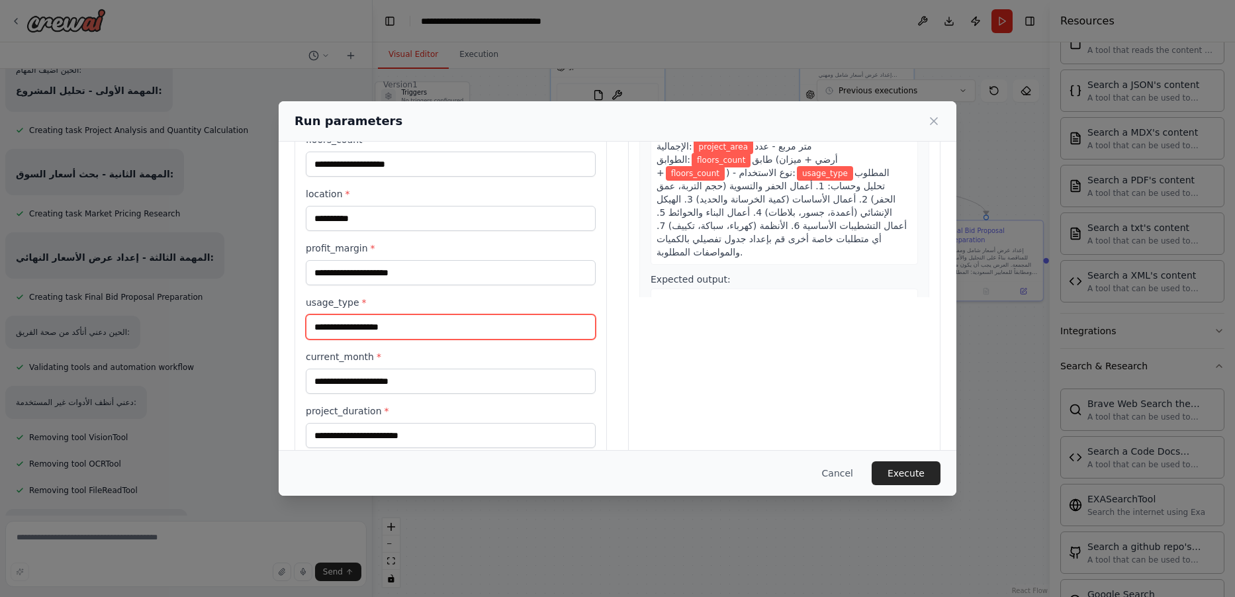
click at [377, 322] on input "usage_type *" at bounding box center [451, 326] width 290 height 25
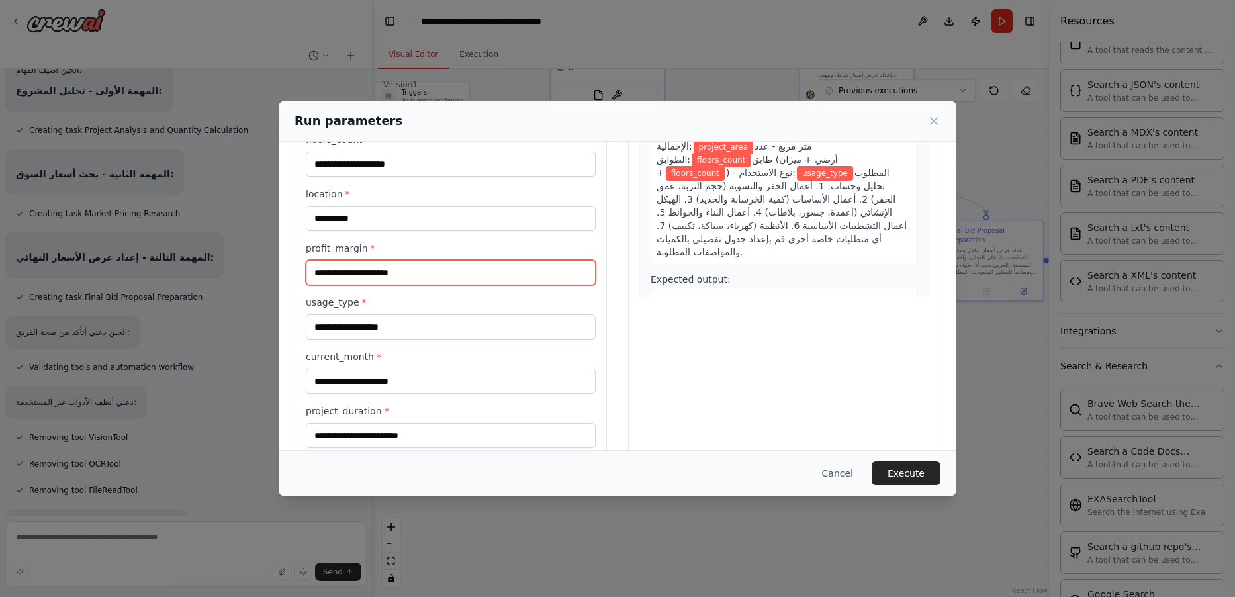
click at [330, 275] on input "profit_margin *" at bounding box center [451, 272] width 290 height 25
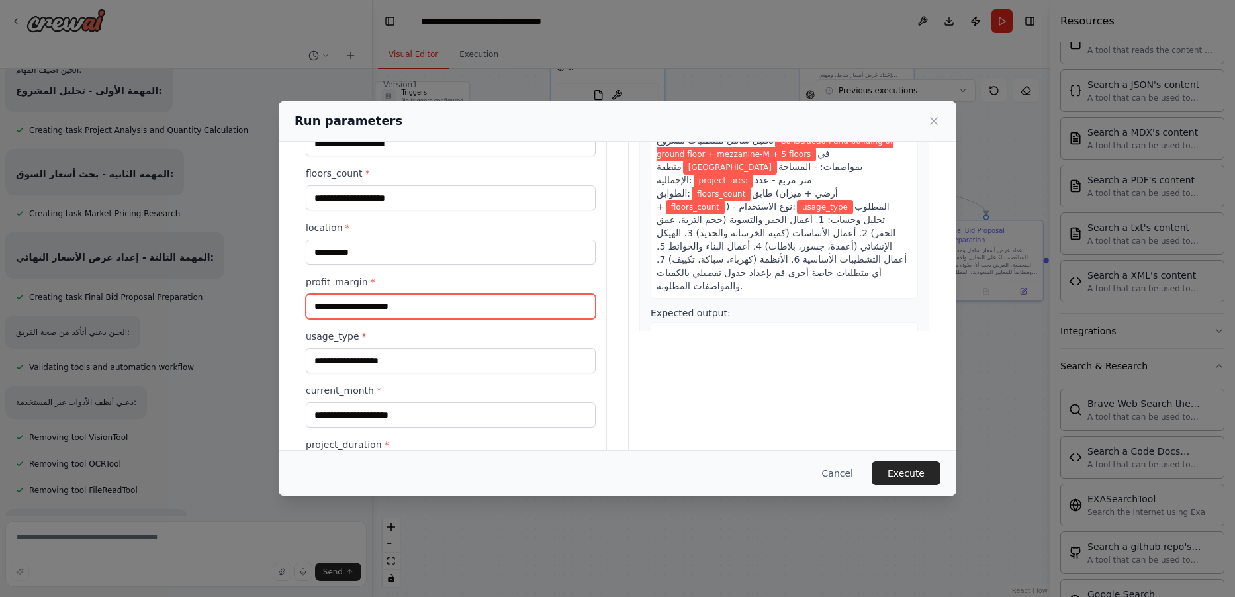
scroll to position [242, 0]
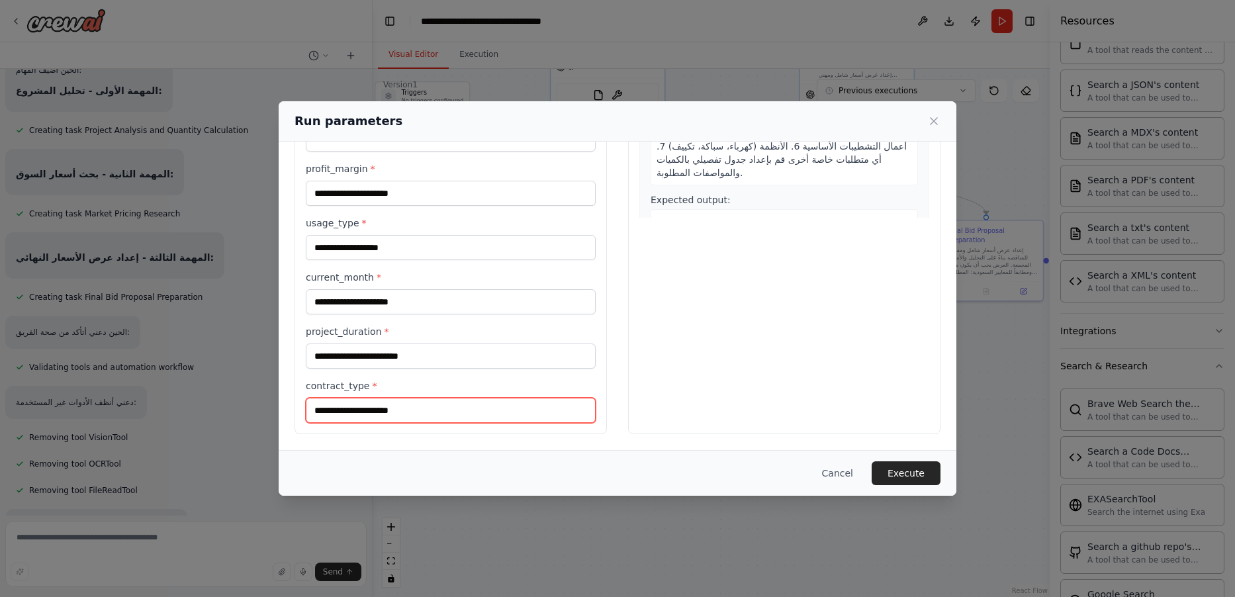
click at [338, 405] on input "contract_type *" at bounding box center [451, 410] width 290 height 25
drag, startPoint x: 363, startPoint y: 408, endPoint x: 302, endPoint y: 436, distance: 67.3
click at [364, 408] on input "contract_type *" at bounding box center [451, 410] width 290 height 25
click at [128, 543] on div "**********" at bounding box center [617, 298] width 1235 height 597
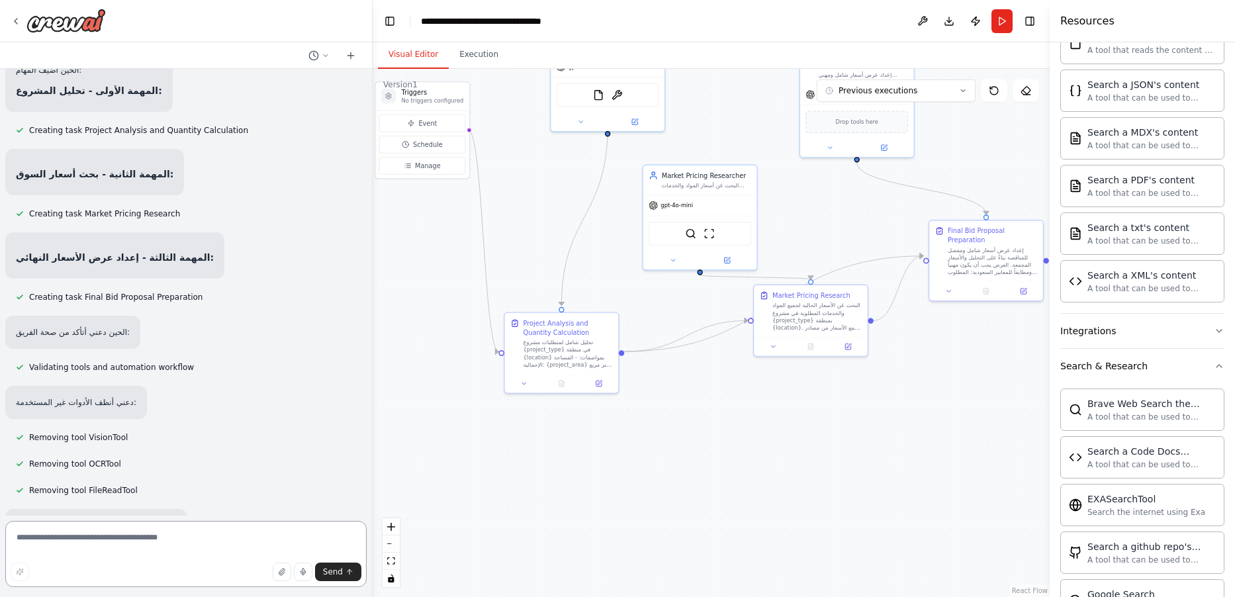
click at [135, 551] on textarea at bounding box center [185, 554] width 361 height 66
type textarea "*"
type textarea "**********"
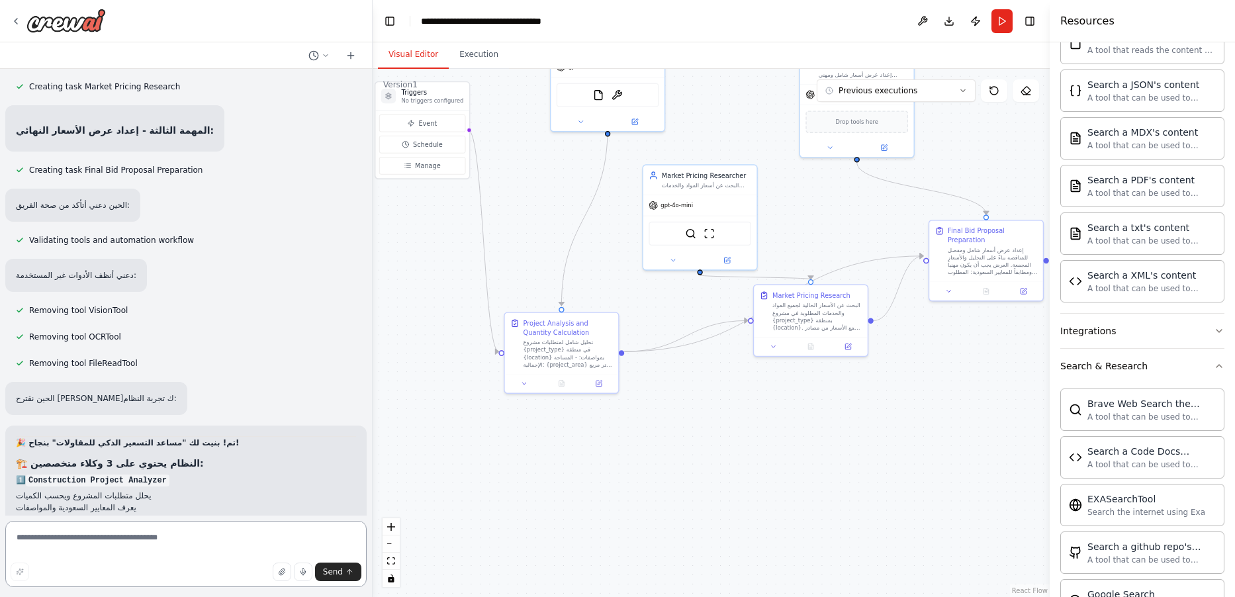
scroll to position [31616, 0]
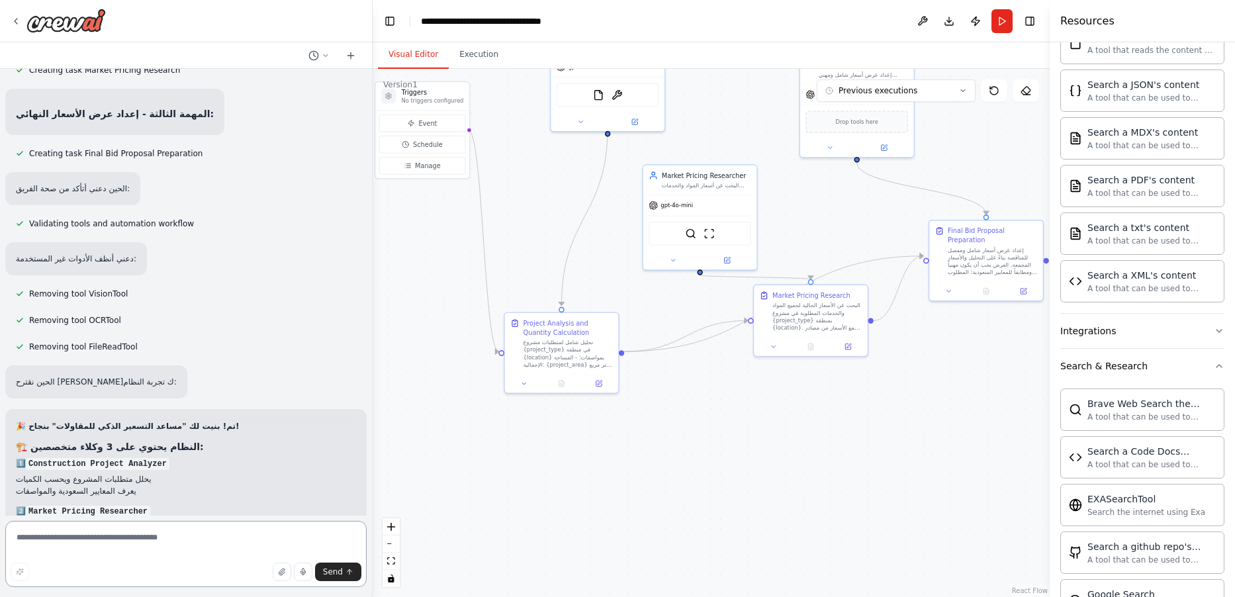
click at [95, 532] on textarea at bounding box center [185, 554] width 361 height 66
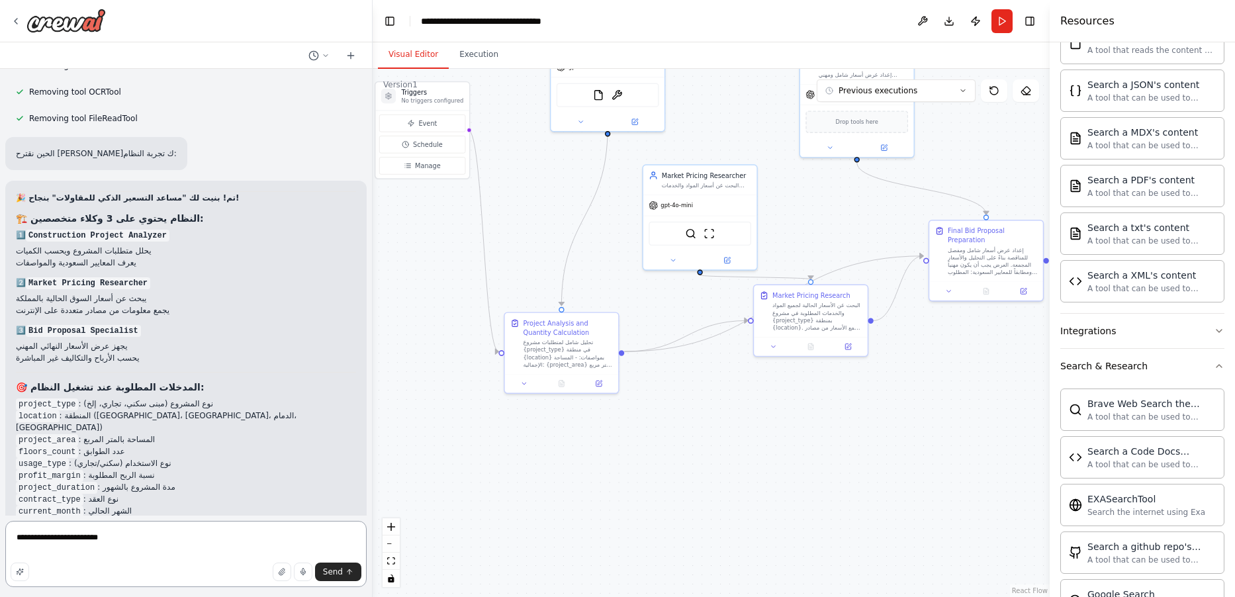
type textarea "**********"
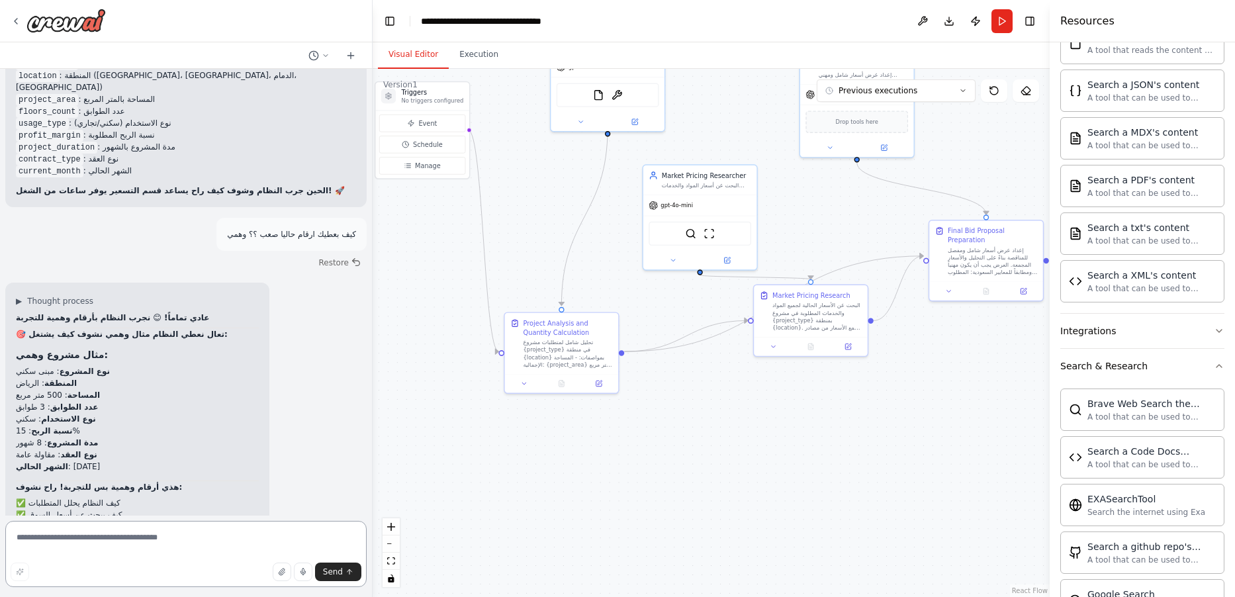
scroll to position [32189, 0]
click at [105, 537] on textarea at bounding box center [185, 554] width 361 height 66
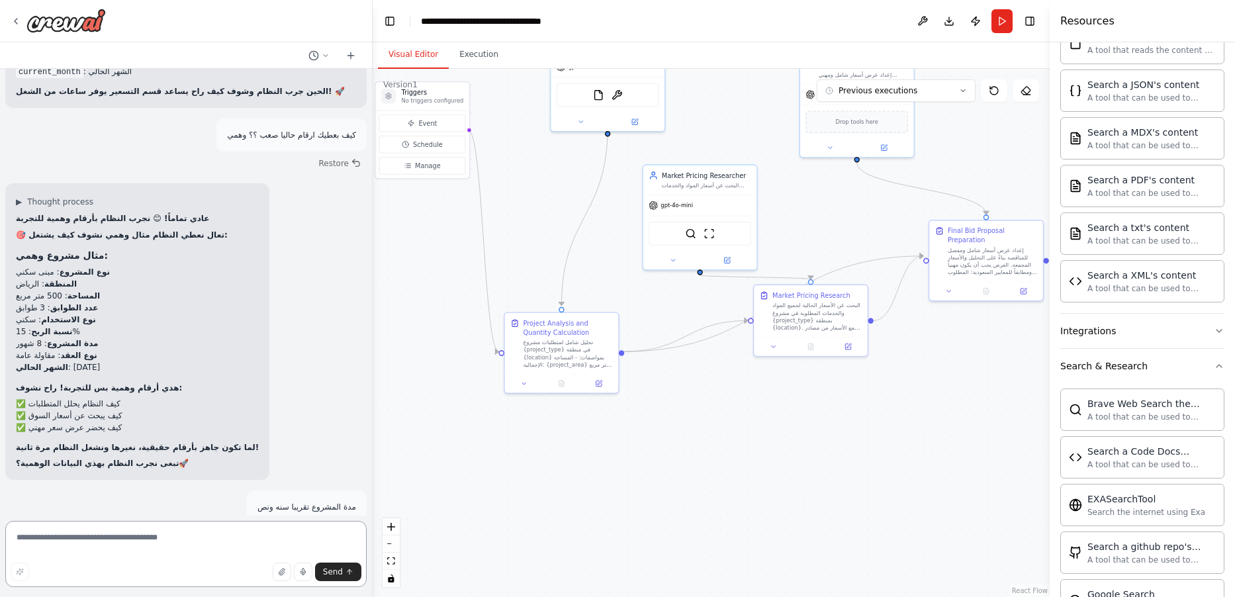
click at [191, 532] on textarea at bounding box center [185, 554] width 361 height 66
click at [141, 529] on textarea at bounding box center [185, 554] width 361 height 66
click at [146, 532] on textarea at bounding box center [185, 554] width 361 height 66
type textarea "**********"
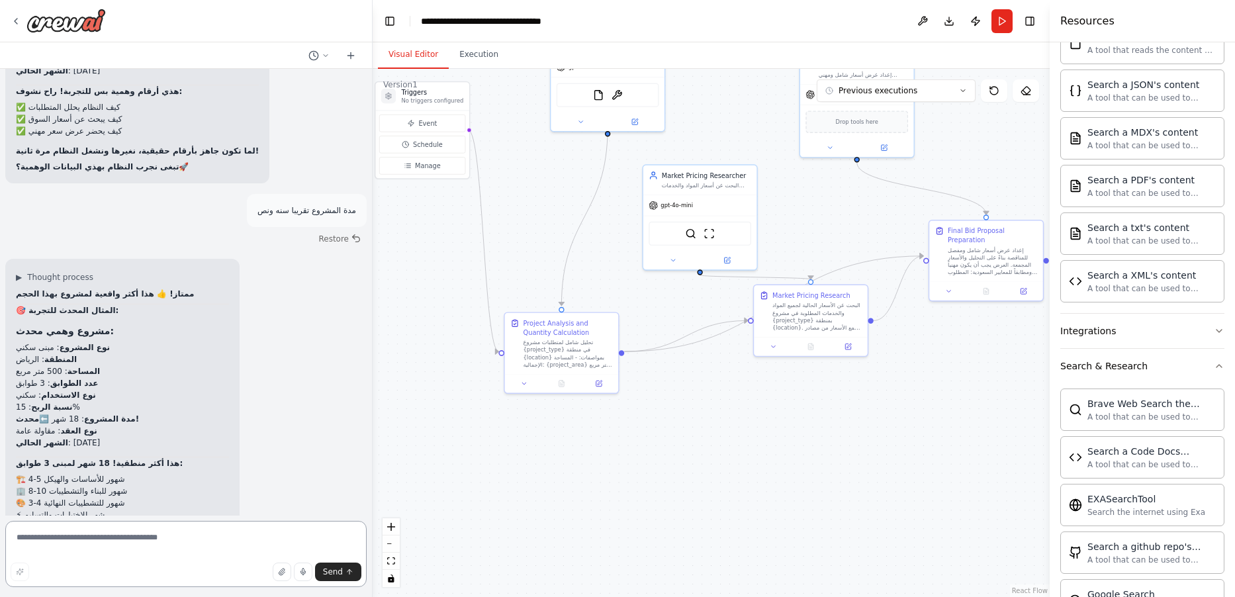
scroll to position [32597, 0]
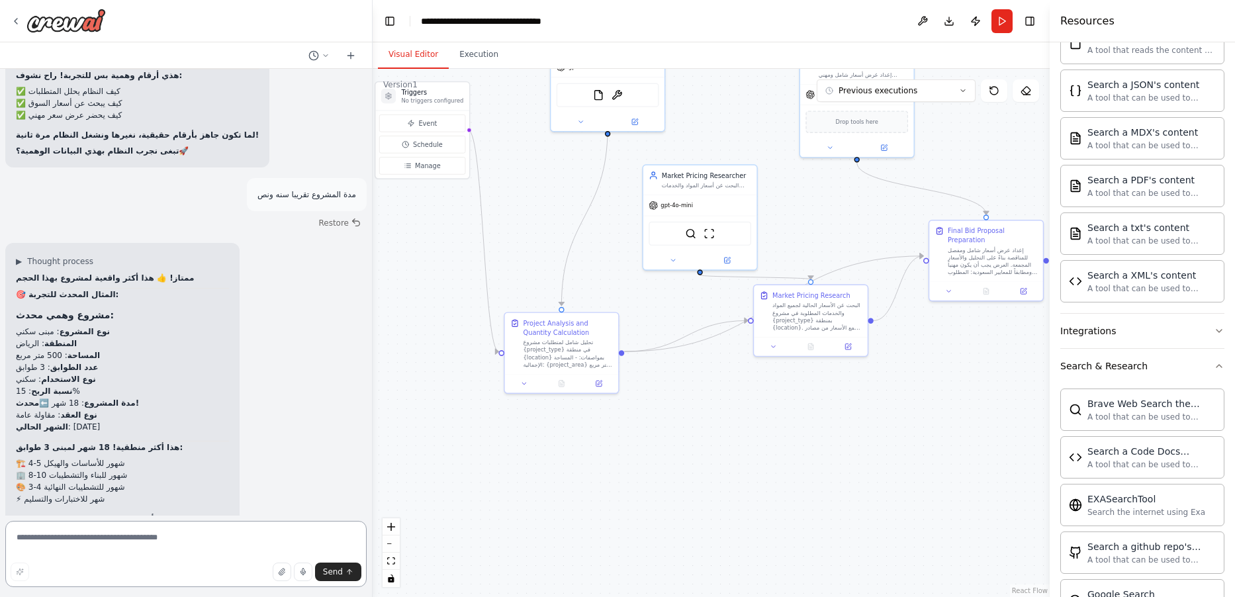
click at [213, 541] on textarea at bounding box center [185, 554] width 361 height 66
type textarea "**********"
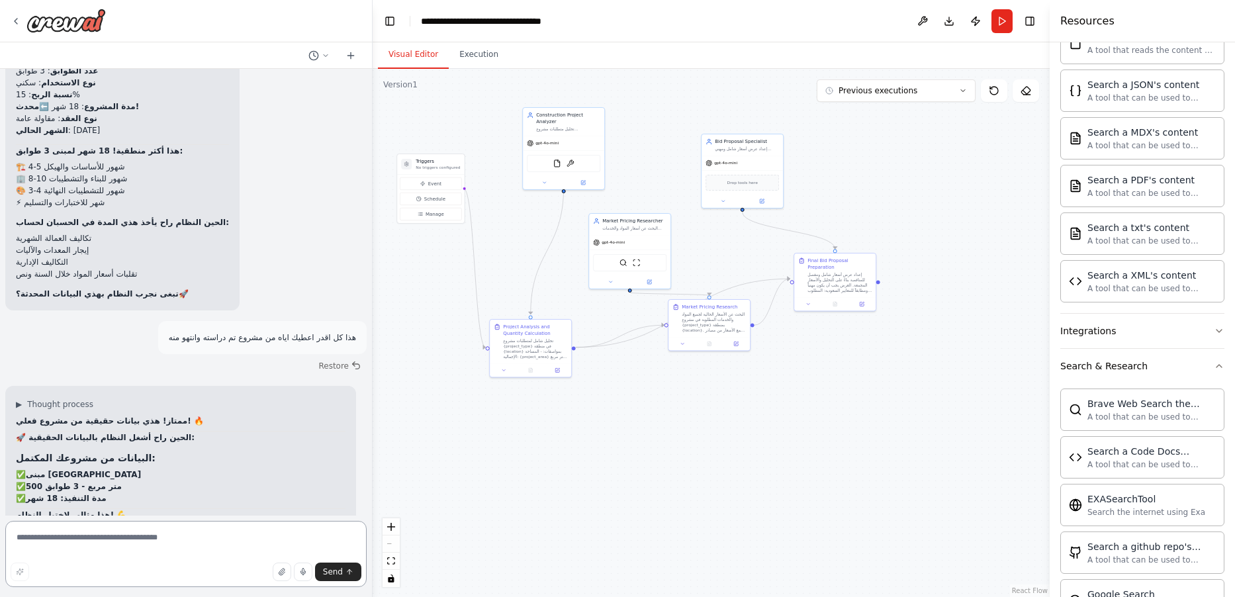
scroll to position [32896, 0]
click at [236, 547] on textarea at bounding box center [185, 554] width 361 height 66
click at [234, 547] on textarea at bounding box center [185, 554] width 361 height 66
click at [232, 548] on textarea at bounding box center [185, 554] width 361 height 66
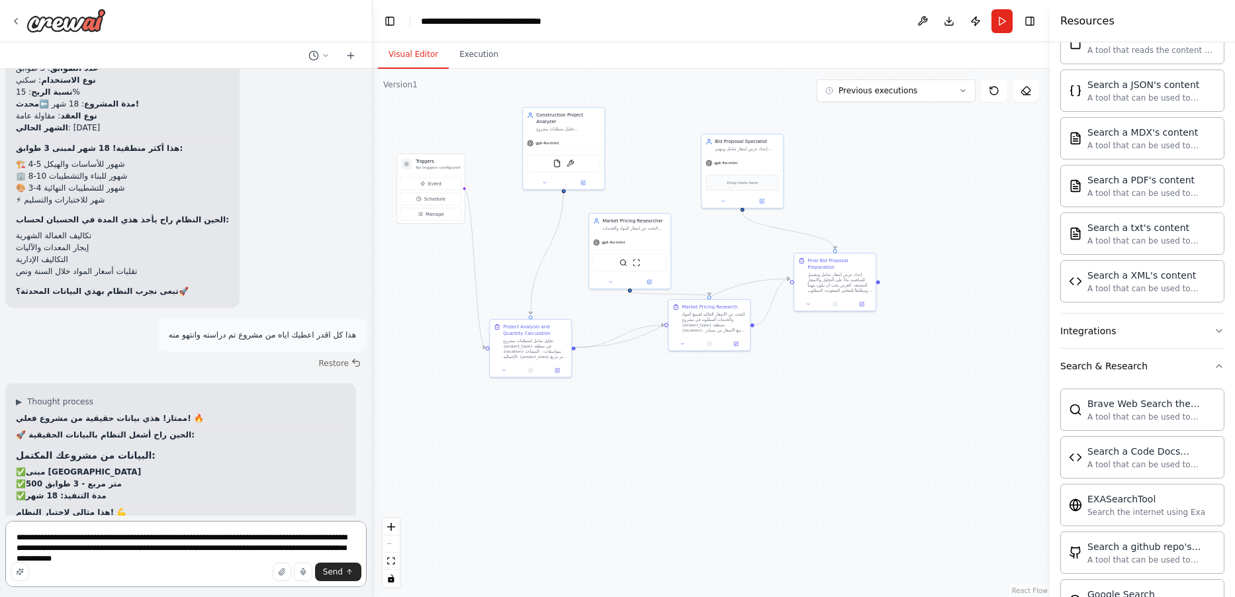
type textarea "**********"
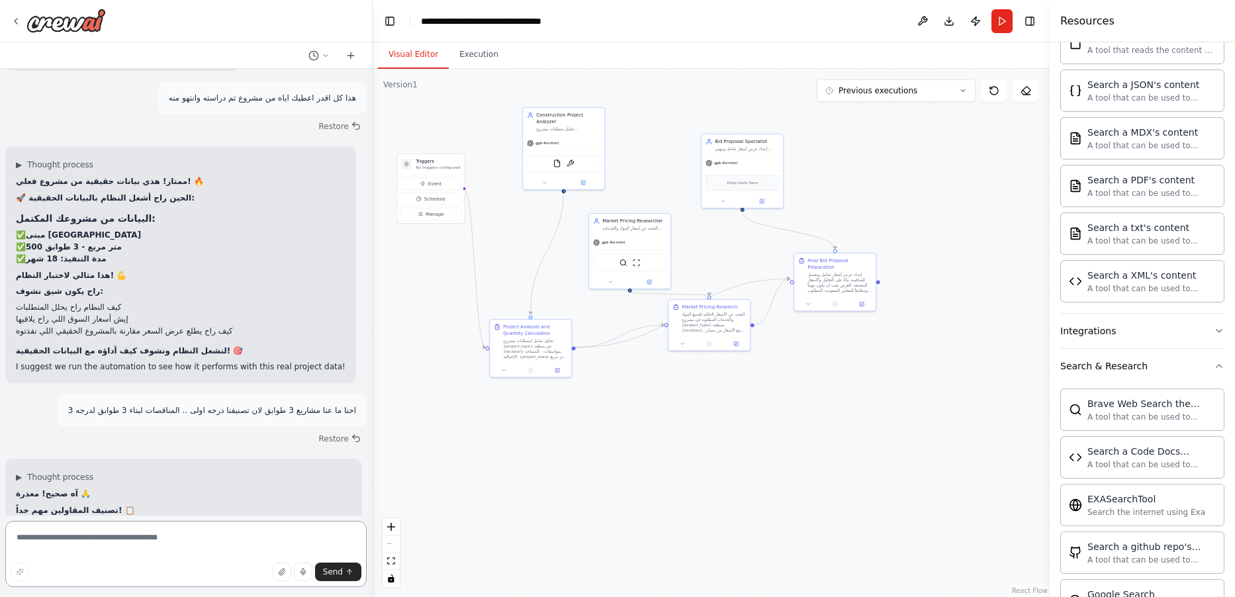
scroll to position [33144, 0]
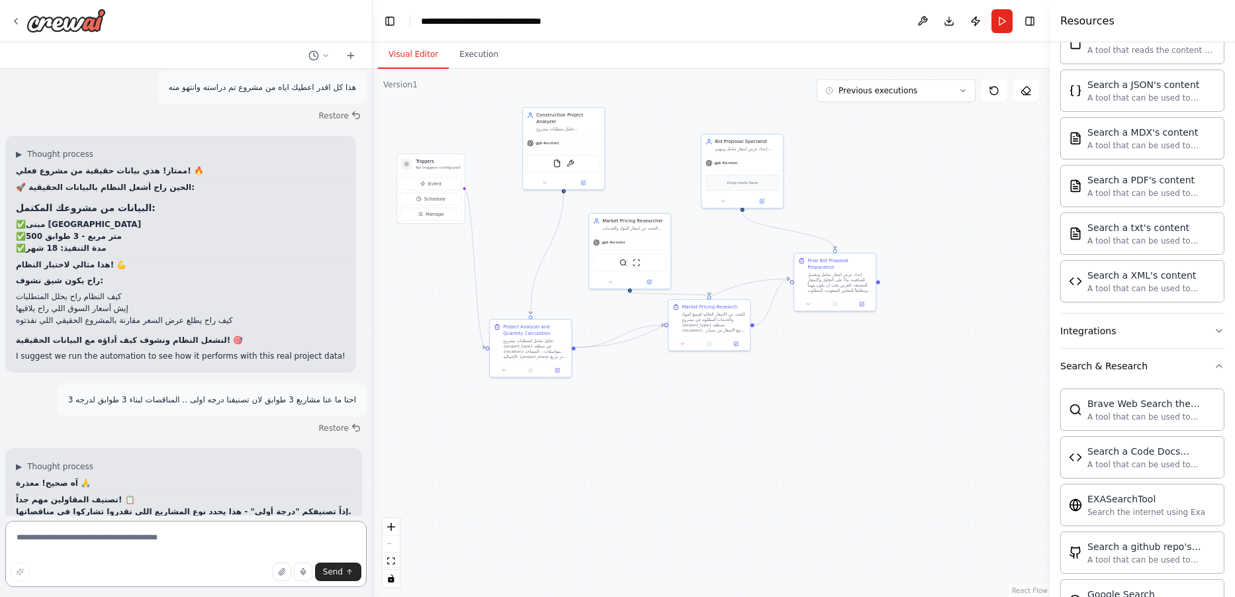
click at [215, 553] on textarea at bounding box center [185, 554] width 361 height 66
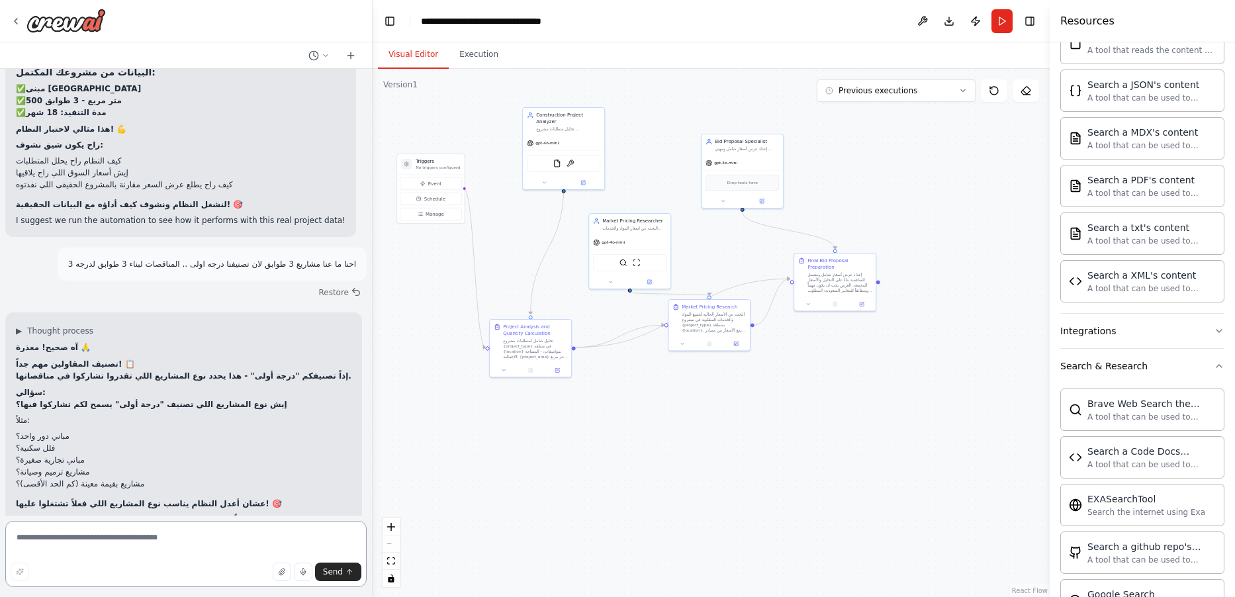
click at [209, 537] on textarea at bounding box center [185, 554] width 361 height 66
click at [227, 543] on textarea at bounding box center [185, 554] width 361 height 66
click at [222, 541] on textarea at bounding box center [185, 554] width 361 height 66
click at [225, 542] on textarea at bounding box center [185, 554] width 361 height 66
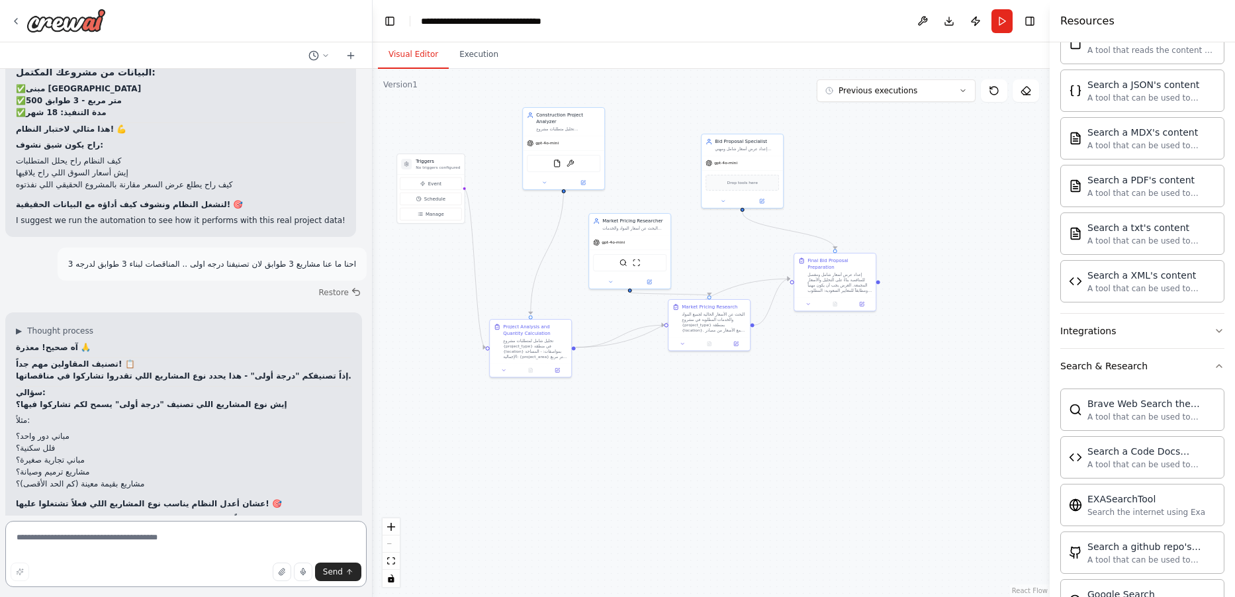
click at [224, 541] on textarea at bounding box center [185, 554] width 361 height 66
type textarea "*"
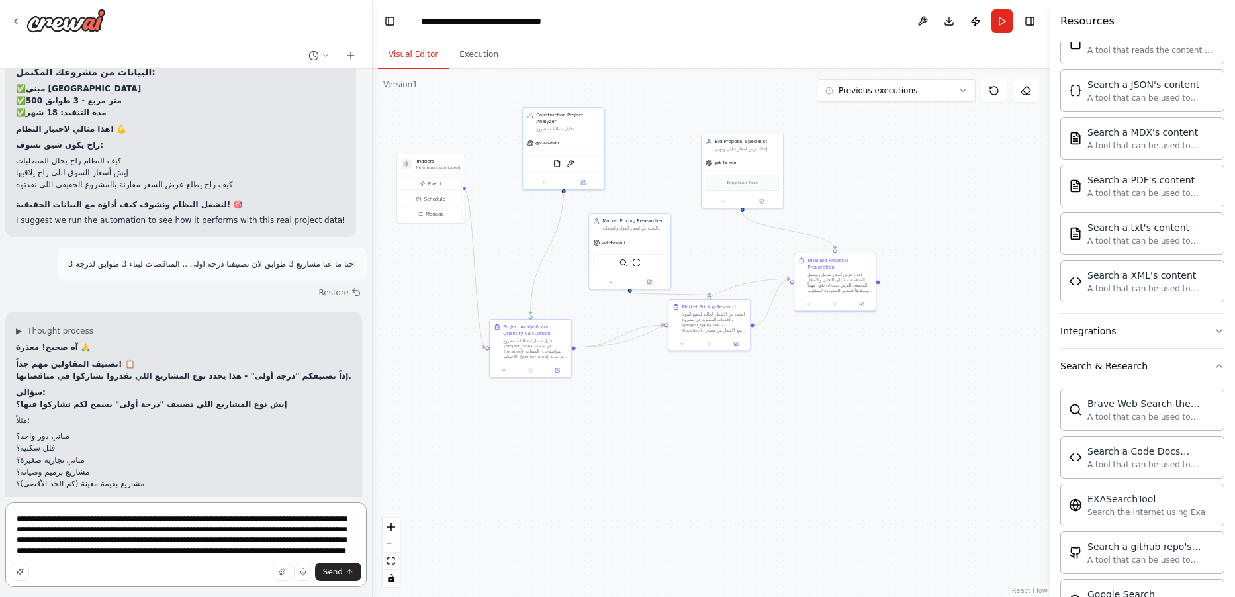
type textarea "**********"
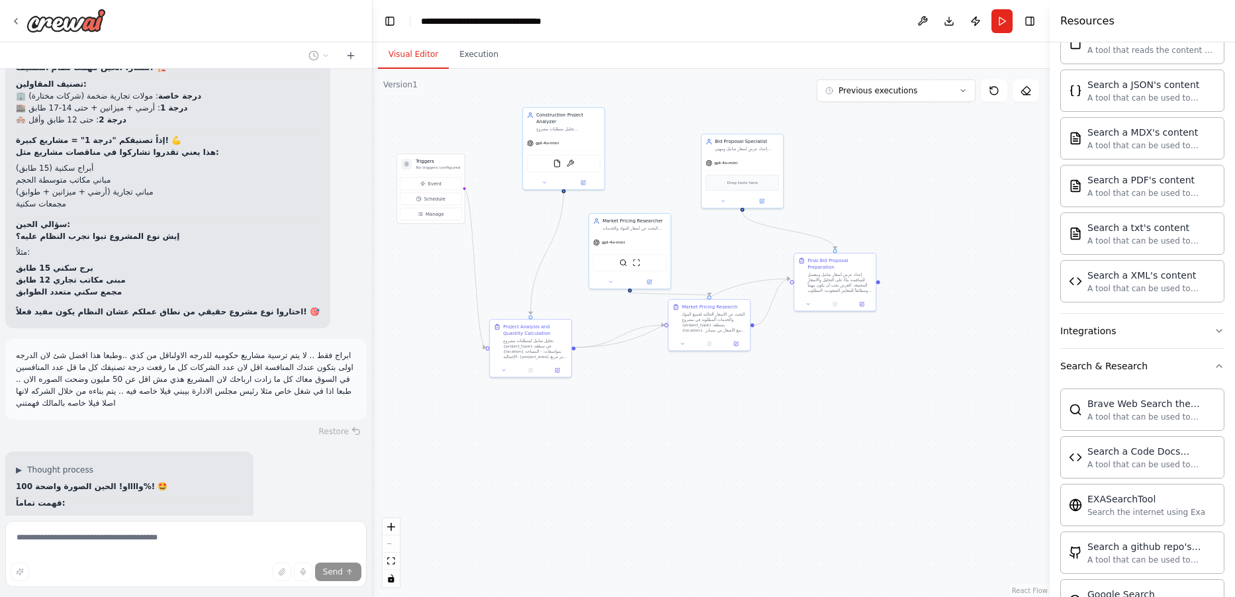
scroll to position [33891, 0]
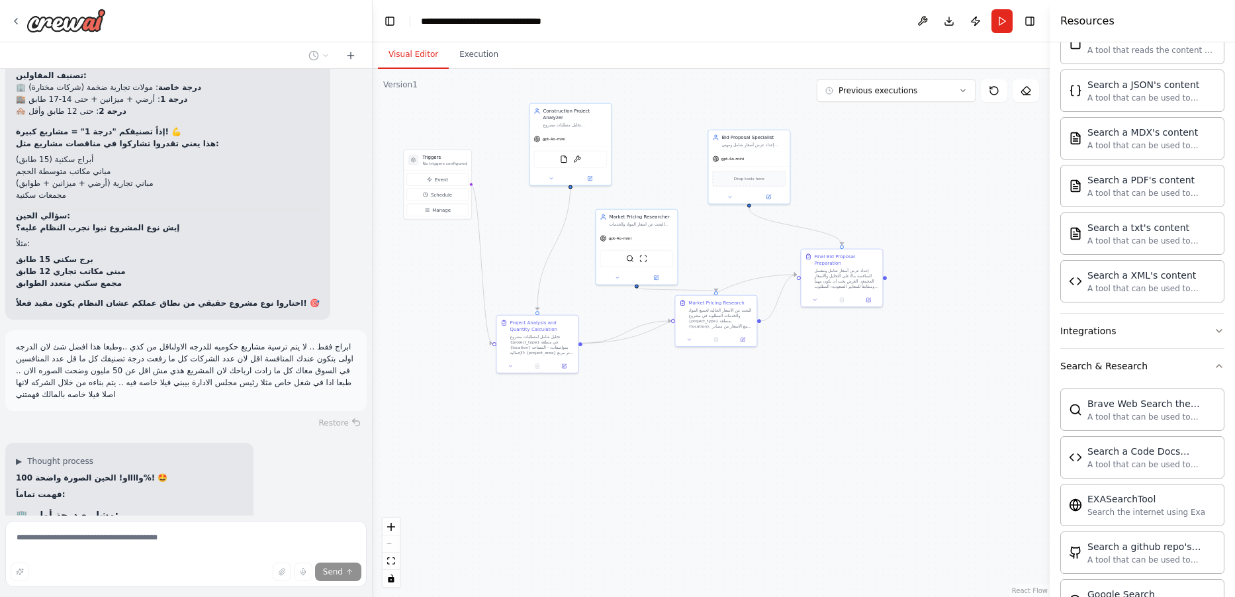
click at [1001, 26] on button "Run" at bounding box center [1002, 21] width 21 height 24
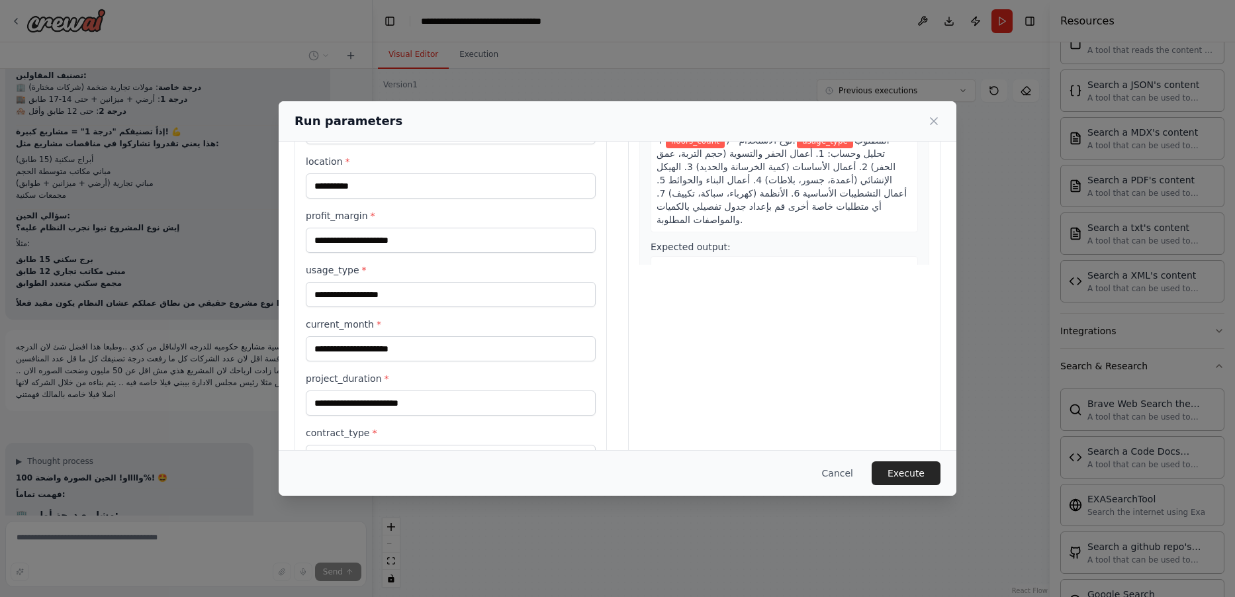
scroll to position [242, 0]
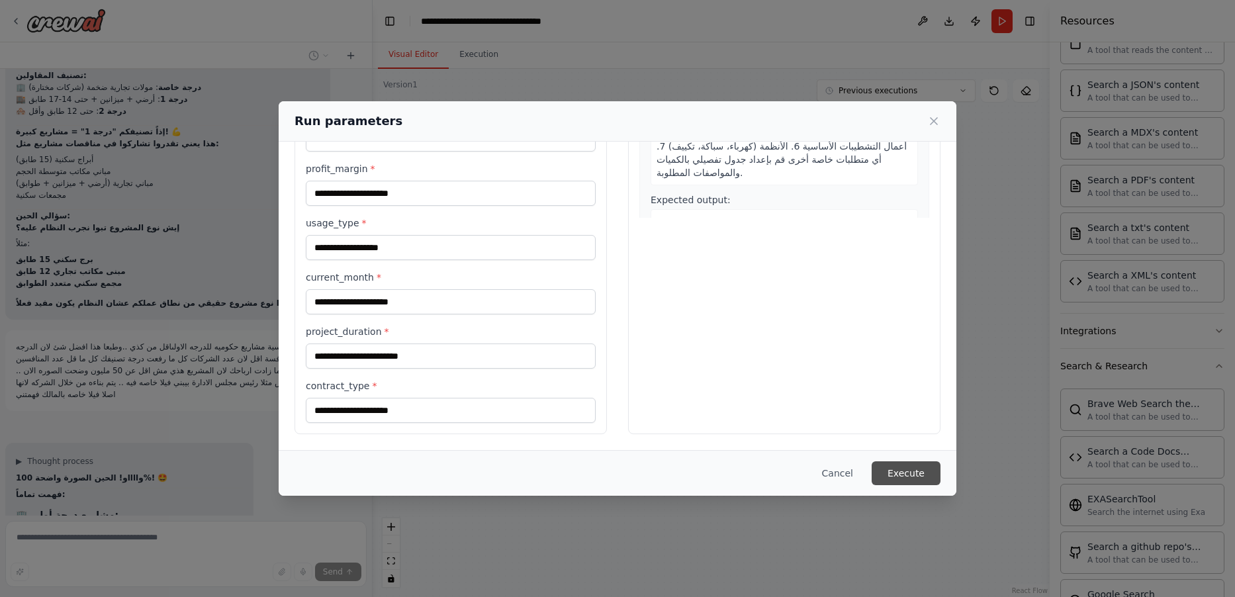
click at [906, 483] on button "Execute" at bounding box center [906, 473] width 69 height 24
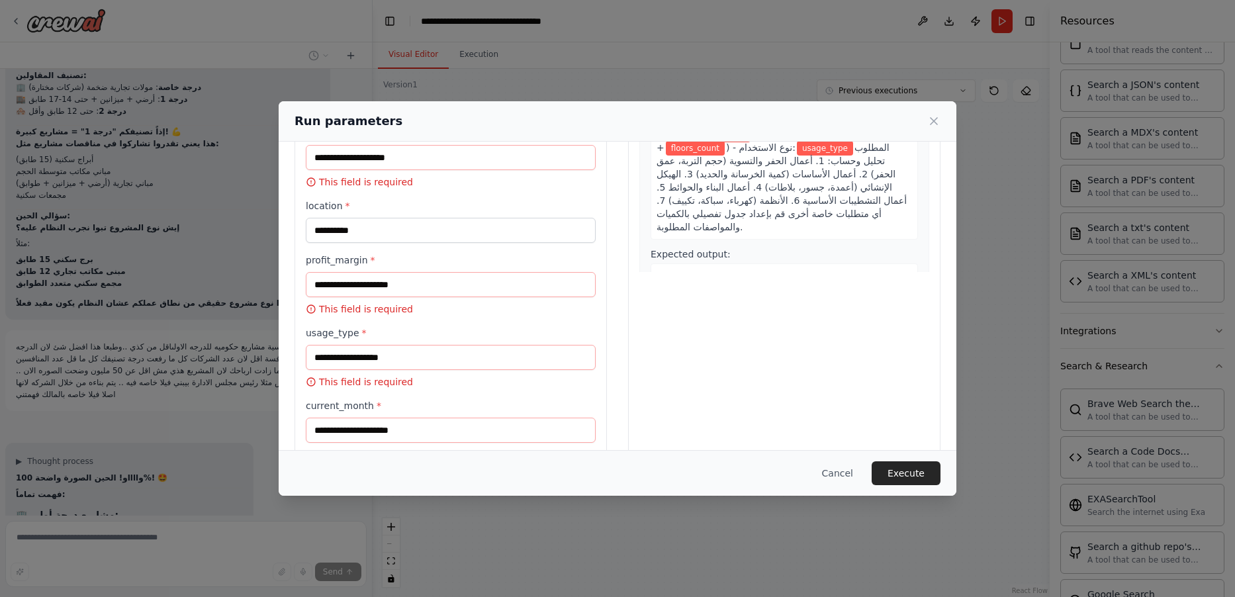
scroll to position [0, 0]
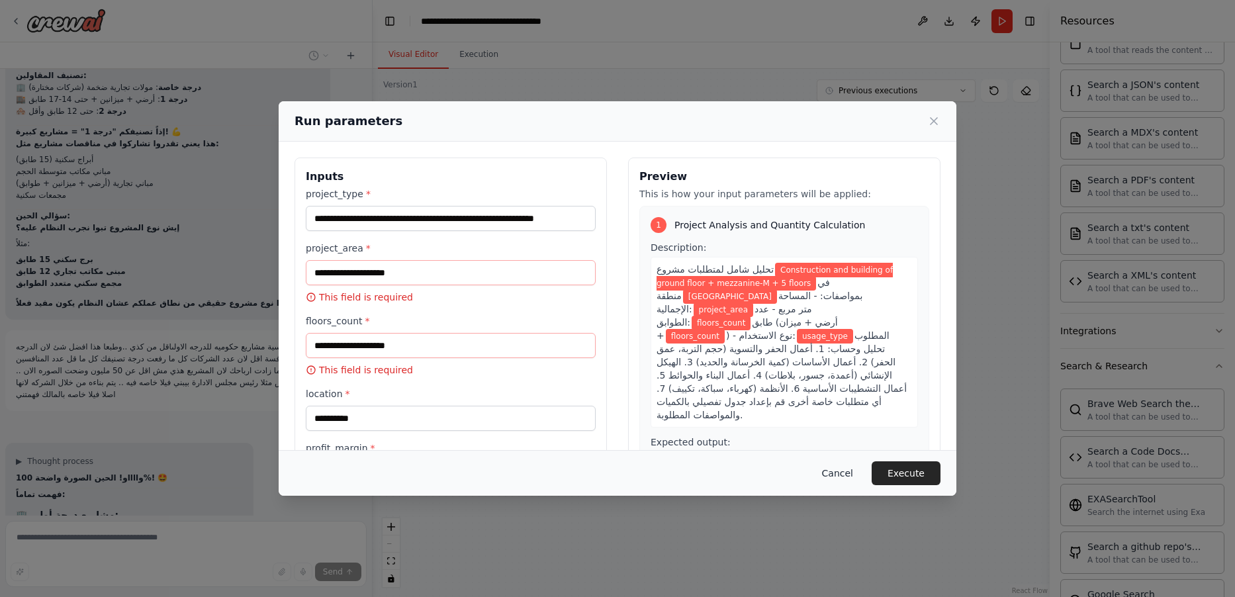
click at [841, 476] on button "Cancel" at bounding box center [838, 473] width 52 height 24
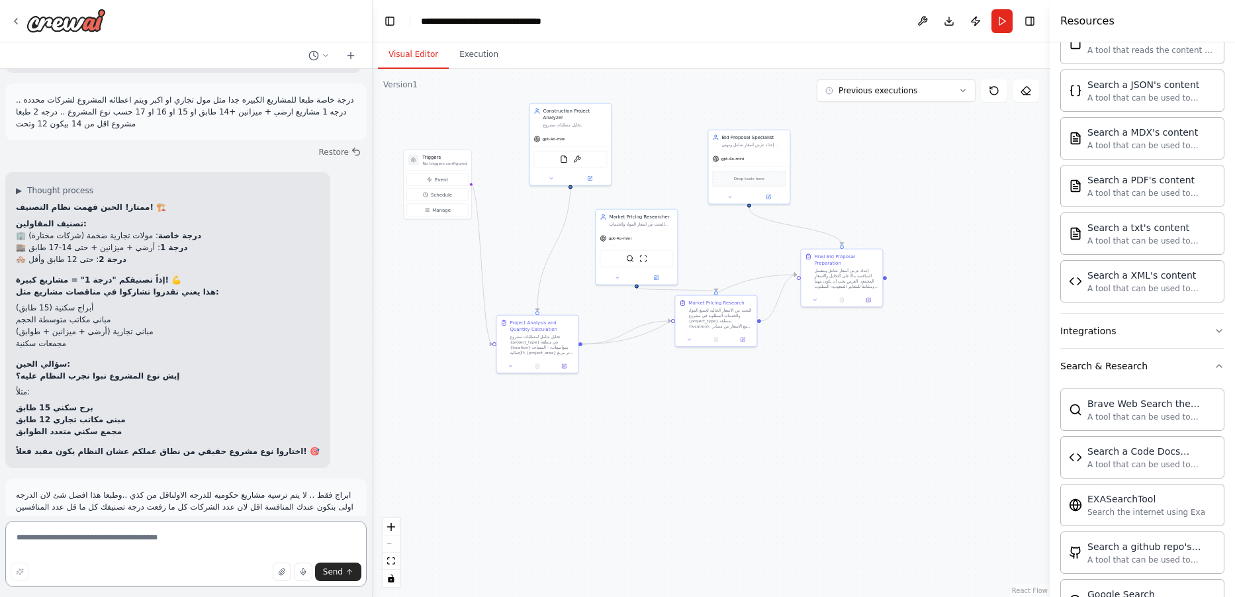
click at [190, 543] on textarea at bounding box center [185, 554] width 361 height 66
paste textarea "**********"
type textarea "**********"
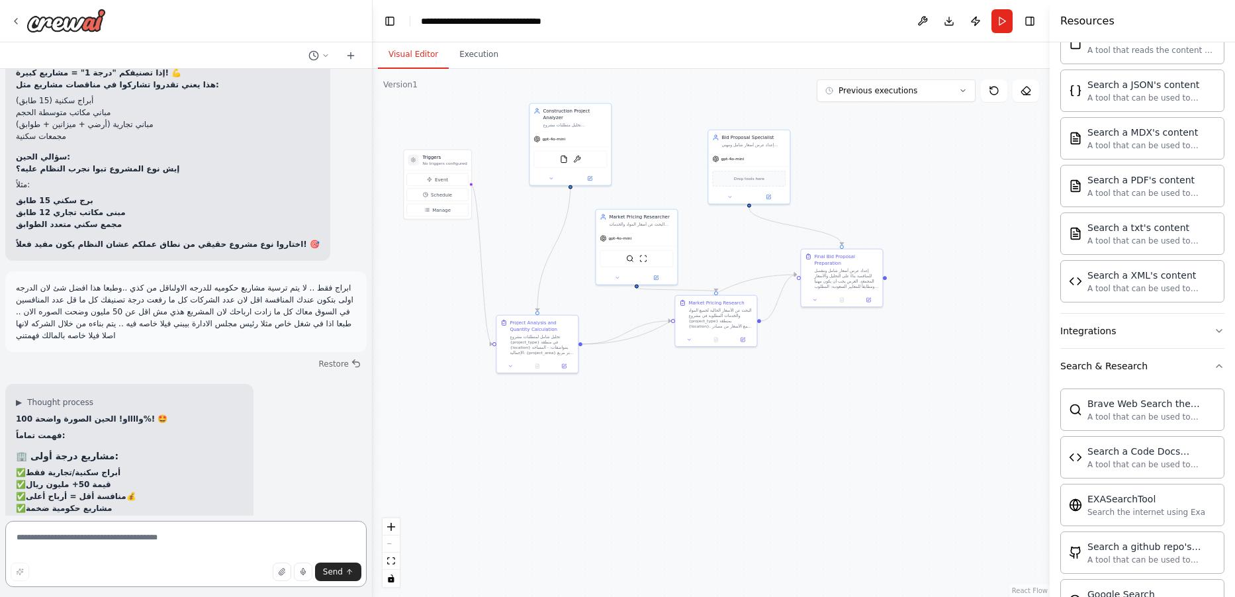
scroll to position [33994, 0]
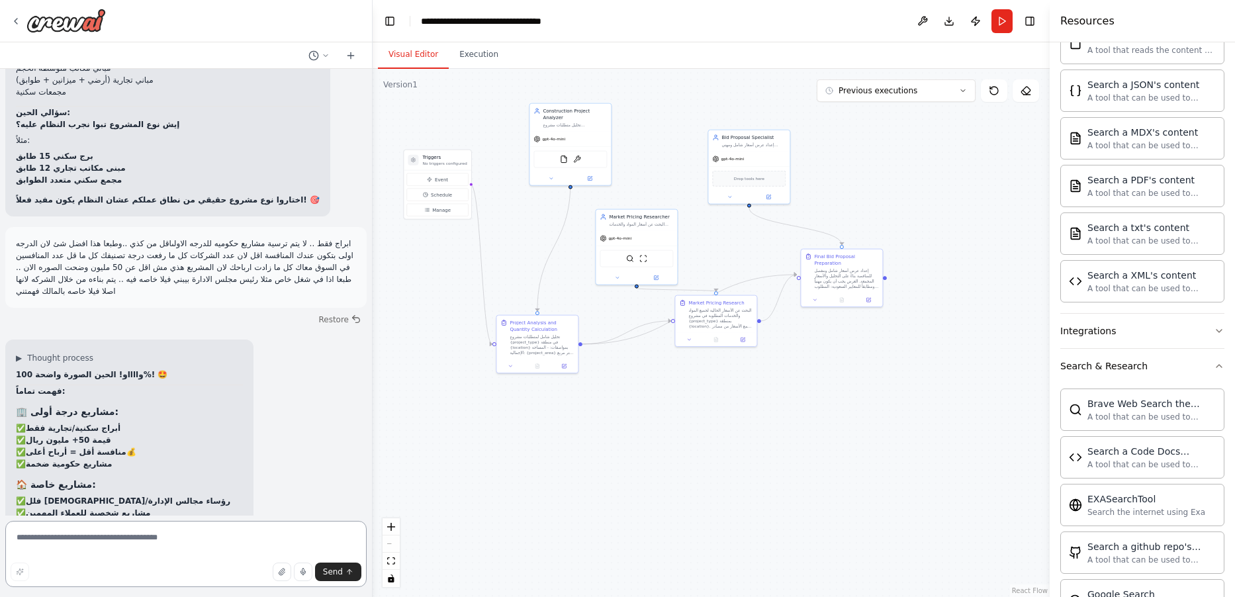
click at [105, 554] on textarea at bounding box center [185, 554] width 361 height 66
click at [98, 531] on textarea at bounding box center [185, 554] width 361 height 66
click at [101, 543] on textarea at bounding box center [185, 554] width 361 height 66
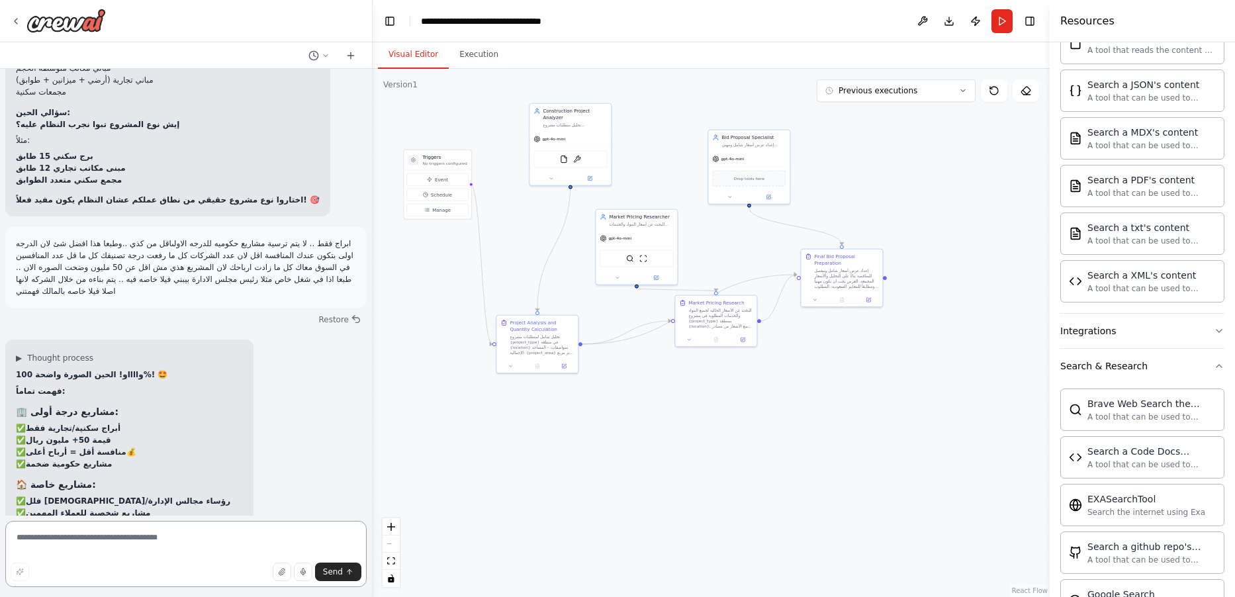
click at [90, 544] on textarea at bounding box center [185, 554] width 361 height 66
click at [208, 549] on textarea at bounding box center [185, 554] width 361 height 66
click at [211, 554] on textarea "*" at bounding box center [185, 554] width 361 height 66
type textarea "*"
type textarea "**********"
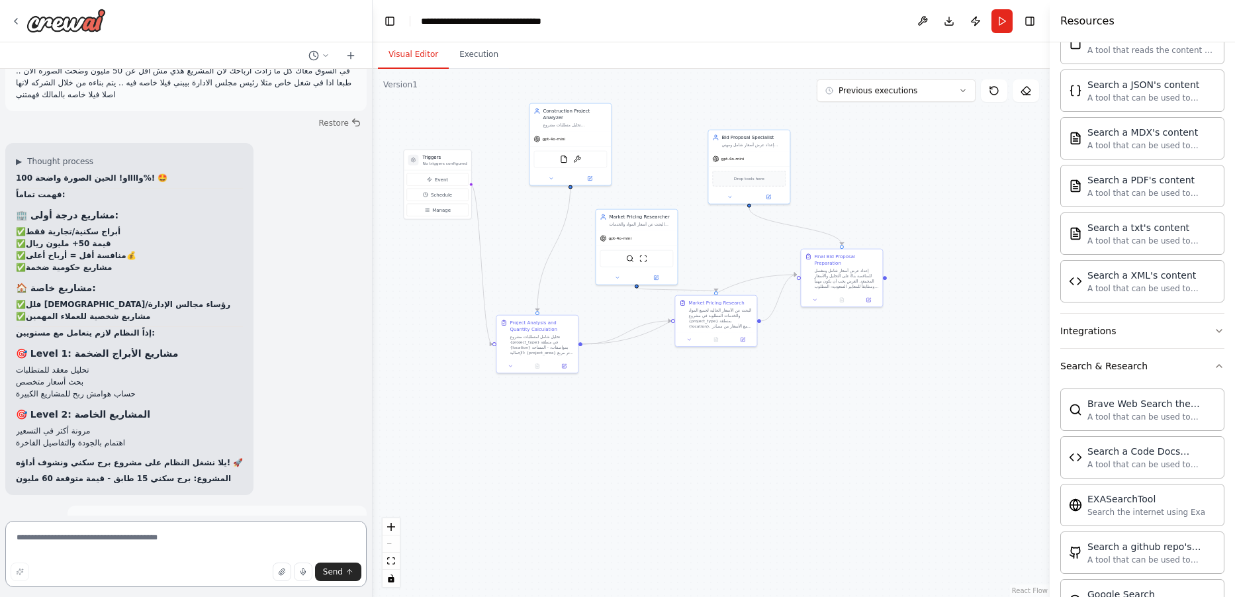
scroll to position [34223, 0]
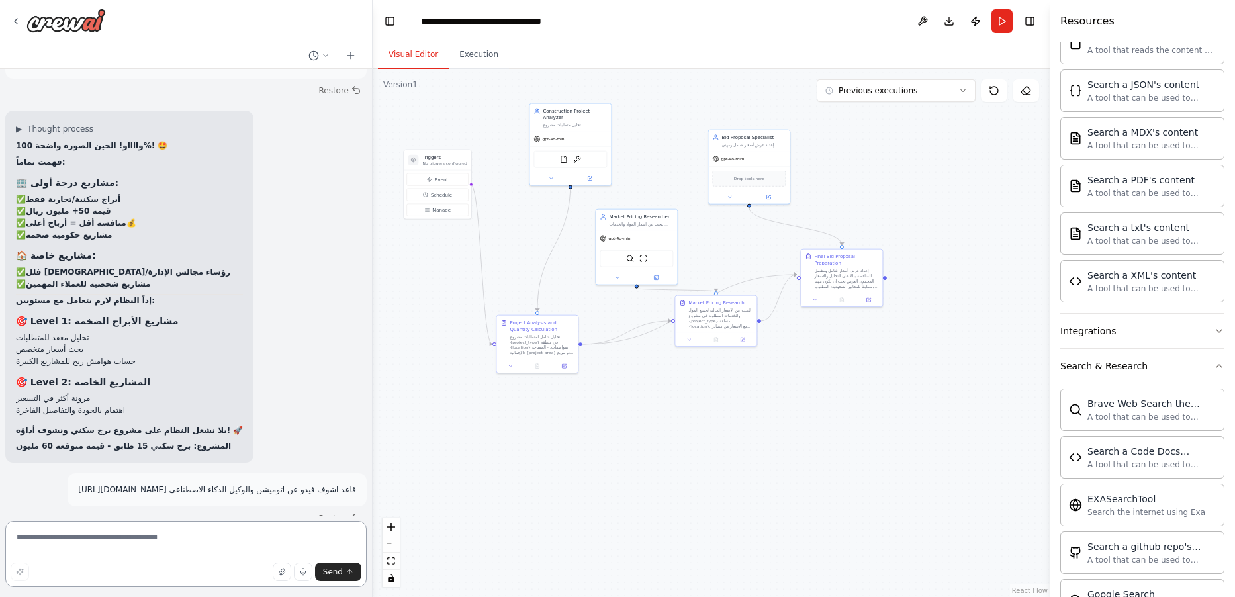
click at [130, 544] on textarea at bounding box center [185, 554] width 361 height 66
